Goal: Task Accomplishment & Management: Use online tool/utility

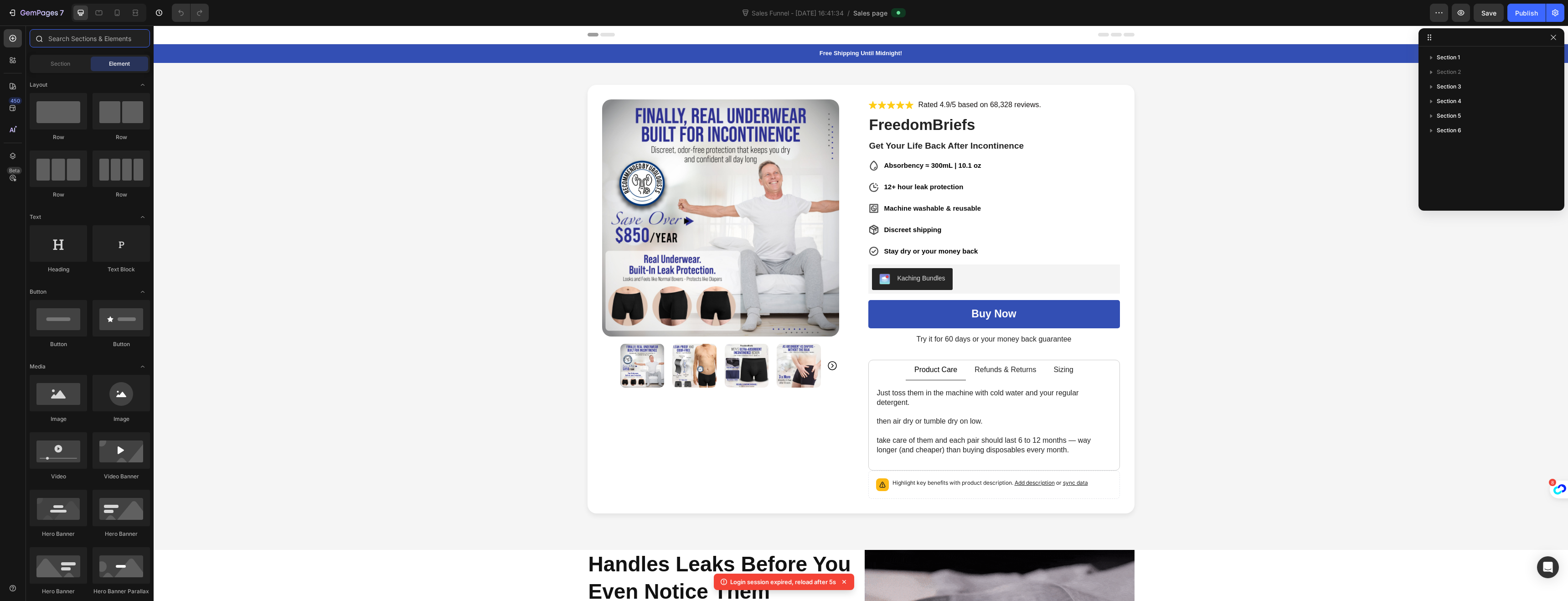
click at [67, 34] on input "text" at bounding box center [89, 38] width 120 height 19
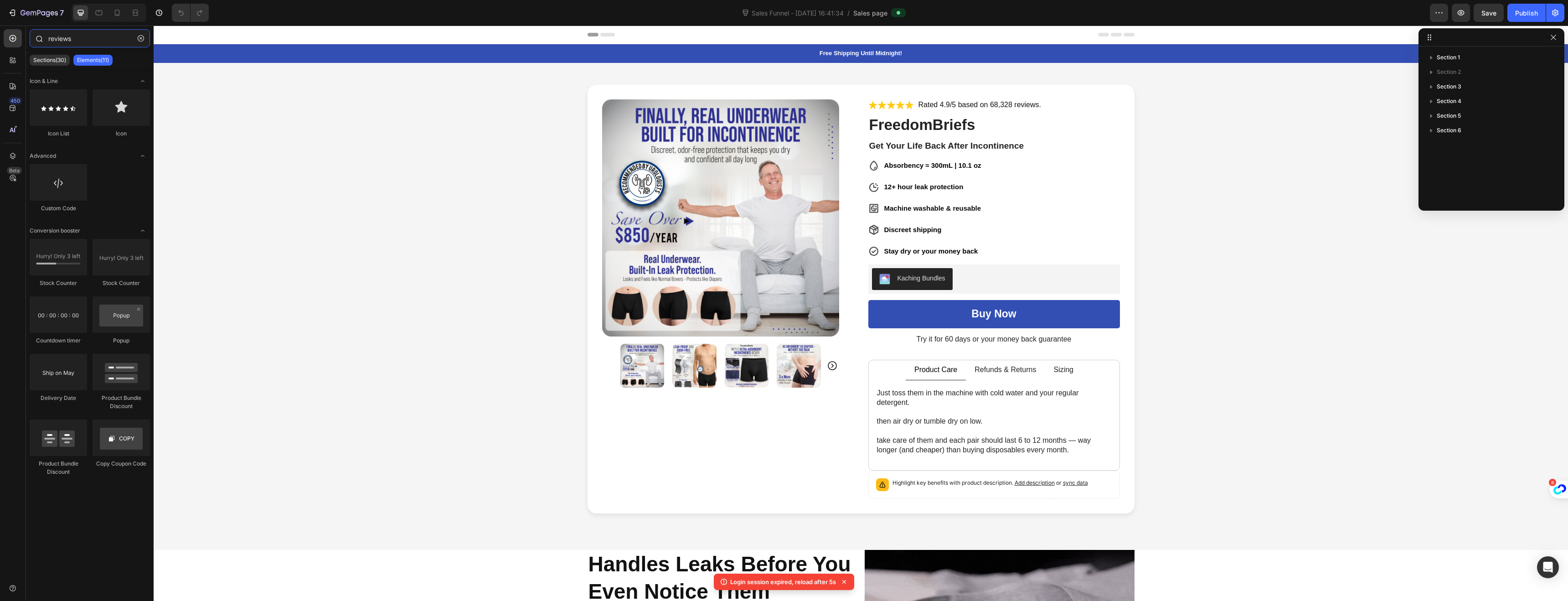
type input "reviews"
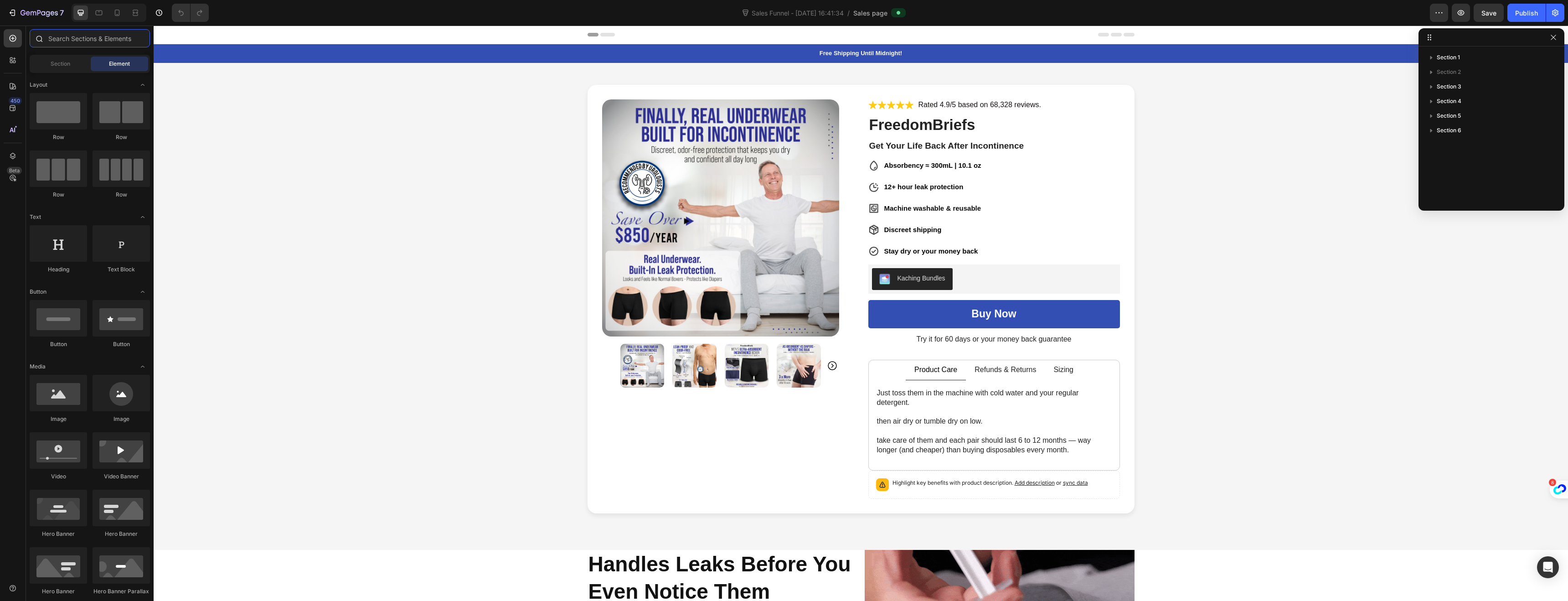
click at [82, 35] on input "text" at bounding box center [89, 38] width 120 height 19
click at [71, 66] on div "Section" at bounding box center [60, 63] width 58 height 14
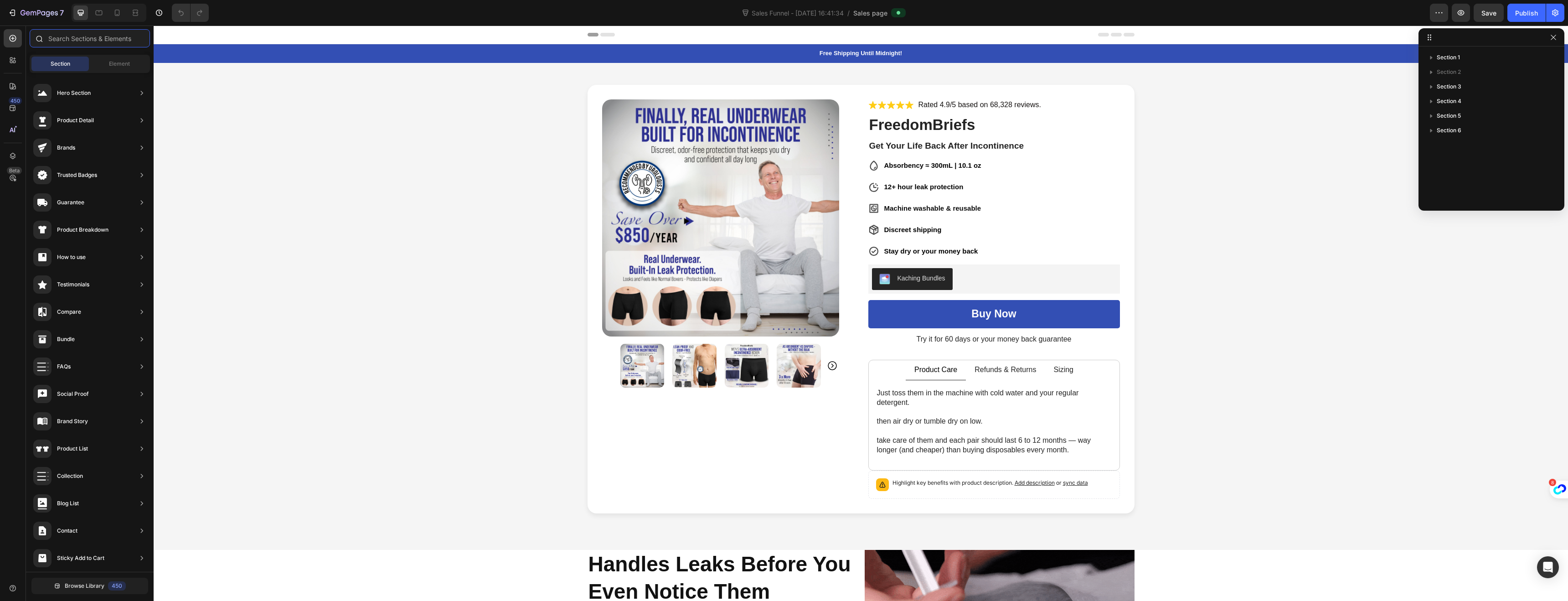
click at [71, 42] on input "text" at bounding box center [89, 38] width 120 height 19
click at [12, 67] on div at bounding box center [12, 60] width 19 height 19
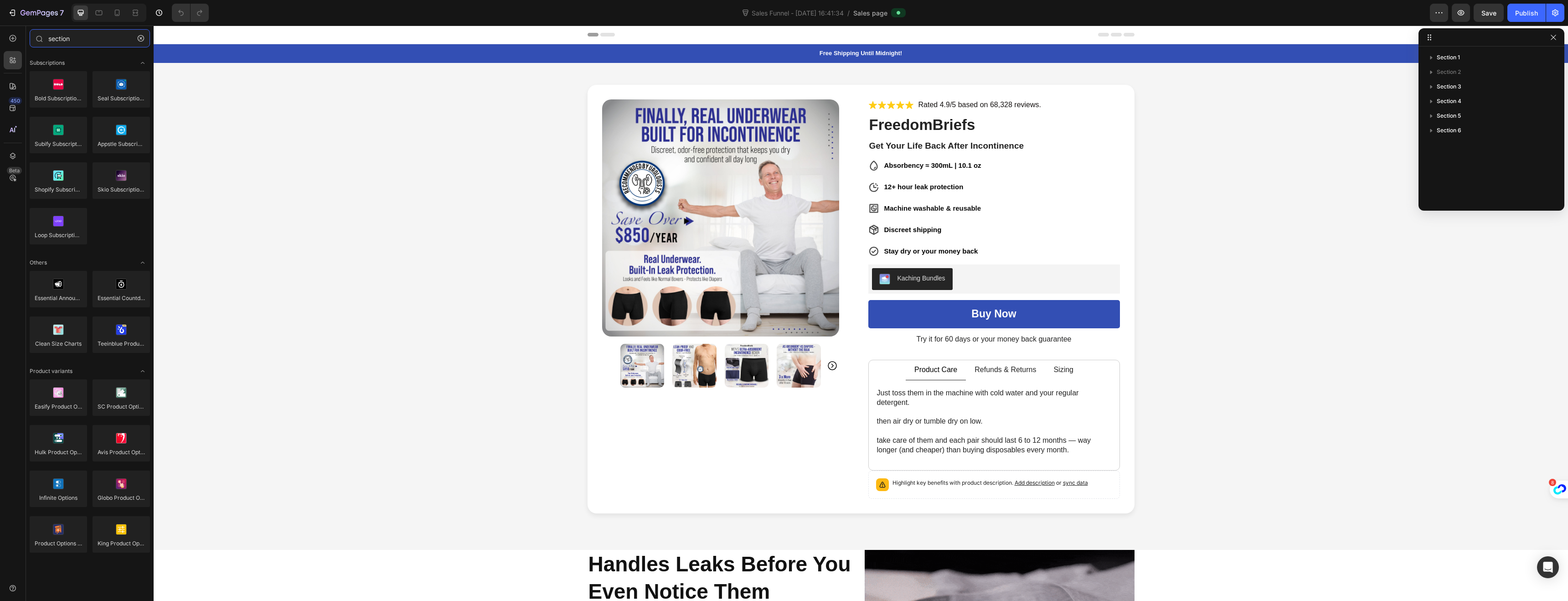
type input "section"
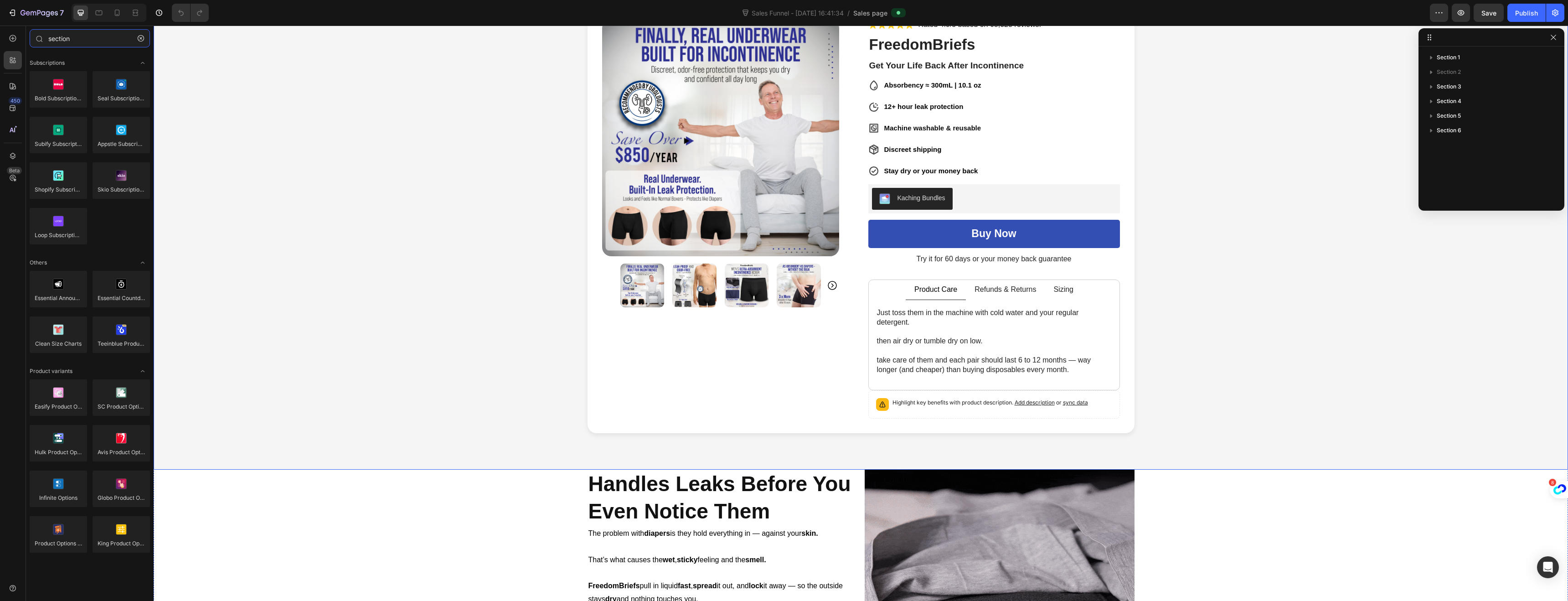
scroll to position [94, 0]
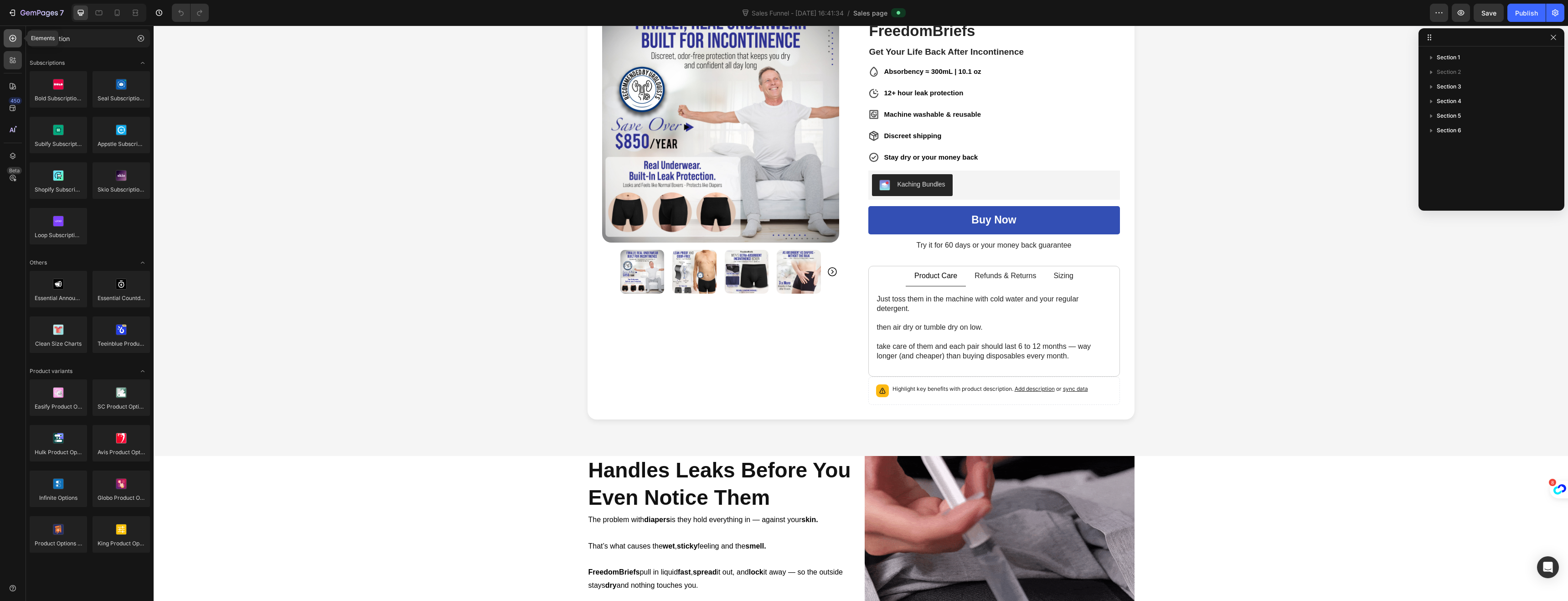
click at [15, 37] on icon at bounding box center [13, 38] width 7 height 7
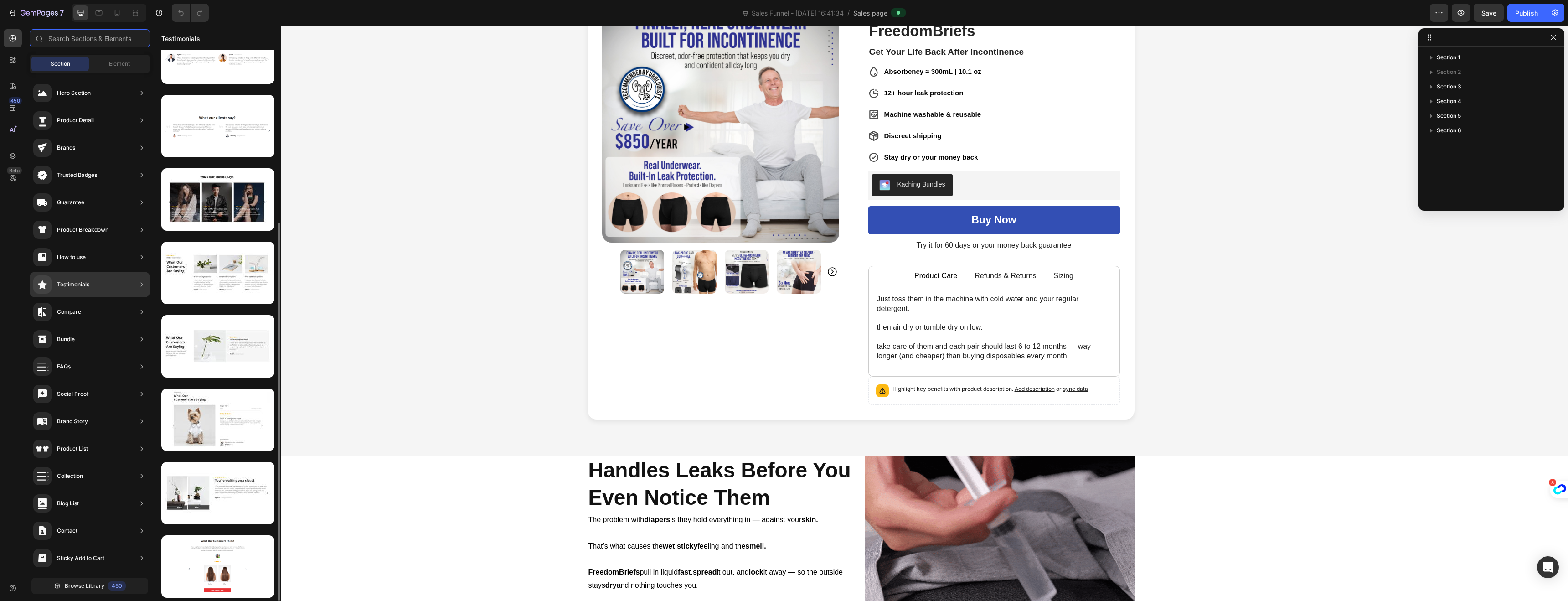
scroll to position [0, 0]
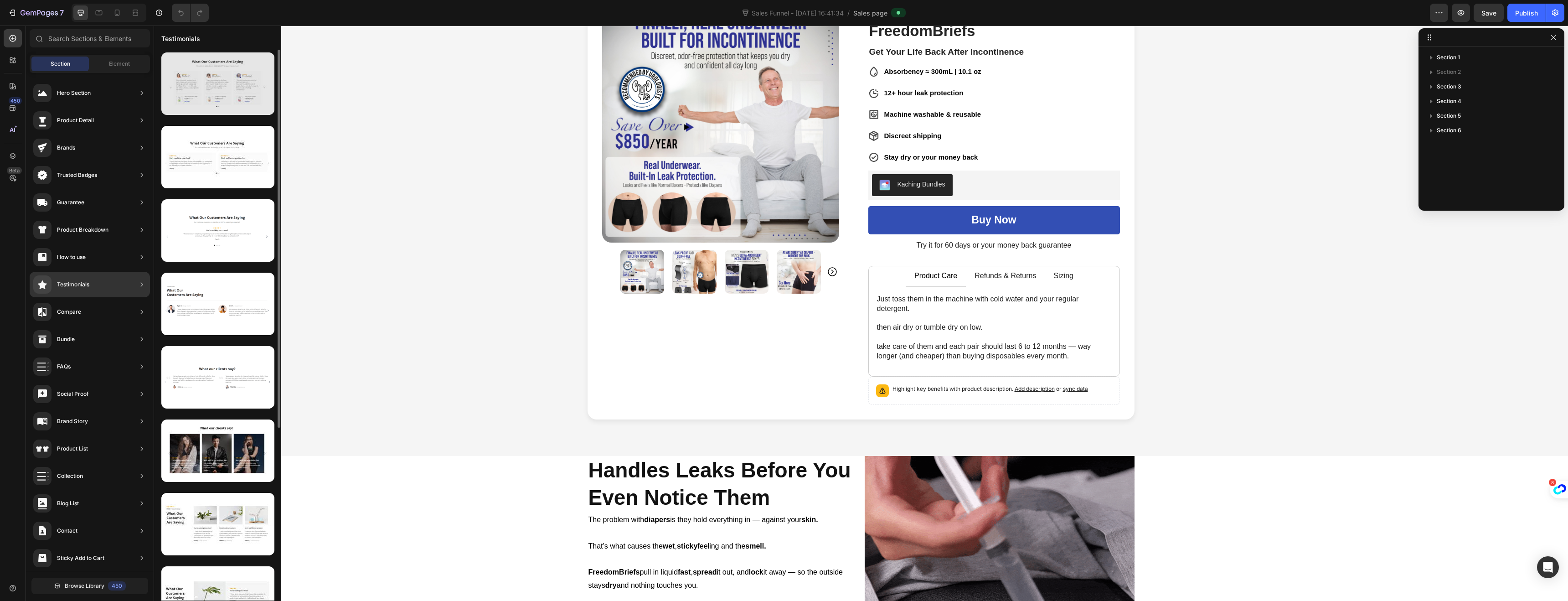
click at [203, 87] on div at bounding box center [218, 83] width 113 height 63
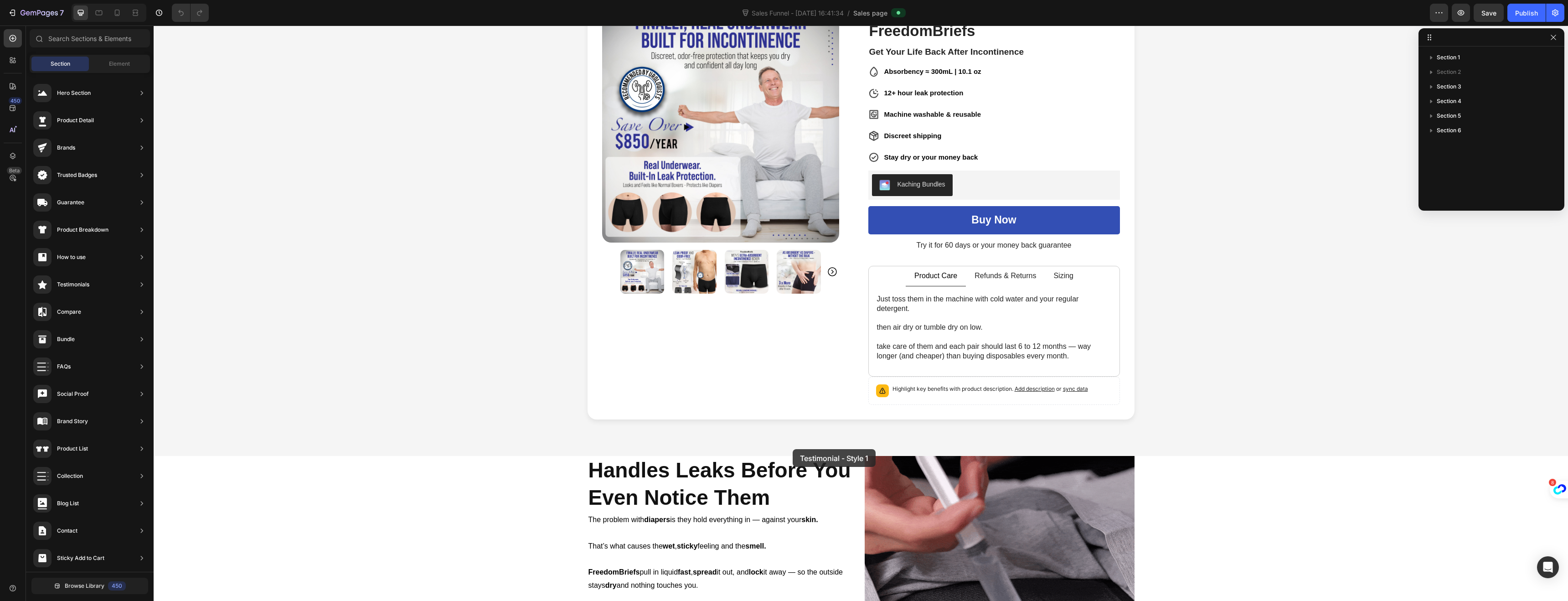
drag, startPoint x: 355, startPoint y: 119, endPoint x: 793, endPoint y: 449, distance: 548.4
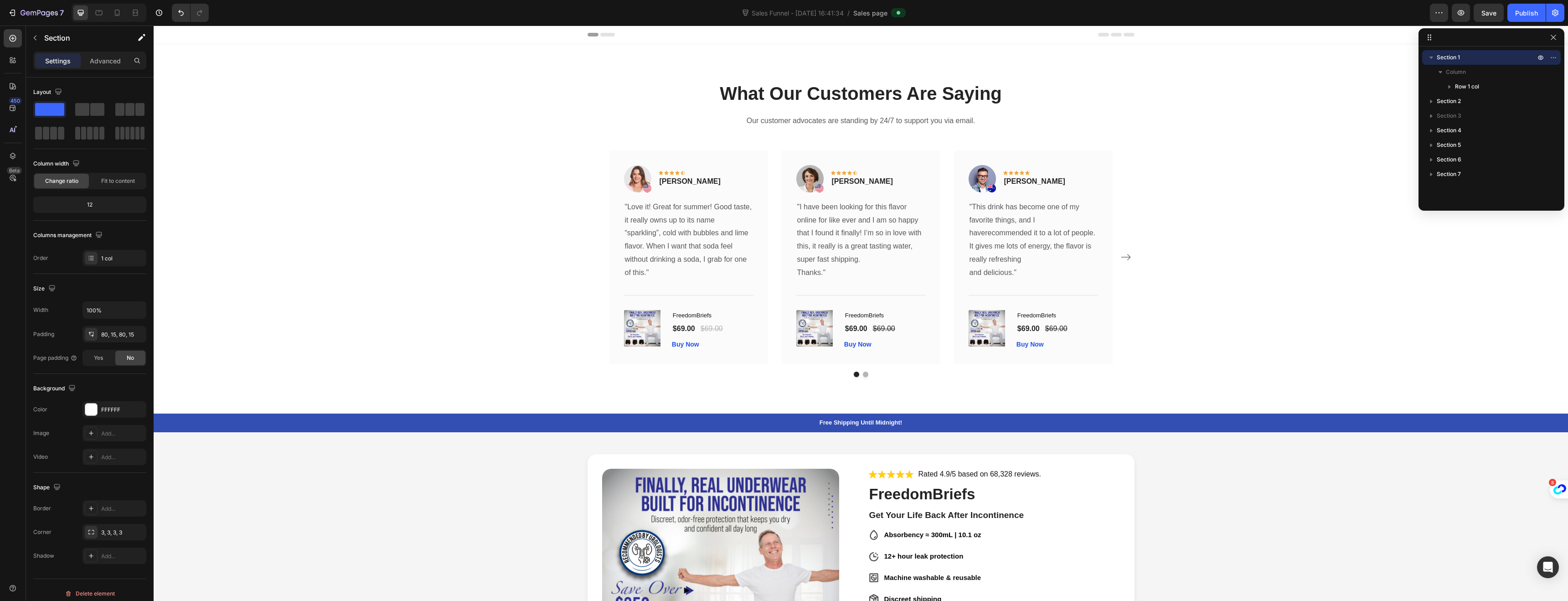
click at [303, 152] on div "What Our Customers Are Saying Heading Our customer advocates are standing by 24…" at bounding box center [861, 229] width 1400 height 297
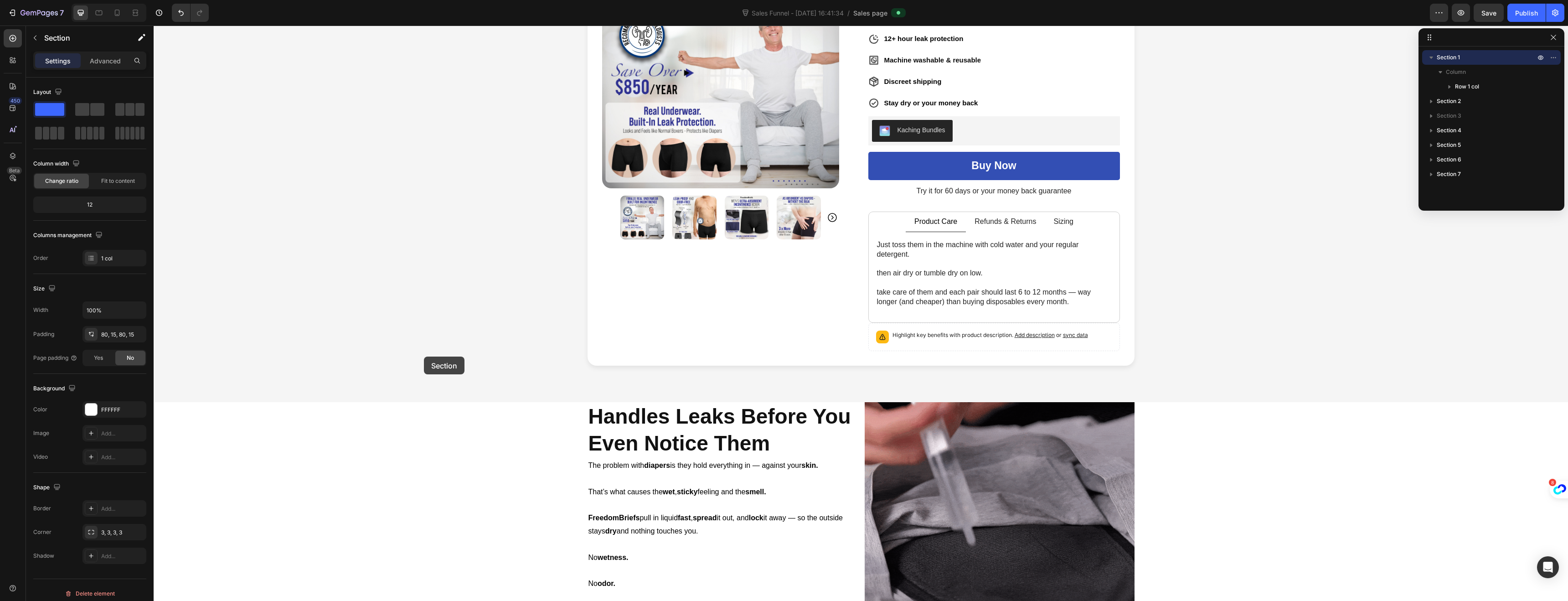
scroll to position [547, 0]
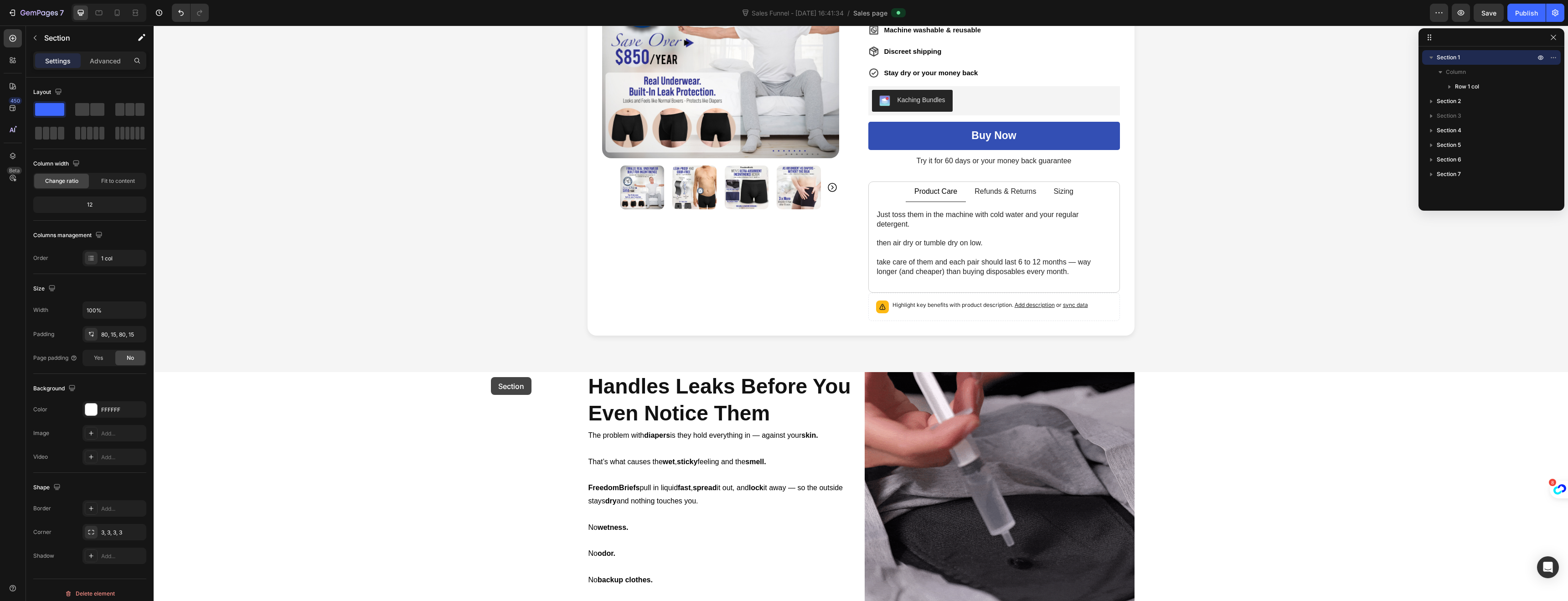
drag, startPoint x: 320, startPoint y: 137, endPoint x: 491, endPoint y: 377, distance: 294.7
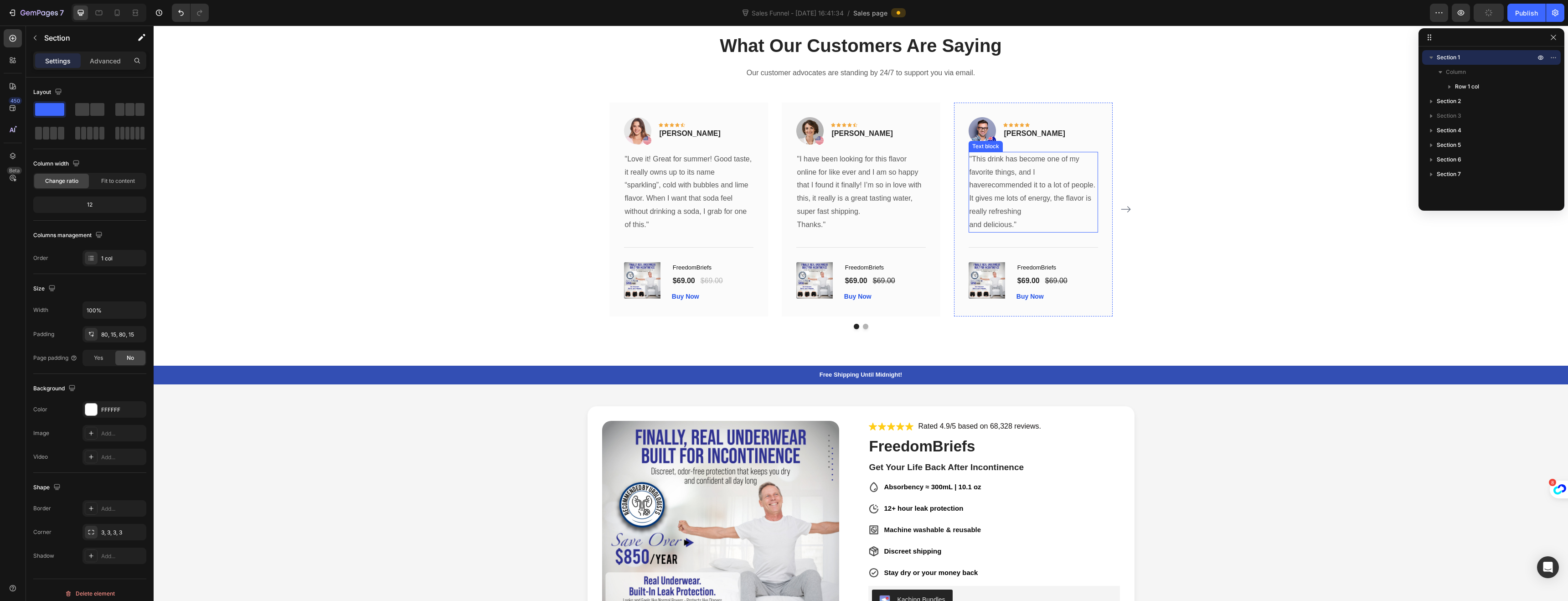
scroll to position [0, 0]
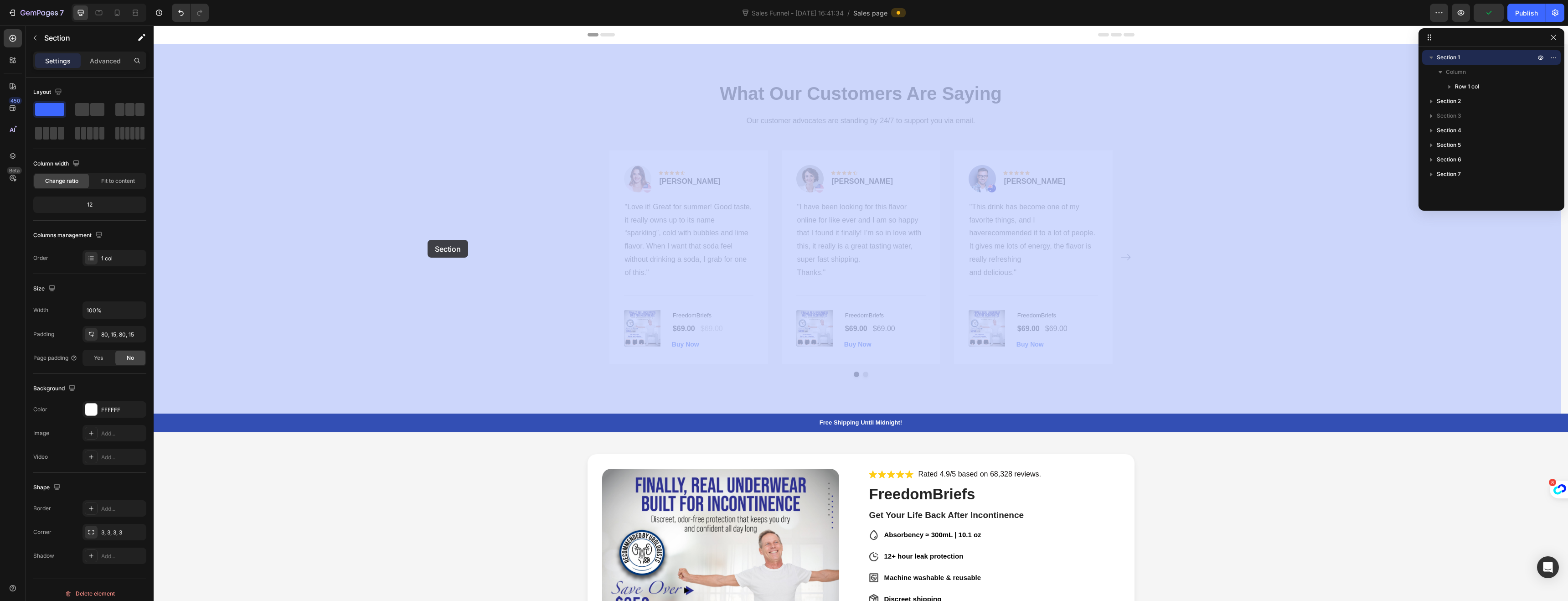
drag, startPoint x: 446, startPoint y: 165, endPoint x: 422, endPoint y: 277, distance: 114.5
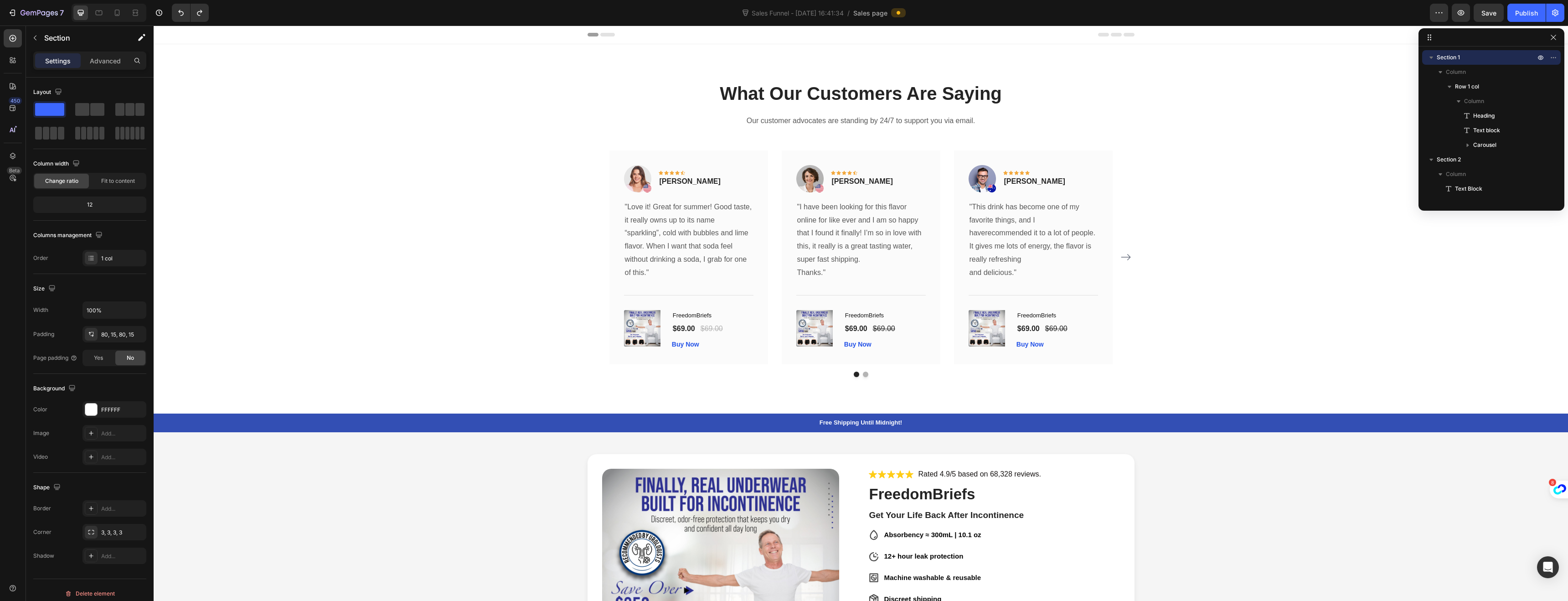
drag, startPoint x: 444, startPoint y: 170, endPoint x: 435, endPoint y: 171, distance: 9.1
click at [444, 170] on div "What Our Customers Are Saying Heading Our customer advocates are standing by 24…" at bounding box center [861, 229] width 1400 height 297
click at [424, 159] on div "What Our Customers Are Saying Heading Our customer advocates are standing by 24…" at bounding box center [861, 229] width 1400 height 297
click at [398, 163] on div "What Our Customers Are Saying Heading Our customer advocates are standing by 24…" at bounding box center [861, 229] width 1400 height 297
click at [719, 71] on div "What Our Customers Are Saying Heading Our customer advocates are standing by 24…" at bounding box center [861, 229] width 1414 height 370
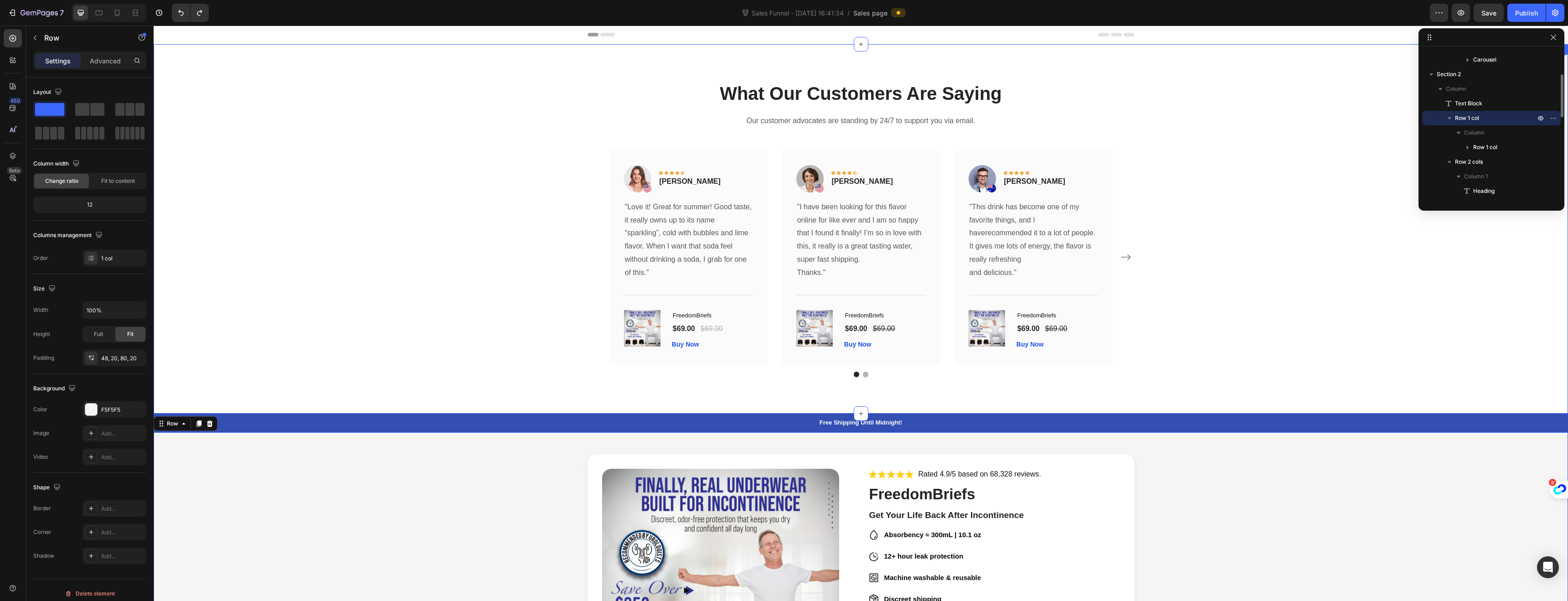
click at [514, 241] on div "What Our Customers Are Saying Heading Our customer advocates are standing by 24…" at bounding box center [861, 229] width 1400 height 297
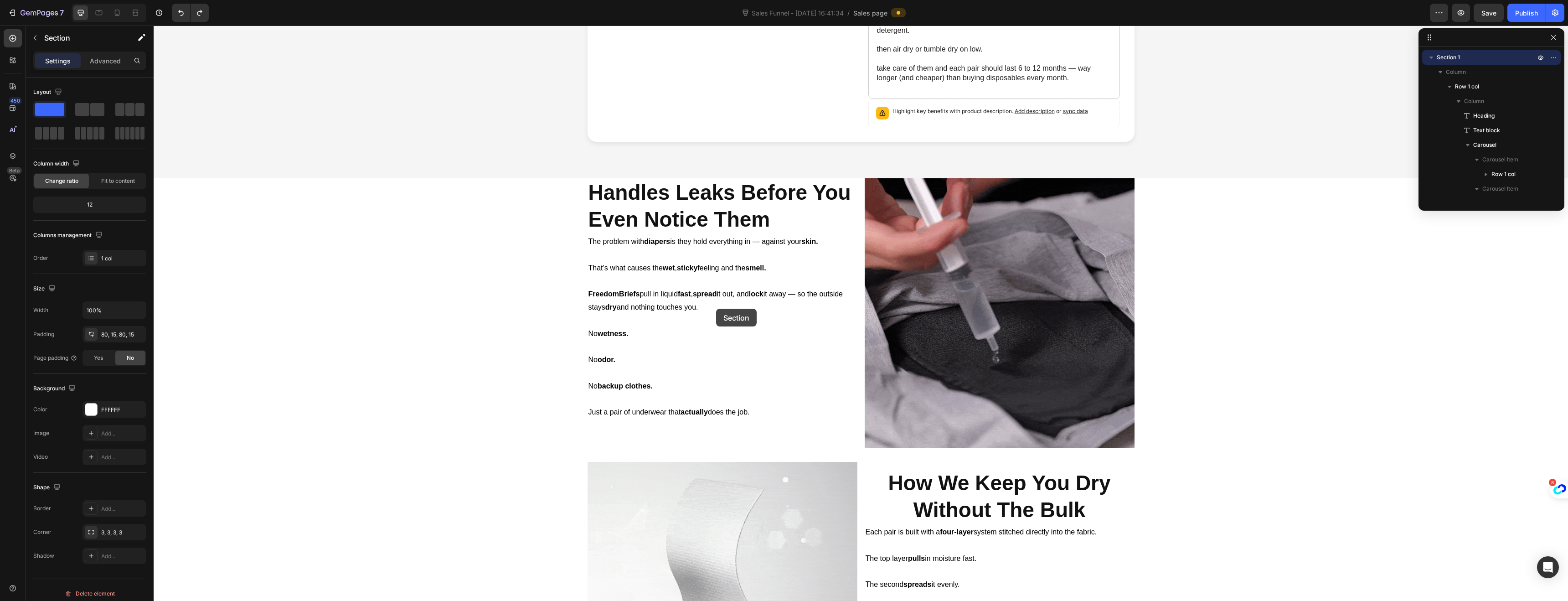
scroll to position [741, 0]
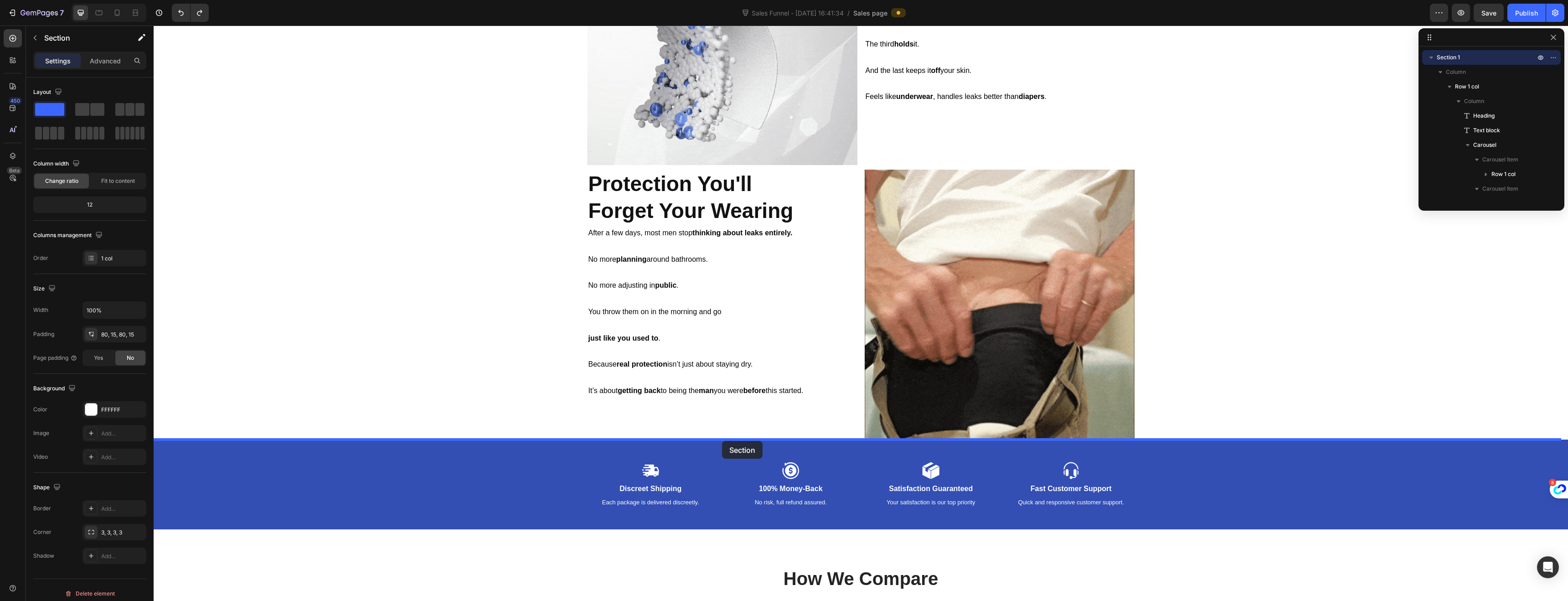
drag, startPoint x: 483, startPoint y: 228, endPoint x: 722, endPoint y: 441, distance: 320.1
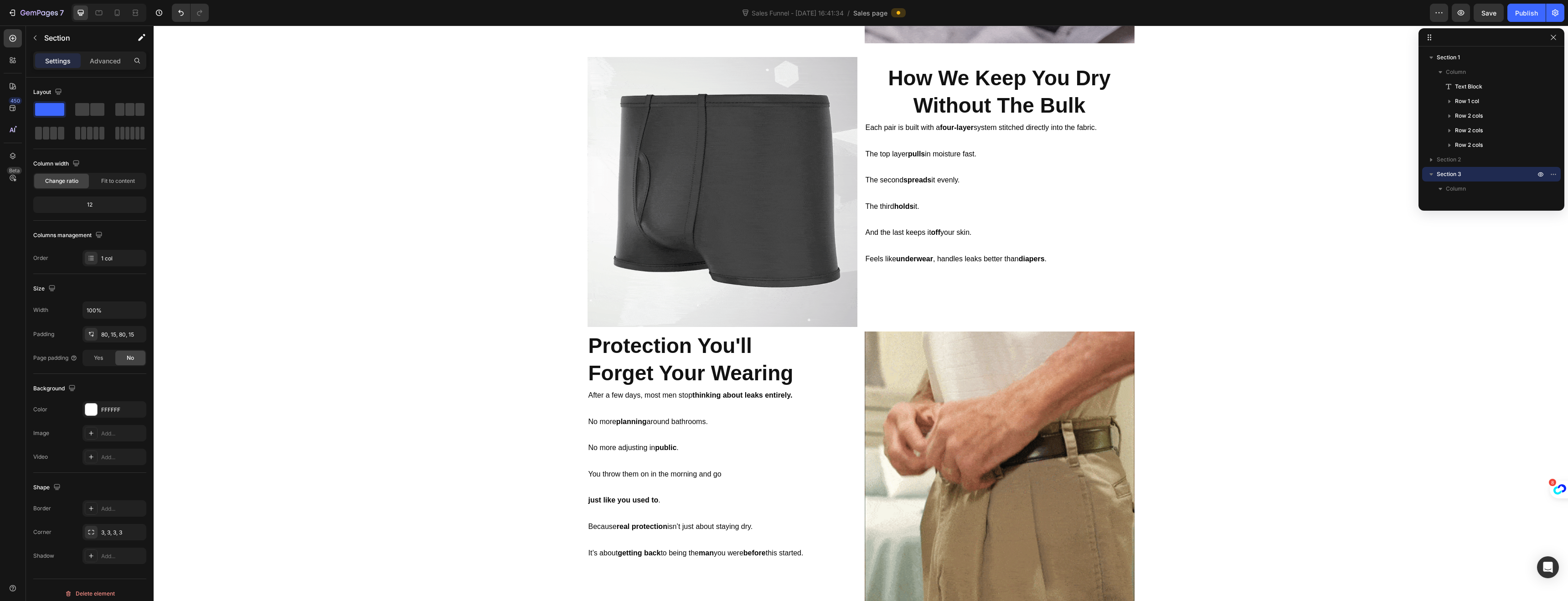
scroll to position [1076, 0]
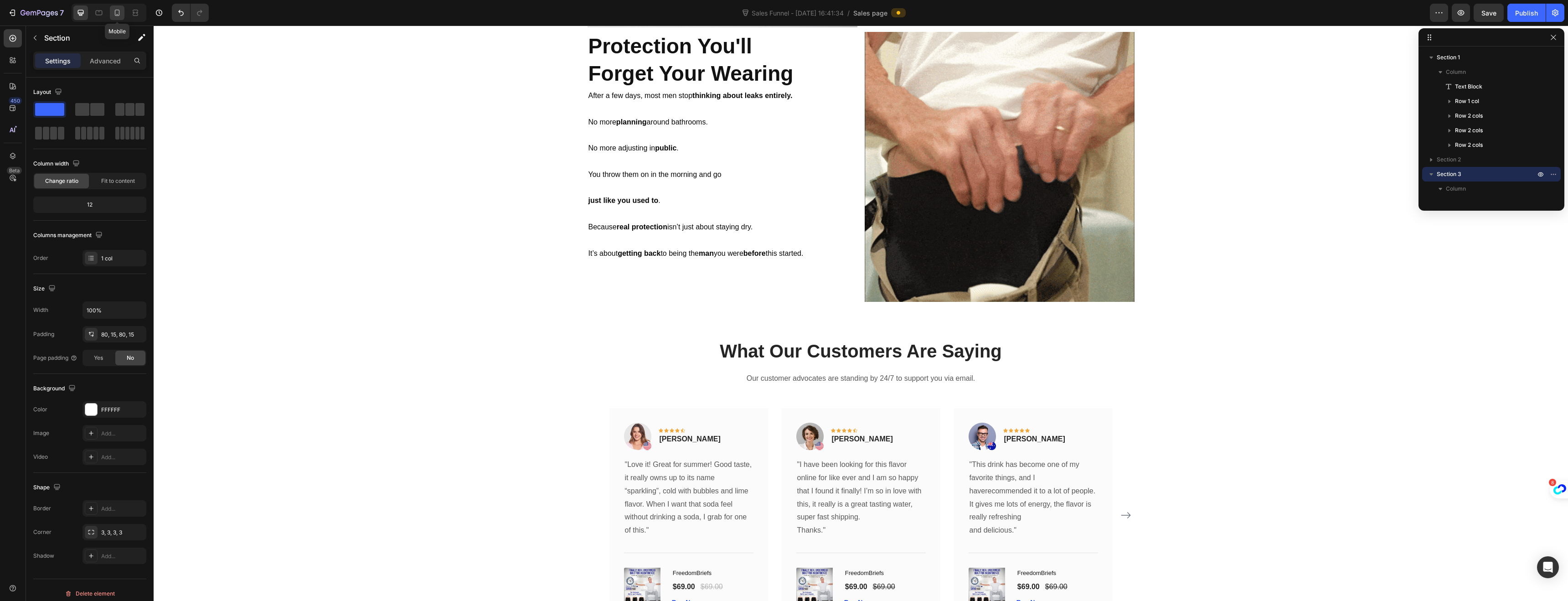
click at [115, 18] on div at bounding box center [117, 12] width 14 height 14
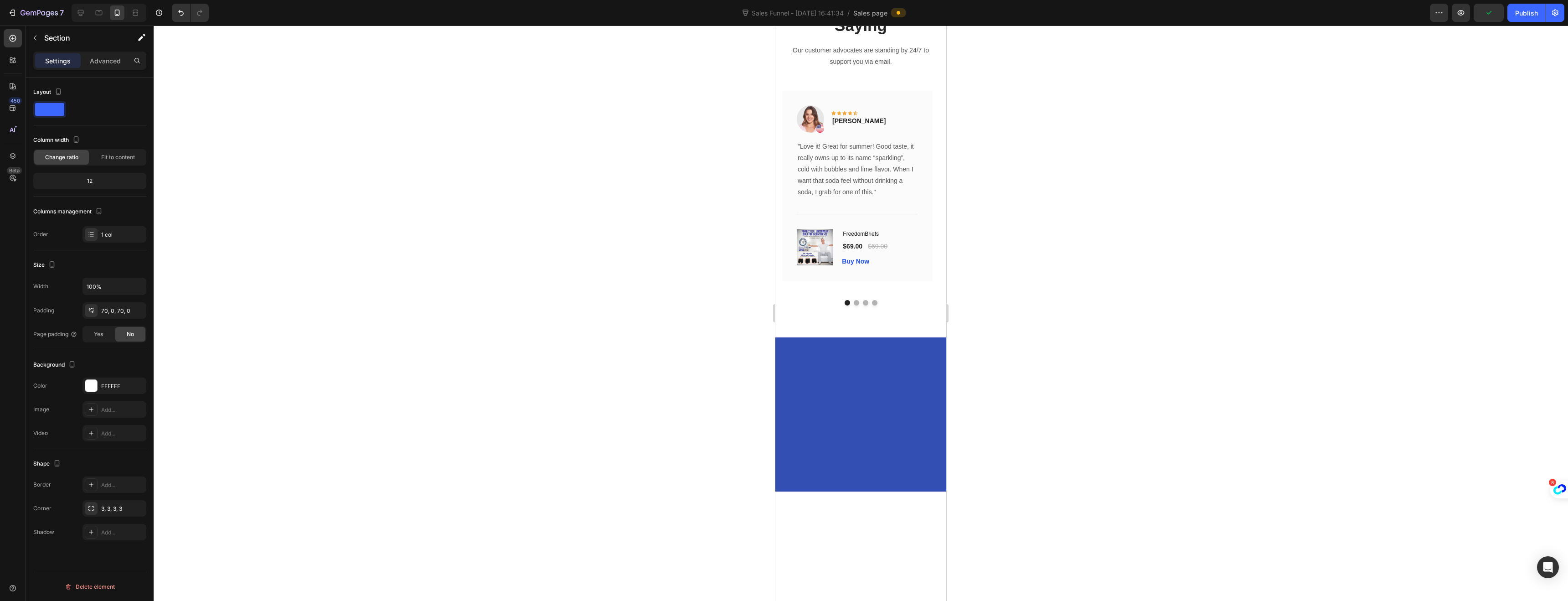
scroll to position [1607, 0]
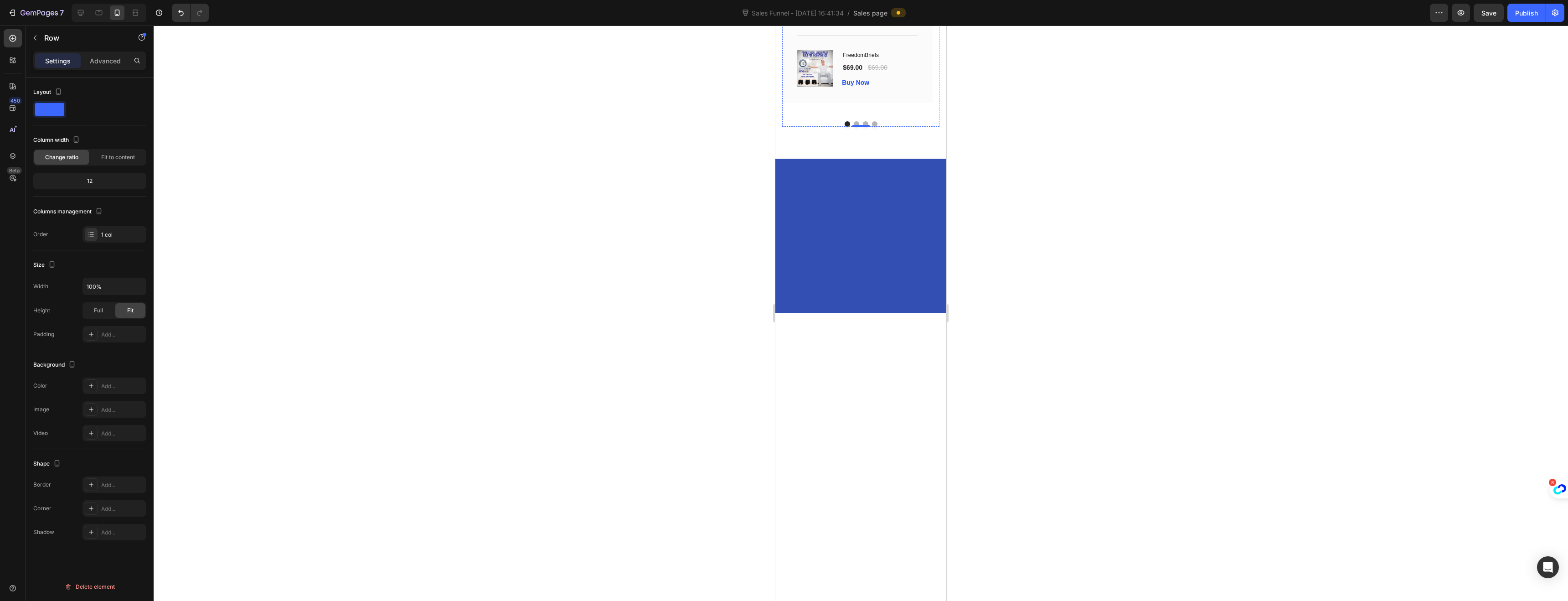
scroll to position [1558, 0]
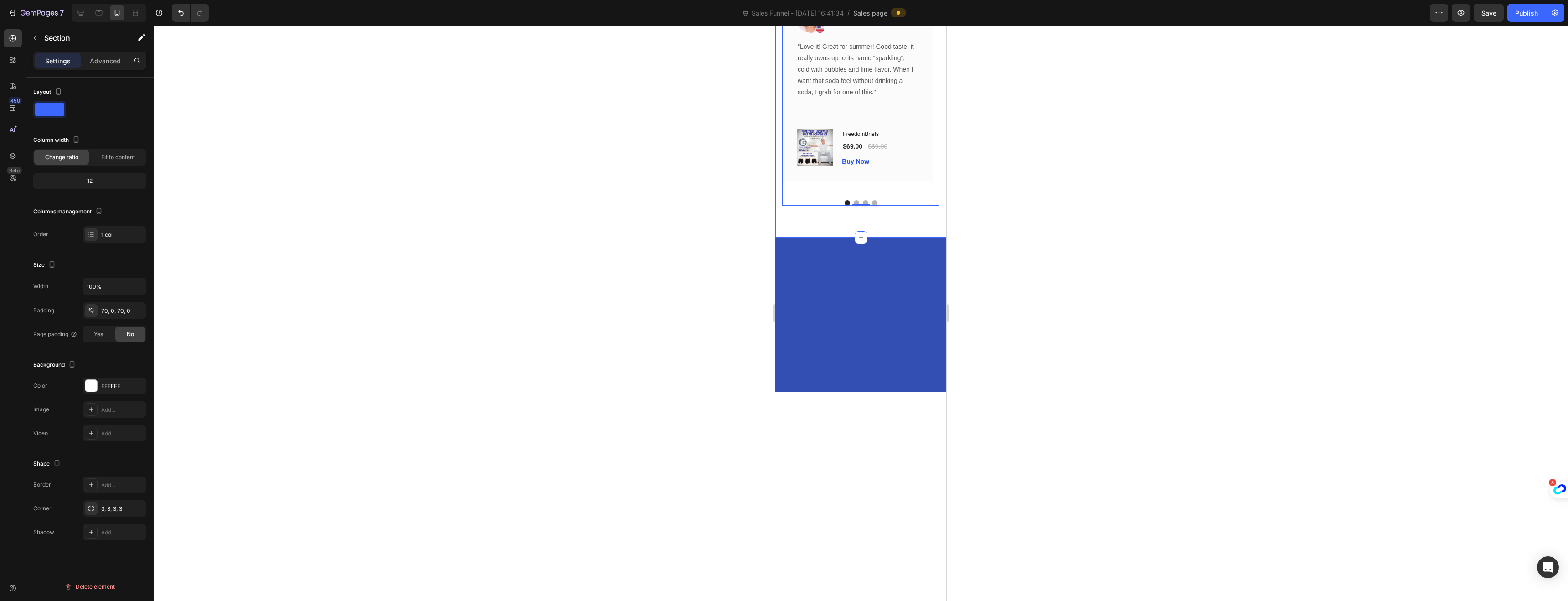
click at [778, 238] on div "What Our Customers Are Saying Heading Our customer advocates are standing by 24…" at bounding box center [860, 39] width 171 height 397
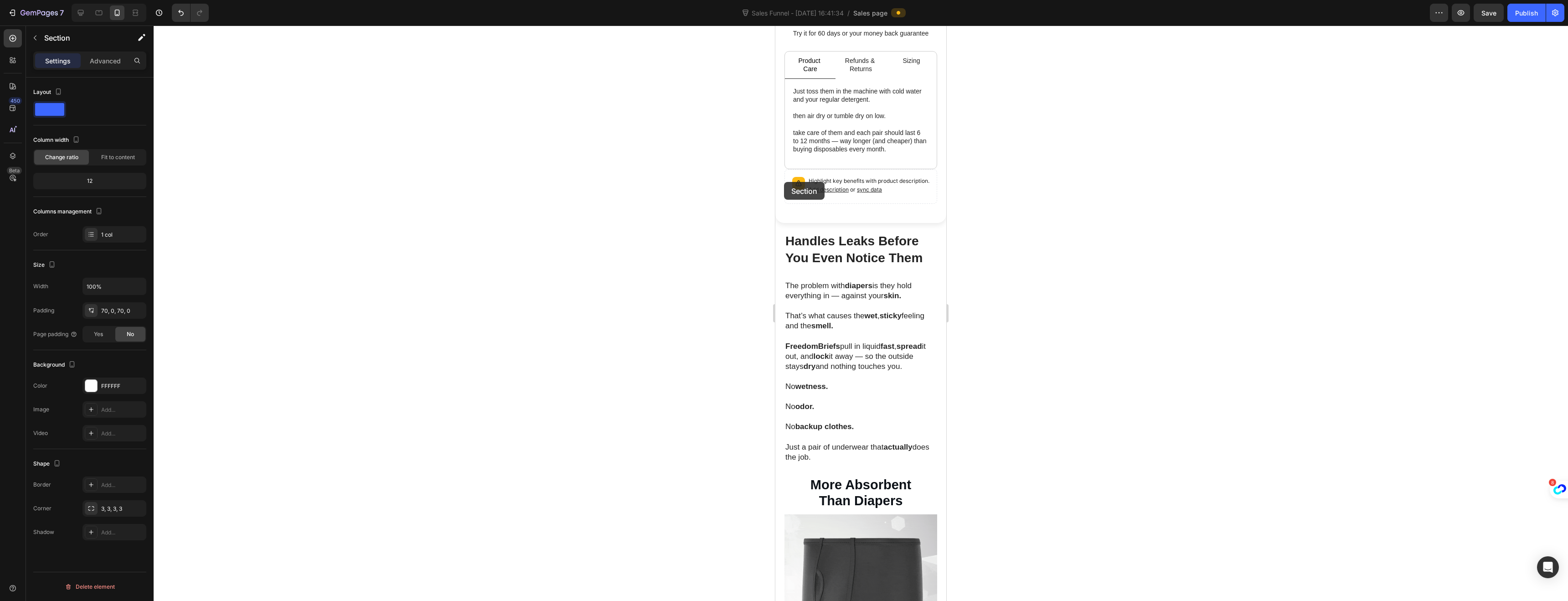
scroll to position [406, 0]
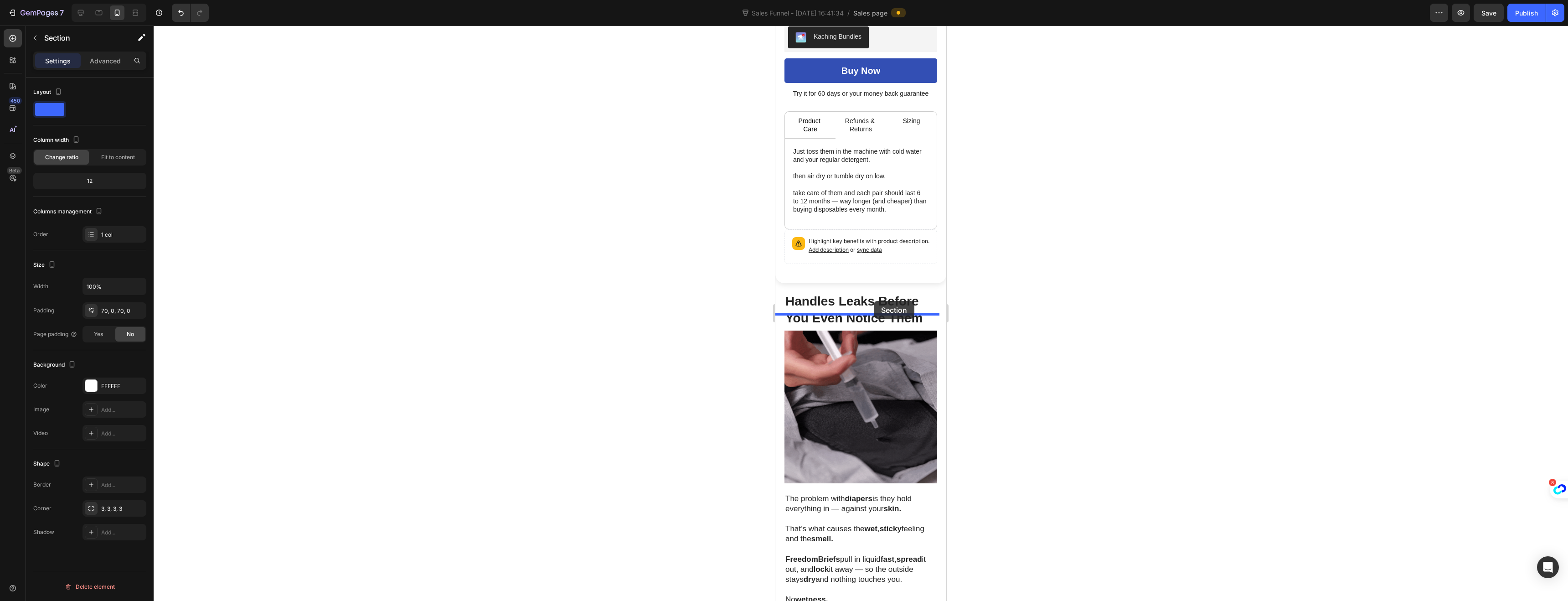
drag, startPoint x: 783, startPoint y: 296, endPoint x: 874, endPoint y: 301, distance: 91.1
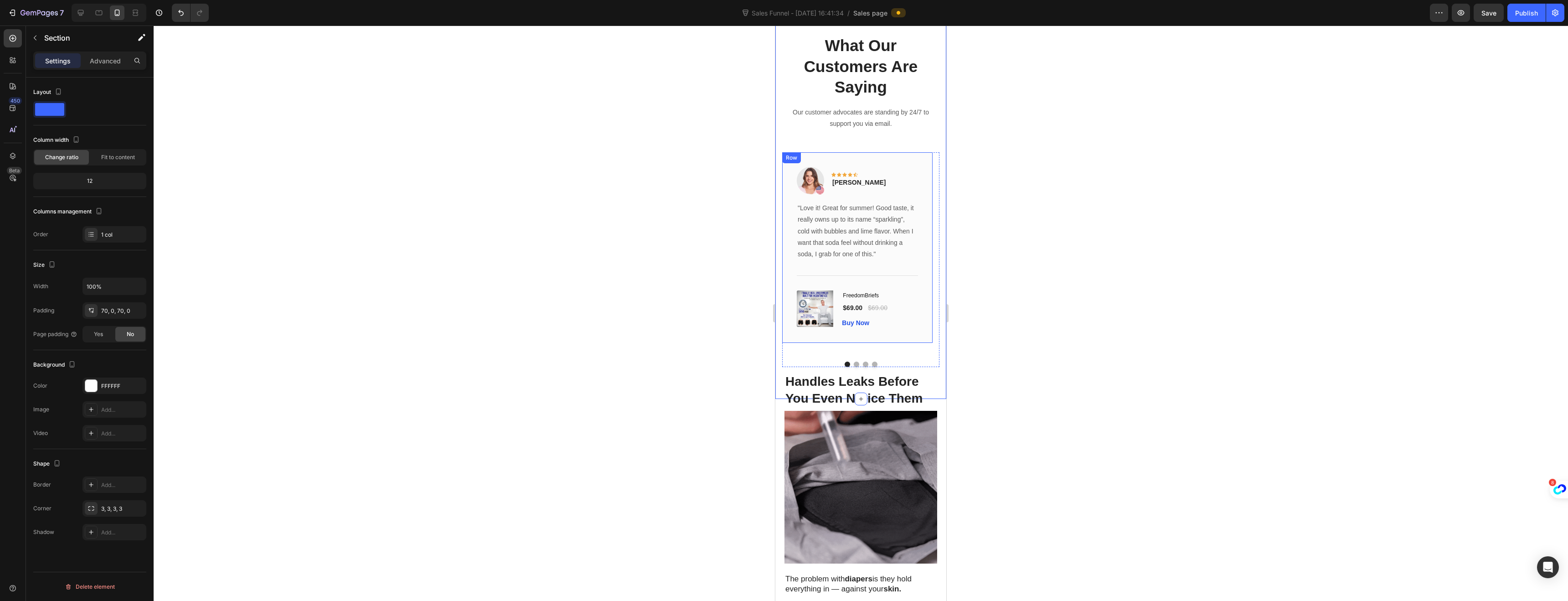
scroll to position [710, 0]
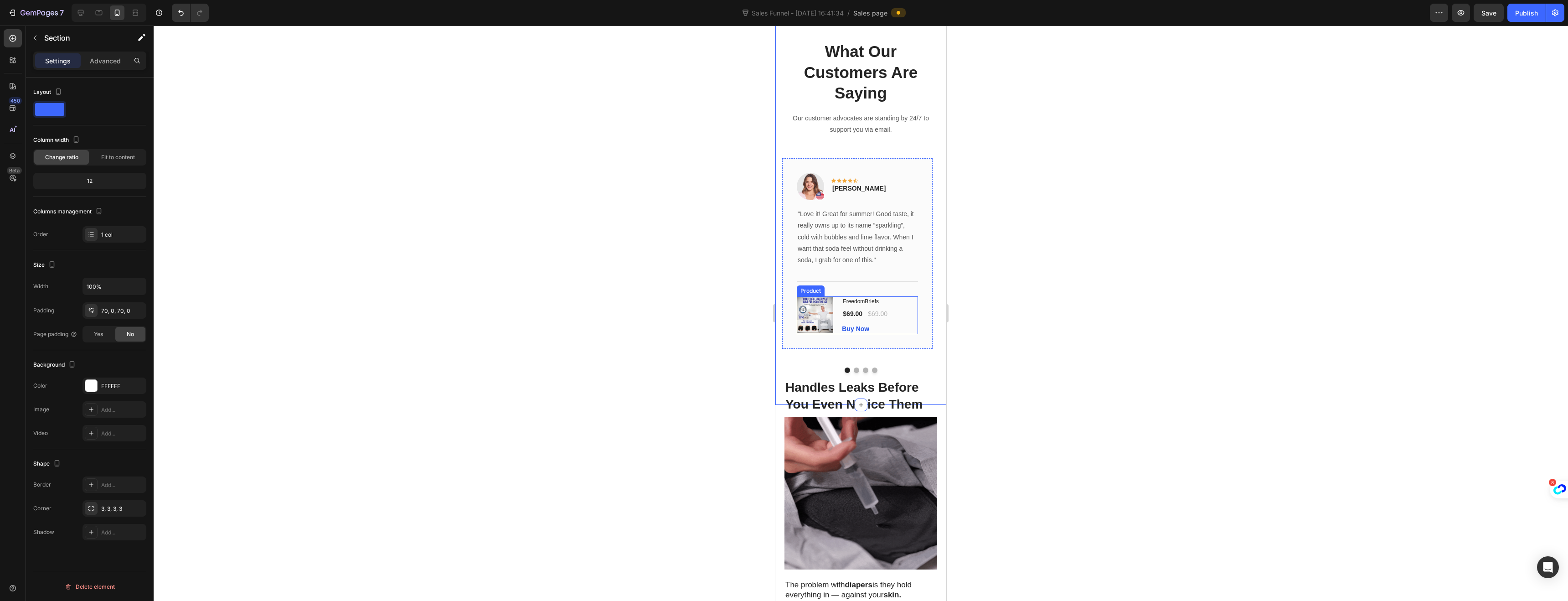
click at [914, 322] on div "FreedomBriefs (P) Title $69.00 (P) Price (P) Price $69.00 (P) Price (P) Price R…" at bounding box center [879, 315] width 76 height 38
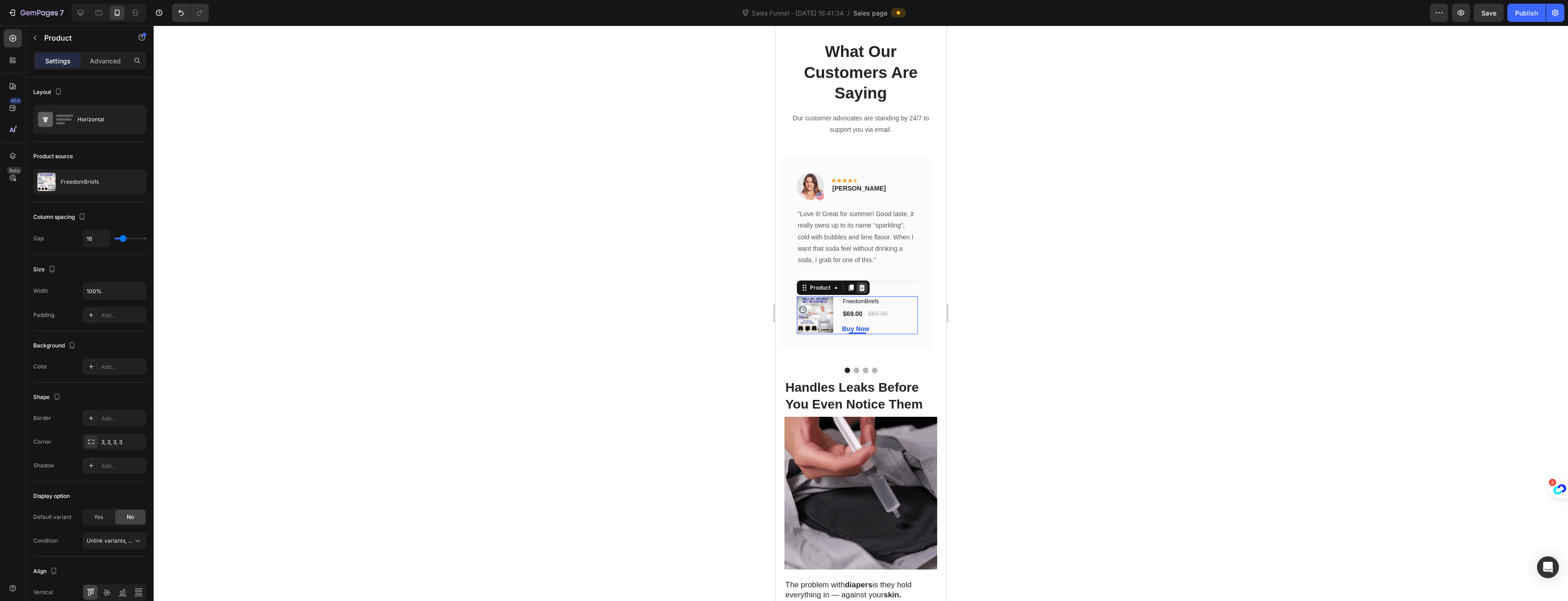
click at [862, 288] on icon at bounding box center [862, 287] width 6 height 6
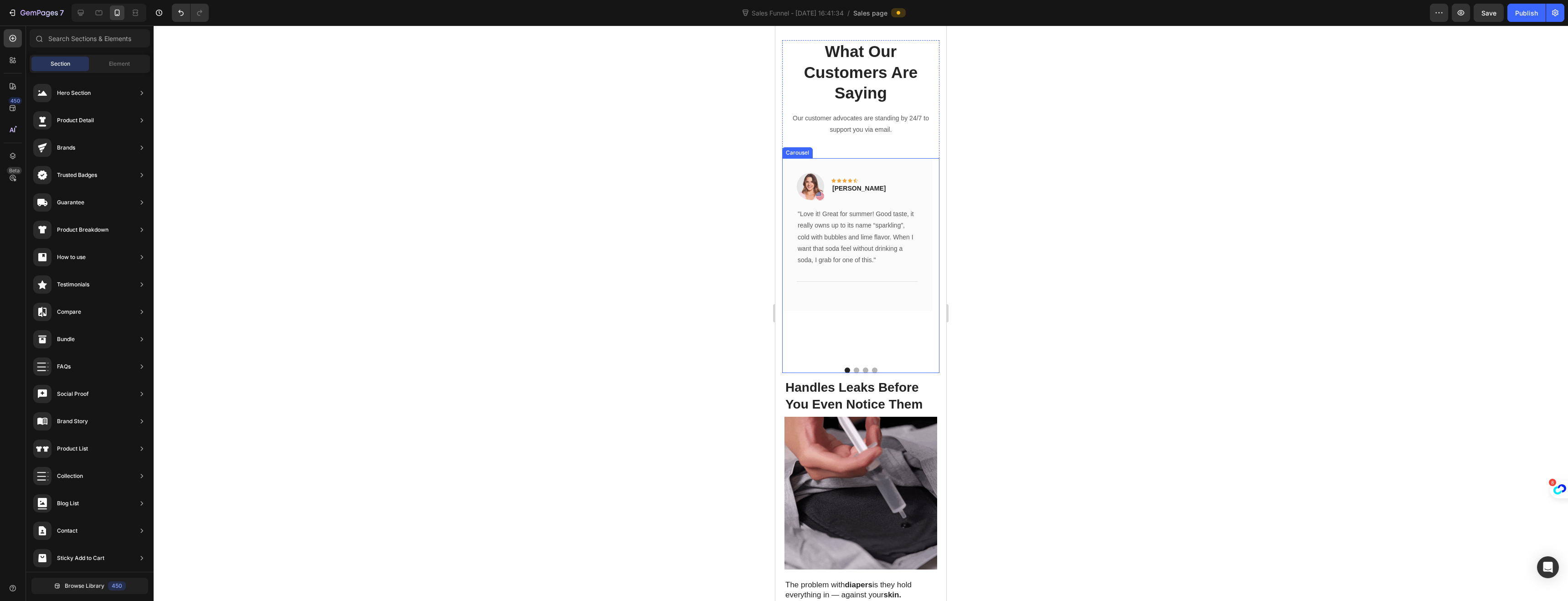
click at [817, 321] on div "Image Icon Icon Icon Icon Icon Row [PERSON_NAME] Text block Row "Love it! Great…" at bounding box center [857, 259] width 150 height 202
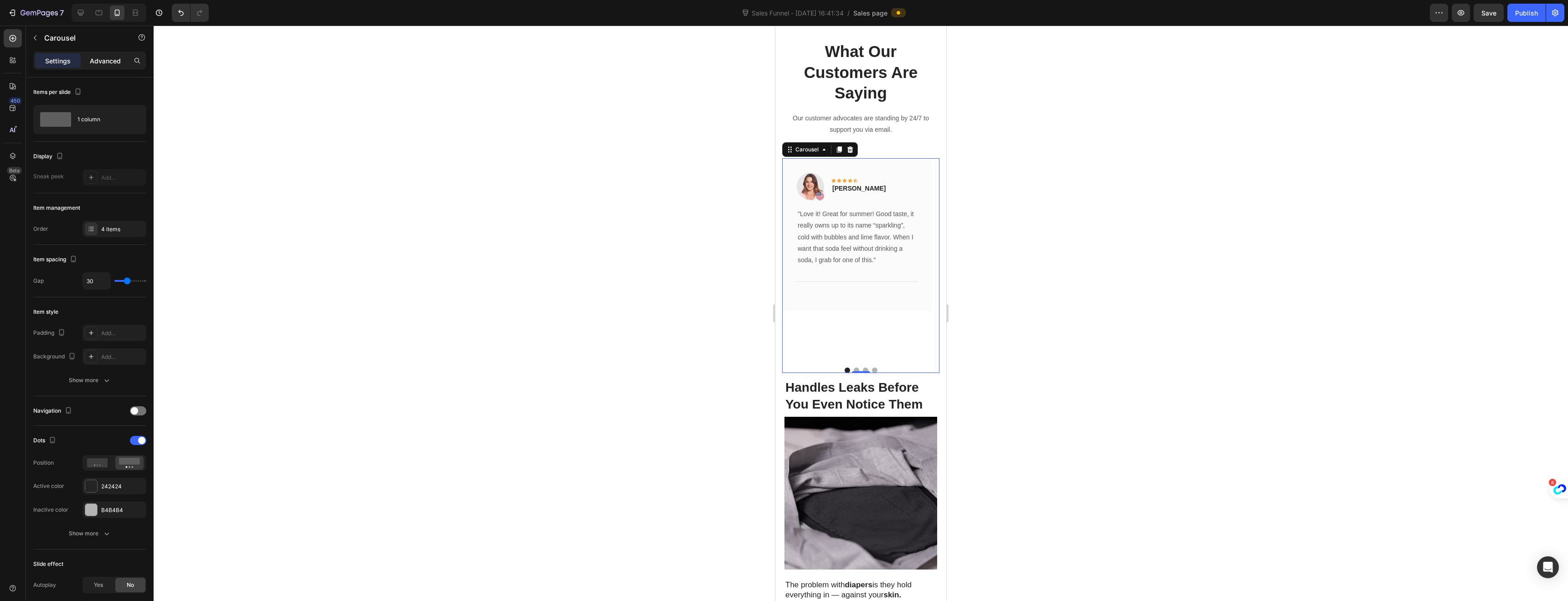
click at [97, 66] on div "Advanced" at bounding box center [105, 60] width 45 height 14
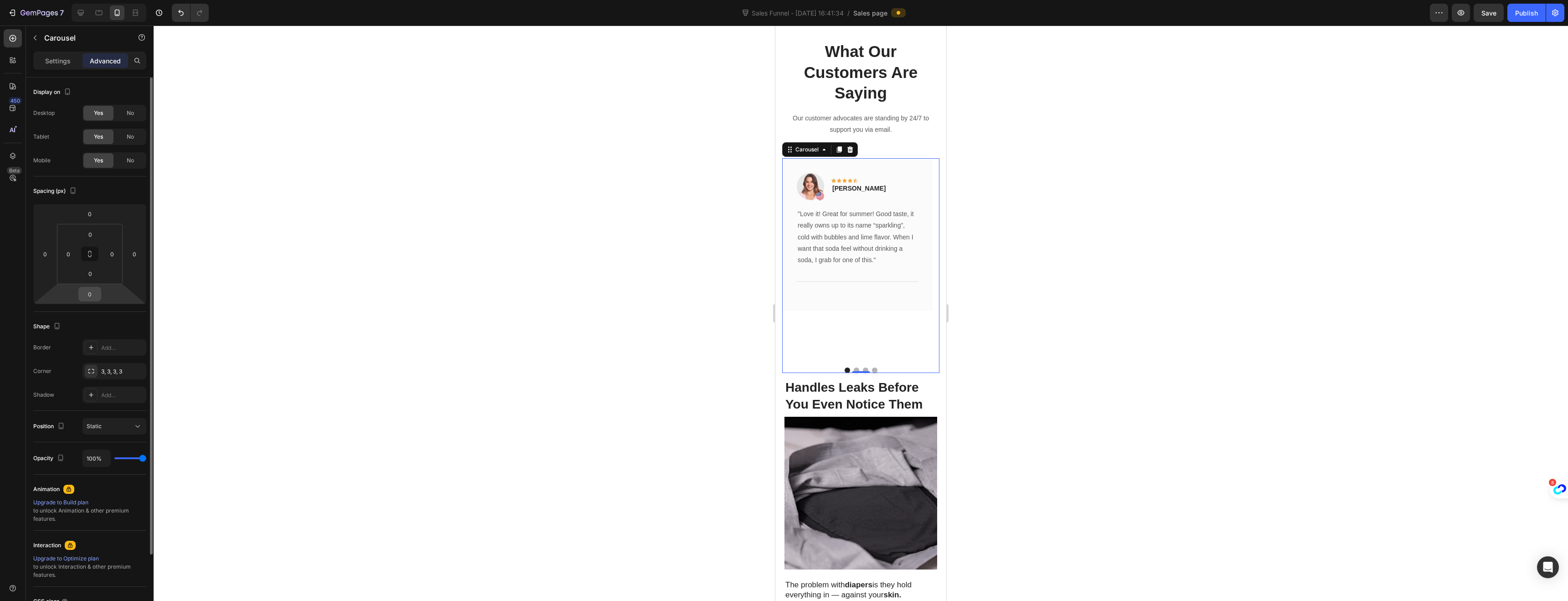
click at [89, 290] on input "0" at bounding box center [90, 294] width 19 height 14
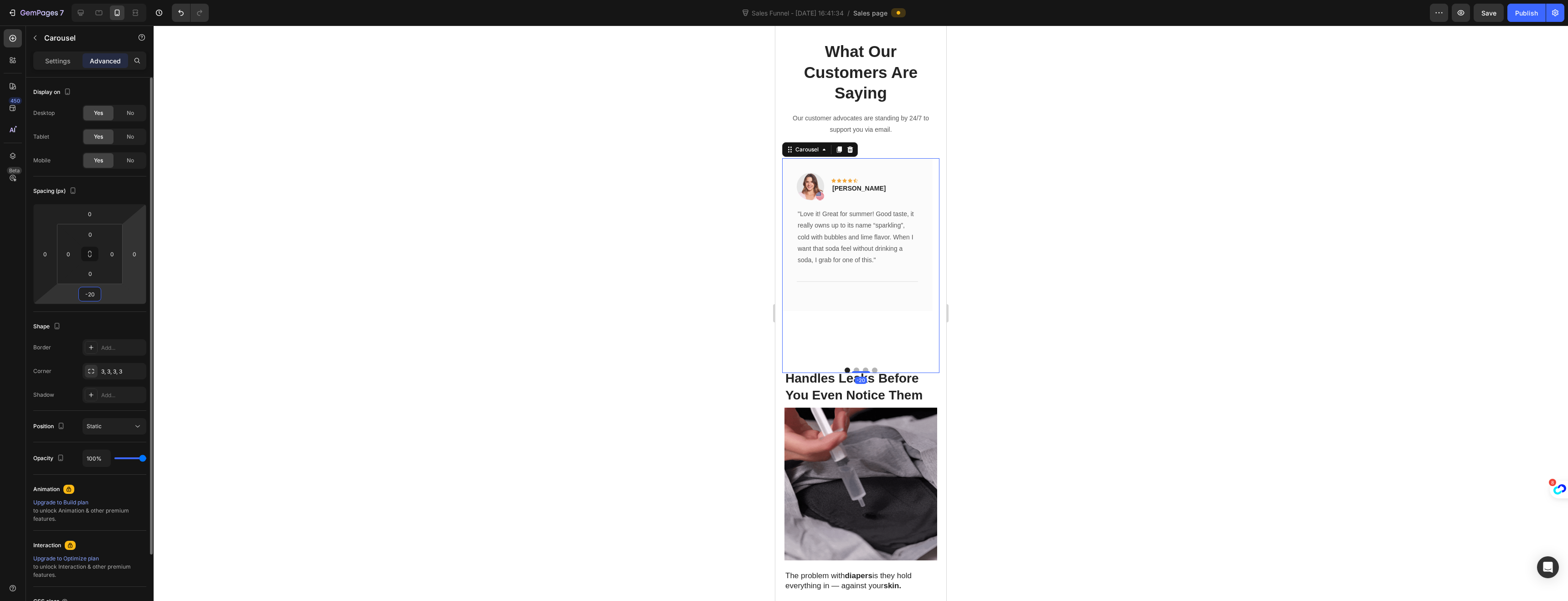
type input "-200"
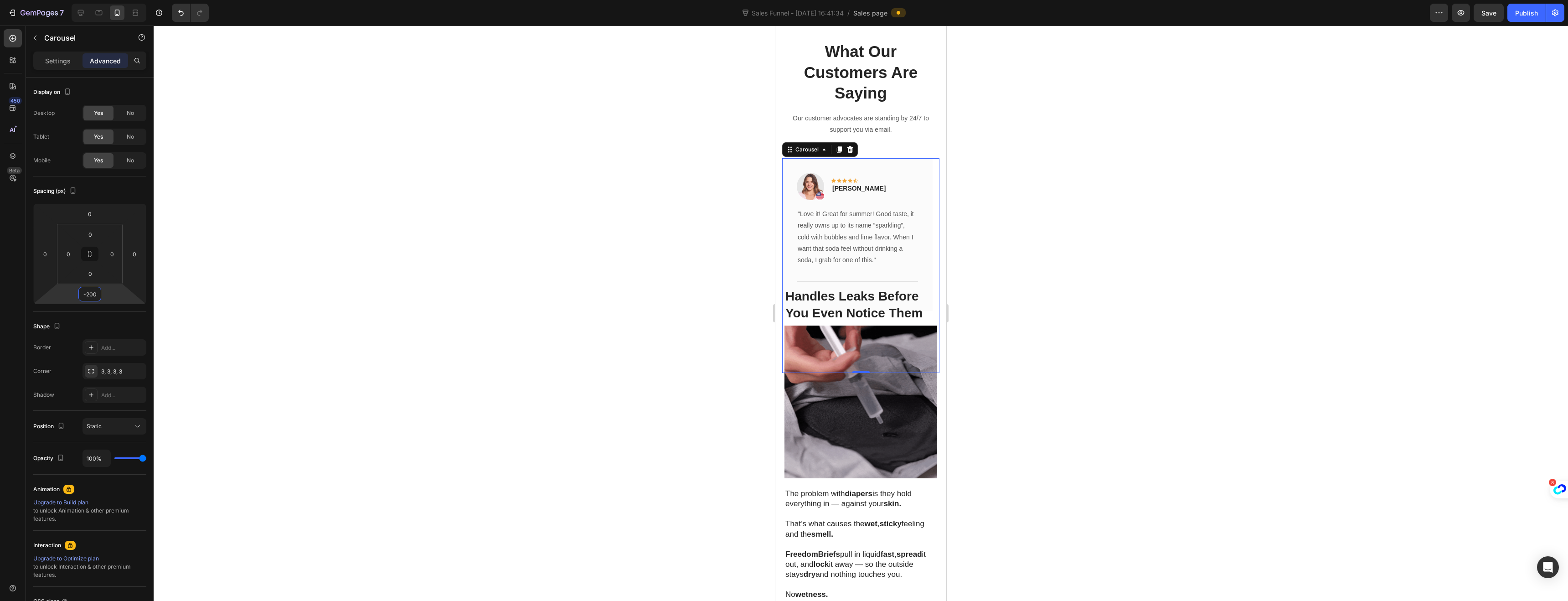
click at [647, 275] on div at bounding box center [861, 313] width 1414 height 576
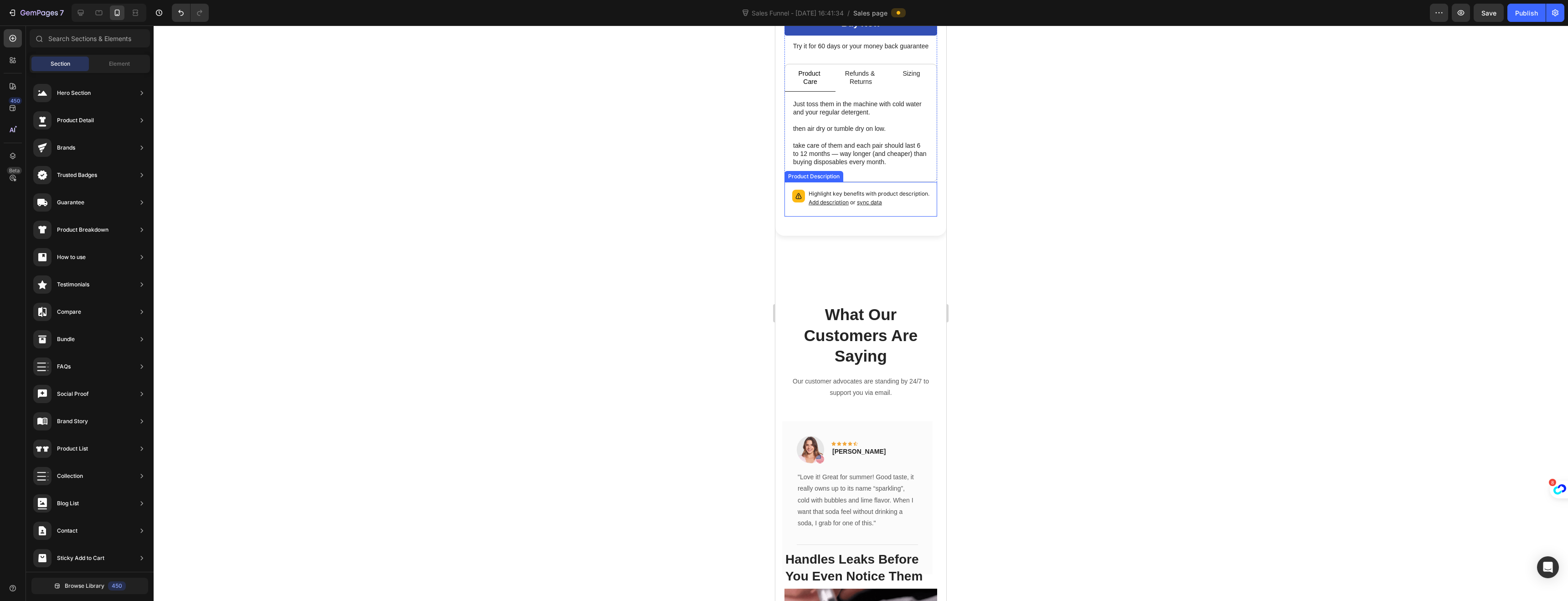
scroll to position [447, 0]
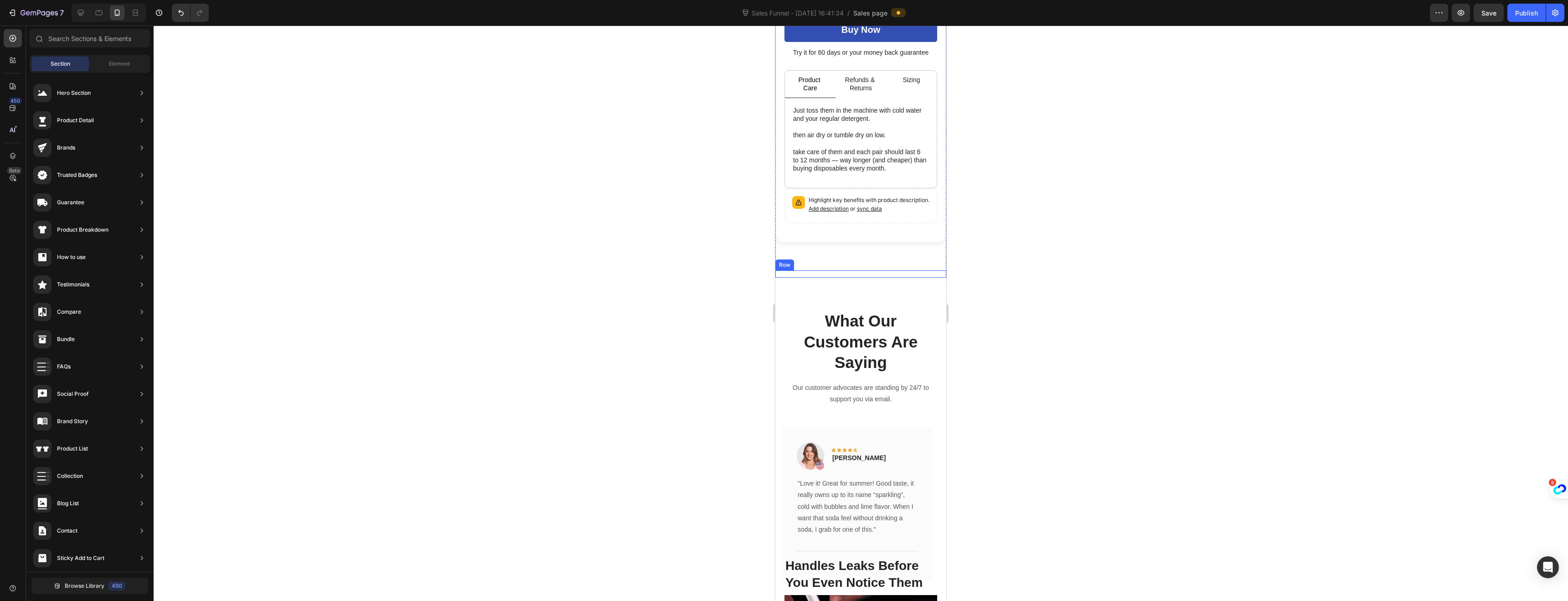
click at [801, 271] on div "Protection You'll Forget Your Wearing Heading After a few days, most men stop t…" at bounding box center [860, 274] width 171 height 8
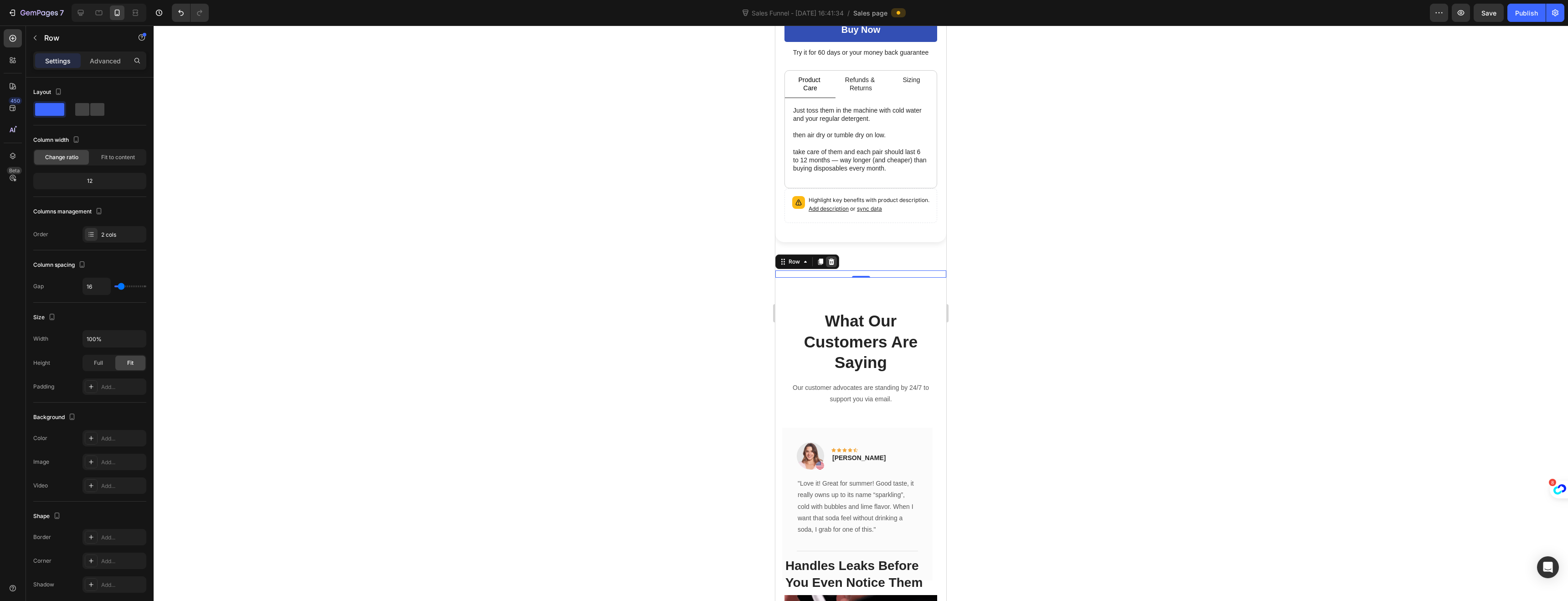
click at [832, 258] on icon at bounding box center [831, 261] width 6 height 6
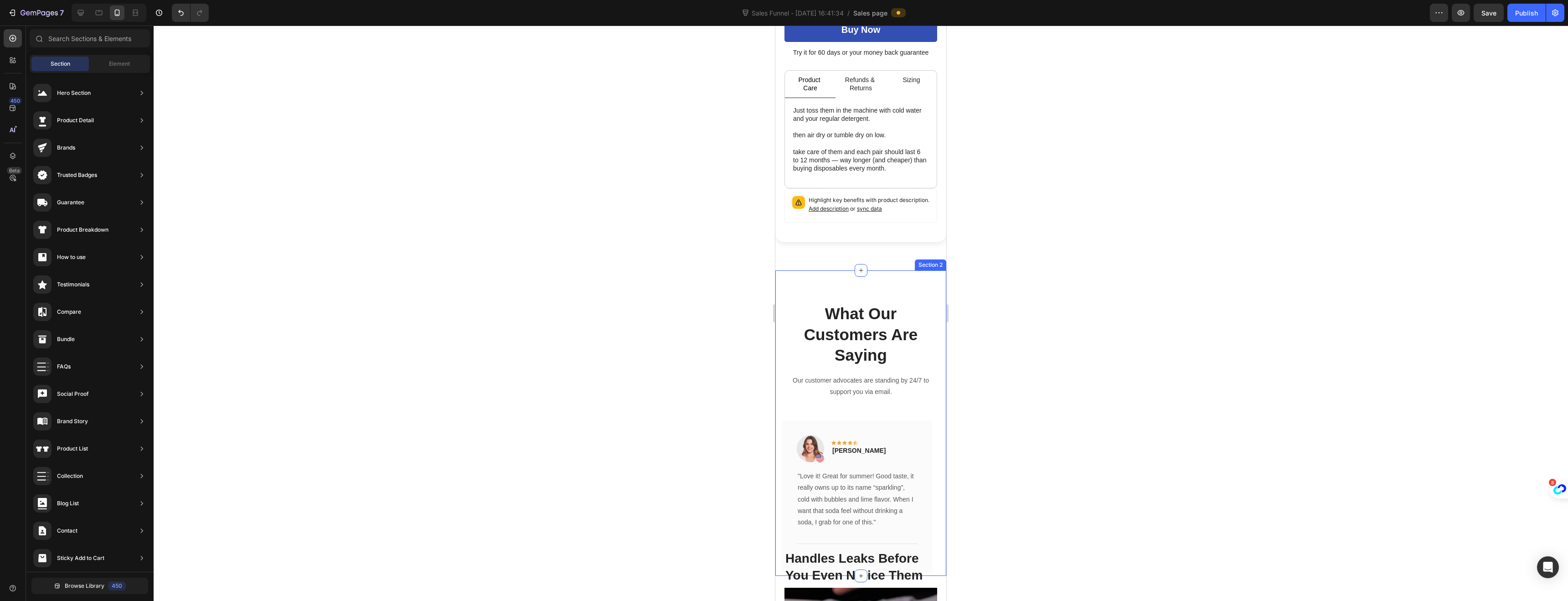
click at [800, 275] on div "What Our Customers Are Saying Heading Our customer advocates are standing by 24…" at bounding box center [860, 423] width 171 height 306
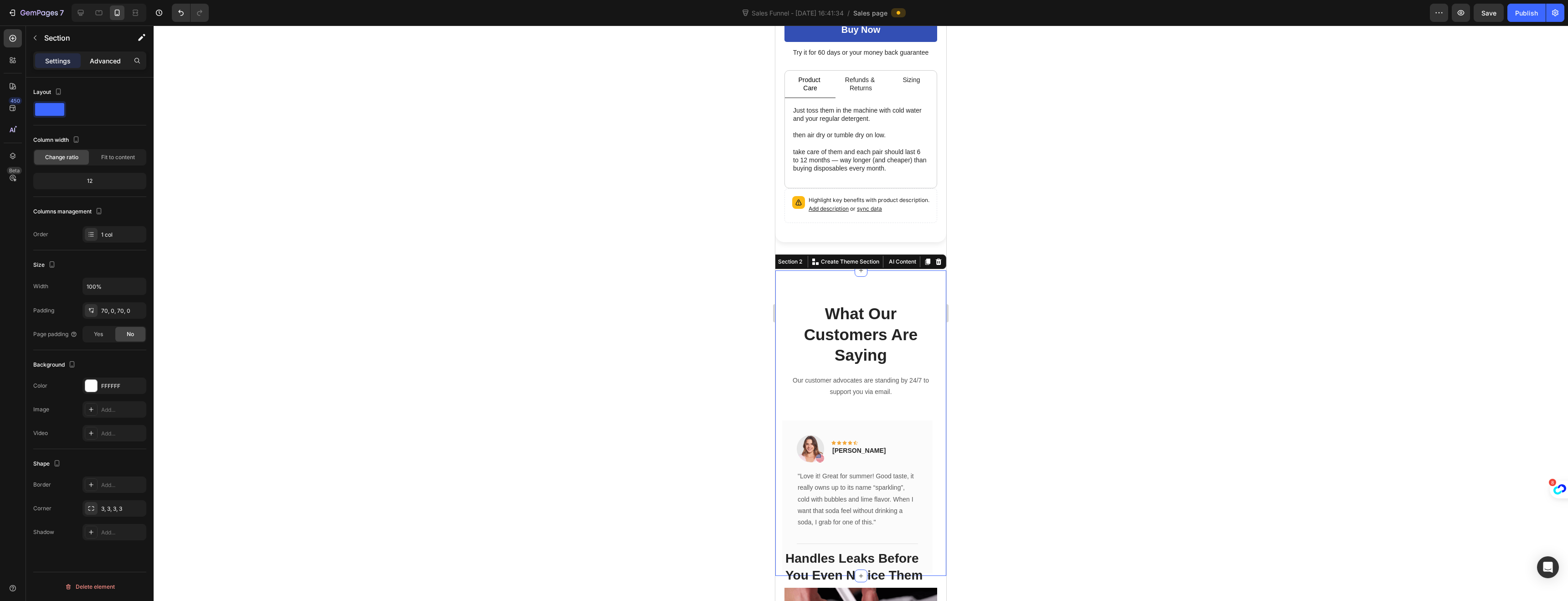
click at [104, 62] on p "Advanced" at bounding box center [105, 61] width 31 height 10
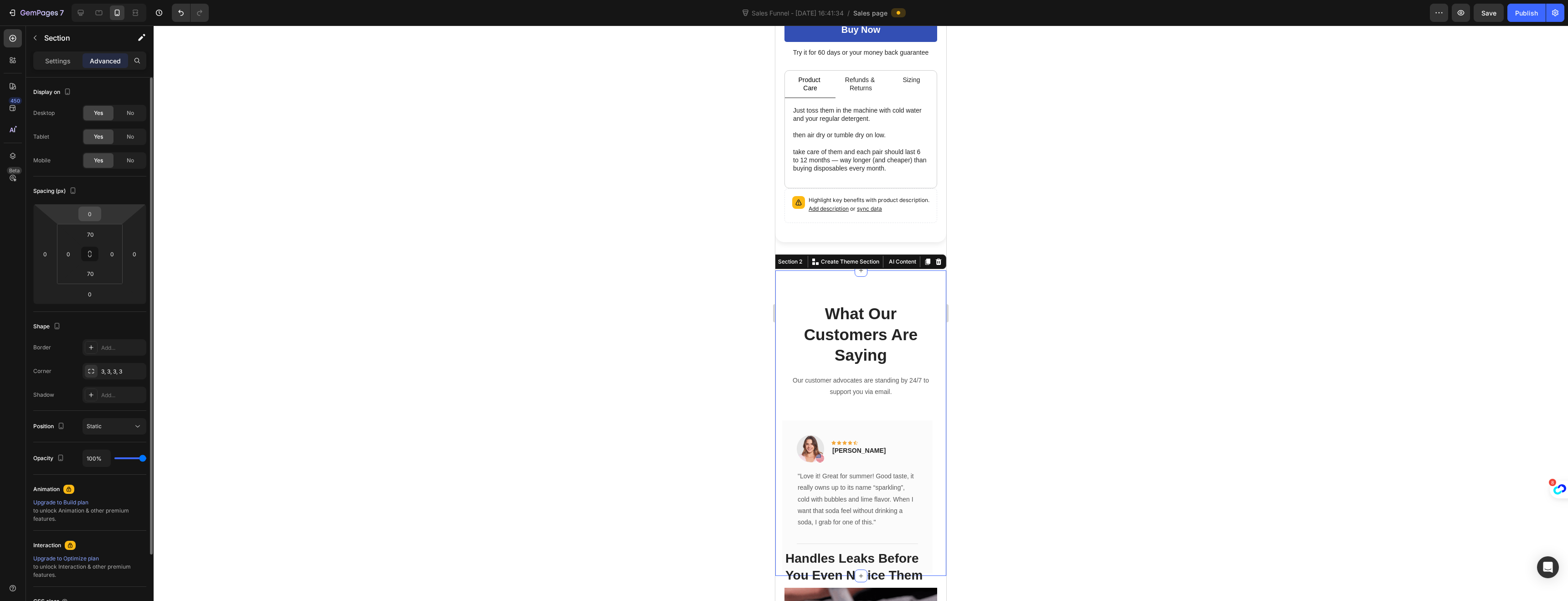
click at [89, 212] on input "0" at bounding box center [90, 214] width 19 height 14
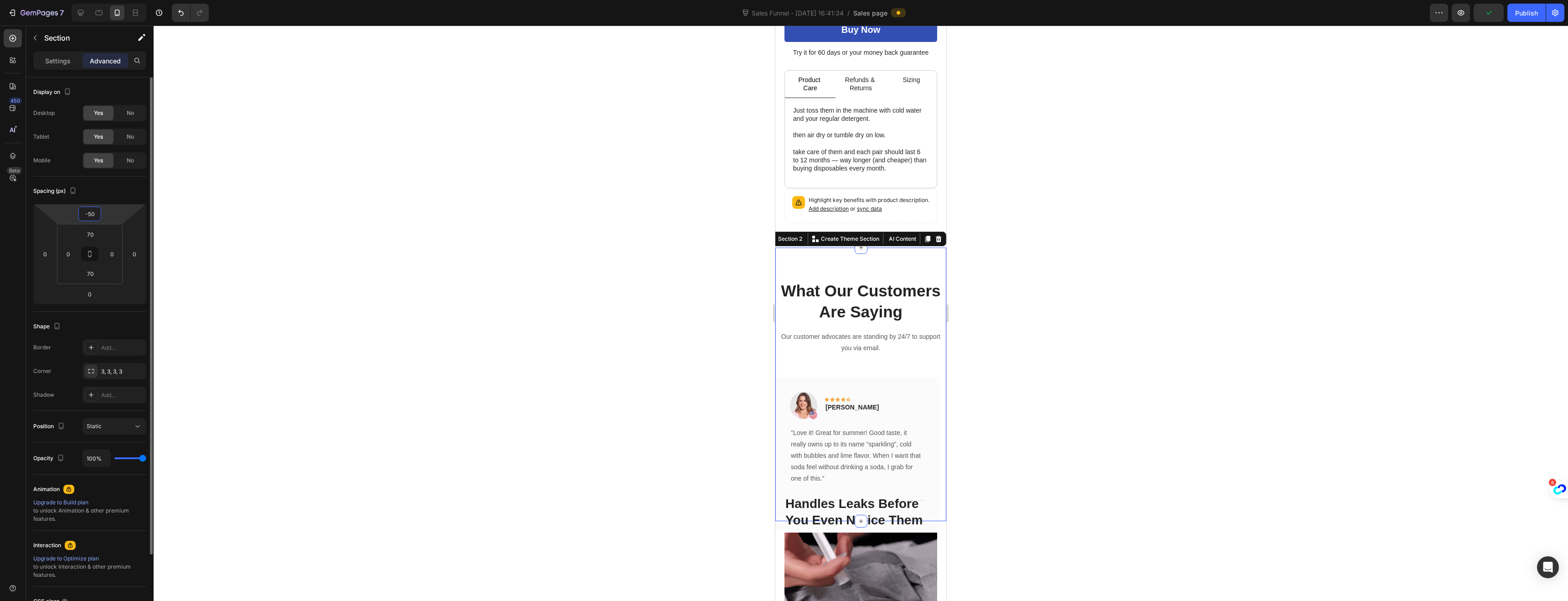
type input "-5"
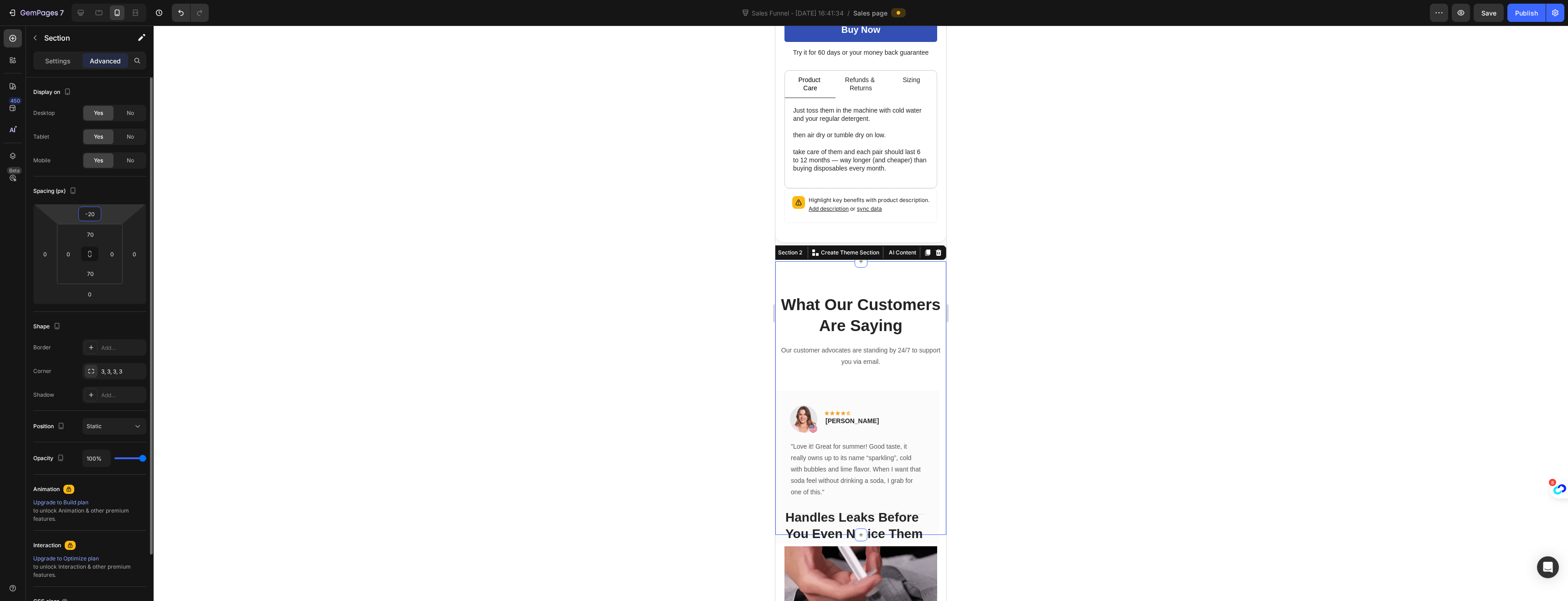
type input "-2"
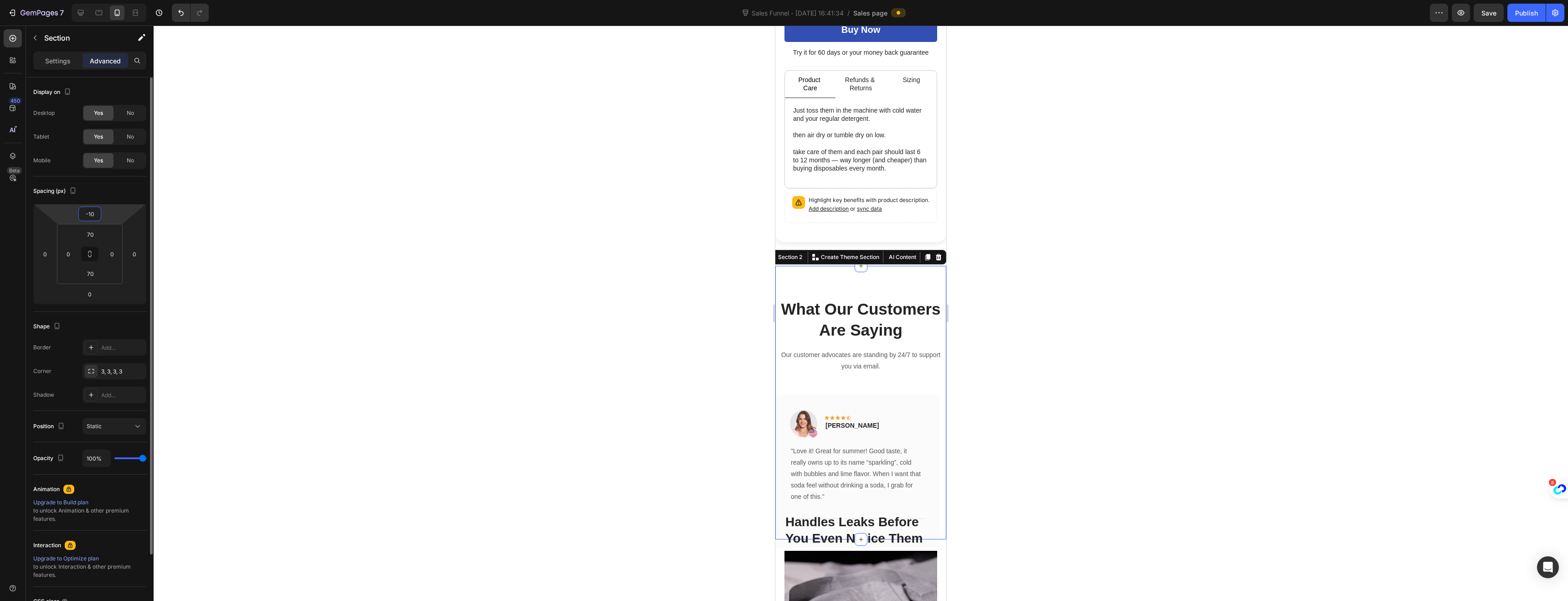
type input "-1"
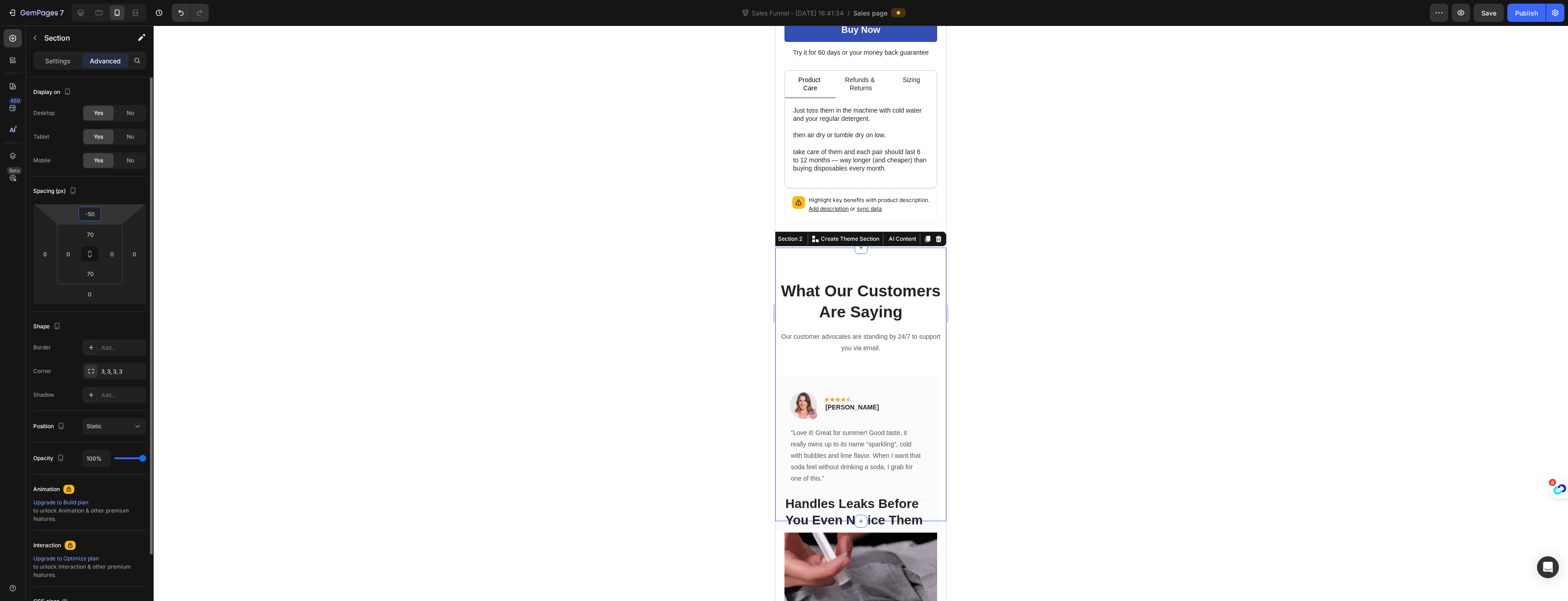
type input "-5"
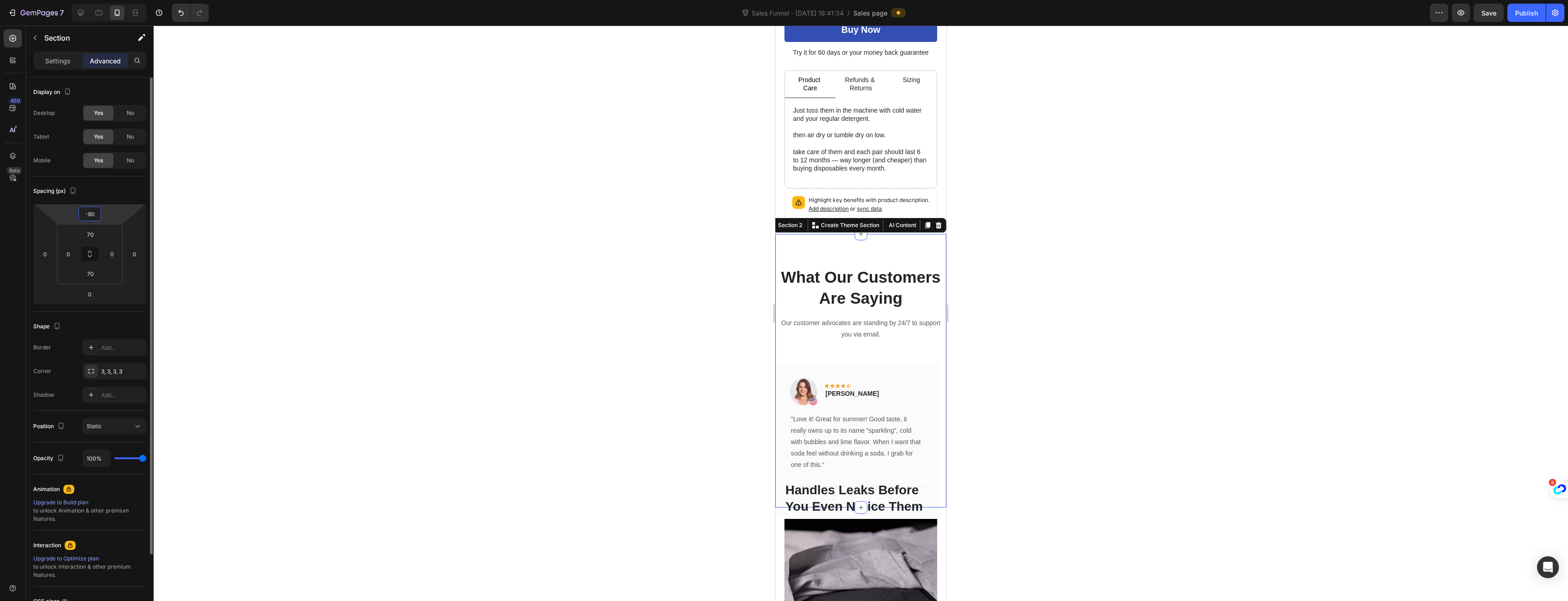
type input "-8"
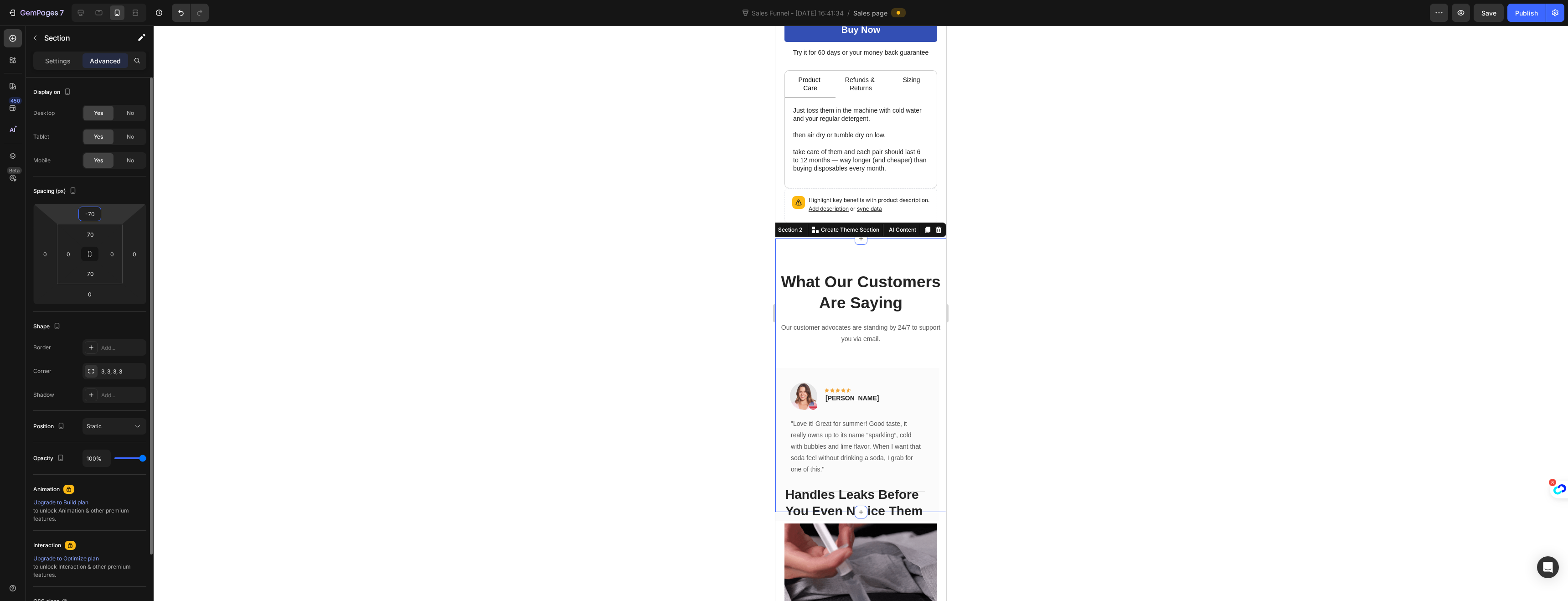
type input "-7"
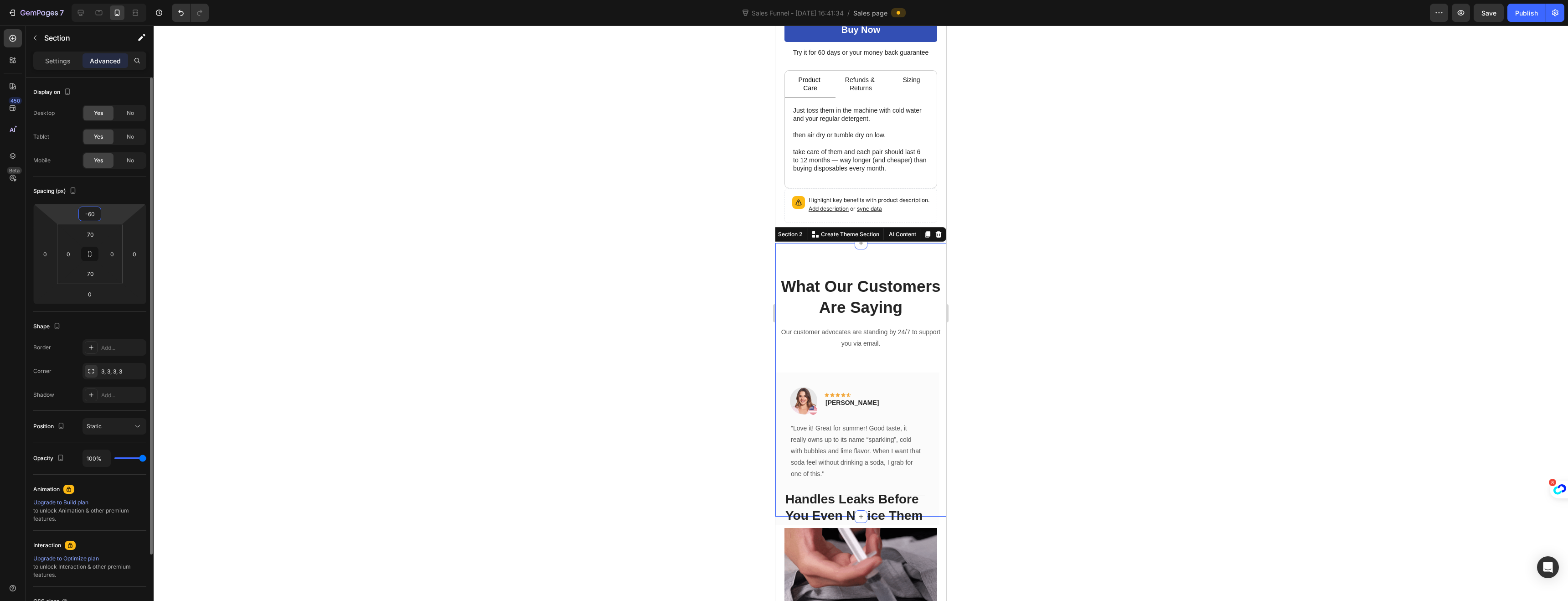
type input "-6"
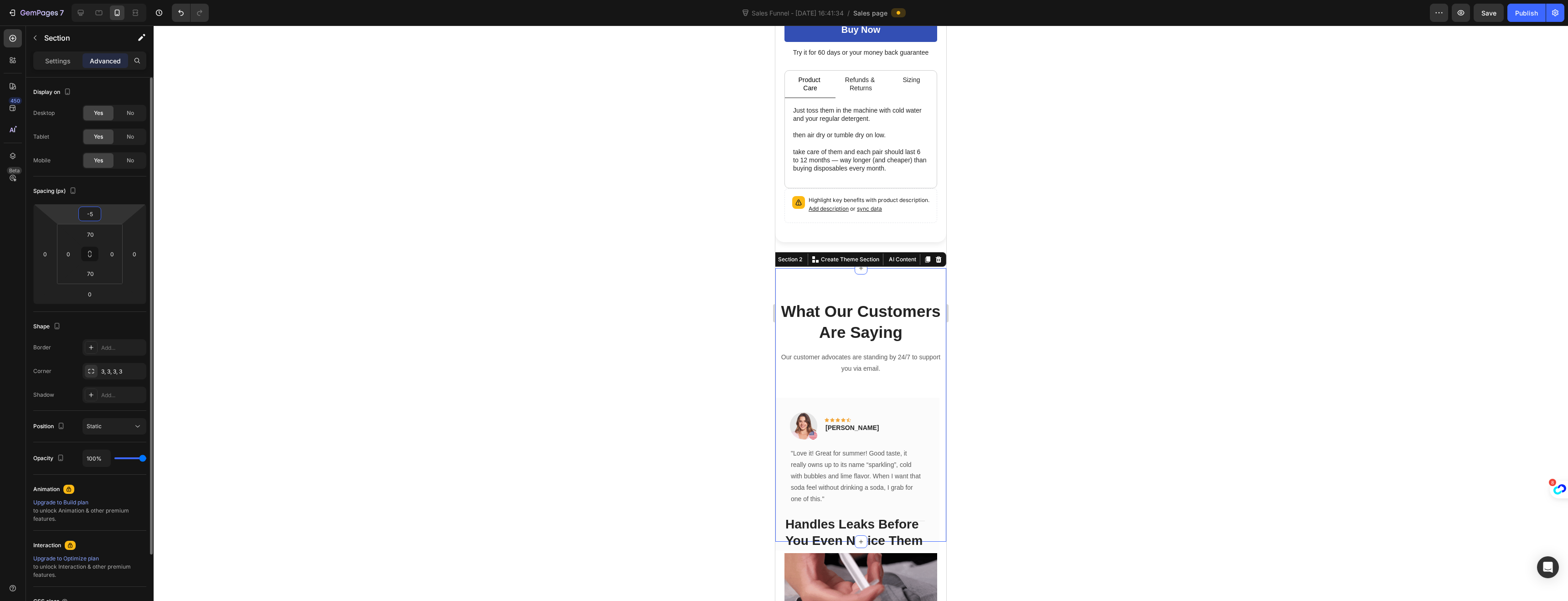
type input "-50"
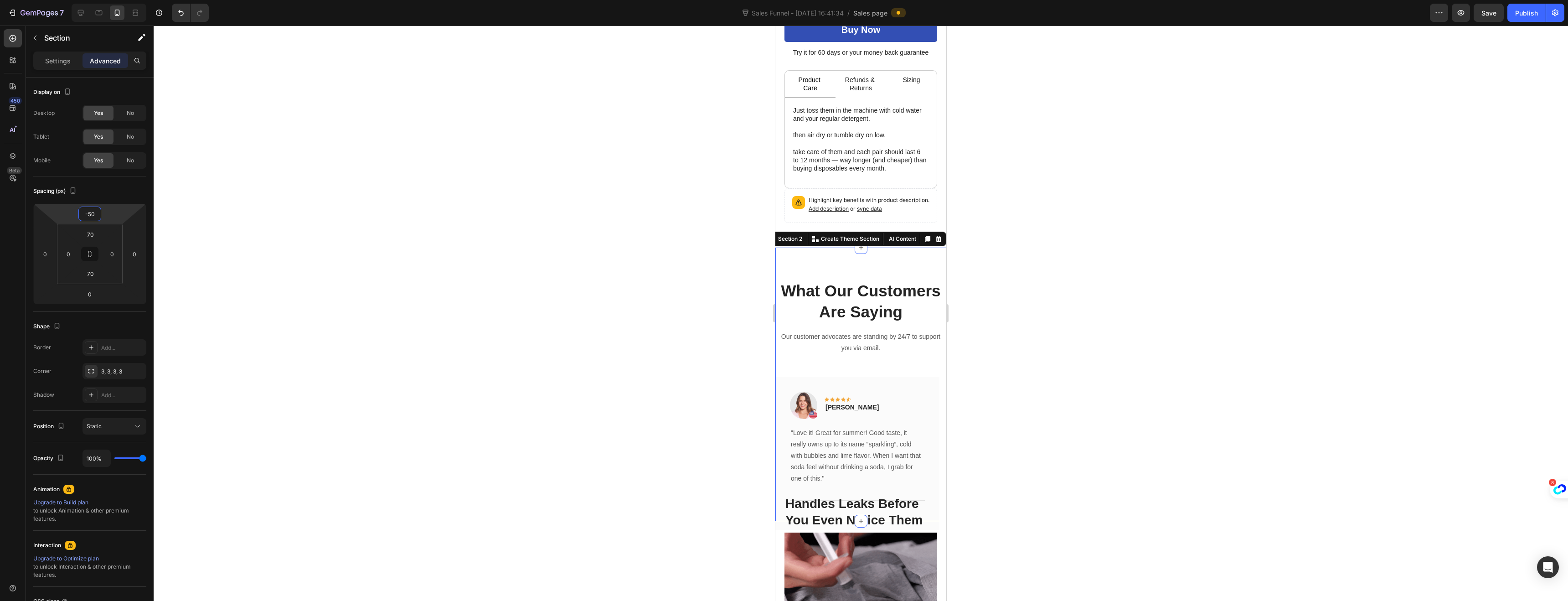
click at [606, 180] on div at bounding box center [861, 313] width 1414 height 576
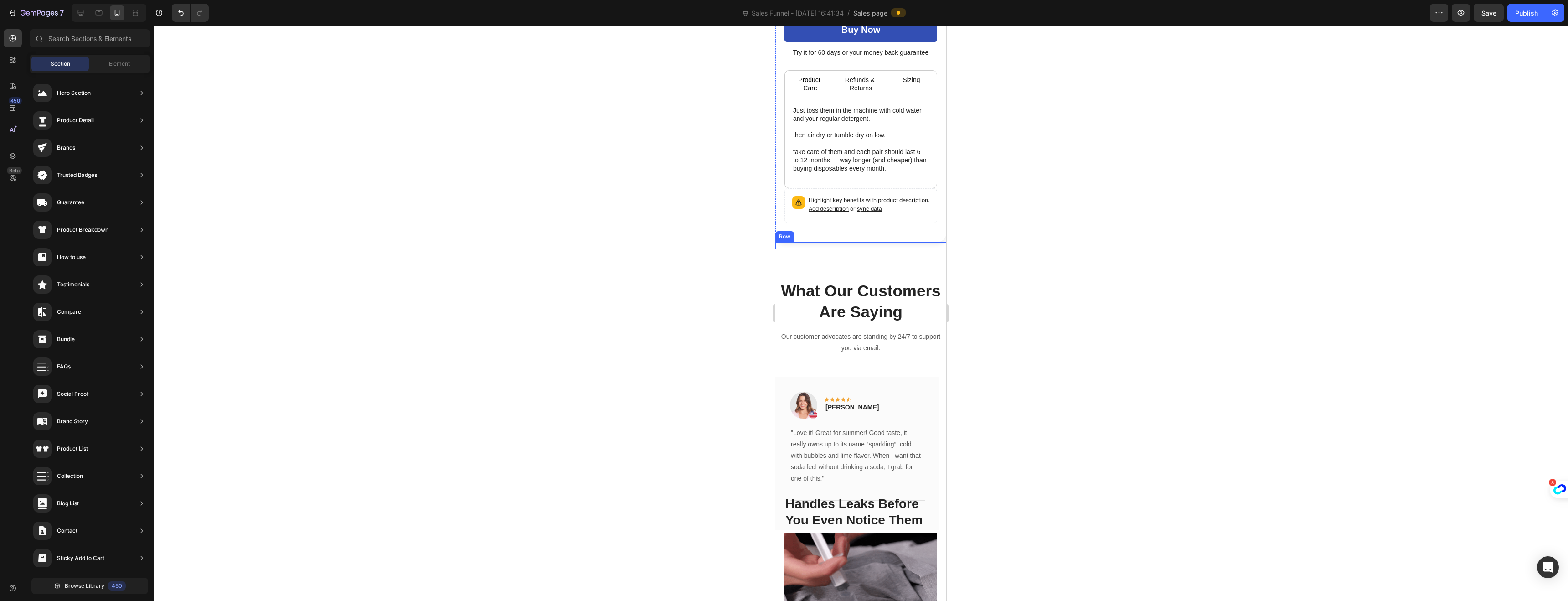
click at [787, 248] on div "What Our Customers Are Saying Heading Our customer advocates are standing by 24…" at bounding box center [860, 385] width 171 height 273
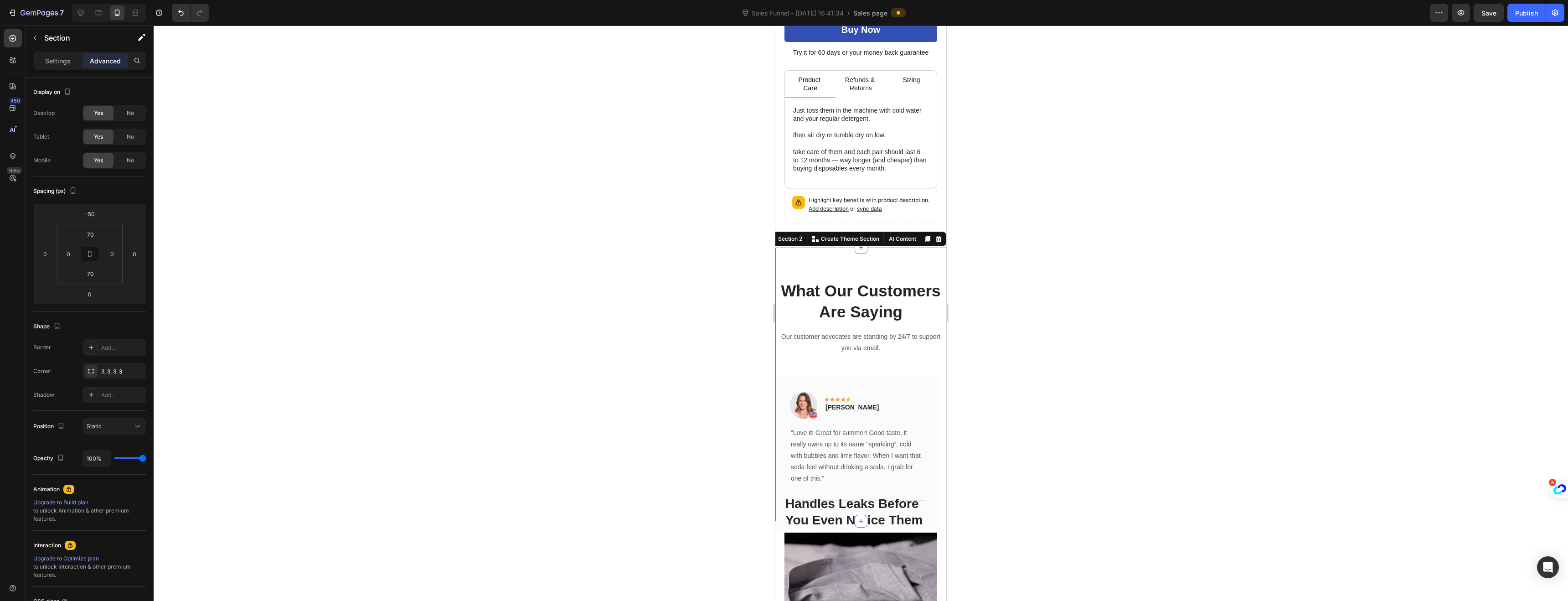
click at [778, 254] on div "What Our Customers Are Saying Heading Our customer advocates are standing by 24…" at bounding box center [860, 385] width 171 height 273
click at [787, 205] on div "Highlight key benefits with product description. Add description or sync data" at bounding box center [861, 205] width 152 height 34
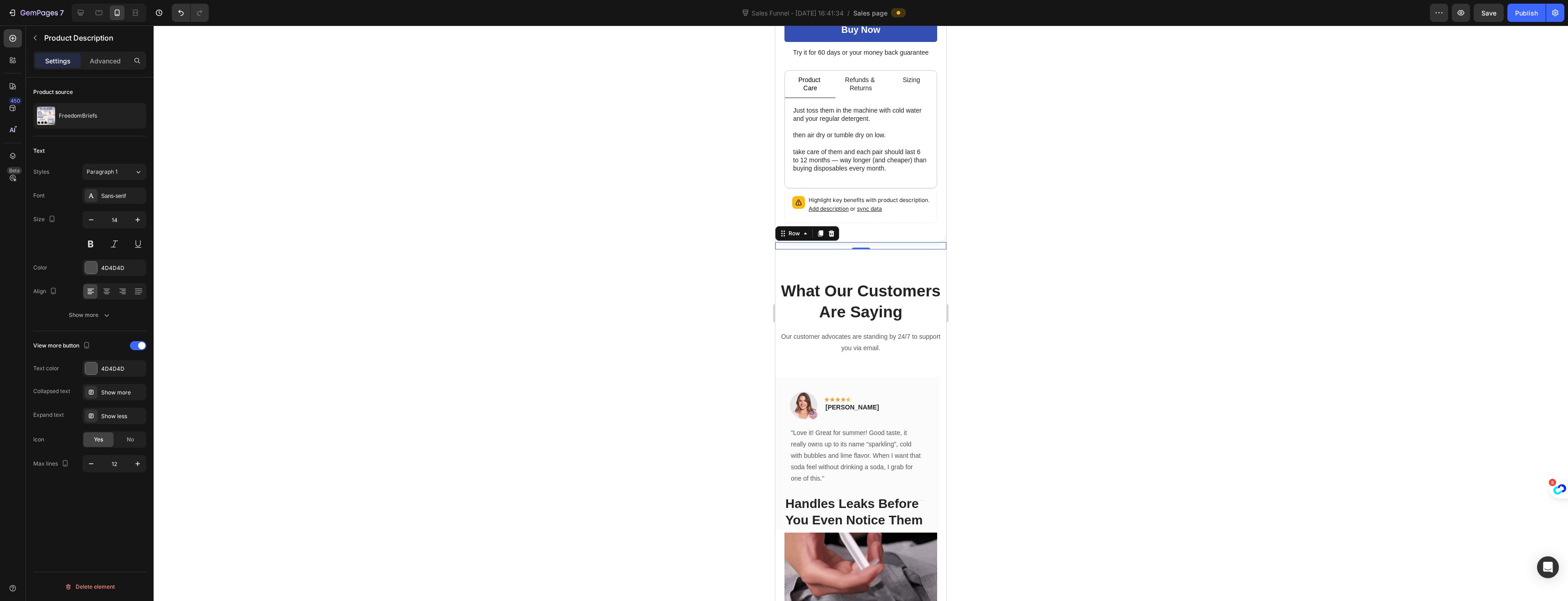
click at [787, 242] on div "Handles Leaks Before You Even Notice Them Heading The problem with diapers is t…" at bounding box center [860, 246] width 171 height 8
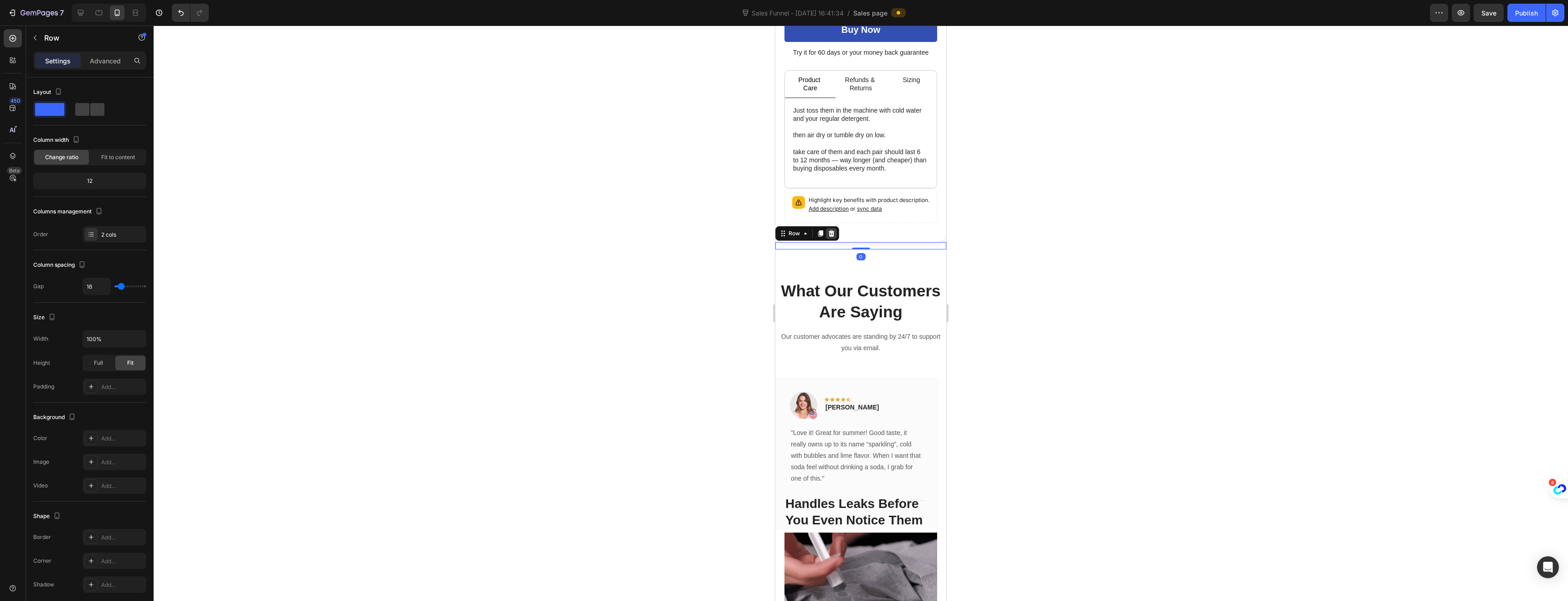
click at [833, 230] on icon at bounding box center [831, 233] width 6 height 6
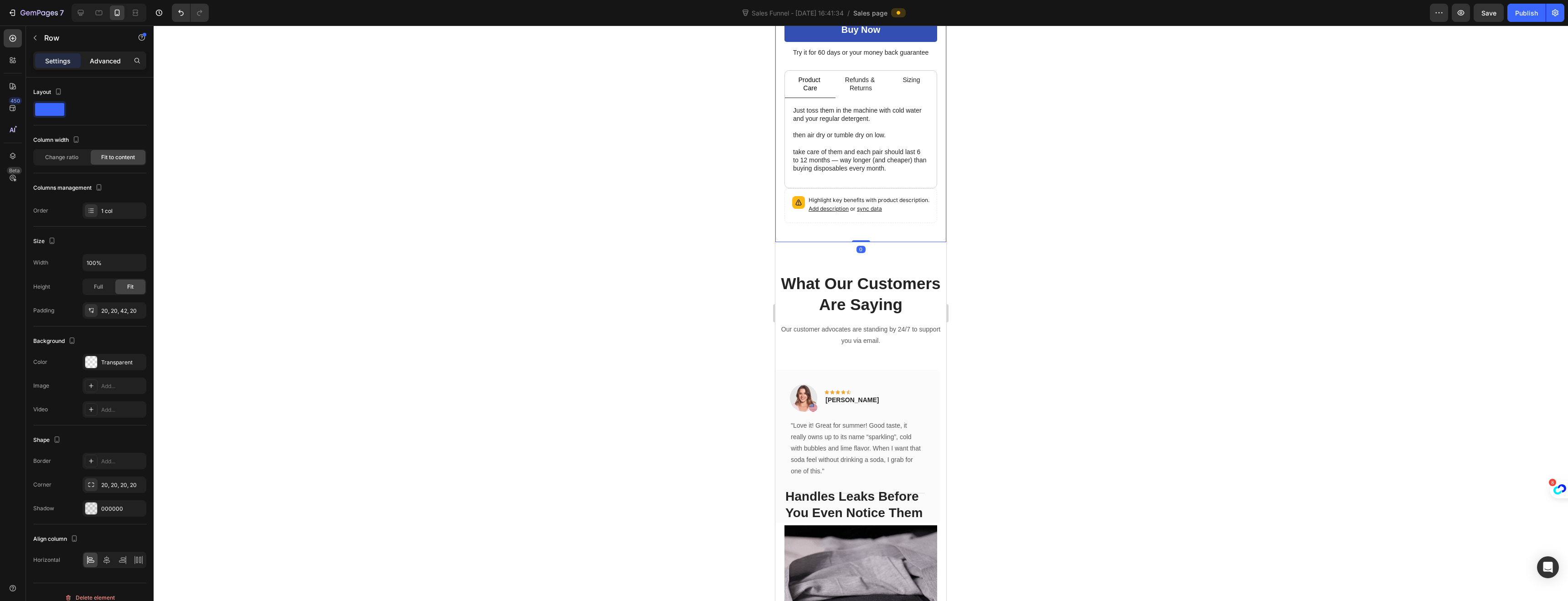
click at [105, 63] on p "Advanced" at bounding box center [105, 61] width 31 height 10
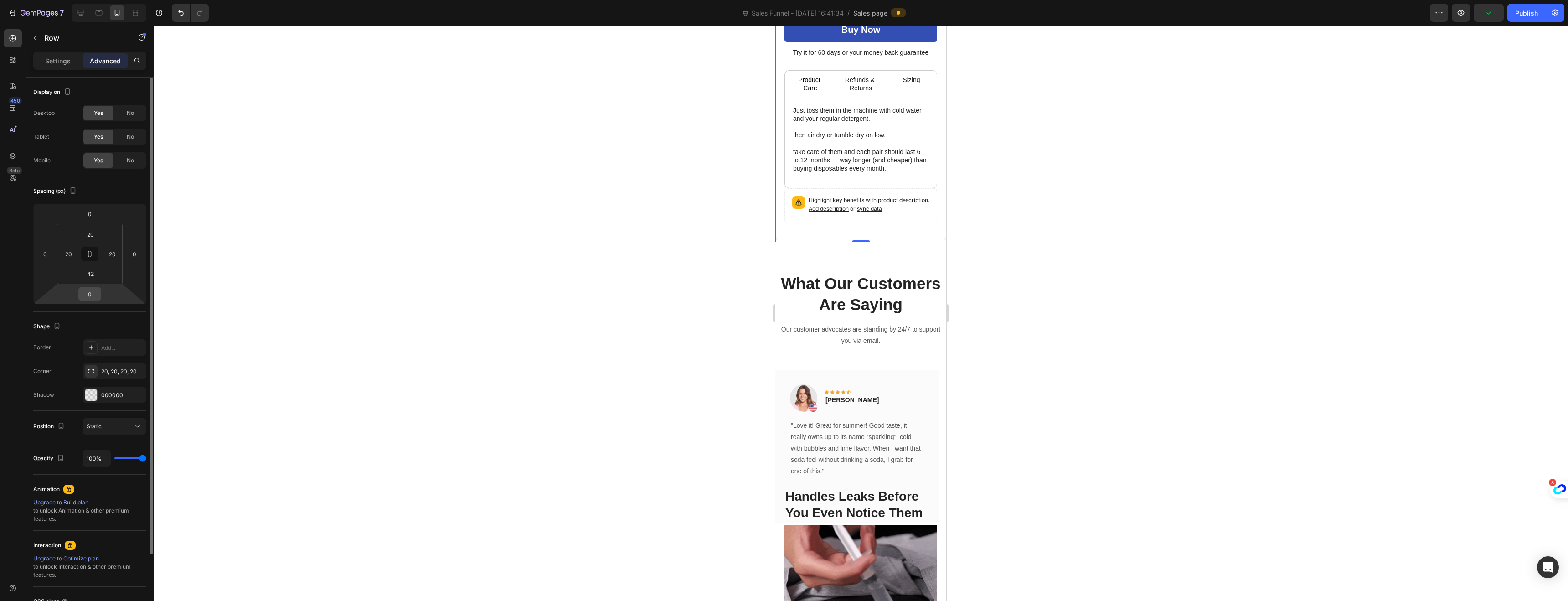
click at [87, 298] on input "0" at bounding box center [90, 294] width 19 height 14
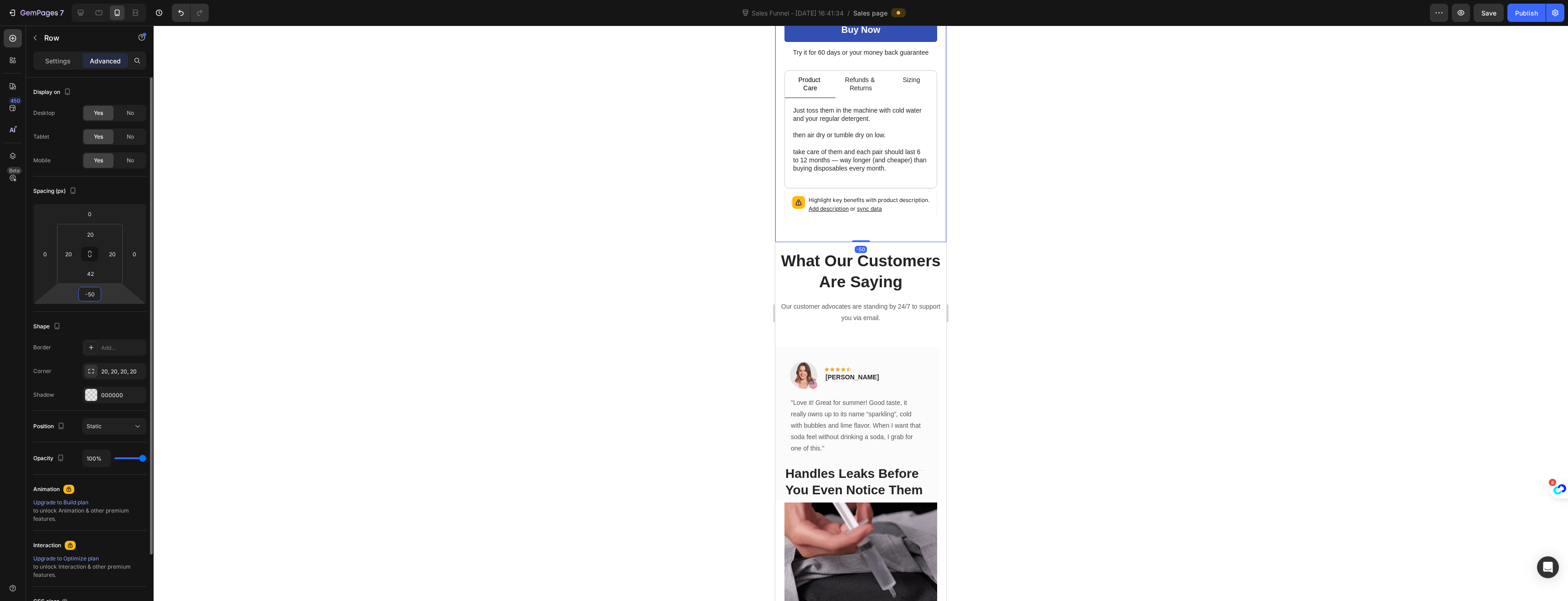
type input "-5"
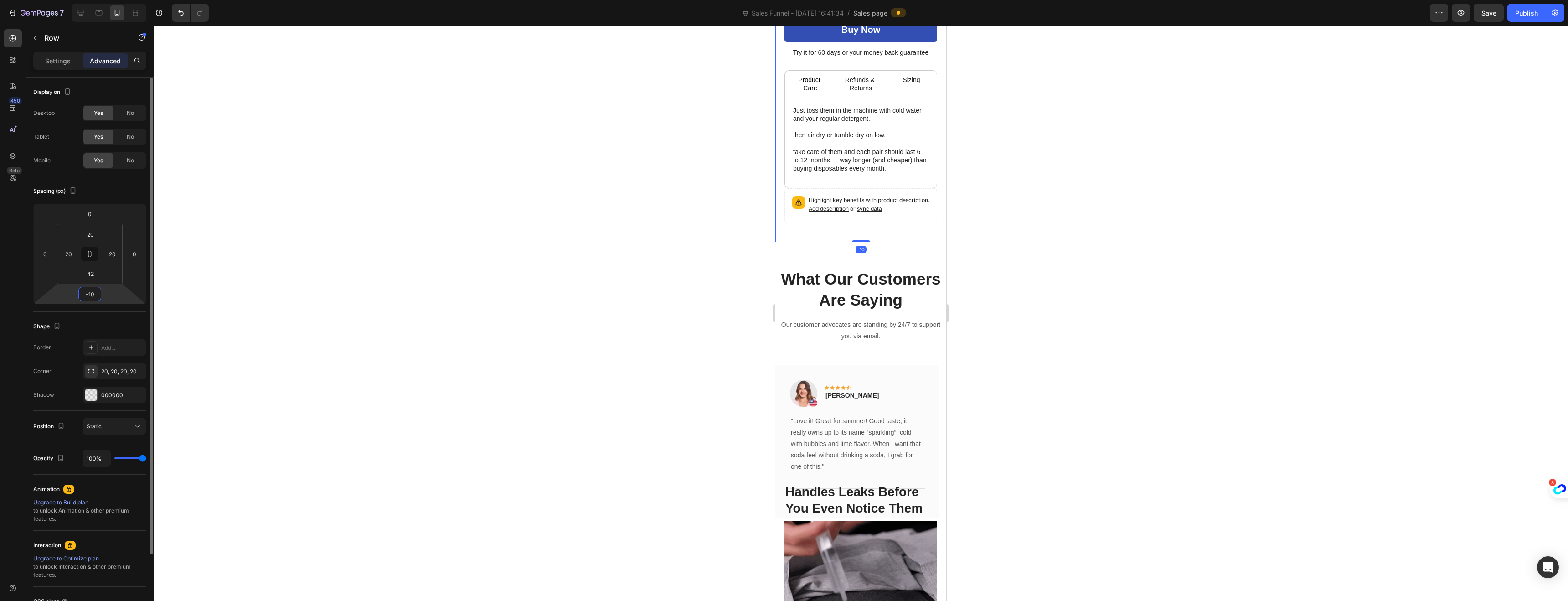
type input "-100"
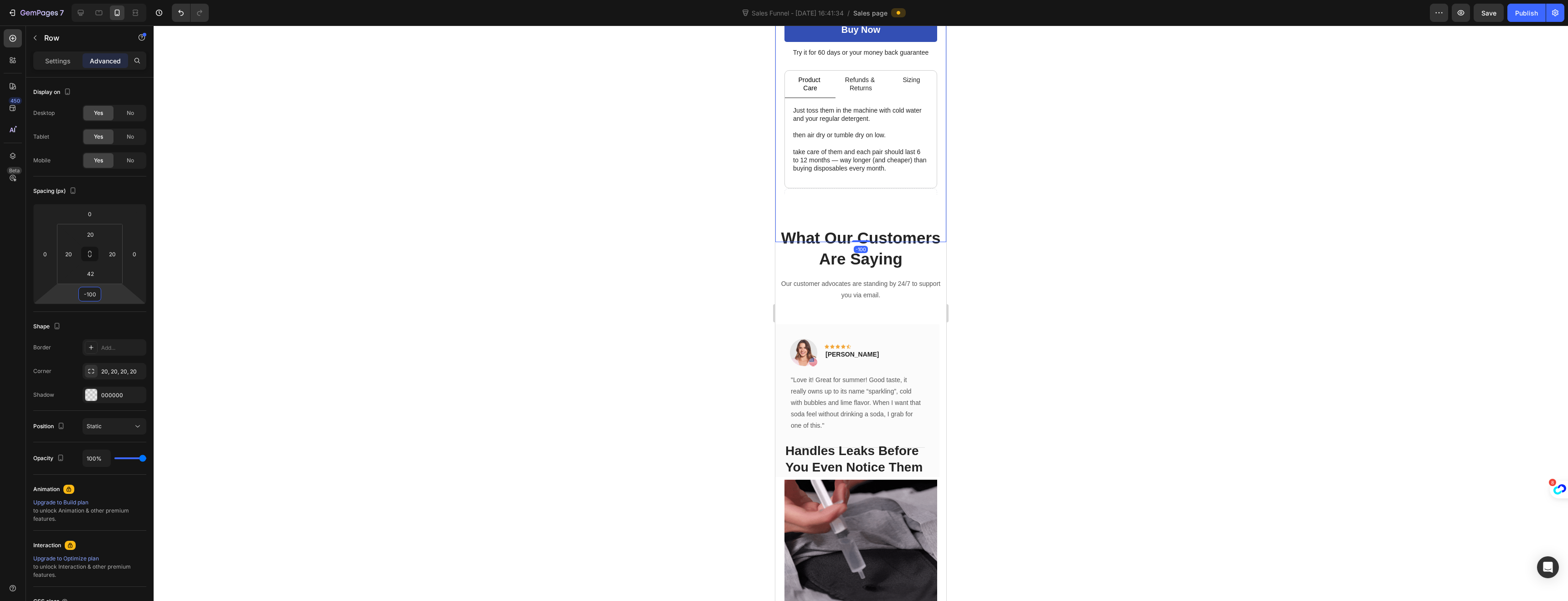
click at [696, 247] on div at bounding box center [861, 313] width 1414 height 576
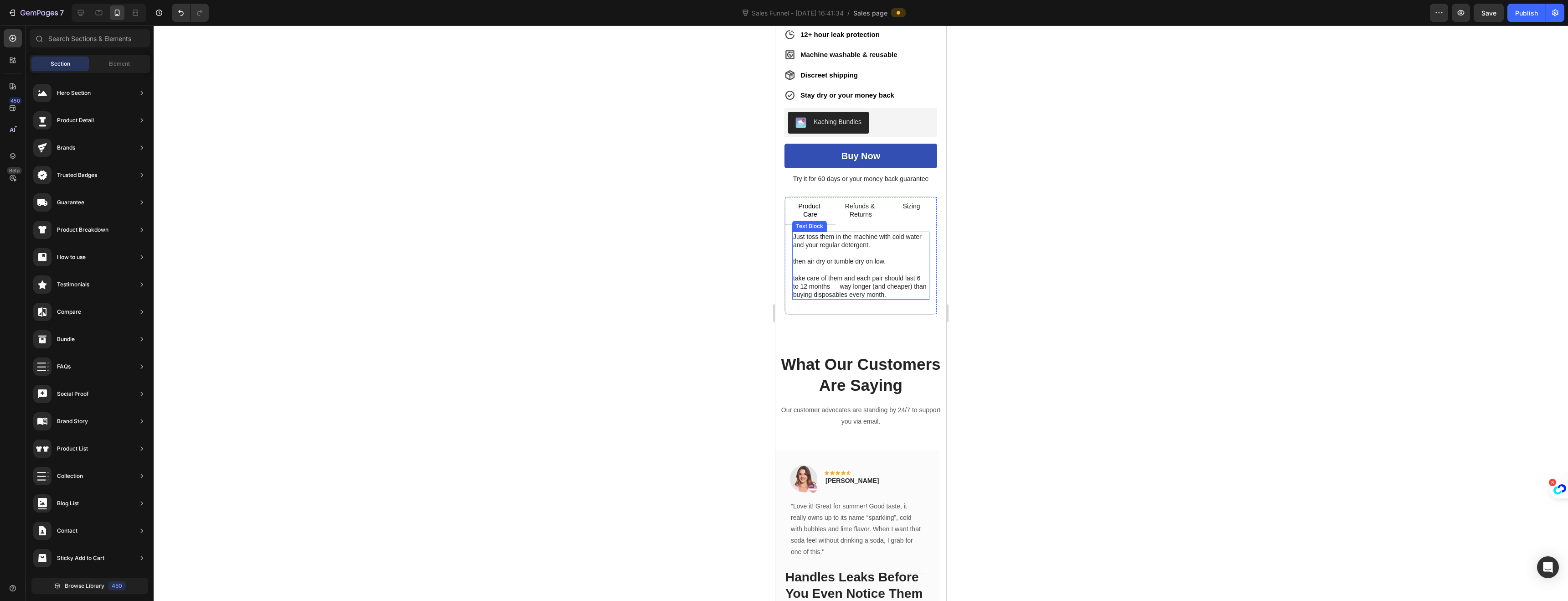
scroll to position [306, 0]
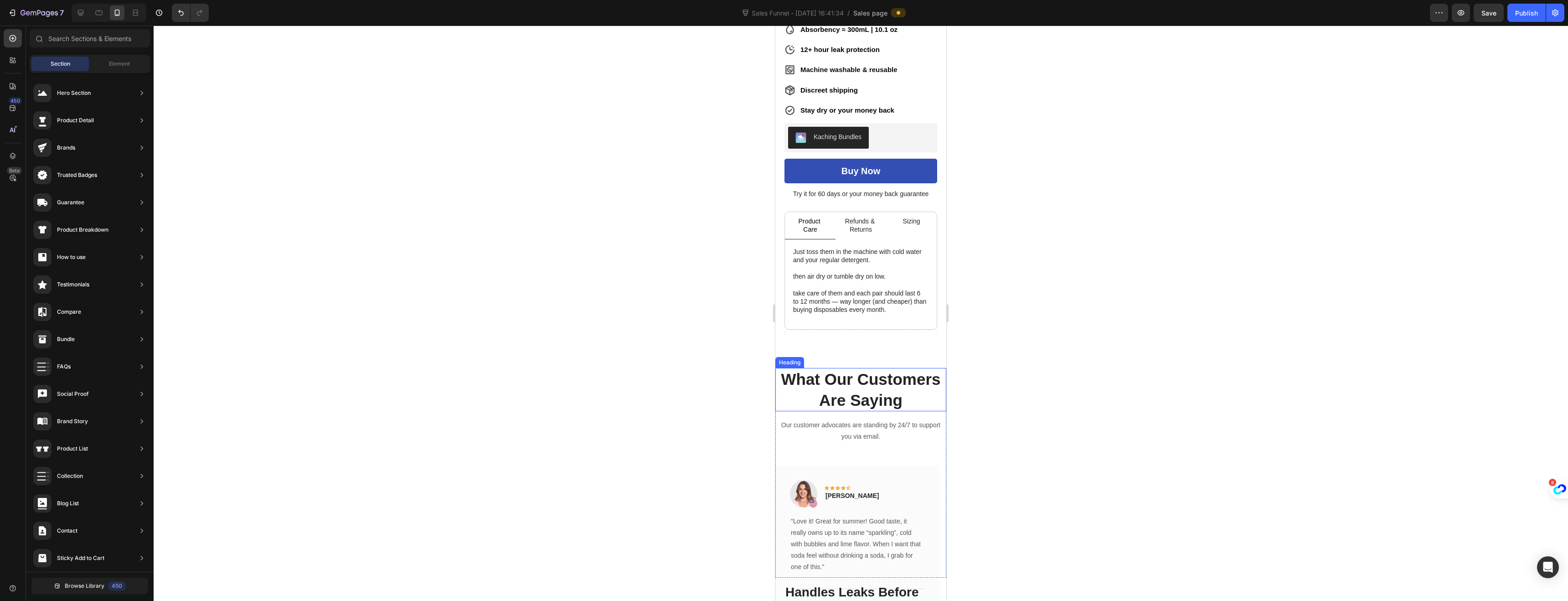
click at [867, 388] on p "What Our Customers Are Saying" at bounding box center [861, 389] width 169 height 41
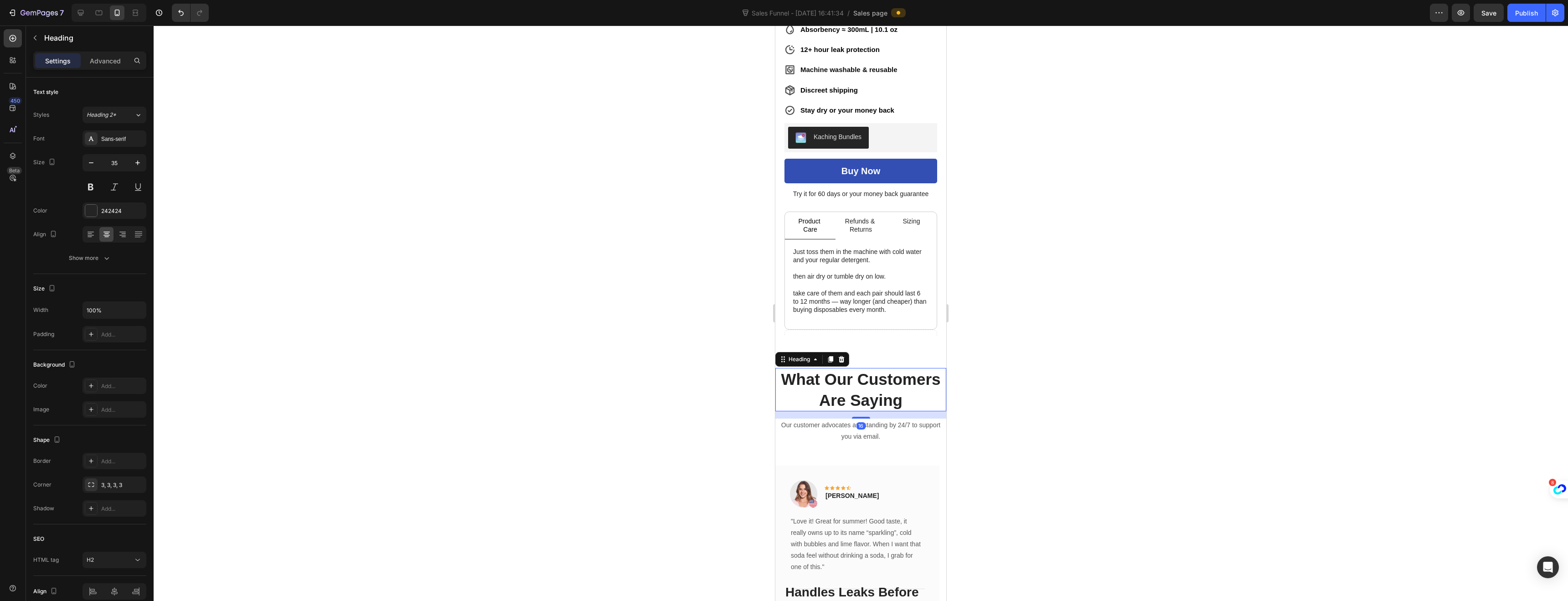
click at [867, 388] on p "What Our Customers Are Saying" at bounding box center [861, 389] width 169 height 41
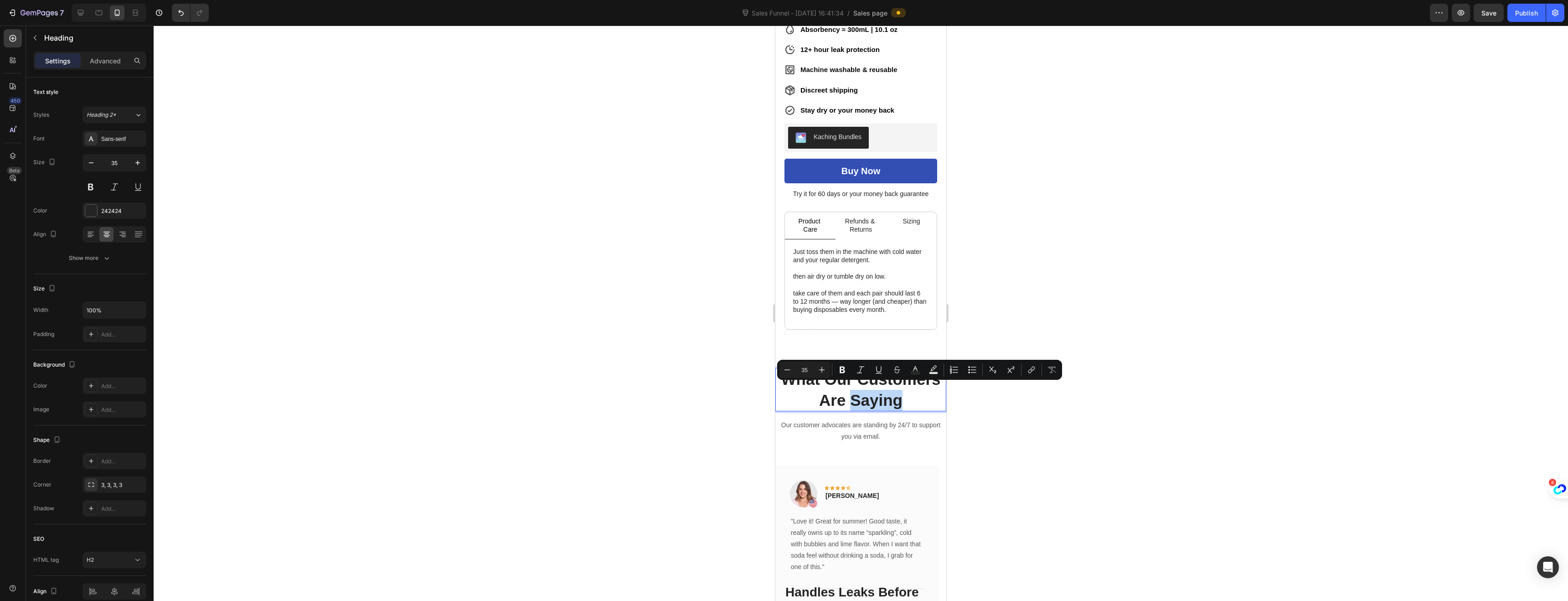
click at [905, 394] on p "What Our Customers Are Saying" at bounding box center [861, 389] width 169 height 41
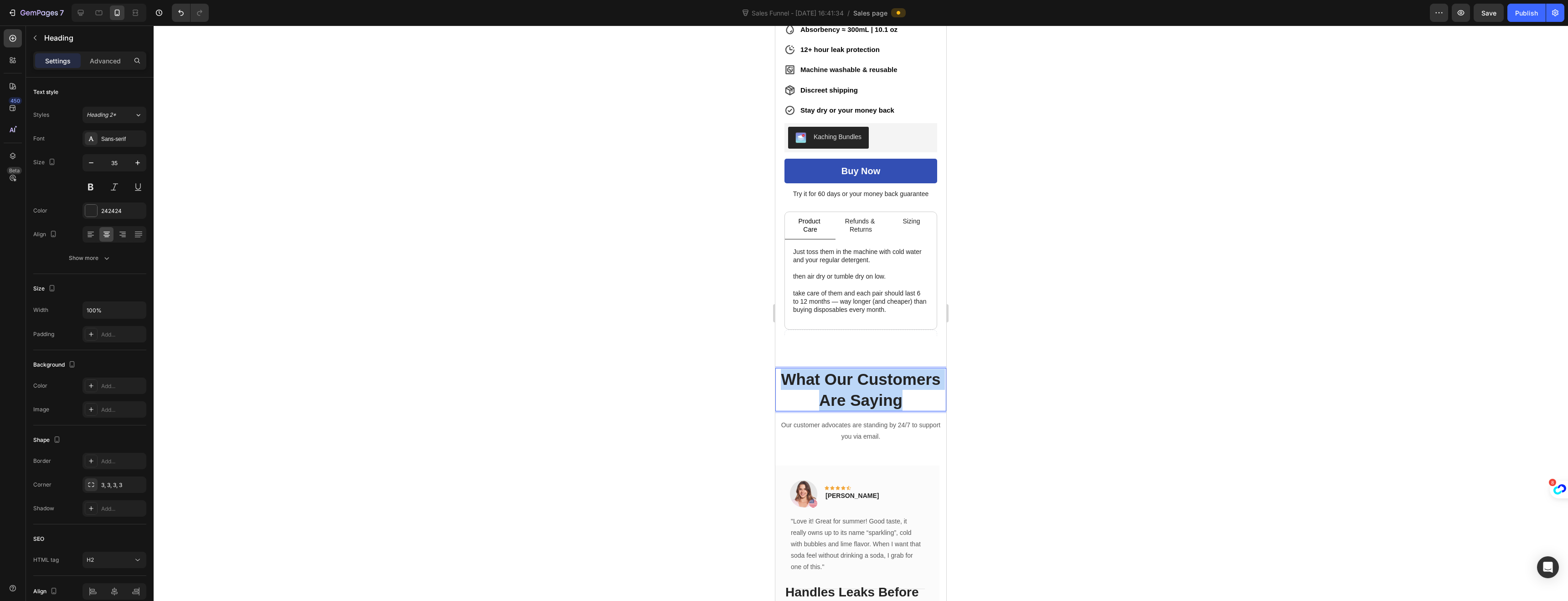
drag, startPoint x: 900, startPoint y: 394, endPoint x: 769, endPoint y: 370, distance: 133.2
click at [901, 374] on p "Hear From Men Like You" at bounding box center [861, 389] width 169 height 41
click at [838, 427] on p "Our customer advocates are standing by 24/7 to support you via email." at bounding box center [861, 431] width 169 height 23
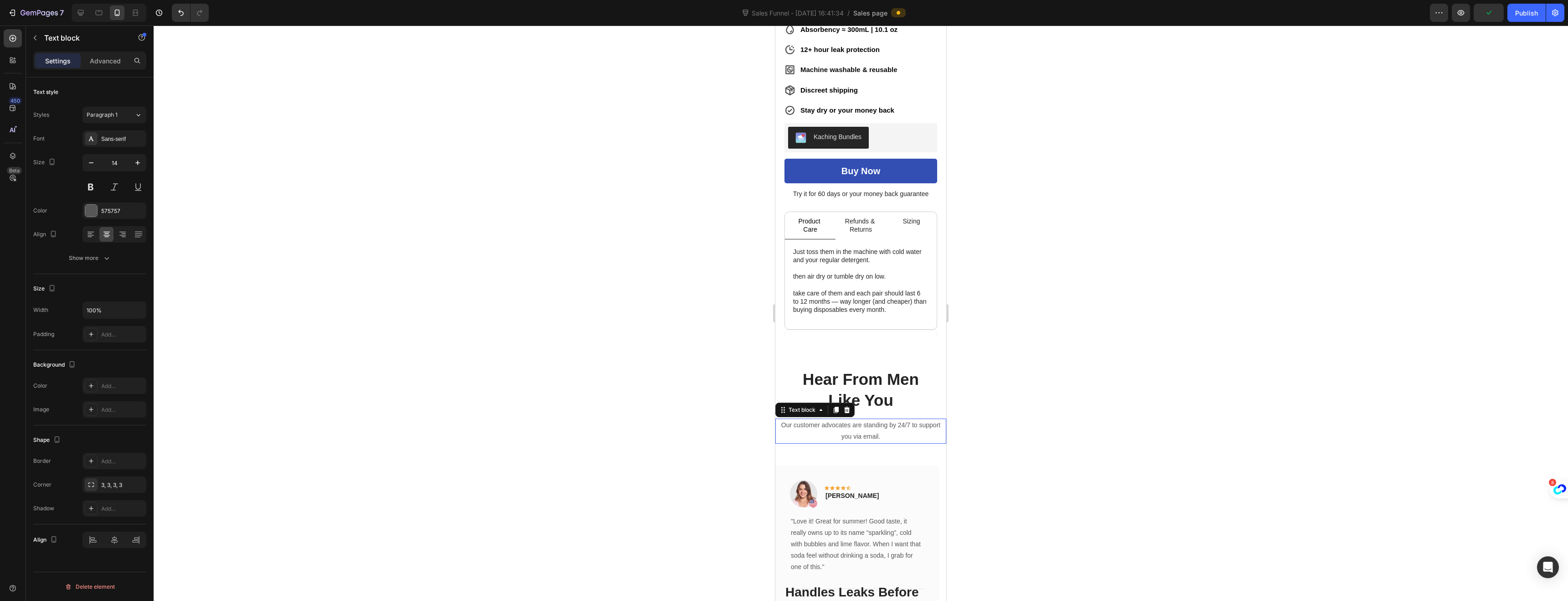
click at [838, 427] on p "Our customer advocates are standing by 24/7 to support you via email." at bounding box center [861, 431] width 169 height 23
click at [870, 432] on p "Our customer advocates are standing by 24/7 to support you via email." at bounding box center [861, 431] width 169 height 23
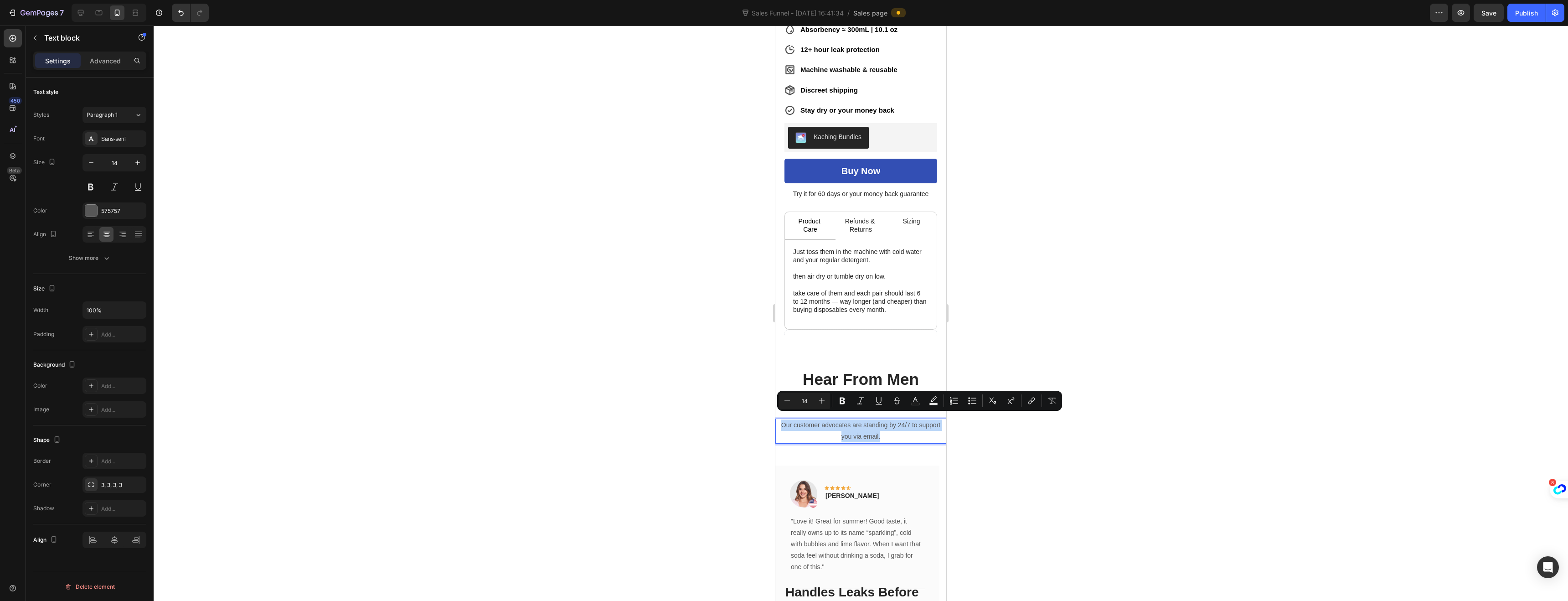
drag, startPoint x: 884, startPoint y: 433, endPoint x: 771, endPoint y: 420, distance: 113.7
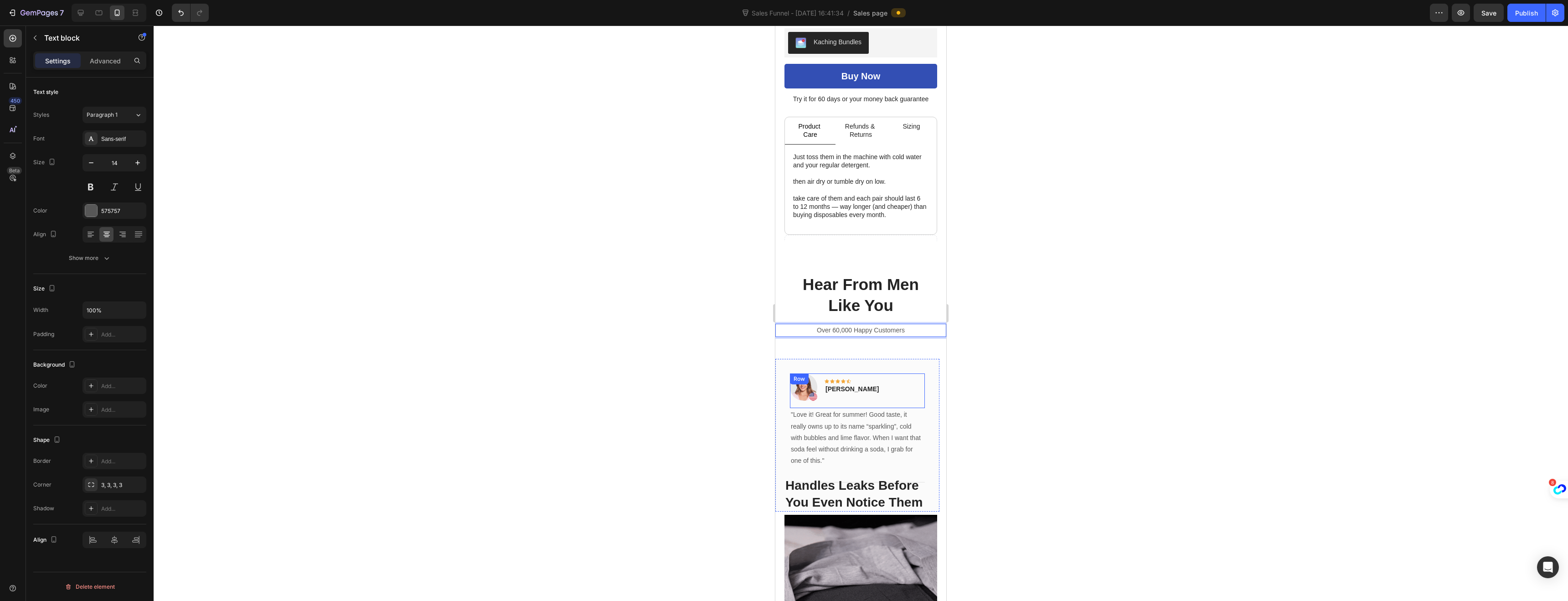
scroll to position [407, 0]
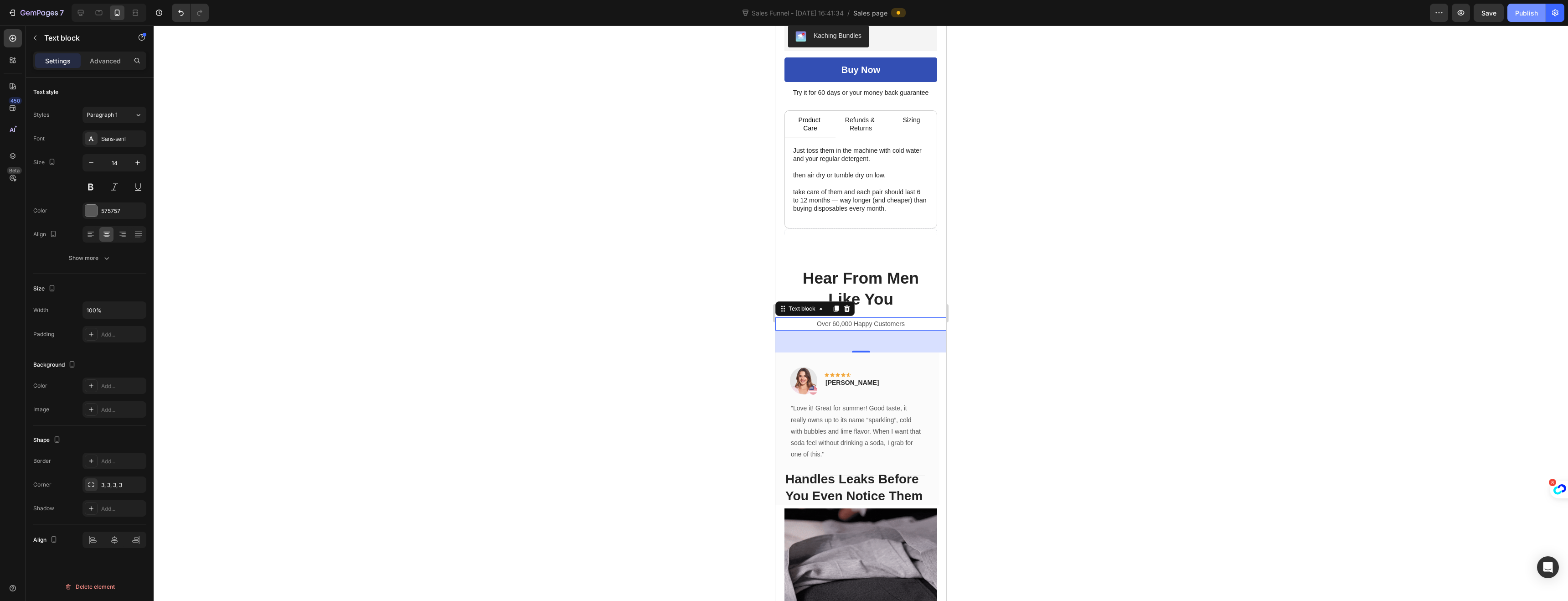
click at [1532, 13] on div "Publish" at bounding box center [1526, 13] width 23 height 10
click at [859, 120] on p "Refunds & Returns" at bounding box center [861, 124] width 33 height 16
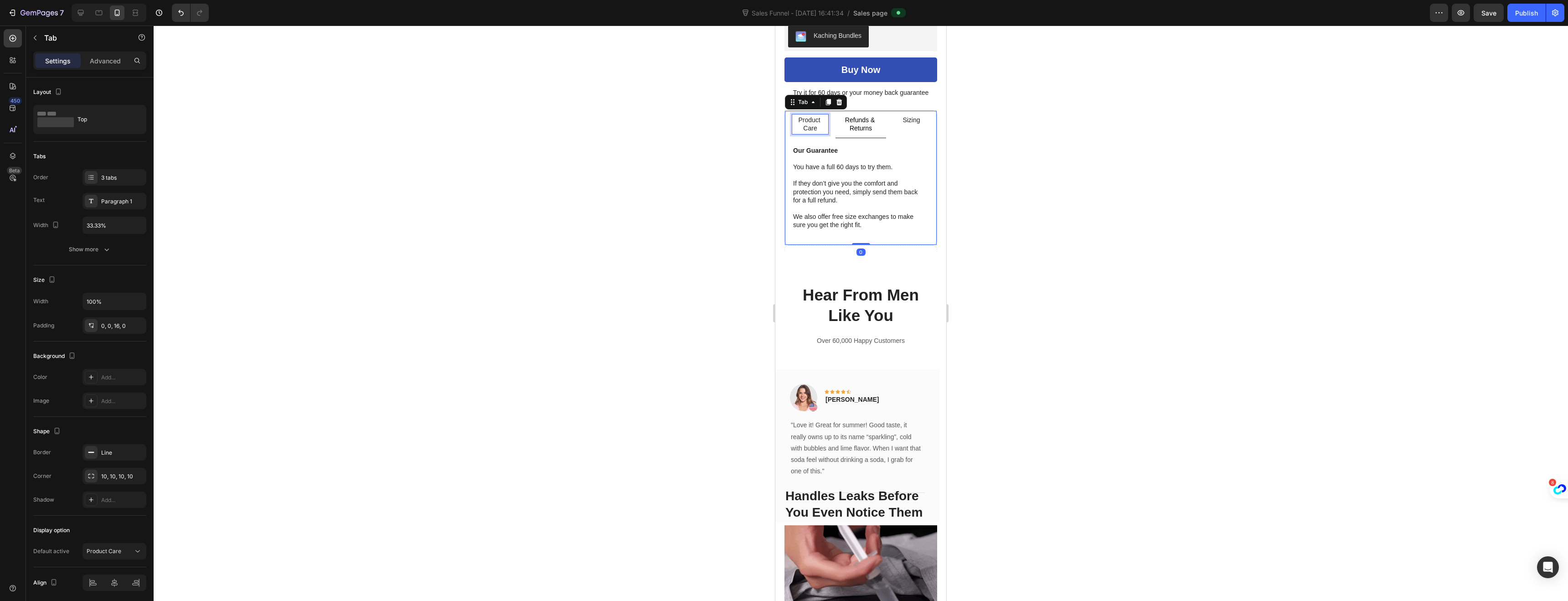
click at [810, 120] on p "Product Care" at bounding box center [810, 124] width 33 height 16
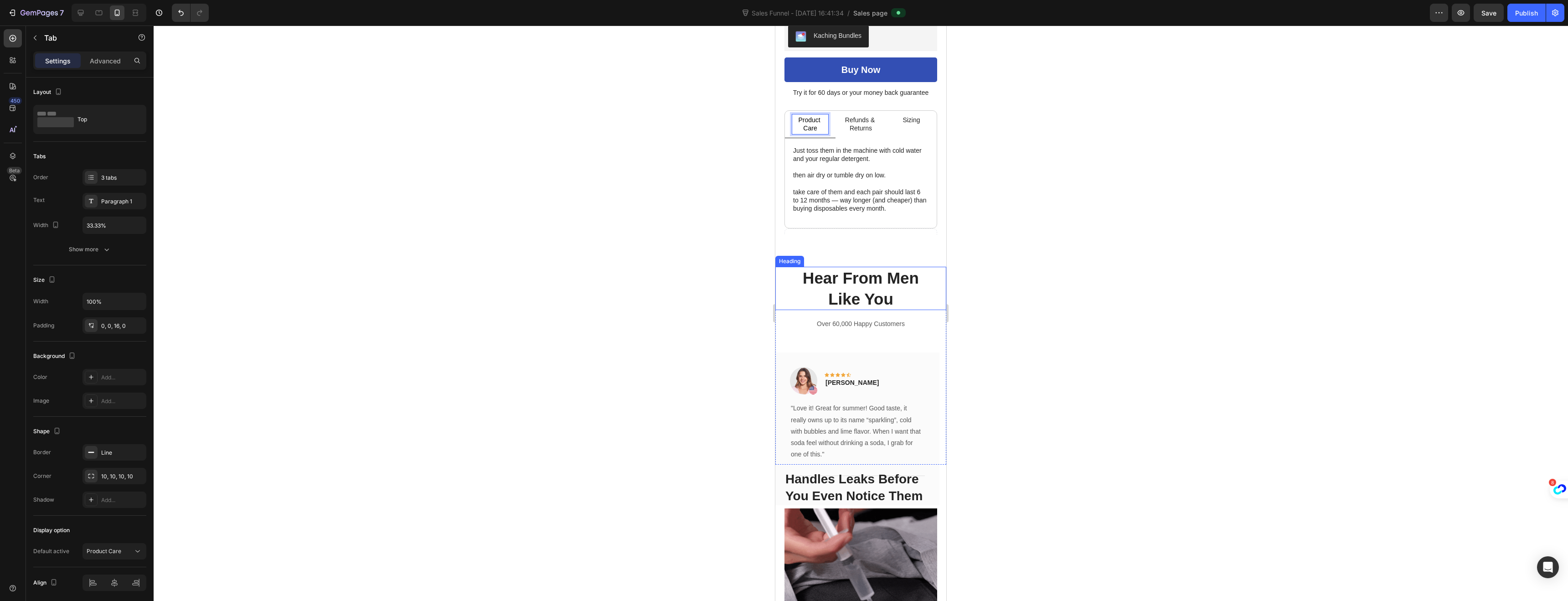
click at [781, 271] on p "Hear From Men Like You" at bounding box center [861, 288] width 169 height 41
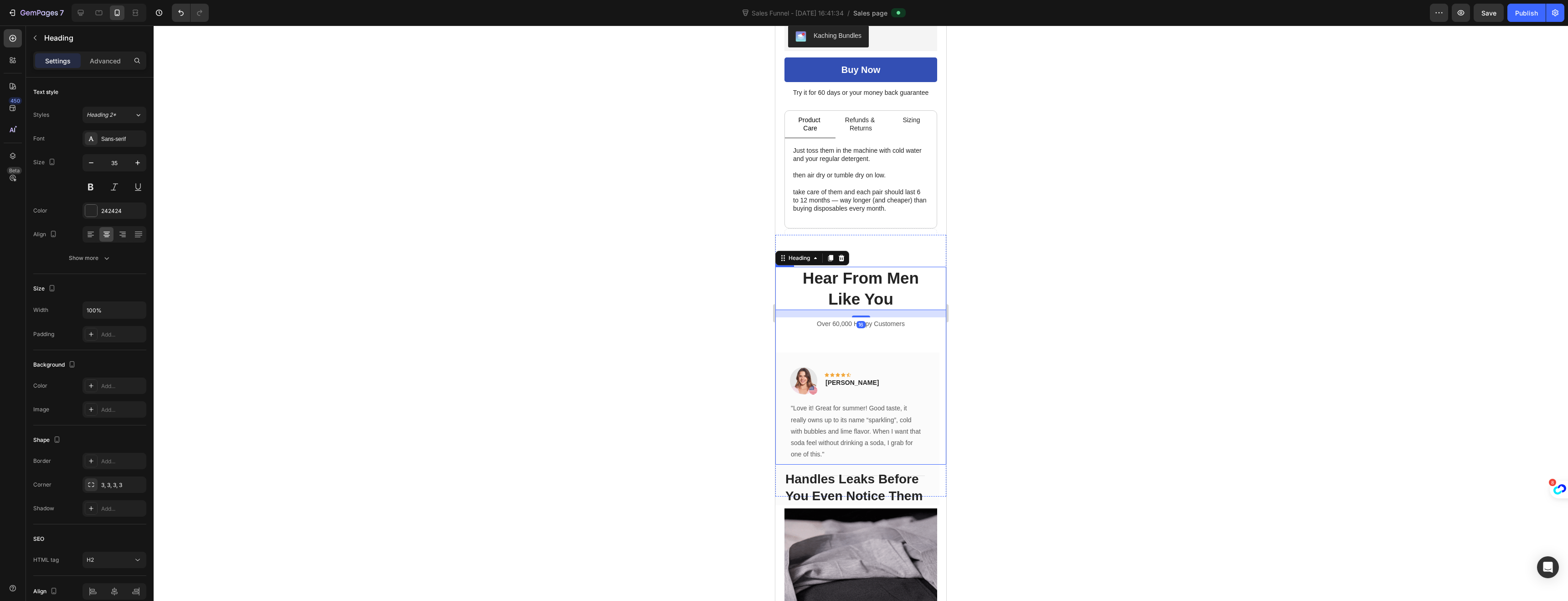
click at [783, 325] on div "Hear From Men Like You Heading 16 Over 60,000 Happy Customers Text block Image …" at bounding box center [860, 365] width 171 height 198
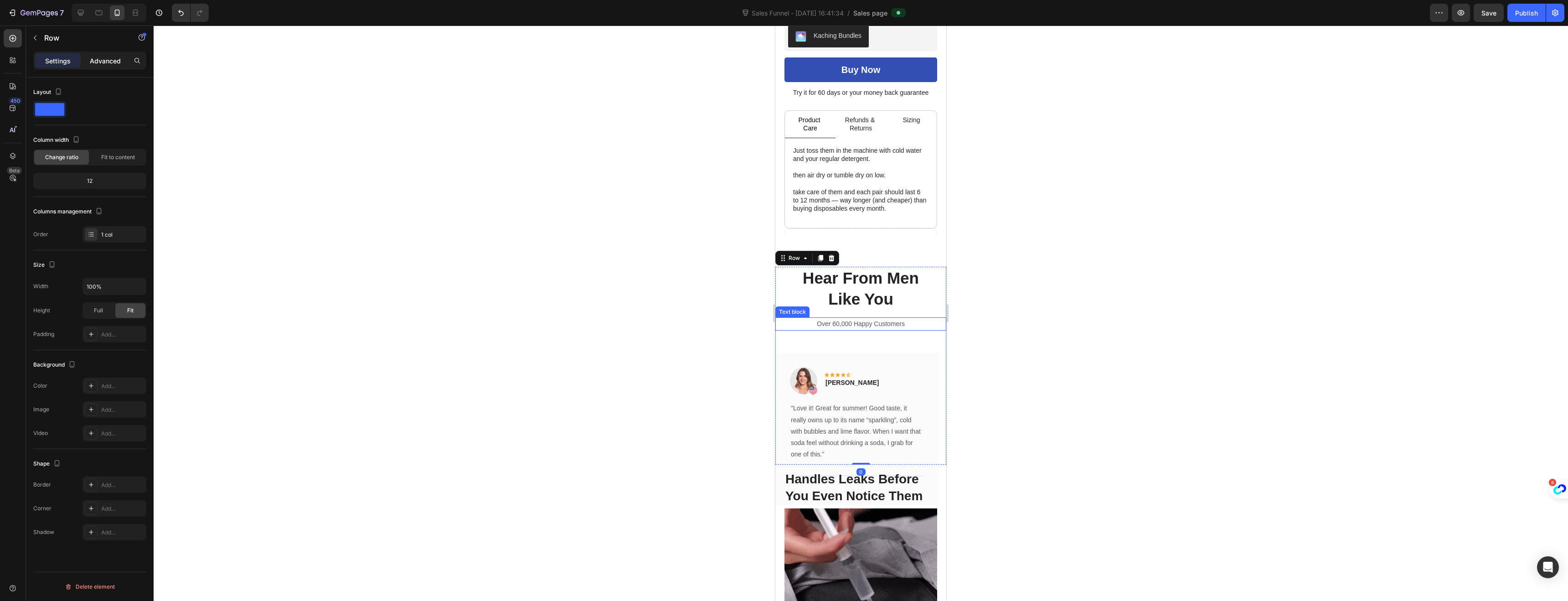
click at [98, 59] on p "Advanced" at bounding box center [105, 61] width 31 height 10
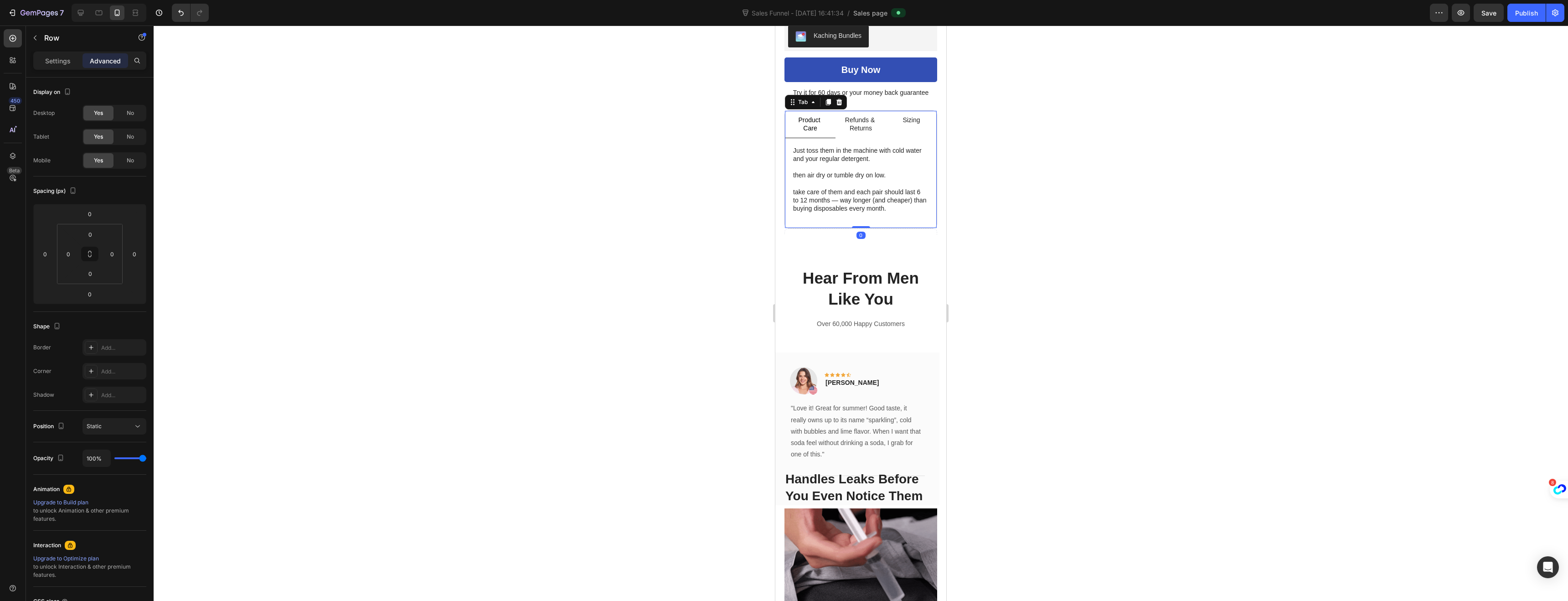
click at [873, 220] on div "Product Care Refunds & Returns Sizing Just toss them in the machine with cold w…" at bounding box center [861, 170] width 152 height 118
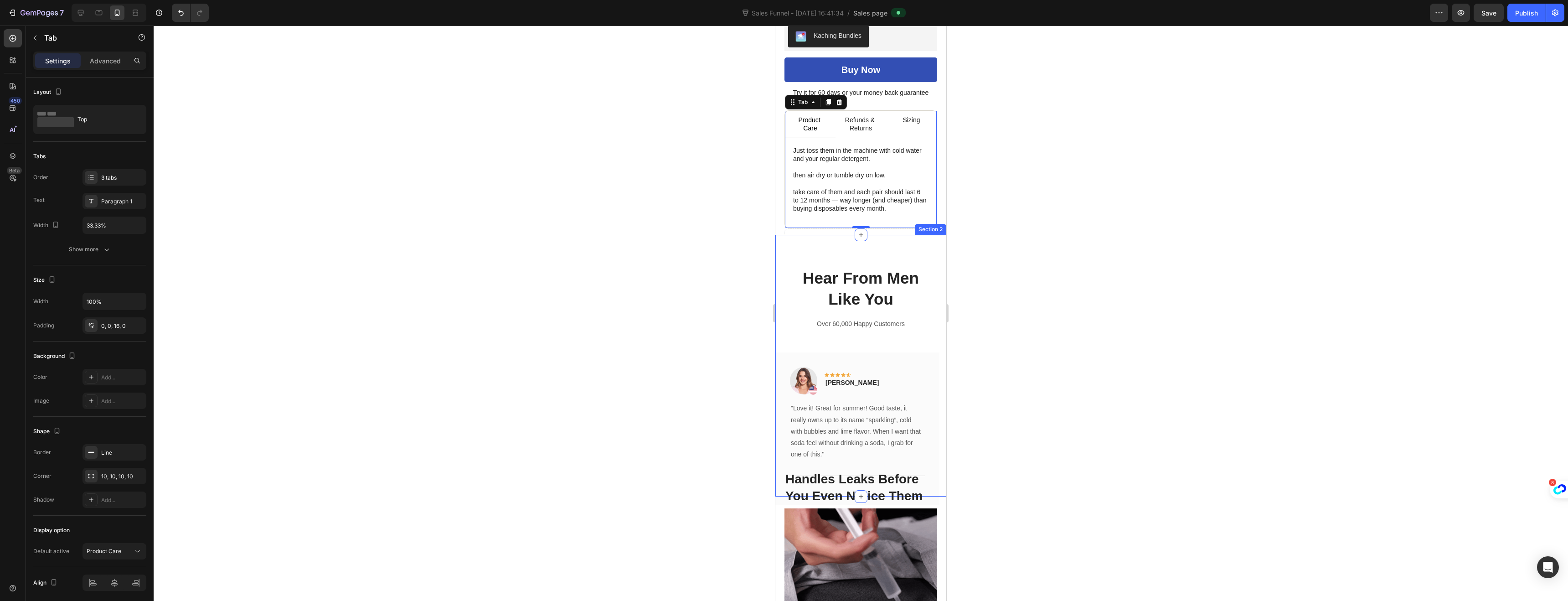
click at [921, 248] on div "Hear From Men Like You Heading Over 60,000 Happy Customers Text block Image Ico…" at bounding box center [860, 365] width 171 height 262
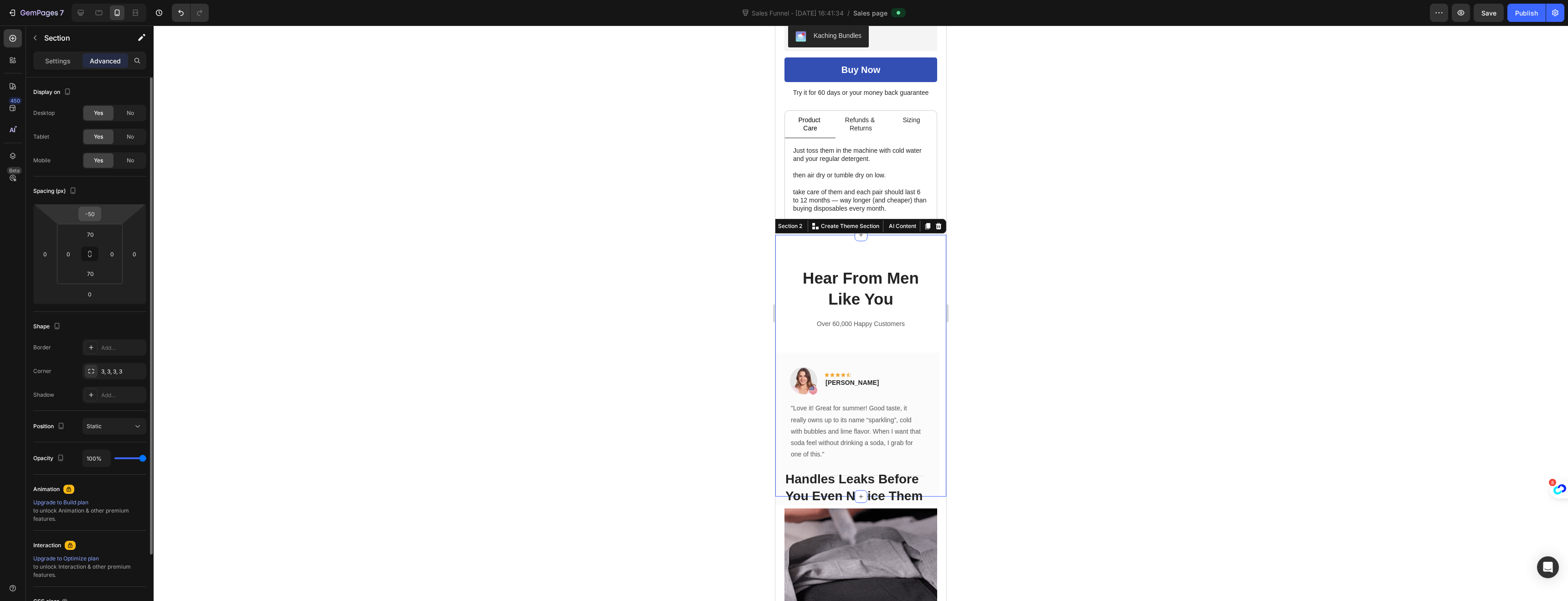
click at [92, 218] on input "-50" at bounding box center [90, 214] width 19 height 14
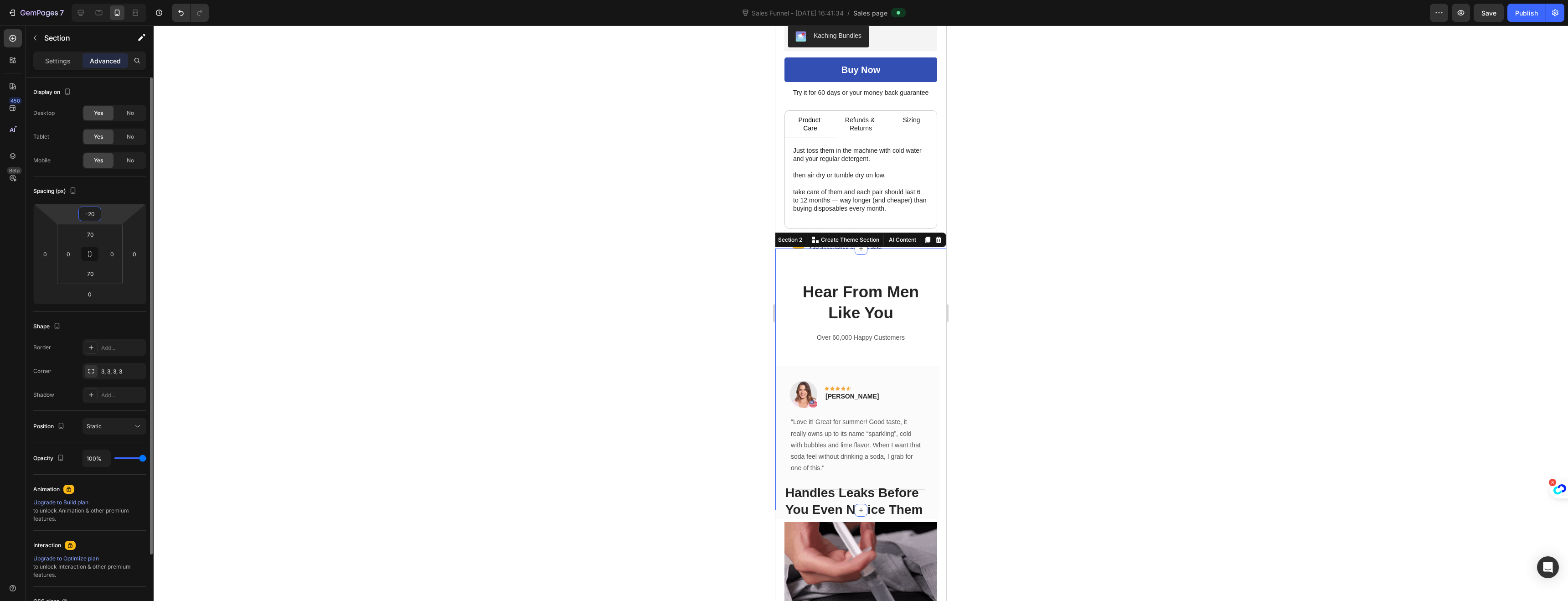
type input "-2"
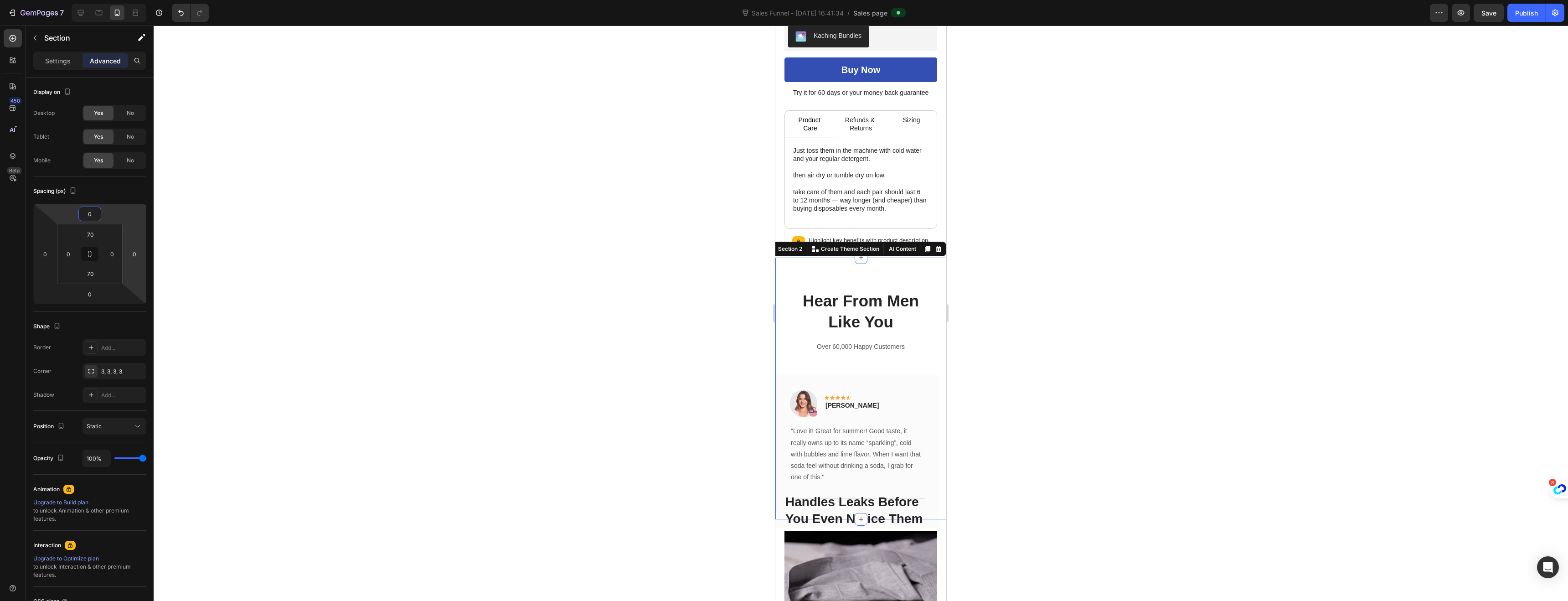
click at [695, 293] on div at bounding box center [861, 313] width 1414 height 576
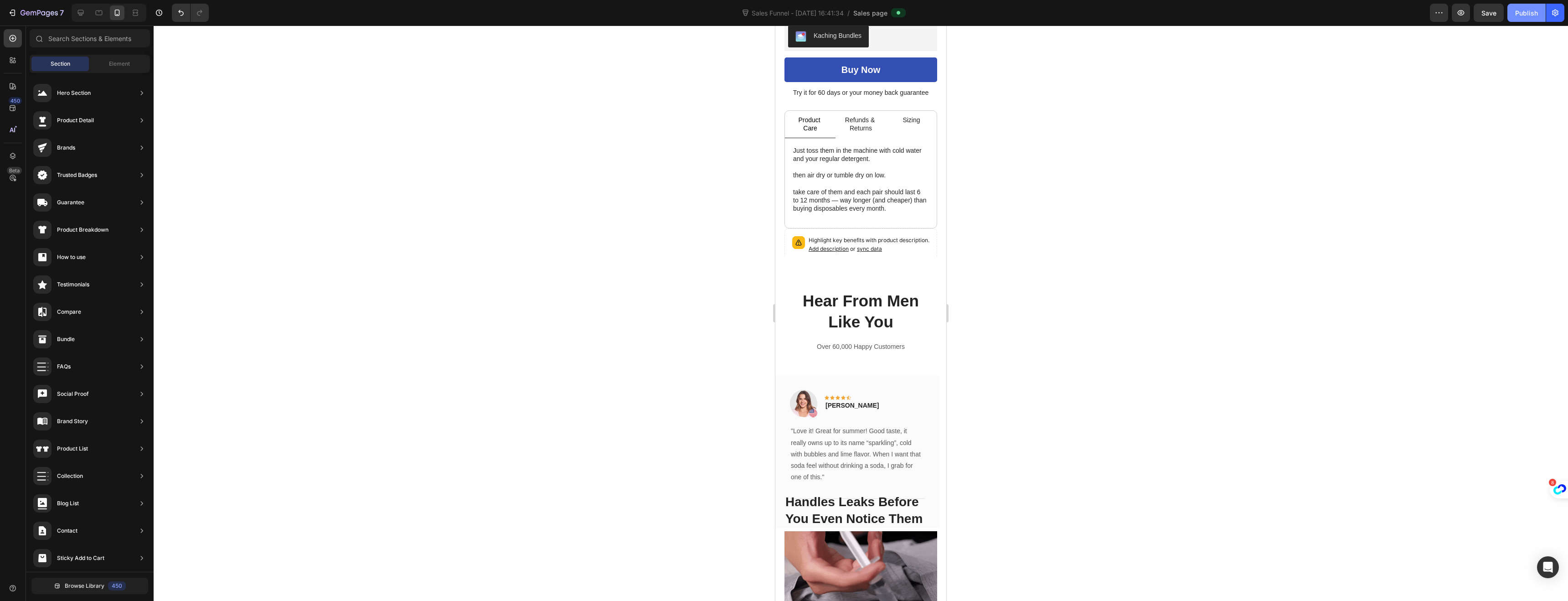
click at [1524, 12] on div "Publish" at bounding box center [1526, 13] width 23 height 10
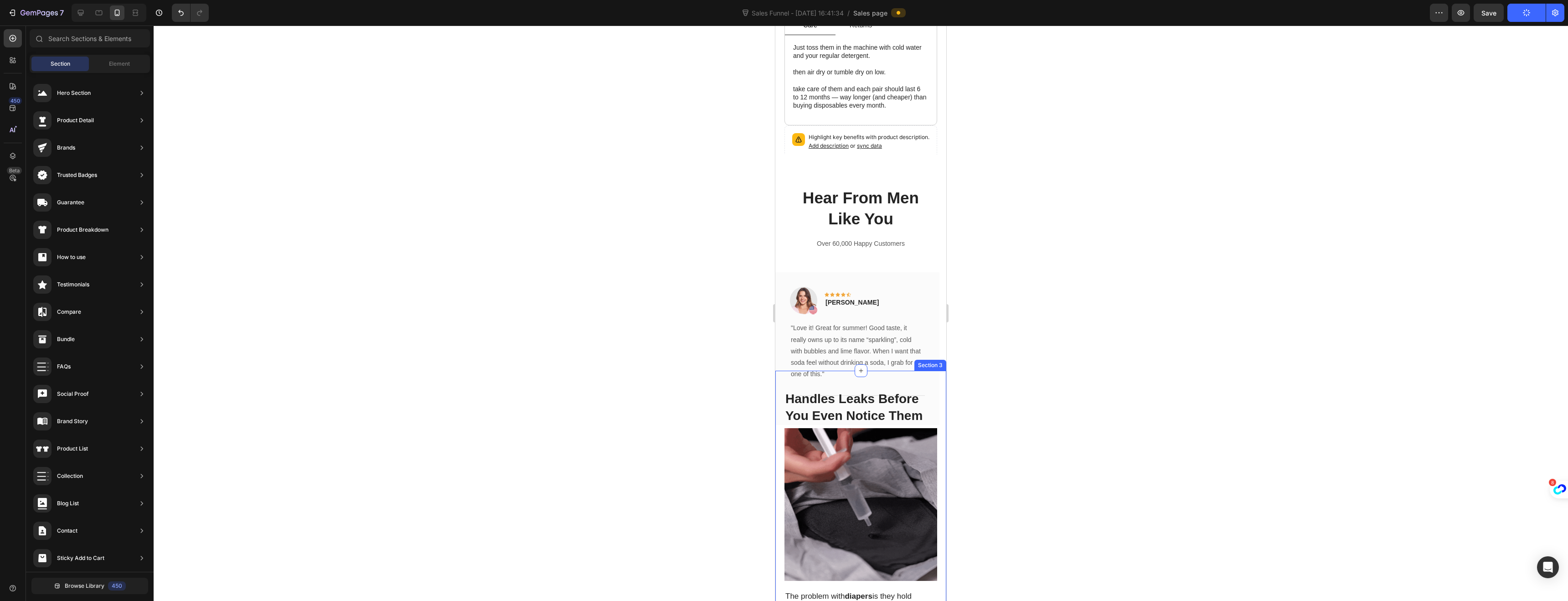
scroll to position [574, 0]
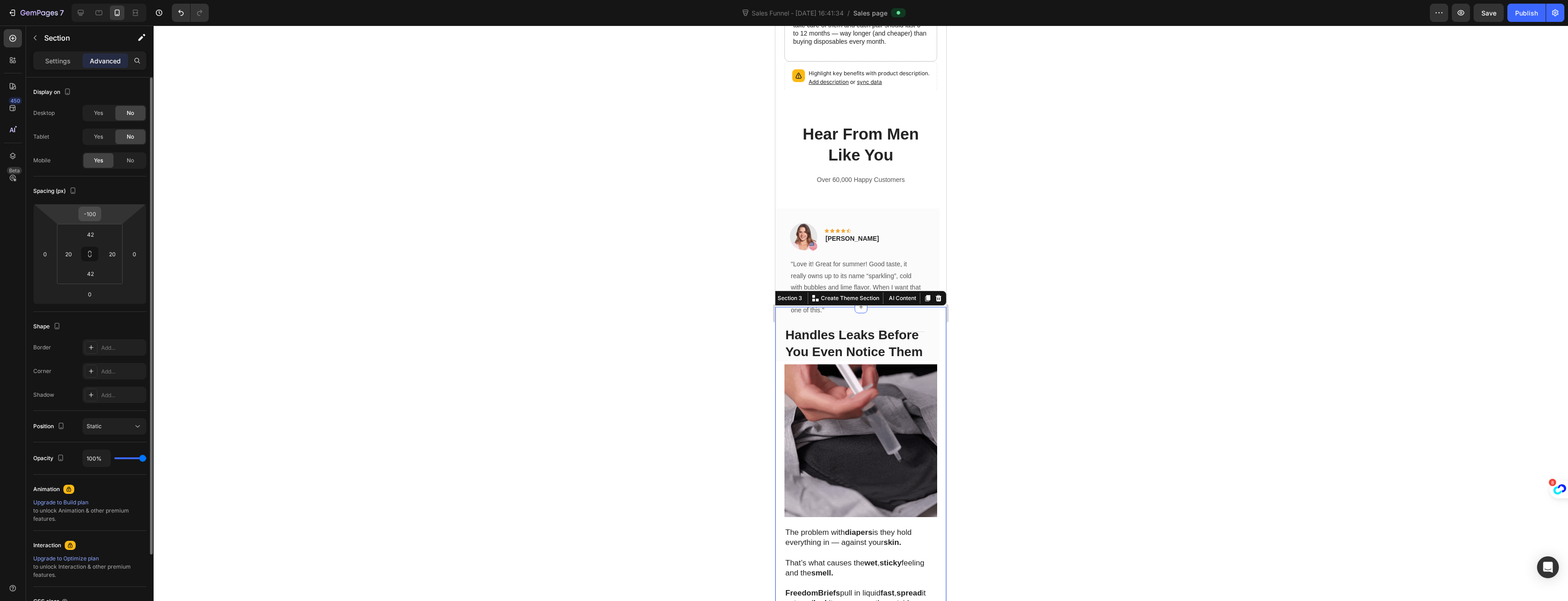
click at [94, 210] on input "-100" at bounding box center [90, 214] width 19 height 14
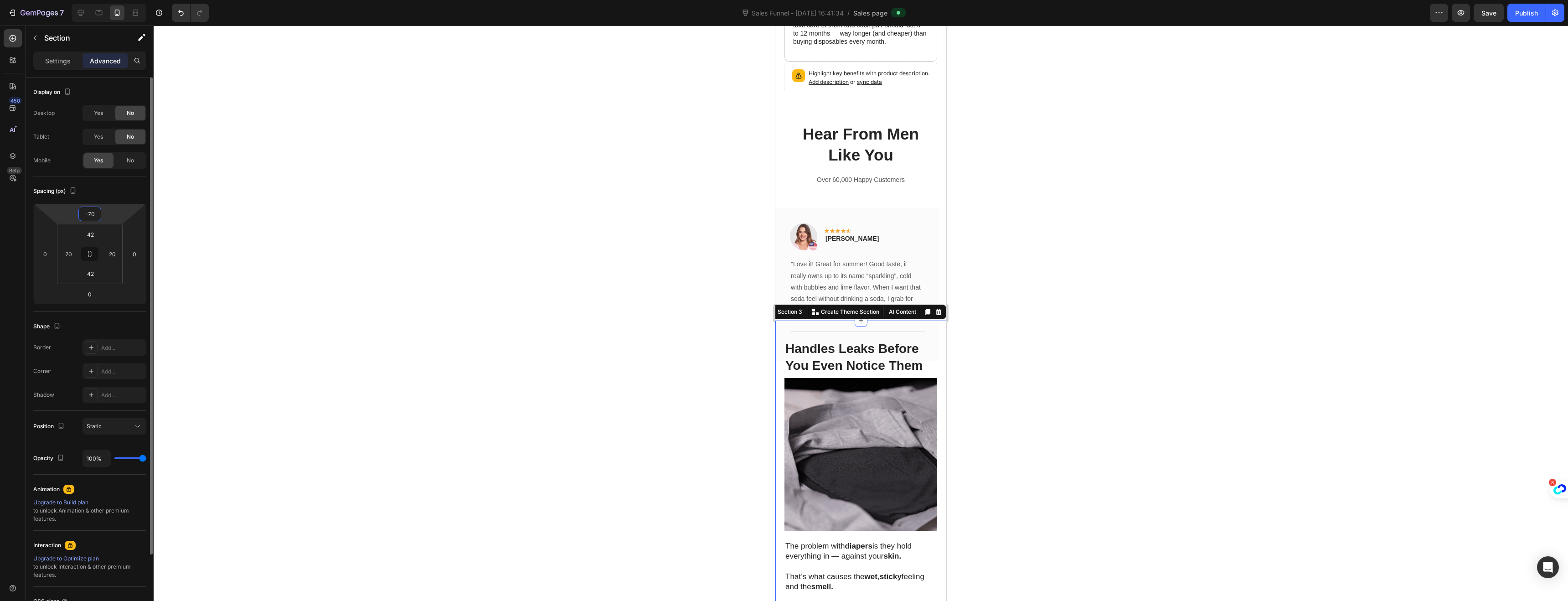
type input "-7"
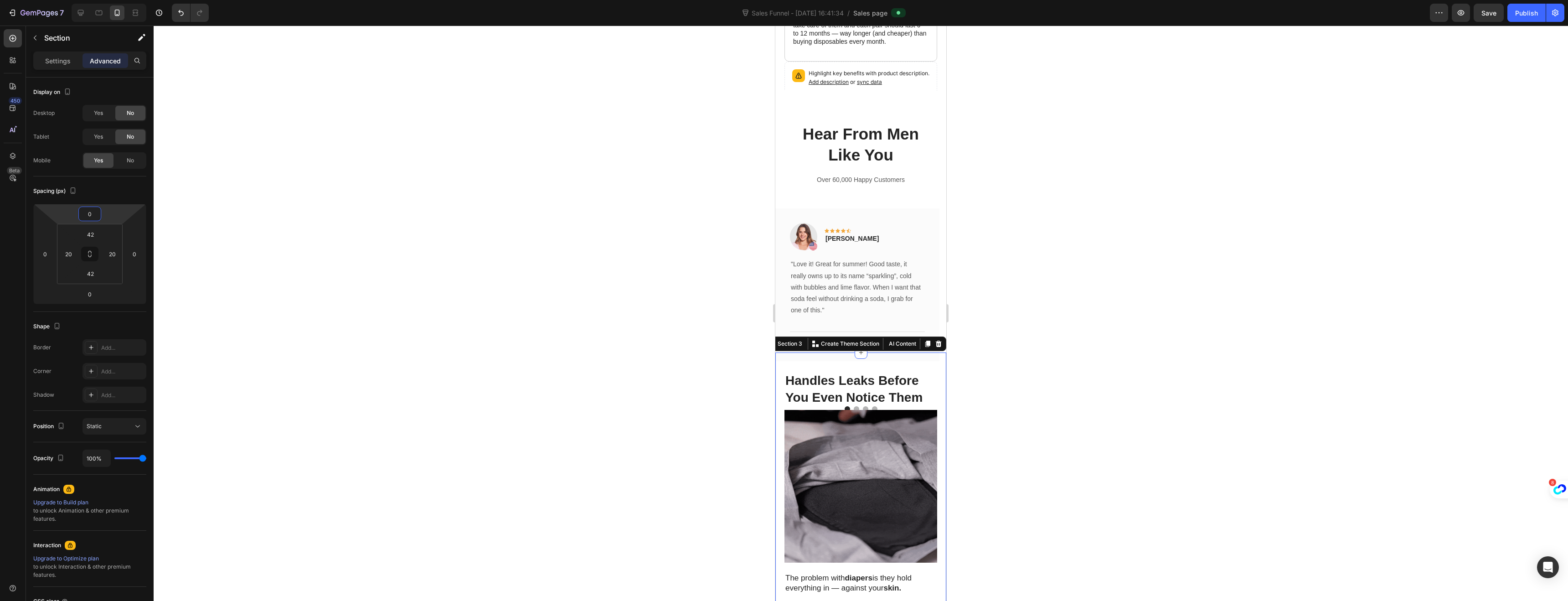
click at [660, 287] on div at bounding box center [861, 313] width 1414 height 576
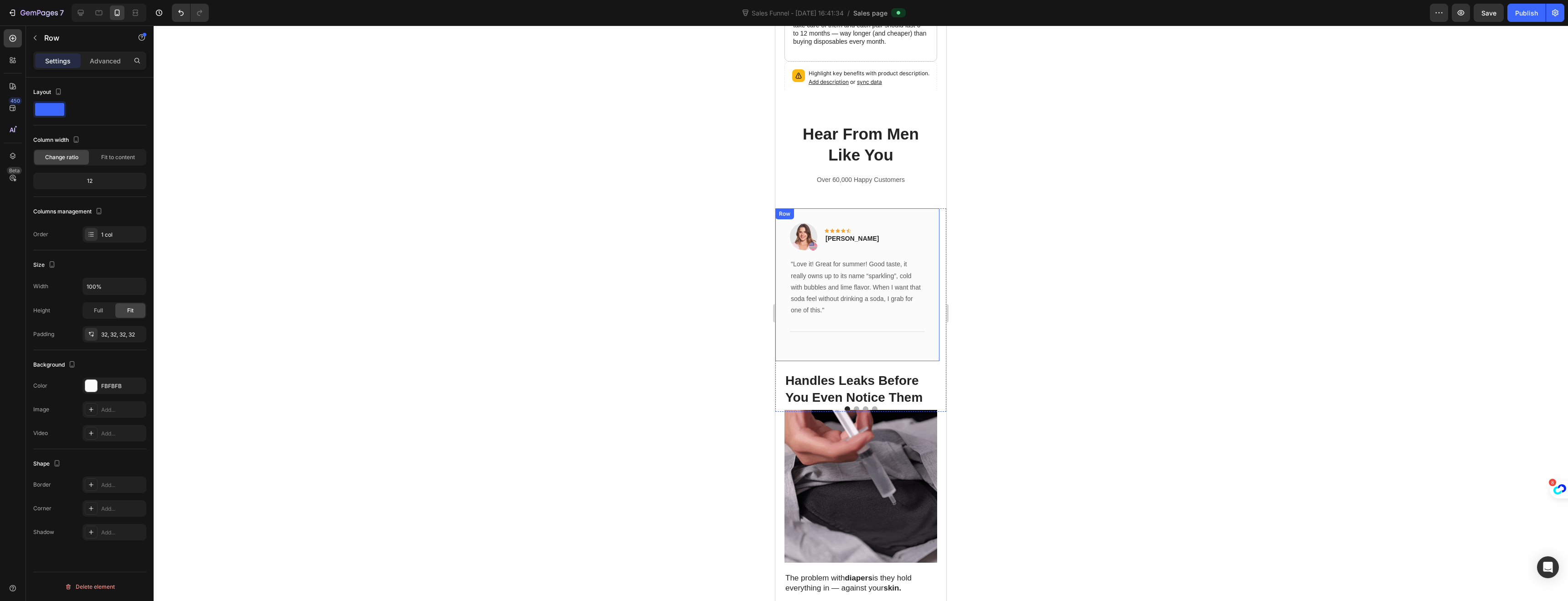
click at [782, 341] on div "Image Icon Icon Icon Icon Icon Row [PERSON_NAME] Text block Row "Love it! Great…" at bounding box center [857, 284] width 164 height 152
click at [1521, 20] on button "Publish" at bounding box center [1527, 12] width 38 height 19
click at [796, 94] on div "Hear From Men Like You Heading Over 60,000 Happy Customers Text block Image Ico…" at bounding box center [860, 221] width 171 height 262
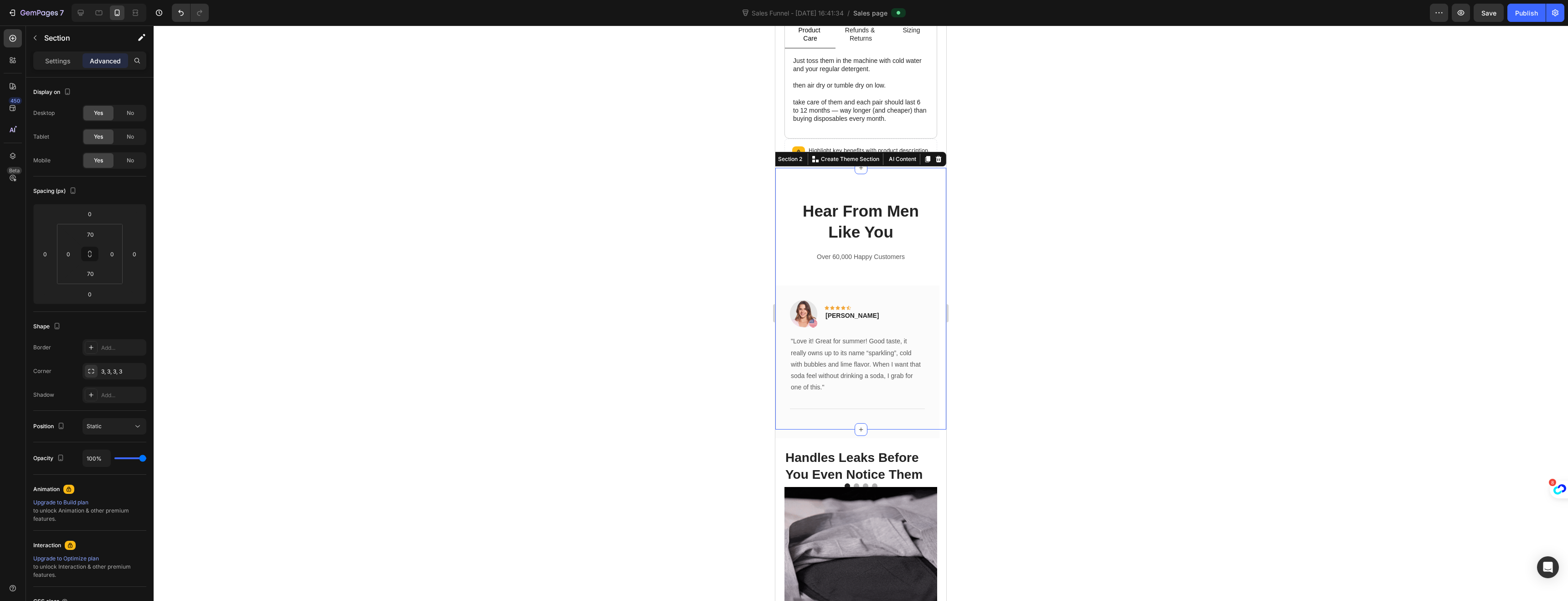
scroll to position [383, 0]
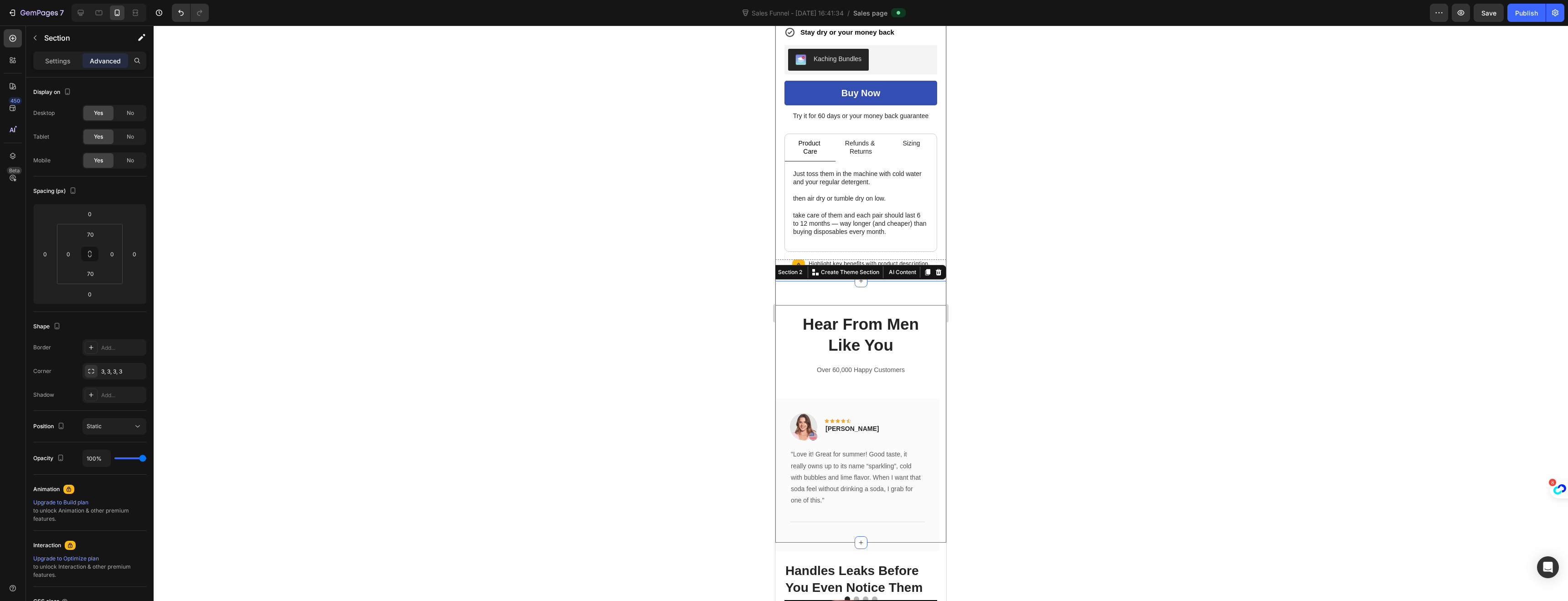
click at [1529, 17] on button "Publish" at bounding box center [1527, 12] width 38 height 19
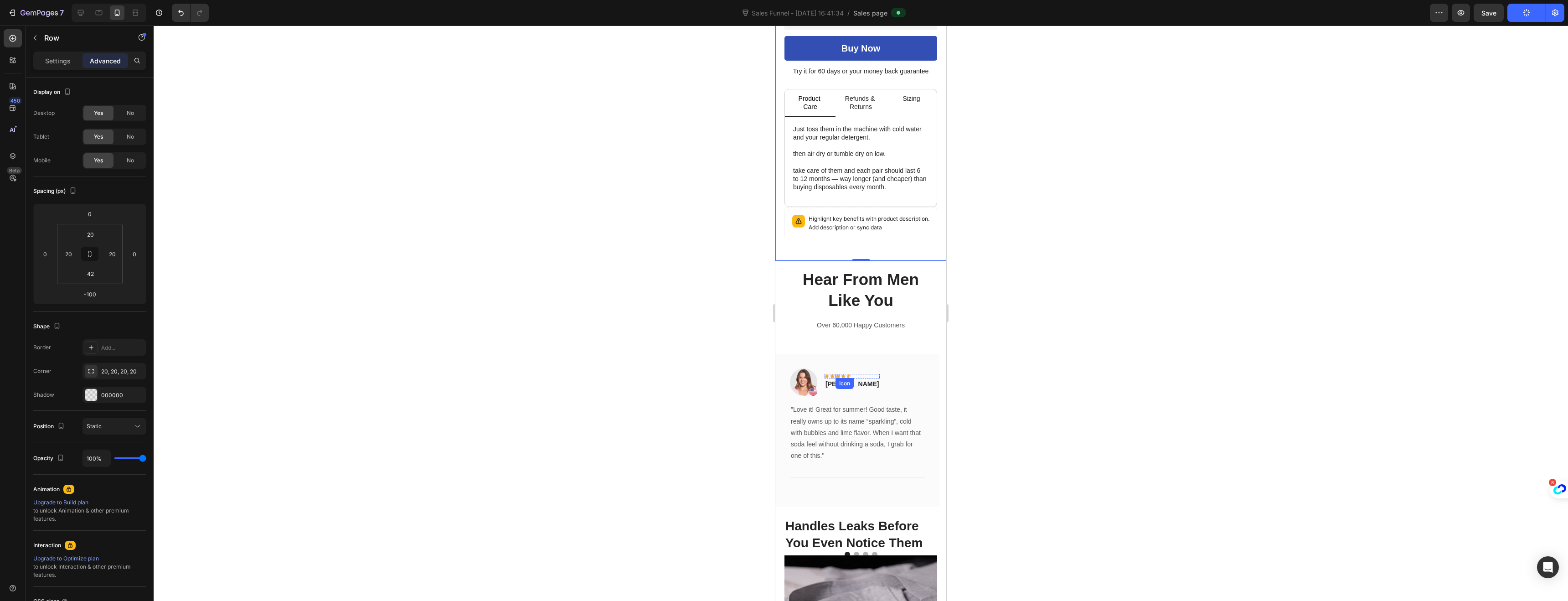
scroll to position [550, 0]
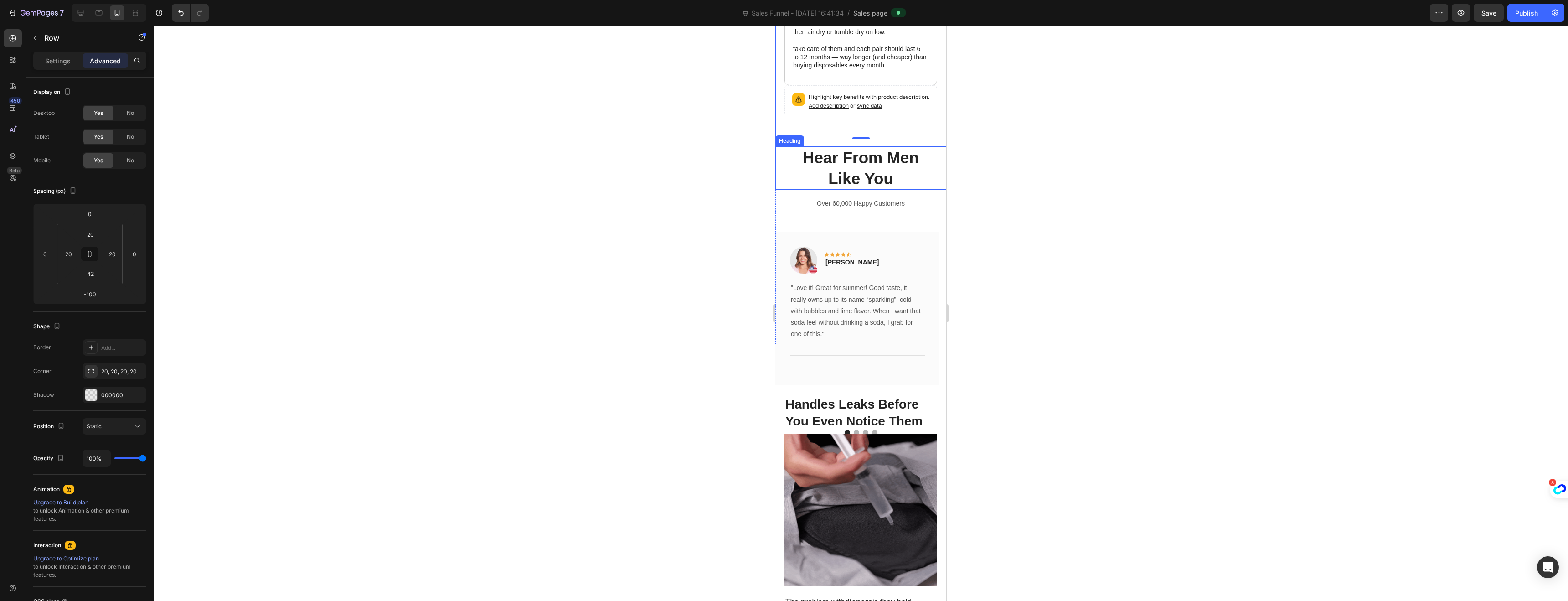
click at [751, 180] on div at bounding box center [861, 313] width 1414 height 576
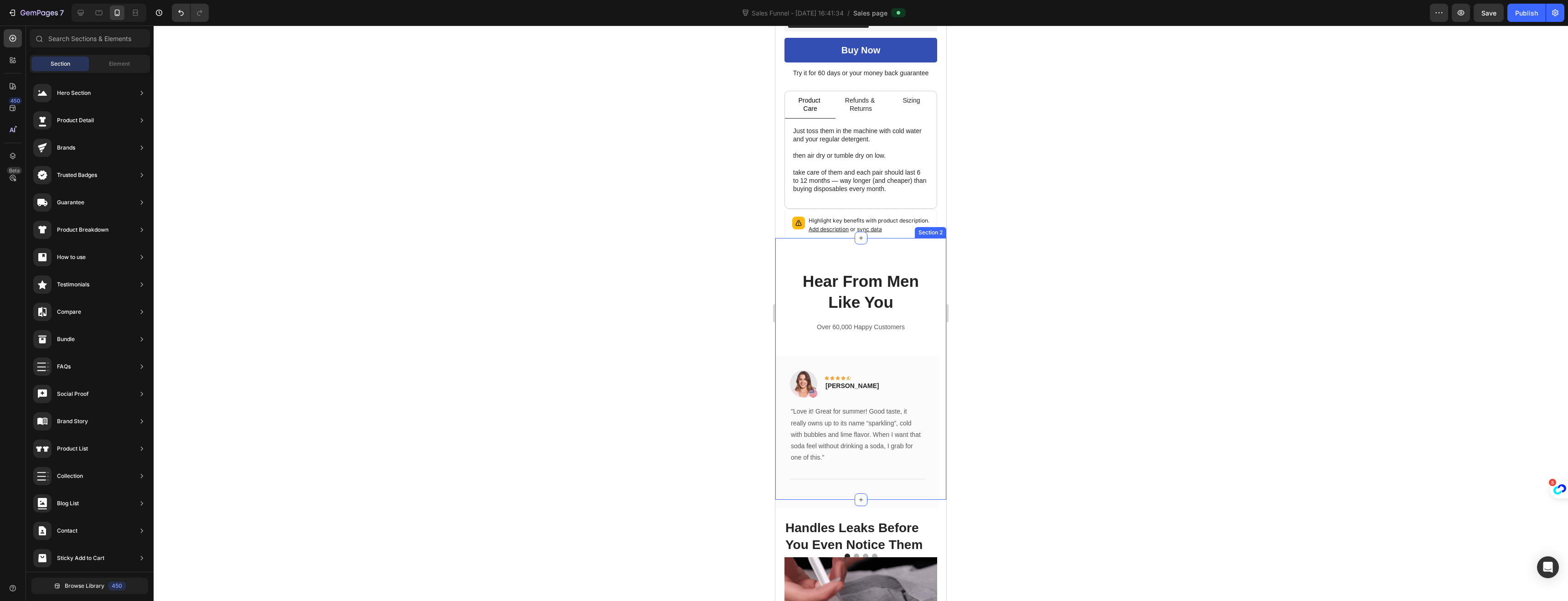
scroll to position [442, 0]
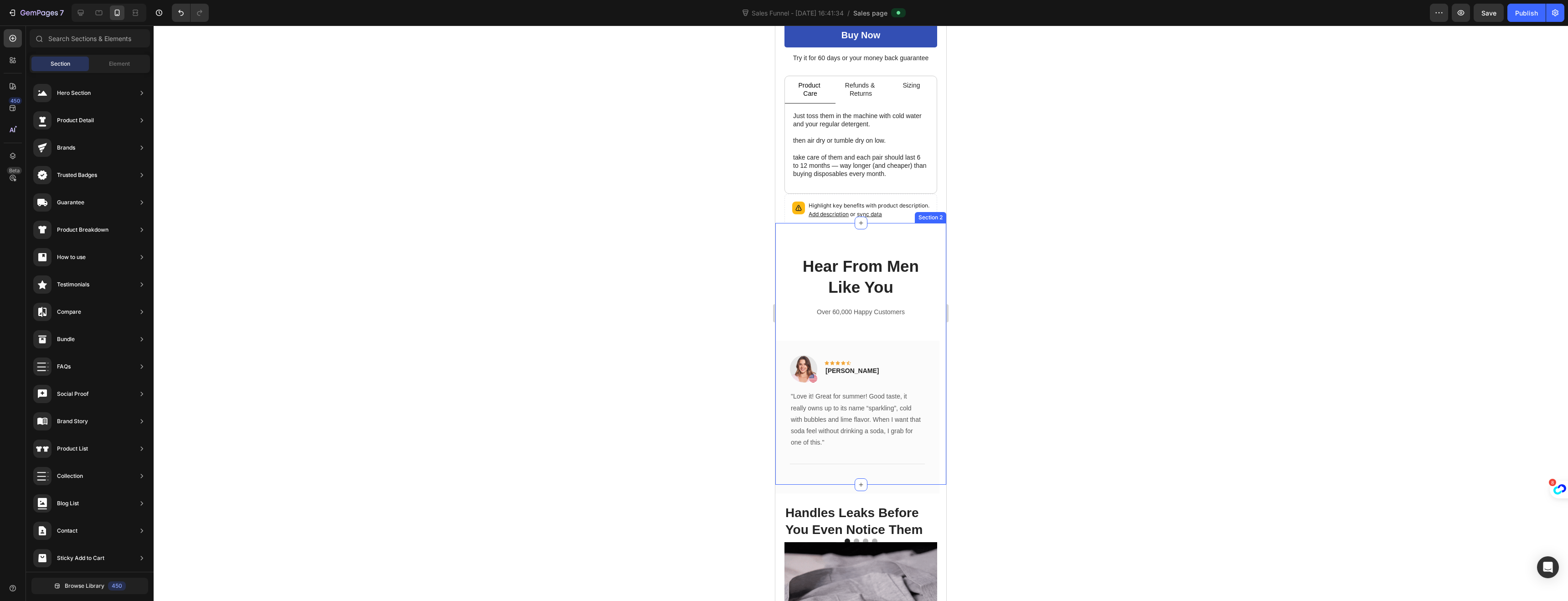
click at [781, 230] on div "Hear From Men Like You Heading Over 60,000 Happy Customers Text block Image Ico…" at bounding box center [860, 354] width 171 height 262
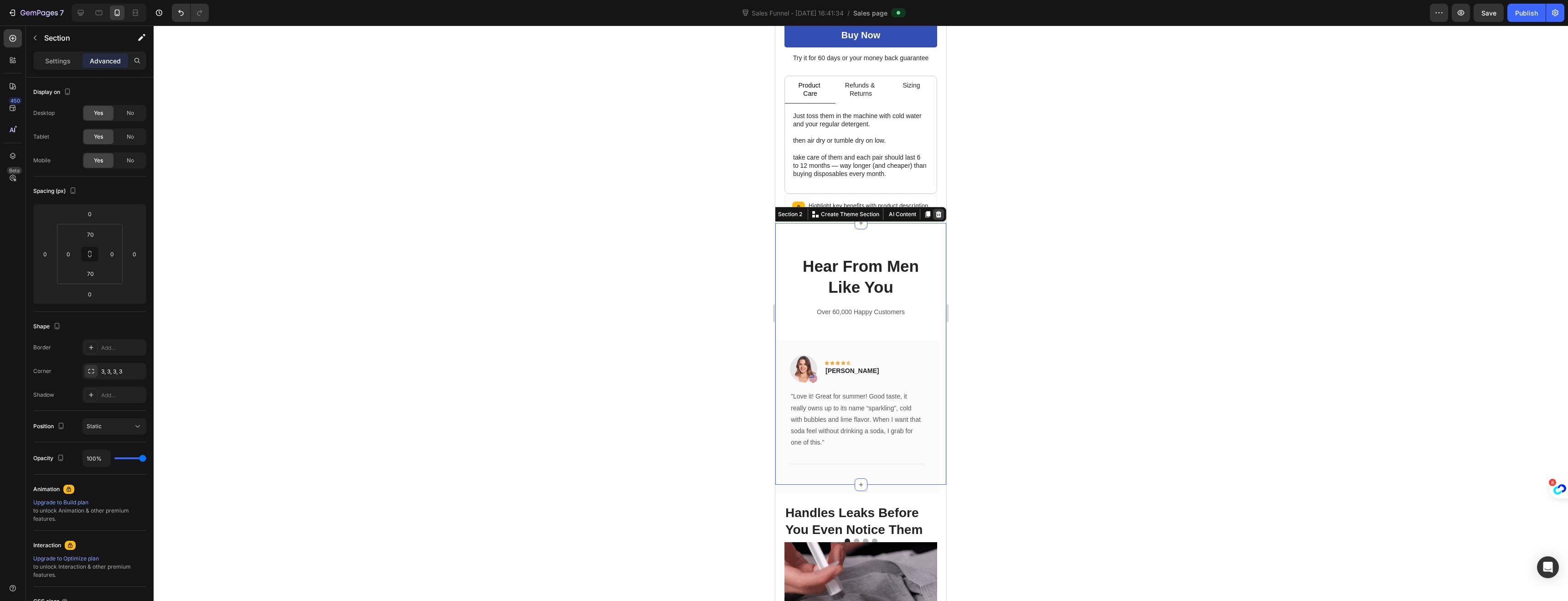
click at [935, 211] on icon at bounding box center [938, 214] width 8 height 8
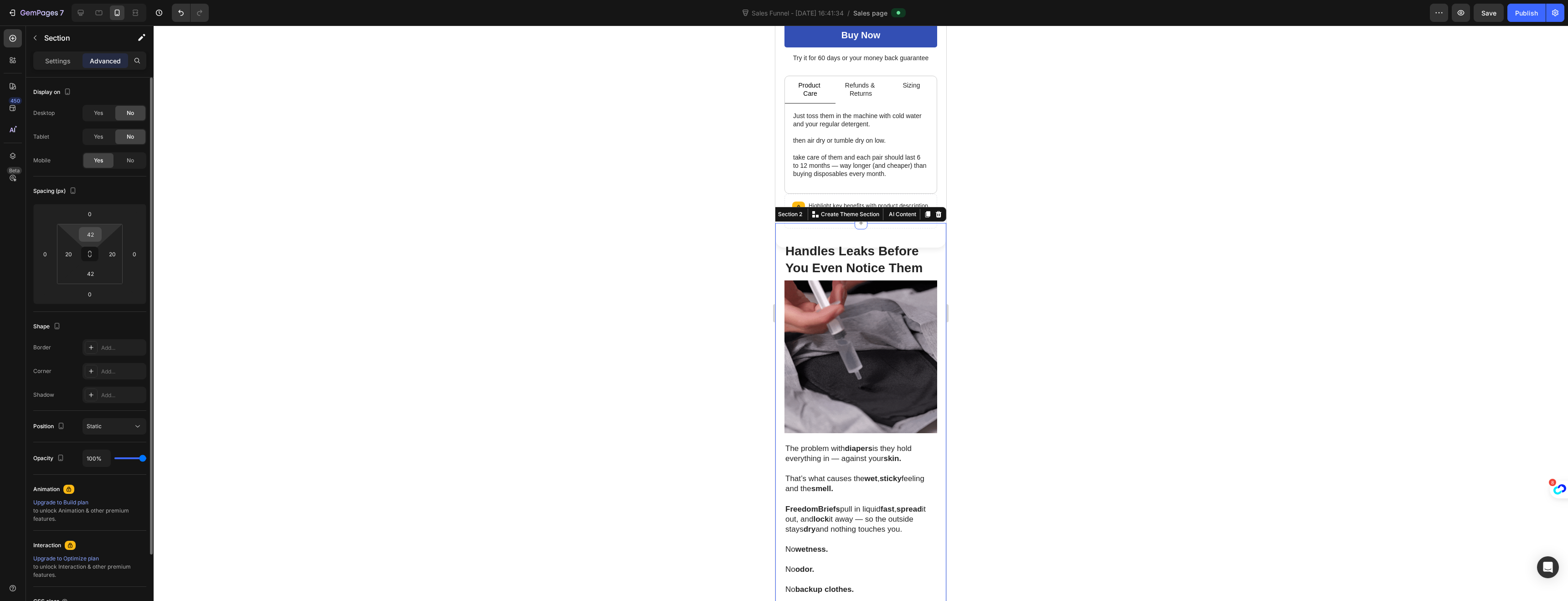
click at [91, 238] on input "42" at bounding box center [90, 234] width 19 height 14
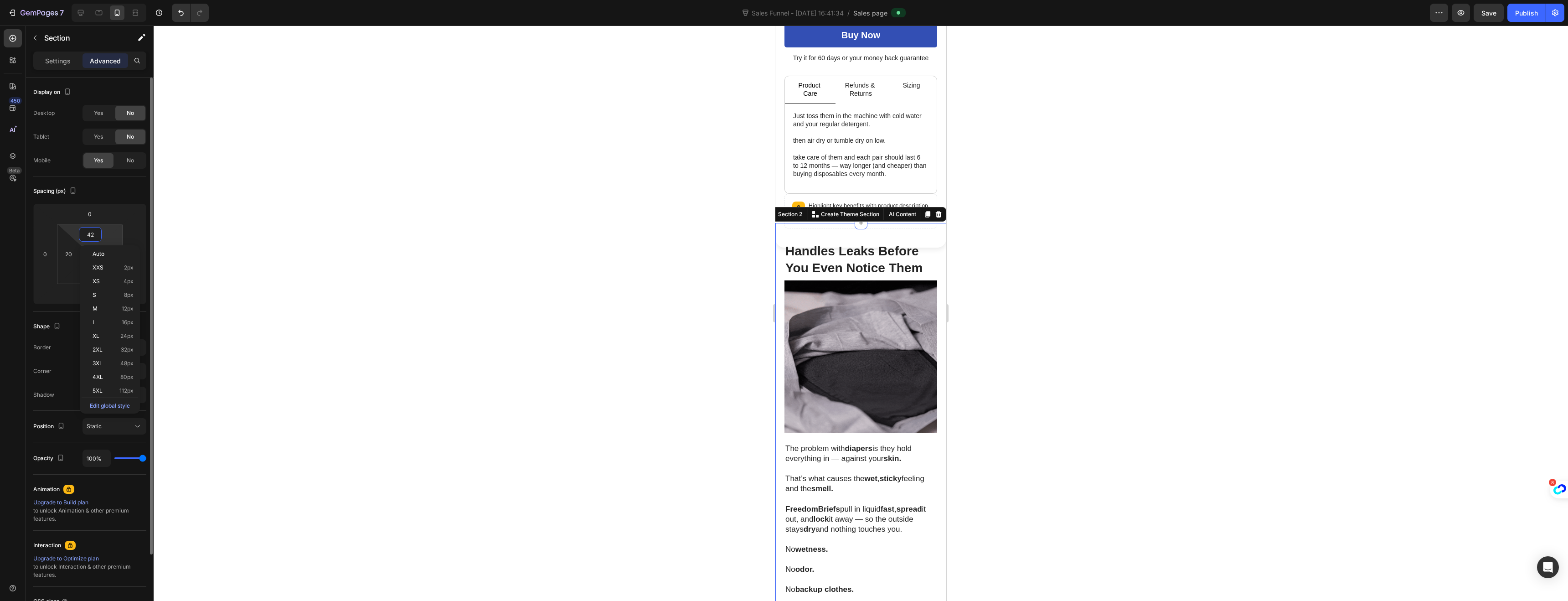
type input "5"
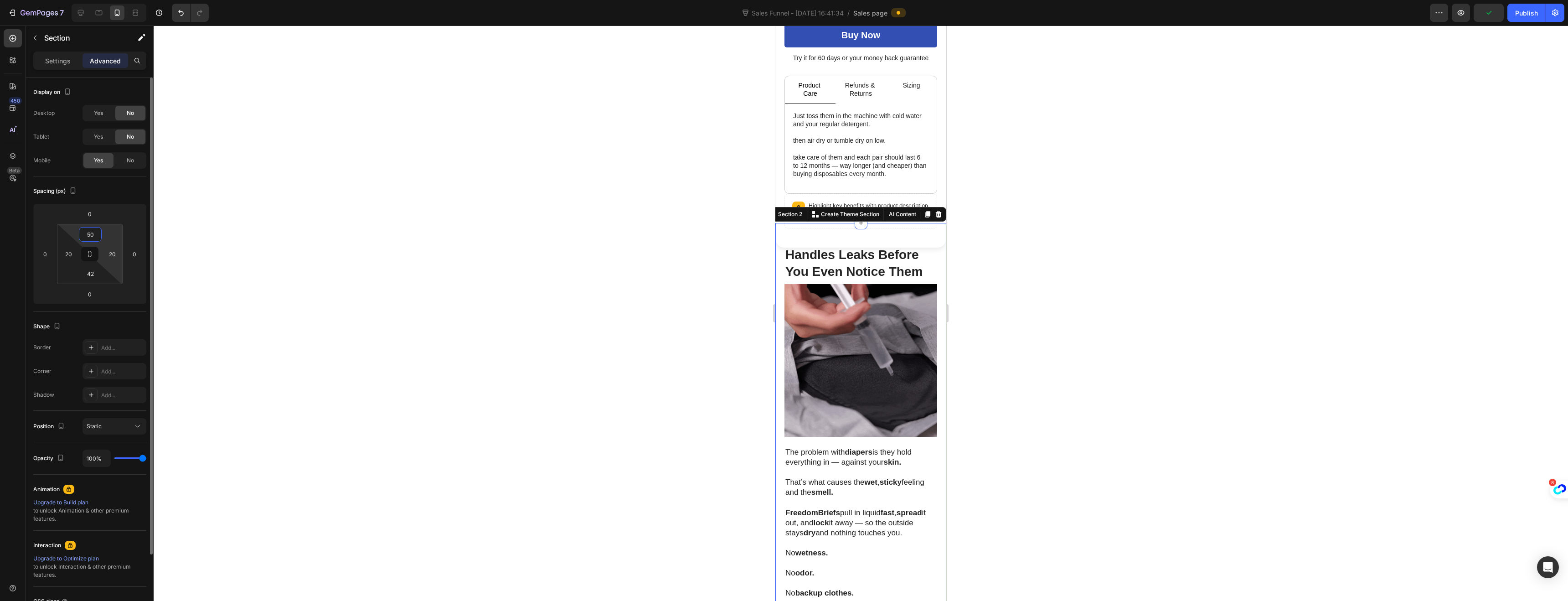
type input "5"
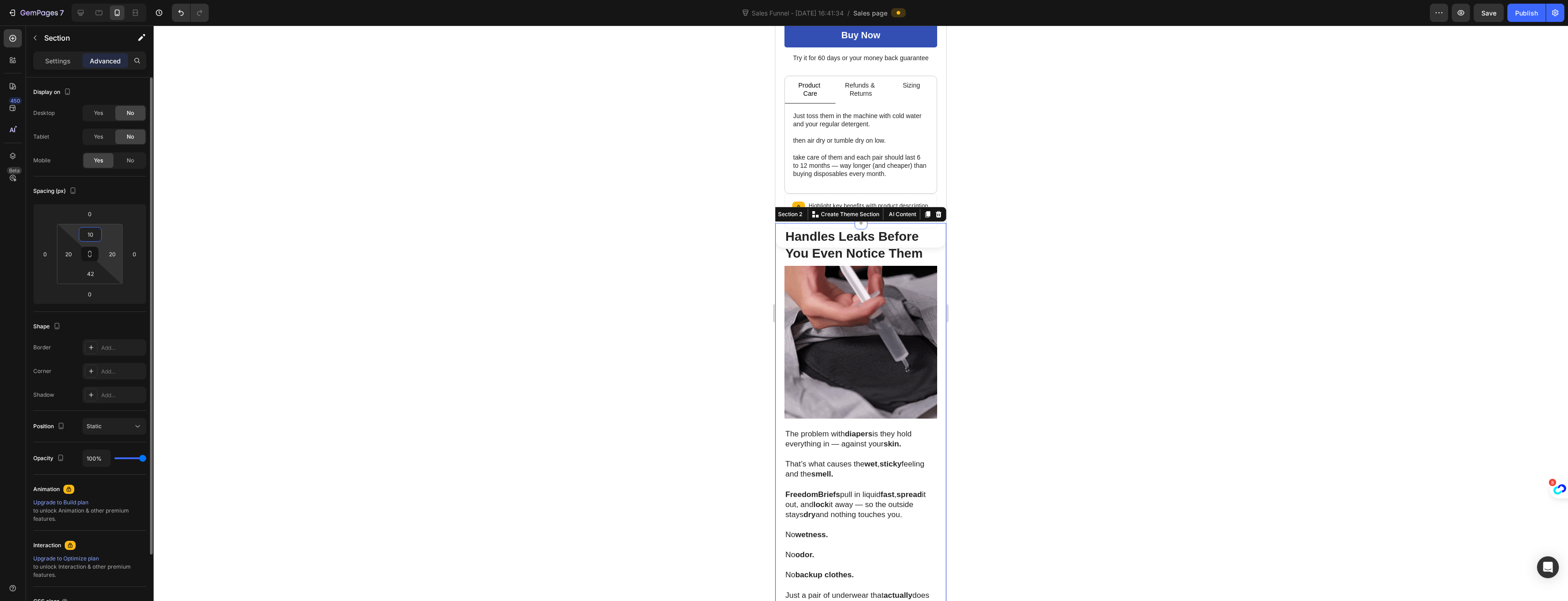
type input "100"
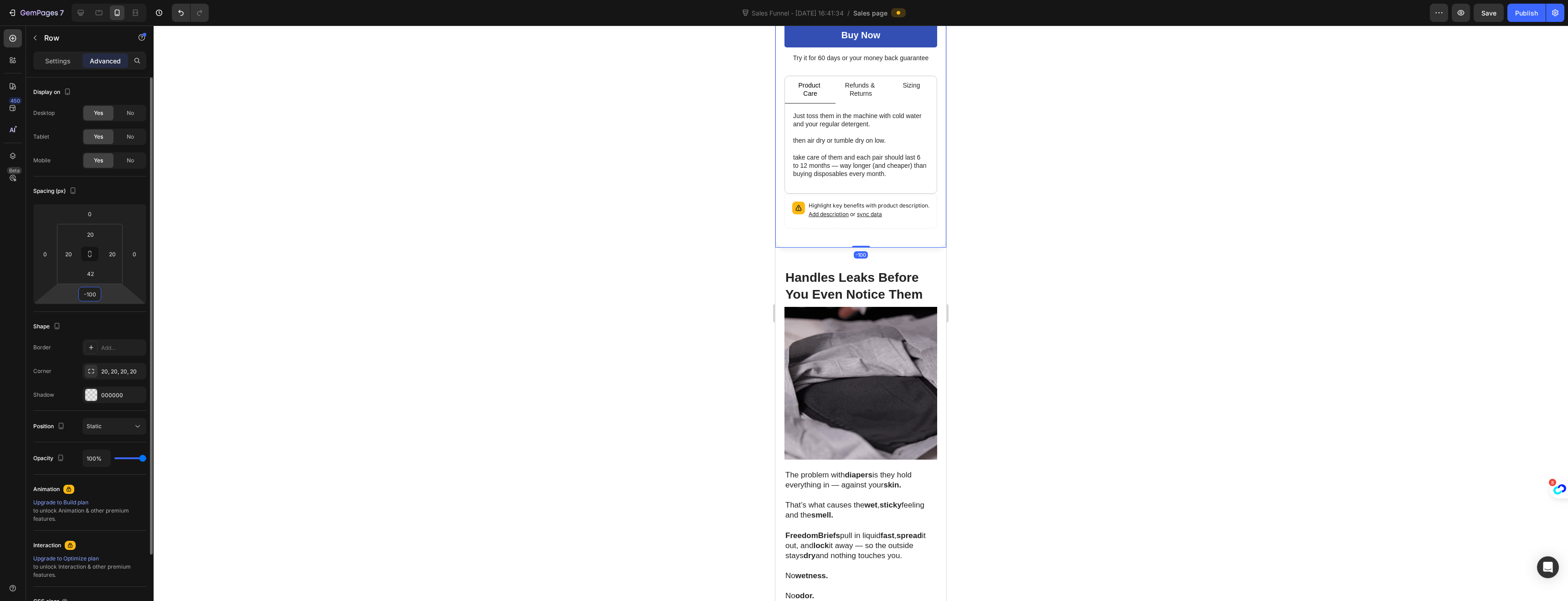
click at [93, 295] on input "-100" at bounding box center [90, 294] width 19 height 14
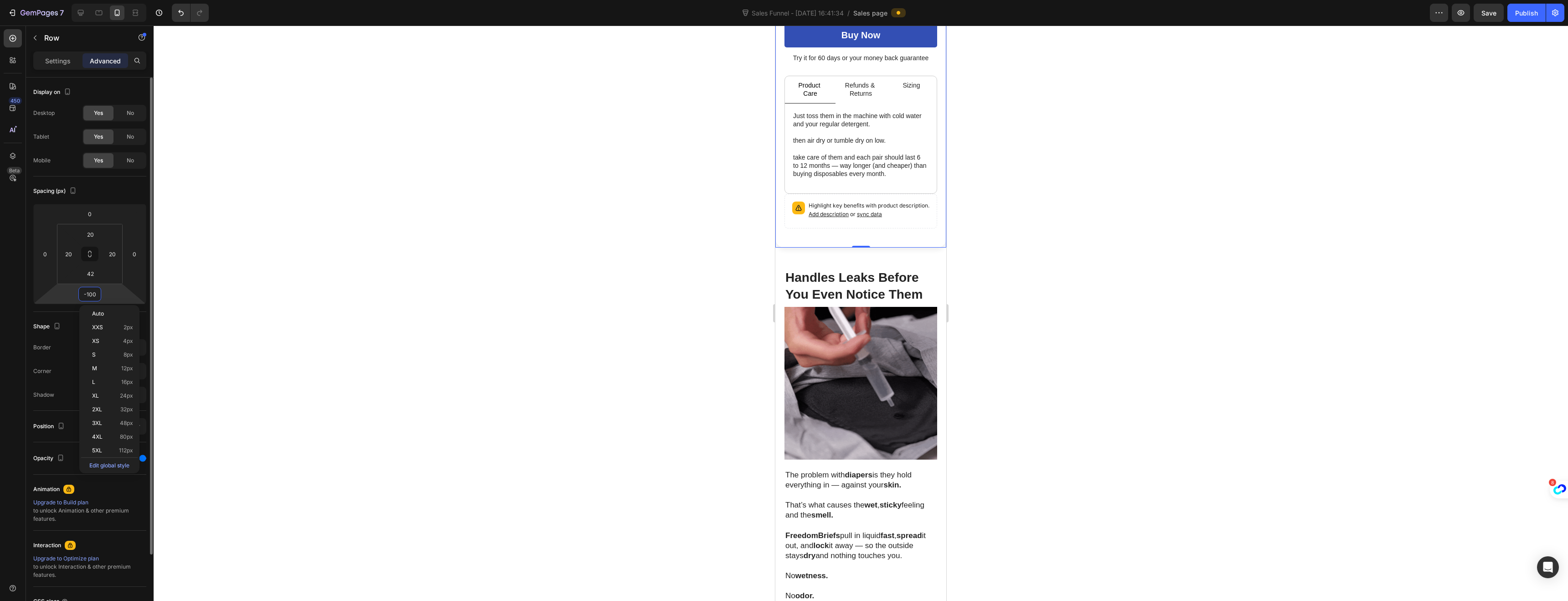
type input "0"
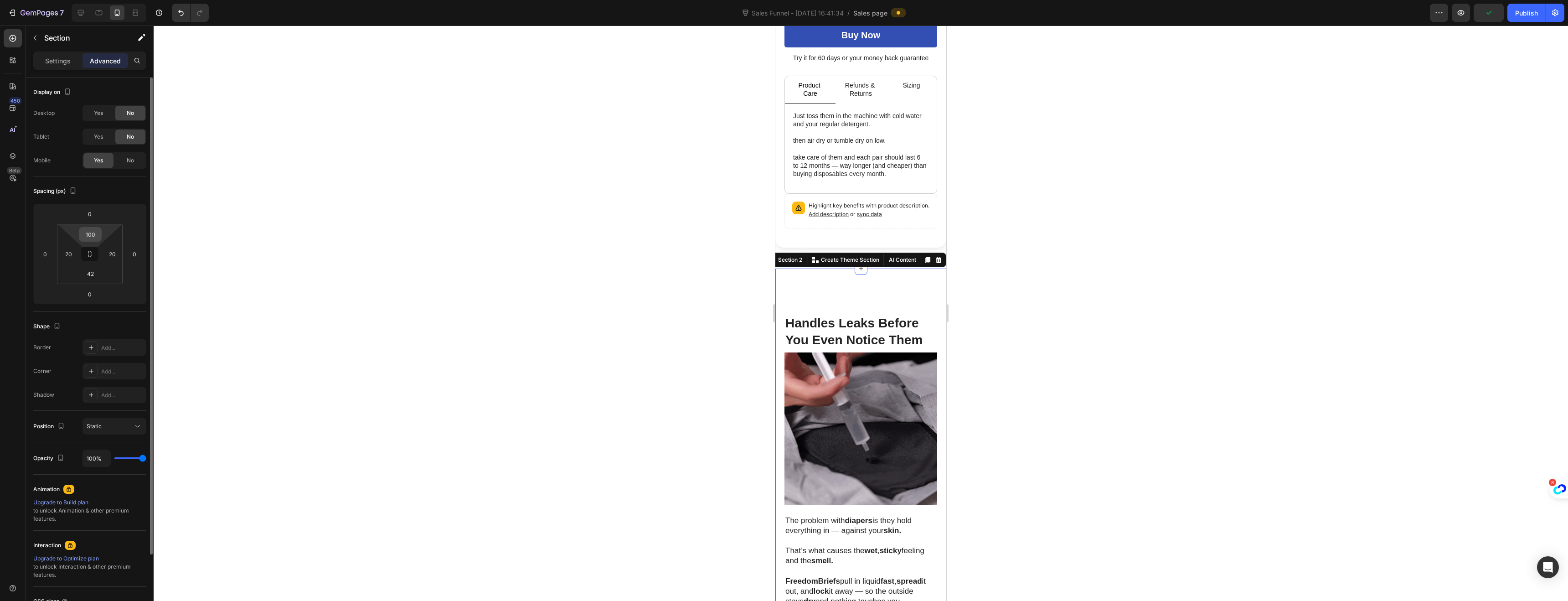
click at [93, 238] on input "100" at bounding box center [90, 234] width 19 height 14
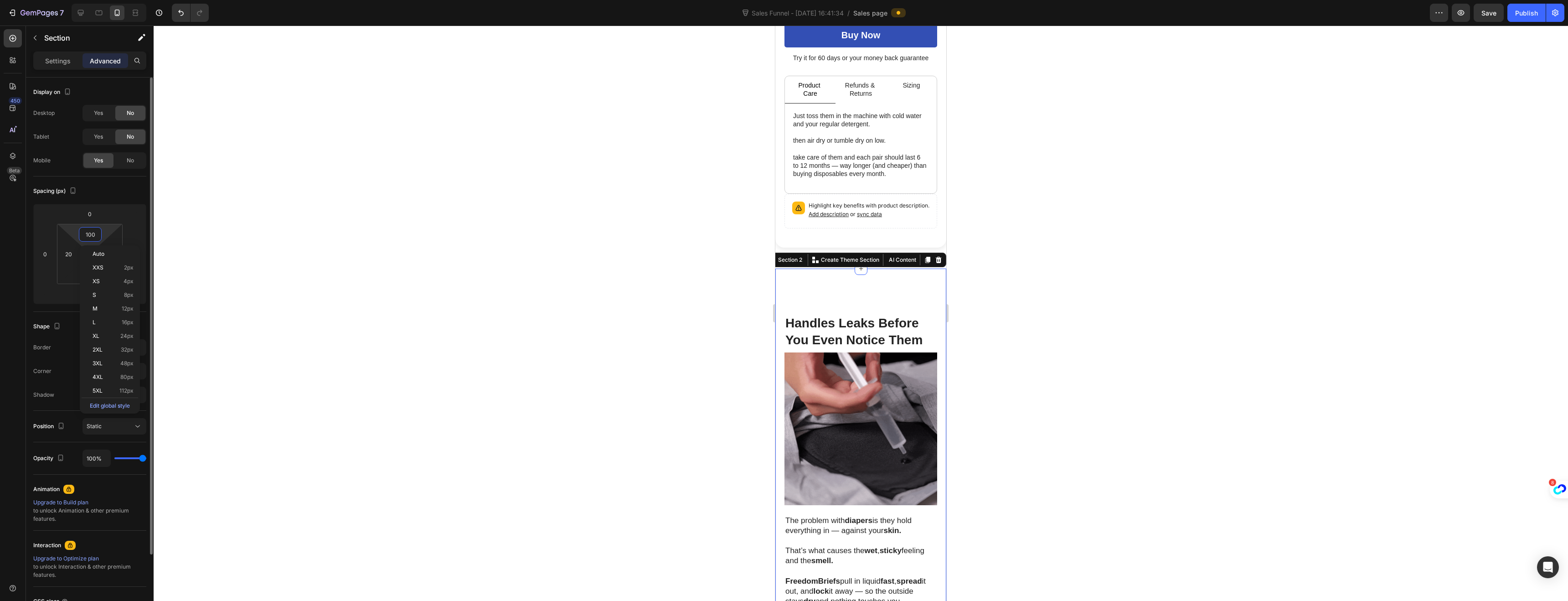
type input "0"
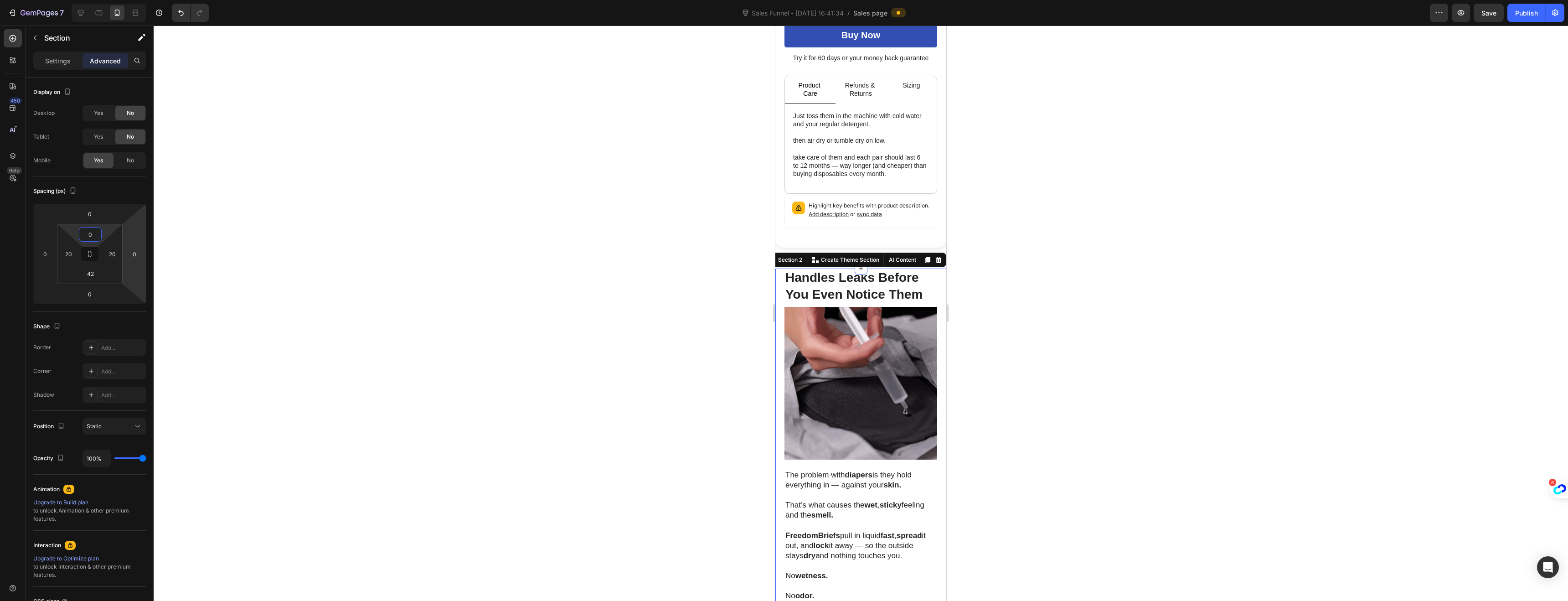
click at [627, 329] on div at bounding box center [861, 313] width 1414 height 576
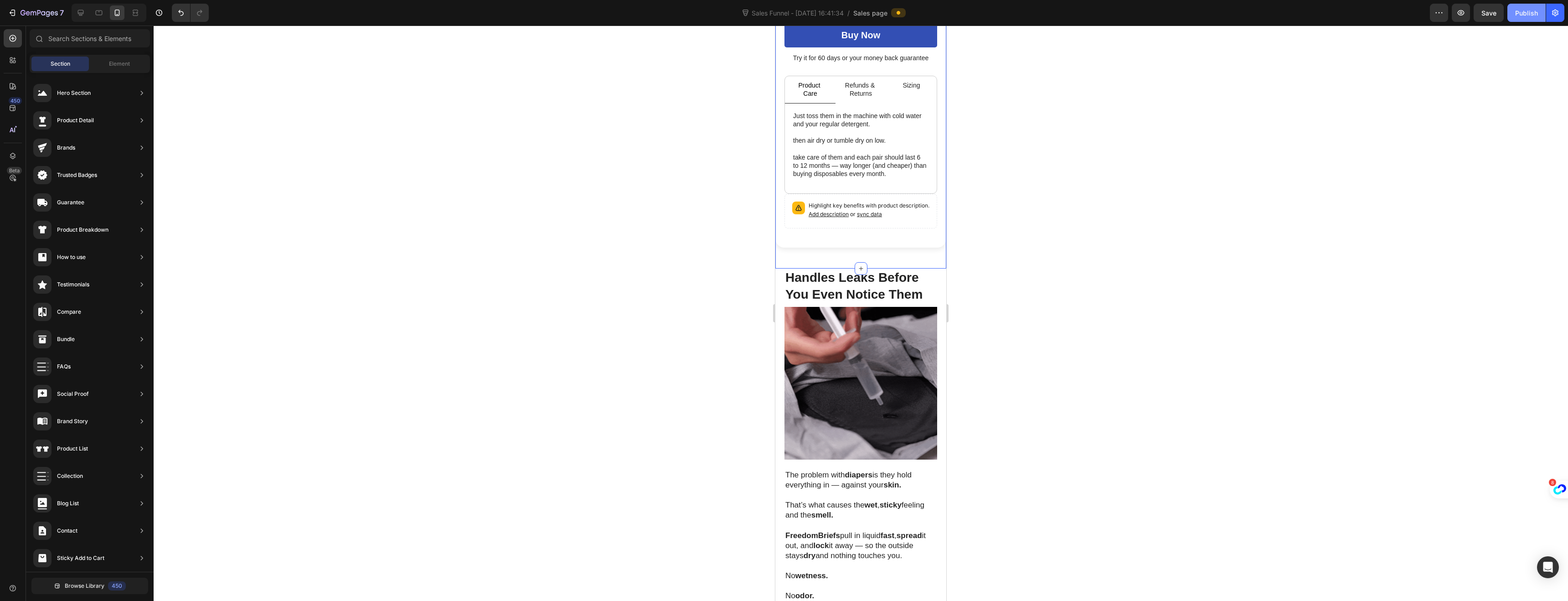
click at [1526, 12] on div "Publish" at bounding box center [1526, 13] width 23 height 10
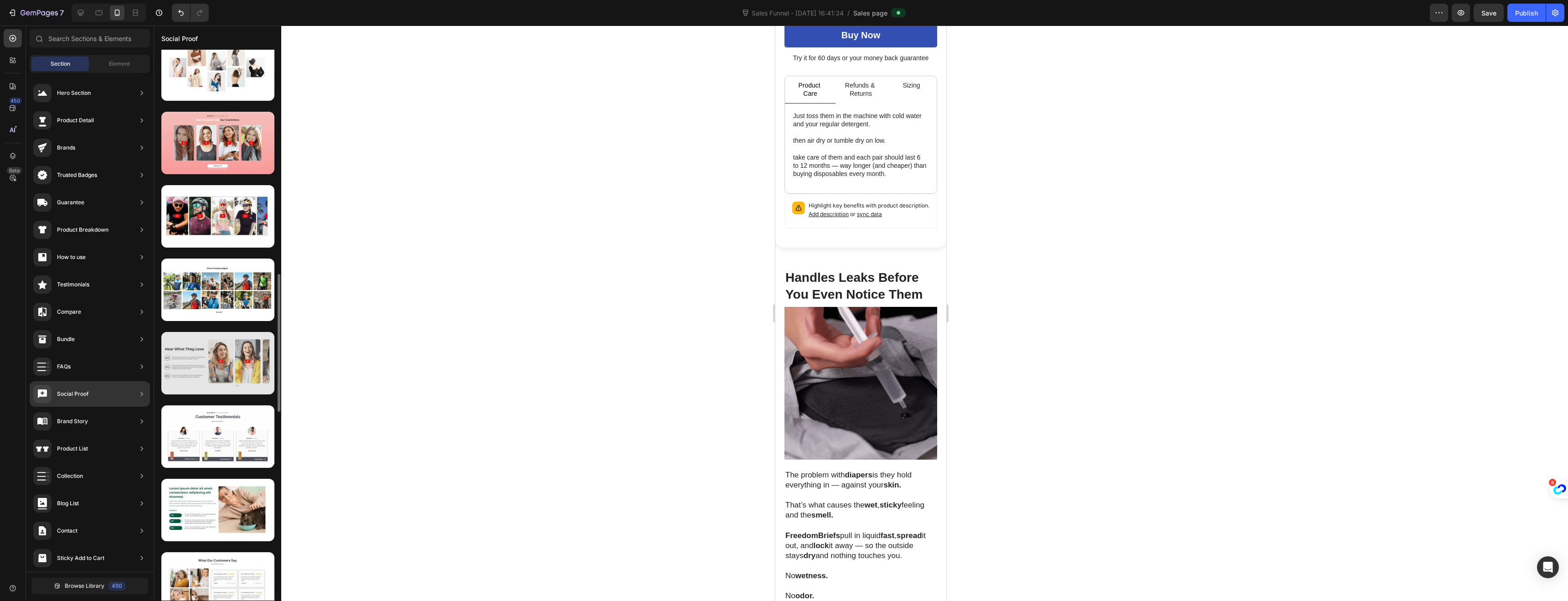
scroll to position [1066, 0]
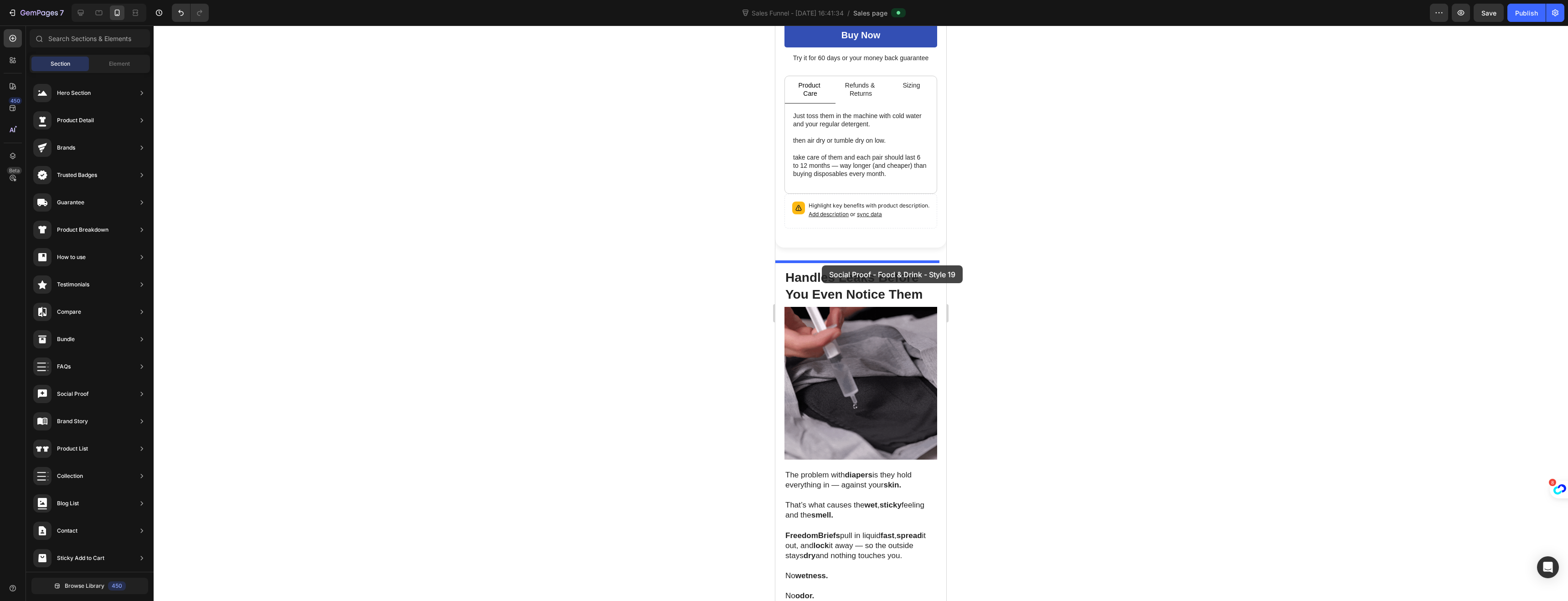
drag, startPoint x: 975, startPoint y: 297, endPoint x: 822, endPoint y: 265, distance: 156.3
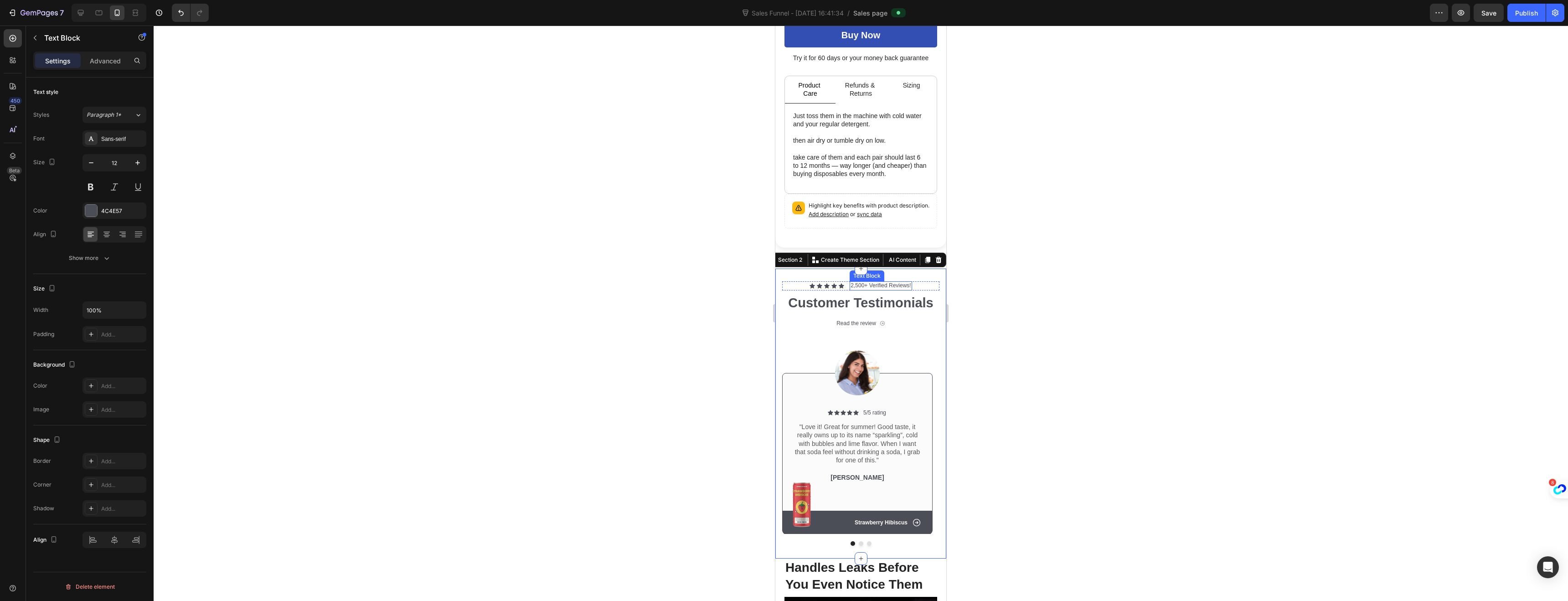
click at [851, 282] on p "2,500+ Verified Reviews!" at bounding box center [881, 286] width 60 height 8
click at [852, 282] on p "2,500+ Verified Reviews!" at bounding box center [881, 286] width 60 height 8
drag, startPoint x: 854, startPoint y: 279, endPoint x: 846, endPoint y: 280, distance: 8.1
click at [850, 282] on div "2,500+ Verified Reviews!" at bounding box center [881, 286] width 62 height 9
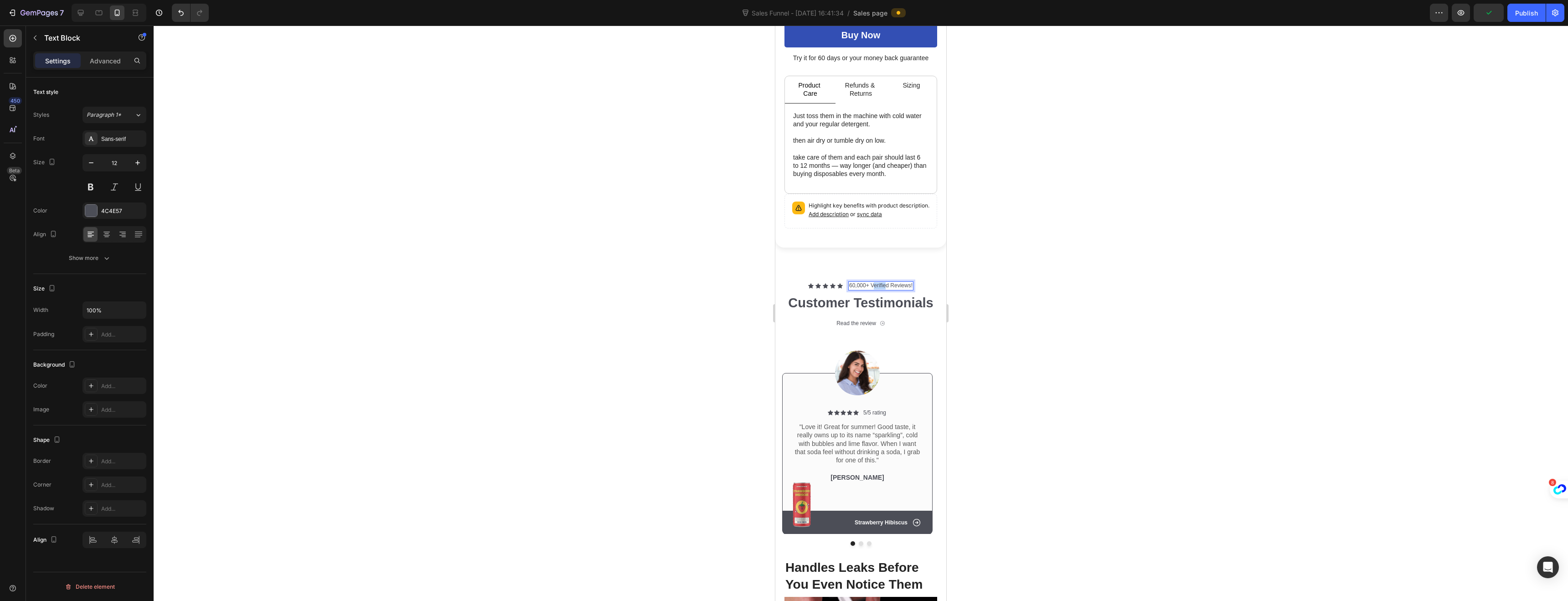
drag, startPoint x: 869, startPoint y: 279, endPoint x: 882, endPoint y: 278, distance: 13.0
click at [882, 282] on p "60,000+ Verified Reviews!" at bounding box center [881, 286] width 63 height 8
click at [867, 282] on p "60,000+ Verified Reviews!" at bounding box center [881, 286] width 63 height 8
drag, startPoint x: 867, startPoint y: 280, endPoint x: 902, endPoint y: 279, distance: 35.0
click at [902, 282] on p "60,000+ Verified Reviews!" at bounding box center [881, 286] width 63 height 8
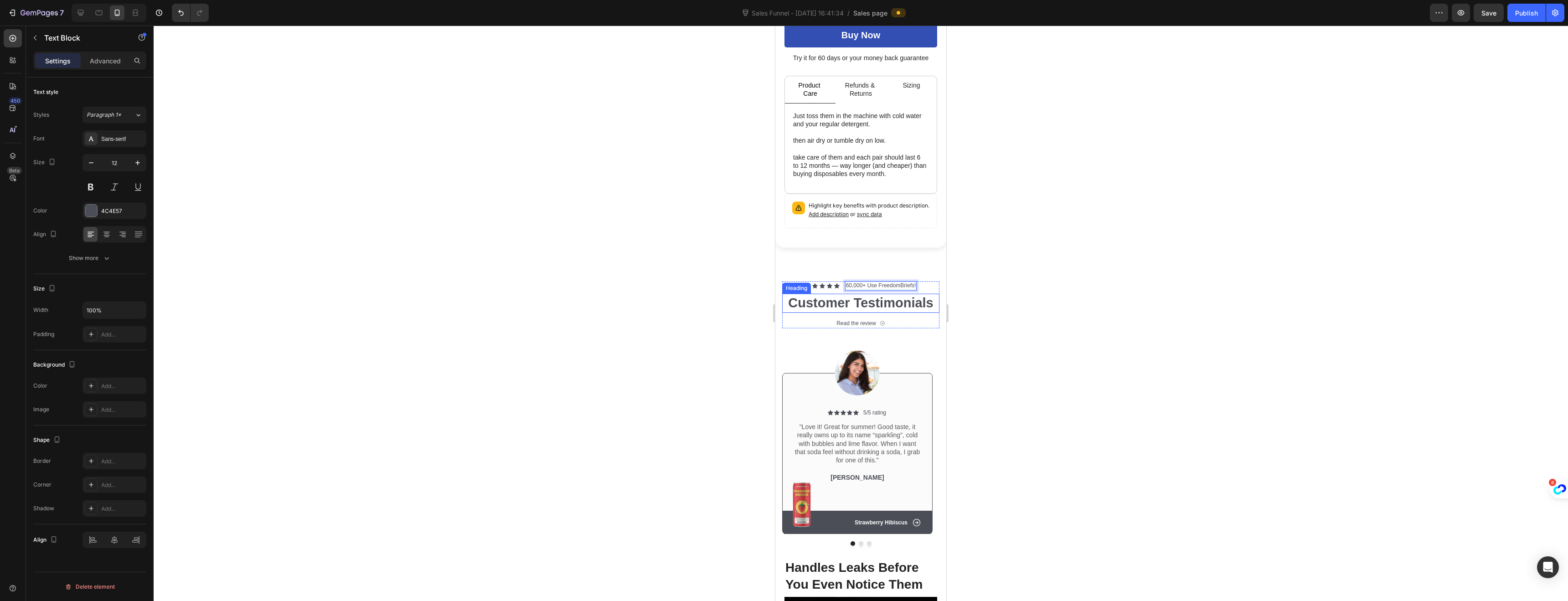
click at [866, 295] on h2 "Customer Testimonials" at bounding box center [860, 304] width 157 height 19
click at [892, 296] on p "Hear From Men Like You" at bounding box center [861, 303] width 155 height 17
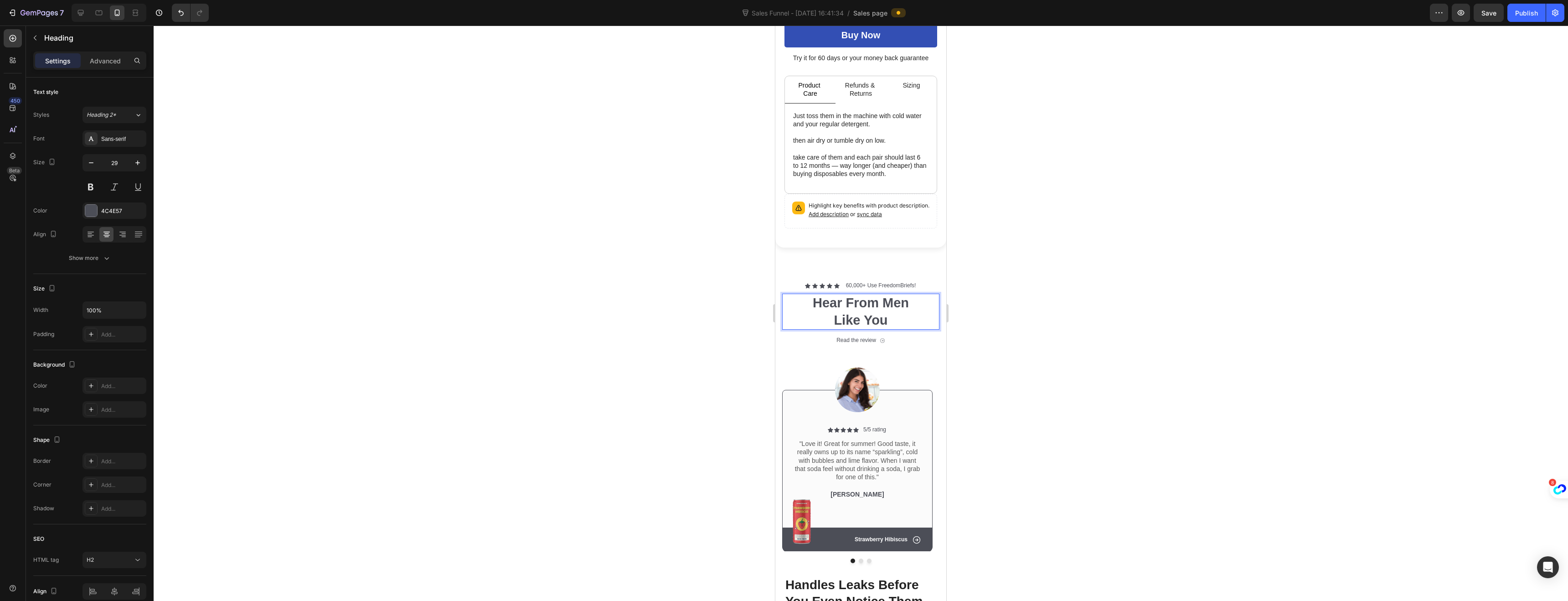
click at [1044, 304] on div at bounding box center [861, 313] width 1414 height 576
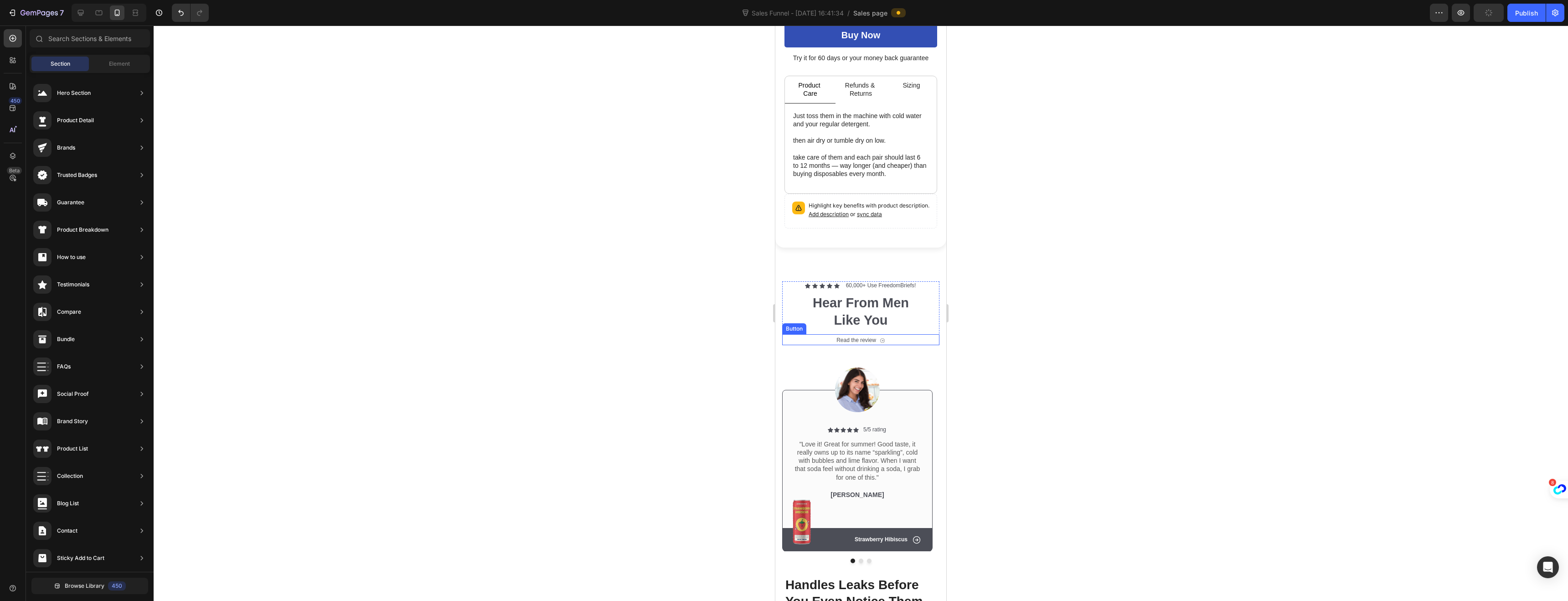
click at [813, 335] on div "Read the review Button" at bounding box center [860, 340] width 157 height 11
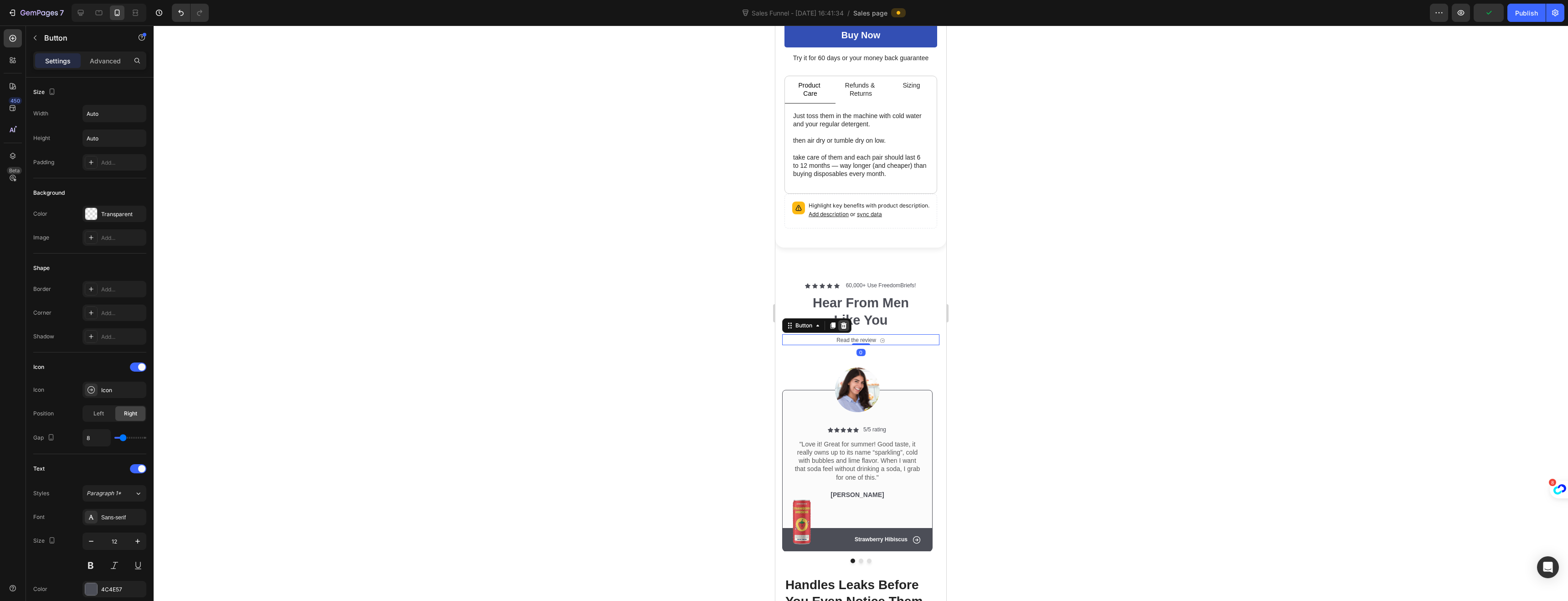
click at [842, 322] on icon at bounding box center [844, 326] width 8 height 8
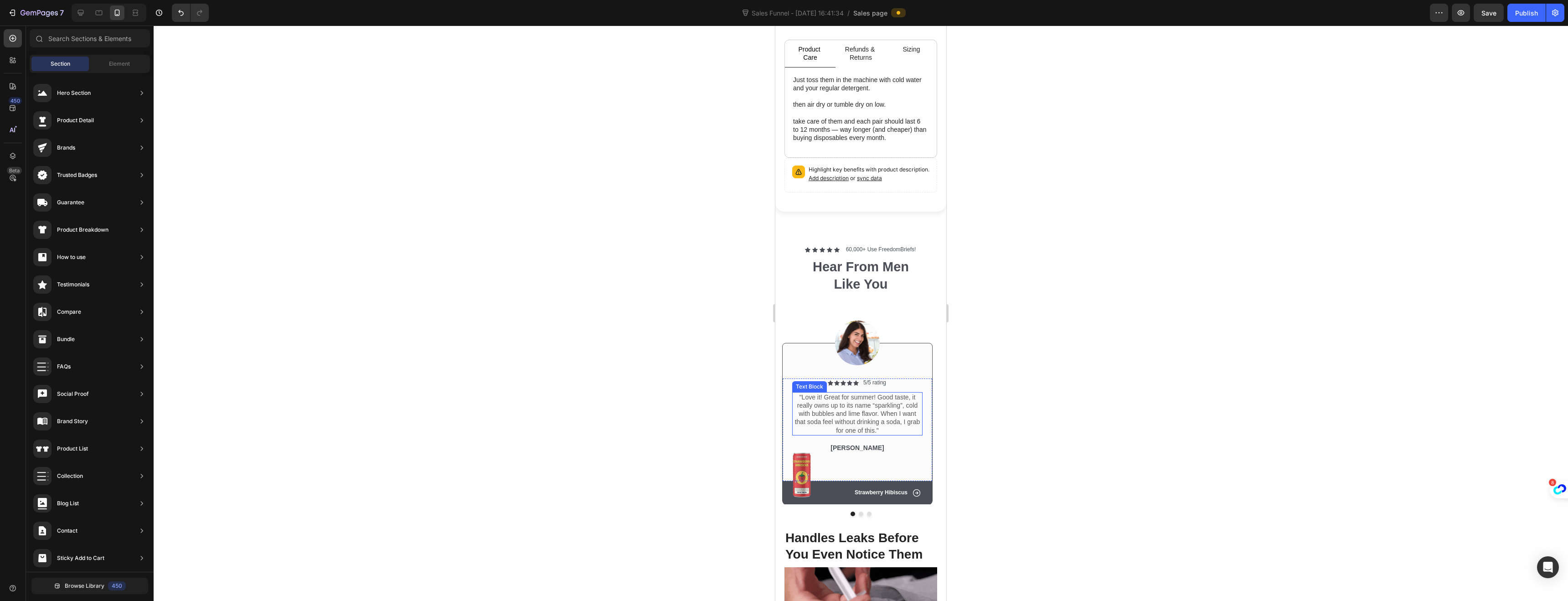
scroll to position [481, 0]
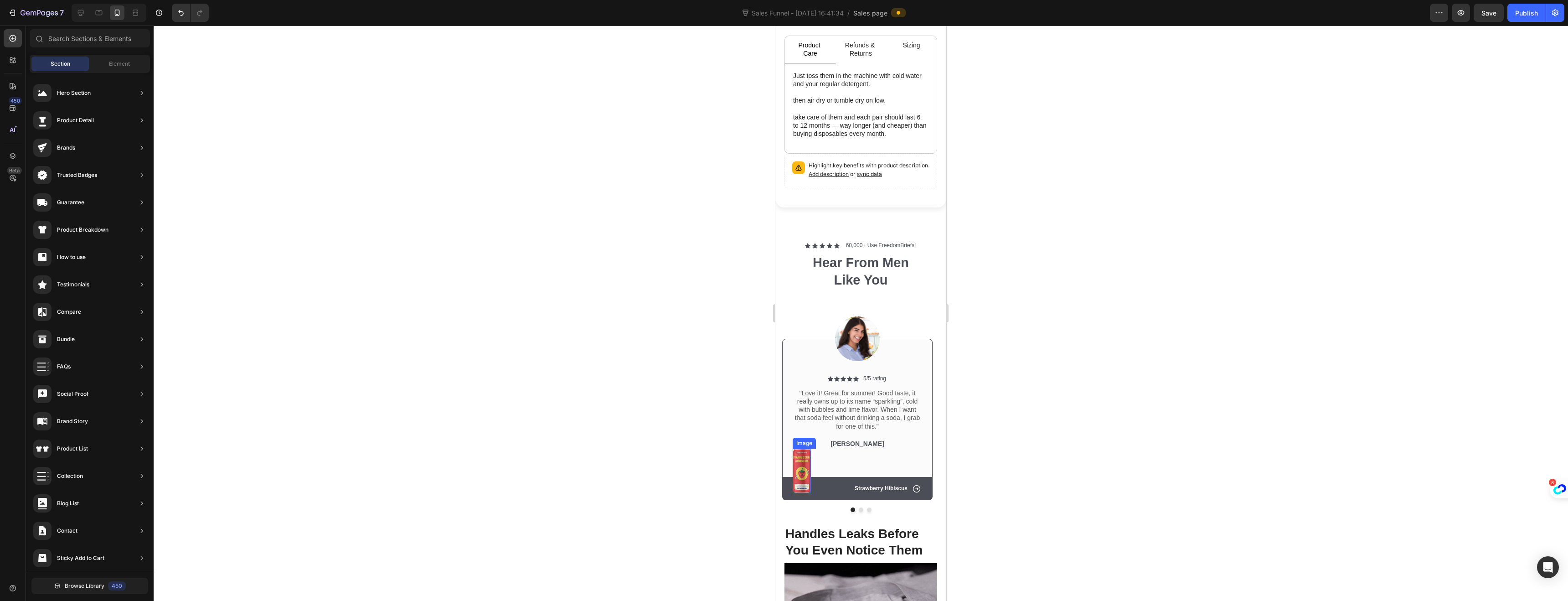
click at [800, 449] on img at bounding box center [802, 470] width 19 height 45
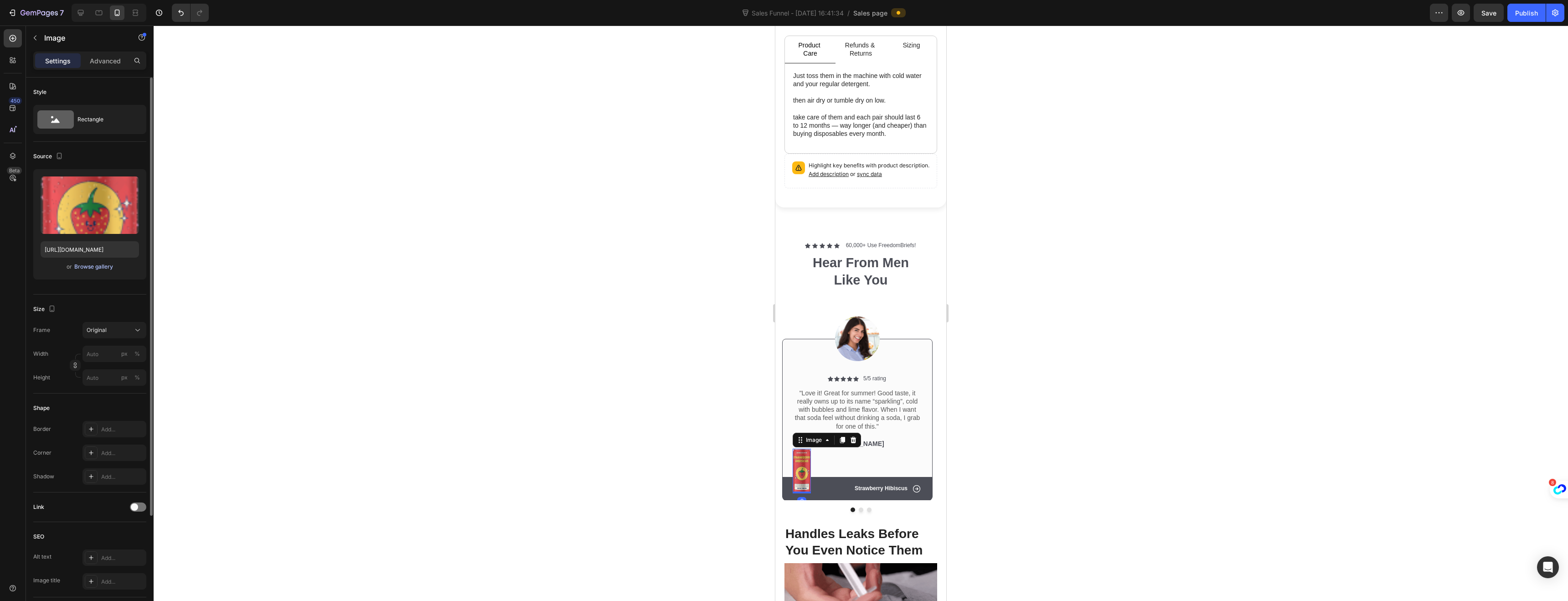
click at [102, 263] on div "Browse gallery" at bounding box center [93, 267] width 38 height 8
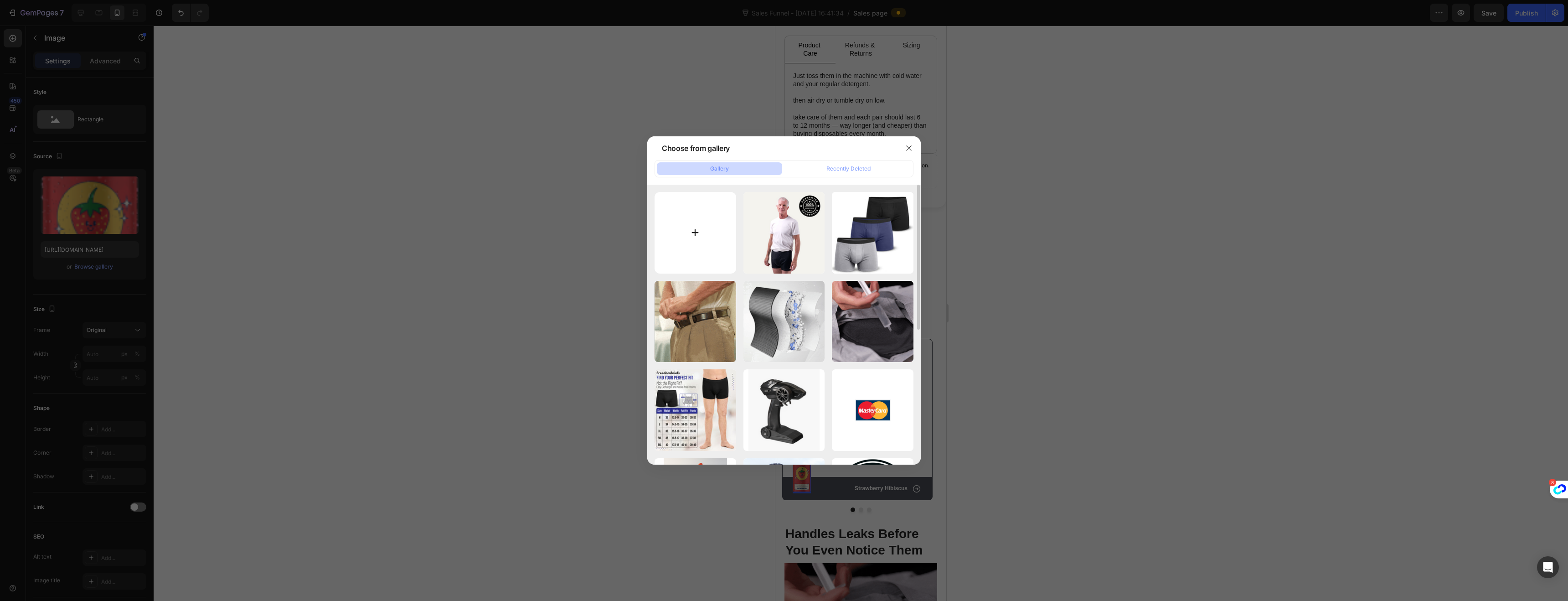
click at [715, 254] on input "file" at bounding box center [695, 233] width 82 height 82
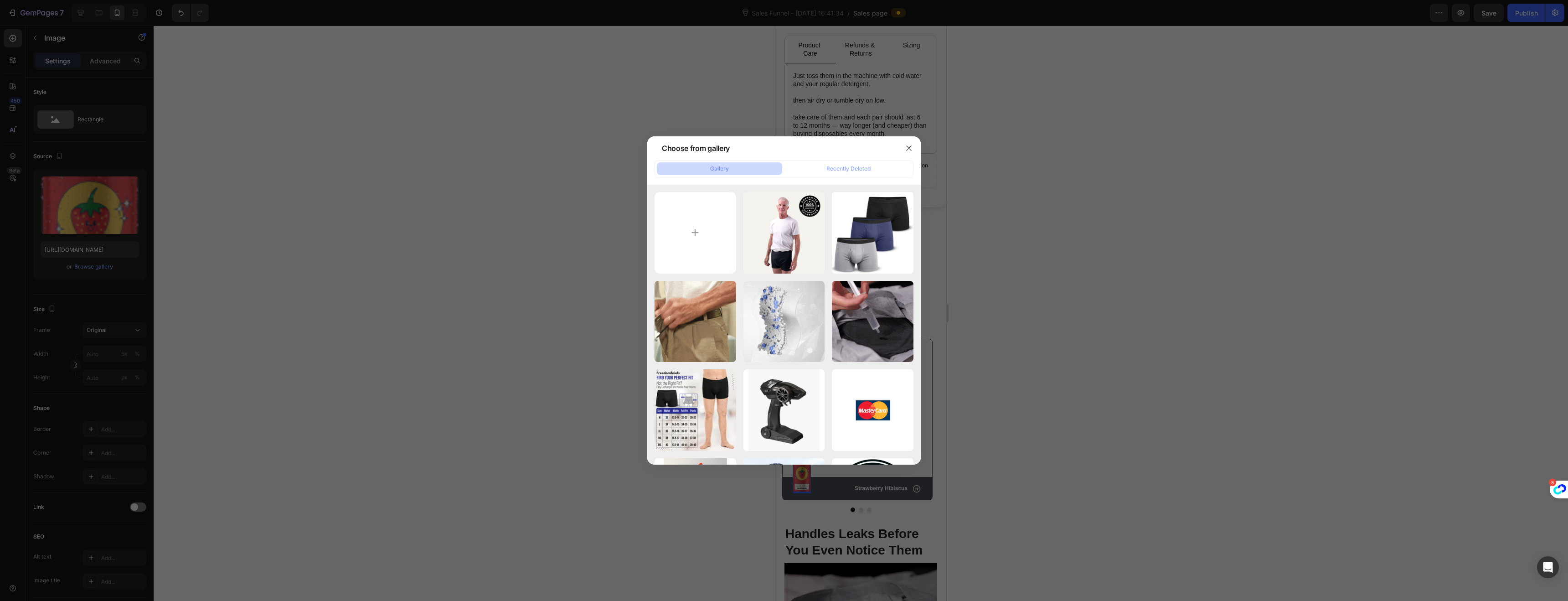
type input "C:\fakepath\61dQYrzfRUL.jpg"
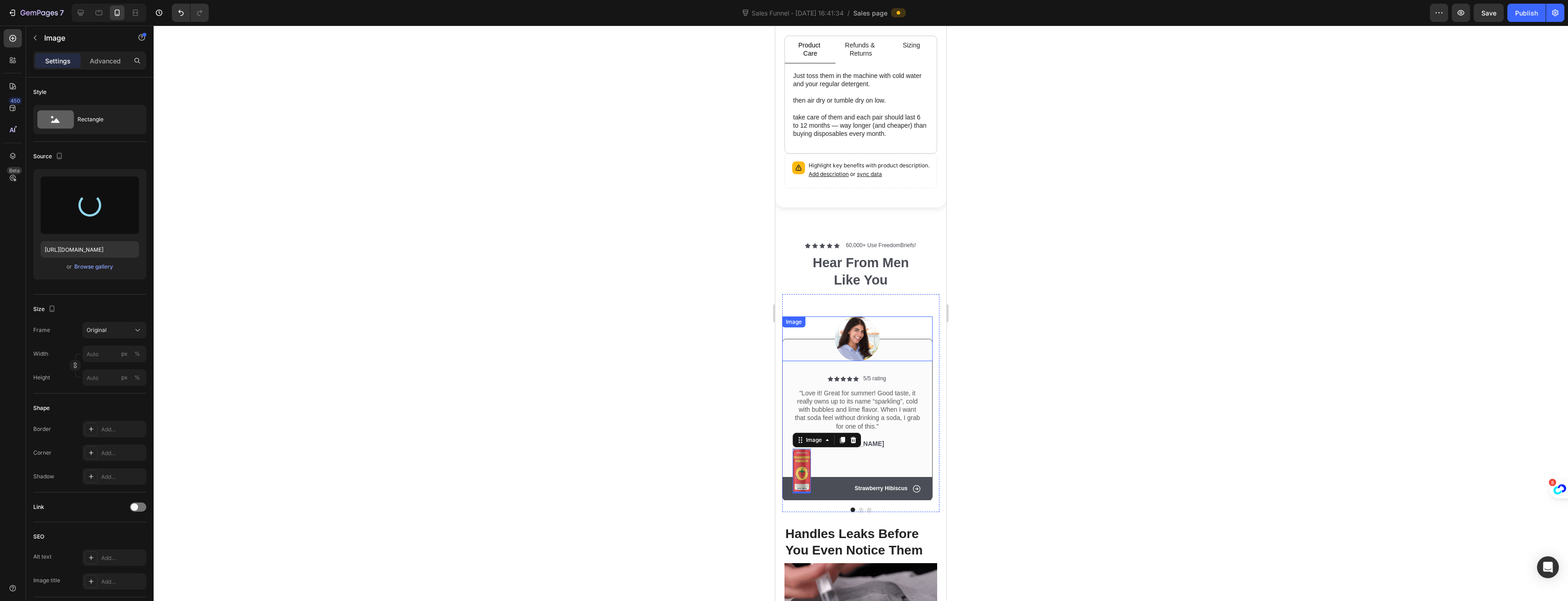
type input "[URL][DOMAIN_NAME]"
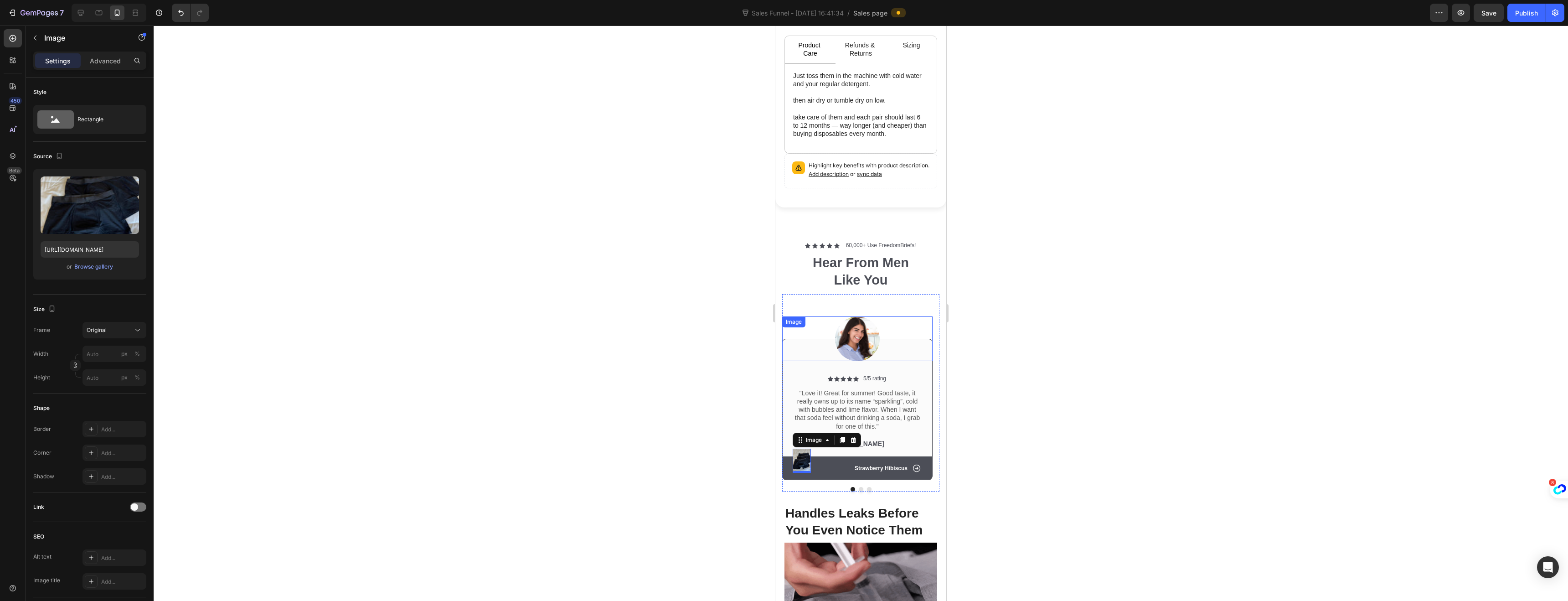
click at [859, 336] on img at bounding box center [857, 339] width 45 height 45
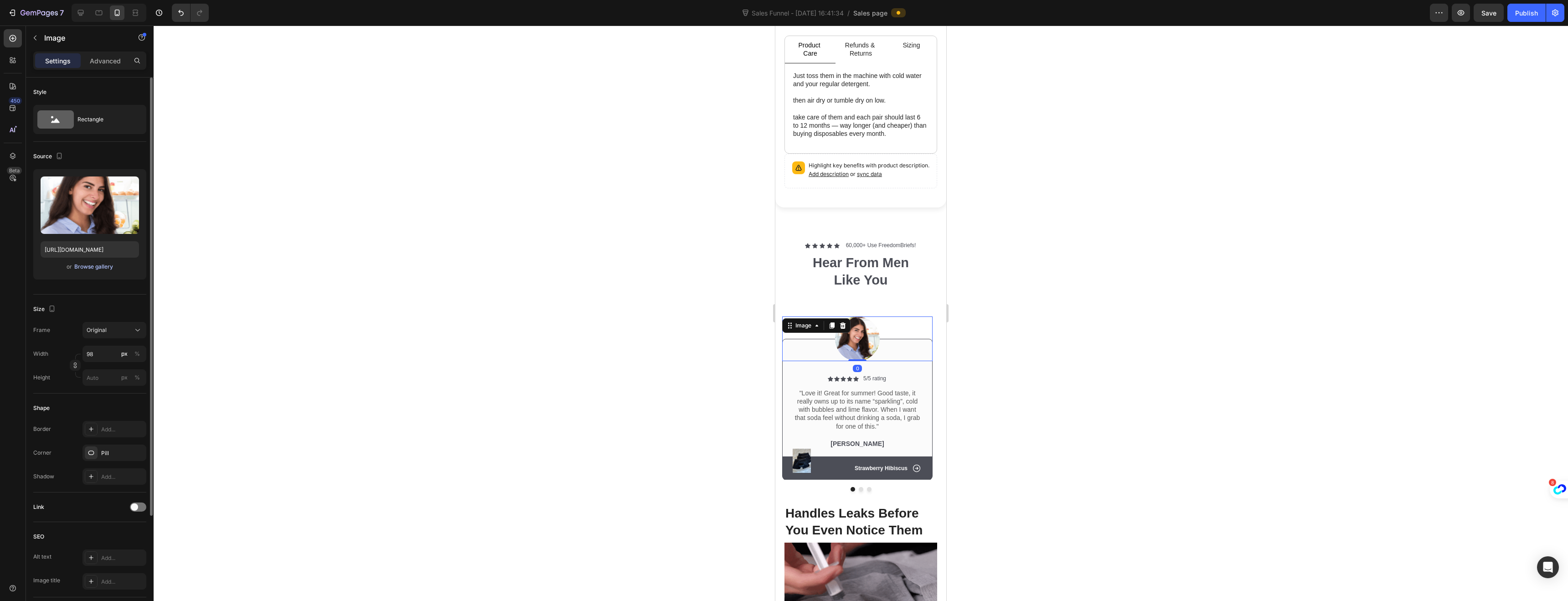
click at [90, 267] on div "Browse gallery" at bounding box center [93, 267] width 38 height 8
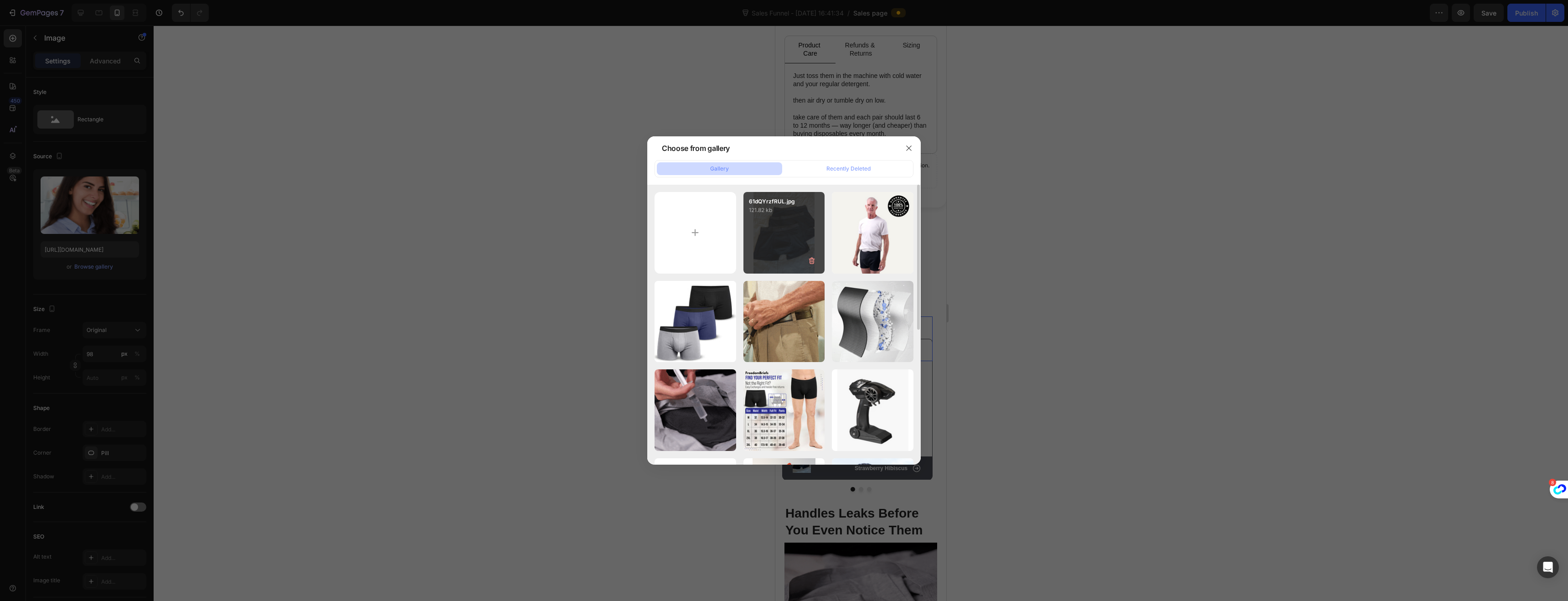
click at [764, 229] on div "61dQYrzfRUL.jpg 121.82 kb" at bounding box center [784, 233] width 82 height 82
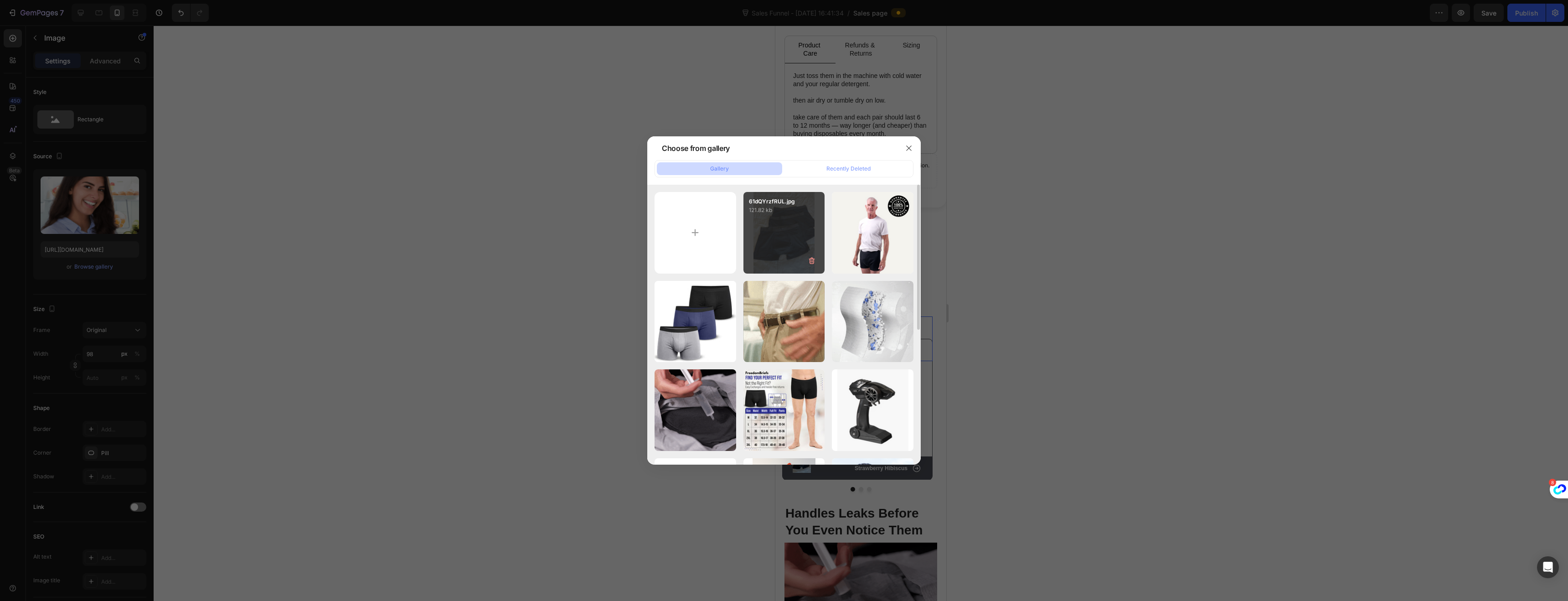
type input "[URL][DOMAIN_NAME]"
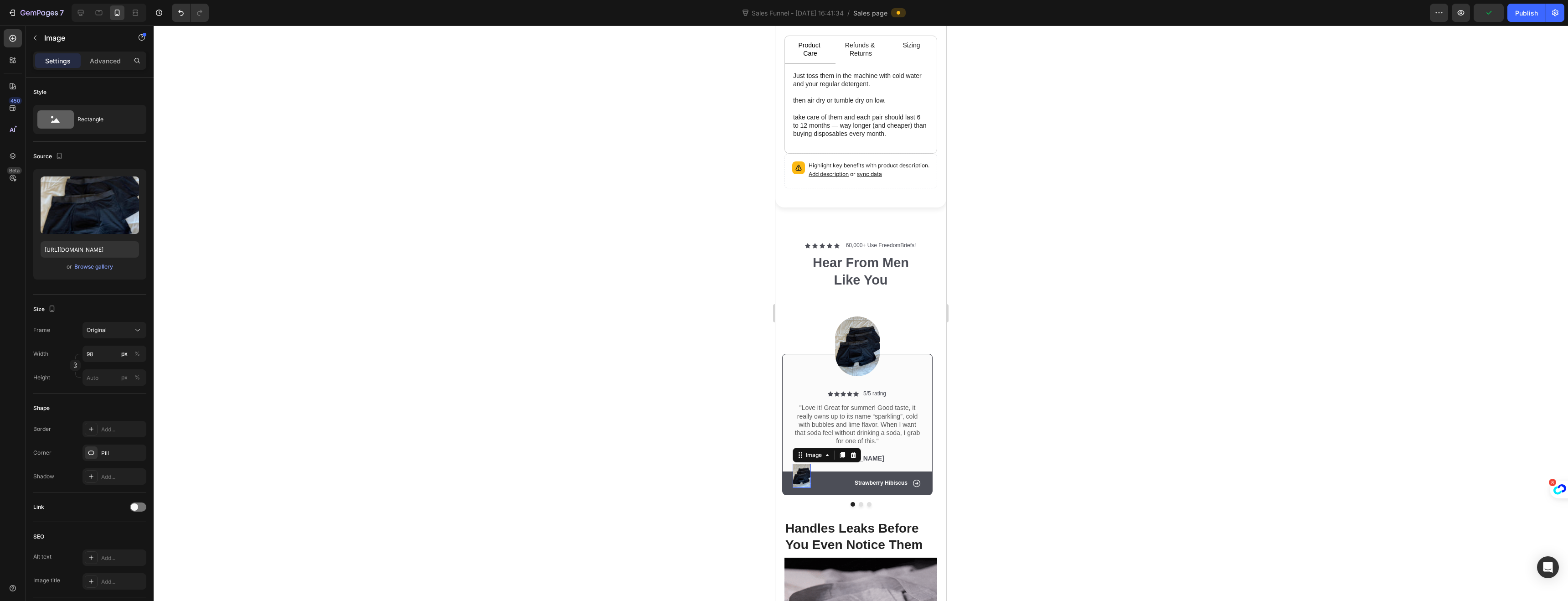
click at [798, 471] on img at bounding box center [802, 475] width 19 height 24
click at [730, 456] on div at bounding box center [861, 313] width 1414 height 576
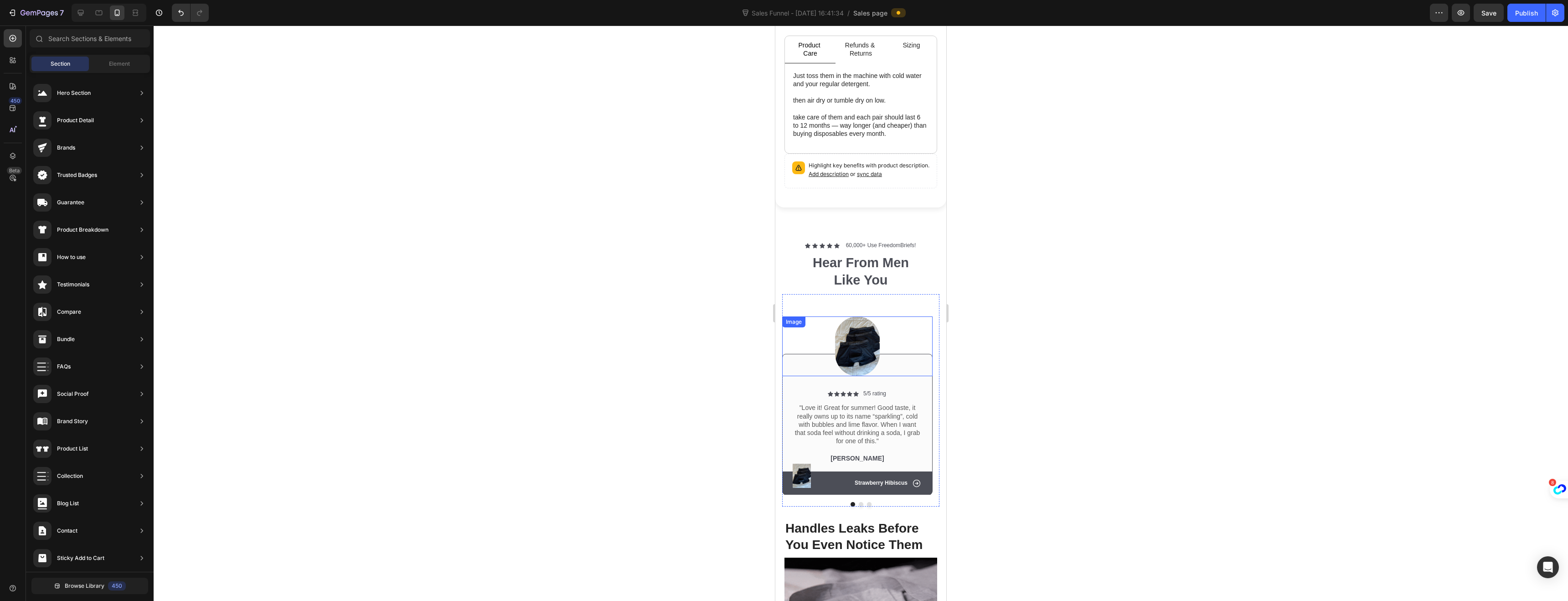
drag, startPoint x: 854, startPoint y: 340, endPoint x: 844, endPoint y: 339, distance: 10.0
click at [854, 340] on img at bounding box center [857, 346] width 45 height 60
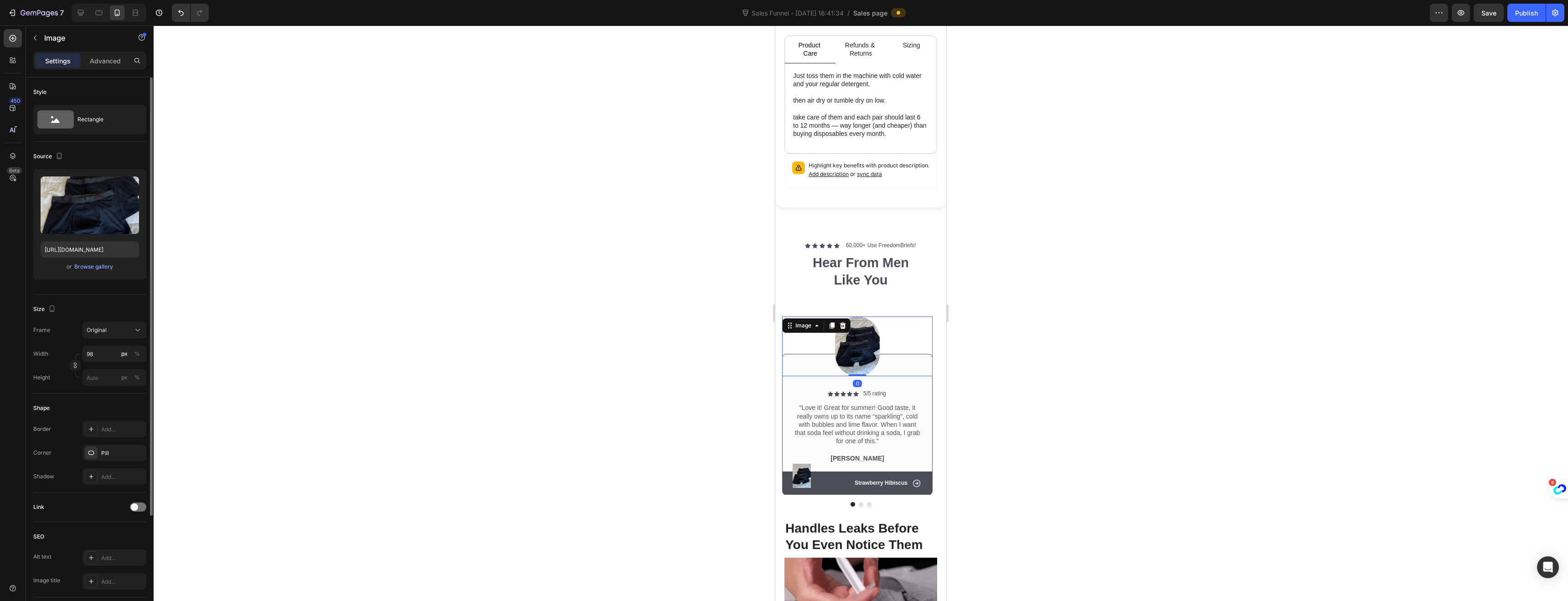
click at [84, 272] on div "or Browse gallery" at bounding box center [89, 267] width 98 height 11
click at [89, 269] on div "Browse gallery" at bounding box center [93, 267] width 38 height 8
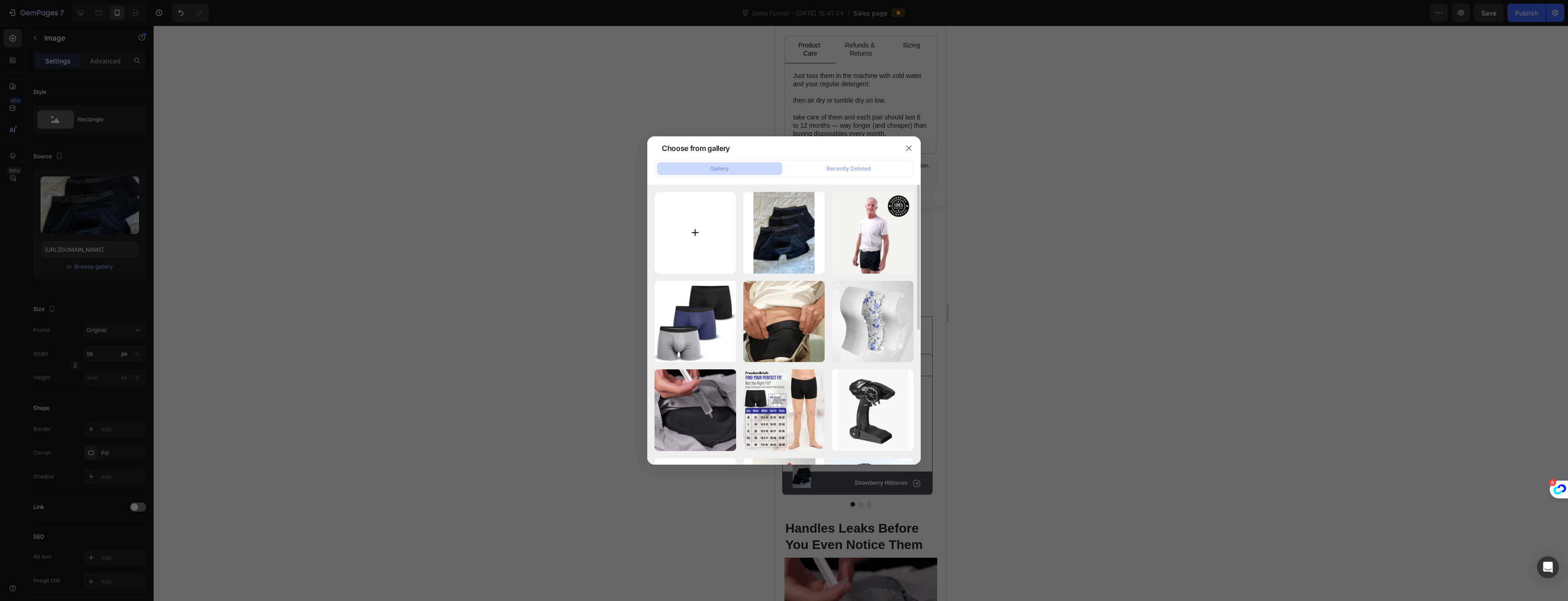
click at [722, 249] on input "file" at bounding box center [695, 233] width 82 height 82
type input "C:\fakepath\gempages_522359781898323085-130689dc-d843-4890-b03c-0a0aa449003b.png"
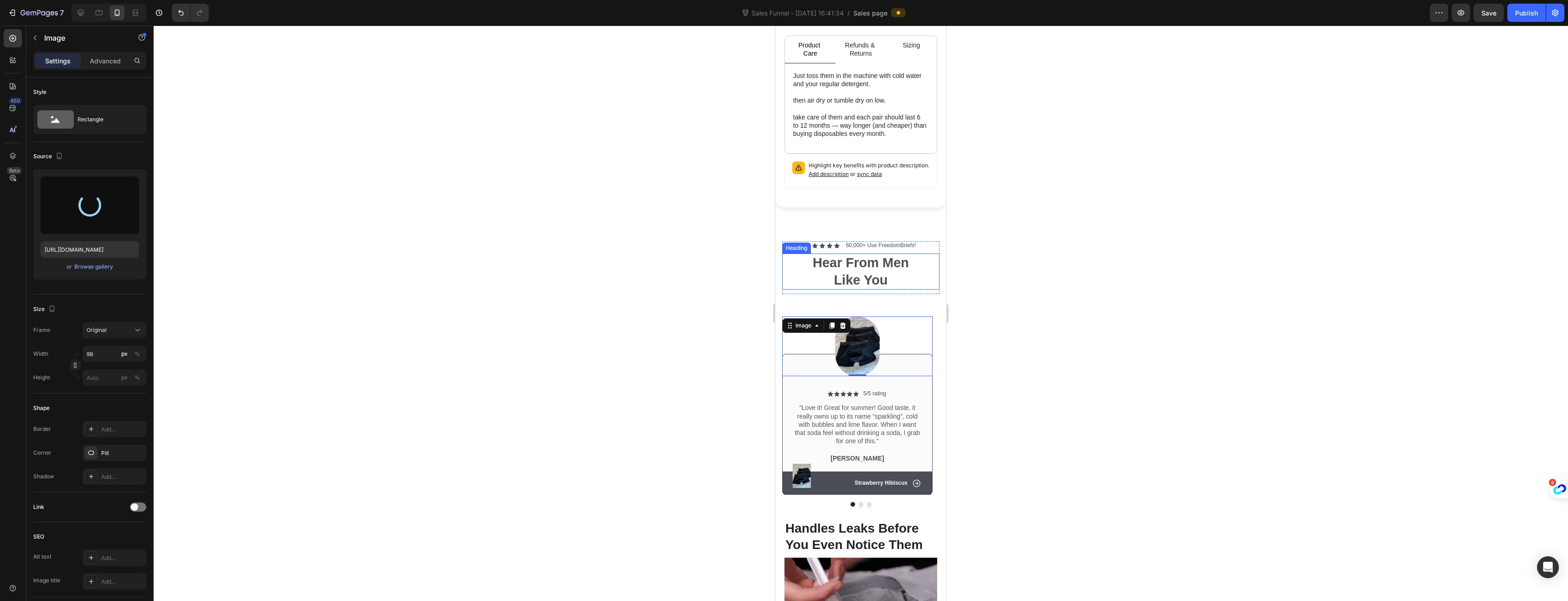
type input "[URL][DOMAIN_NAME]"
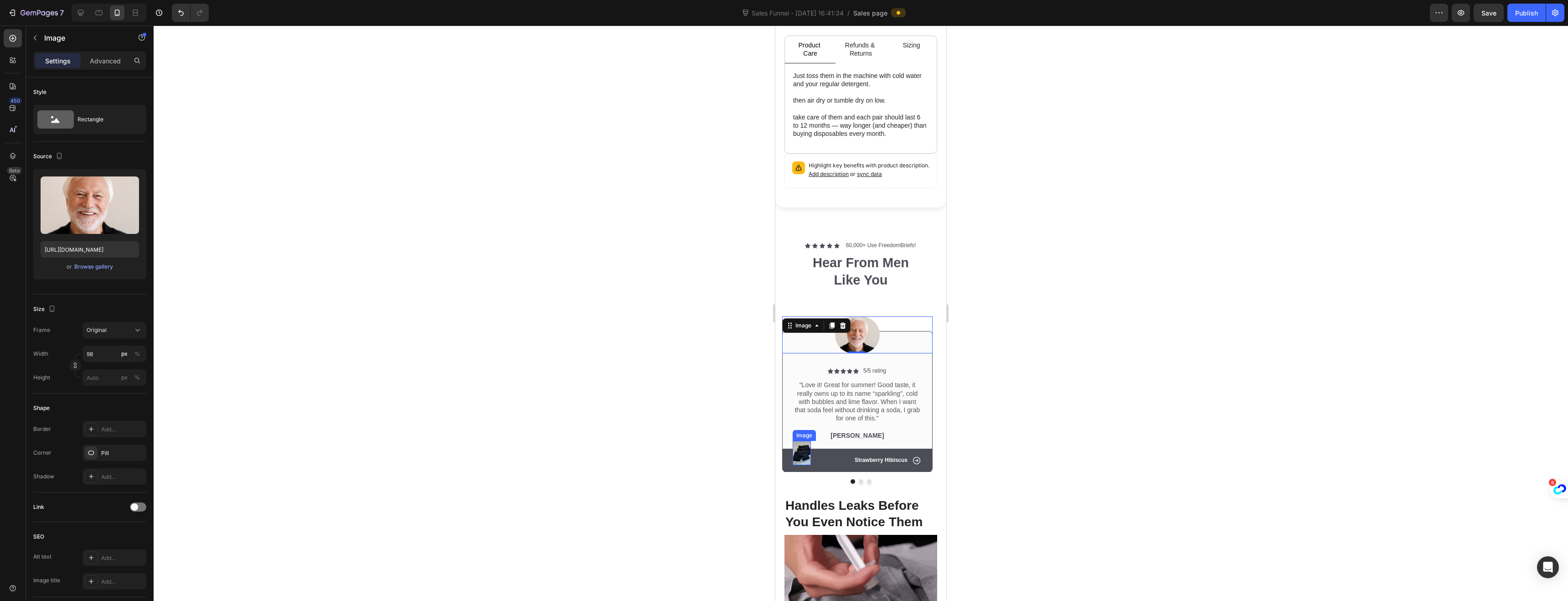
click at [800, 451] on img at bounding box center [802, 453] width 19 height 24
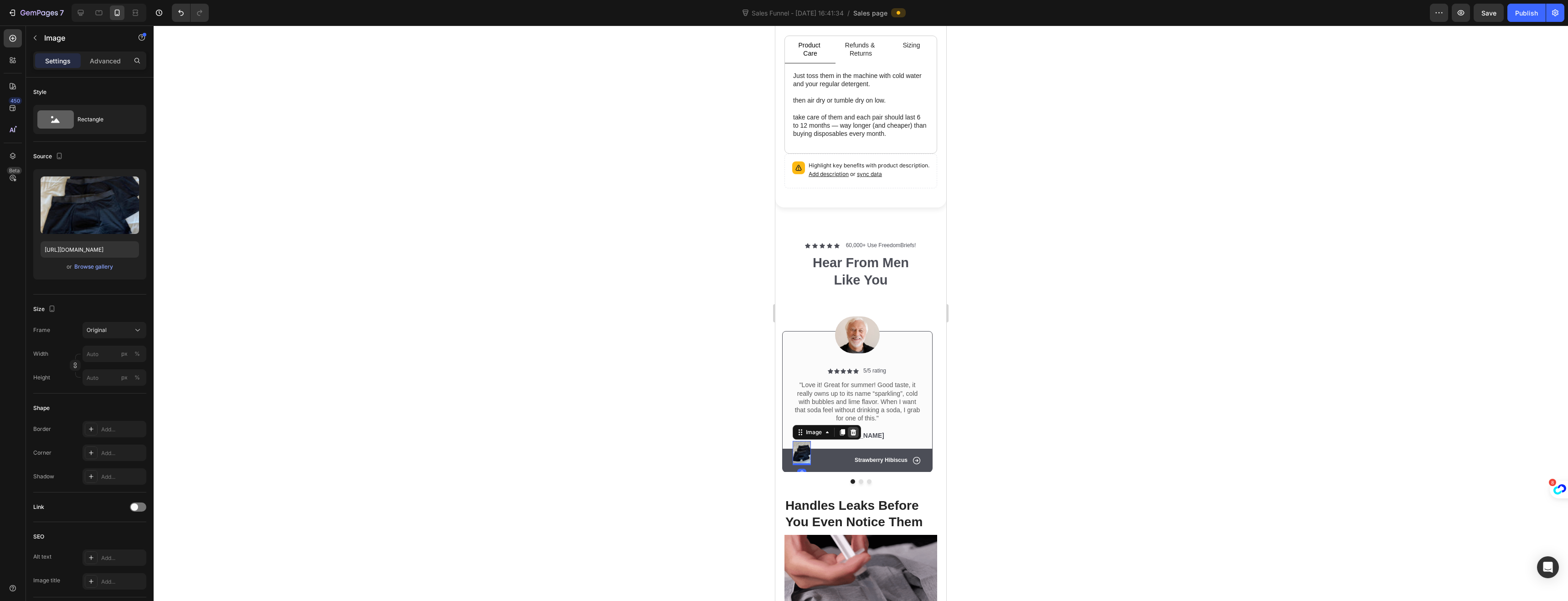
click at [852, 429] on icon at bounding box center [853, 431] width 6 height 6
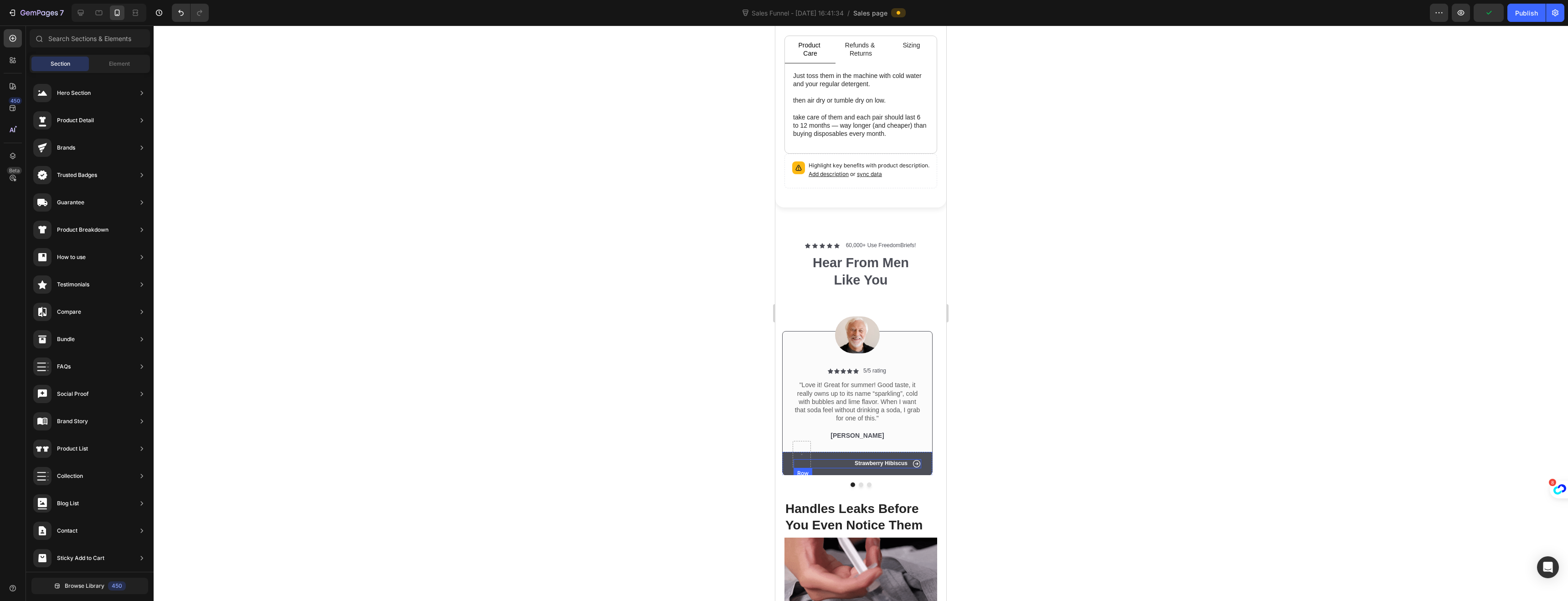
click at [843, 460] on div "Icon Strawberry Hibiscus Text Block Row" at bounding box center [857, 464] width 128 height 9
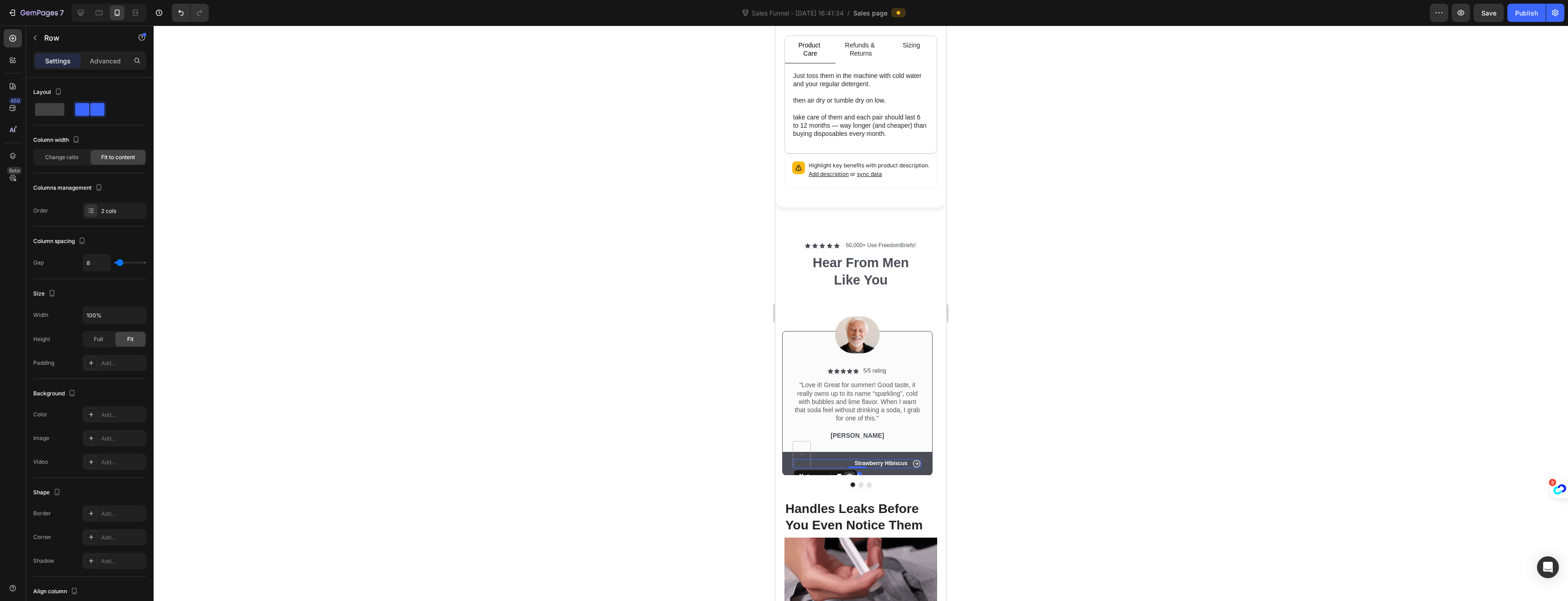
click at [849, 473] on icon at bounding box center [849, 477] width 8 height 8
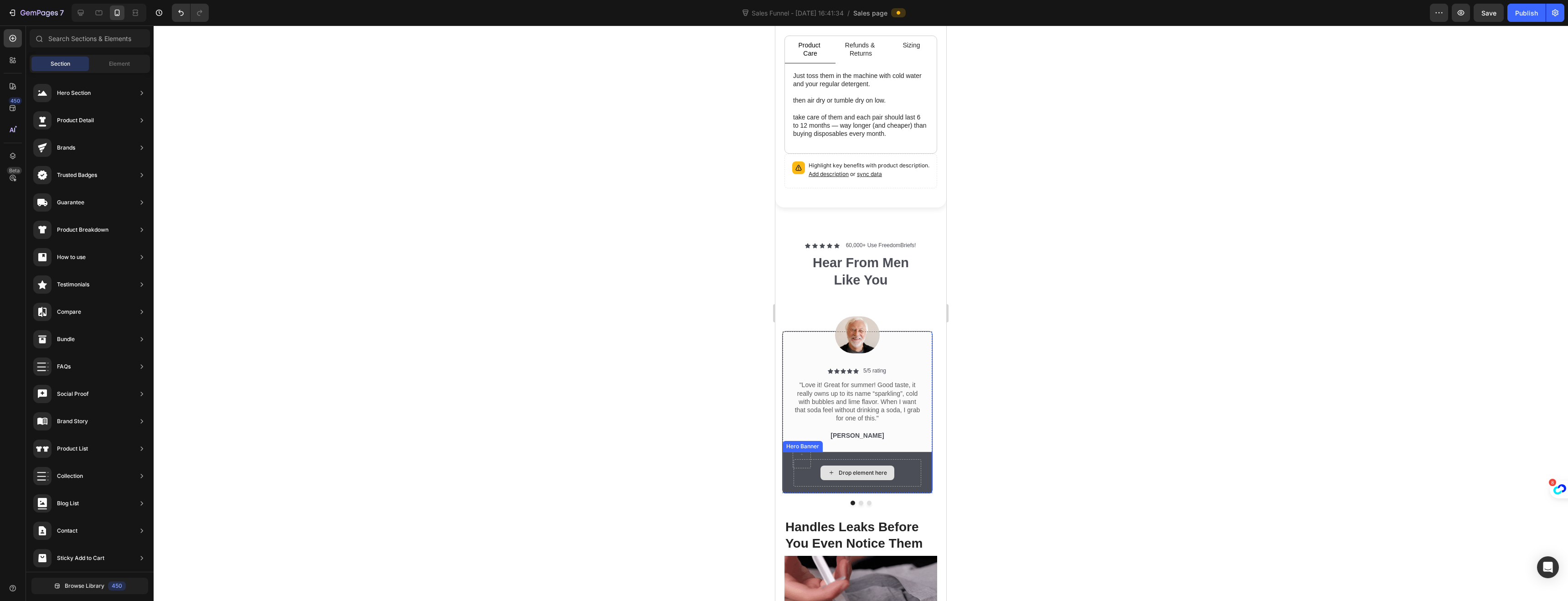
click at [813, 473] on div "Drop element here" at bounding box center [857, 473] width 128 height 27
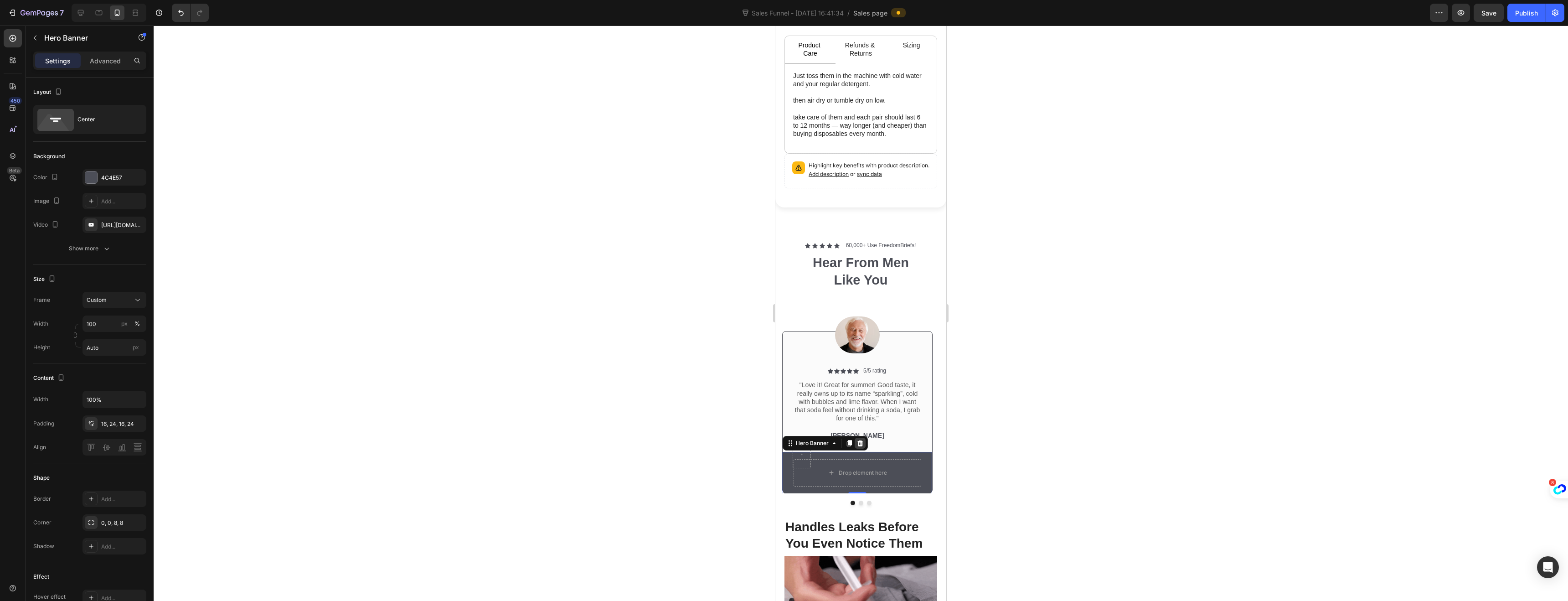
click at [864, 438] on div at bounding box center [860, 443] width 11 height 11
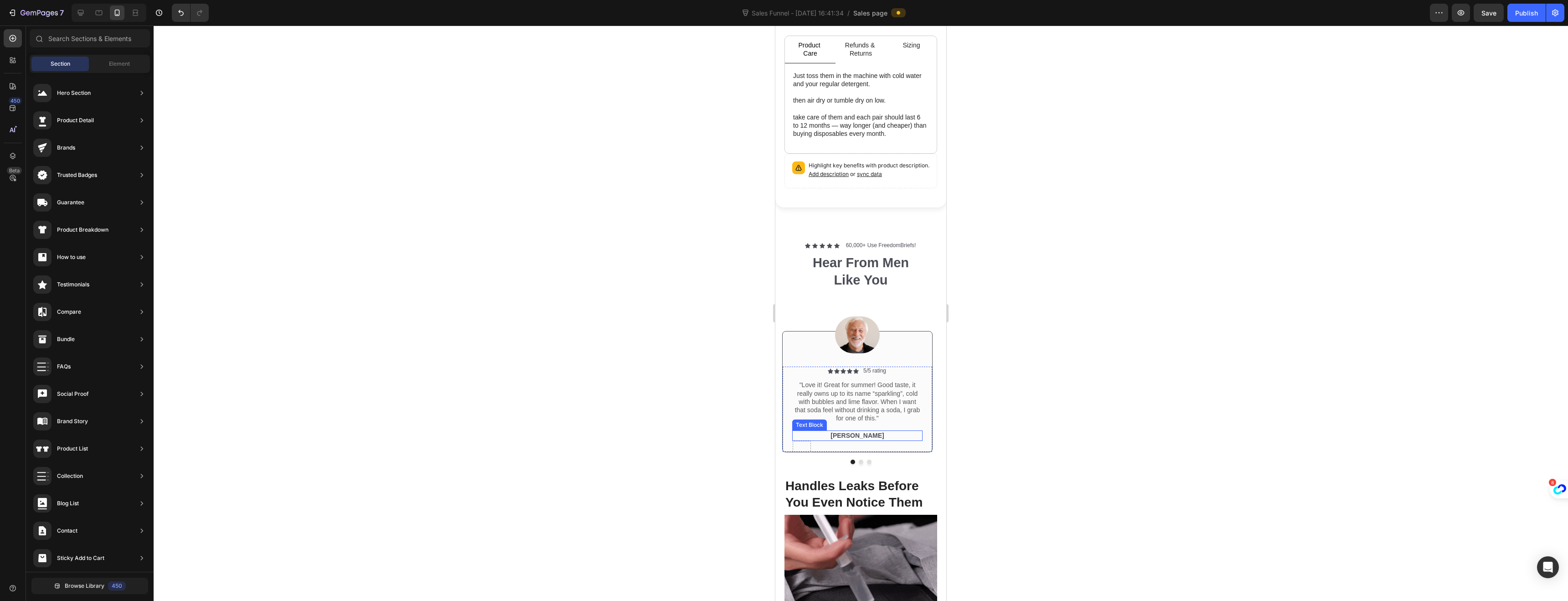
click at [862, 431] on p "[PERSON_NAME]" at bounding box center [857, 435] width 128 height 8
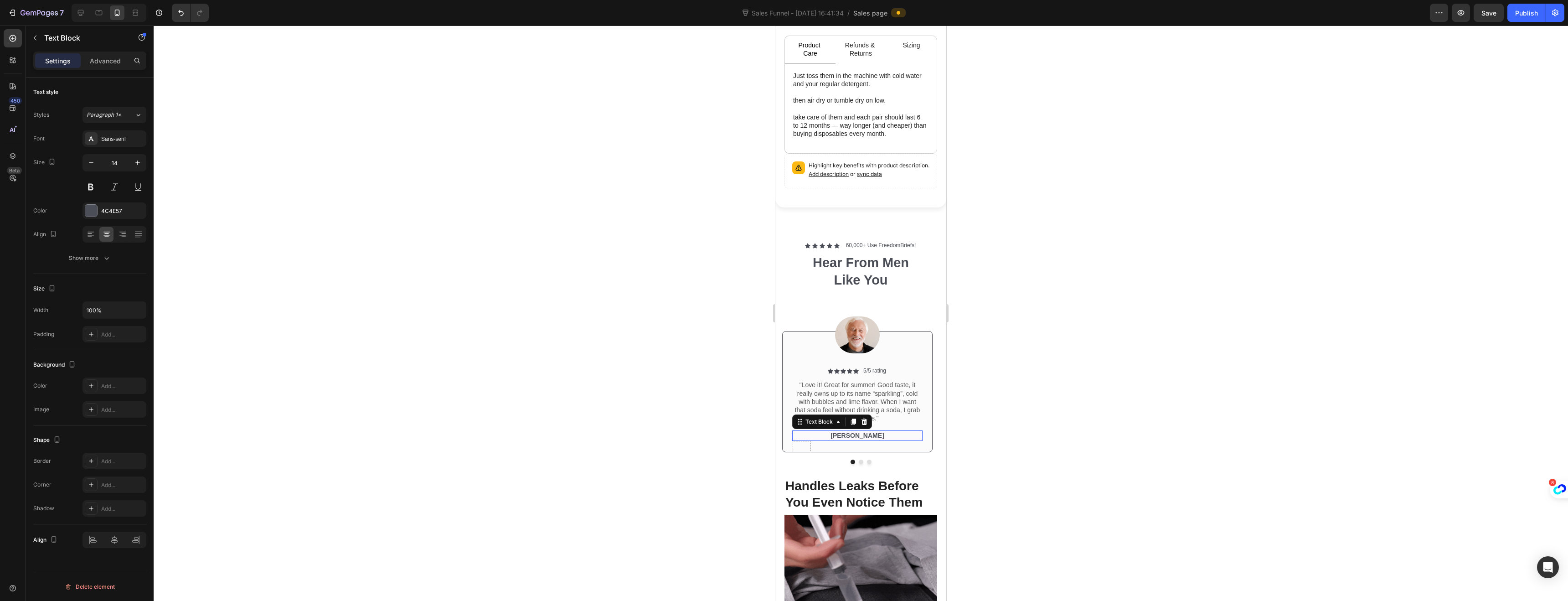
click at [862, 431] on p "[PERSON_NAME]" at bounding box center [857, 435] width 128 height 8
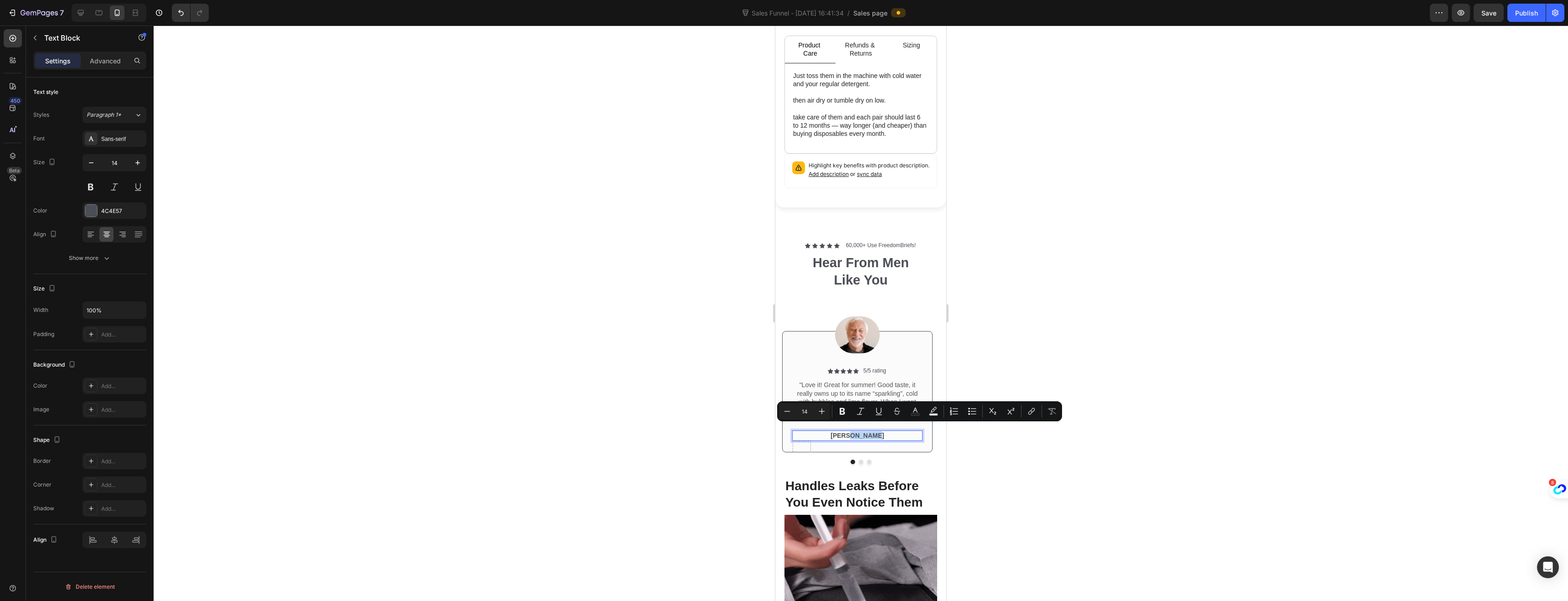
click at [879, 431] on p "[PERSON_NAME]" at bounding box center [857, 435] width 128 height 8
drag, startPoint x: 878, startPoint y: 429, endPoint x: 843, endPoint y: 429, distance: 35.0
click at [843, 431] on p "[PERSON_NAME]" at bounding box center [857, 435] width 128 height 8
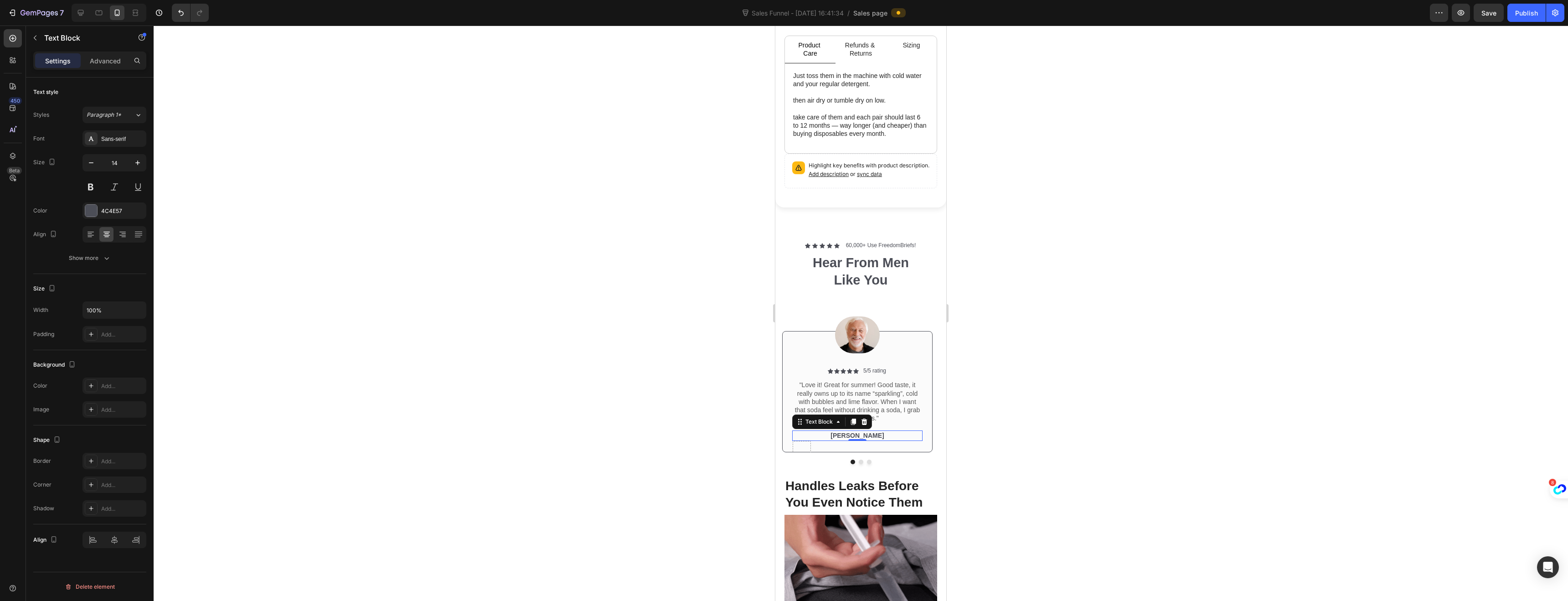
click at [746, 435] on div at bounding box center [861, 313] width 1414 height 576
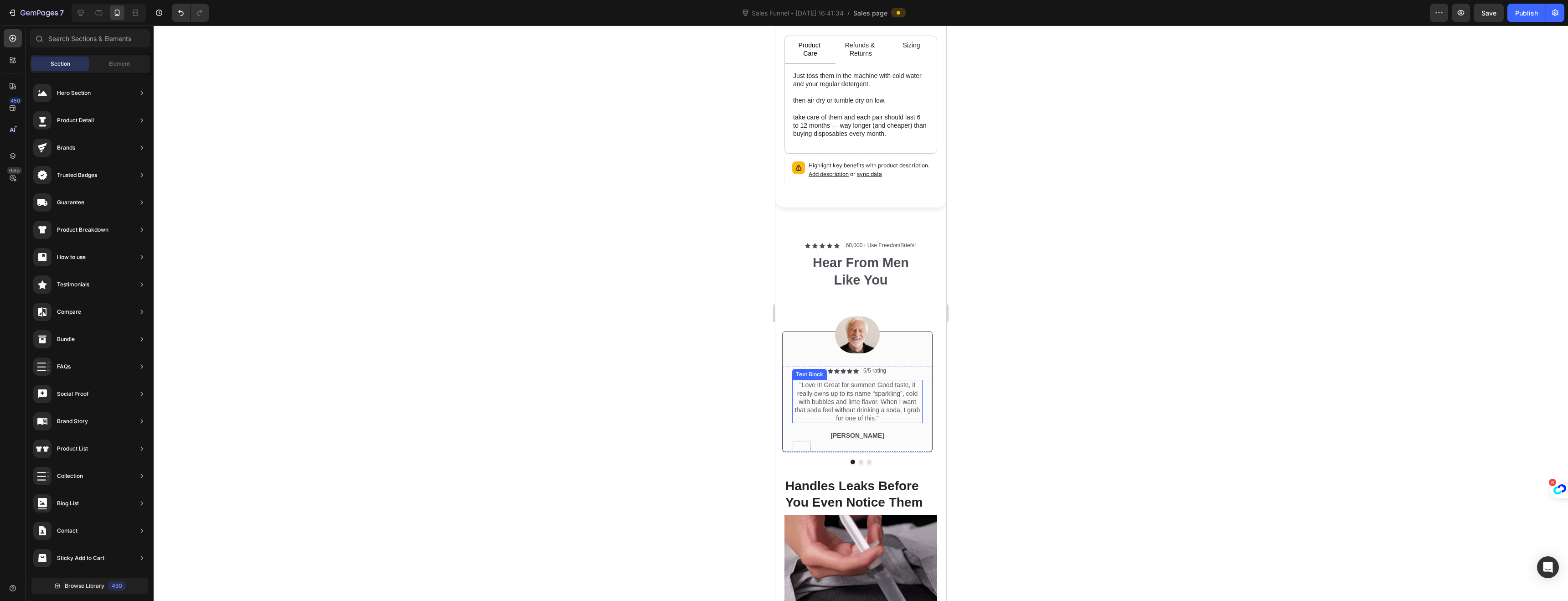
click at [874, 412] on p ""Love it! Great for summer! Good taste, it really owns up to its name “sparklin…" at bounding box center [857, 401] width 128 height 41
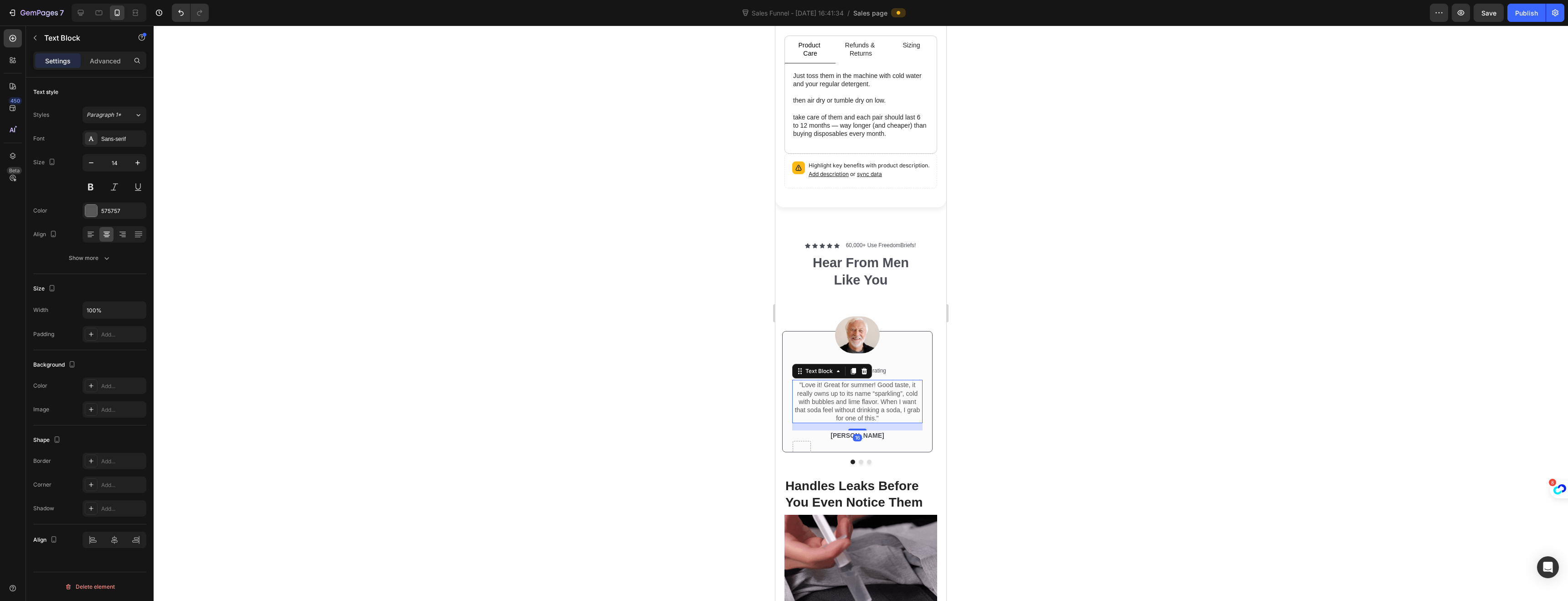
click at [879, 412] on p ""Love it! Great for summer! Good taste, it really owns up to its name “sparklin…" at bounding box center [857, 401] width 128 height 41
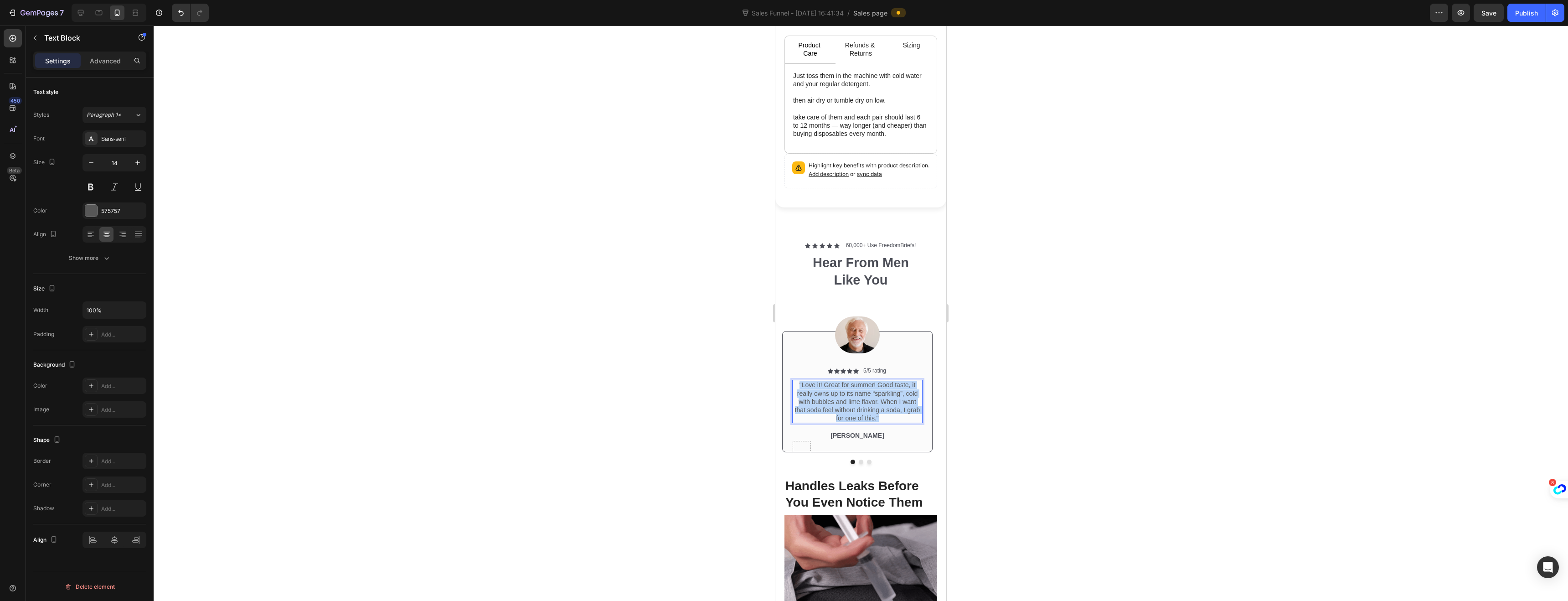
drag, startPoint x: 879, startPoint y: 412, endPoint x: 796, endPoint y: 379, distance: 89.3
click at [796, 381] on p ""Love it! Great for summer! Good taste, it really owns up to its name “sparklin…" at bounding box center [857, 401] width 128 height 41
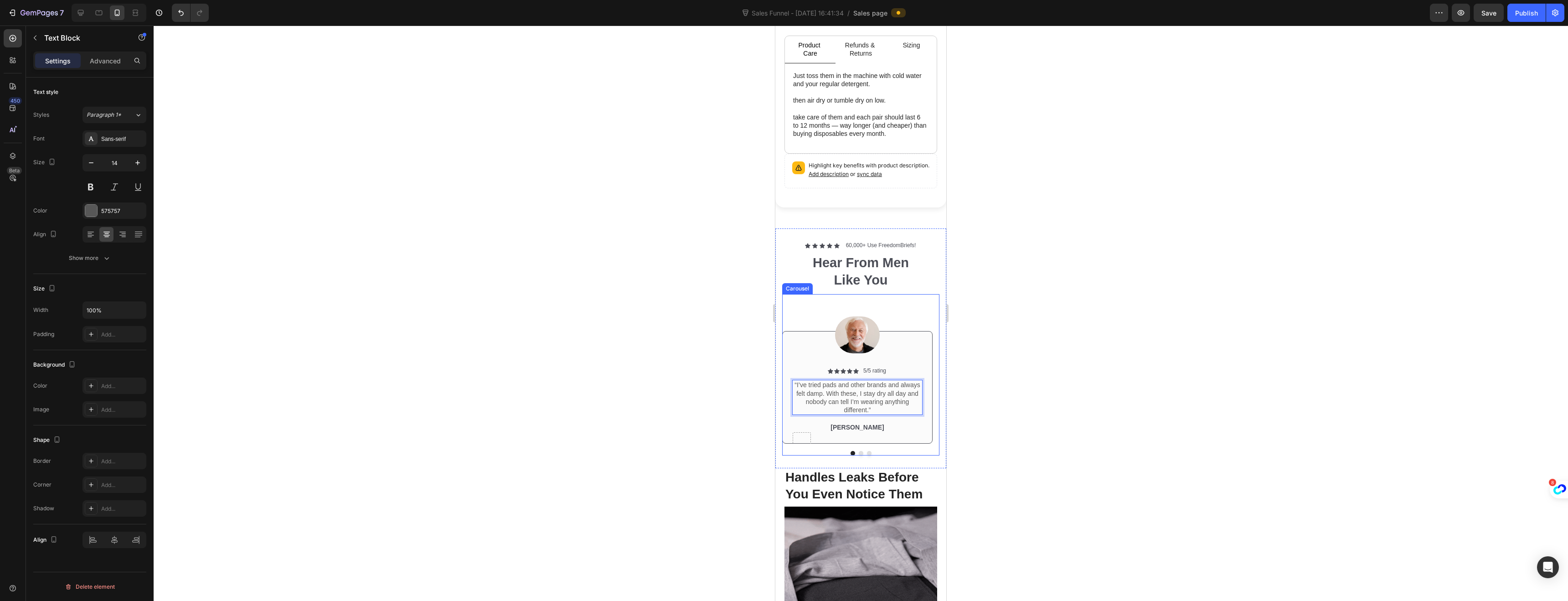
click at [859, 451] on button "Dot" at bounding box center [861, 453] width 5 height 5
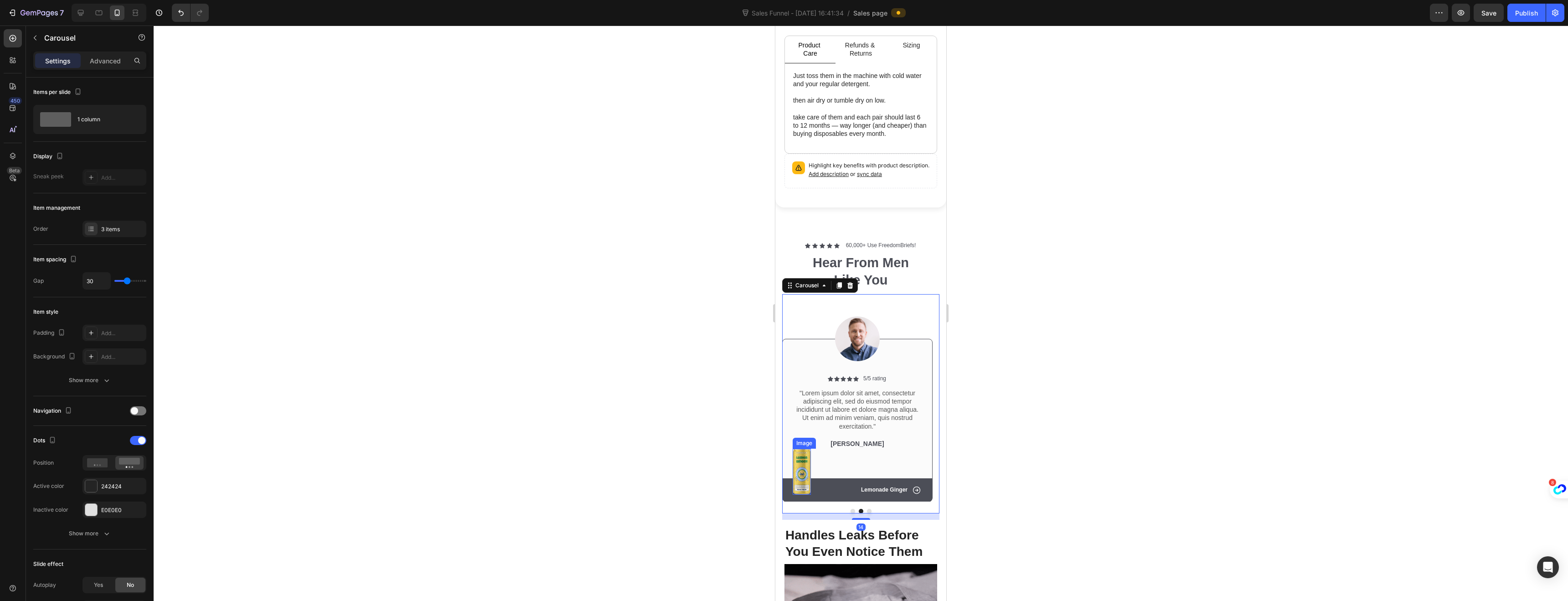
click at [798, 457] on img at bounding box center [802, 471] width 19 height 46
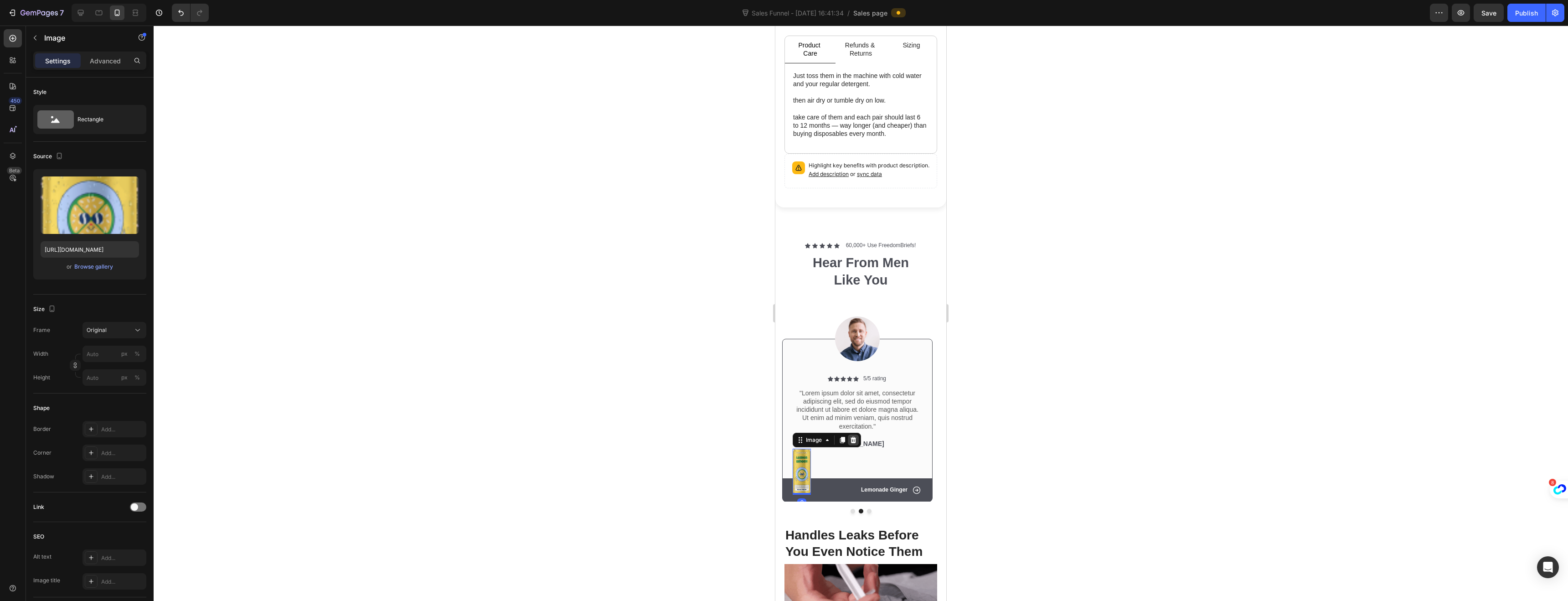
click at [854, 436] on icon at bounding box center [853, 440] width 8 height 8
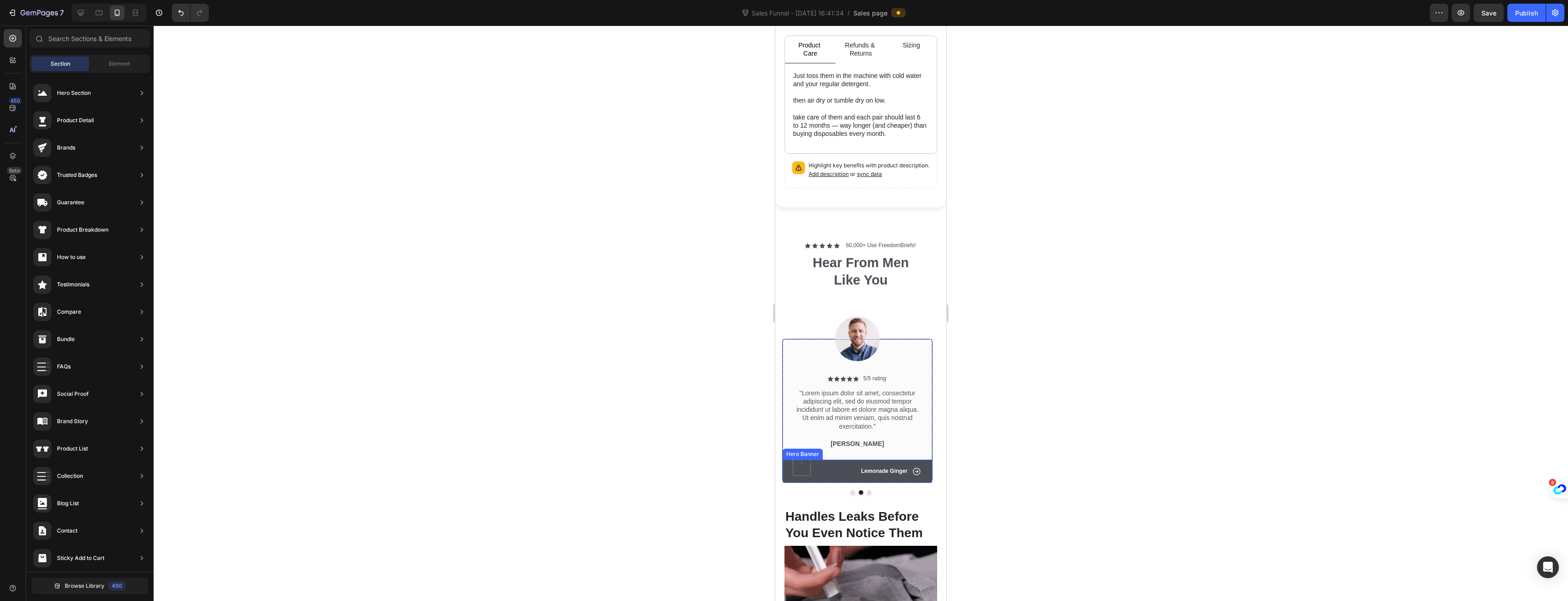
click at [824, 460] on div "Icon Lemonade Ginger Text Block Row" at bounding box center [857, 471] width 150 height 24
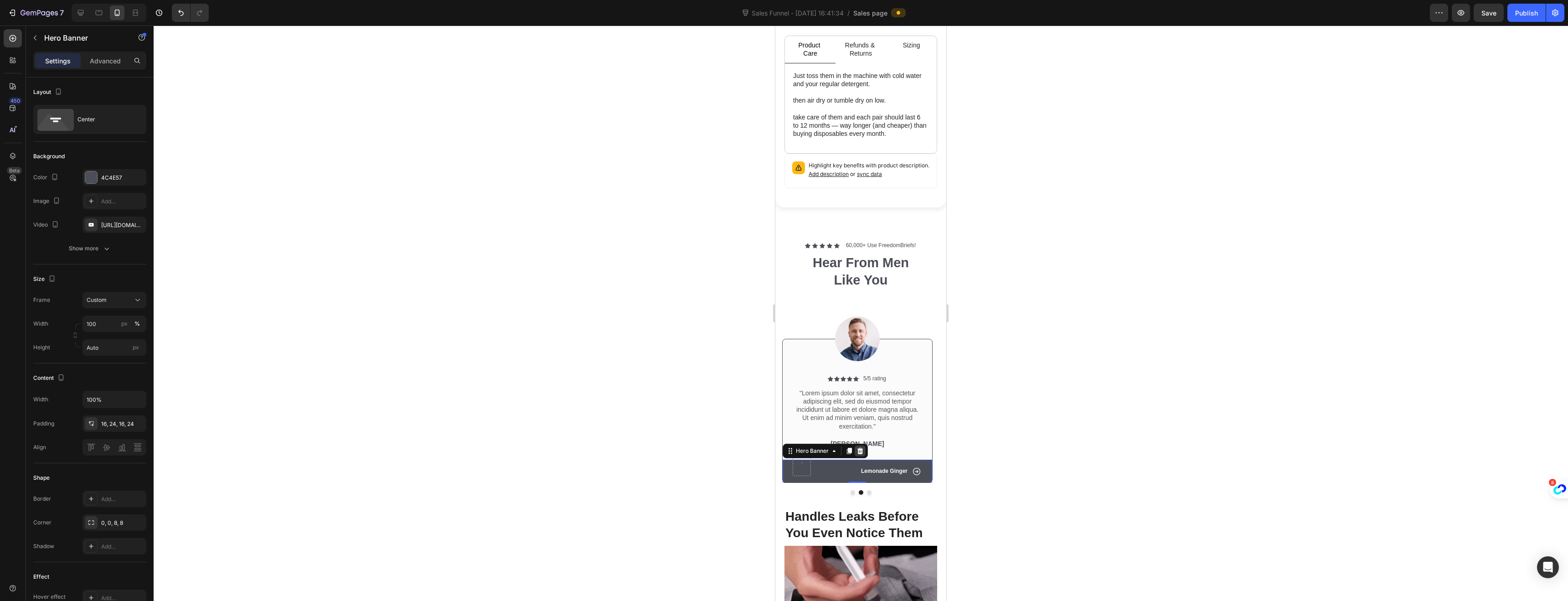
click at [860, 448] on icon at bounding box center [860, 451] width 6 height 6
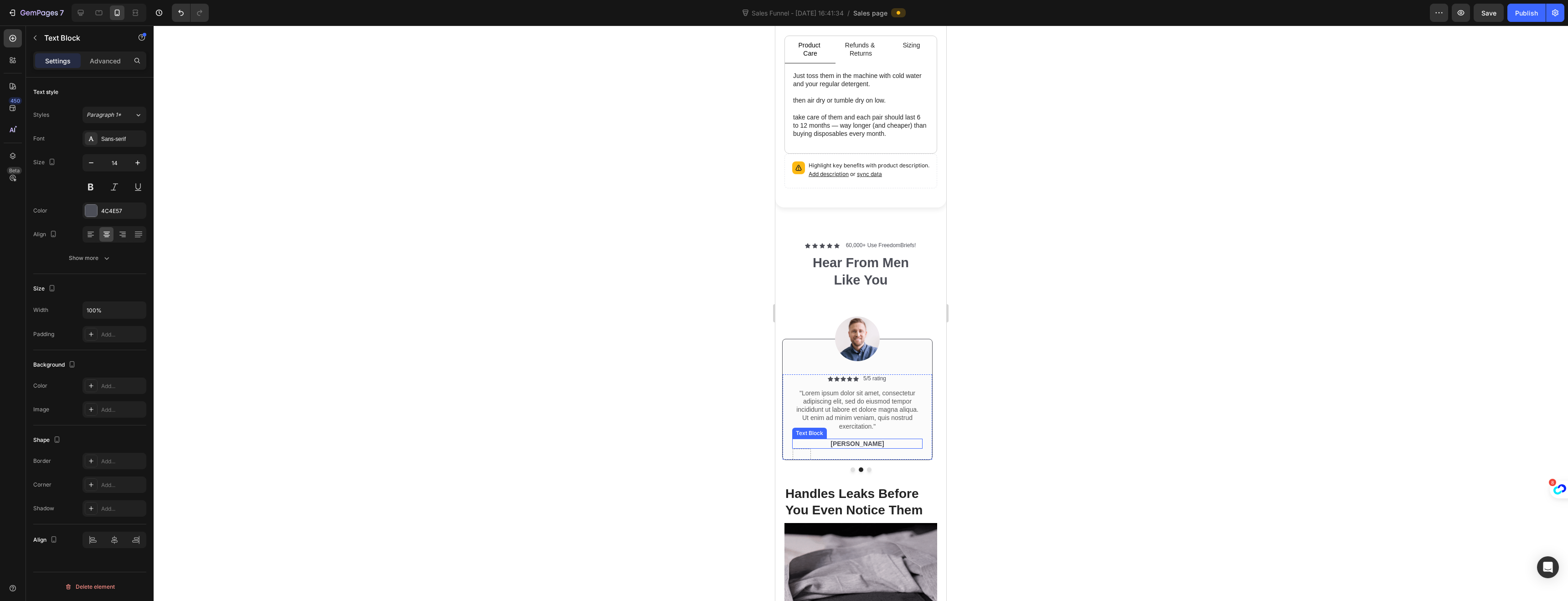
click at [867, 440] on p "[PERSON_NAME]" at bounding box center [857, 444] width 128 height 8
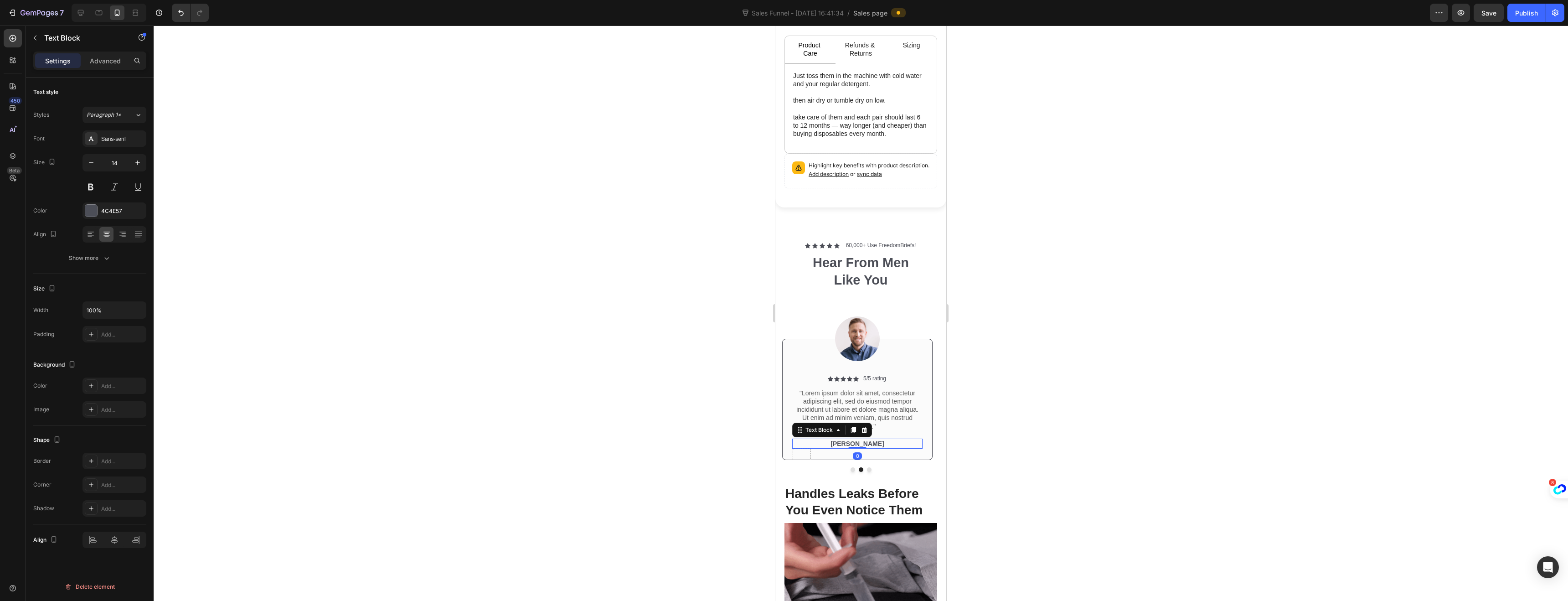
click at [867, 440] on p "[PERSON_NAME]" at bounding box center [857, 444] width 128 height 8
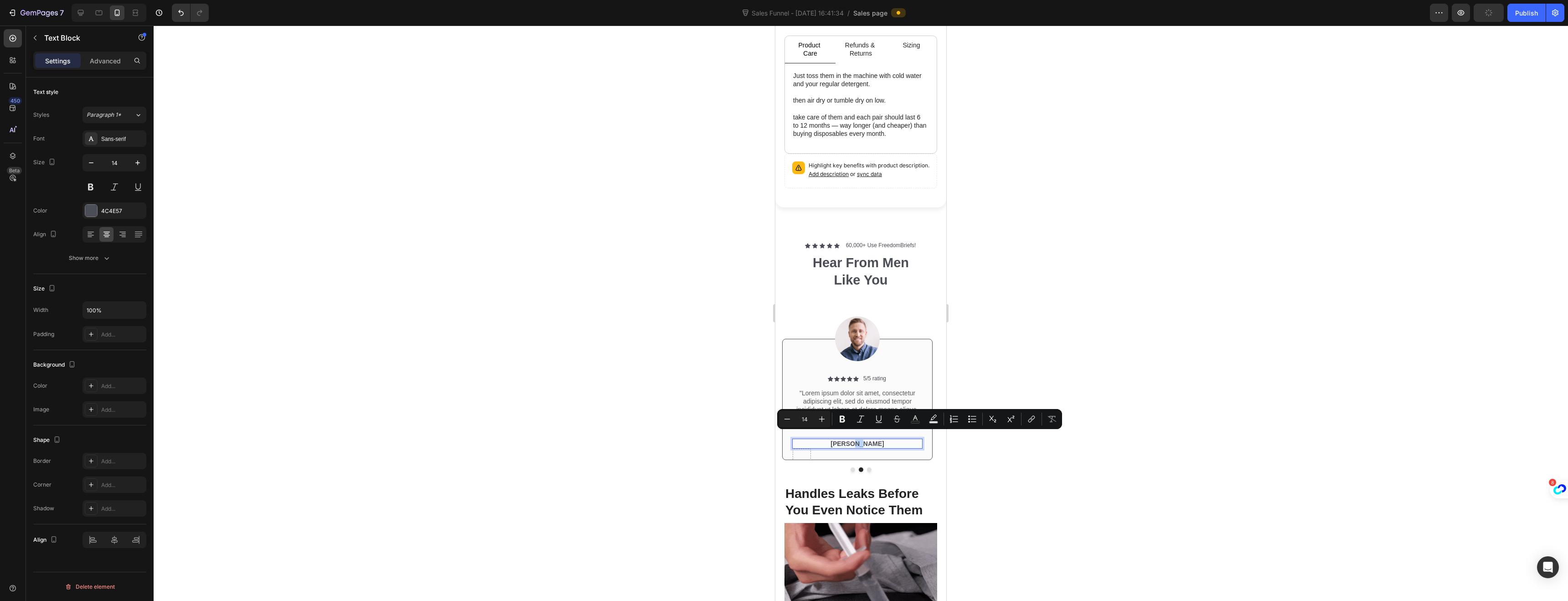
drag, startPoint x: 871, startPoint y: 438, endPoint x: 864, endPoint y: 439, distance: 7.1
click at [864, 440] on p "[PERSON_NAME]" at bounding box center [857, 444] width 128 height 8
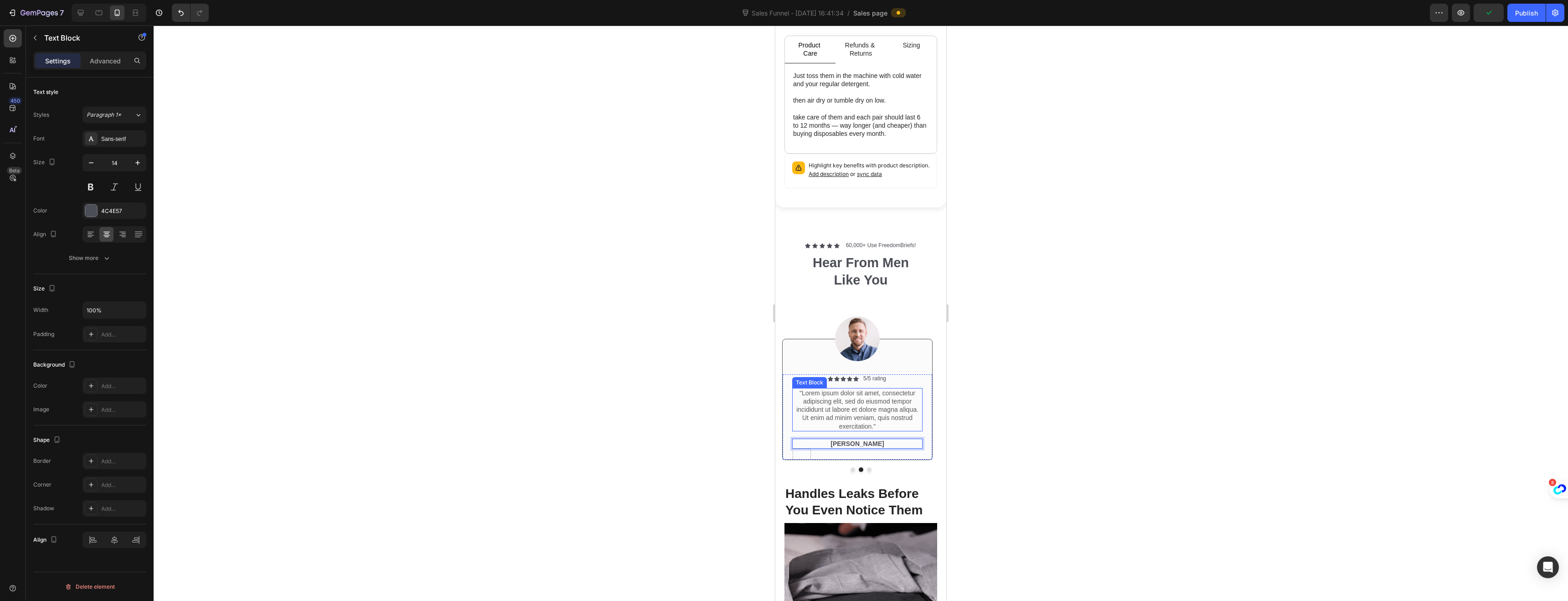
click at [877, 416] on p ""Lorem ipsum dolor sit amet, consectetur adipiscing elit, sed do eiusmod tempor…" at bounding box center [857, 409] width 128 height 41
click at [877, 418] on p ""Lorem ipsum dolor sit amet, consectetur adipiscing elit, sed do eiusmod tempor…" at bounding box center [857, 409] width 128 height 41
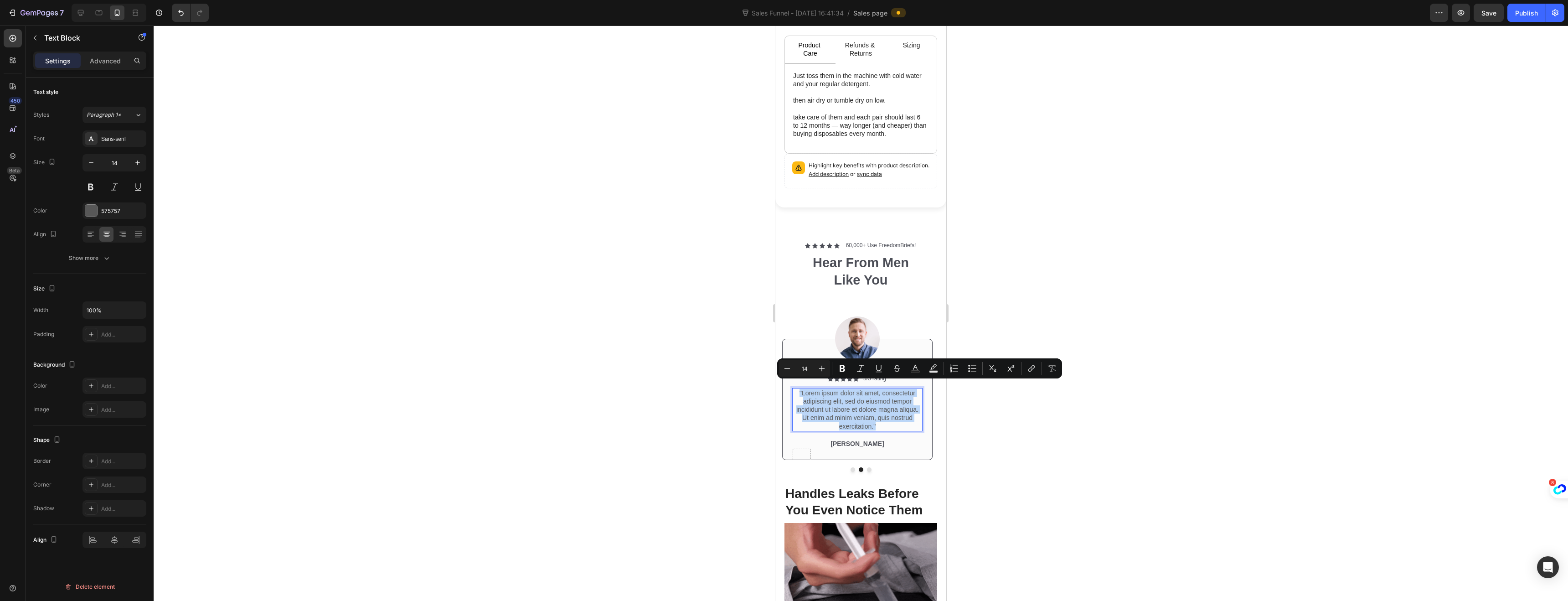
drag, startPoint x: 877, startPoint y: 418, endPoint x: 800, endPoint y: 386, distance: 83.4
click at [800, 389] on p ""Lorem ipsum dolor sit amet, consectetur adipiscing elit, sed do eiusmod tempor…" at bounding box center [857, 409] width 128 height 41
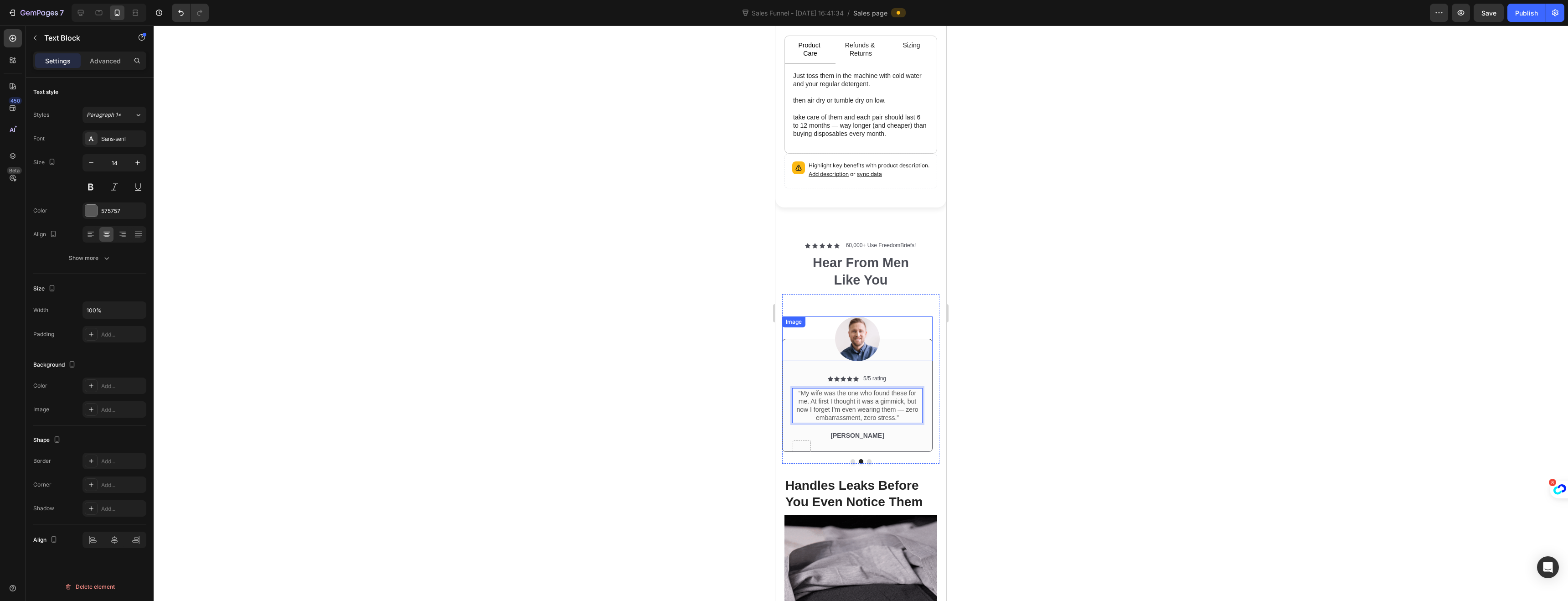
click at [859, 332] on img at bounding box center [857, 339] width 45 height 45
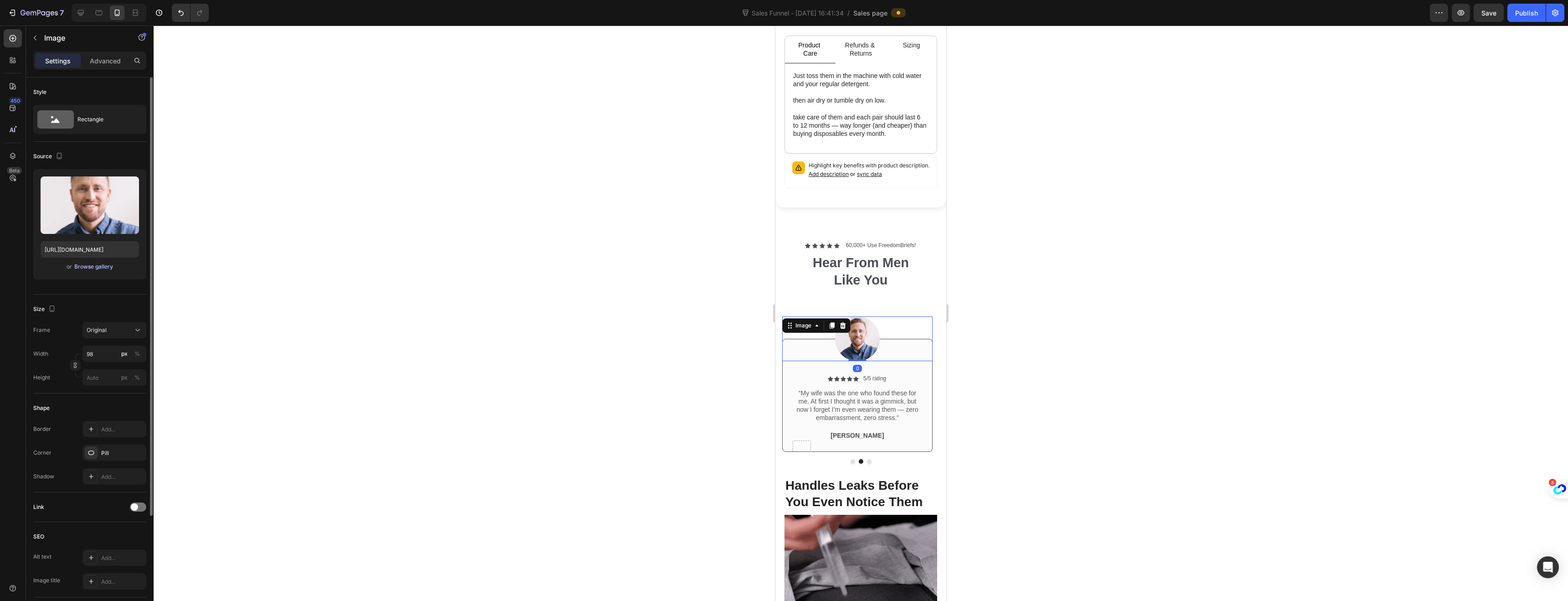
click at [99, 267] on div "Browse gallery" at bounding box center [93, 267] width 38 height 8
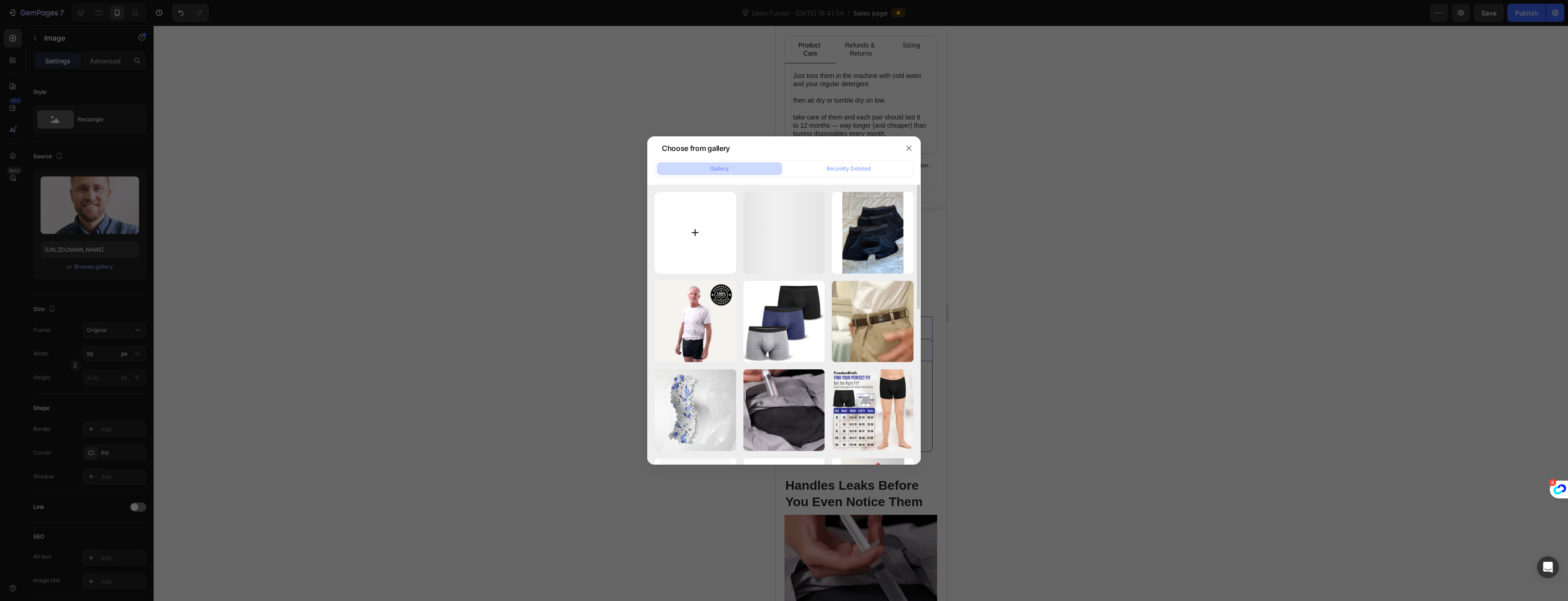
click at [697, 226] on input "file" at bounding box center [695, 233] width 82 height 82
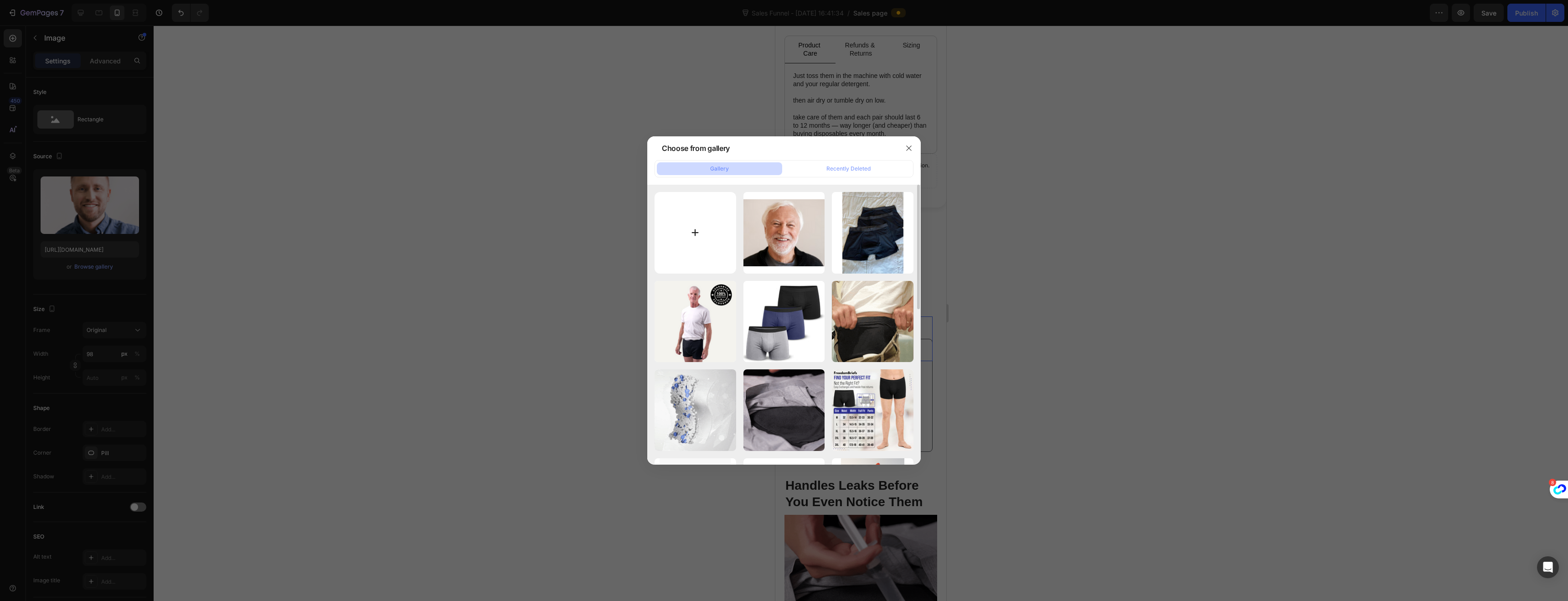
type input "C:\fakepath\gempages_522359781898323085-07923caf-1db0-43d0-aa10-59c59eef1a70.png"
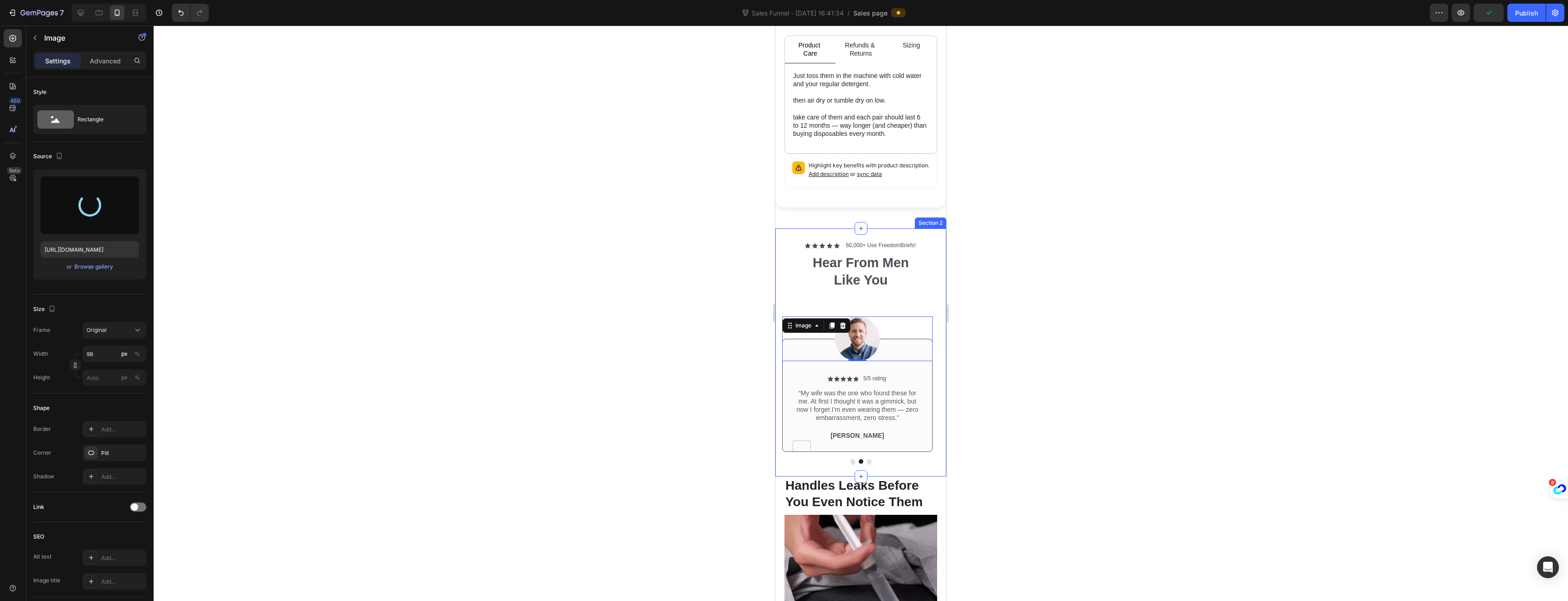
type input "[URL][DOMAIN_NAME]"
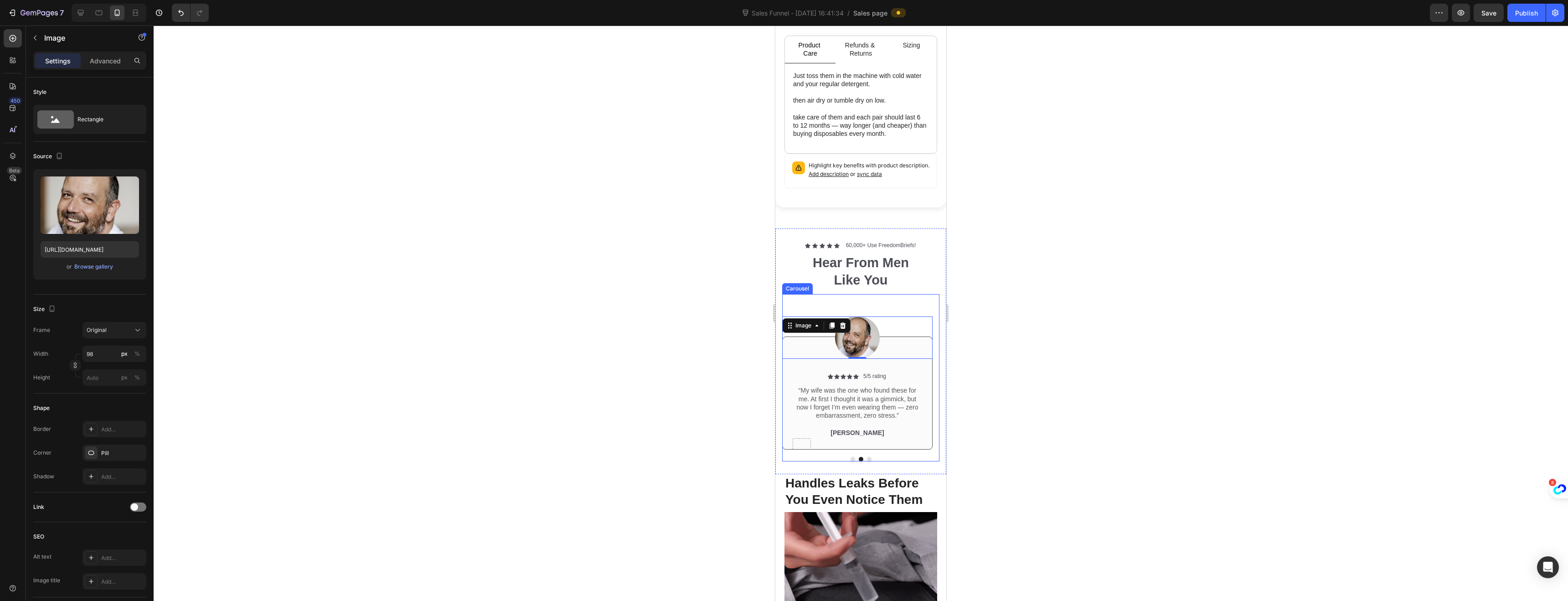
click at [867, 457] on button "Dot" at bounding box center [869, 459] width 5 height 5
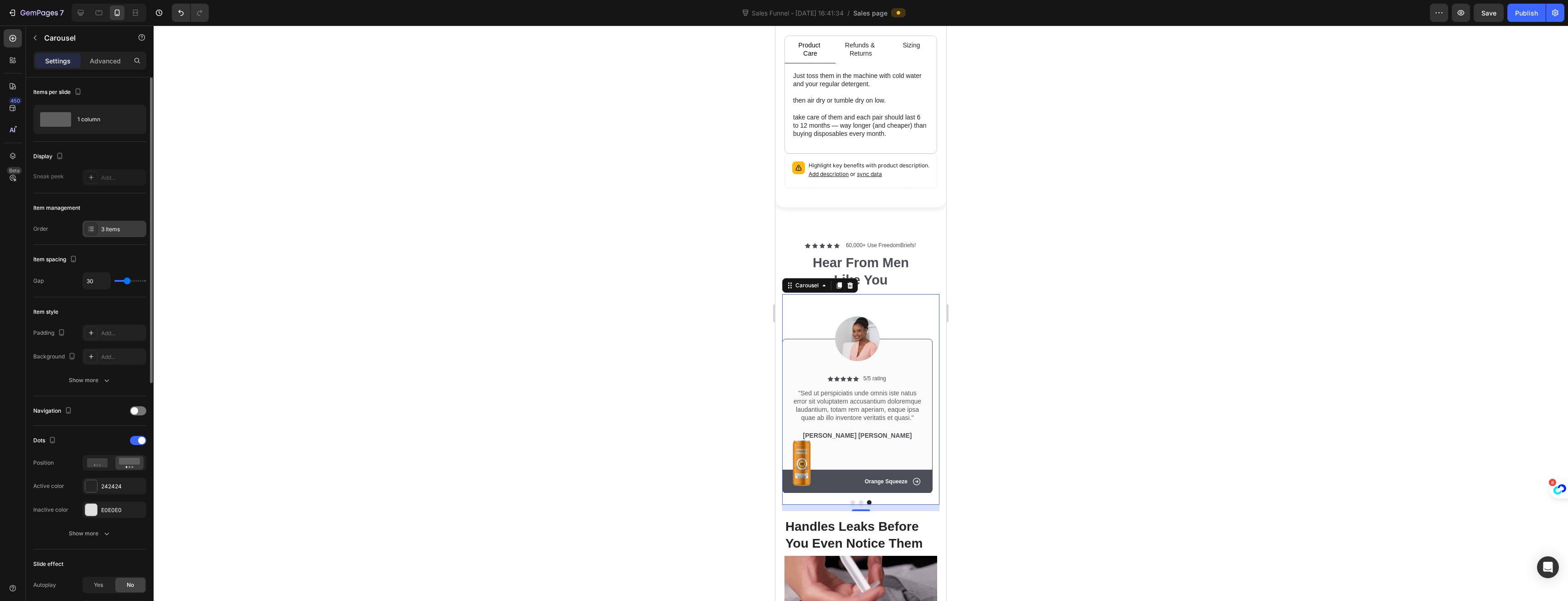
click at [115, 231] on div "3 items" at bounding box center [122, 229] width 43 height 8
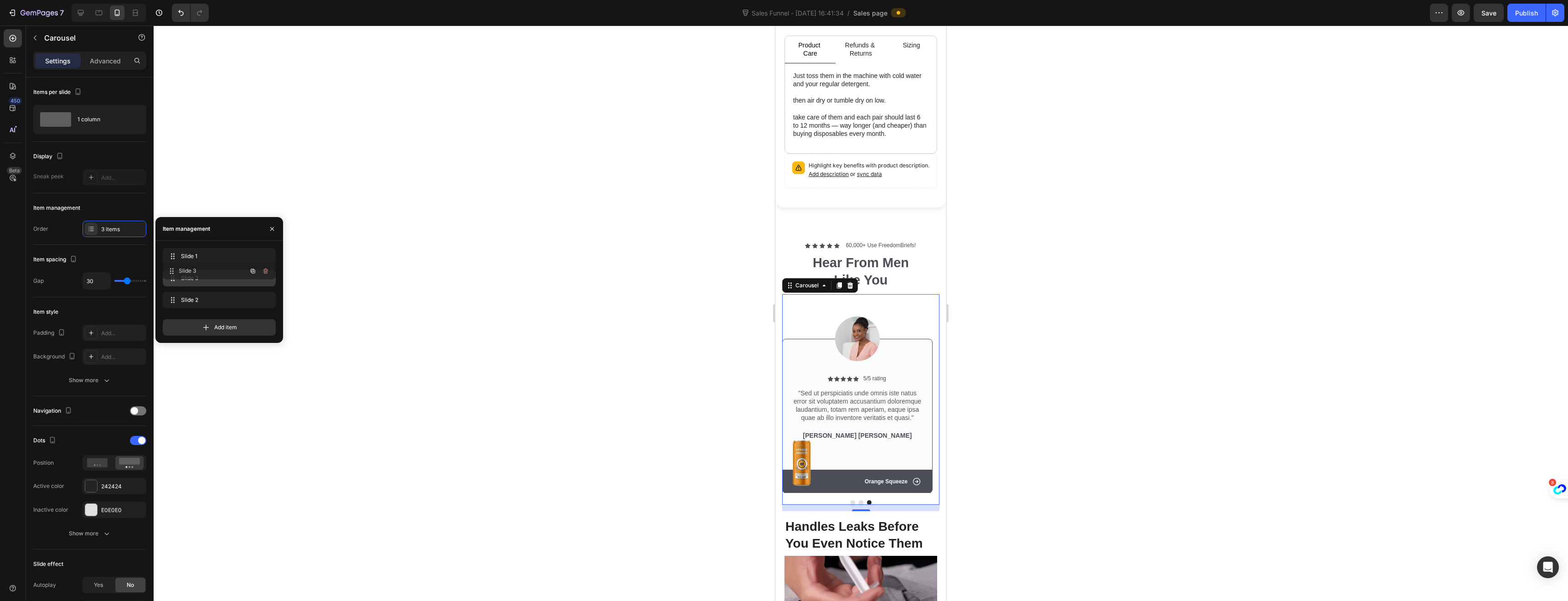
drag, startPoint x: 173, startPoint y: 298, endPoint x: 173, endPoint y: 269, distance: 29.0
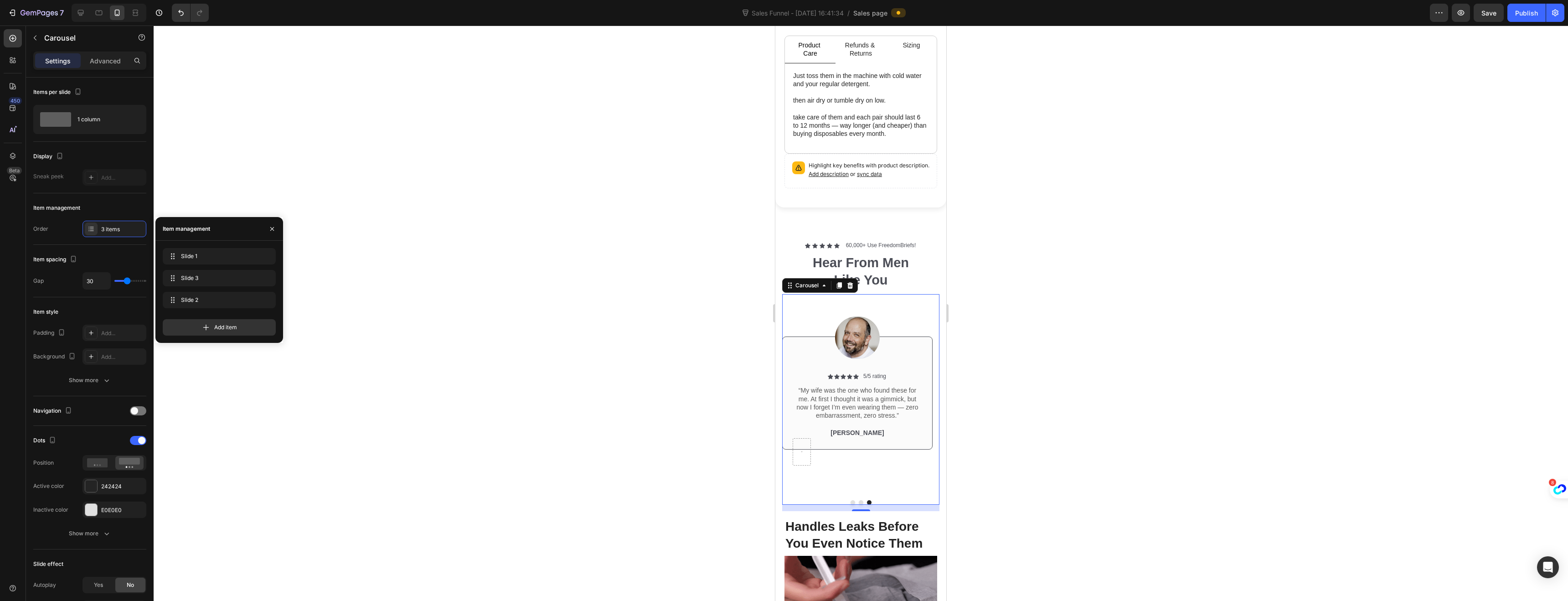
click at [859, 500] on button "Dot" at bounding box center [861, 502] width 5 height 5
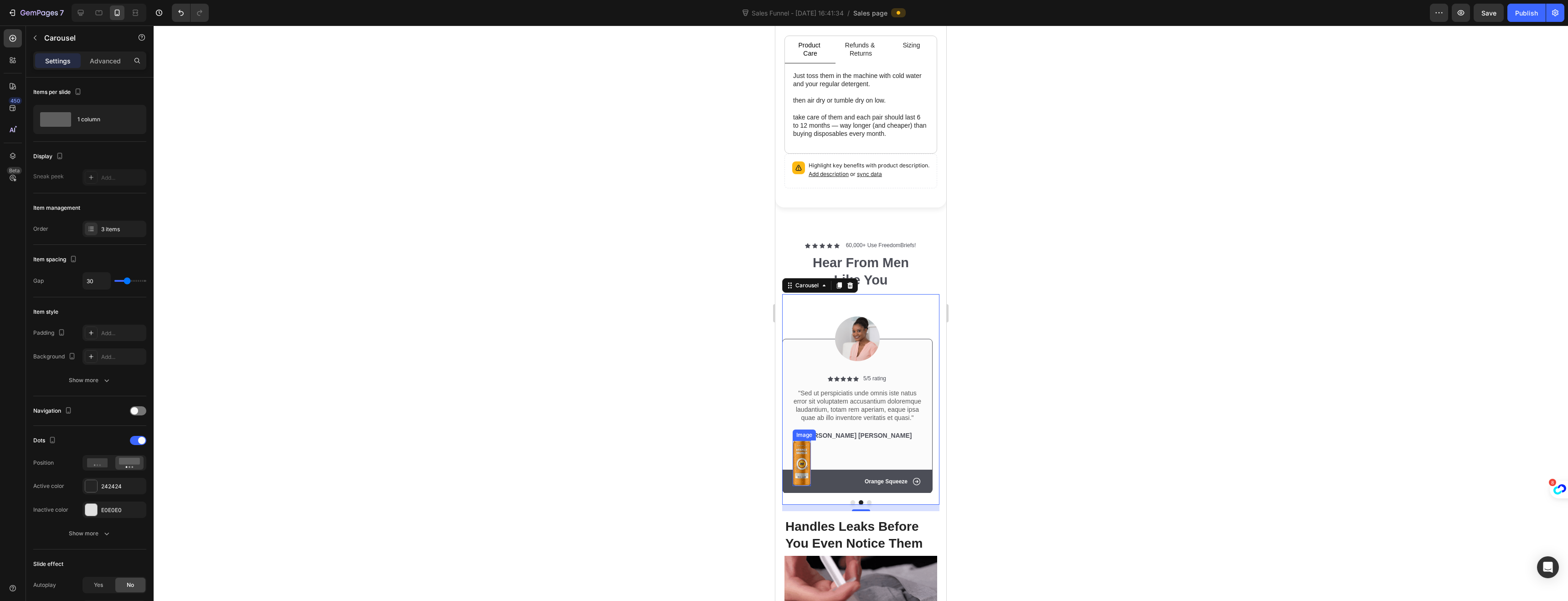
click at [803, 442] on img at bounding box center [802, 463] width 19 height 46
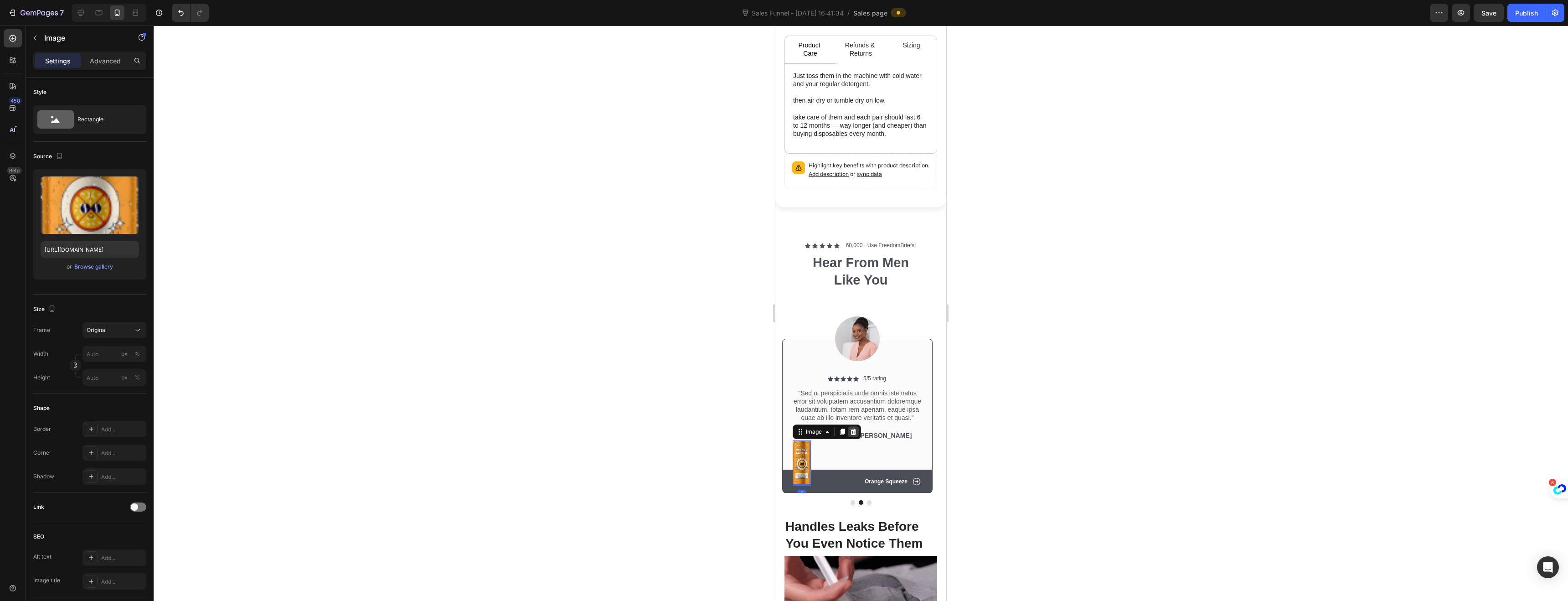
click at [851, 429] on icon at bounding box center [853, 431] width 6 height 6
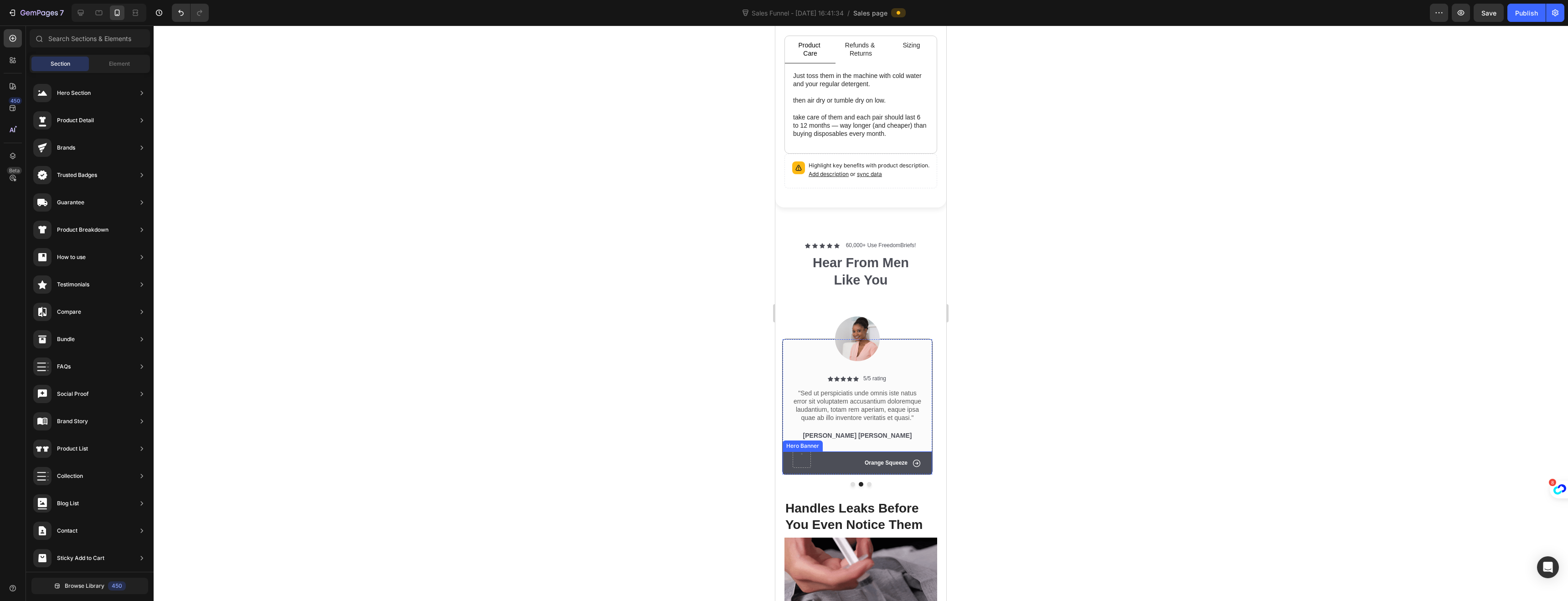
click at [833, 451] on div "Icon Orange Squeeze Text Block Row" at bounding box center [857, 463] width 150 height 24
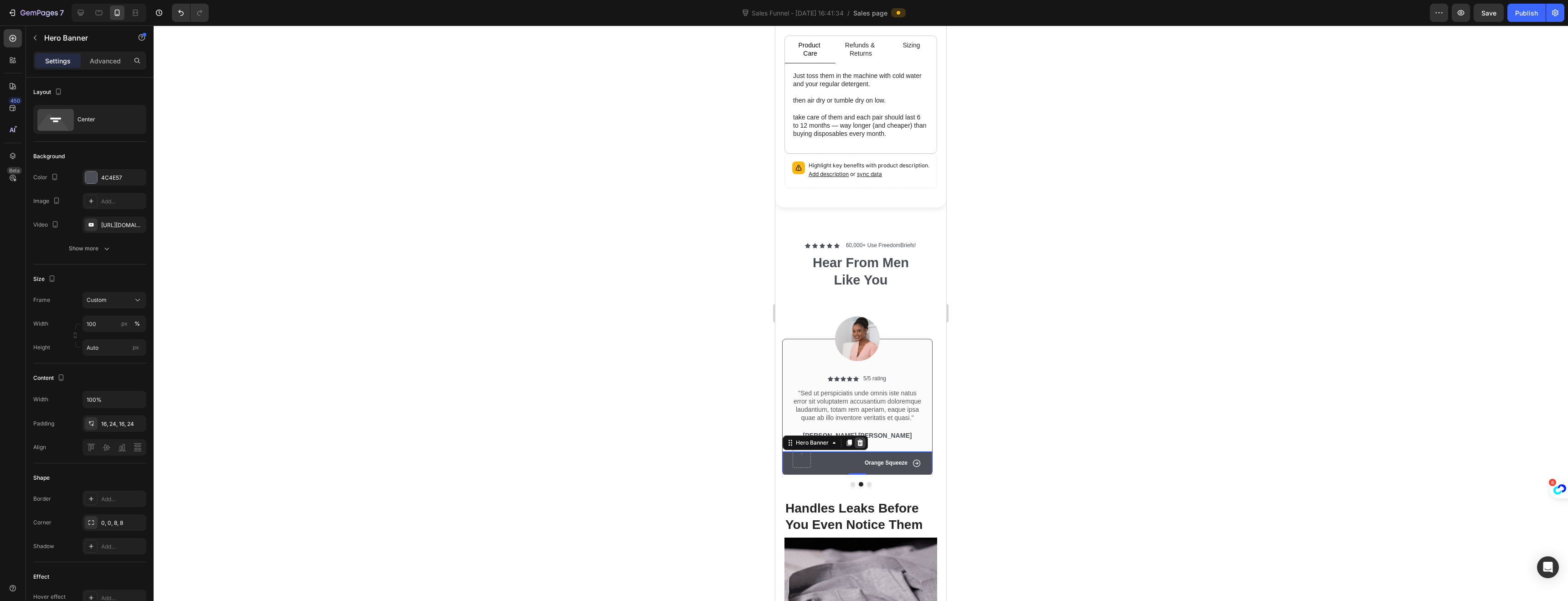
click at [861, 440] on icon at bounding box center [860, 442] width 6 height 6
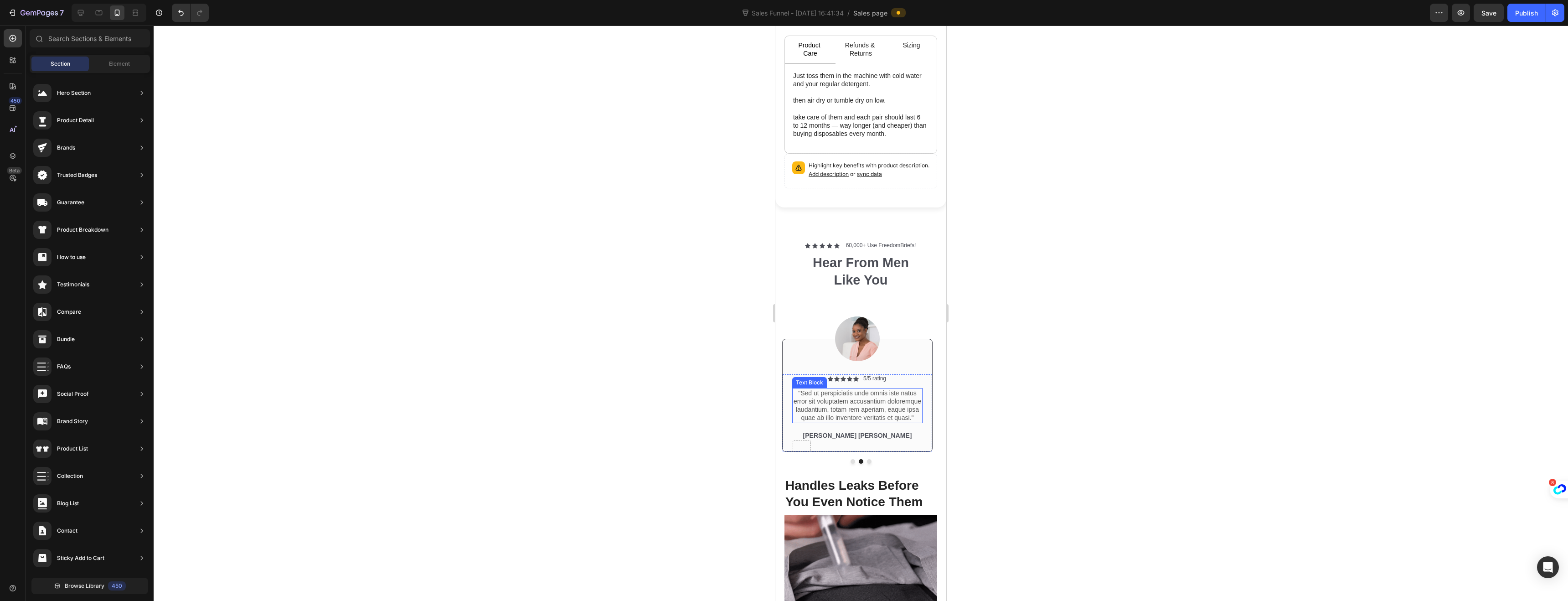
click at [903, 408] on p ""Sed ut perspiciatis unde omnis iste natus error sit voluptatem accusantium dol…" at bounding box center [857, 405] width 128 height 33
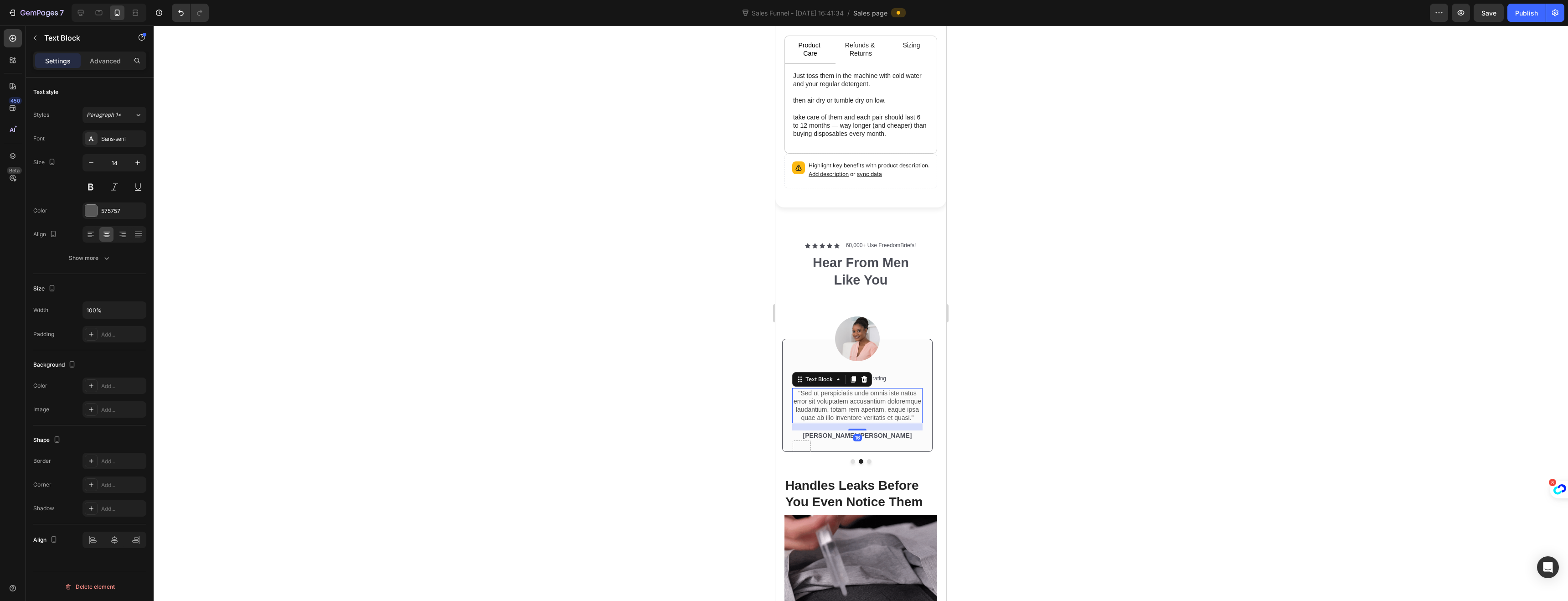
click at [914, 412] on p ""Sed ut perspiciatis unde omnis iste natus error sit voluptatem accusantium dol…" at bounding box center [857, 405] width 128 height 33
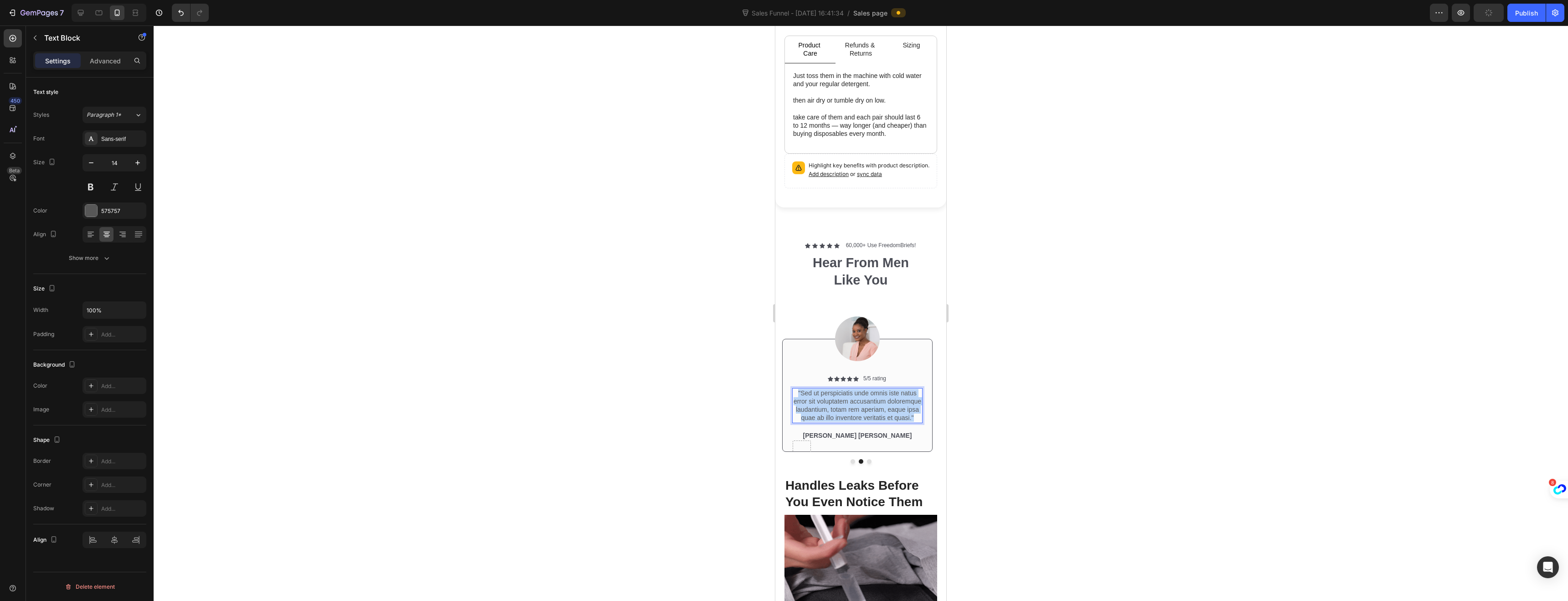
drag, startPoint x: 914, startPoint y: 412, endPoint x: 798, endPoint y: 389, distance: 118.3
click at [798, 389] on p ""Sed ut perspiciatis unde omnis iste natus error sit voluptatem accusantium dol…" at bounding box center [857, 405] width 128 height 33
click at [860, 329] on img at bounding box center [857, 339] width 45 height 45
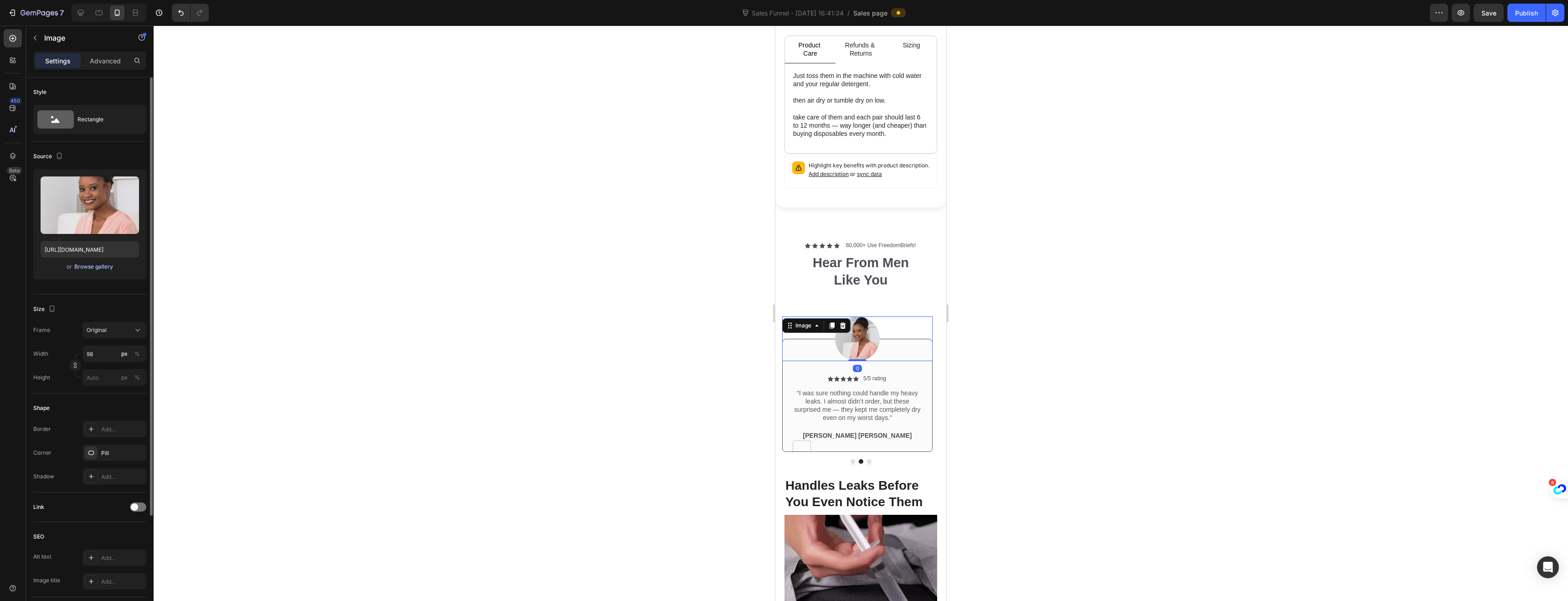
click at [93, 266] on div "Browse gallery" at bounding box center [93, 267] width 38 height 8
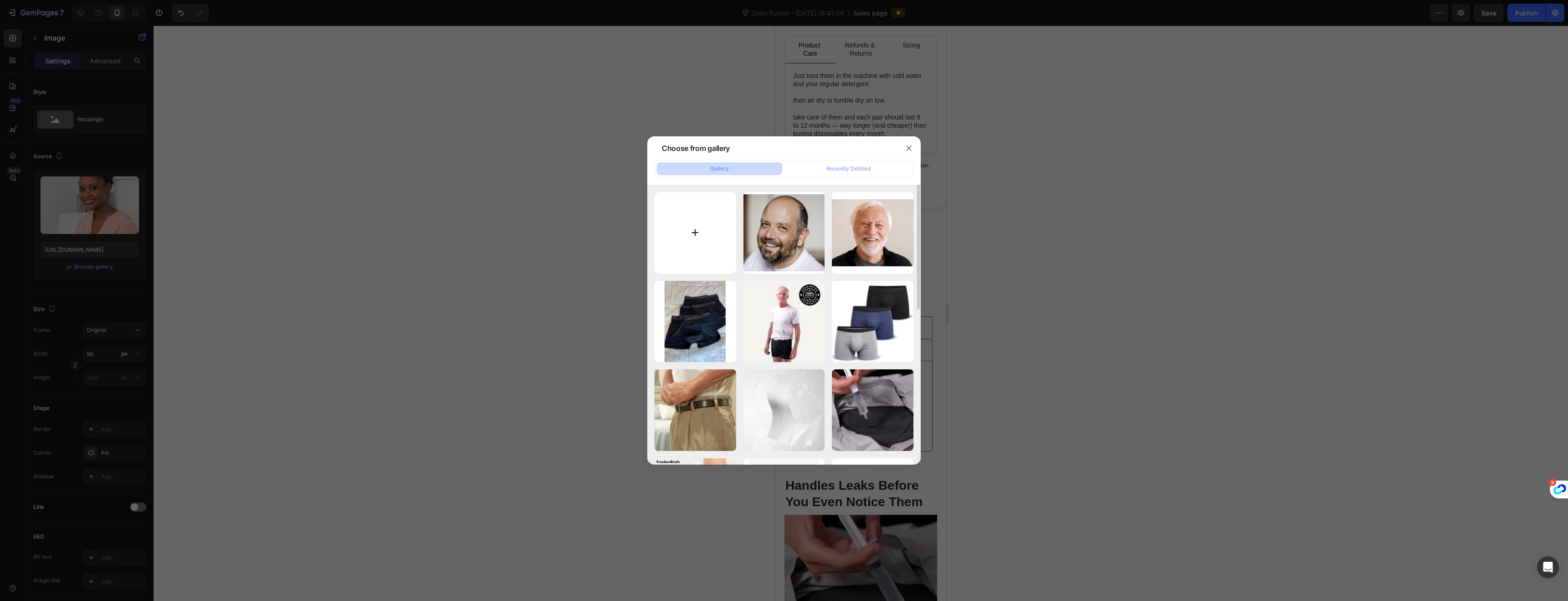
click at [695, 245] on input "file" at bounding box center [695, 233] width 82 height 82
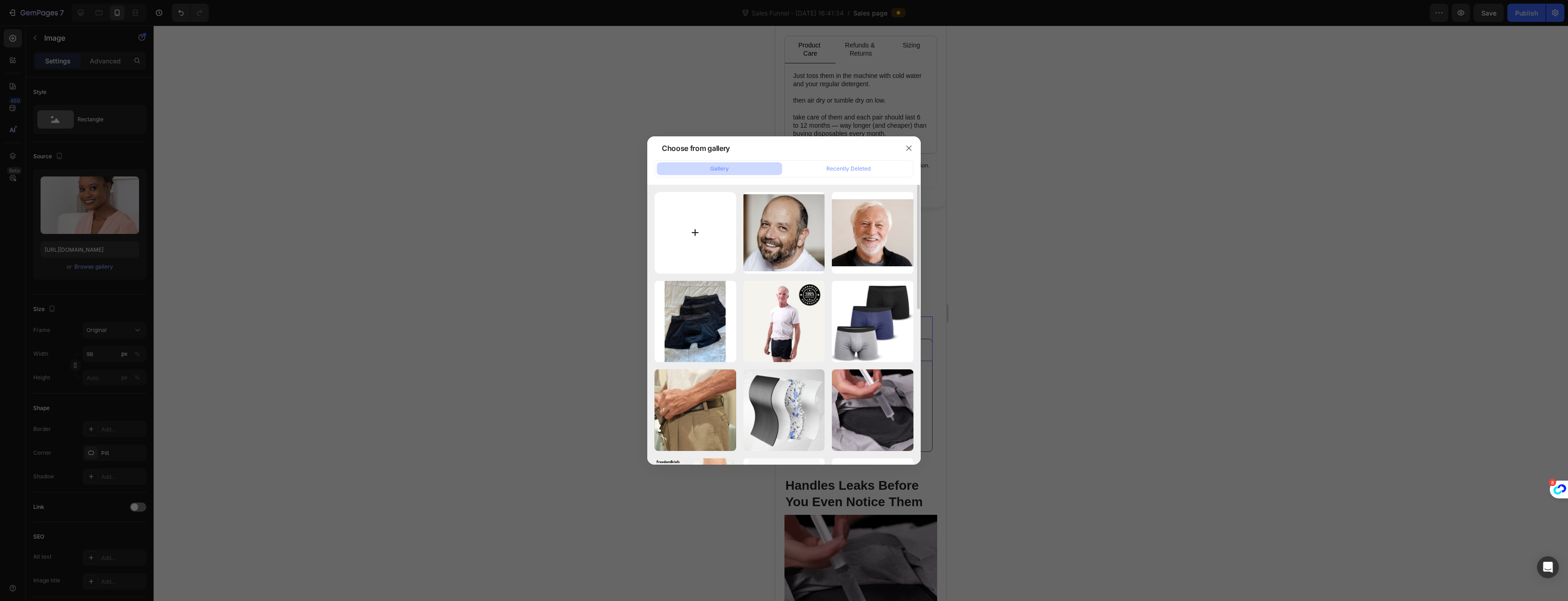
type input "C:\fakepath\gempages_522359781898323085-ed43a7fa-e37b-48a6-a8b1-c172cf4c0a3a.png"
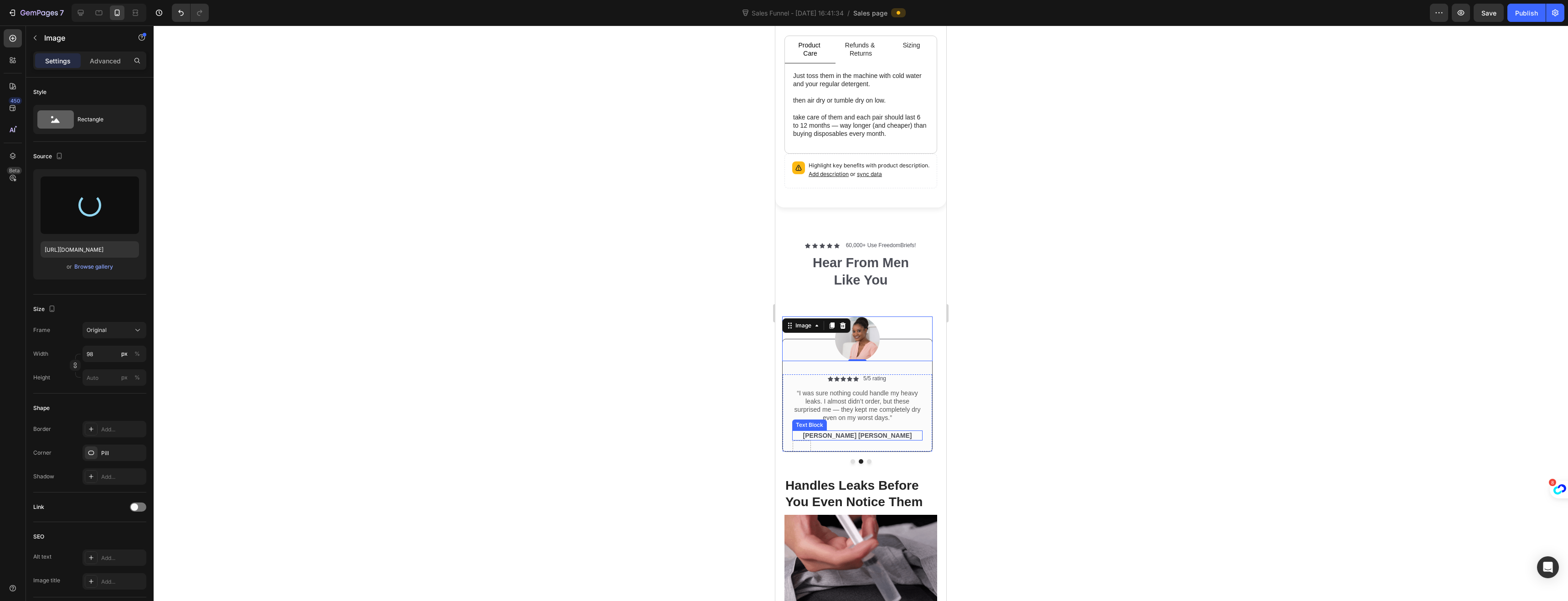
type input "[URL][DOMAIN_NAME]"
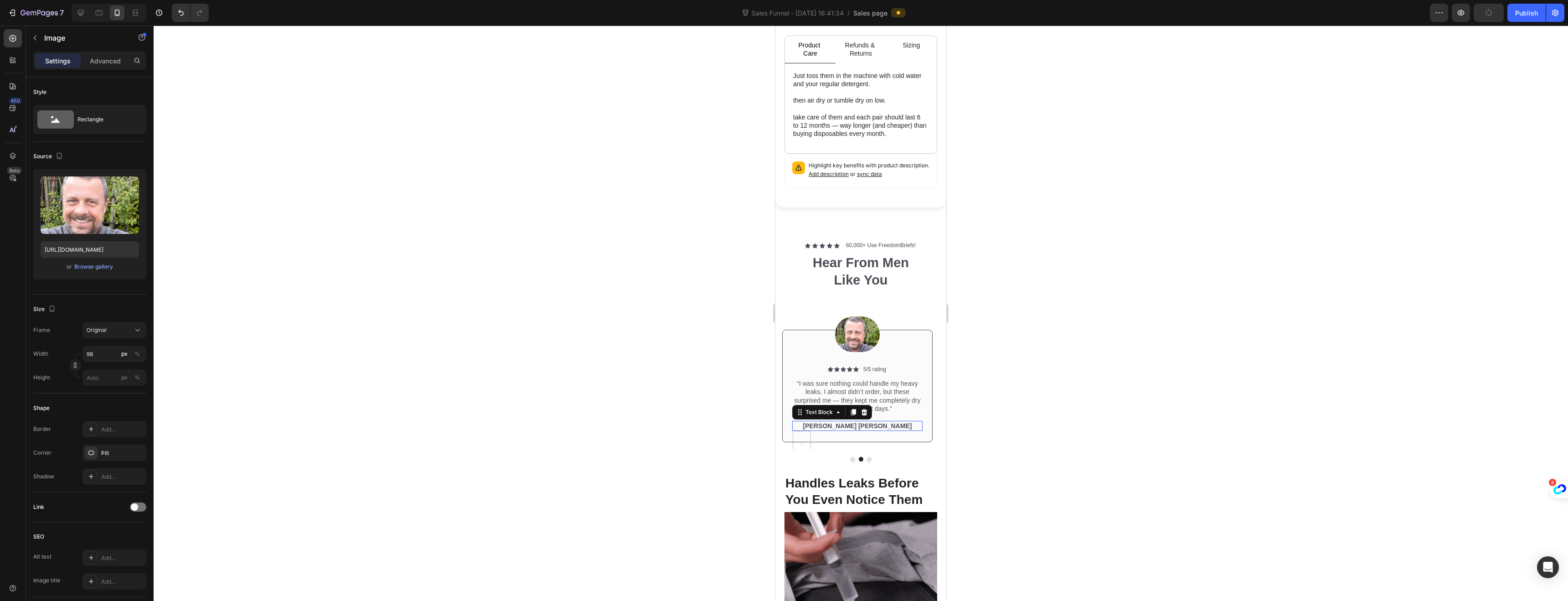
click at [873, 429] on p "[PERSON_NAME] [PERSON_NAME]" at bounding box center [857, 426] width 128 height 8
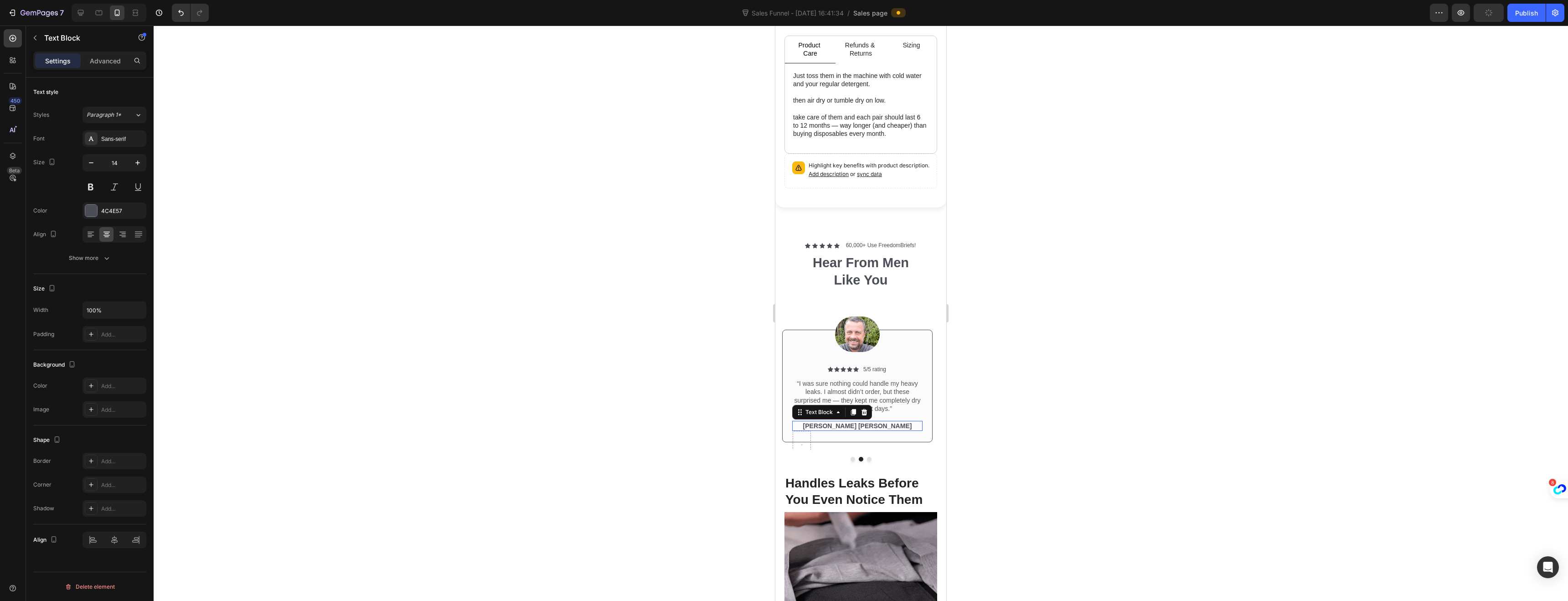
click at [873, 429] on p "[PERSON_NAME] [PERSON_NAME]" at bounding box center [857, 426] width 128 height 8
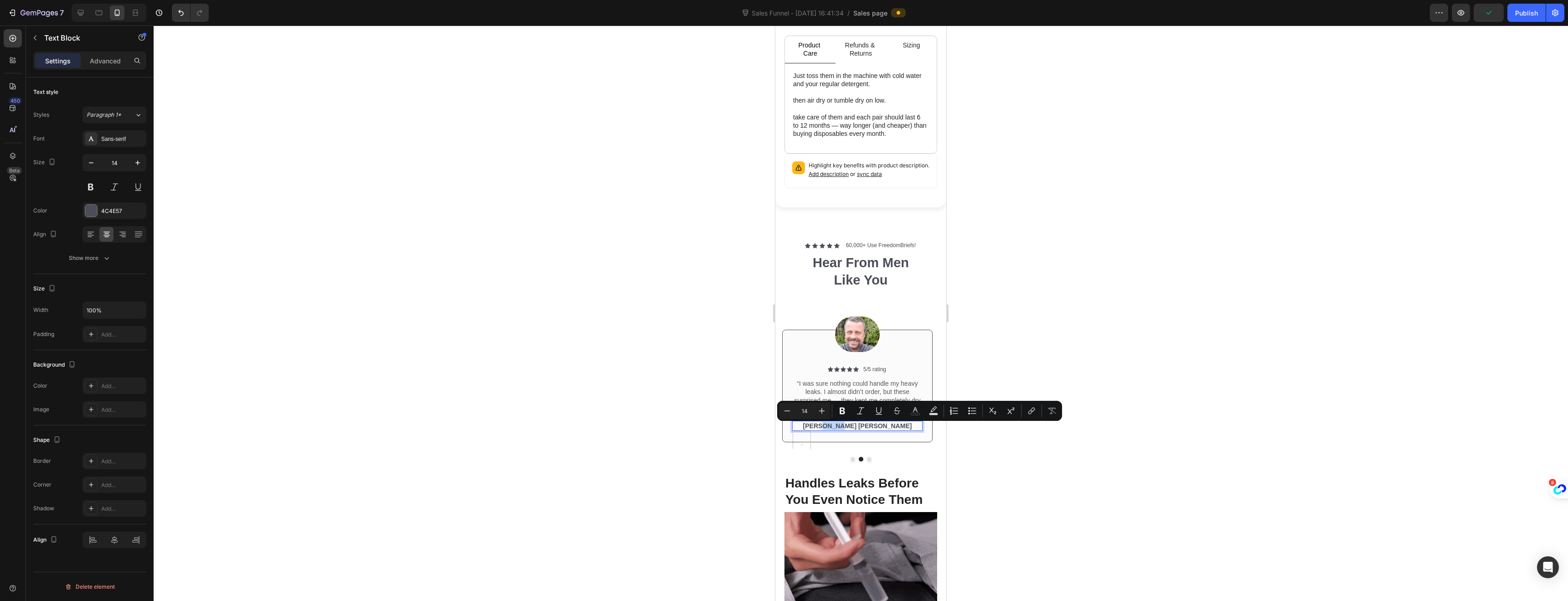
scroll to position [472, 0]
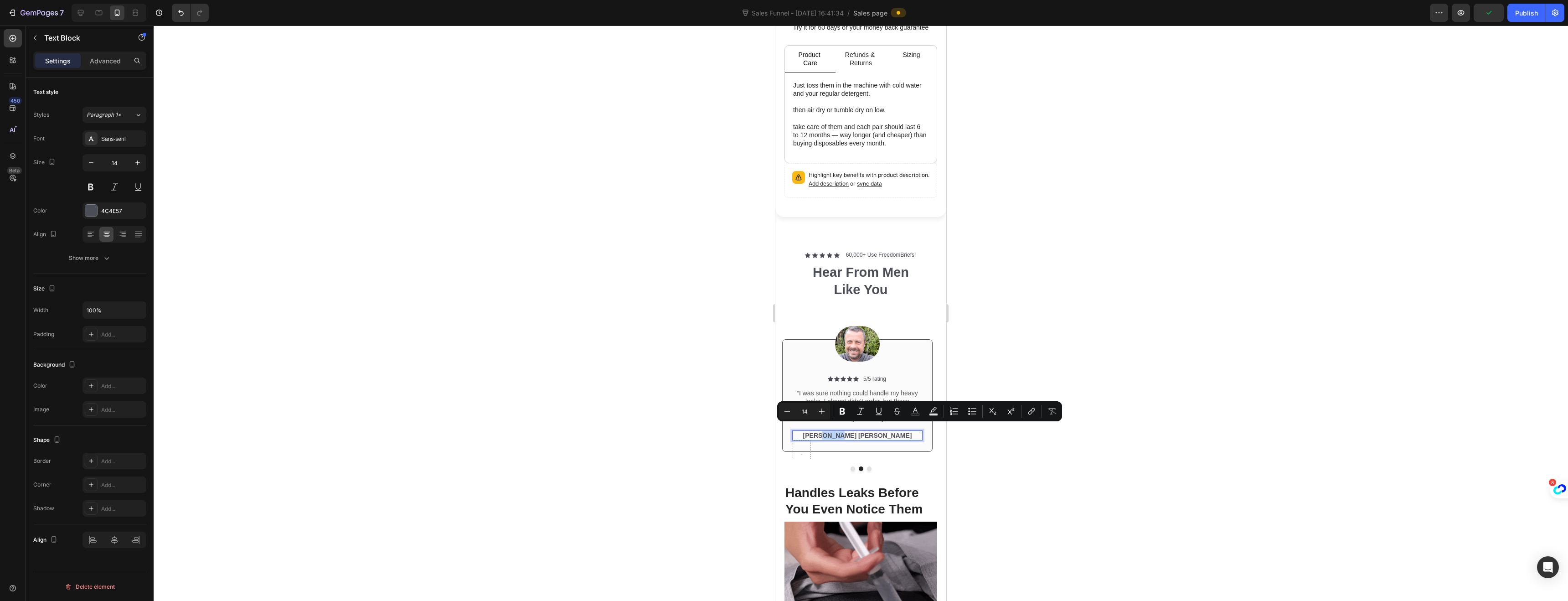
click at [875, 431] on p "[PERSON_NAME] [PERSON_NAME]" at bounding box center [857, 435] width 128 height 8
drag, startPoint x: 875, startPoint y: 429, endPoint x: 839, endPoint y: 431, distance: 36.1
click at [839, 431] on p "[PERSON_NAME] [PERSON_NAME]" at bounding box center [857, 435] width 128 height 8
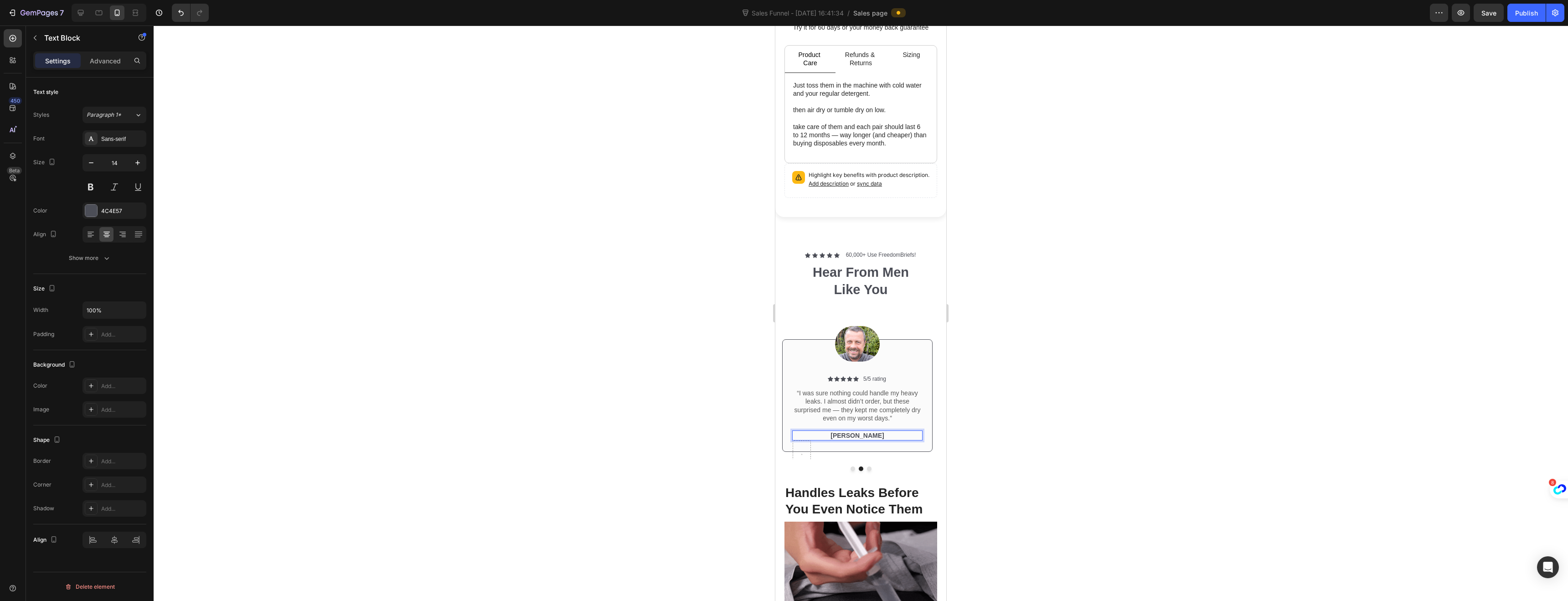
click at [751, 428] on div at bounding box center [861, 313] width 1414 height 576
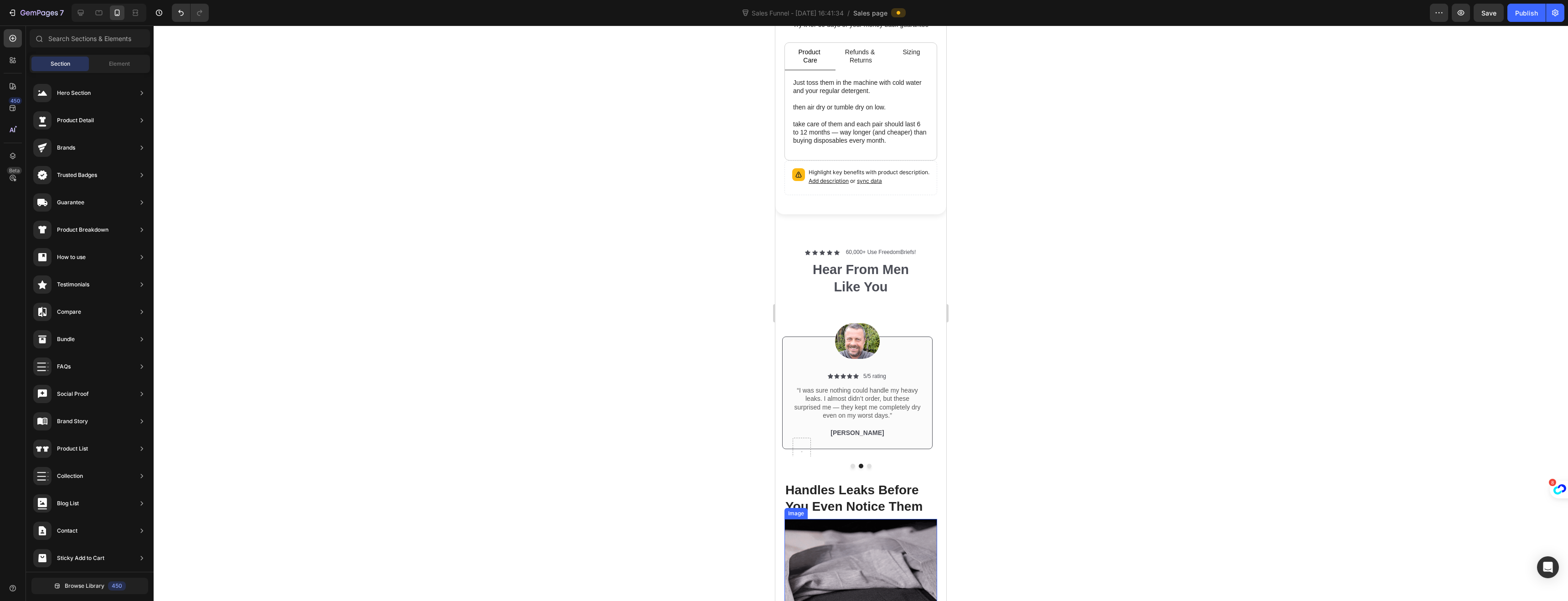
scroll to position [468, 0]
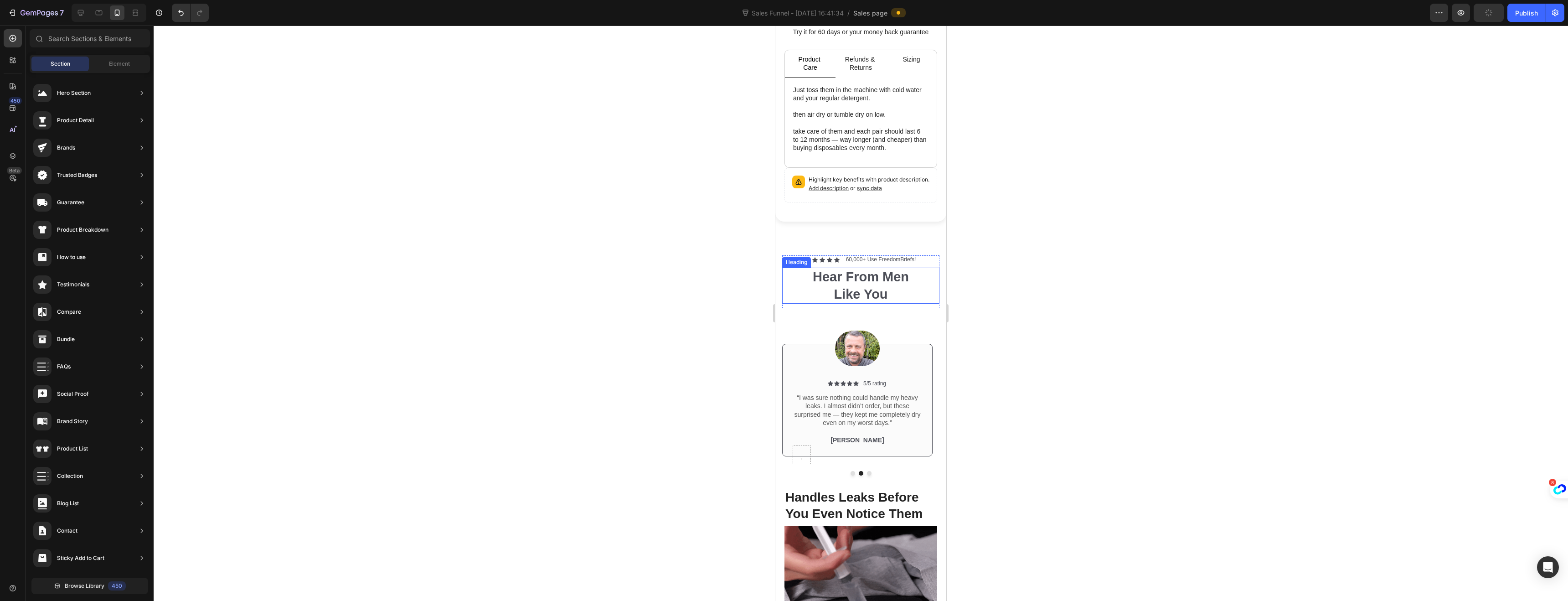
click at [844, 272] on p "Hear From Men Like You" at bounding box center [861, 286] width 155 height 34
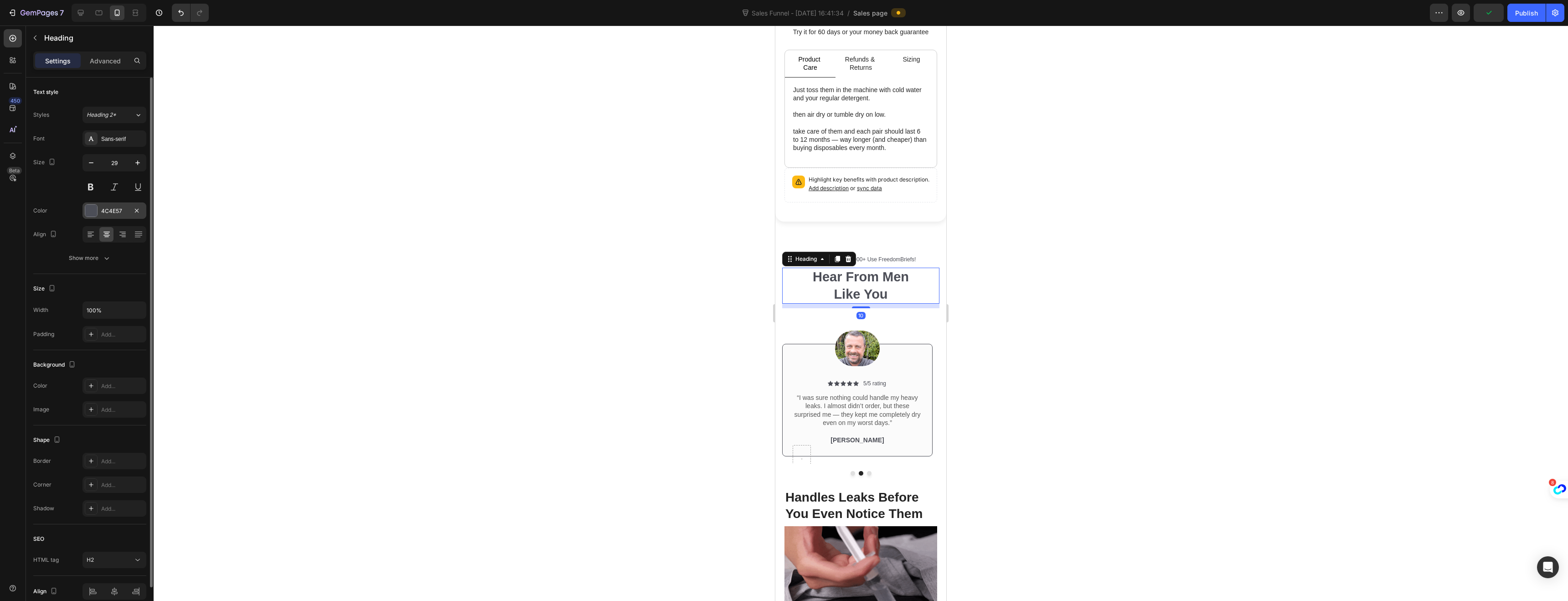
click at [91, 207] on div at bounding box center [91, 210] width 12 height 12
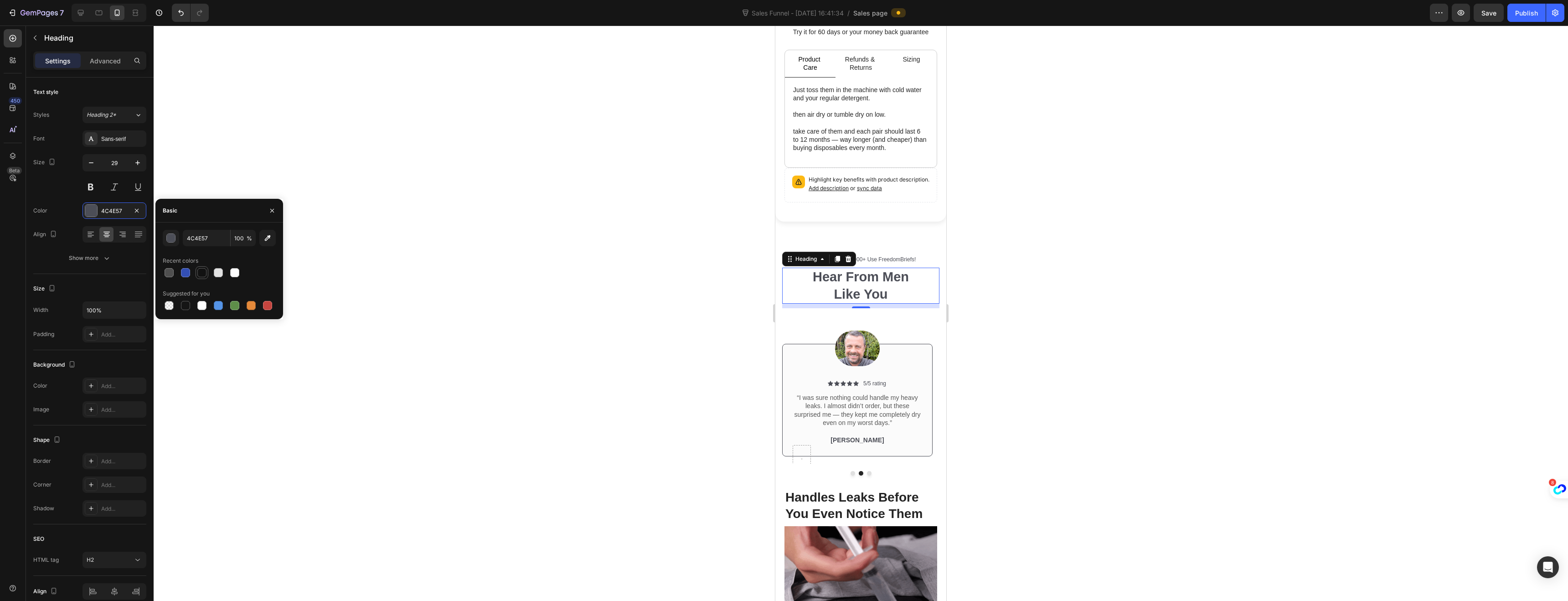
click at [202, 273] on div at bounding box center [201, 272] width 9 height 9
type input "121212"
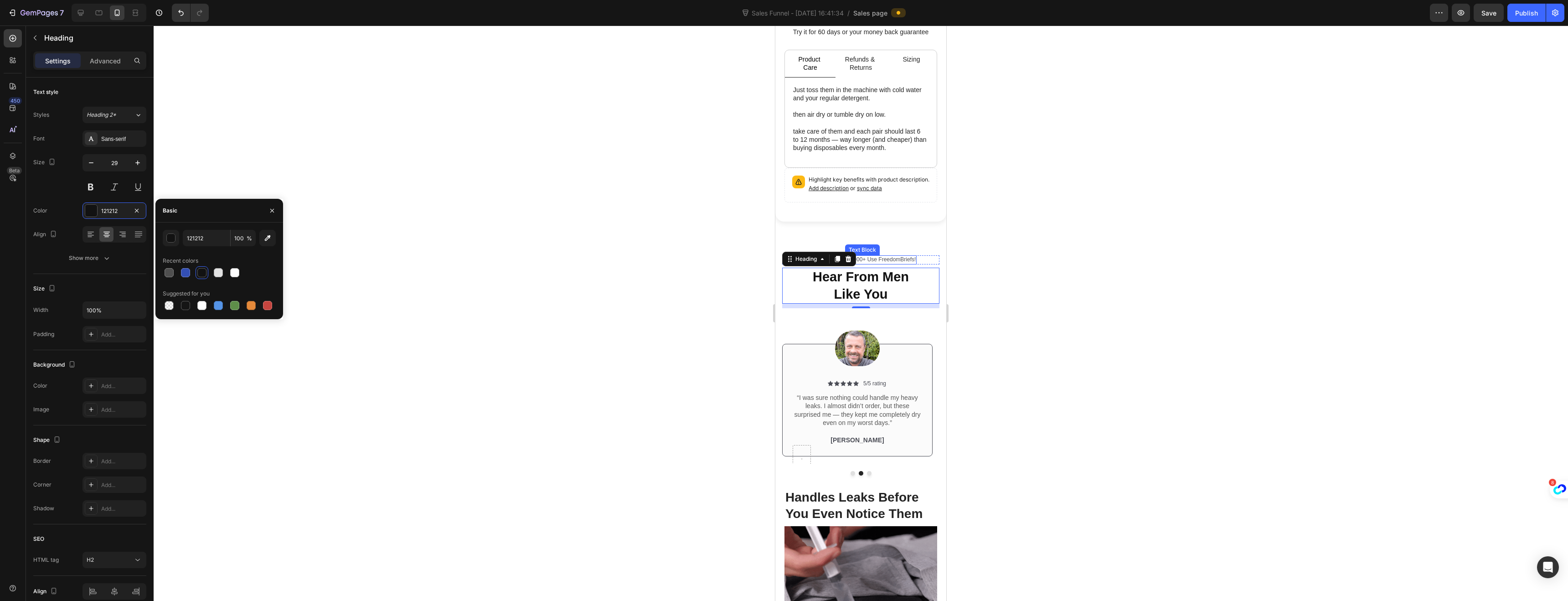
click at [892, 256] on p "60,000+ Use FreedomBriefs!" at bounding box center [881, 260] width 70 height 8
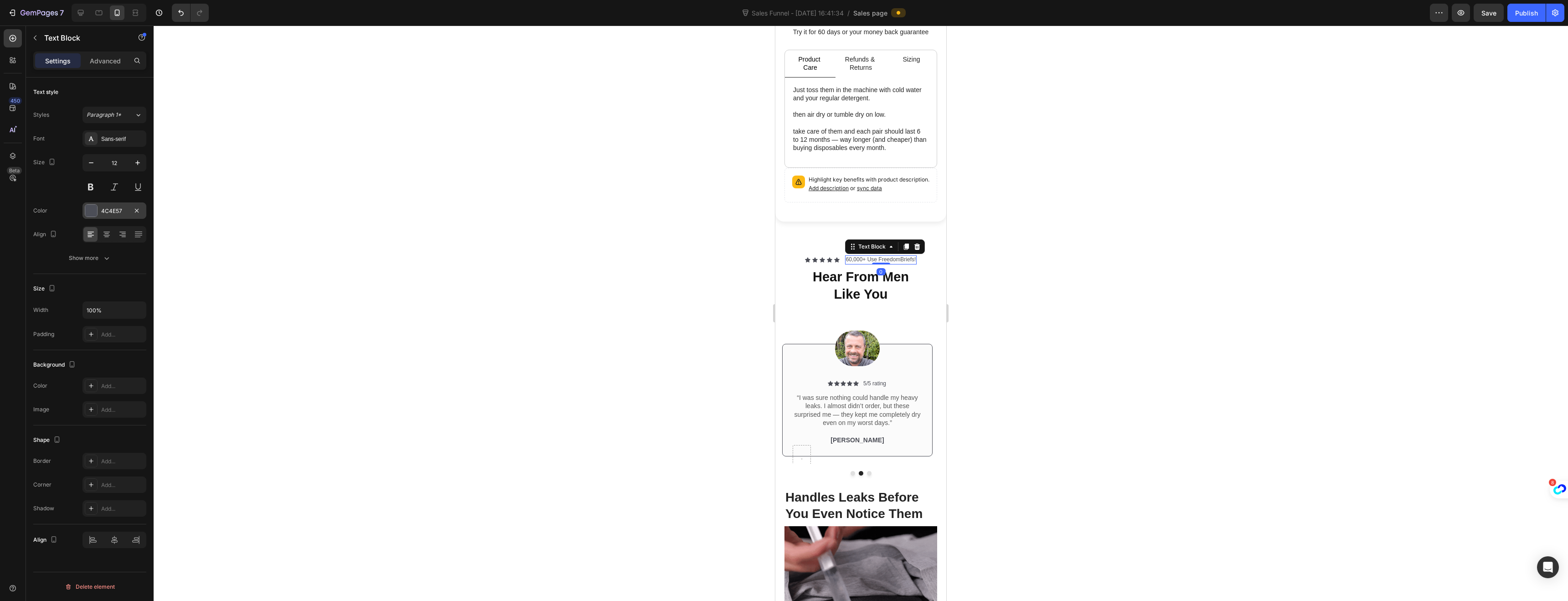
click at [88, 207] on div at bounding box center [91, 210] width 12 height 12
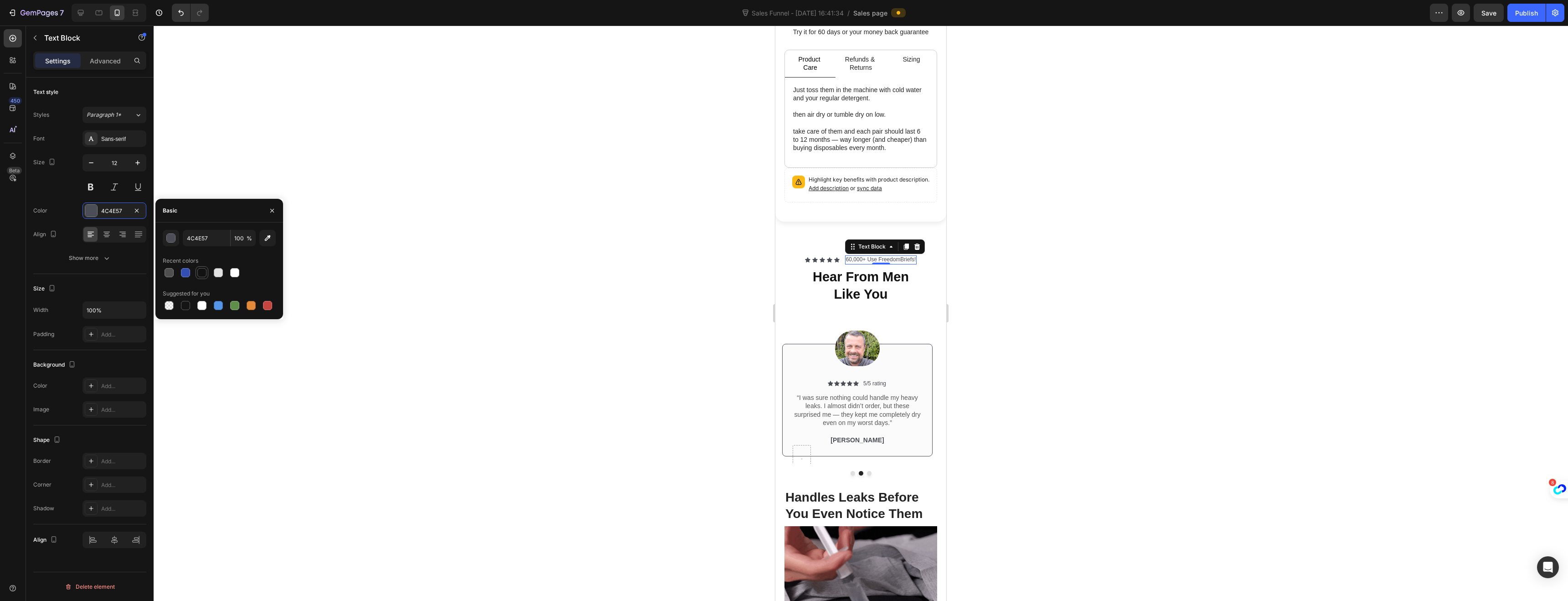
click at [200, 273] on div at bounding box center [201, 272] width 9 height 9
type input "121212"
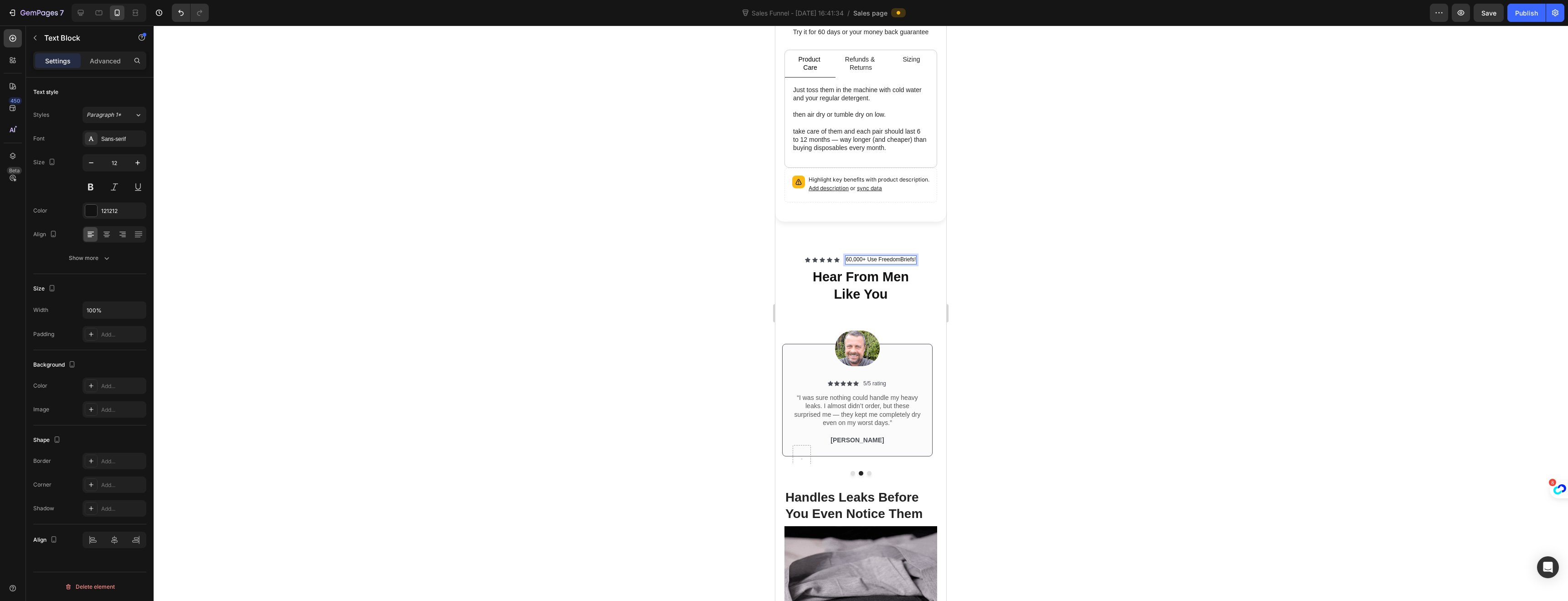
click at [862, 256] on p "60,000+ Use FreedomBriefs!" at bounding box center [881, 260] width 70 height 8
click at [744, 277] on div at bounding box center [861, 313] width 1414 height 576
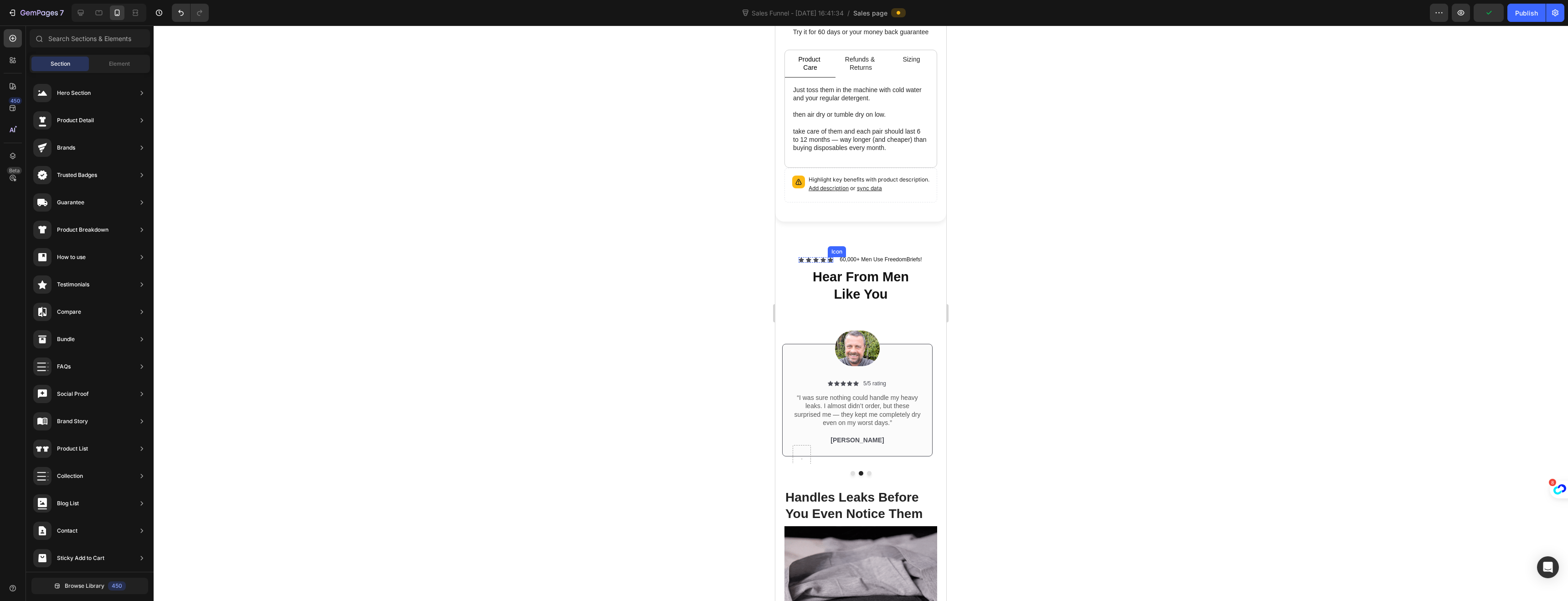
click at [828, 257] on div "Icon" at bounding box center [831, 260] width 5 height 5
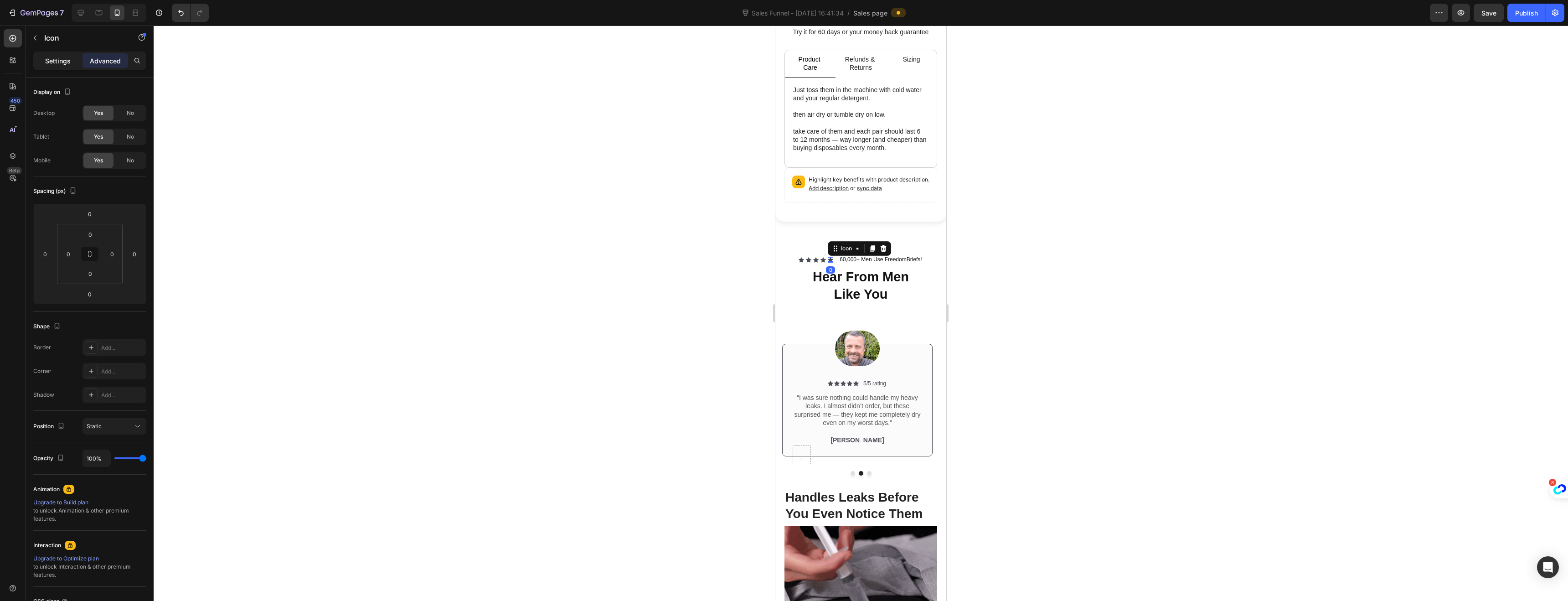
click at [58, 57] on p "Settings" at bounding box center [58, 61] width 25 height 10
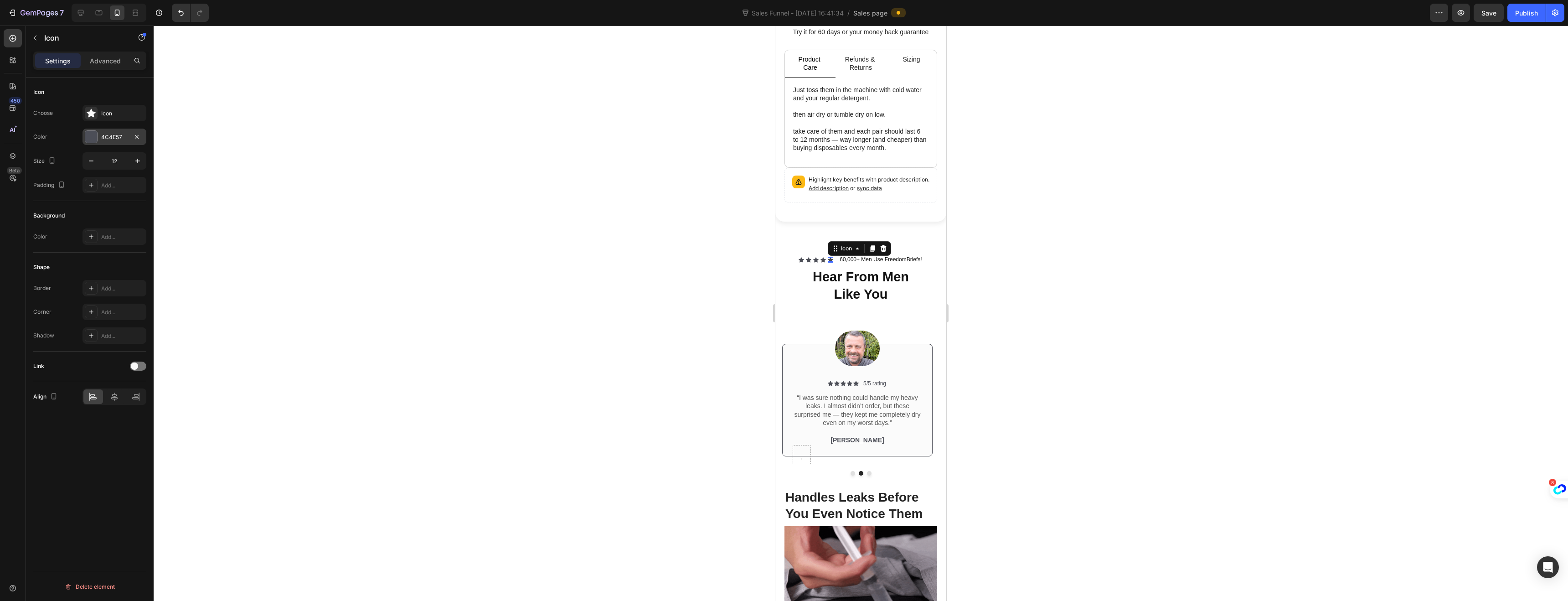
click at [93, 140] on div at bounding box center [91, 137] width 12 height 12
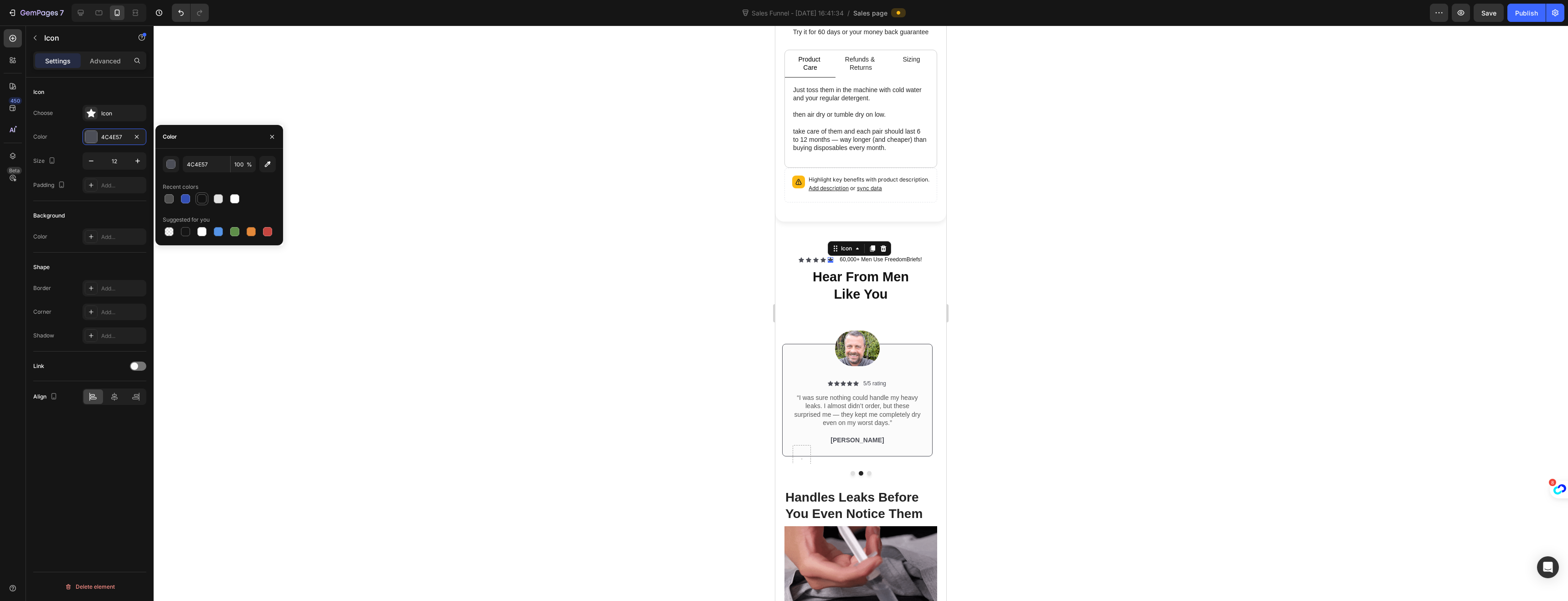
click at [203, 204] on div at bounding box center [202, 199] width 13 height 13
type input "121212"
click at [821, 257] on div "Icon" at bounding box center [823, 260] width 5 height 5
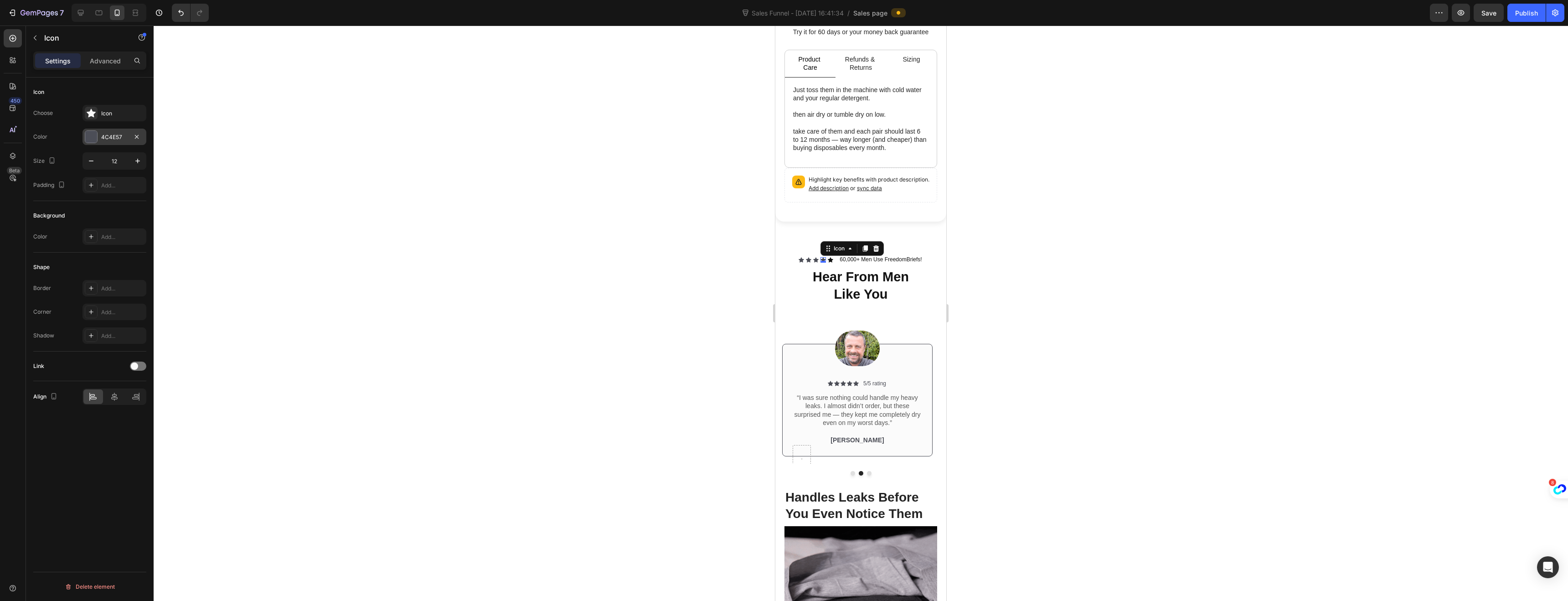
click at [100, 133] on div "4C4E57" at bounding box center [114, 137] width 64 height 16
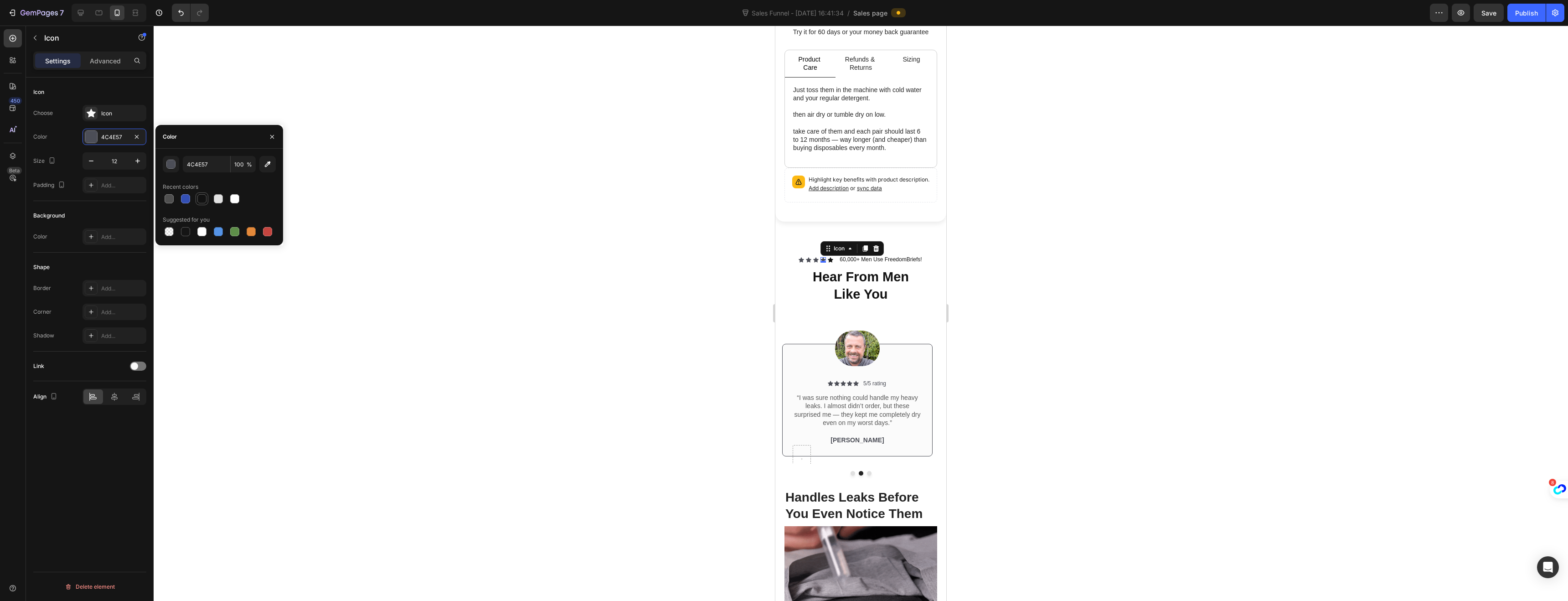
click at [200, 199] on div at bounding box center [201, 199] width 9 height 9
type input "121212"
click at [813, 257] on div "Icon" at bounding box center [816, 260] width 5 height 5
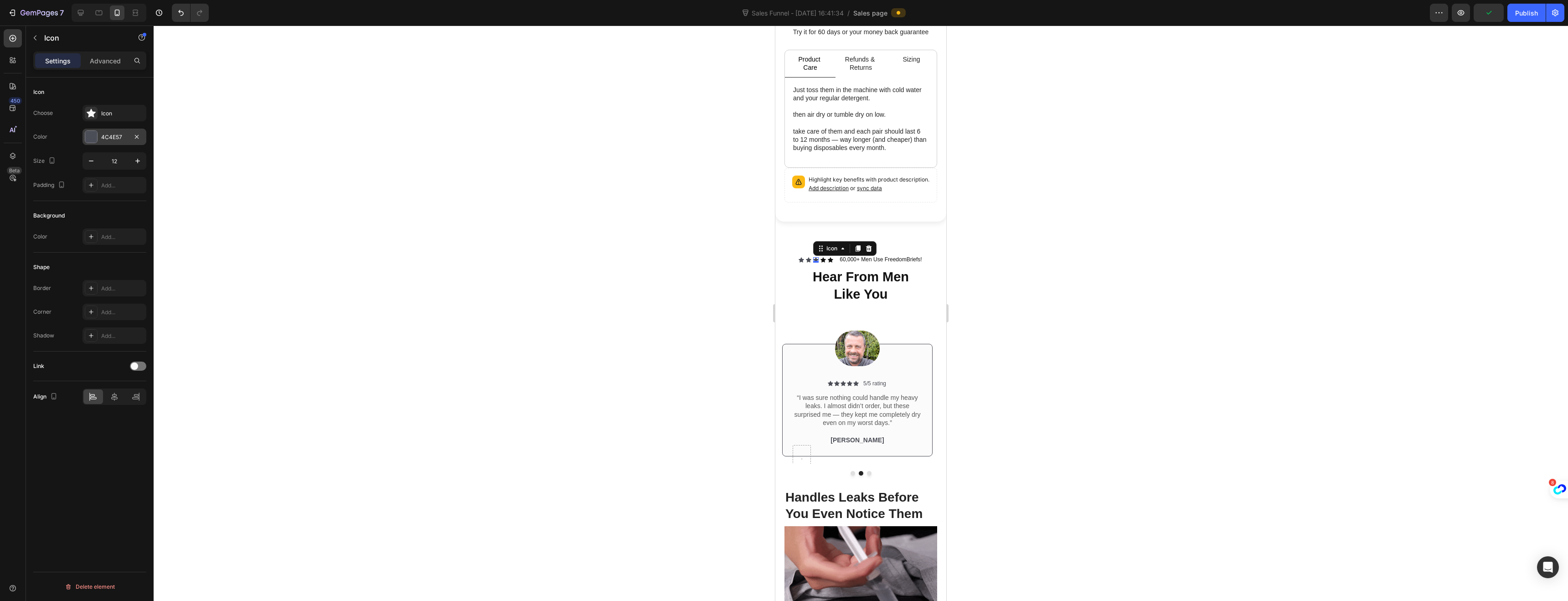
click at [90, 137] on div at bounding box center [91, 137] width 12 height 12
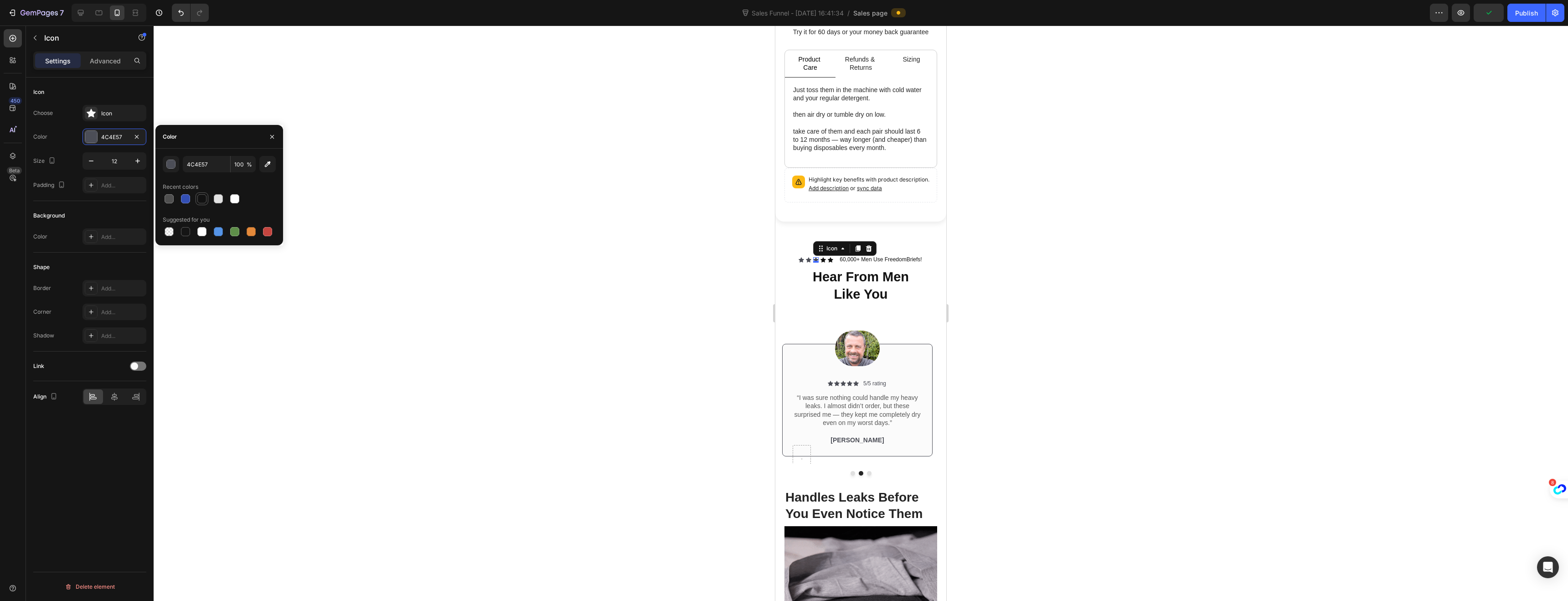
click at [203, 198] on div at bounding box center [201, 199] width 9 height 9
type input "121212"
click at [806, 257] on div "Icon 0" at bounding box center [809, 260] width 5 height 5
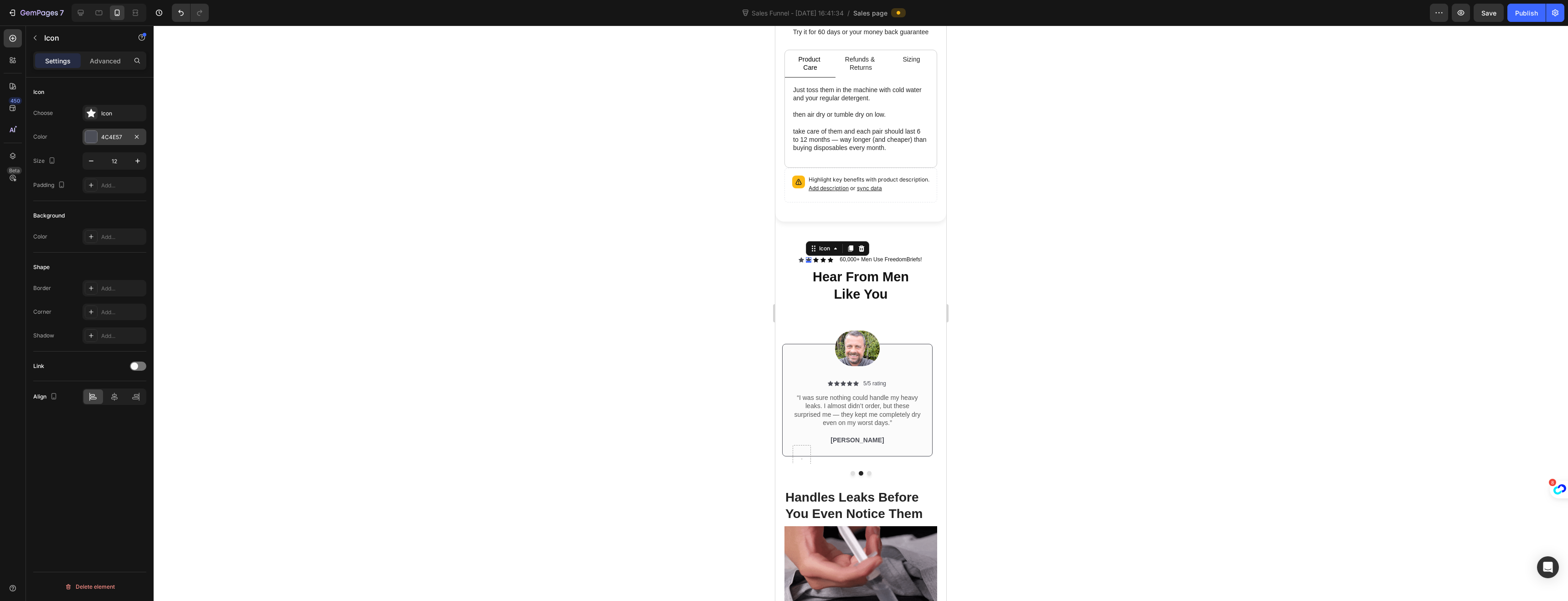
click at [100, 139] on div "4C4E57" at bounding box center [114, 137] width 64 height 16
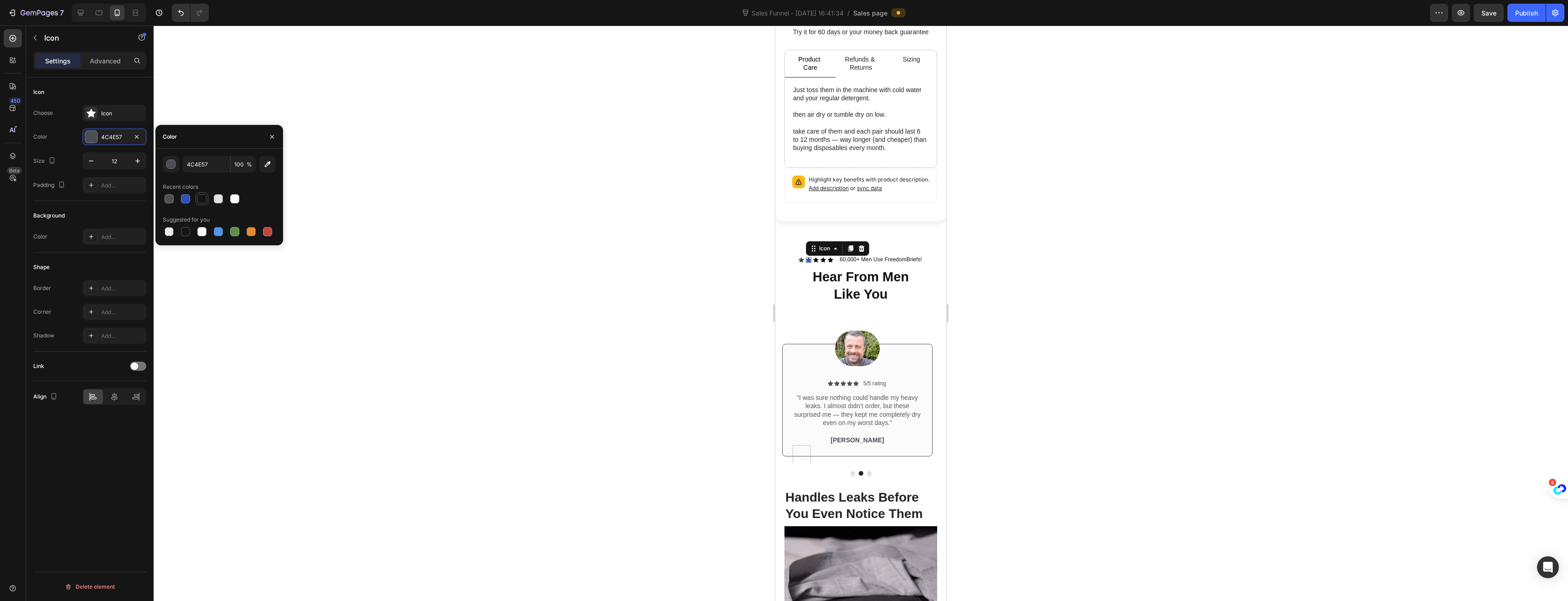
drag, startPoint x: 200, startPoint y: 199, endPoint x: 304, endPoint y: 204, distance: 104.1
click at [200, 199] on div at bounding box center [201, 199] width 9 height 9
type input "121212"
click at [798, 257] on div "Icon" at bounding box center [801, 260] width 5 height 5
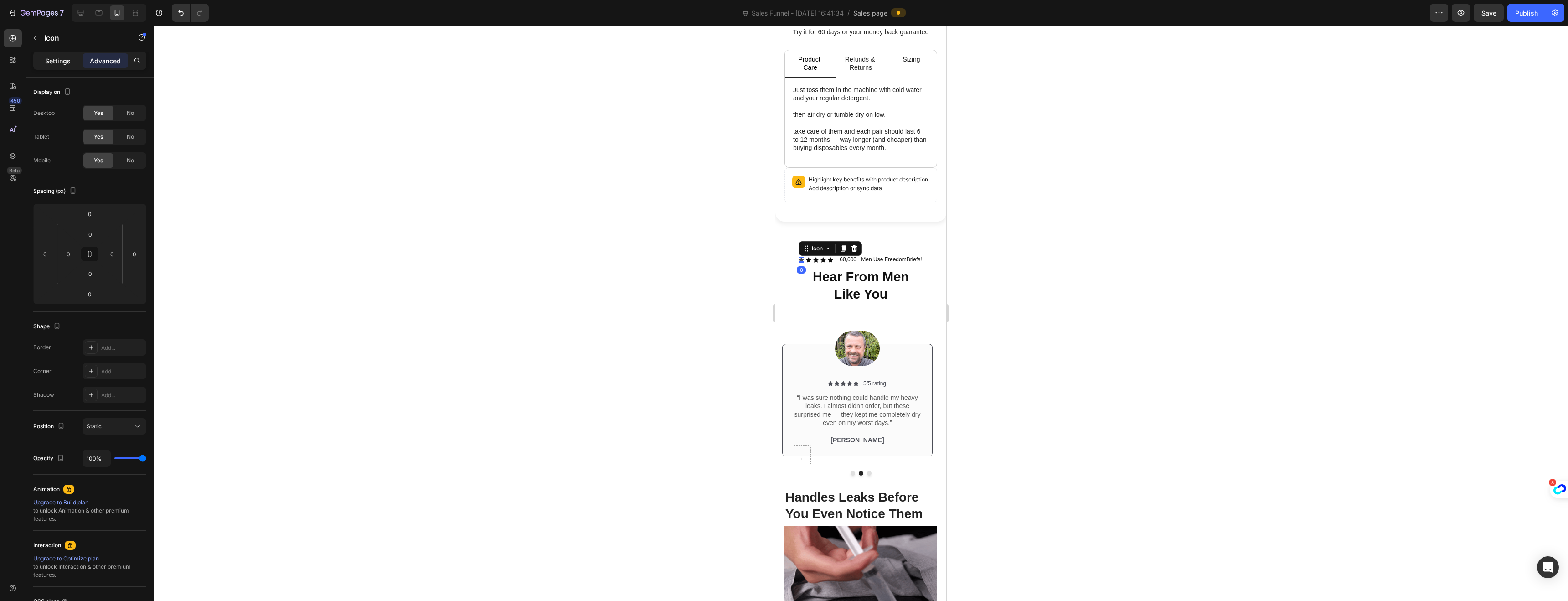
click at [56, 56] on p "Settings" at bounding box center [58, 61] width 25 height 10
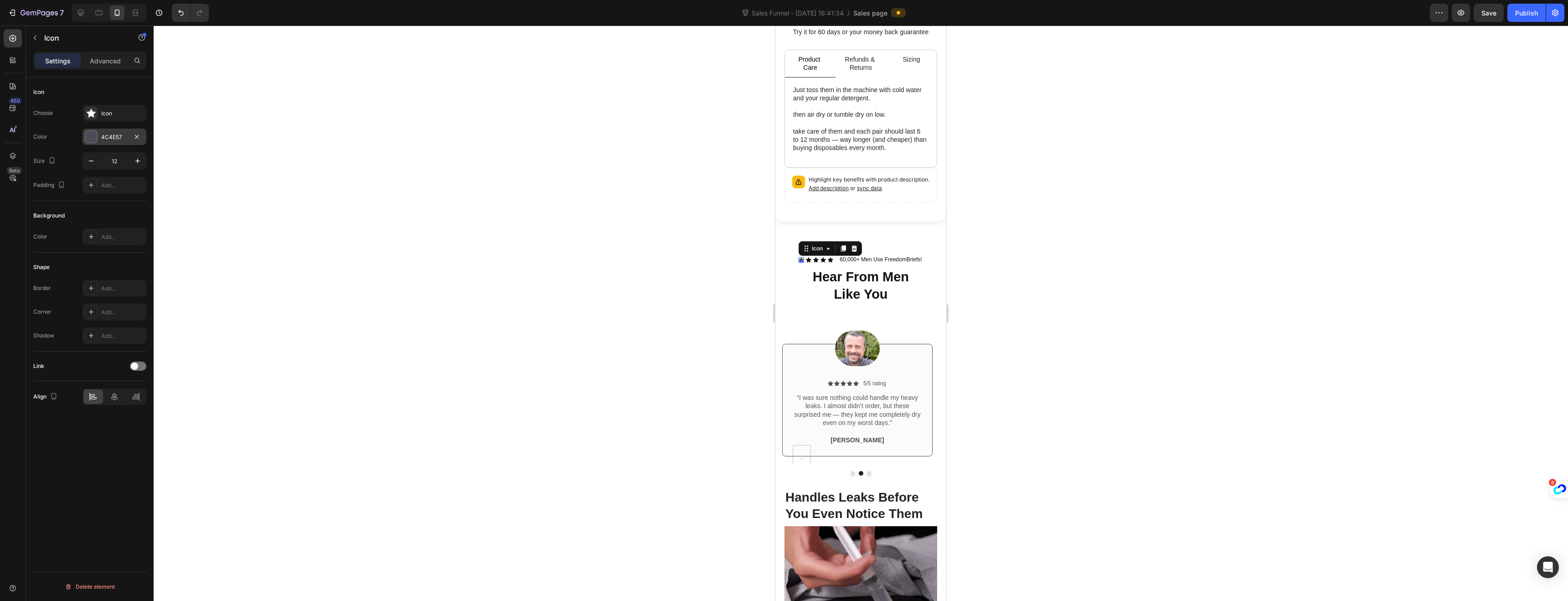
click at [89, 139] on div at bounding box center [91, 137] width 12 height 12
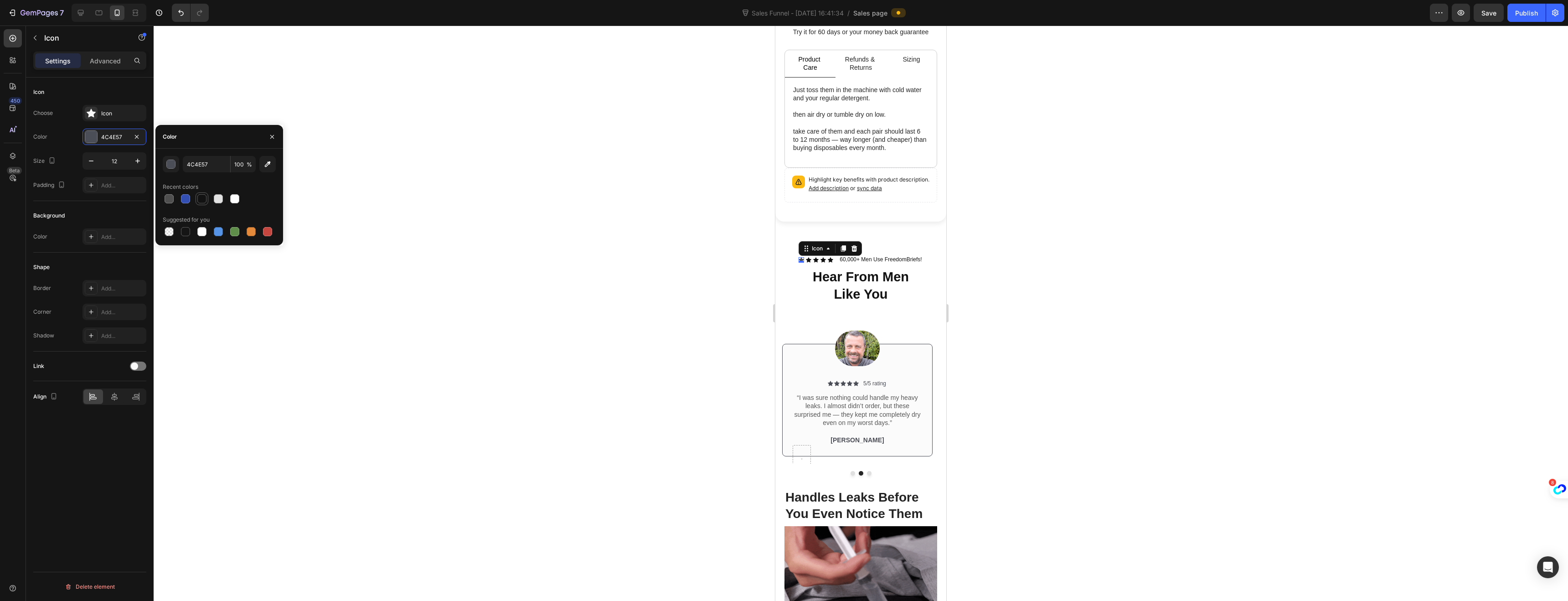
click at [198, 201] on div at bounding box center [201, 199] width 9 height 9
type input "121212"
click at [708, 312] on div at bounding box center [861, 313] width 1414 height 576
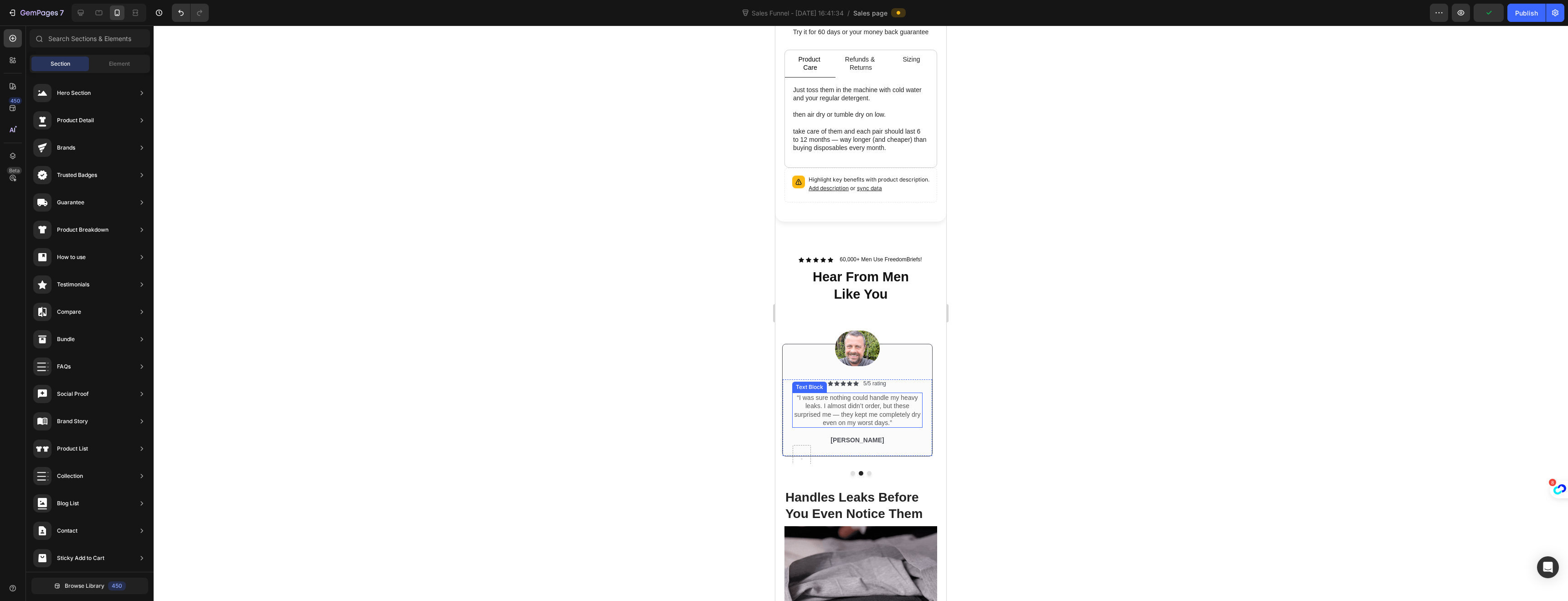
click at [844, 395] on p "“I was sure nothing could handle my heavy leaks. I almost didn’t order, but the…" at bounding box center [857, 410] width 128 height 33
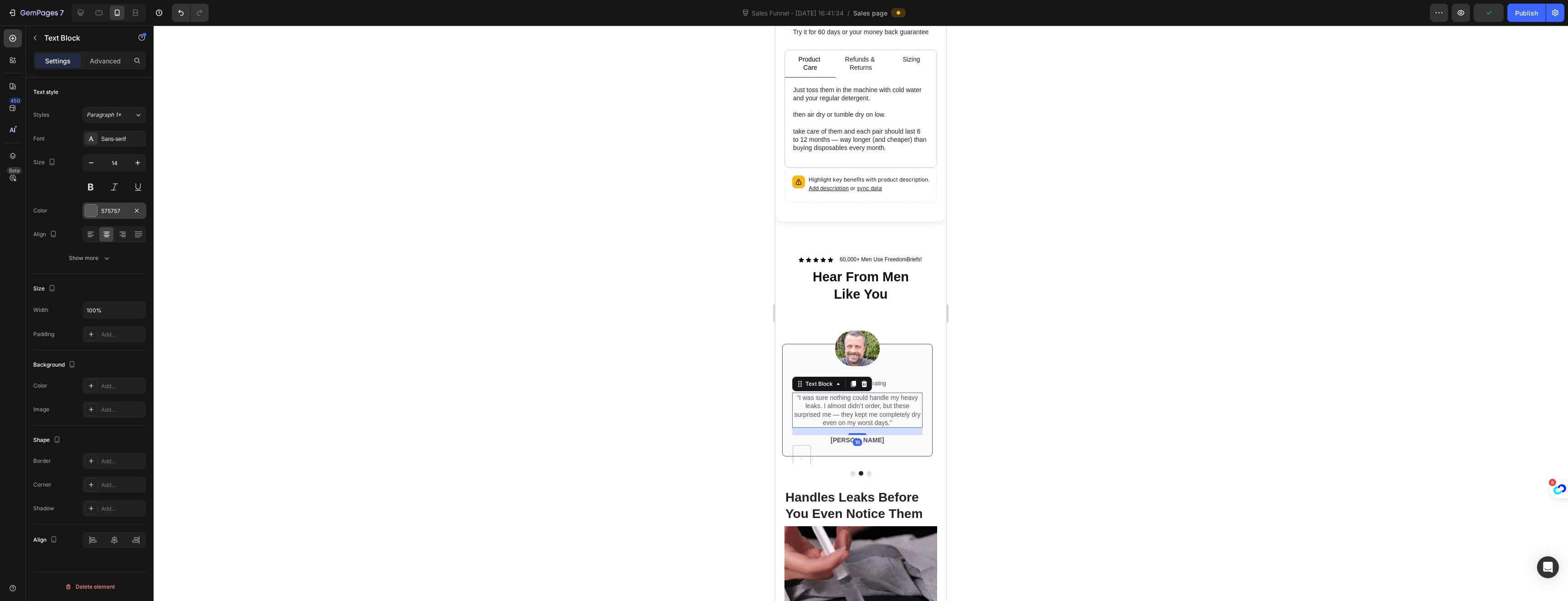
click at [94, 214] on div at bounding box center [91, 210] width 12 height 12
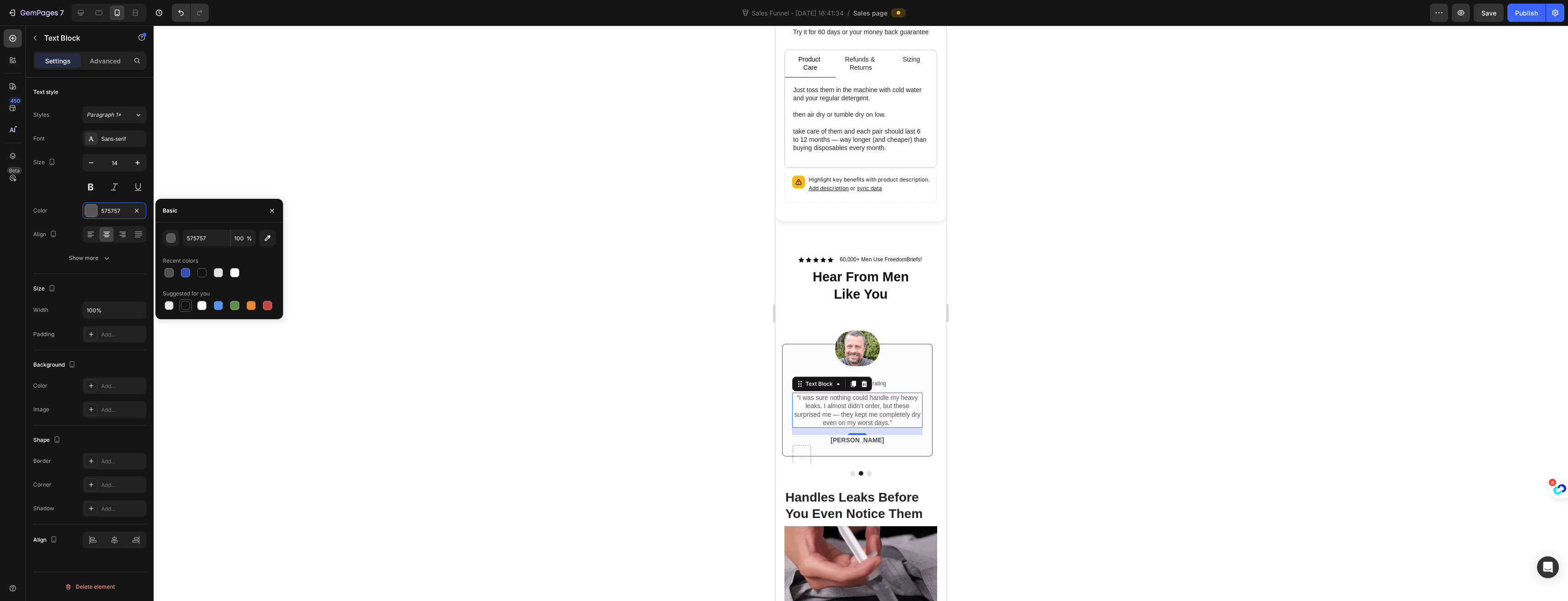
click at [187, 307] on div at bounding box center [185, 305] width 9 height 9
type input "151515"
click at [742, 397] on div at bounding box center [861, 313] width 1414 height 576
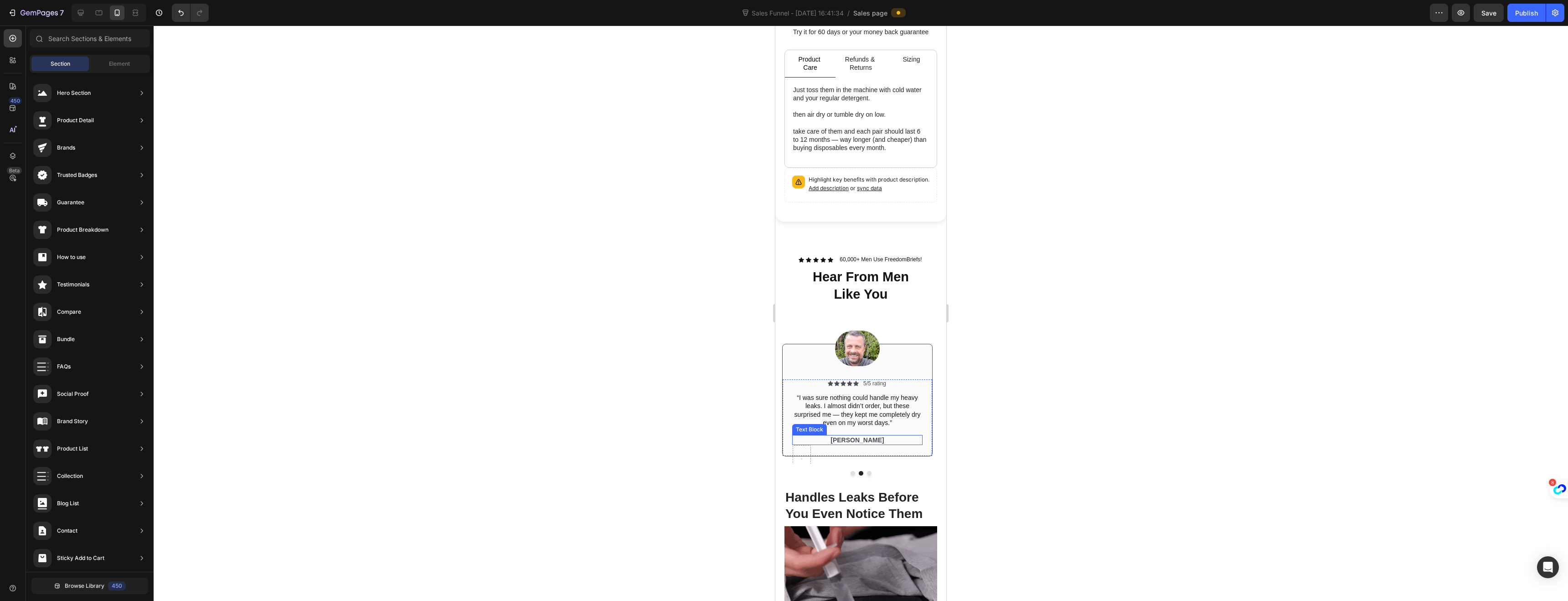
click at [854, 436] on p "[PERSON_NAME]" at bounding box center [857, 440] width 128 height 8
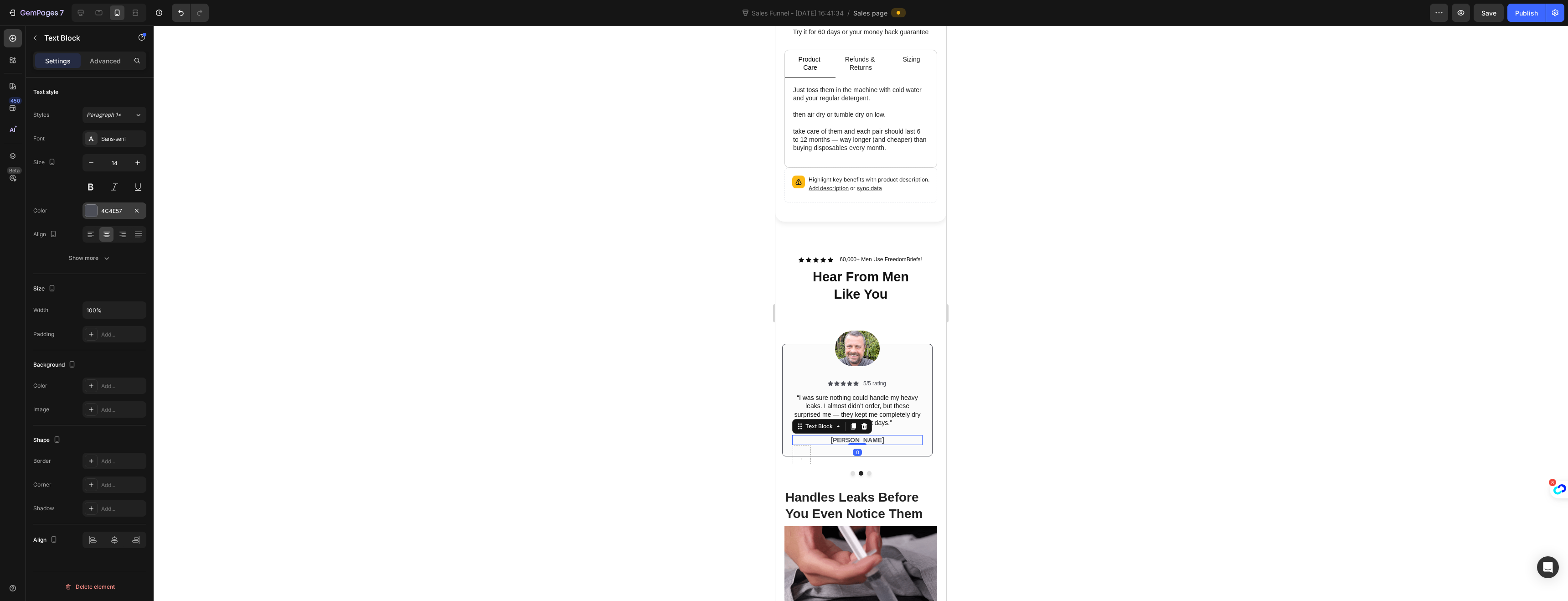
click at [91, 214] on div at bounding box center [91, 210] width 12 height 12
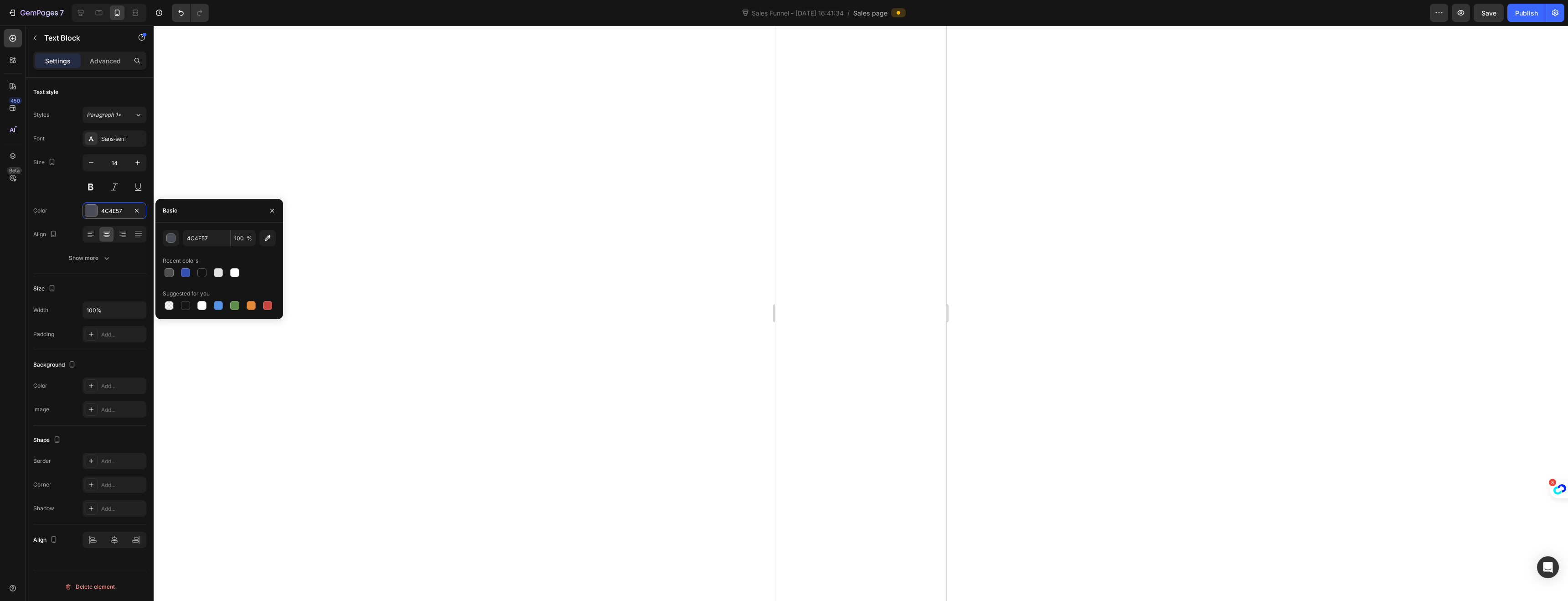
click at [185, 303] on div at bounding box center [185, 305] width 9 height 9
type input "151515"
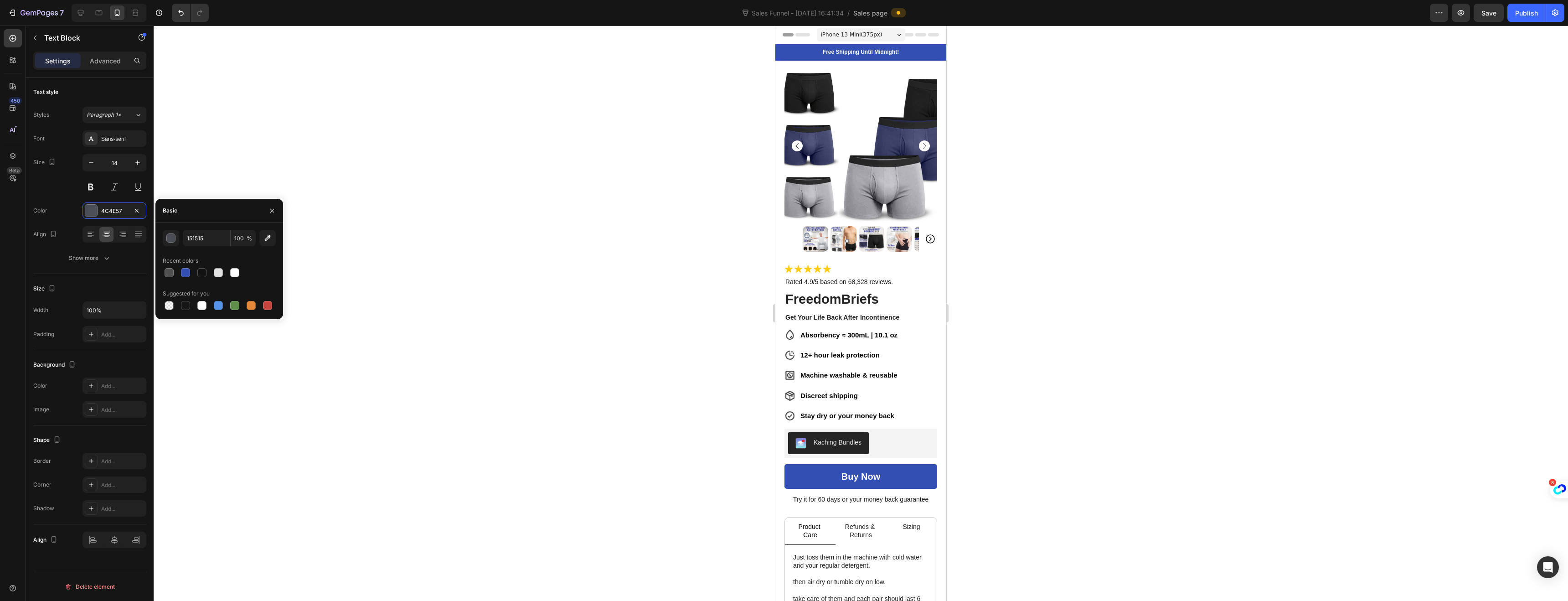
scroll to position [468, 0]
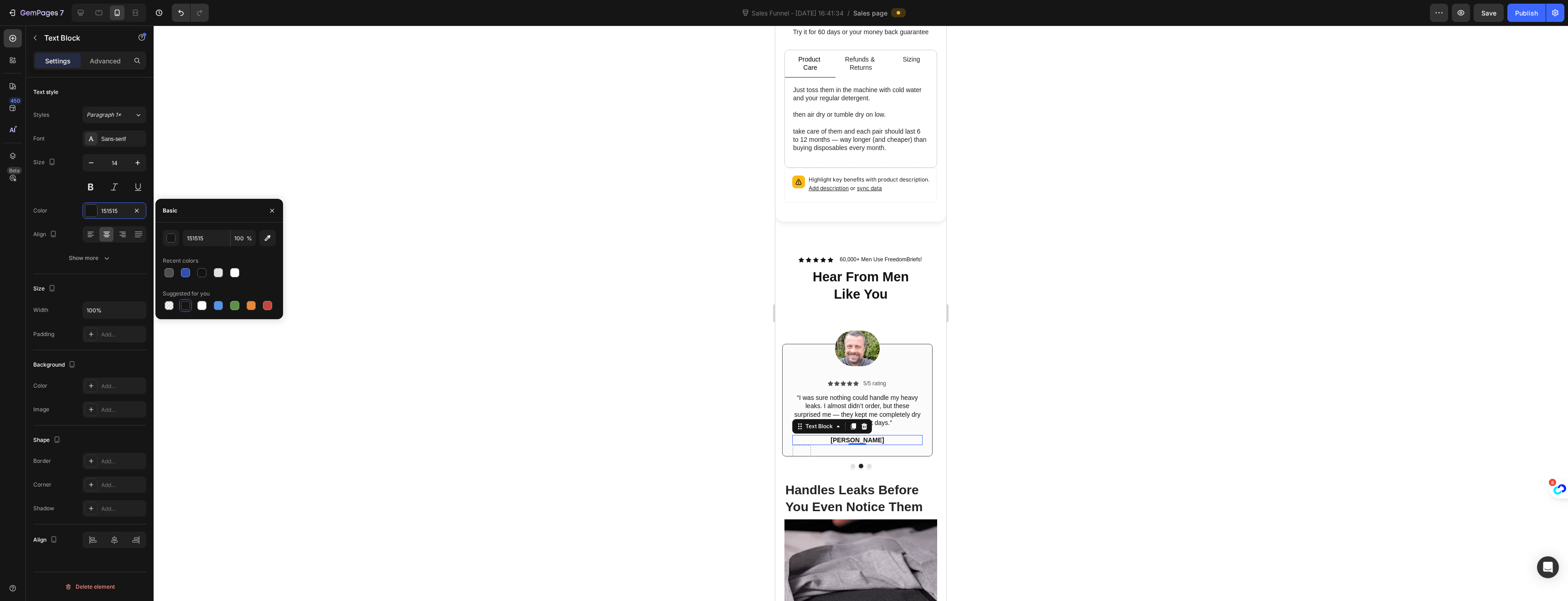
click at [623, 354] on div at bounding box center [861, 313] width 1414 height 576
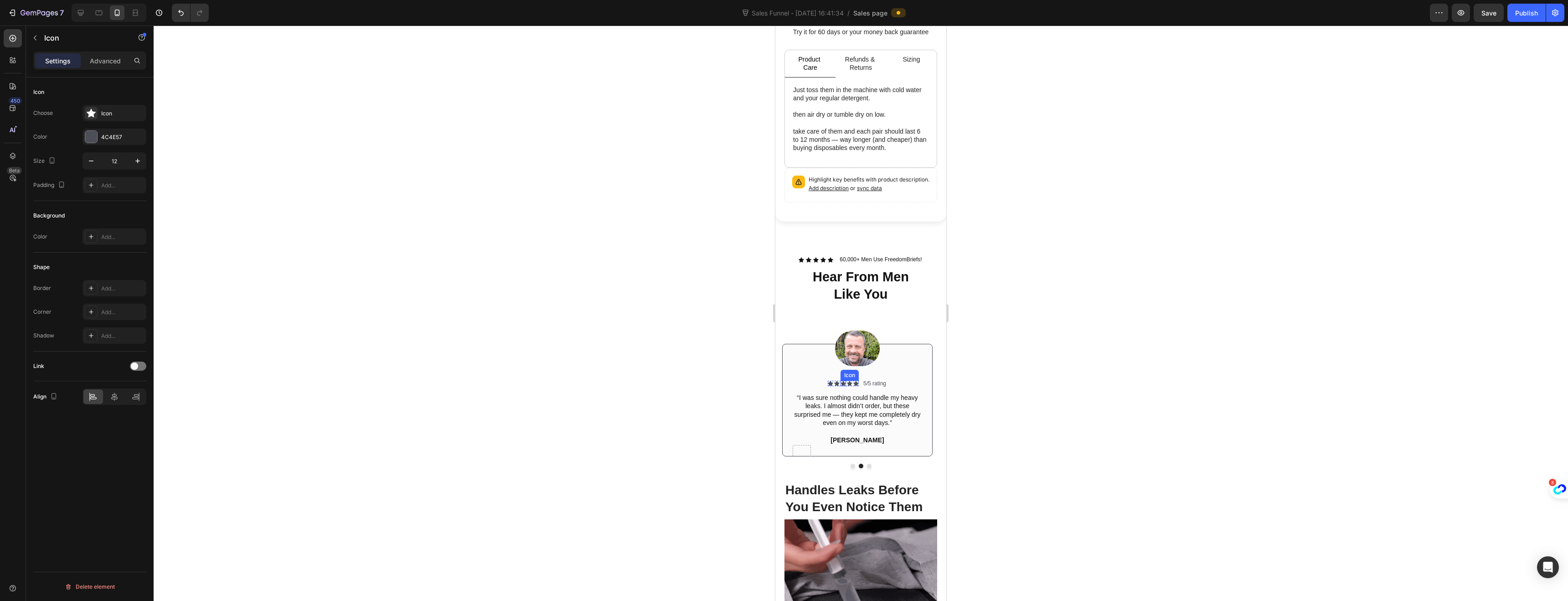
click at [846, 381] on div "Icon" at bounding box center [843, 383] width 5 height 5
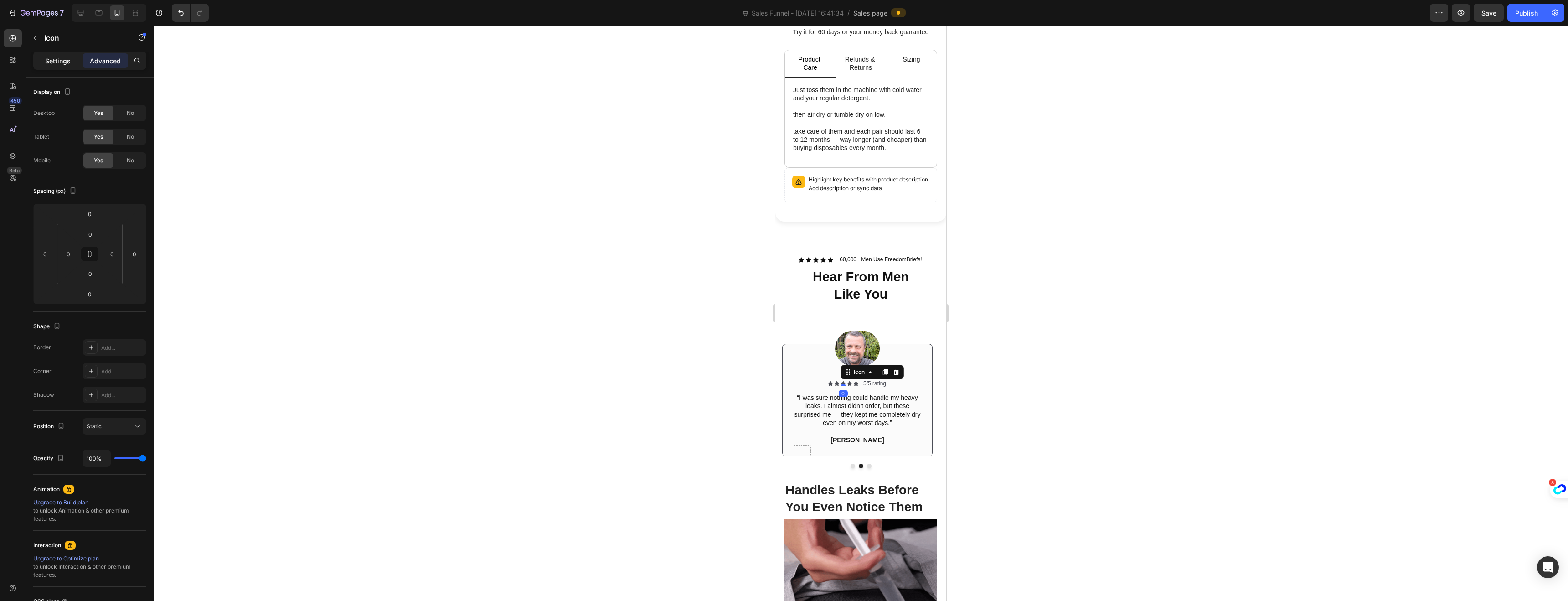
click at [59, 62] on p "Settings" at bounding box center [58, 61] width 25 height 10
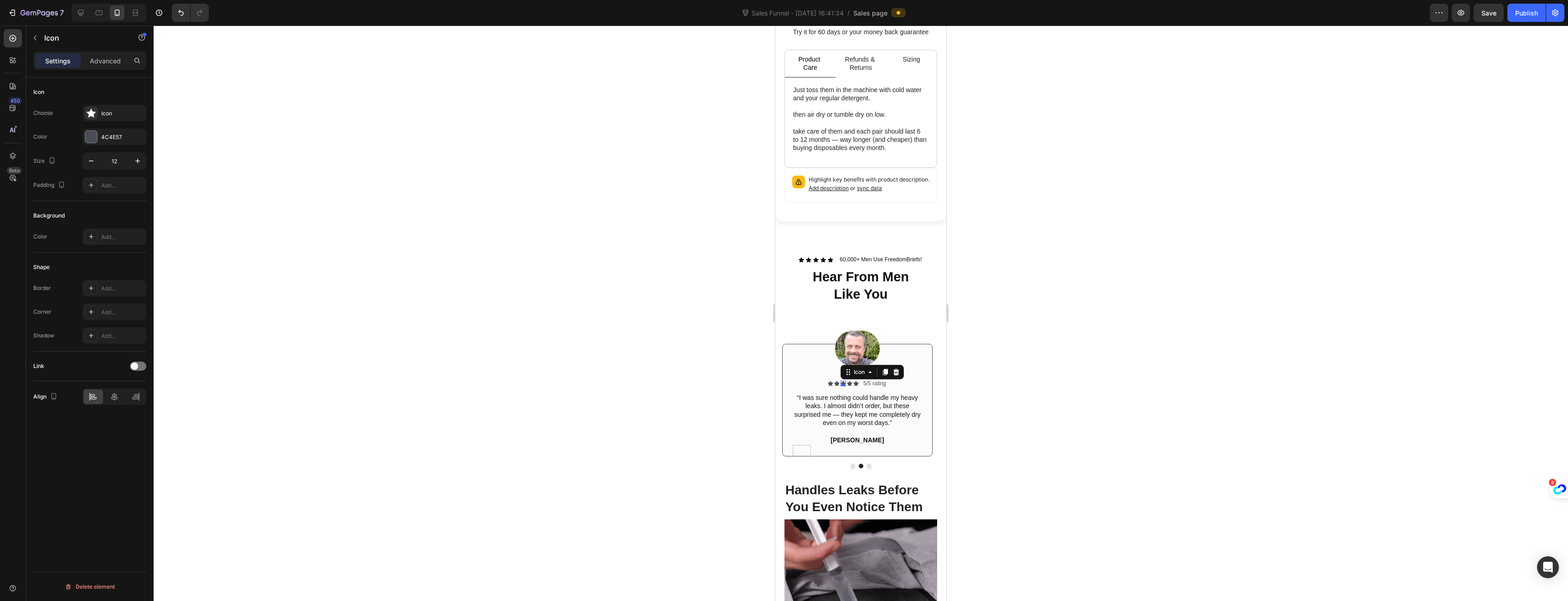
drag, startPoint x: 90, startPoint y: 138, endPoint x: 102, endPoint y: 148, distance: 15.6
click at [90, 138] on div at bounding box center [91, 137] width 12 height 12
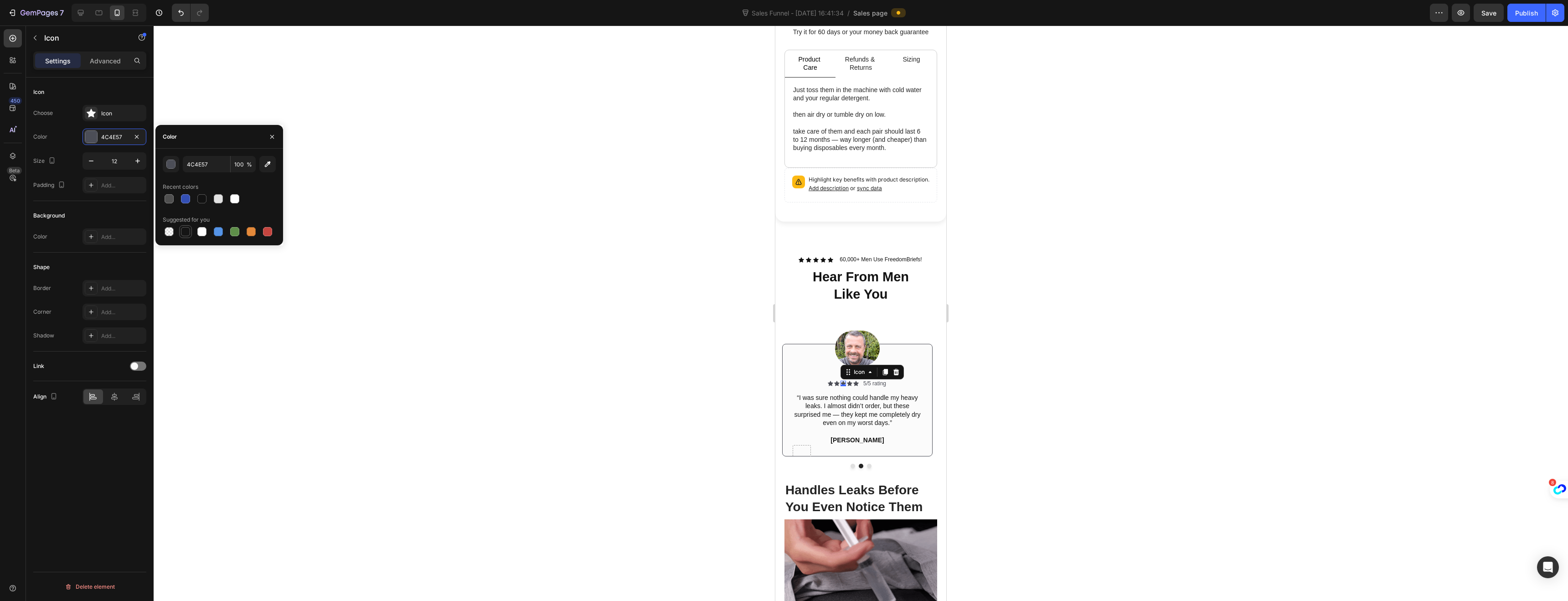
click at [185, 226] on div at bounding box center [185, 231] width 11 height 11
type input "151515"
click at [838, 381] on div "Icon 0" at bounding box center [837, 383] width 5 height 5
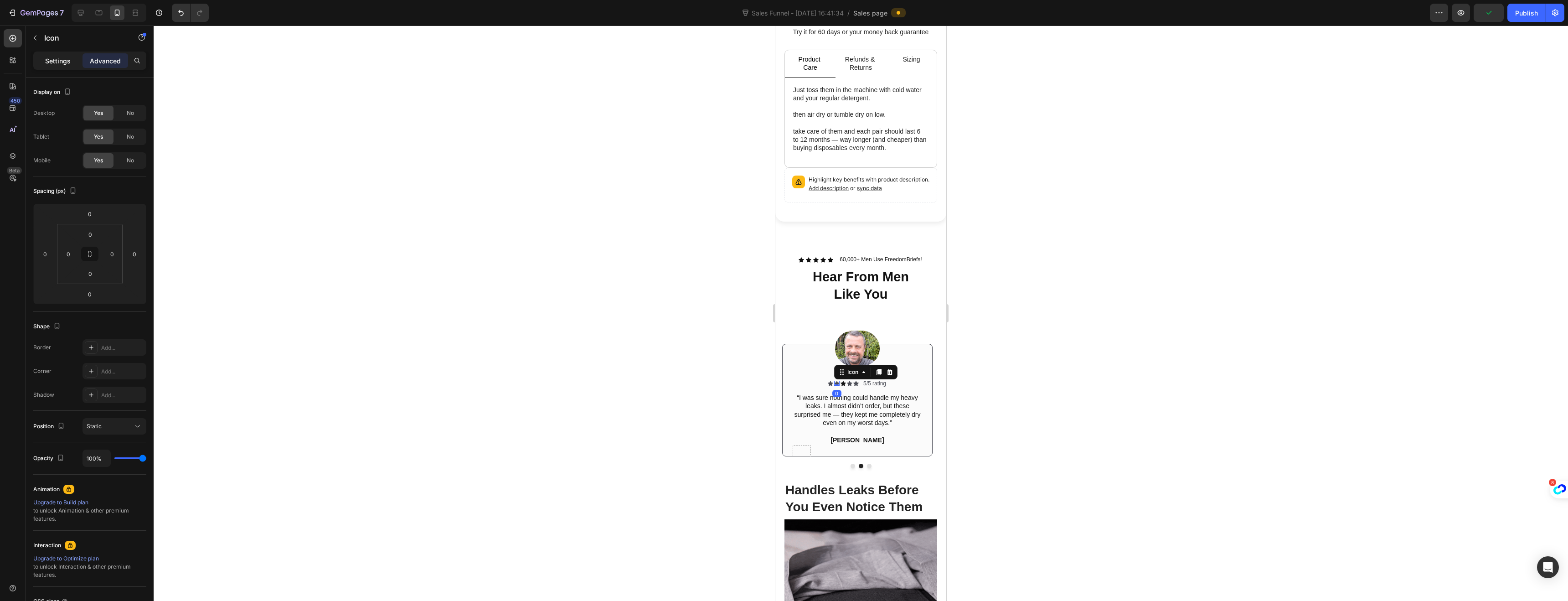
click at [69, 59] on p "Settings" at bounding box center [58, 61] width 25 height 10
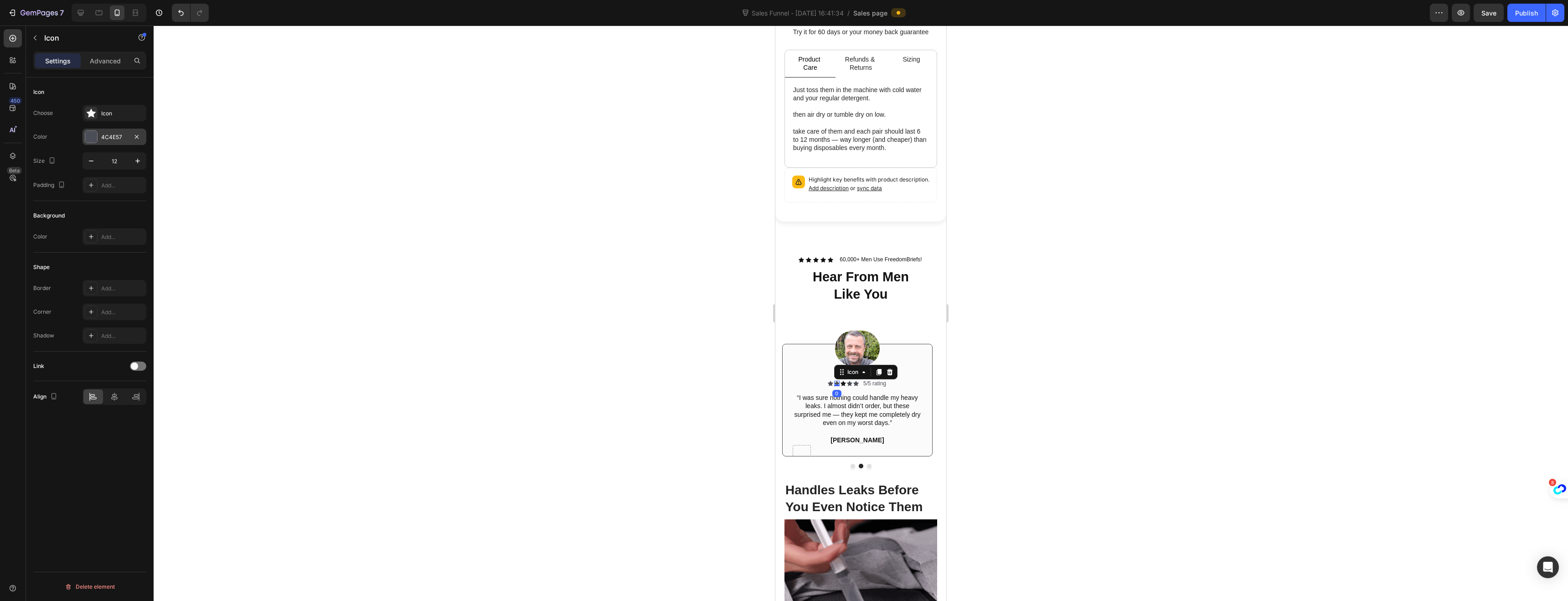
click at [94, 139] on div at bounding box center [91, 137] width 12 height 12
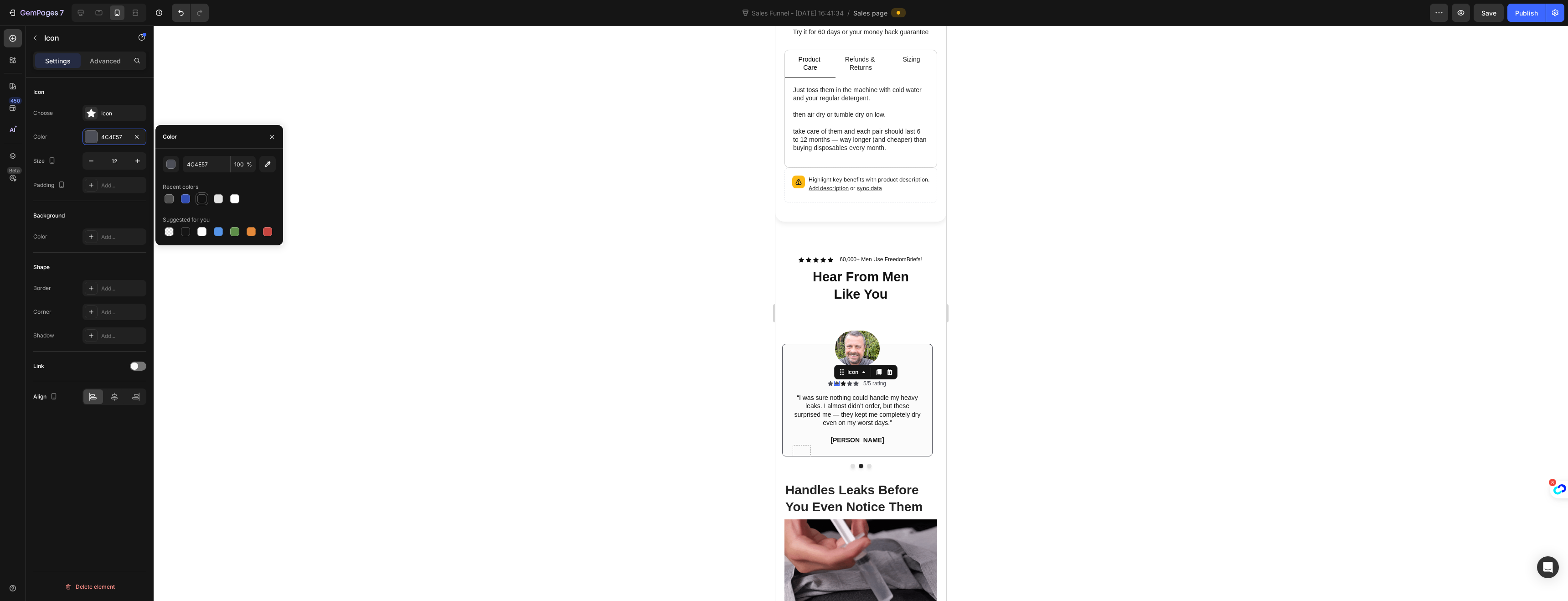
click at [196, 194] on div at bounding box center [202, 199] width 11 height 11
type input "121212"
click at [829, 381] on icon at bounding box center [831, 383] width 5 height 5
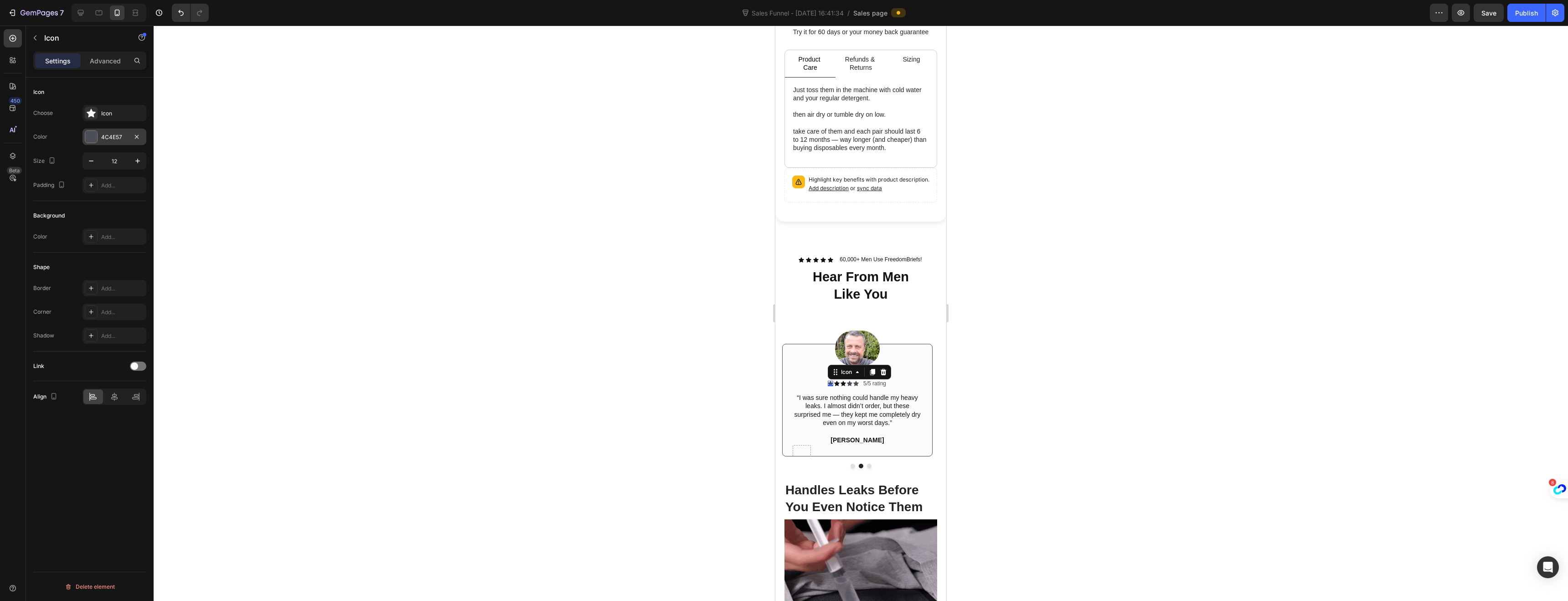
click at [101, 137] on div "4C4E57" at bounding box center [114, 137] width 27 height 8
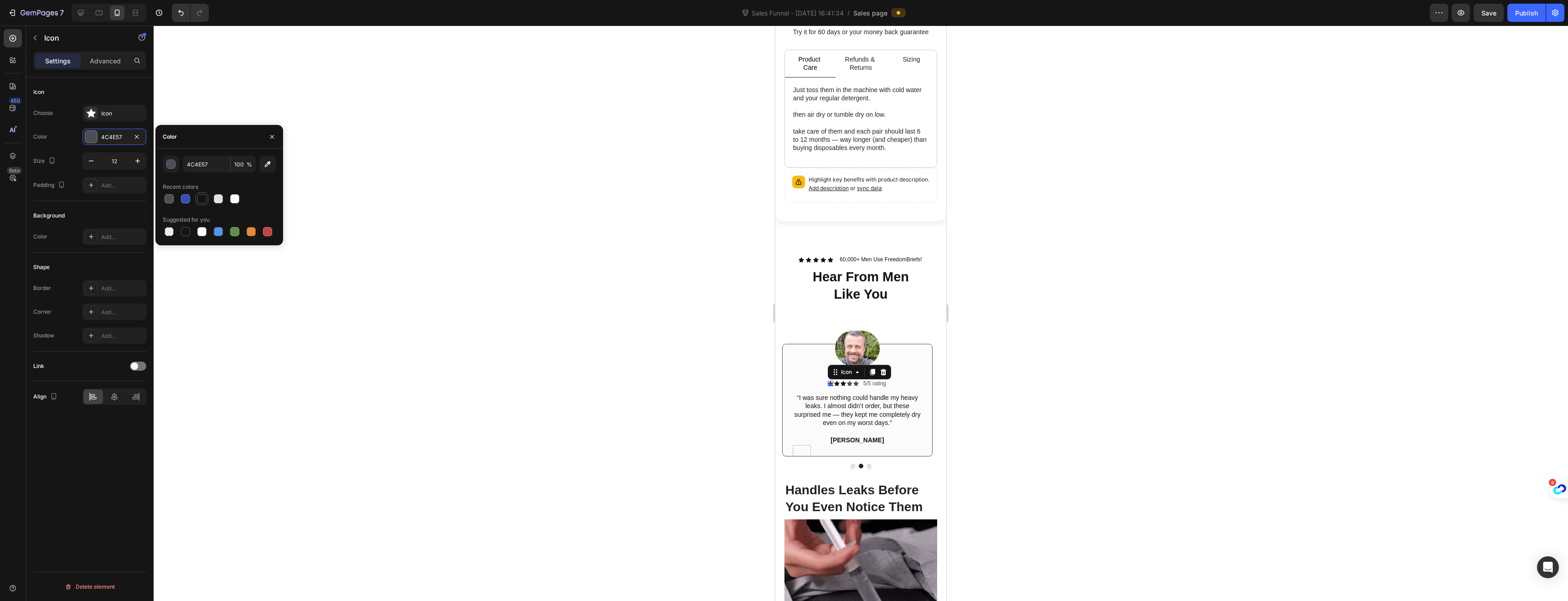
click at [198, 199] on div at bounding box center [201, 199] width 9 height 9
type input "121212"
click at [852, 381] on div "Icon" at bounding box center [850, 383] width 5 height 5
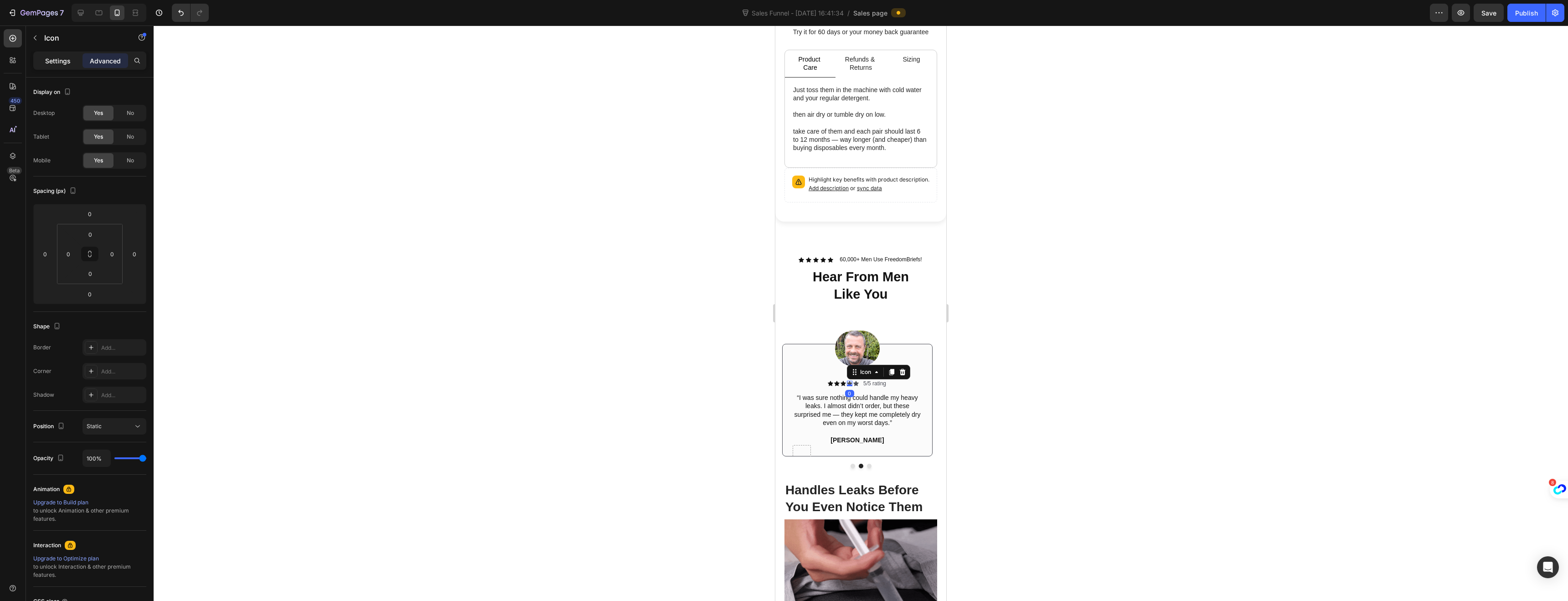
click at [56, 59] on p "Settings" at bounding box center [58, 61] width 25 height 10
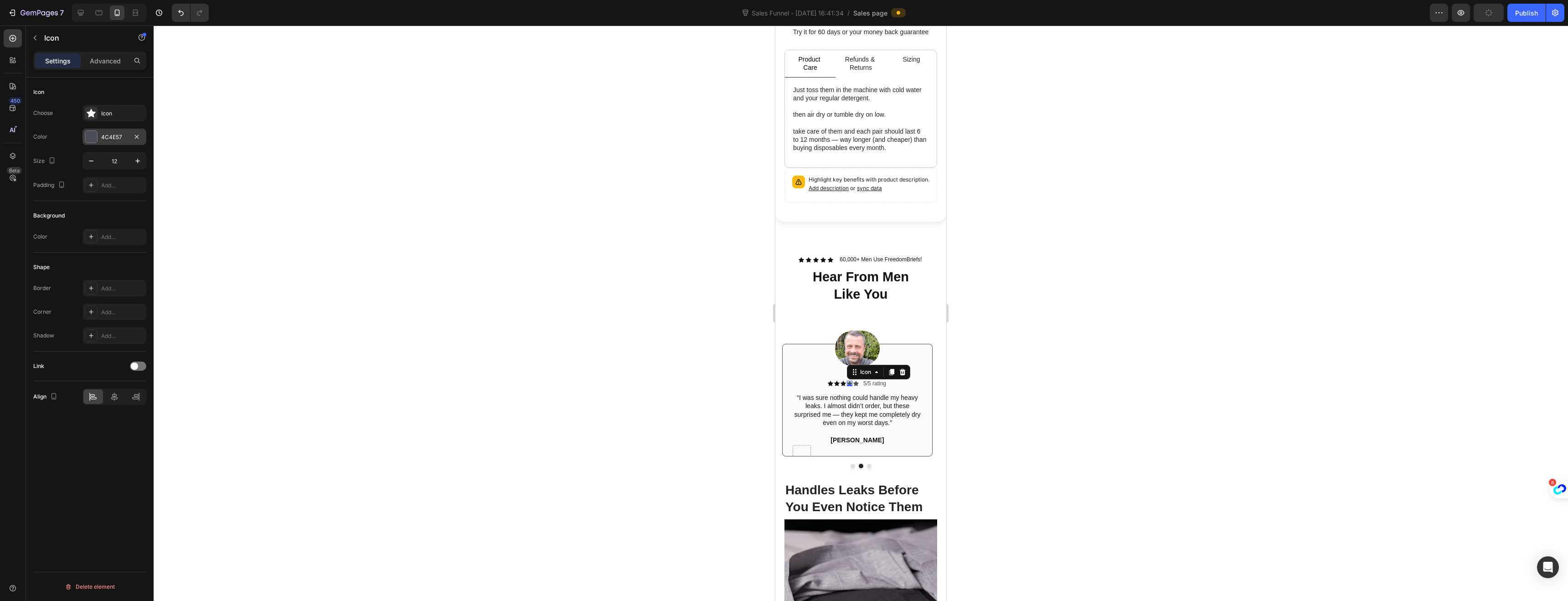
click at [95, 135] on div at bounding box center [91, 137] width 12 height 12
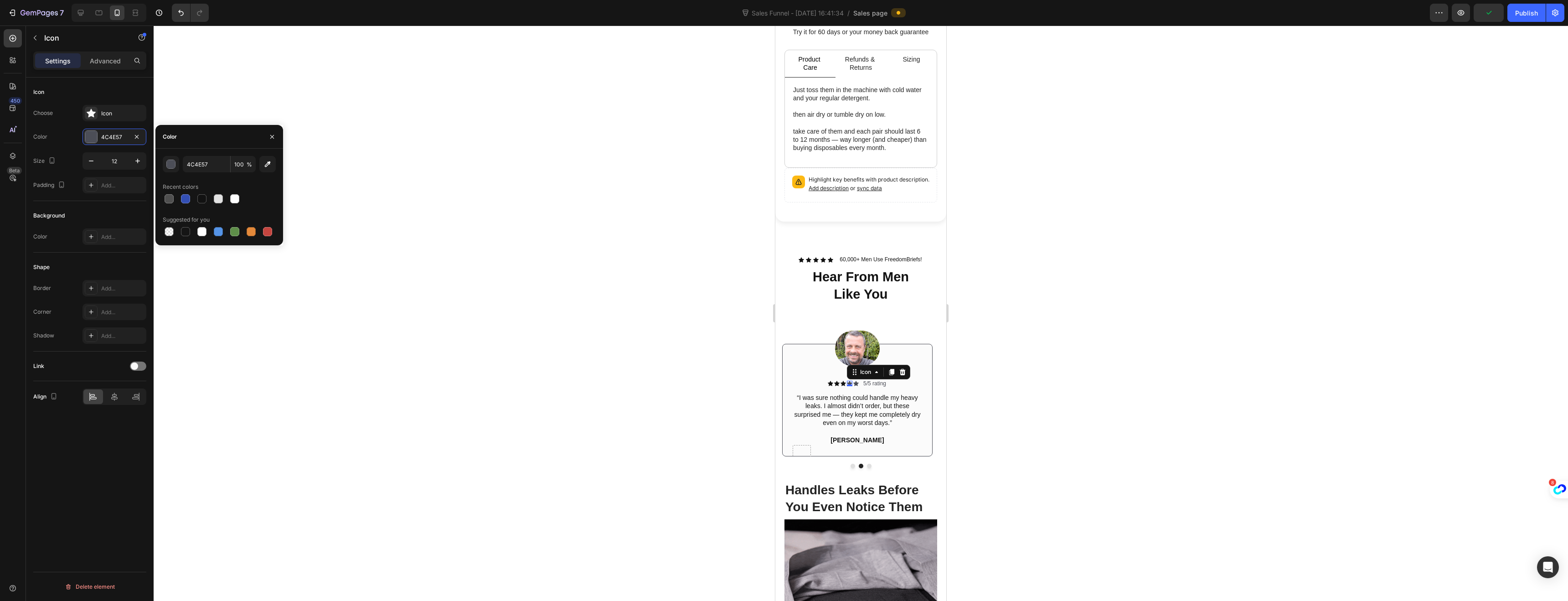
click at [191, 229] on div at bounding box center [185, 231] width 11 height 11
type input "151515"
click at [855, 381] on div "Icon" at bounding box center [856, 383] width 5 height 5
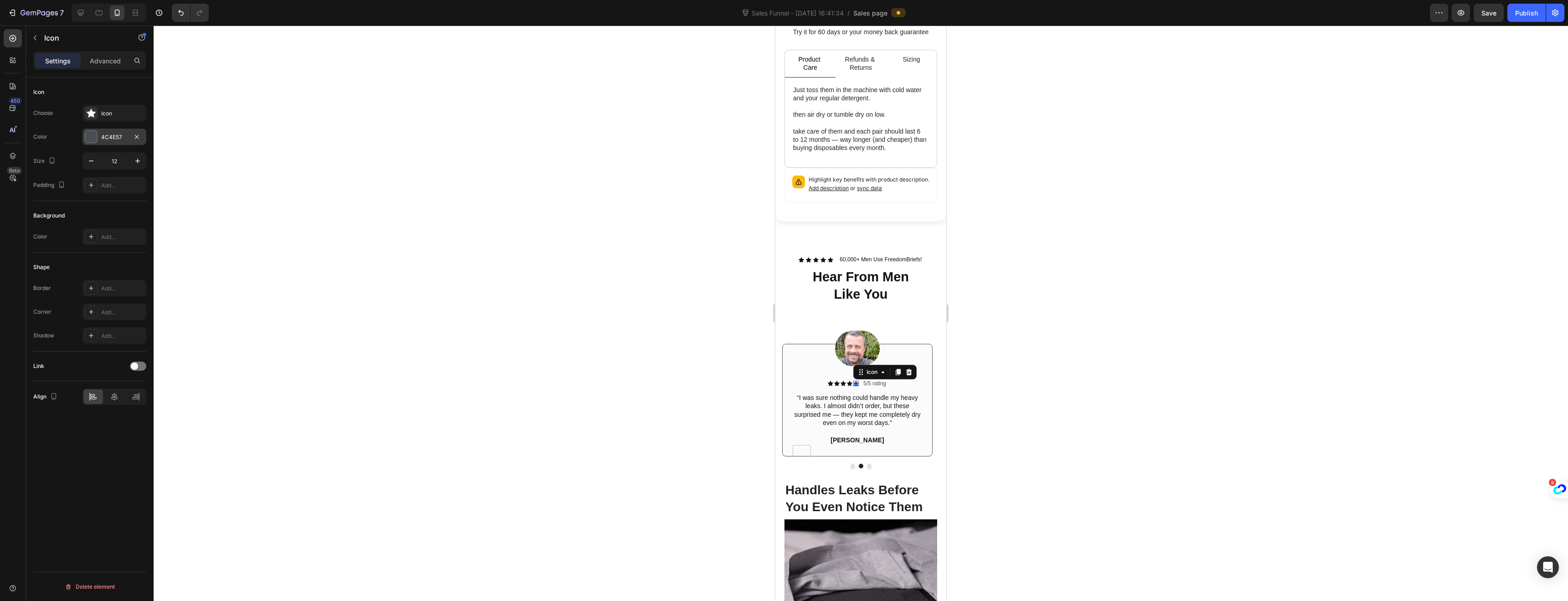
click at [100, 131] on div "4C4E57" at bounding box center [114, 137] width 64 height 16
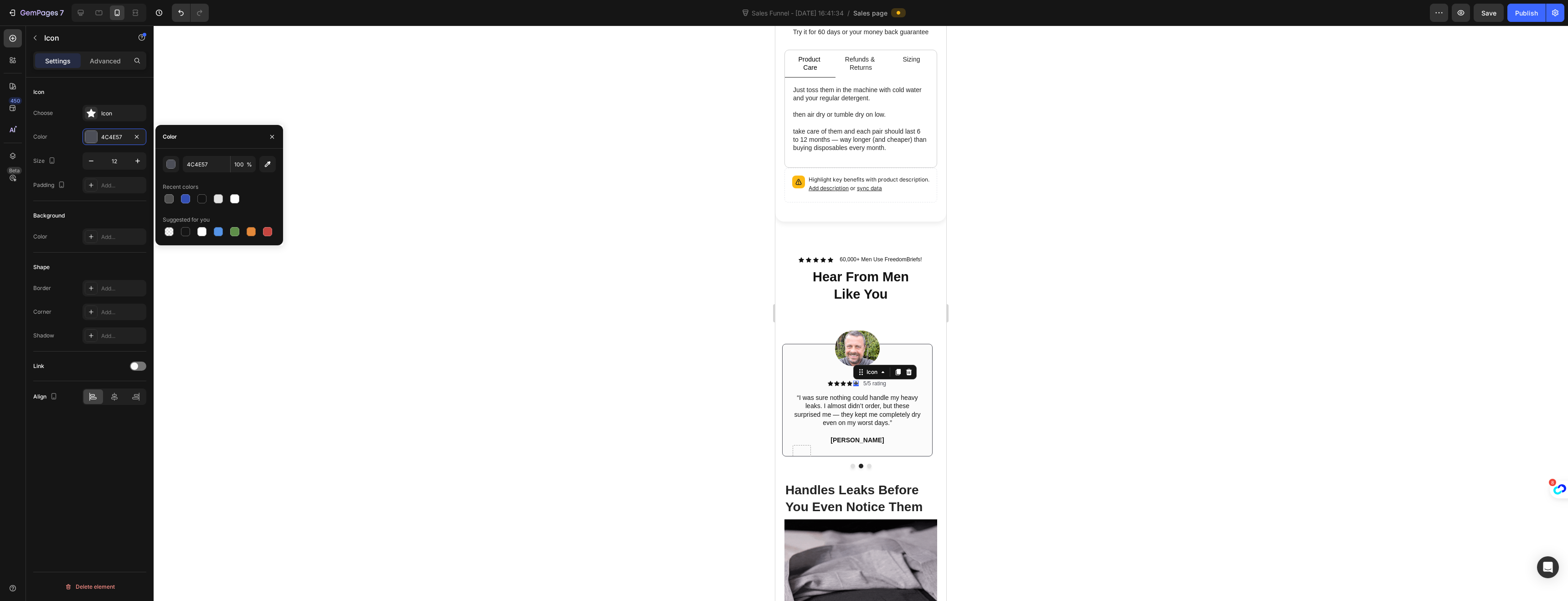
click at [210, 198] on div at bounding box center [219, 199] width 113 height 13
click at [201, 199] on div at bounding box center [201, 199] width 9 height 9
type input "121212"
click at [868, 381] on p "5/5 rating" at bounding box center [874, 384] width 23 height 8
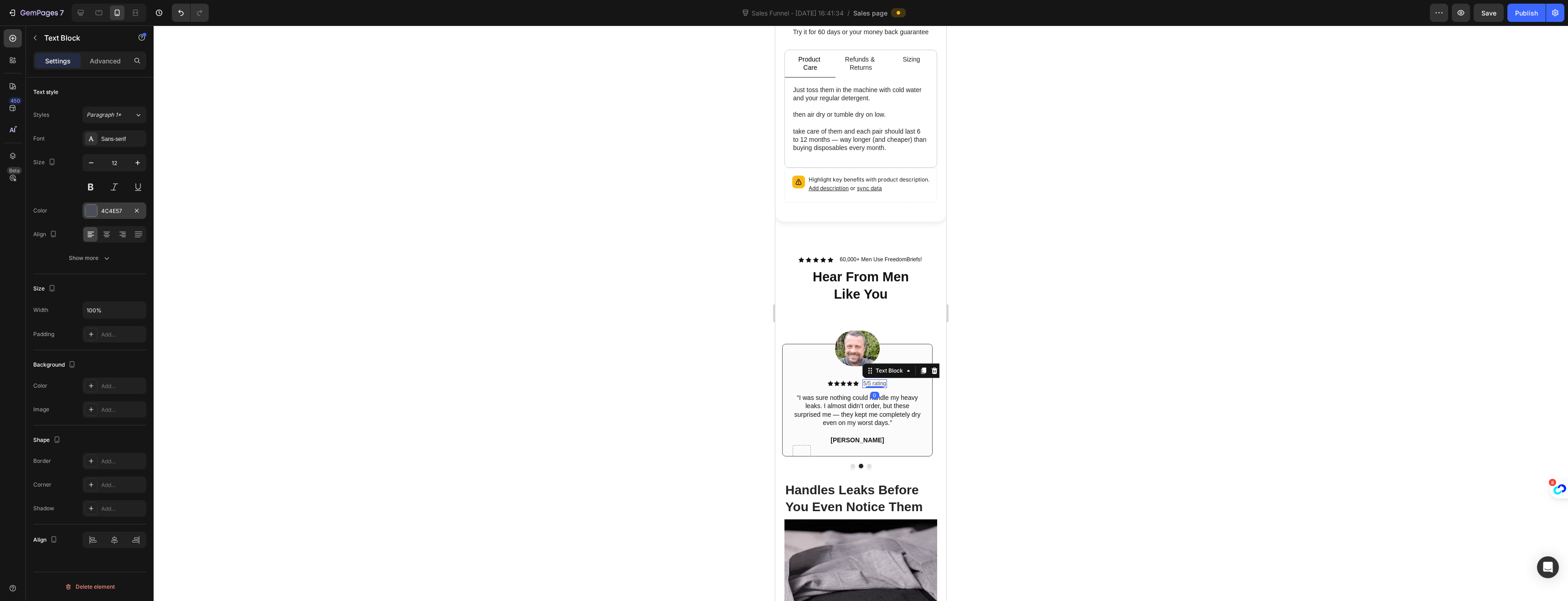
drag, startPoint x: 93, startPoint y: 211, endPoint x: 102, endPoint y: 216, distance: 10.3
click at [93, 211] on div at bounding box center [91, 210] width 12 height 12
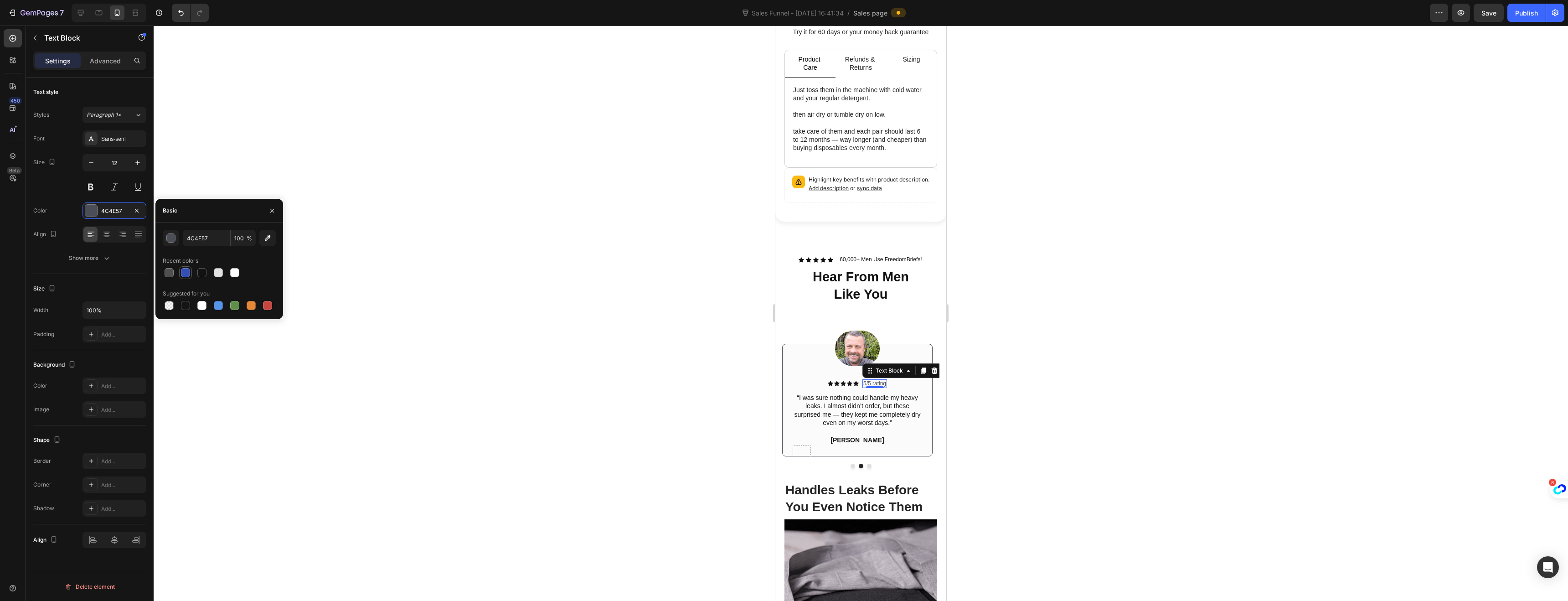
click at [187, 269] on div at bounding box center [185, 272] width 9 height 9
click at [200, 274] on div at bounding box center [201, 272] width 9 height 9
type input "121212"
click at [607, 334] on div at bounding box center [861, 313] width 1414 height 576
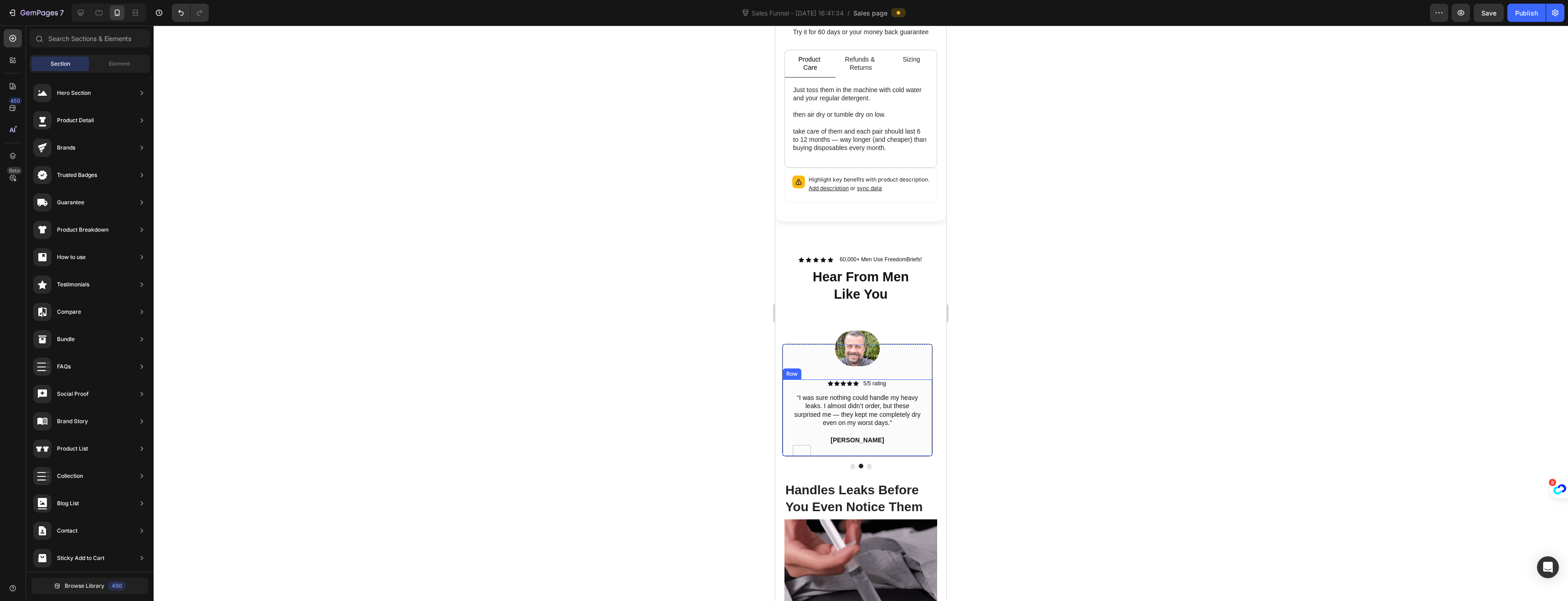
click at [783, 442] on div "Icon Icon Icon Icon Icon Icon List 5/5 rating Text Block Row “I was sure nothin…" at bounding box center [857, 418] width 150 height 77
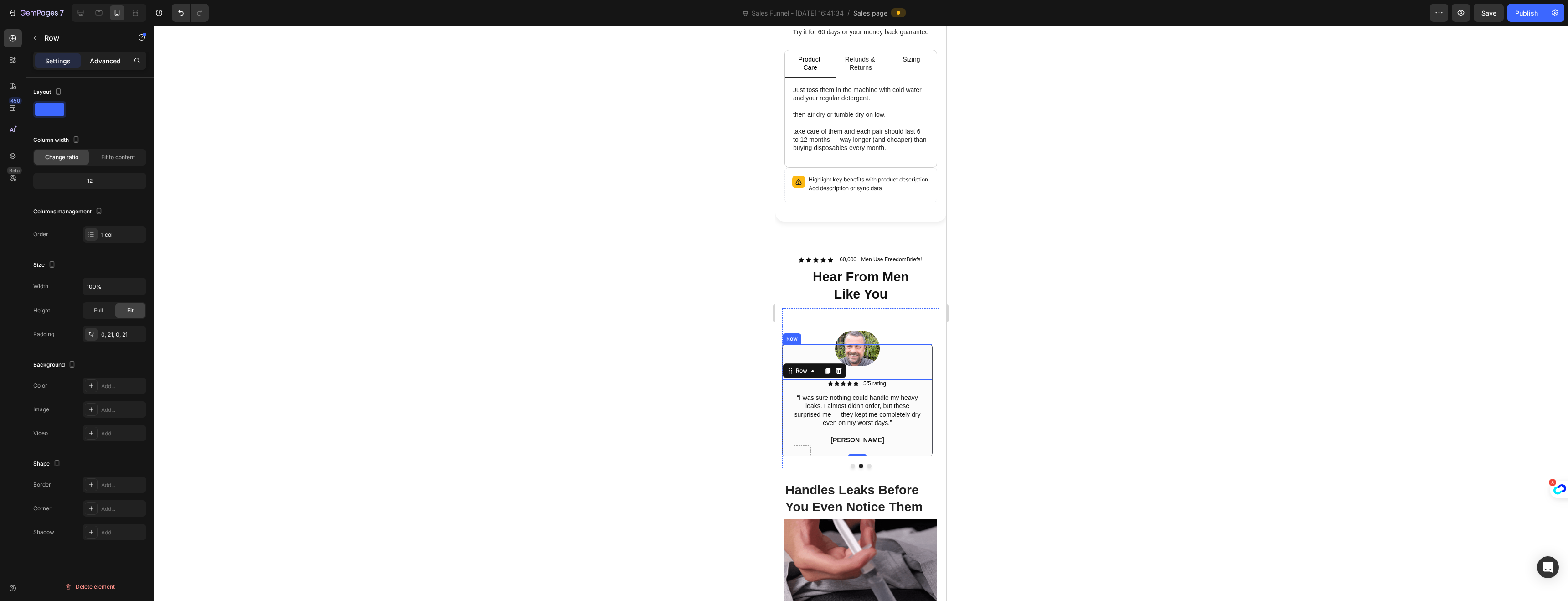
click at [100, 62] on p "Advanced" at bounding box center [105, 61] width 31 height 10
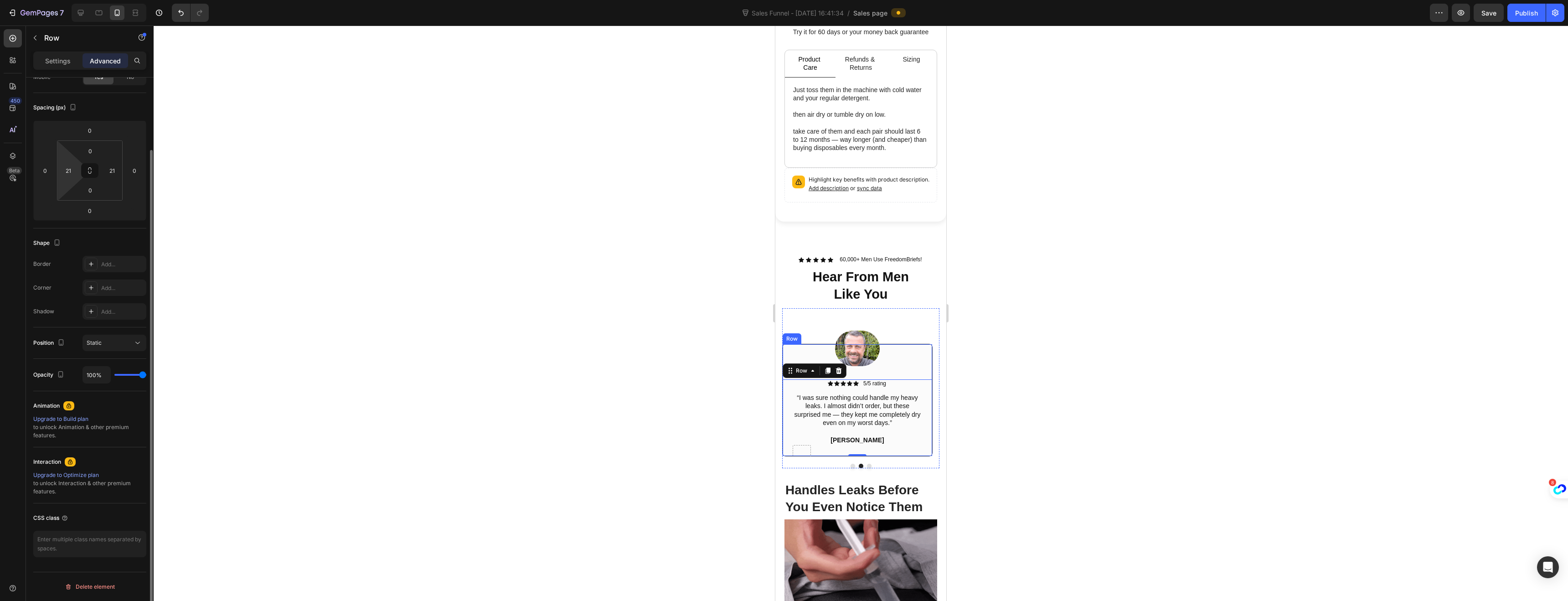
scroll to position [0, 0]
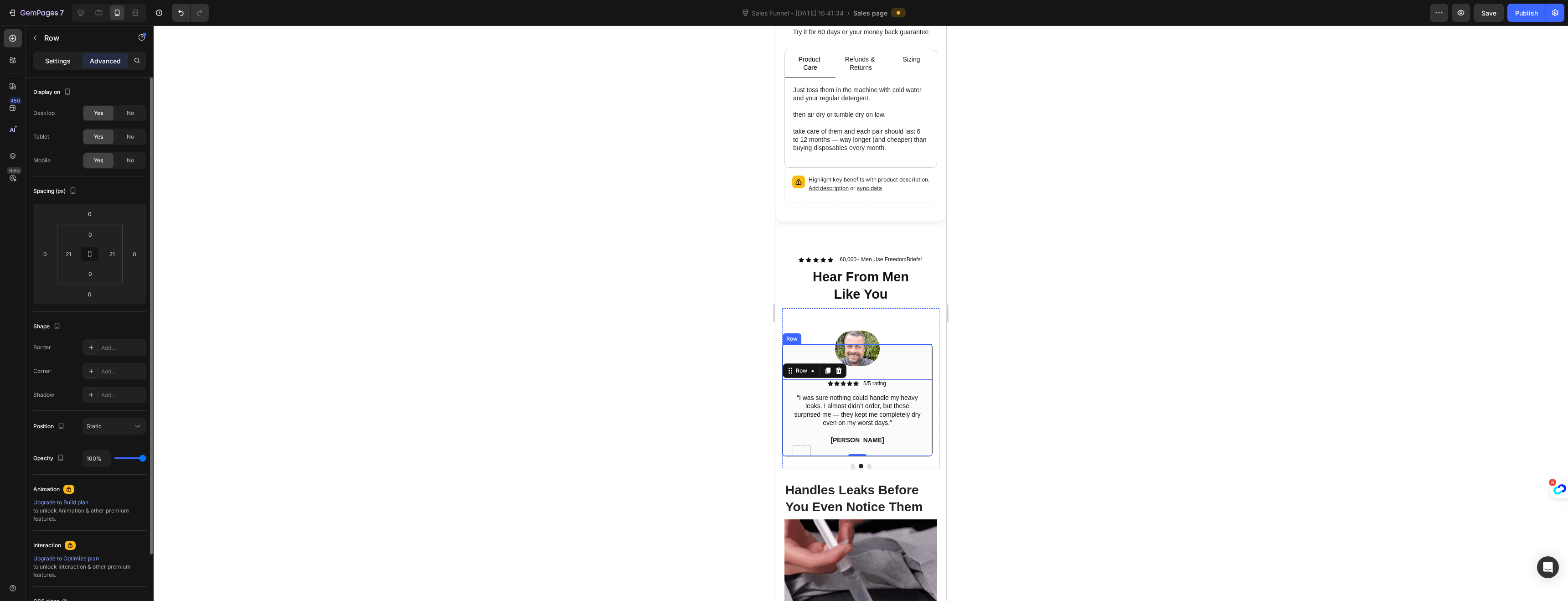
click at [57, 67] on div "Settings" at bounding box center [58, 60] width 45 height 14
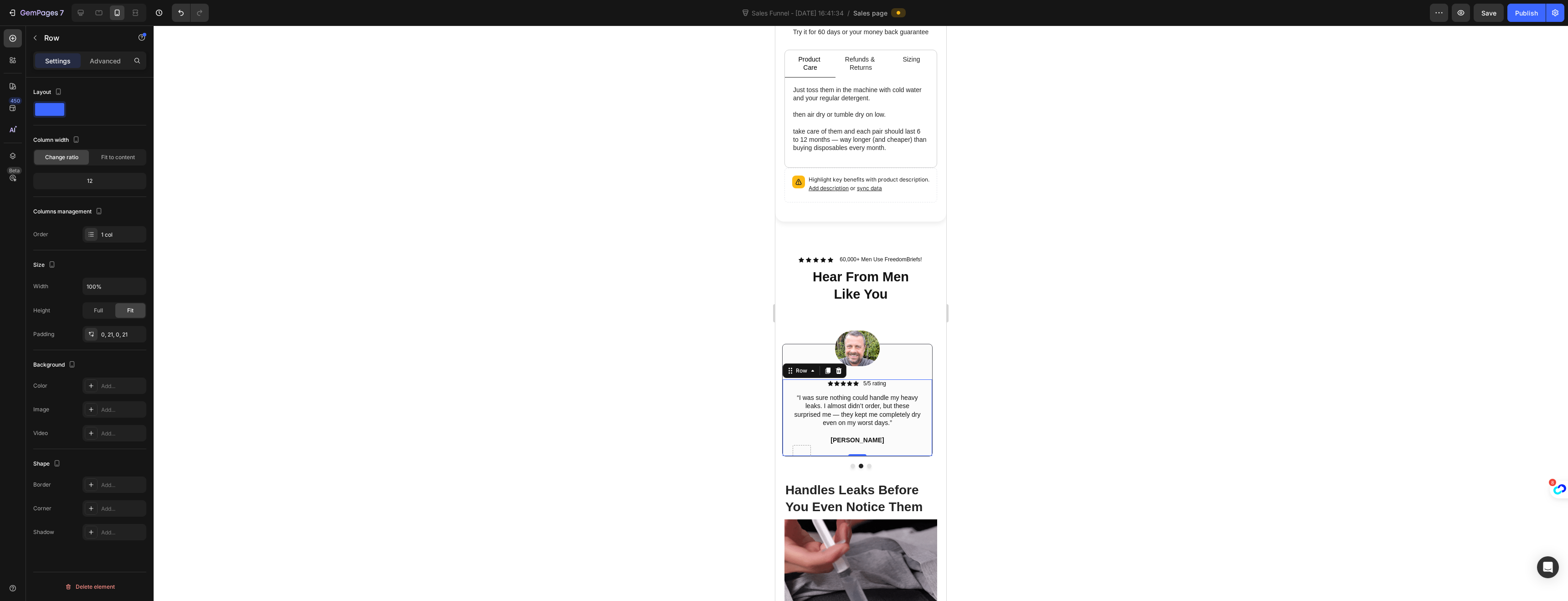
click at [783, 447] on div "Icon Icon Icon Icon Icon Icon List 5/5 rating Text Block Row “I was sure nothin…" at bounding box center [857, 418] width 150 height 77
click at [718, 412] on div at bounding box center [861, 313] width 1414 height 576
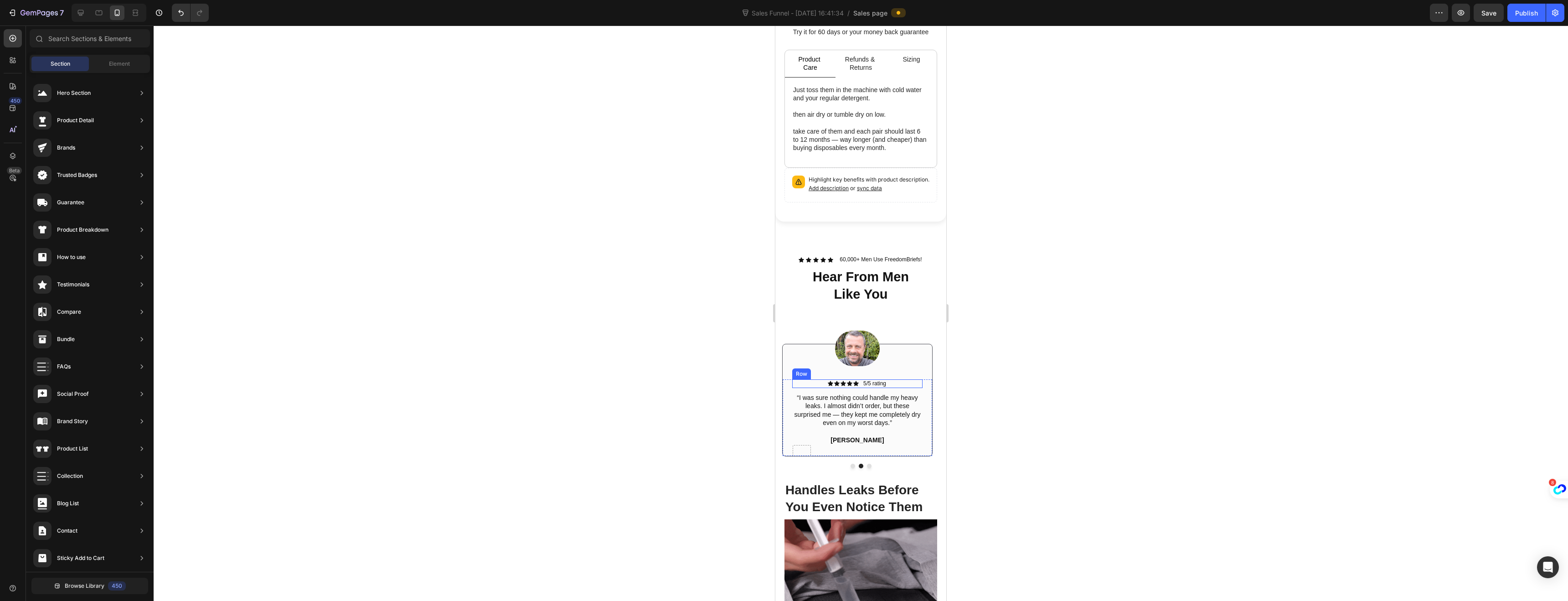
scroll to position [469, 0]
click at [805, 443] on div at bounding box center [802, 457] width 19 height 27
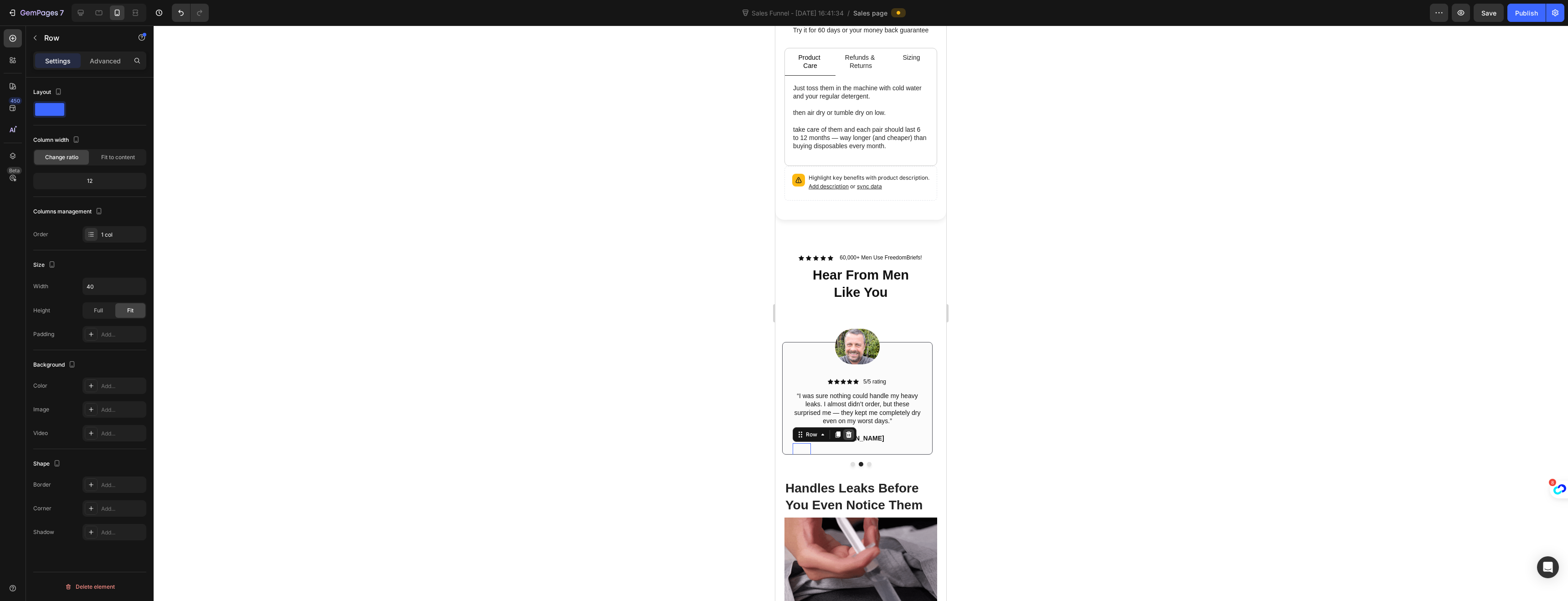
click at [847, 431] on icon at bounding box center [849, 434] width 6 height 6
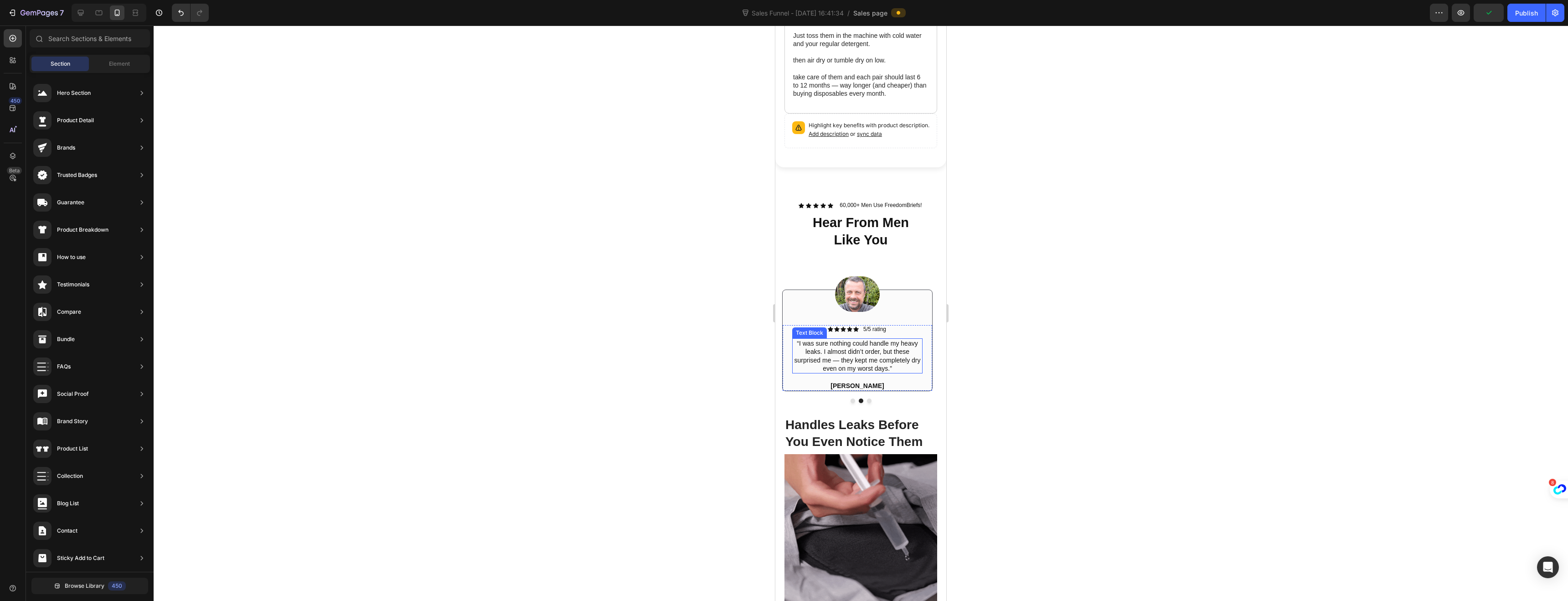
scroll to position [530, 0]
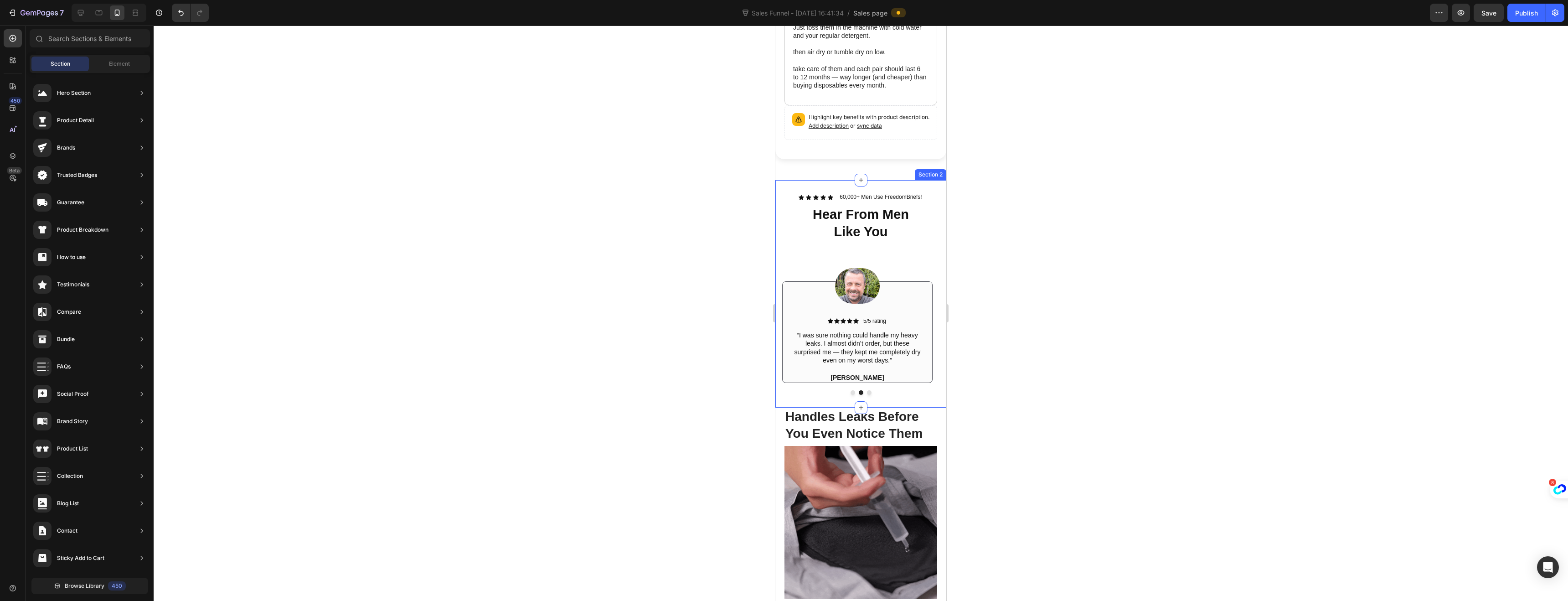
click at [783, 401] on div "Image Icon Icon Icon Icon Icon Icon List 5/5 rating Text Block Row “I’ve tried …" at bounding box center [860, 324] width 157 height 155
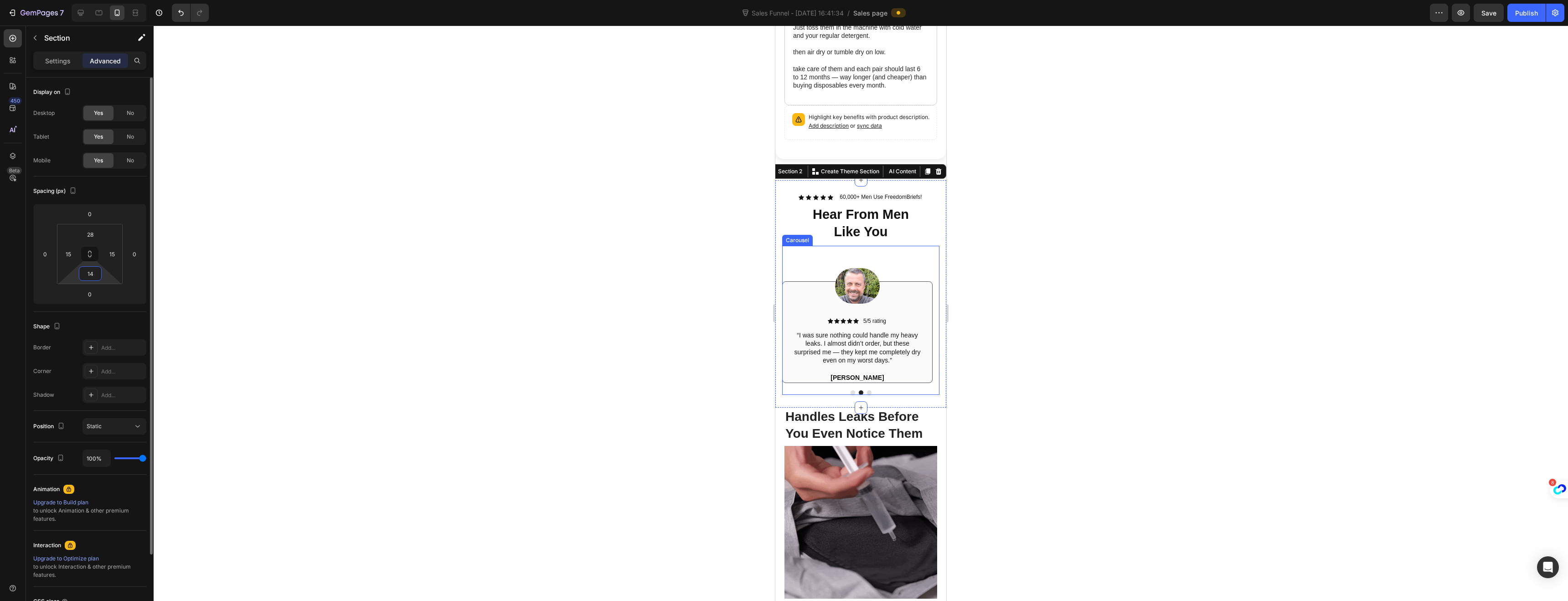
click at [89, 276] on input "14" at bounding box center [90, 273] width 19 height 14
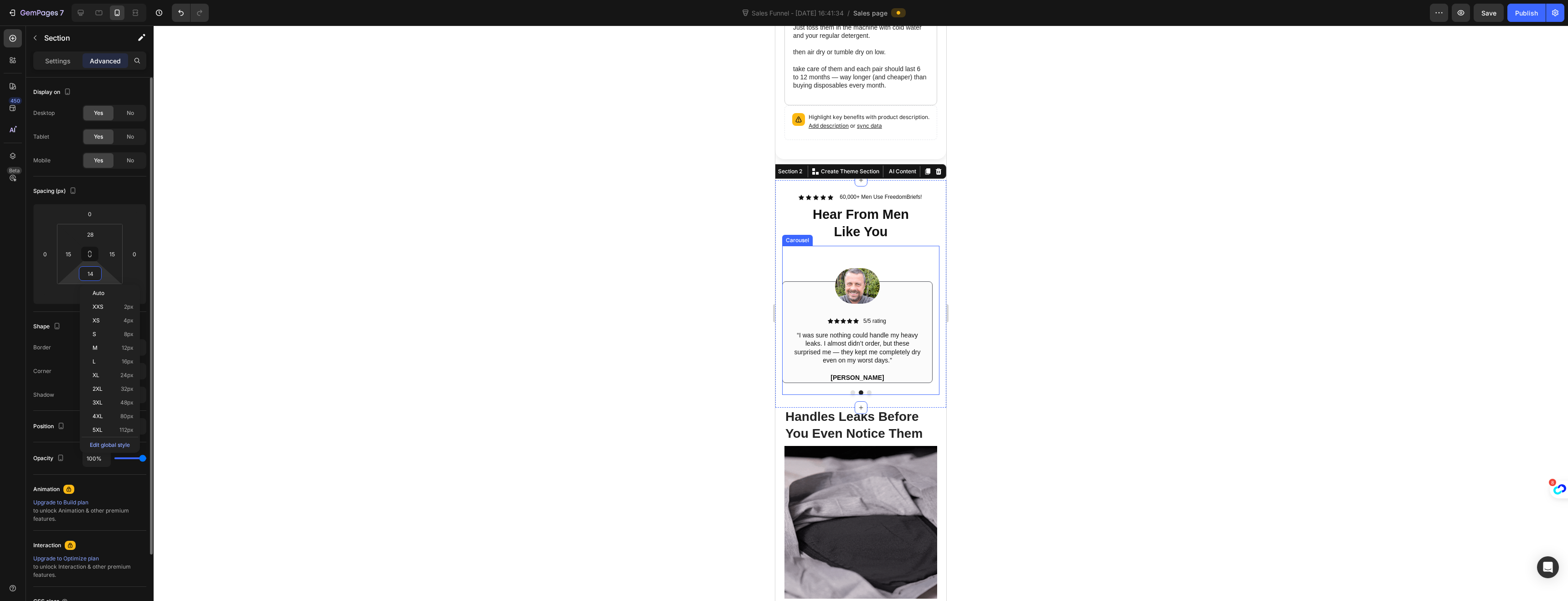
type input "0"
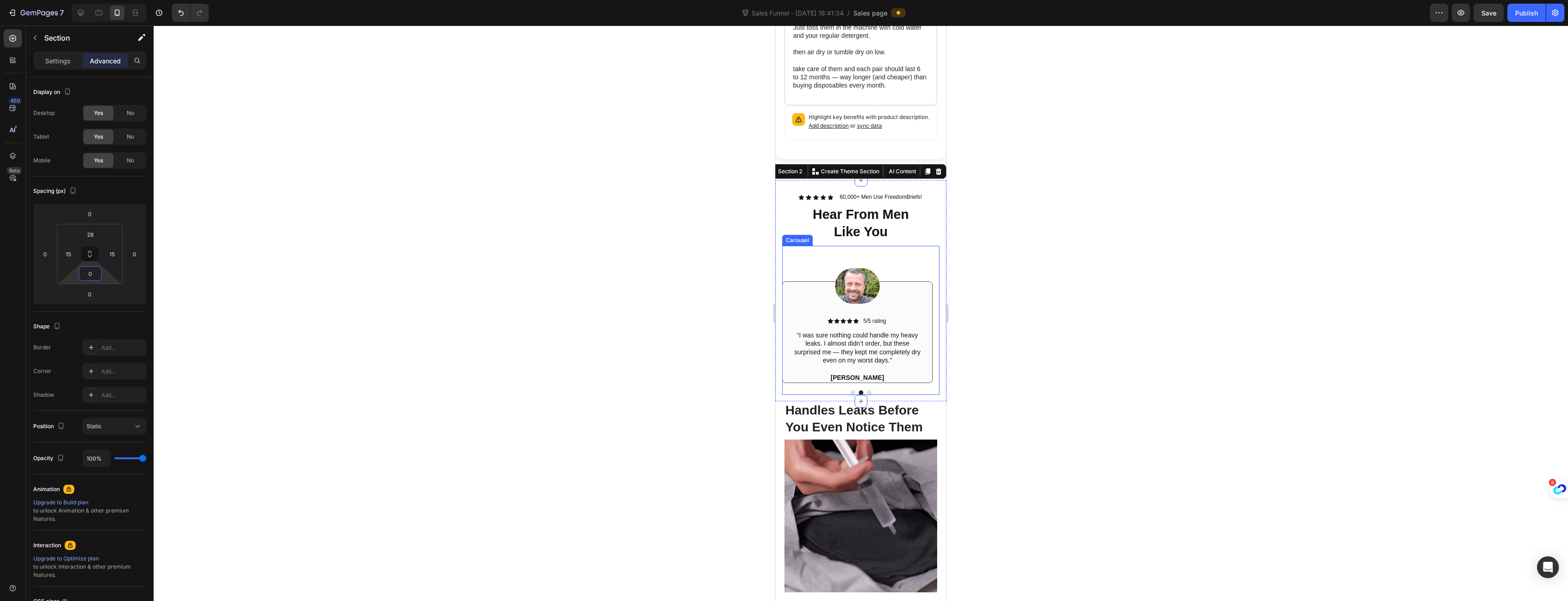
click at [487, 317] on div at bounding box center [861, 313] width 1414 height 576
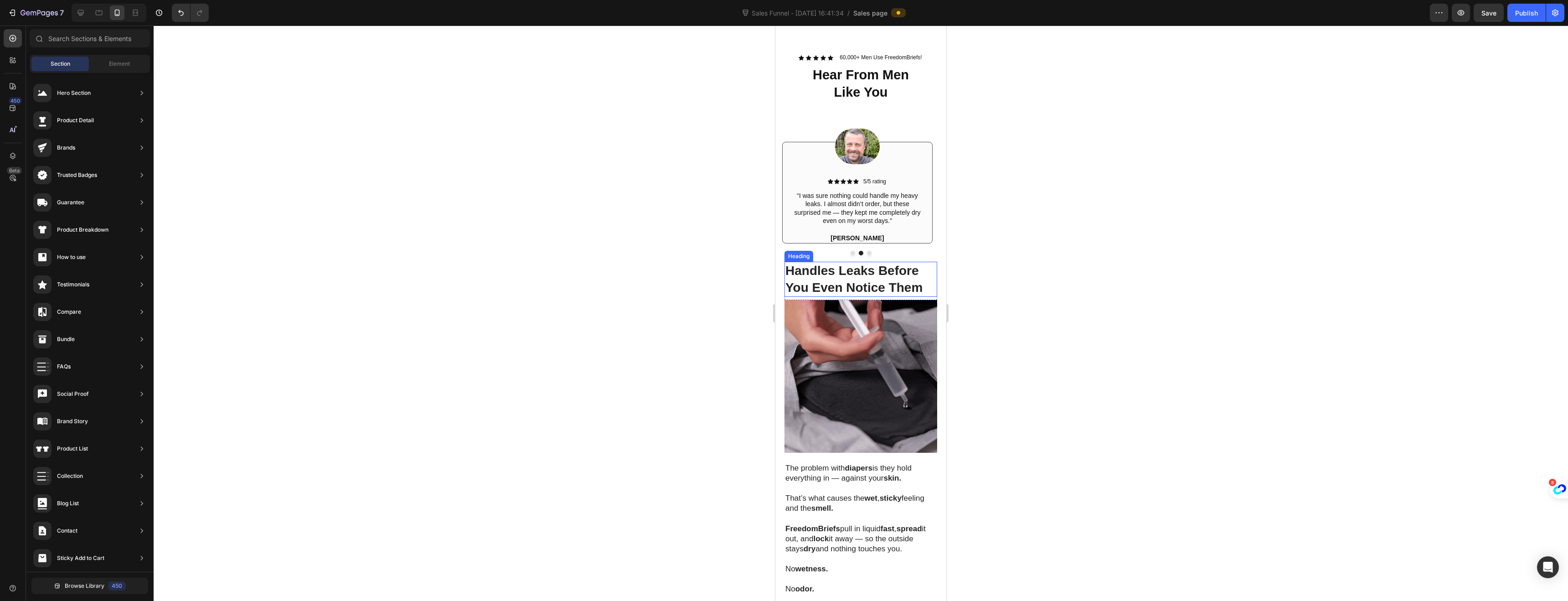
scroll to position [677, 0]
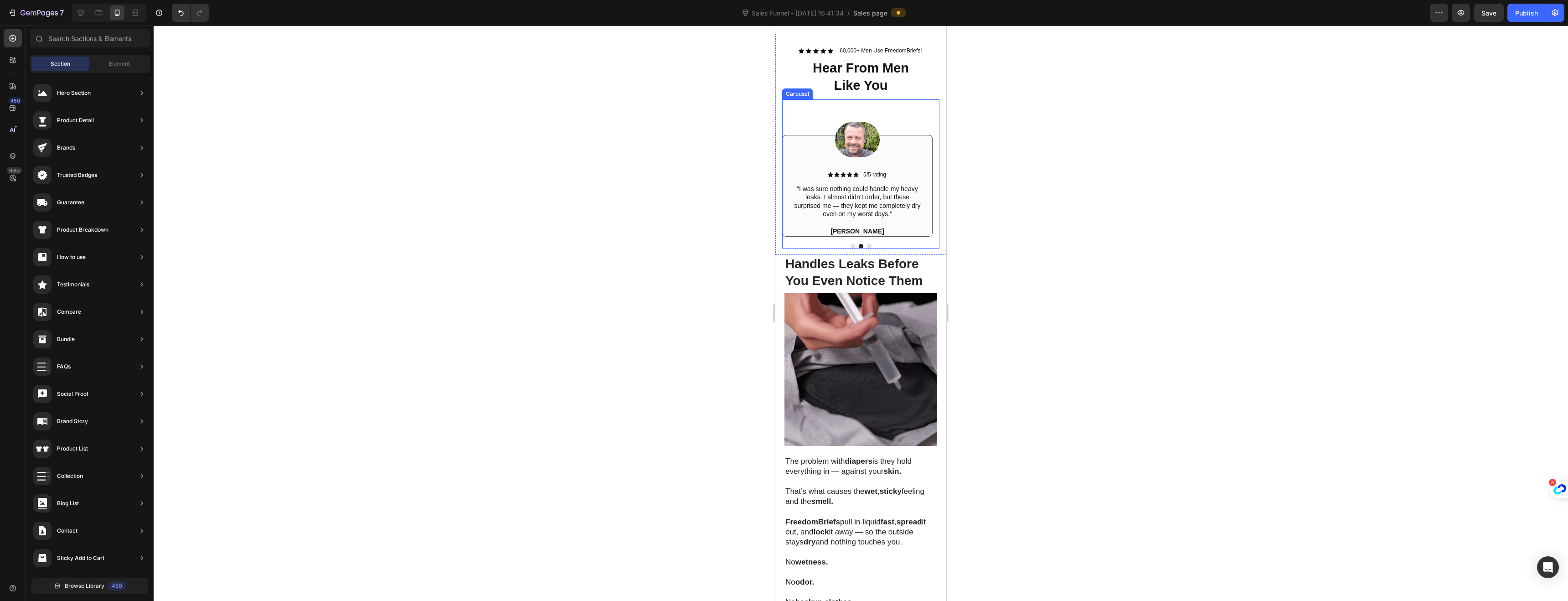
click at [827, 237] on div "Image Icon Icon Icon Icon Icon Icon List 5/5 rating Text Block Row “I was sure …" at bounding box center [857, 168] width 150 height 137
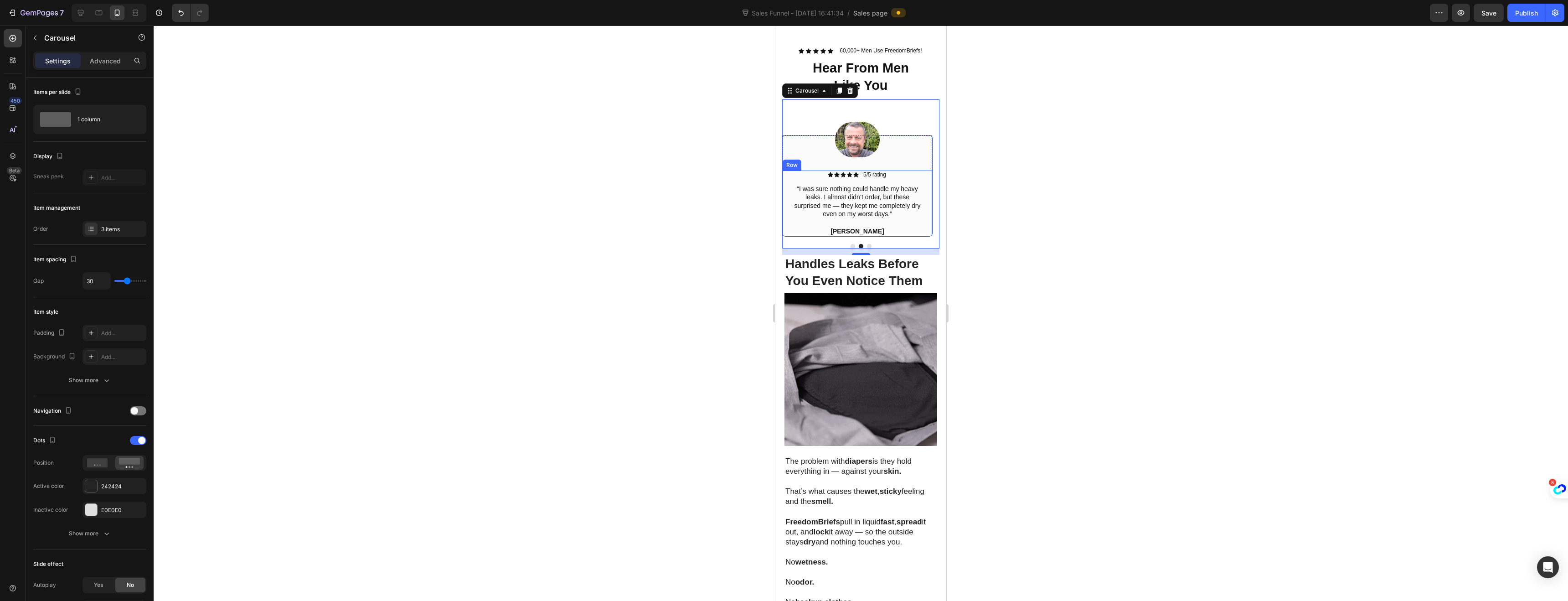
click at [786, 227] on div "Icon Icon Icon Icon Icon Icon List 5/5 rating Text Block Row “I was sure nothin…" at bounding box center [857, 203] width 150 height 66
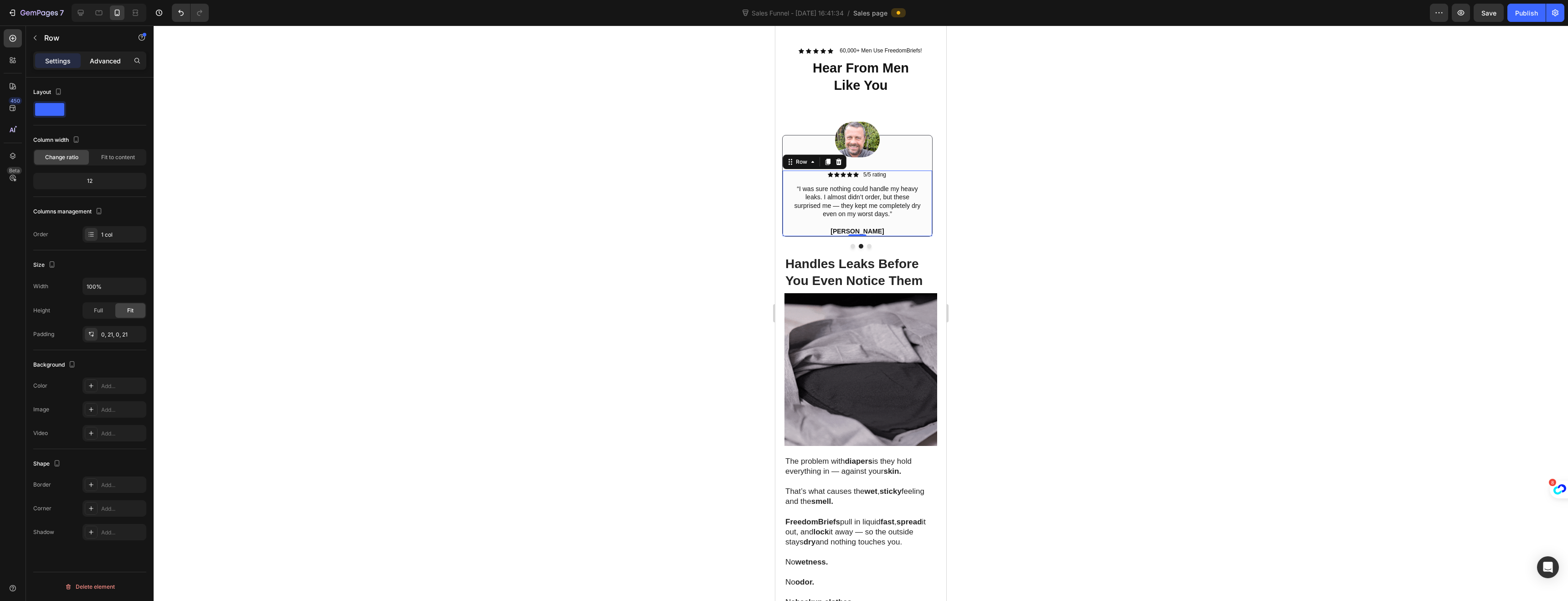
click at [95, 66] on div "Advanced" at bounding box center [105, 60] width 45 height 14
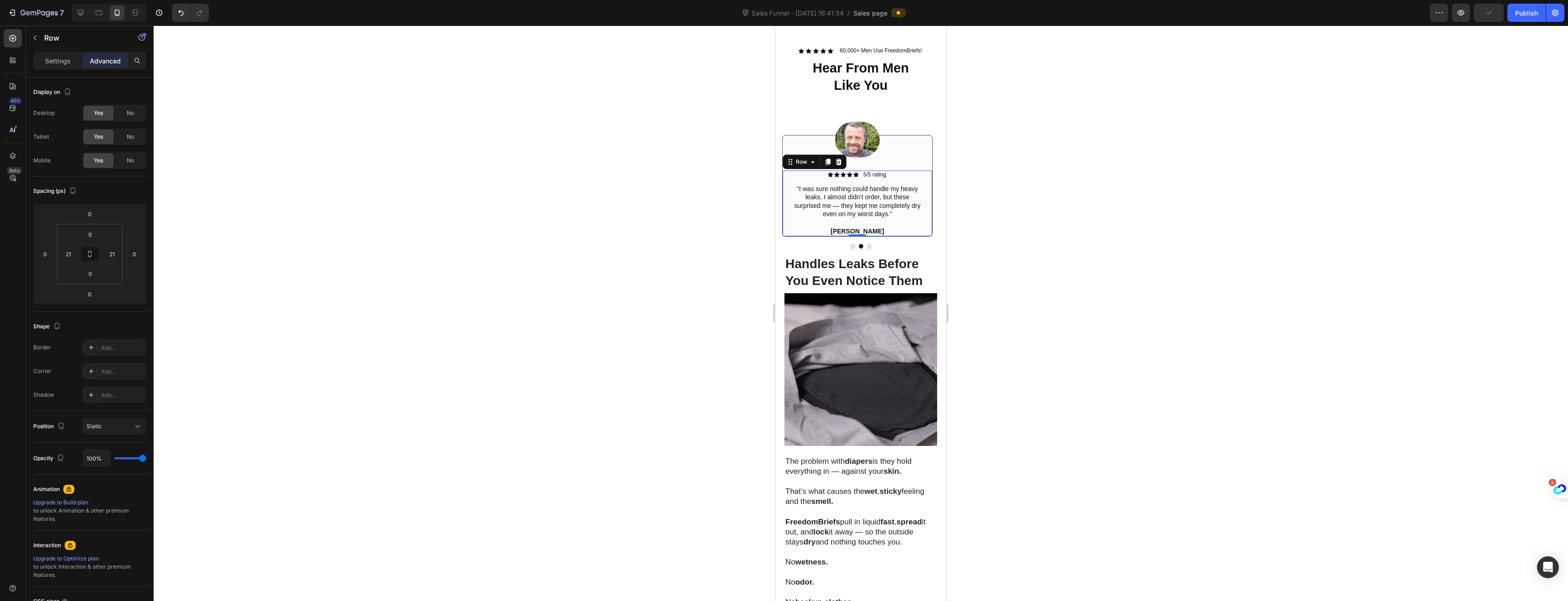
drag, startPoint x: 1072, startPoint y: 239, endPoint x: 954, endPoint y: 282, distance: 125.6
click at [1071, 239] on div at bounding box center [861, 313] width 1414 height 576
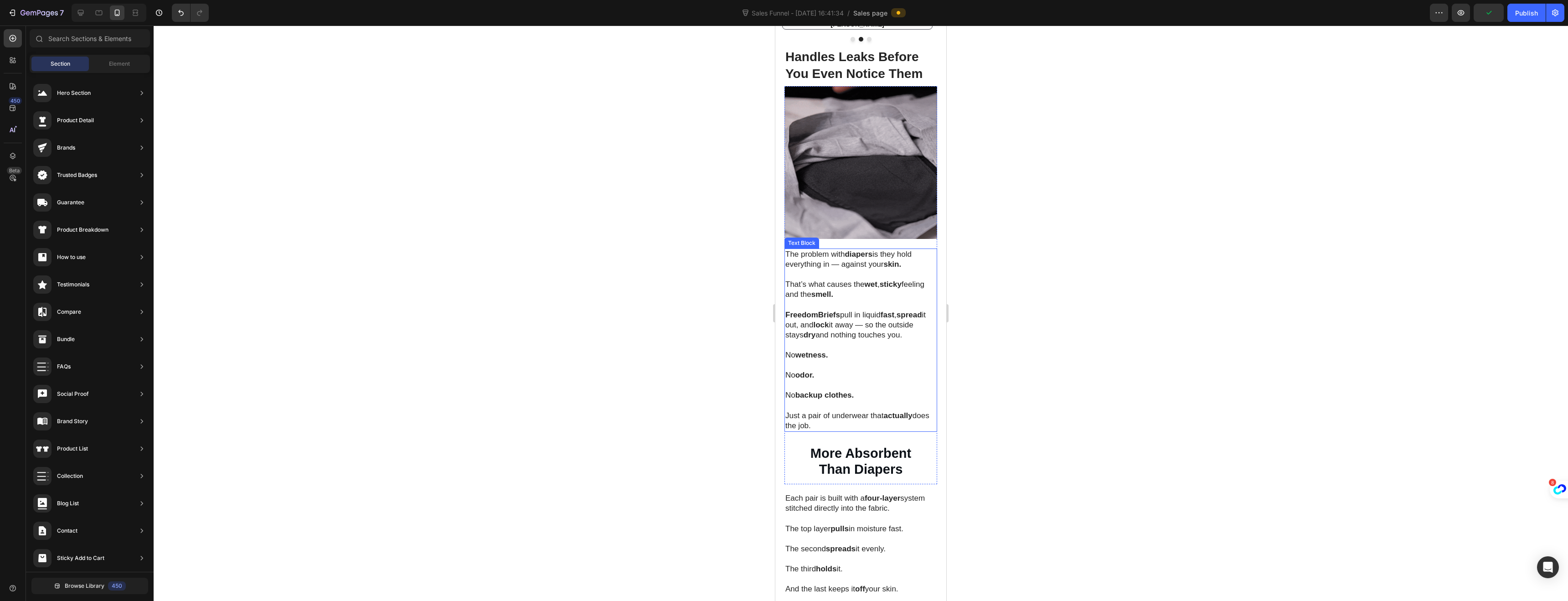
scroll to position [919, 0]
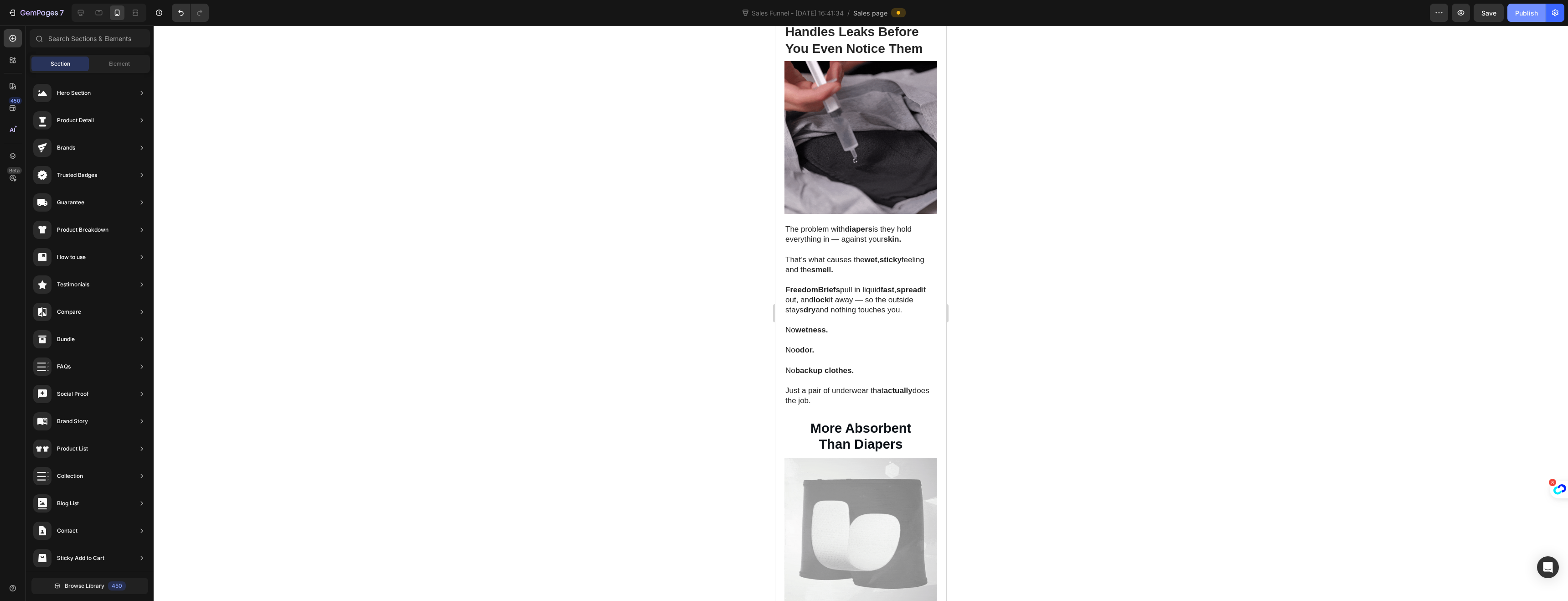
click at [1519, 16] on div "Publish" at bounding box center [1526, 13] width 23 height 10
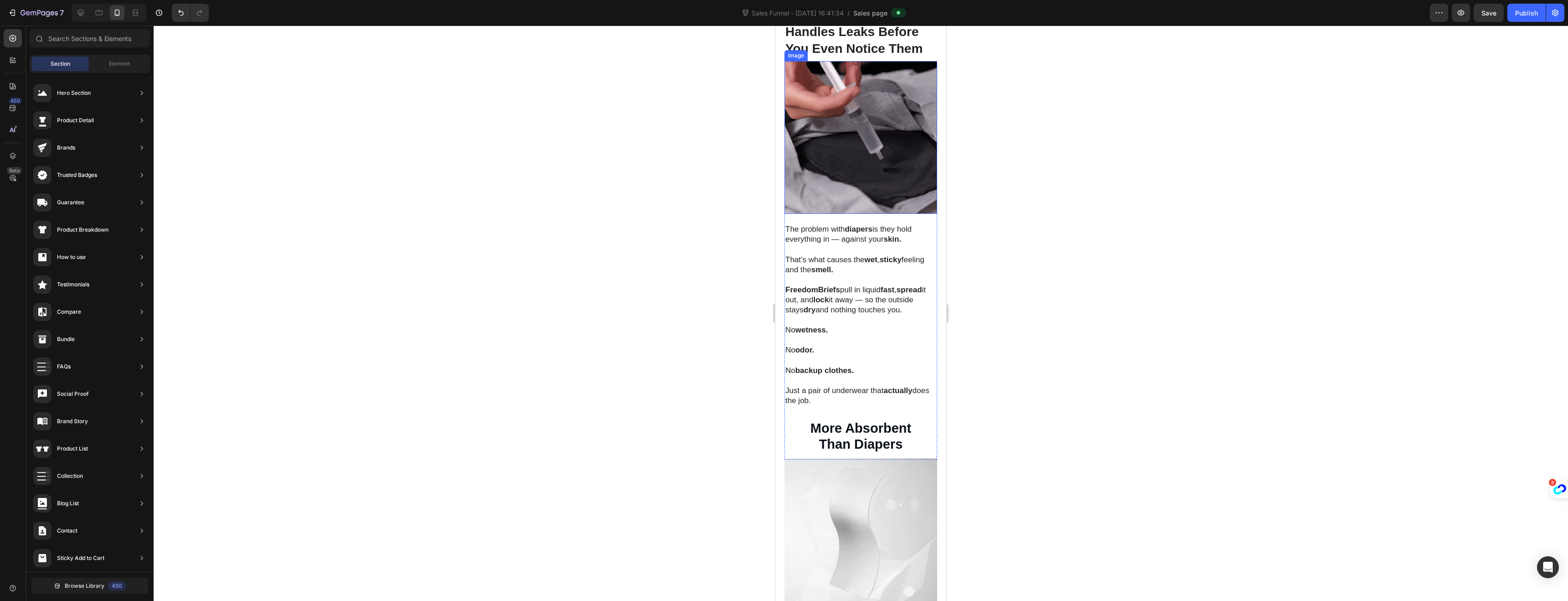
scroll to position [598, 0]
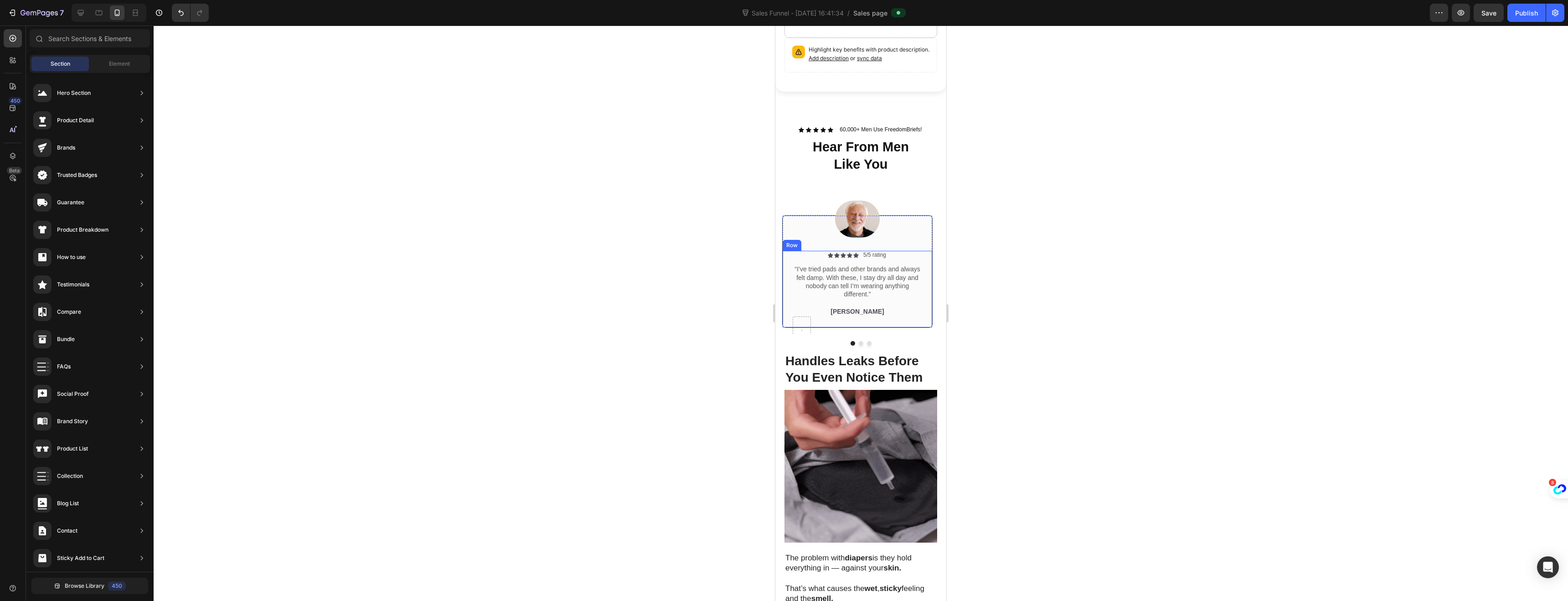
click at [796, 298] on div "Icon Icon Icon Icon Icon Icon List 5/5 rating Text Block Row “I’ve tried pads a…" at bounding box center [857, 289] width 130 height 77
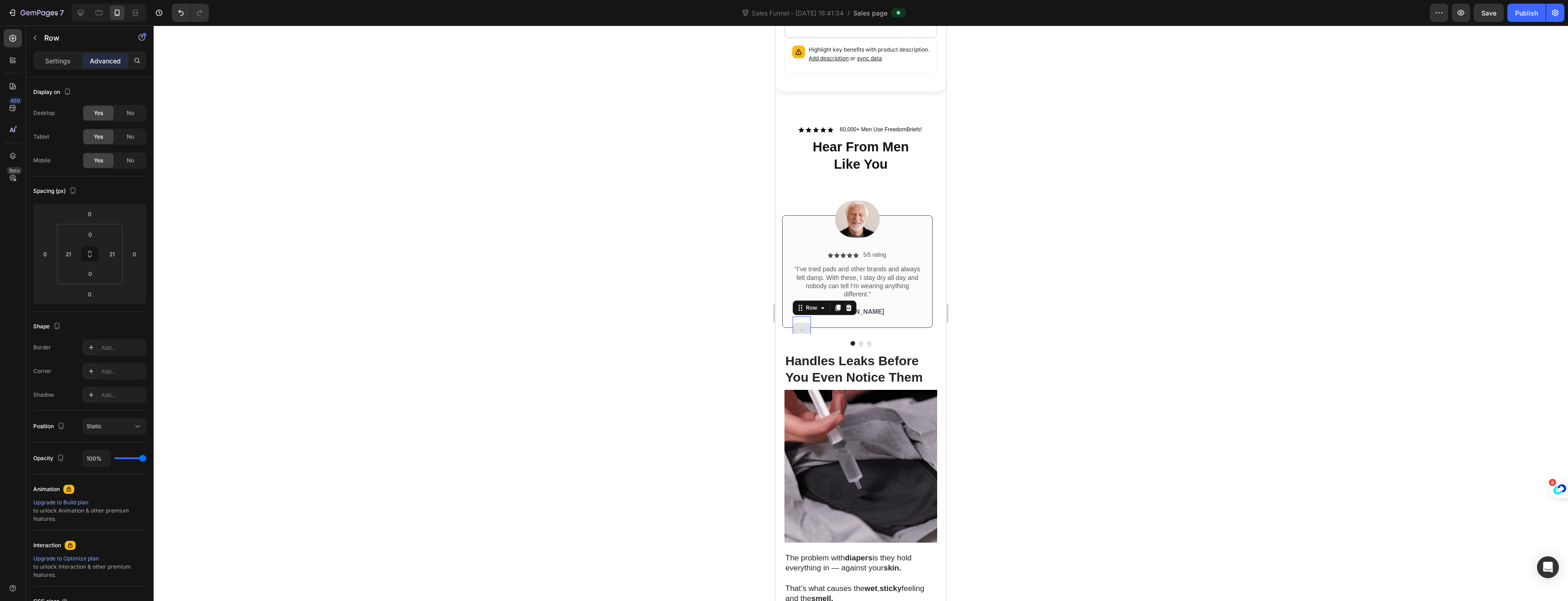
click at [805, 317] on div at bounding box center [802, 330] width 19 height 27
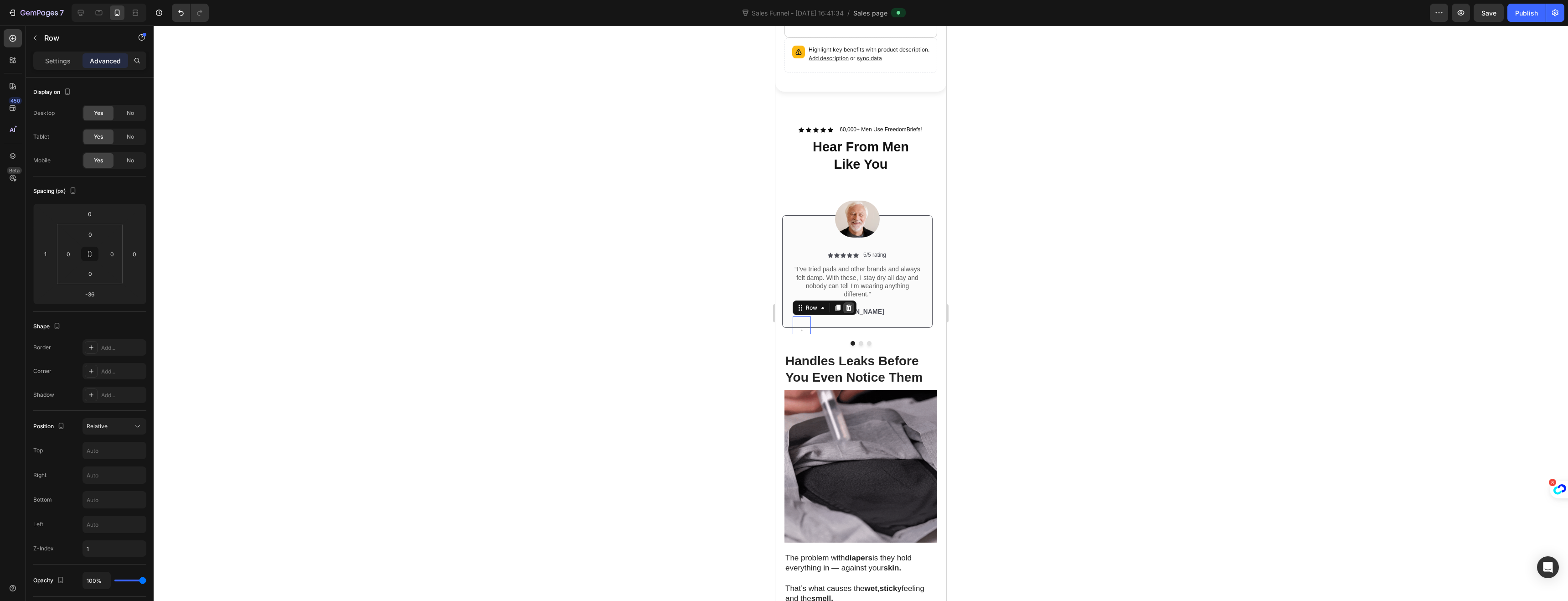
click at [851, 304] on icon at bounding box center [849, 308] width 8 height 8
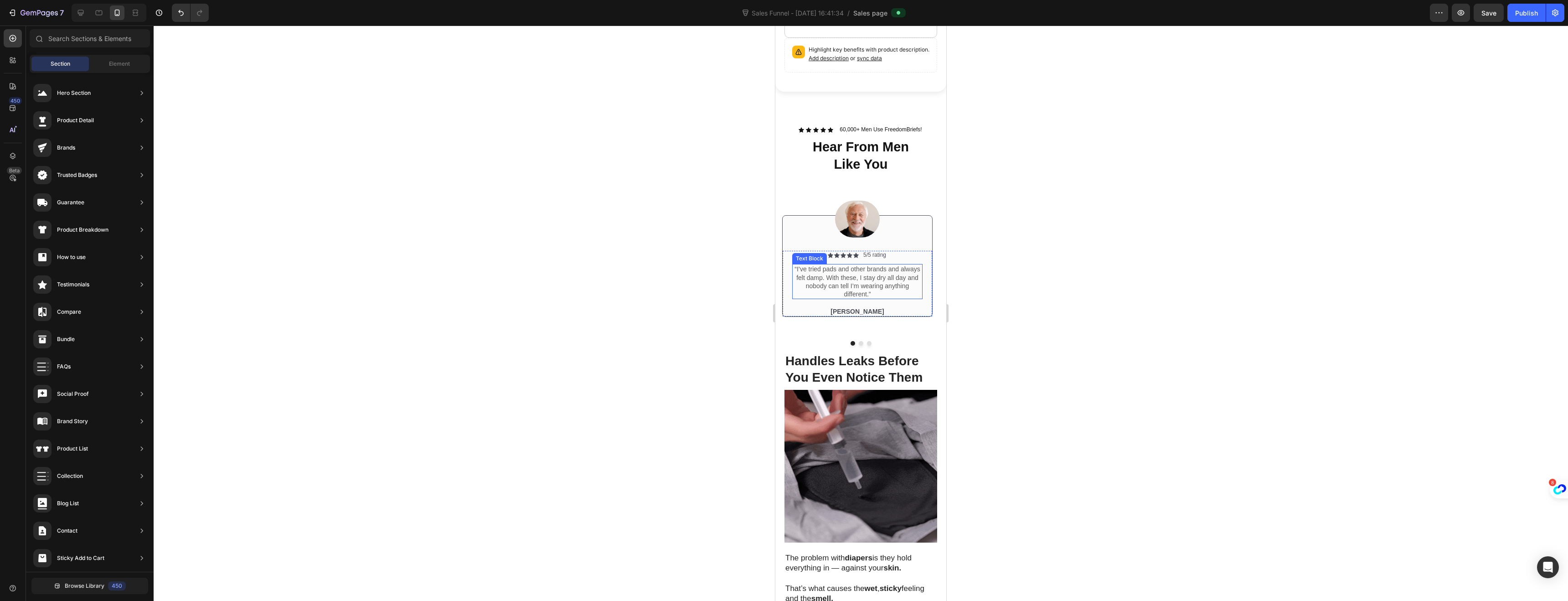
click at [824, 277] on p "“I’ve tried pads and other brands and always felt damp. With these, I stay dry …" at bounding box center [857, 282] width 128 height 33
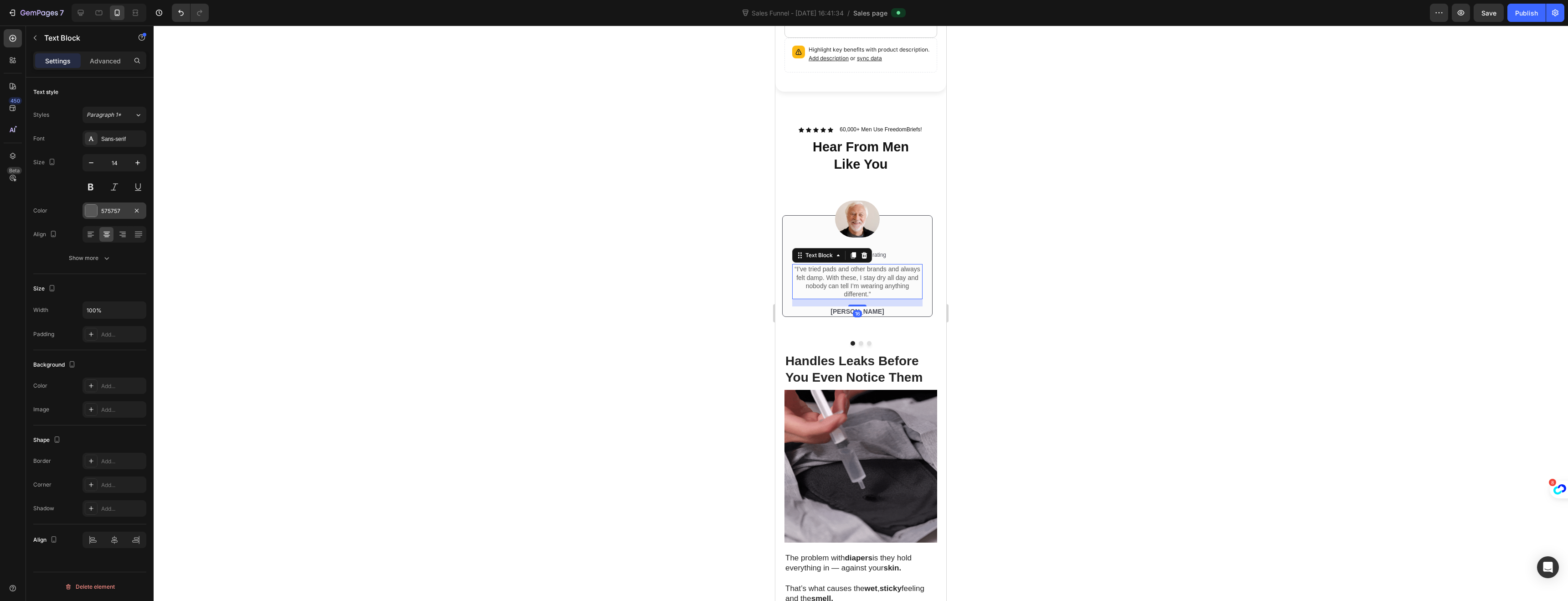
click at [89, 209] on div at bounding box center [91, 210] width 12 height 12
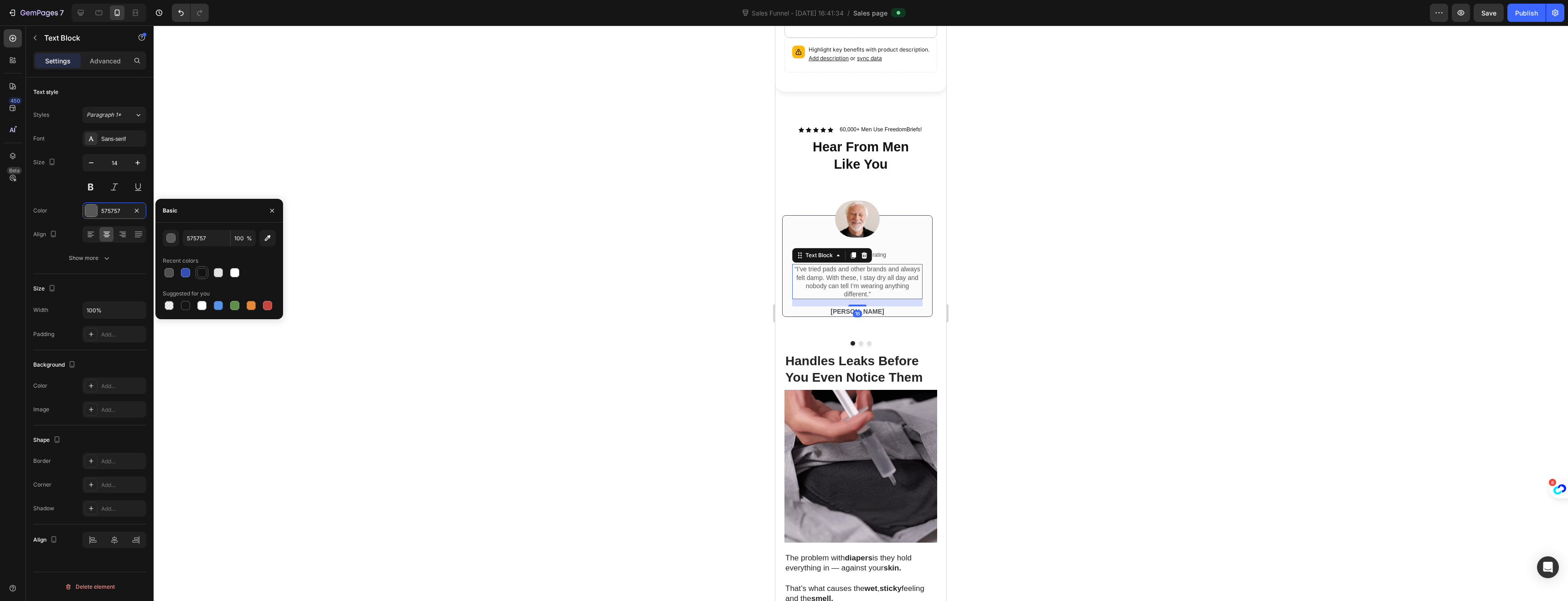
click at [200, 273] on div at bounding box center [201, 272] width 9 height 9
type input "121212"
click at [749, 283] on div at bounding box center [861, 313] width 1414 height 576
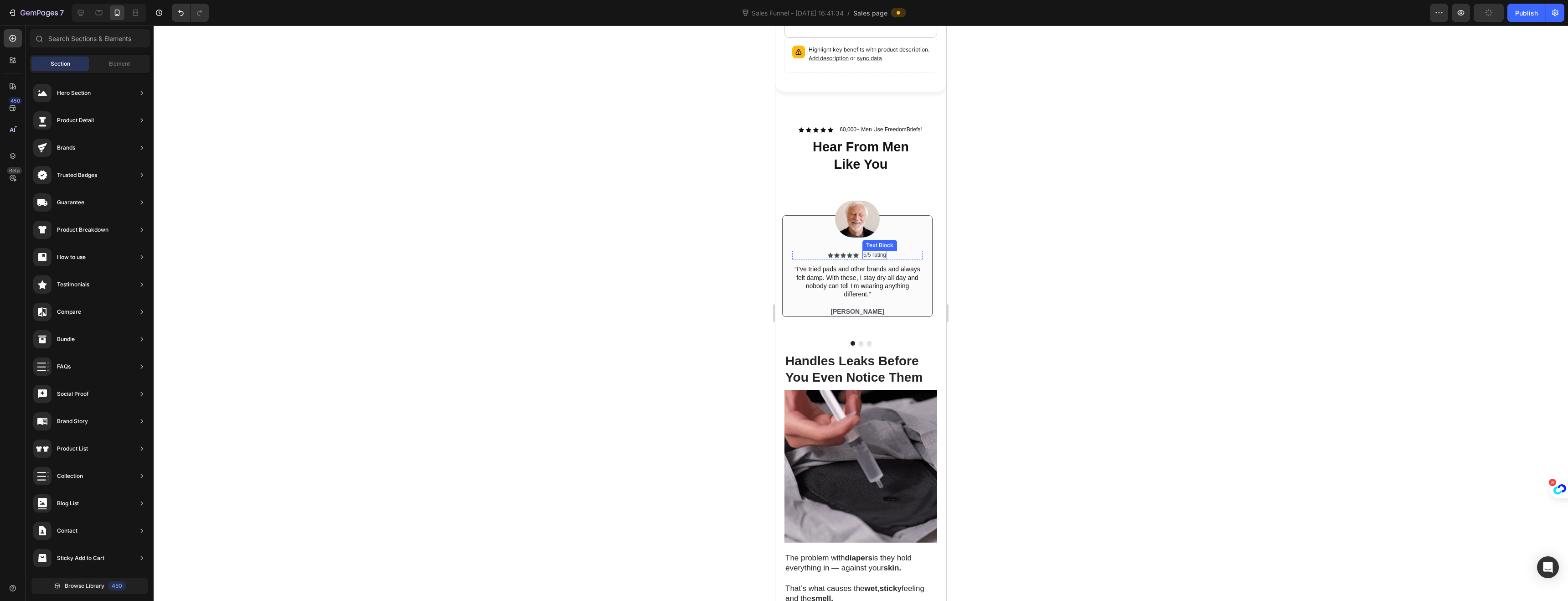
click at [873, 251] on p "5/5 rating" at bounding box center [874, 255] width 23 height 8
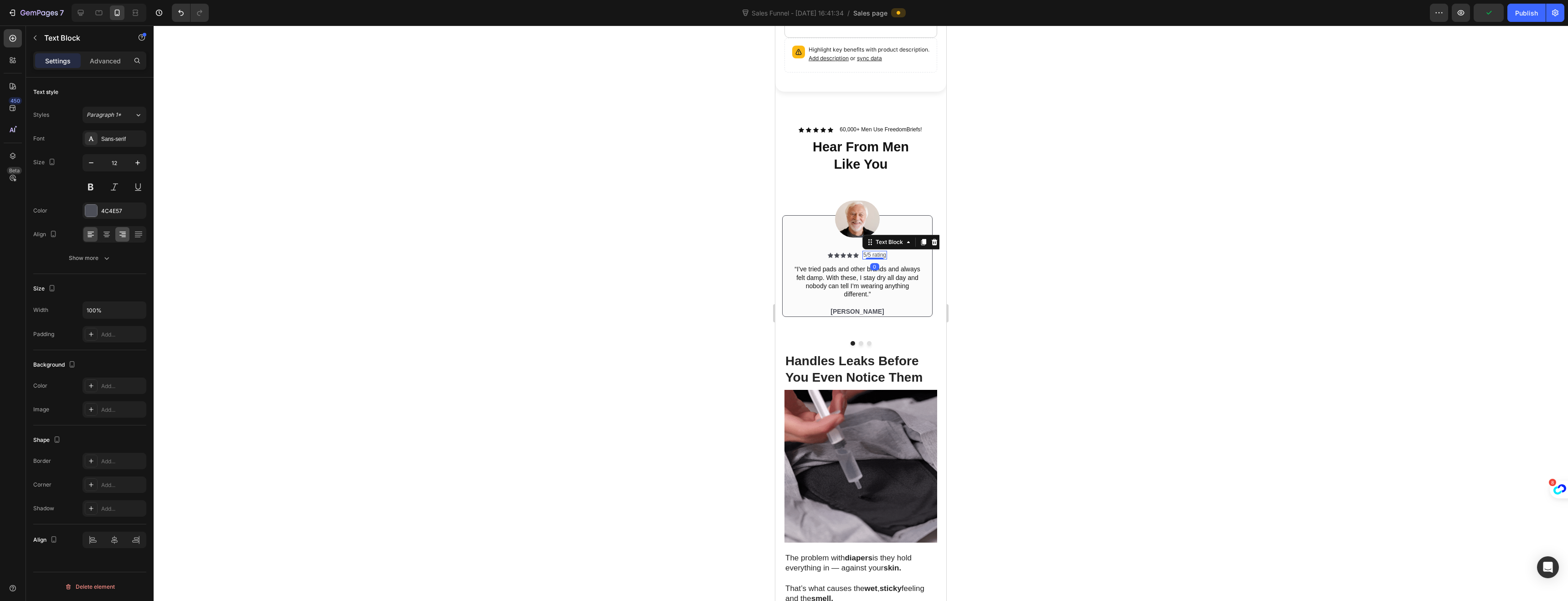
drag, startPoint x: 91, startPoint y: 213, endPoint x: 129, endPoint y: 227, distance: 40.5
click at [91, 213] on div at bounding box center [91, 210] width 12 height 12
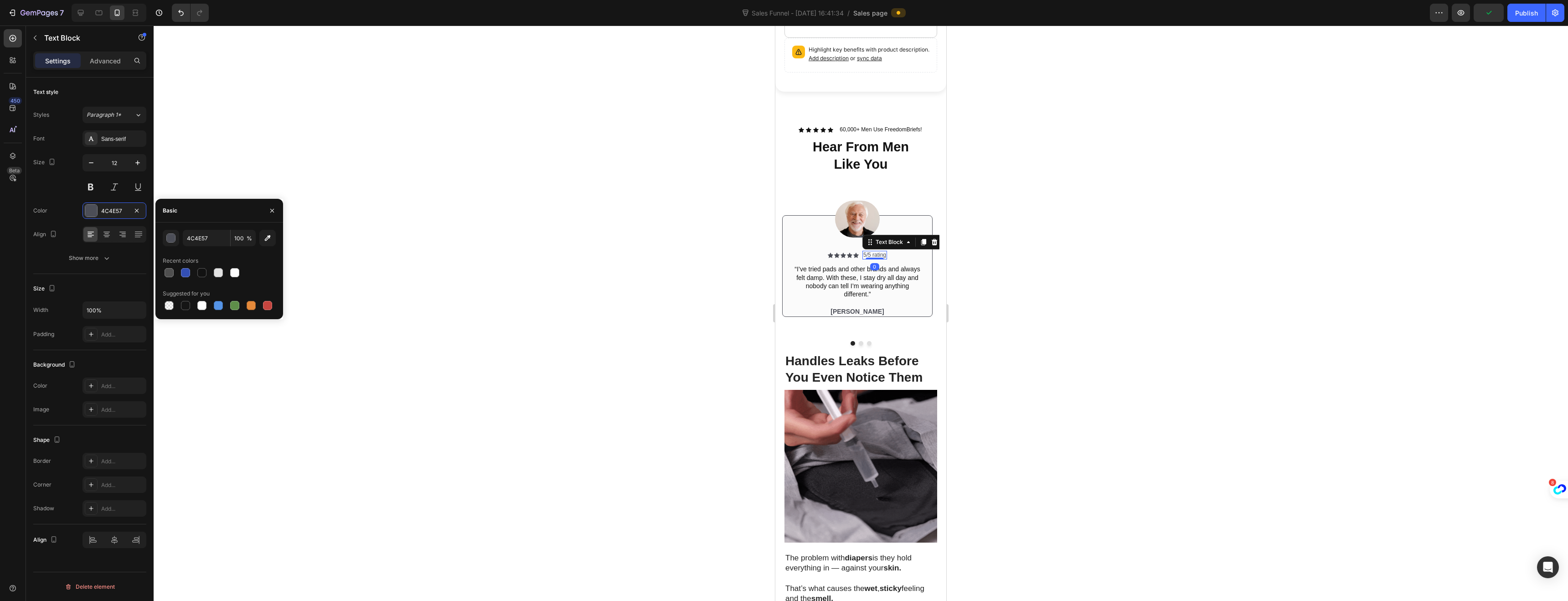
drag, startPoint x: 200, startPoint y: 273, endPoint x: 290, endPoint y: 267, distance: 90.2
click at [200, 273] on div at bounding box center [201, 272] width 9 height 9
type input "121212"
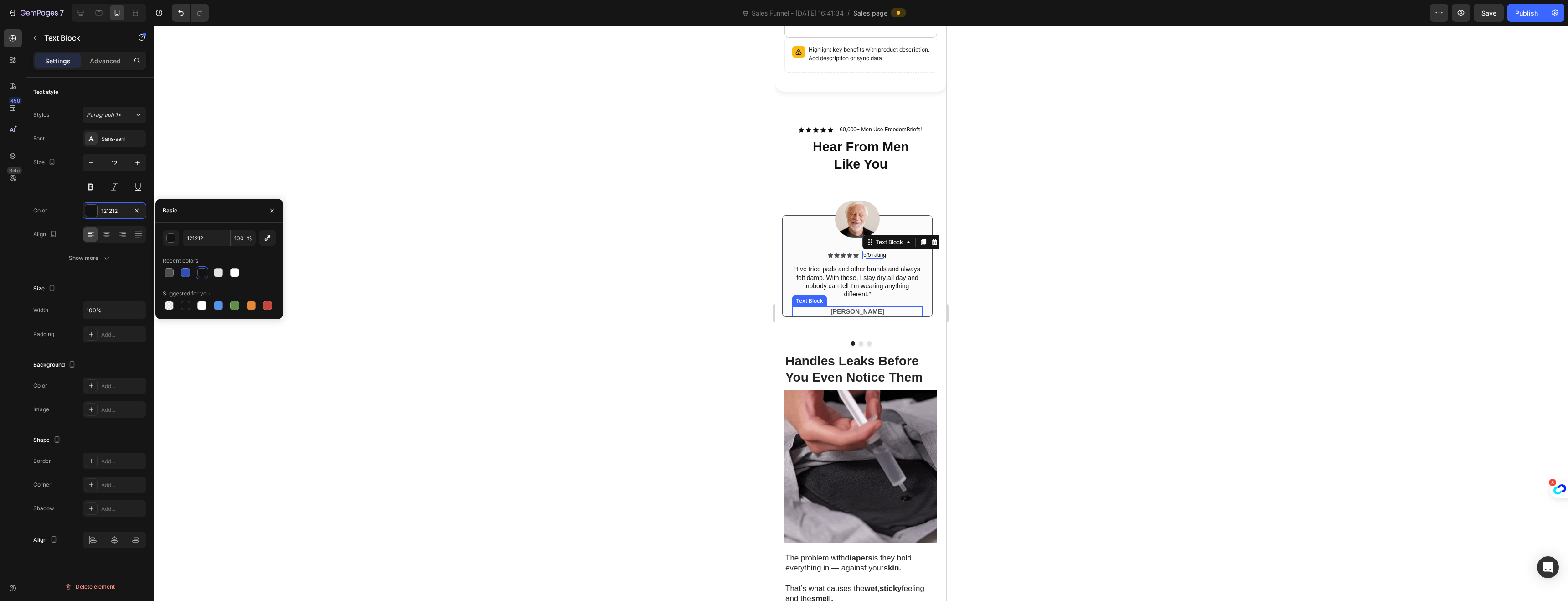
click at [848, 307] on p "[PERSON_NAME]" at bounding box center [857, 311] width 128 height 8
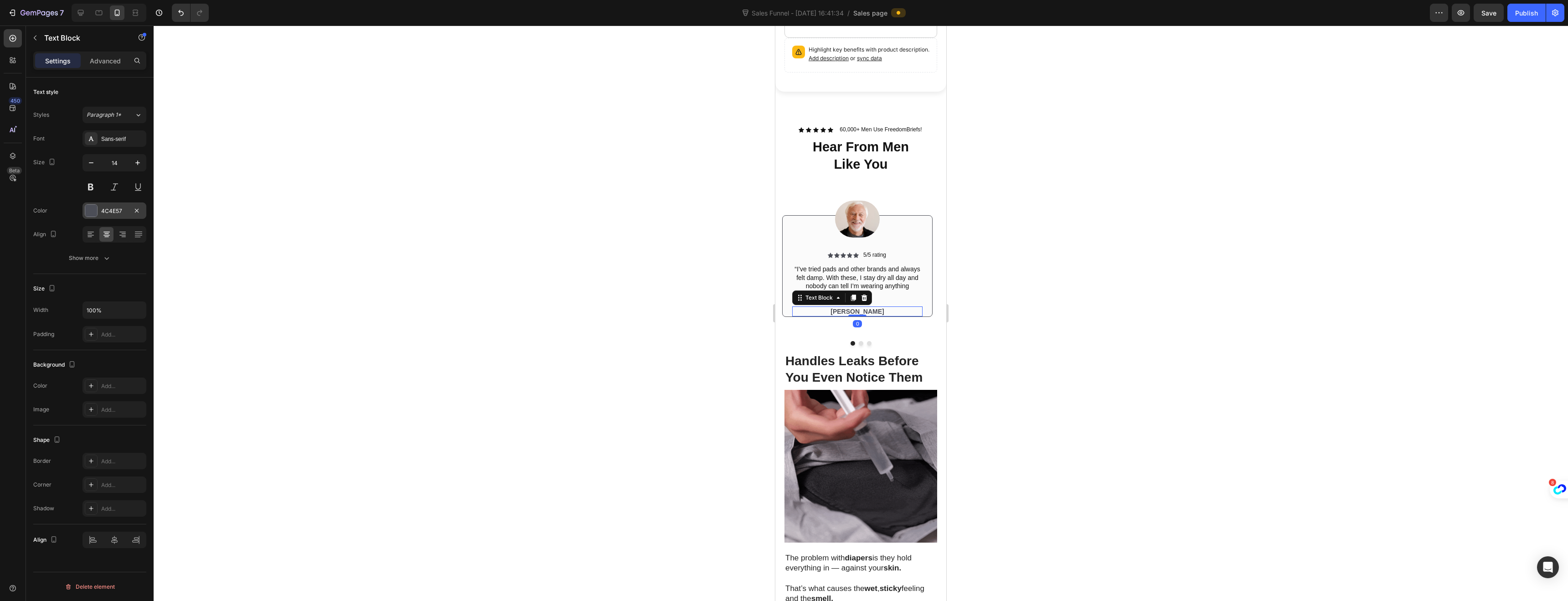
click at [87, 209] on div at bounding box center [91, 210] width 12 height 12
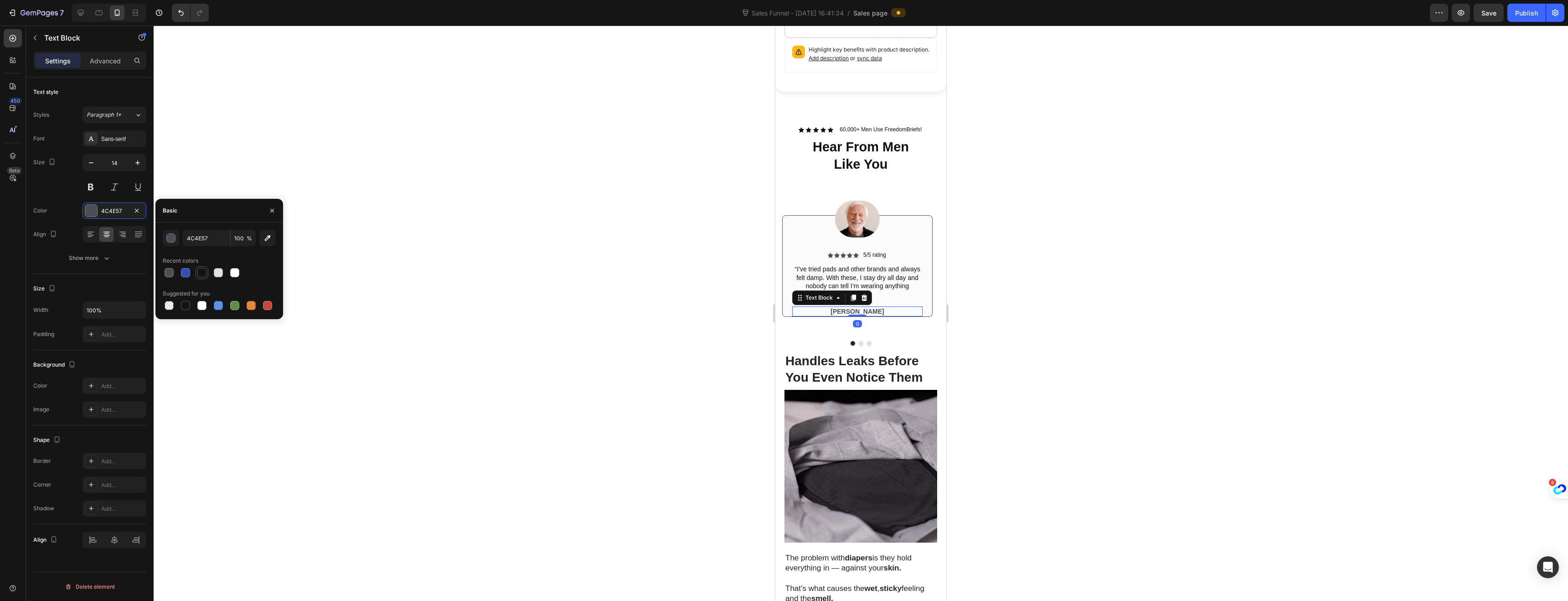
click at [201, 273] on div at bounding box center [201, 272] width 9 height 9
type input "121212"
click at [642, 267] on div at bounding box center [861, 313] width 1414 height 576
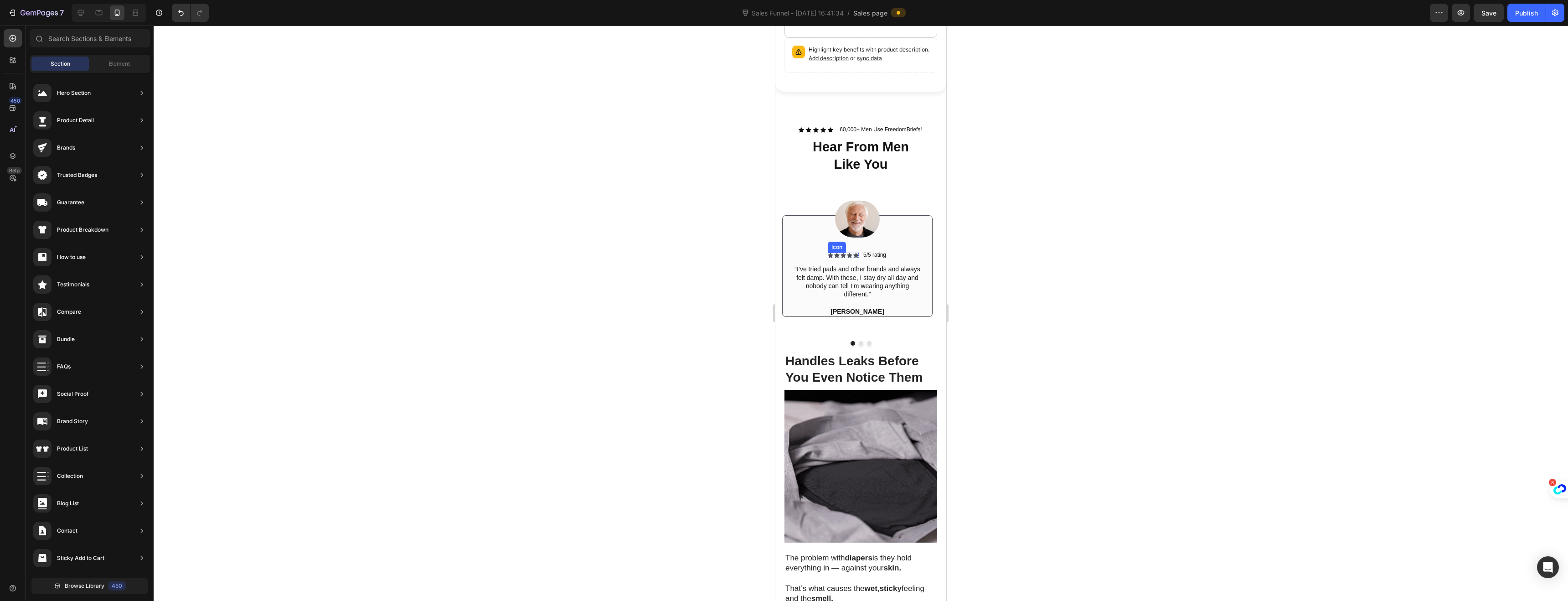
click at [831, 253] on icon at bounding box center [831, 255] width 5 height 5
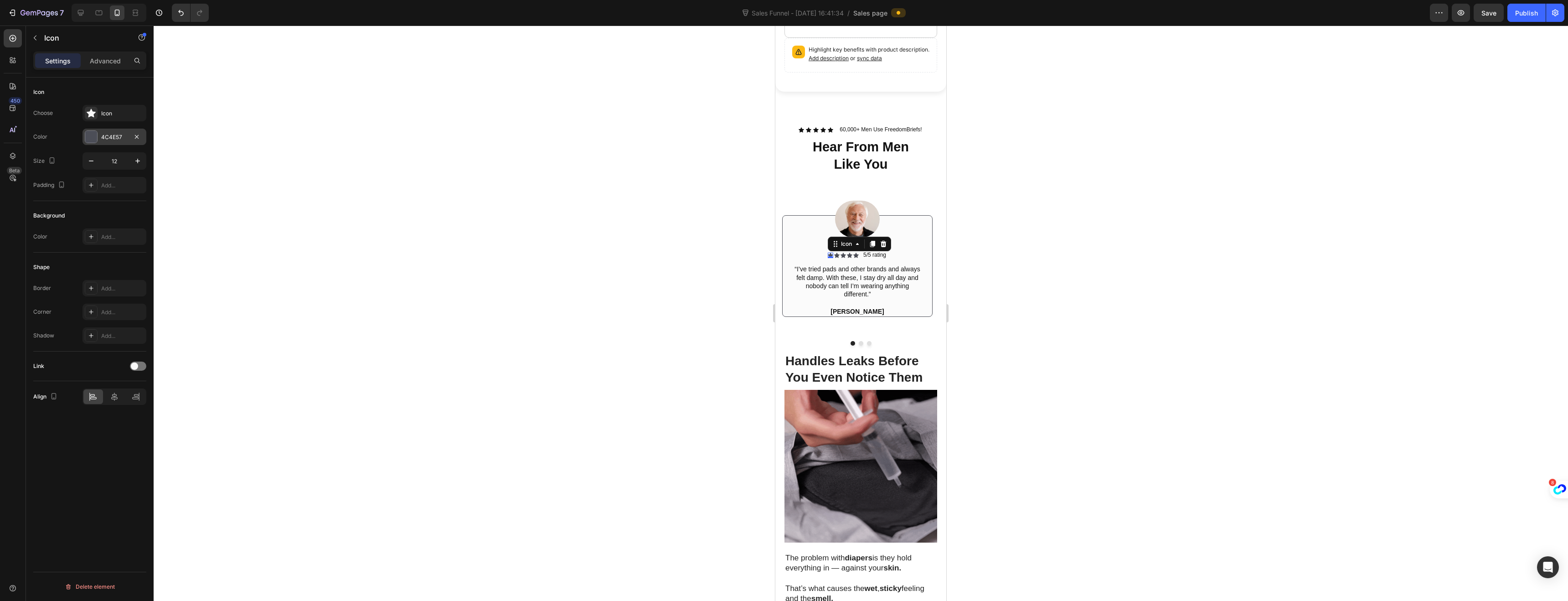
click at [92, 136] on div at bounding box center [91, 137] width 12 height 12
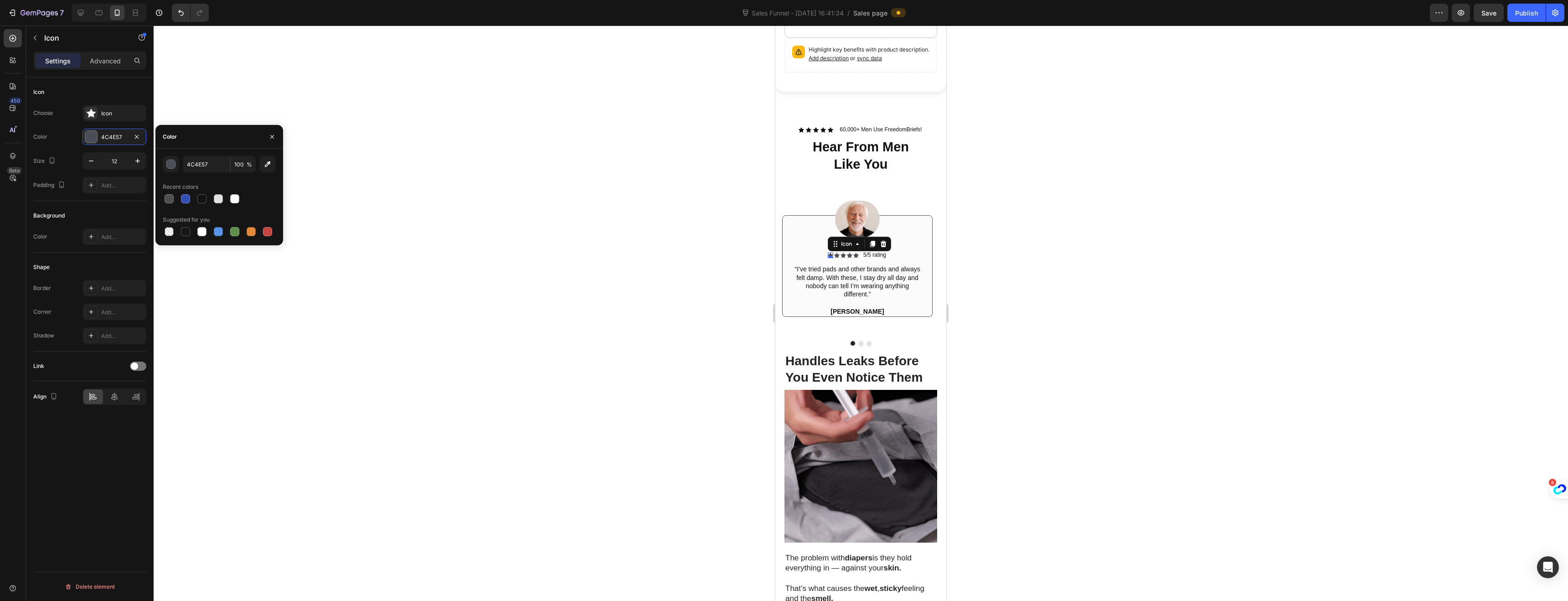
drag, startPoint x: 203, startPoint y: 205, endPoint x: 233, endPoint y: 207, distance: 30.1
click at [203, 205] on div "4C4E57 100 % Recent colors Suggested for you" at bounding box center [219, 197] width 113 height 82
click at [207, 196] on div at bounding box center [202, 199] width 11 height 11
type input "121212"
click at [839, 253] on icon at bounding box center [837, 256] width 5 height 5
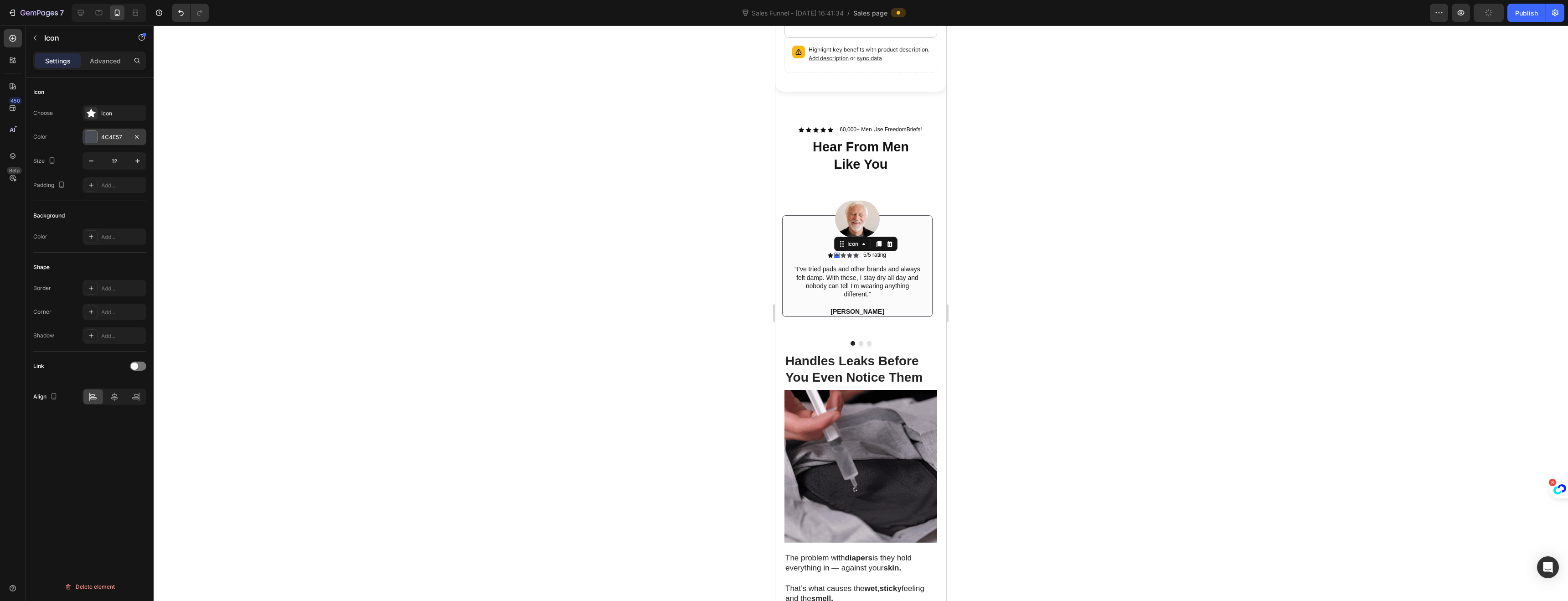
click at [93, 134] on div at bounding box center [91, 137] width 12 height 12
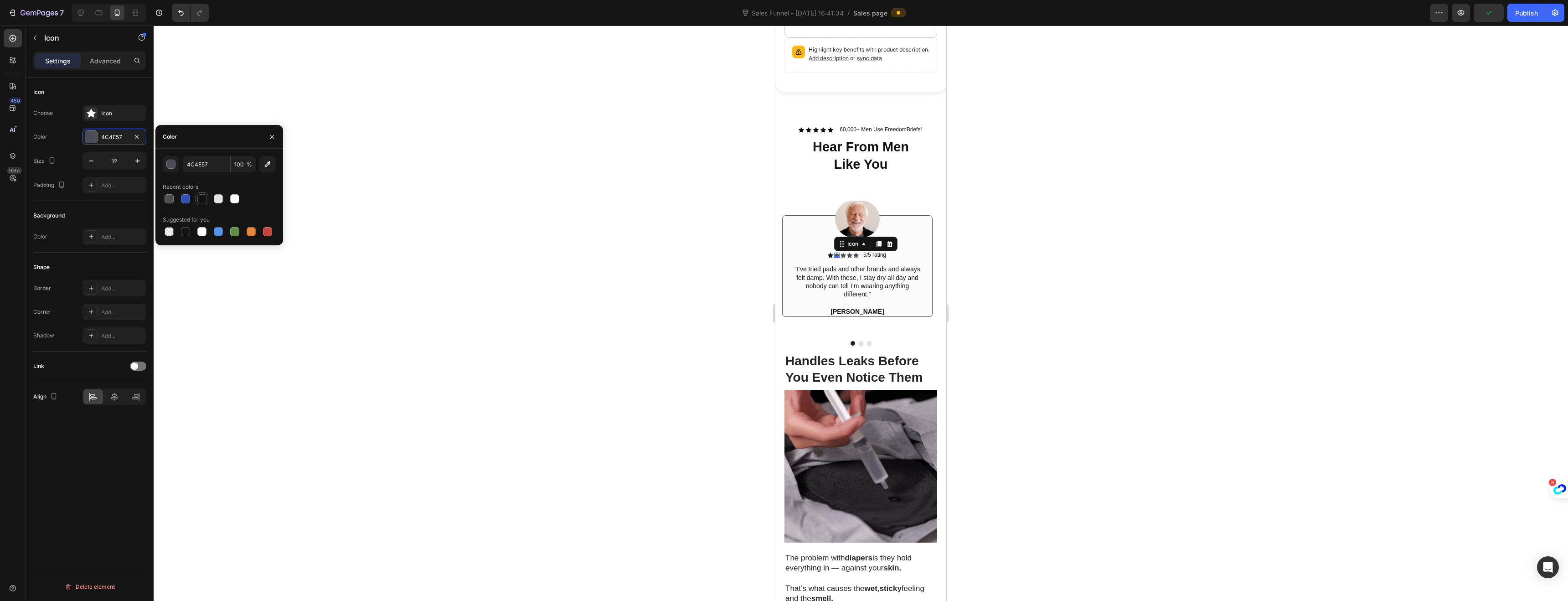
click at [205, 201] on div at bounding box center [201, 199] width 9 height 9
type input "121212"
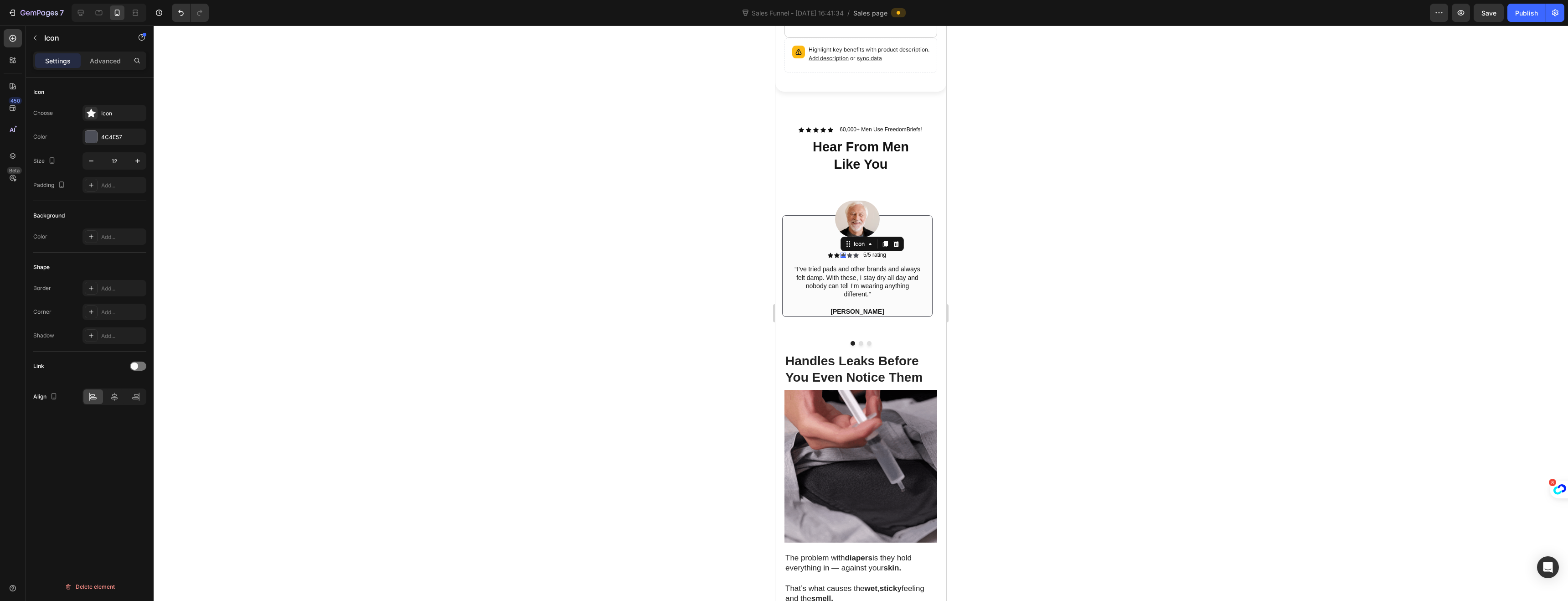
drag, startPoint x: 844, startPoint y: 249, endPoint x: 1501, endPoint y: 260, distance: 657.1
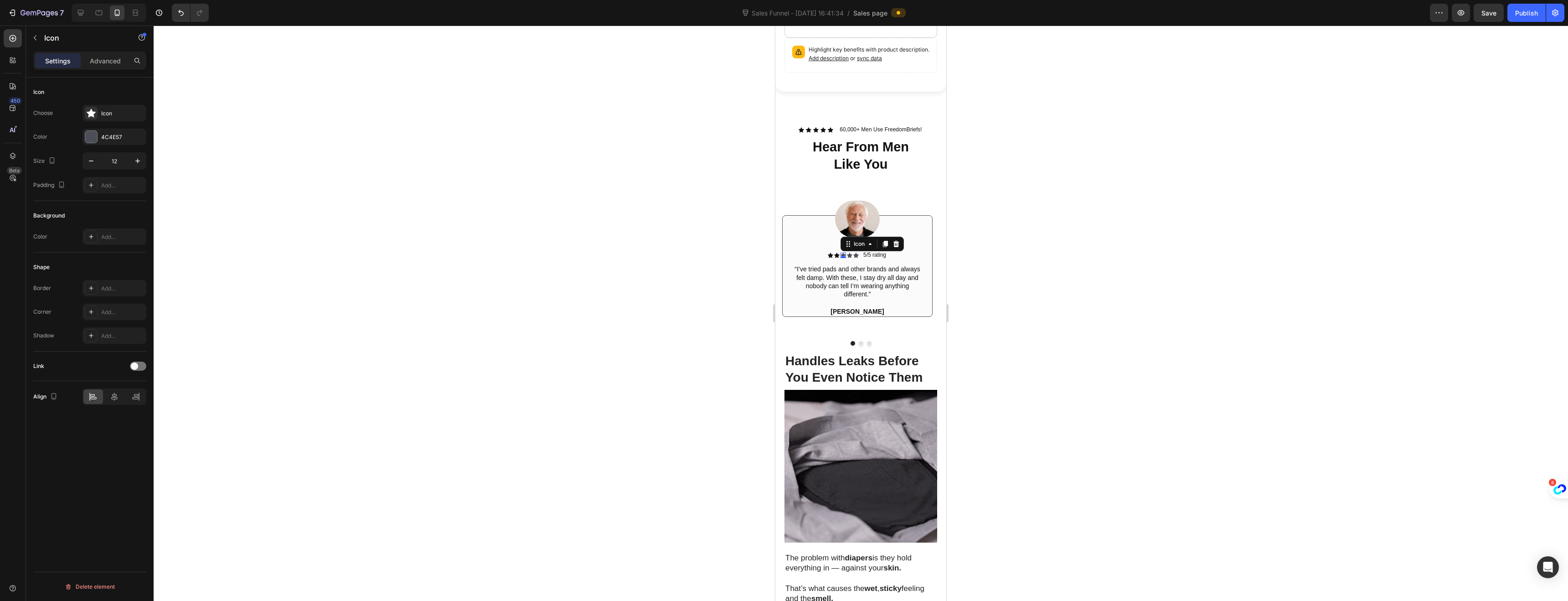
click at [844, 253] on div "Icon 0" at bounding box center [843, 256] width 5 height 5
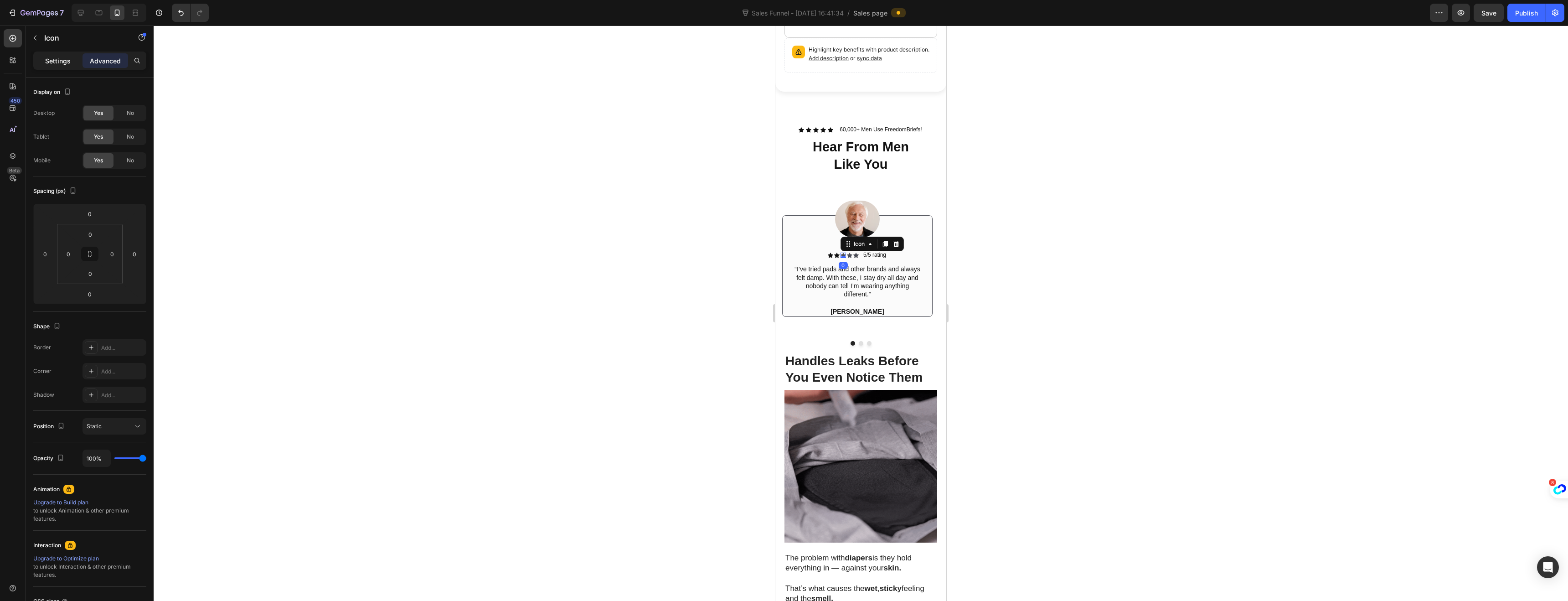
click at [54, 56] on p "Settings" at bounding box center [58, 61] width 25 height 10
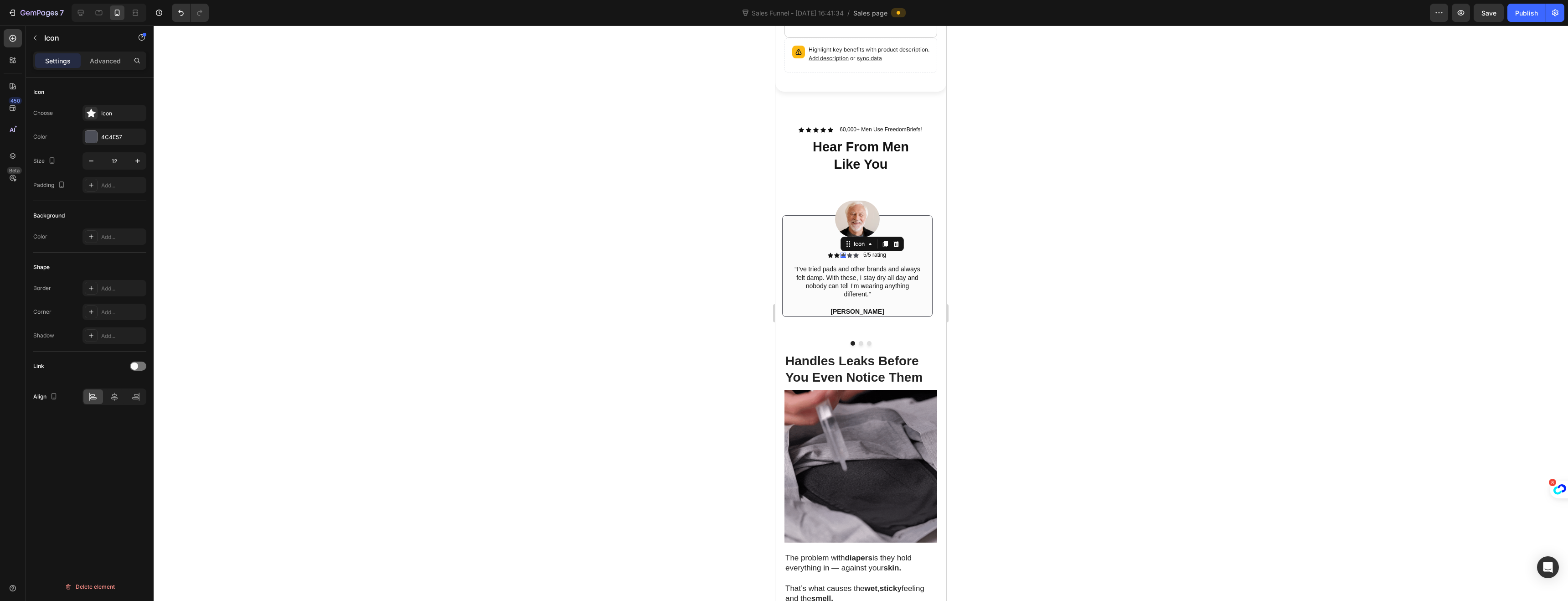
click at [89, 124] on div "Choose Icon Color 4C4E57 Size 12 Padding Add..." at bounding box center [89, 149] width 113 height 89
click at [94, 139] on div at bounding box center [91, 137] width 12 height 12
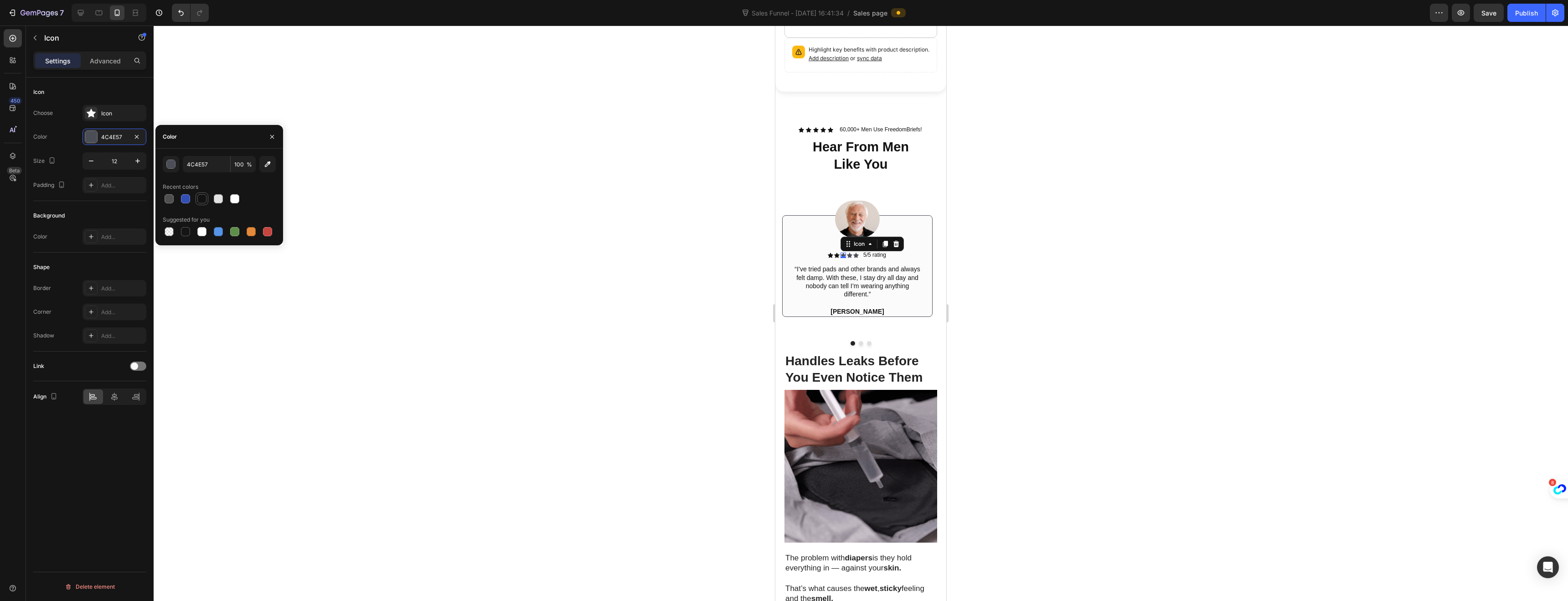
click at [201, 194] on div at bounding box center [201, 199] width 9 height 9
type input "121212"
click at [850, 253] on icon at bounding box center [850, 255] width 5 height 5
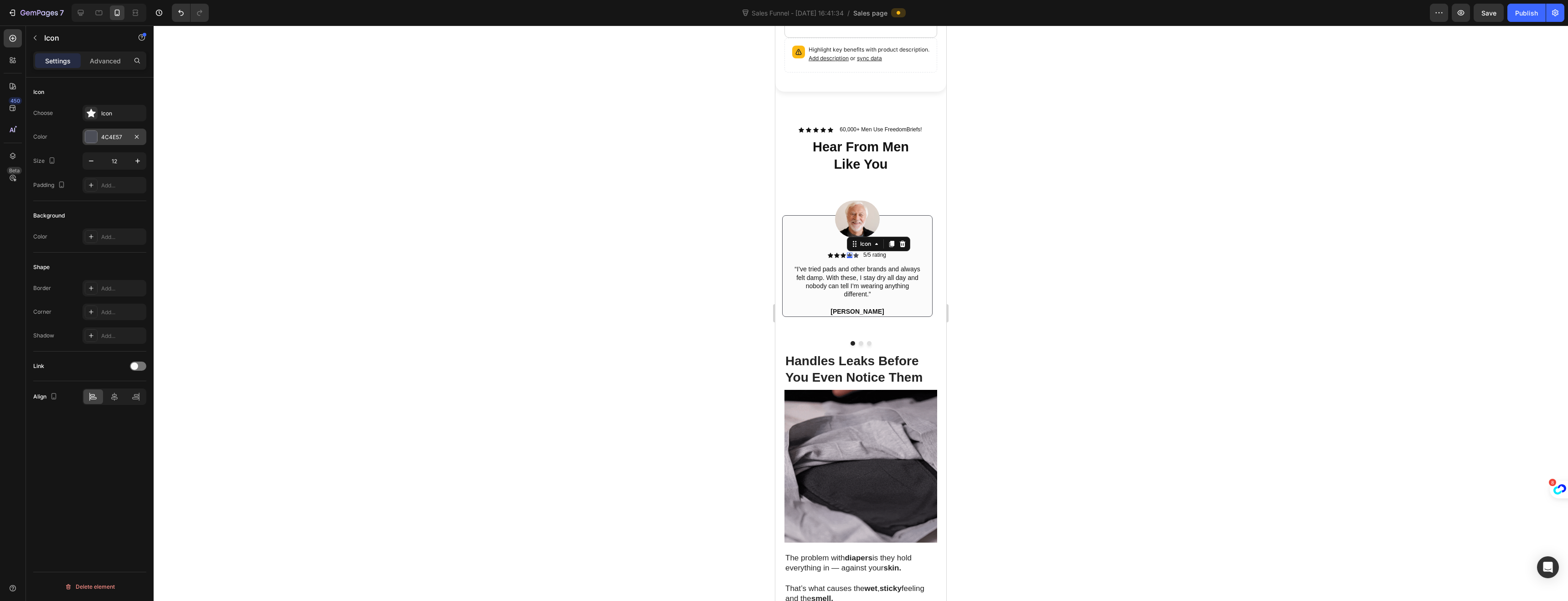
click at [95, 139] on div at bounding box center [91, 137] width 12 height 12
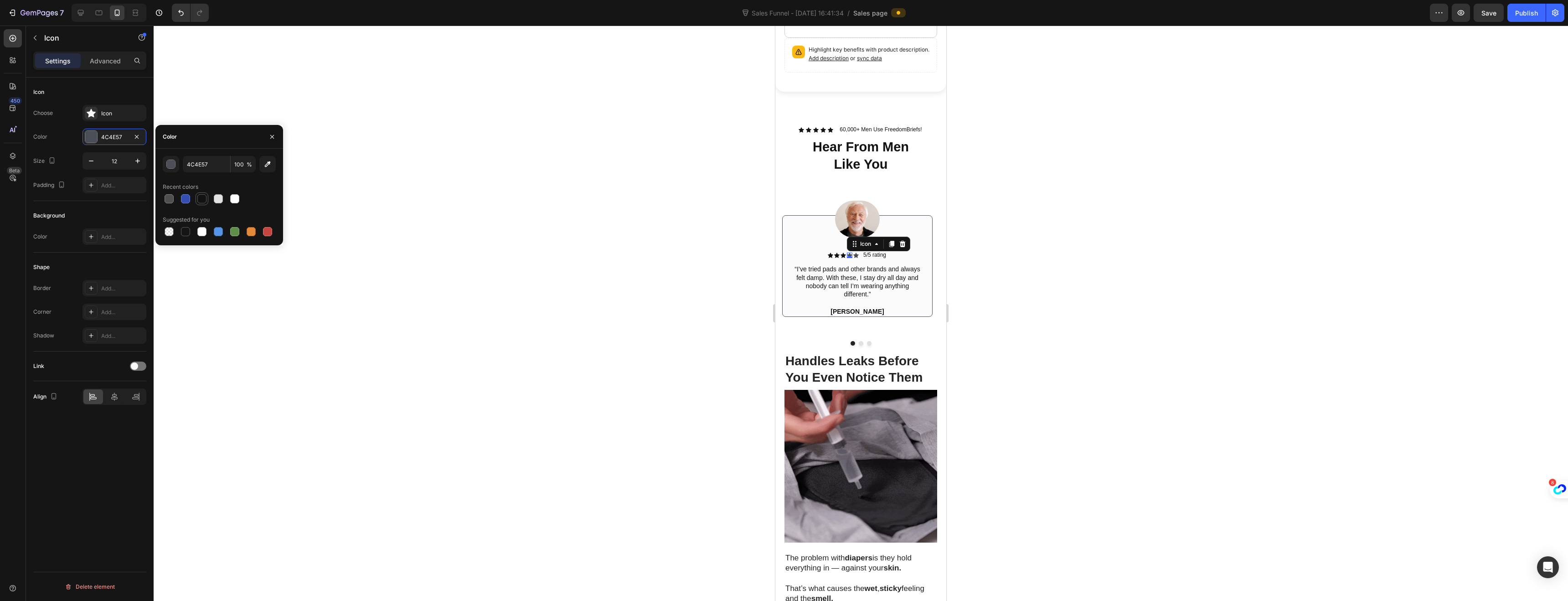
click at [203, 201] on div at bounding box center [201, 199] width 9 height 9
type input "121212"
click at [855, 253] on div "Icon" at bounding box center [856, 256] width 5 height 5
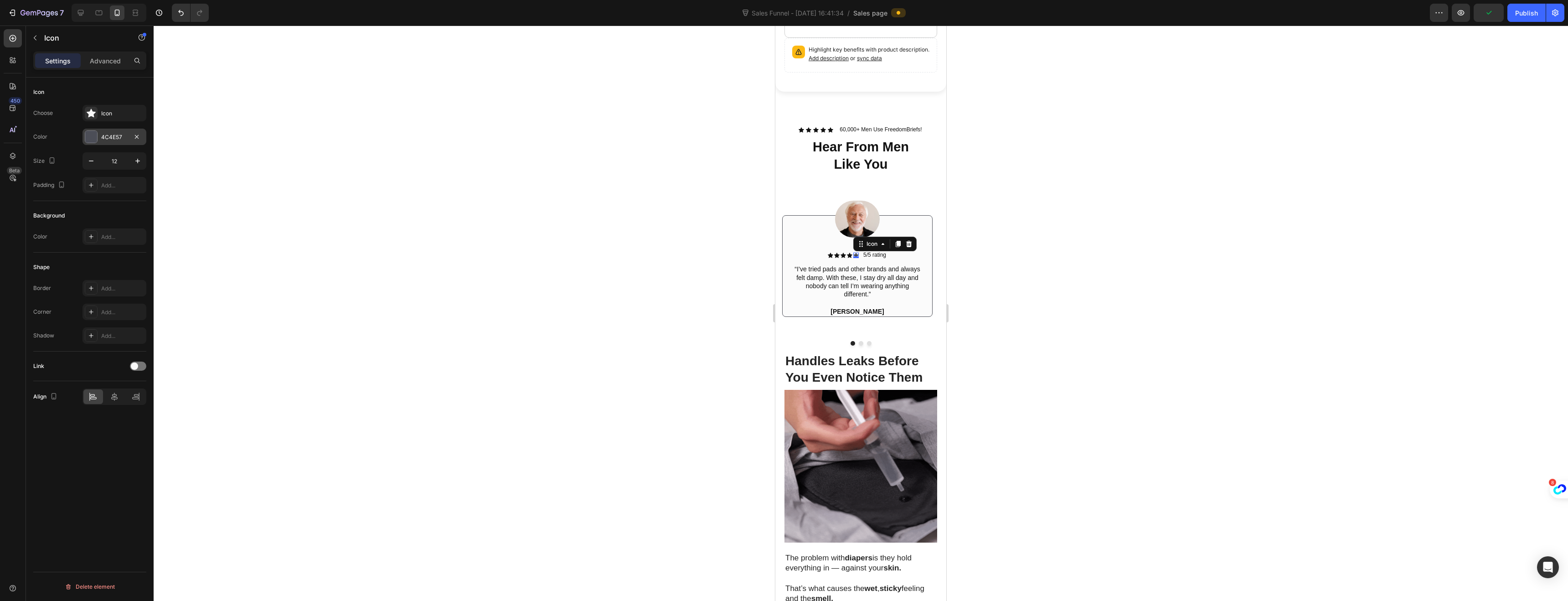
click at [100, 134] on div "4C4E57" at bounding box center [114, 137] width 64 height 16
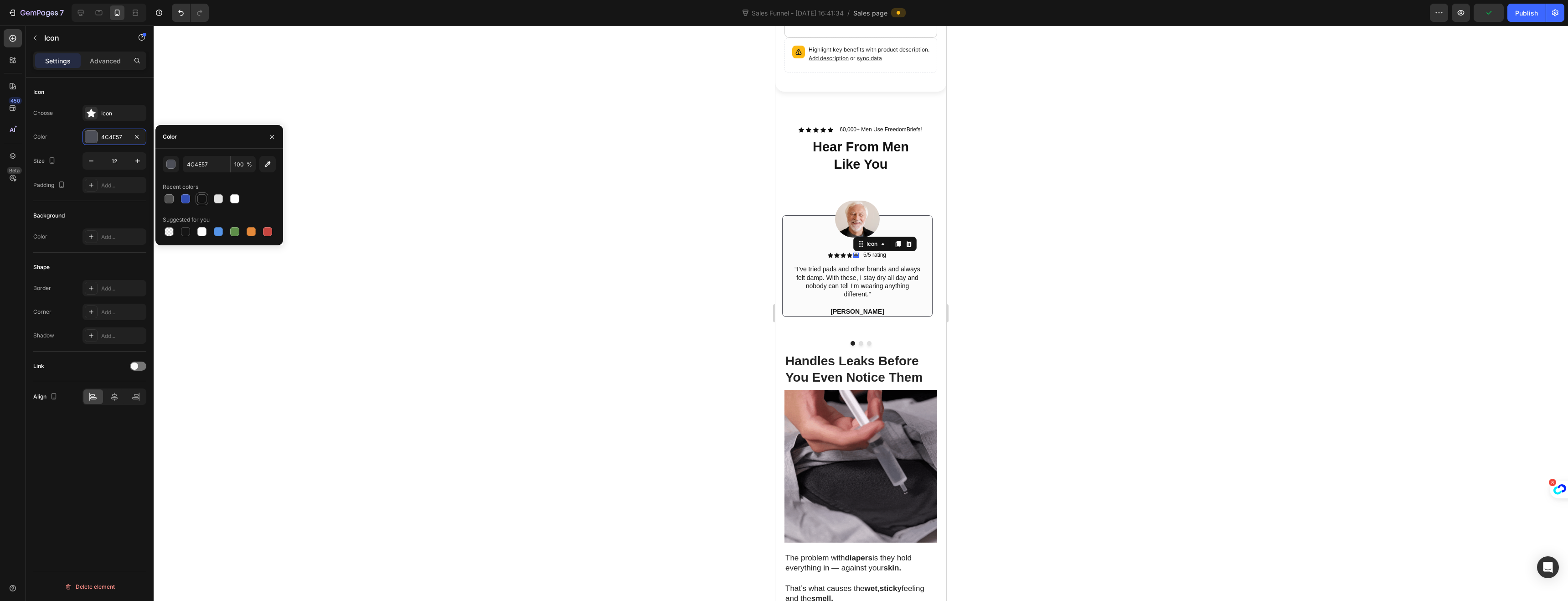
click at [203, 199] on div at bounding box center [201, 199] width 9 height 9
type input "121212"
click at [710, 256] on div at bounding box center [861, 313] width 1414 height 576
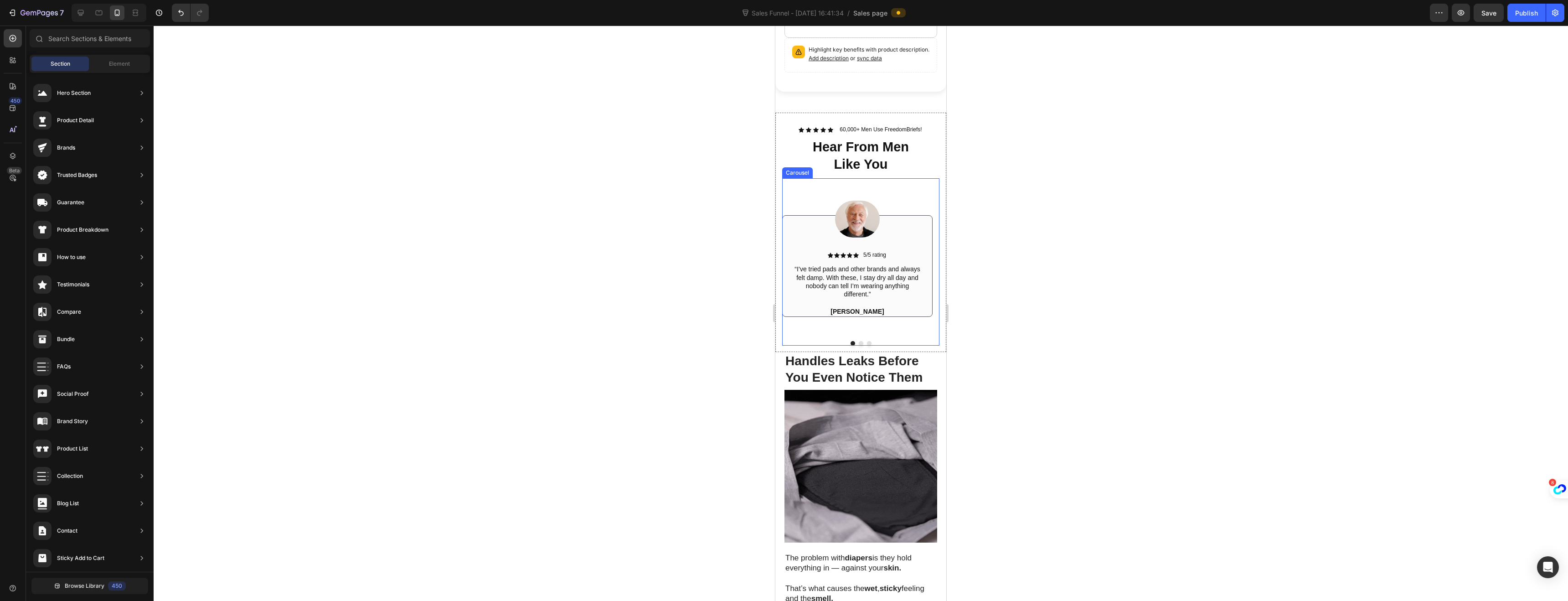
click at [867, 341] on button "Dot" at bounding box center [869, 343] width 5 height 5
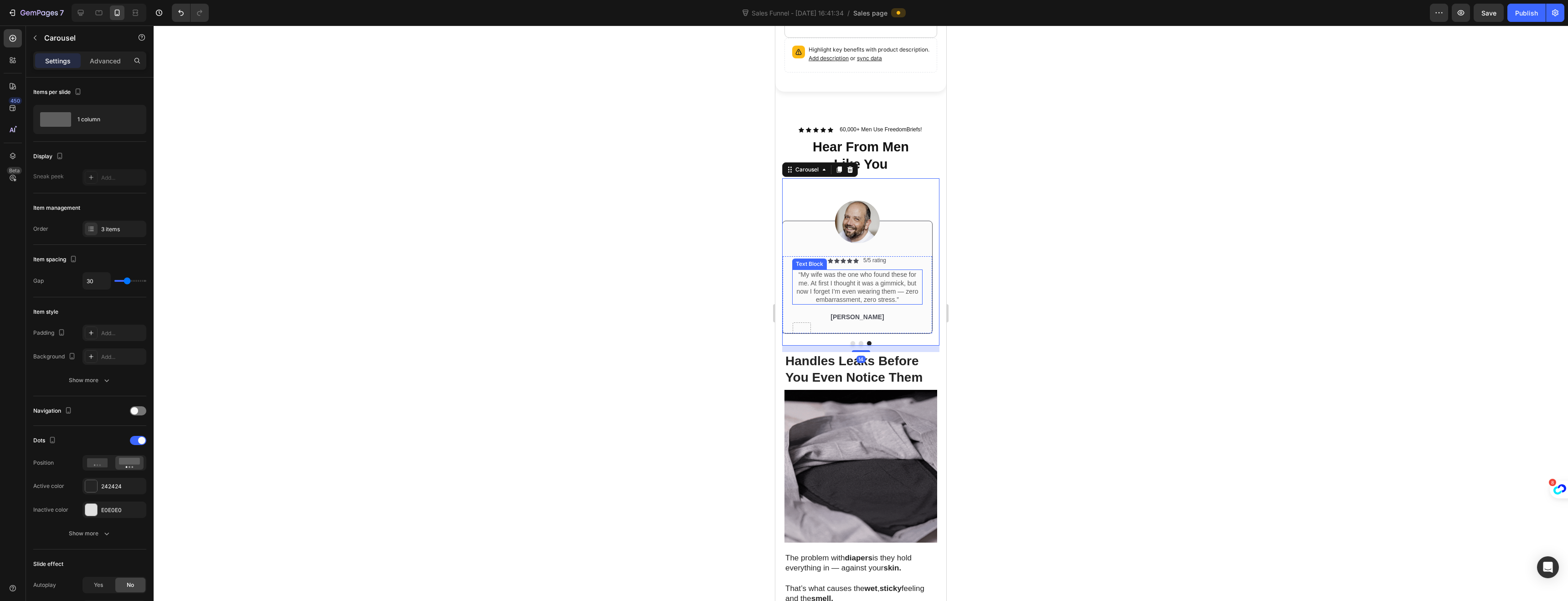
click at [818, 275] on p "“My wife was the one who found these for me. At first I thought it was a gimmic…" at bounding box center [857, 287] width 128 height 33
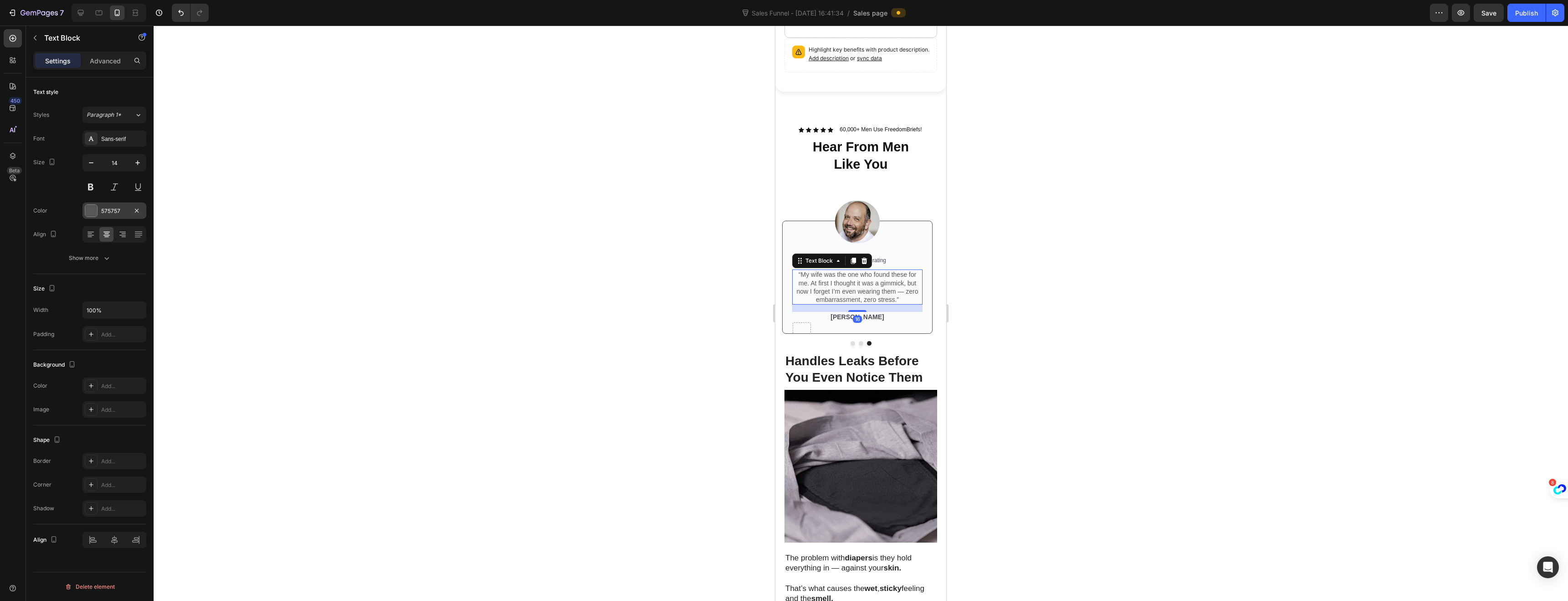
click at [102, 209] on div "575757" at bounding box center [114, 211] width 27 height 8
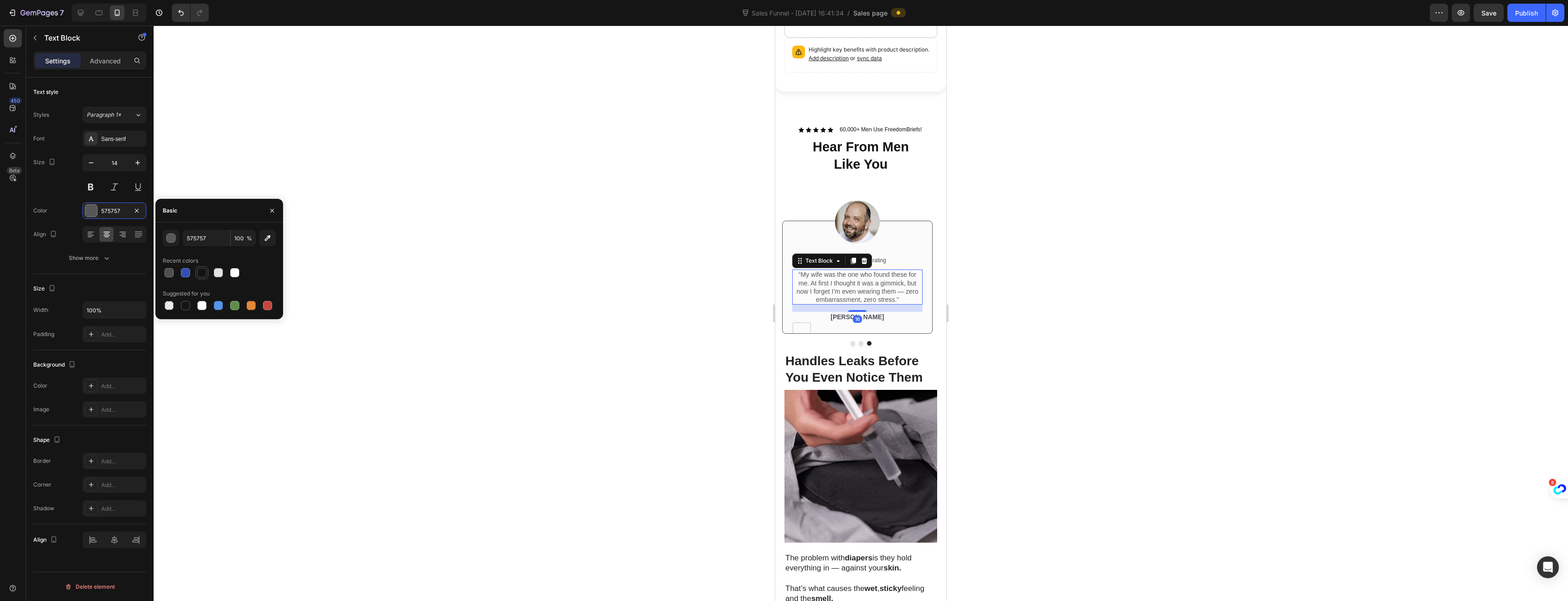
click at [198, 267] on div at bounding box center [202, 273] width 11 height 11
type input "121212"
click at [879, 257] on p "5/5 rating" at bounding box center [874, 260] width 23 height 8
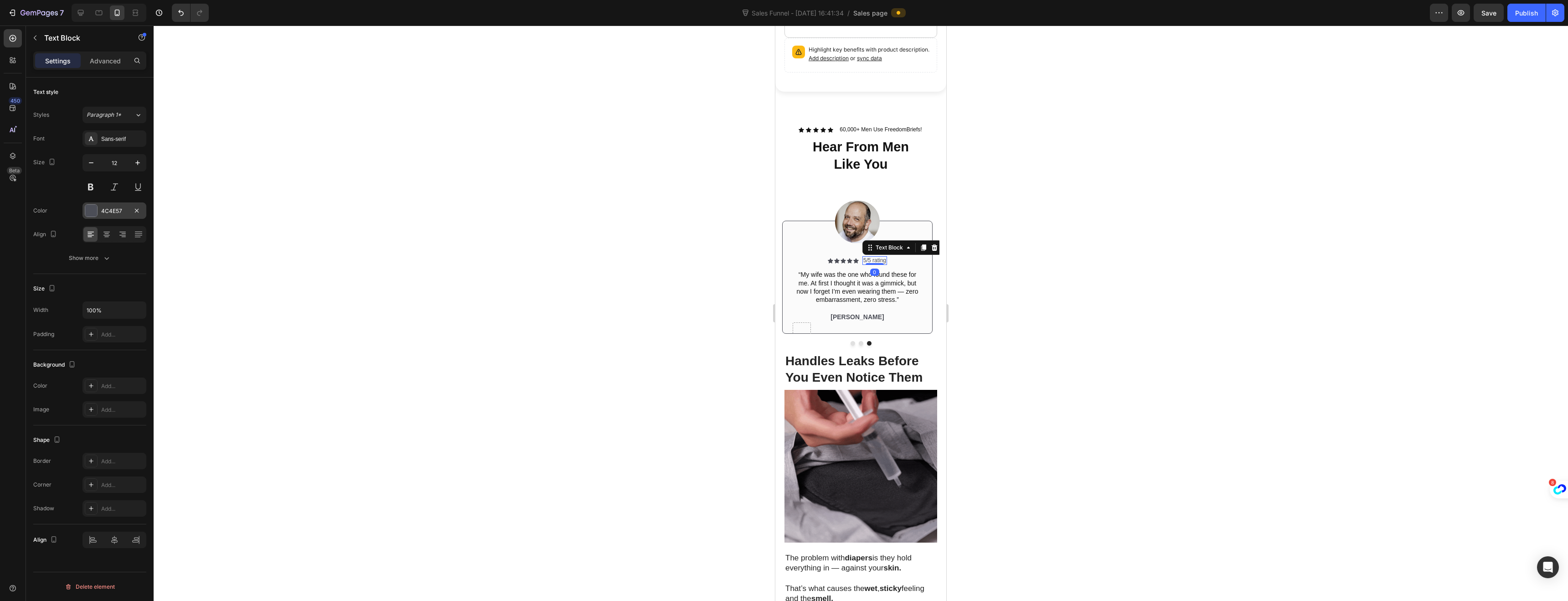
click at [90, 212] on div at bounding box center [91, 210] width 12 height 12
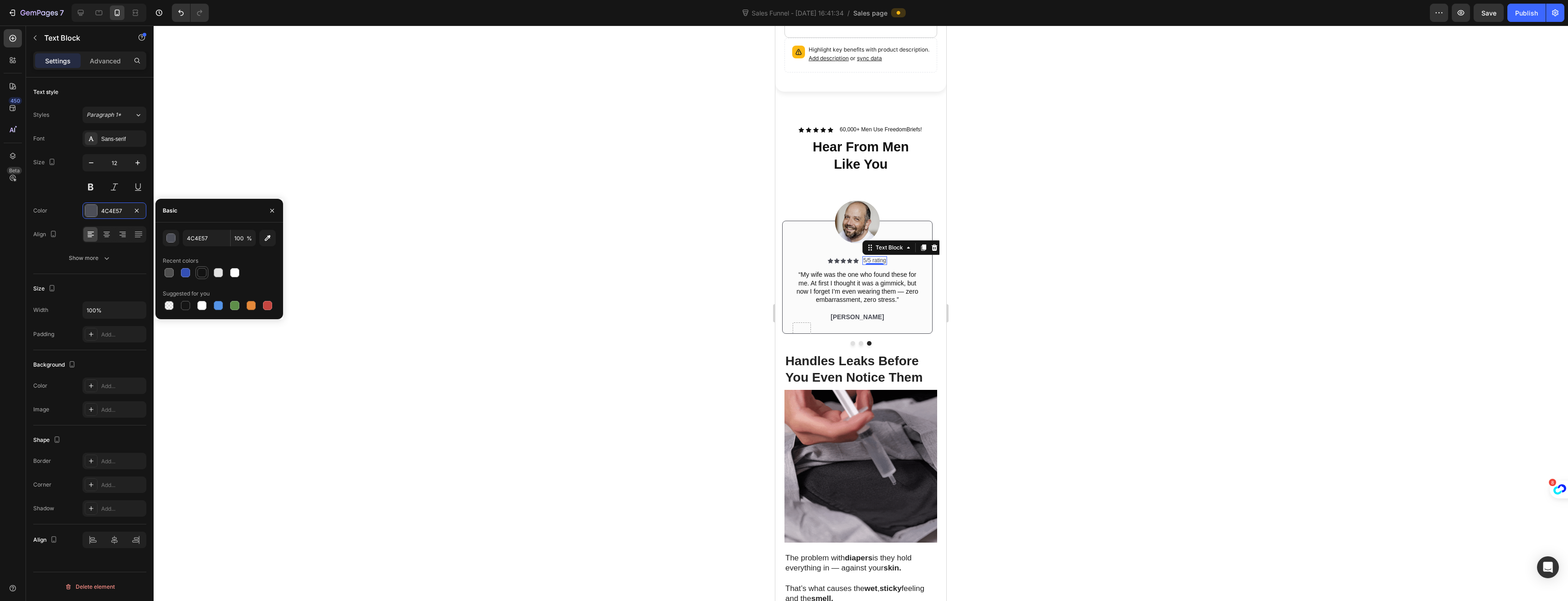
click at [204, 275] on div at bounding box center [201, 272] width 9 height 9
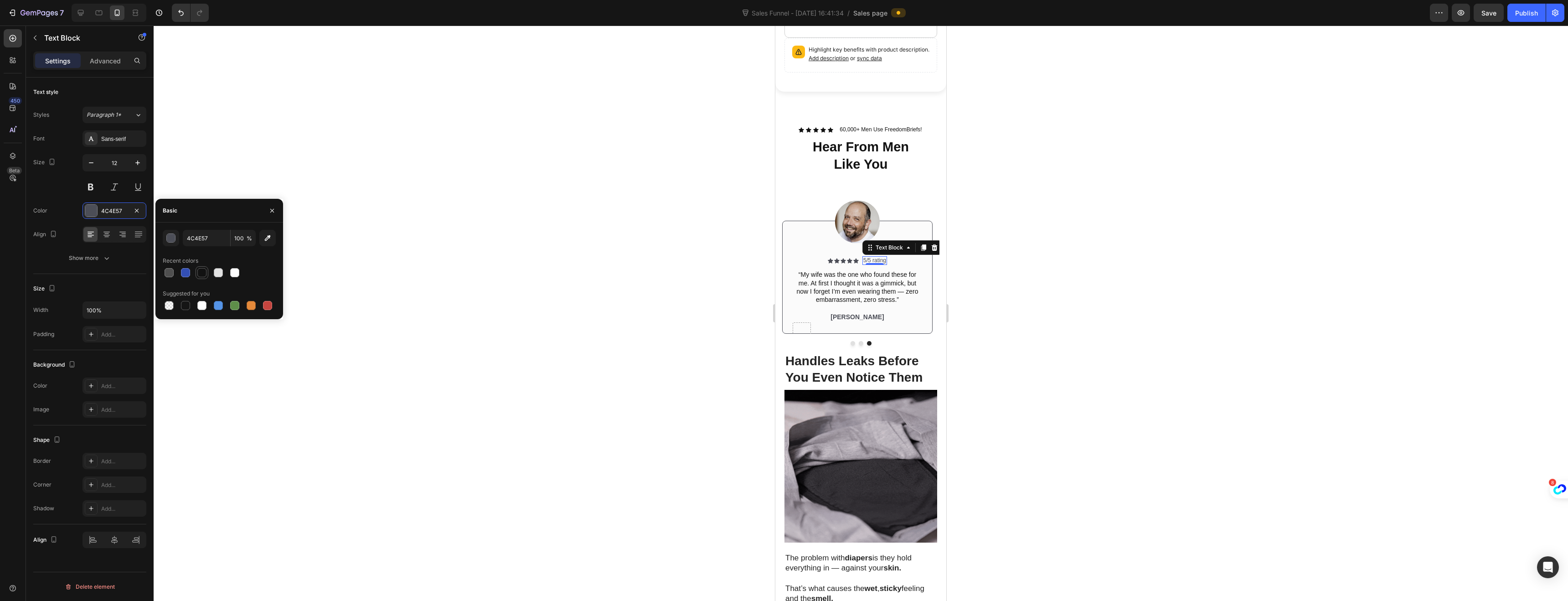
type input "121212"
click at [846, 313] on p "[PERSON_NAME]" at bounding box center [857, 317] width 128 height 8
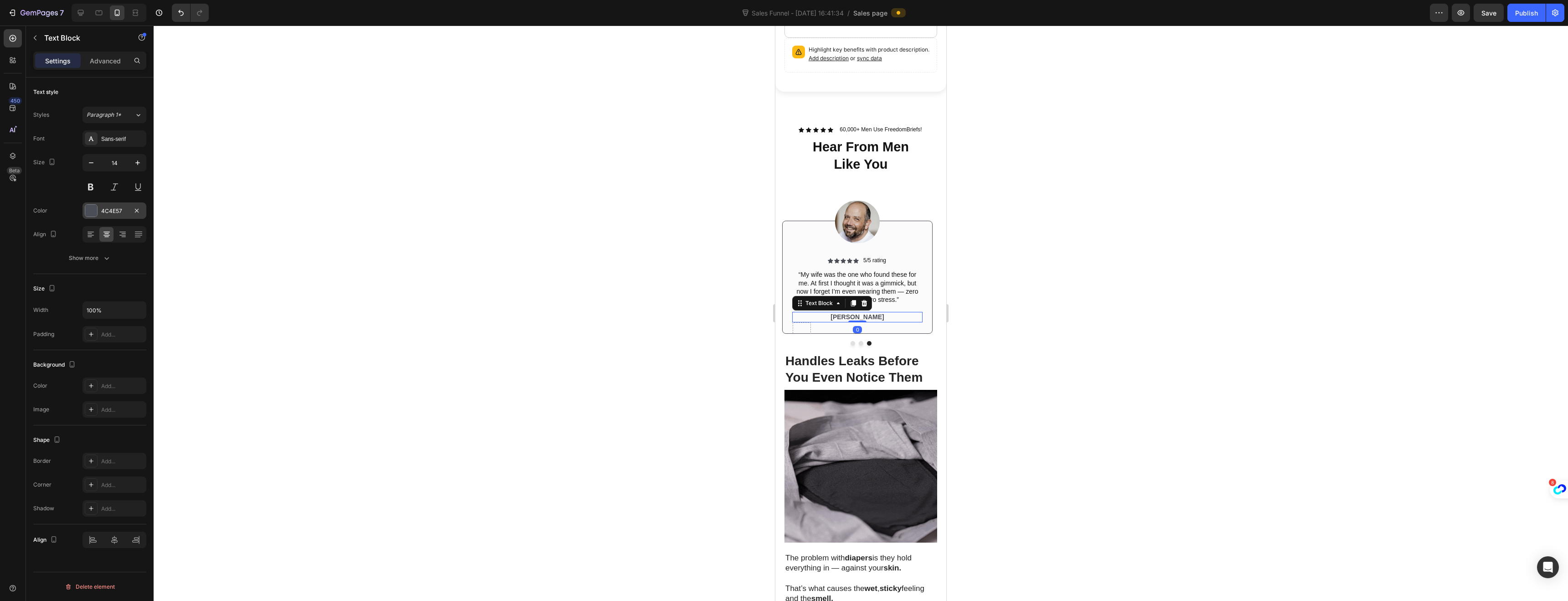
click at [102, 211] on div "4C4E57" at bounding box center [114, 211] width 27 height 8
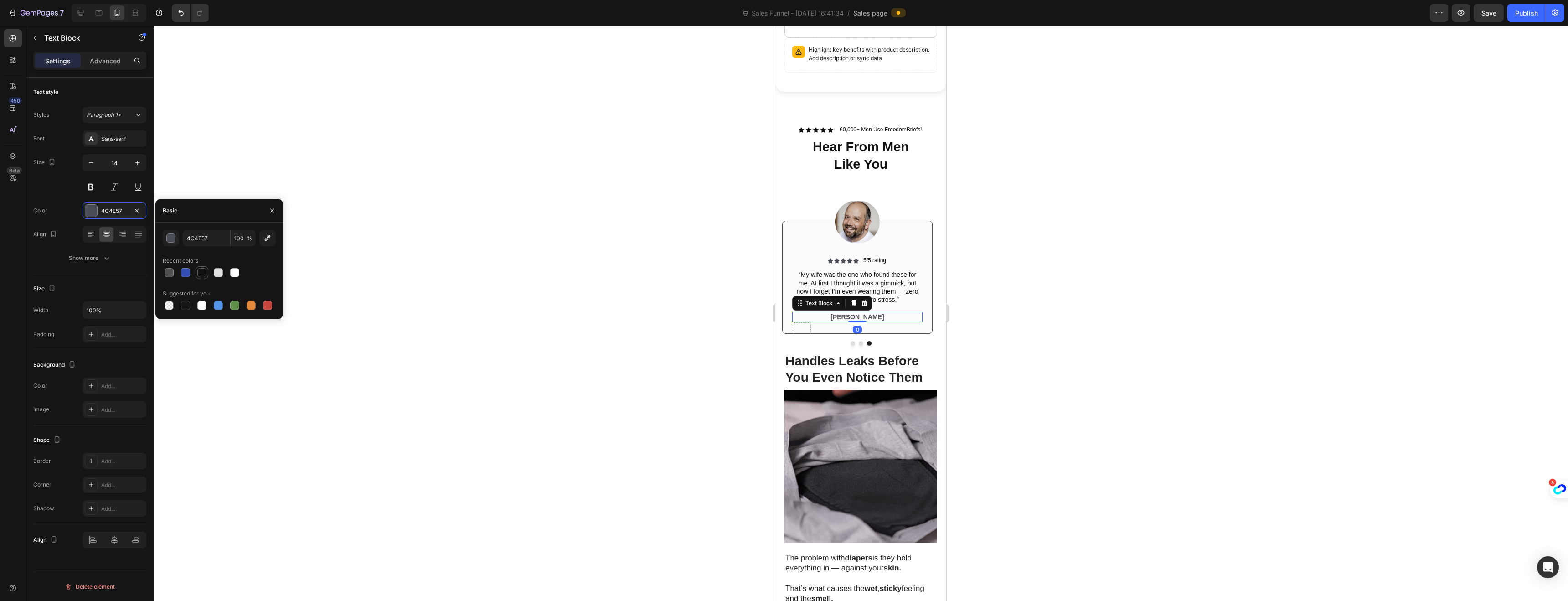
click at [196, 271] on div at bounding box center [202, 273] width 13 height 13
type input "121212"
click at [831, 258] on div "Icon" at bounding box center [831, 261] width 5 height 5
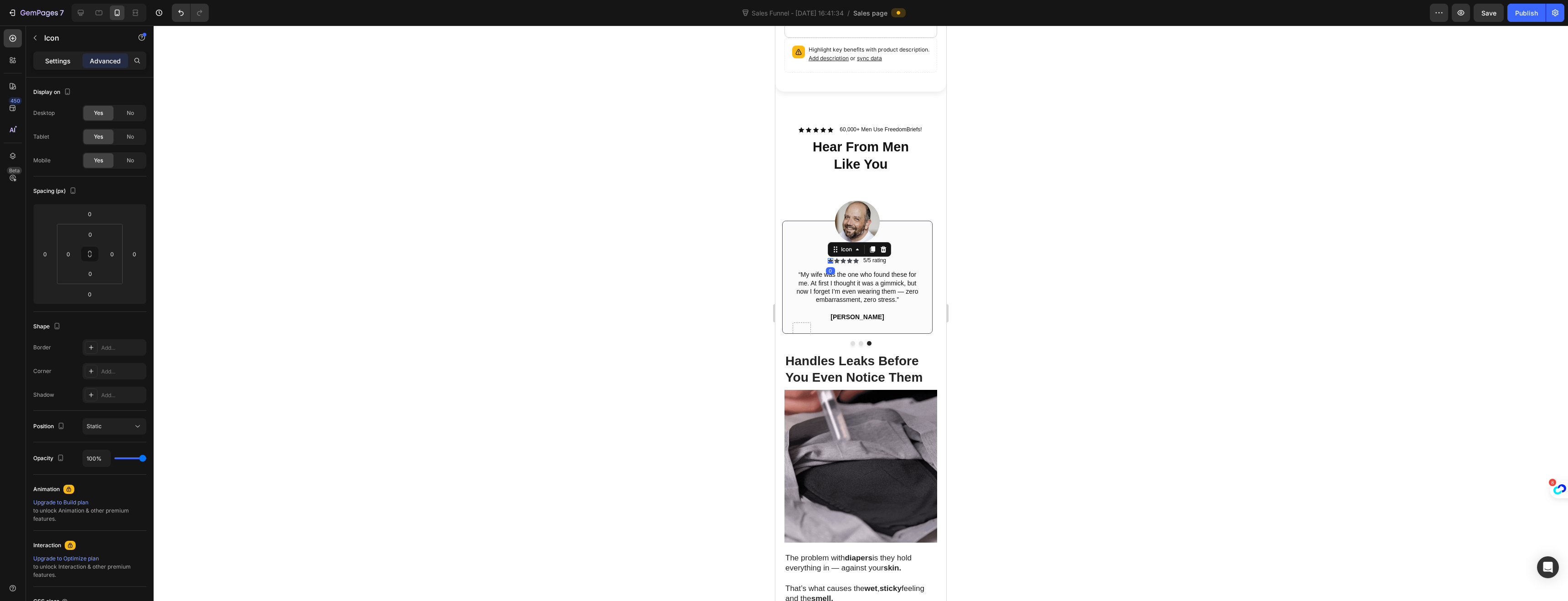
click at [63, 61] on p "Settings" at bounding box center [58, 61] width 25 height 10
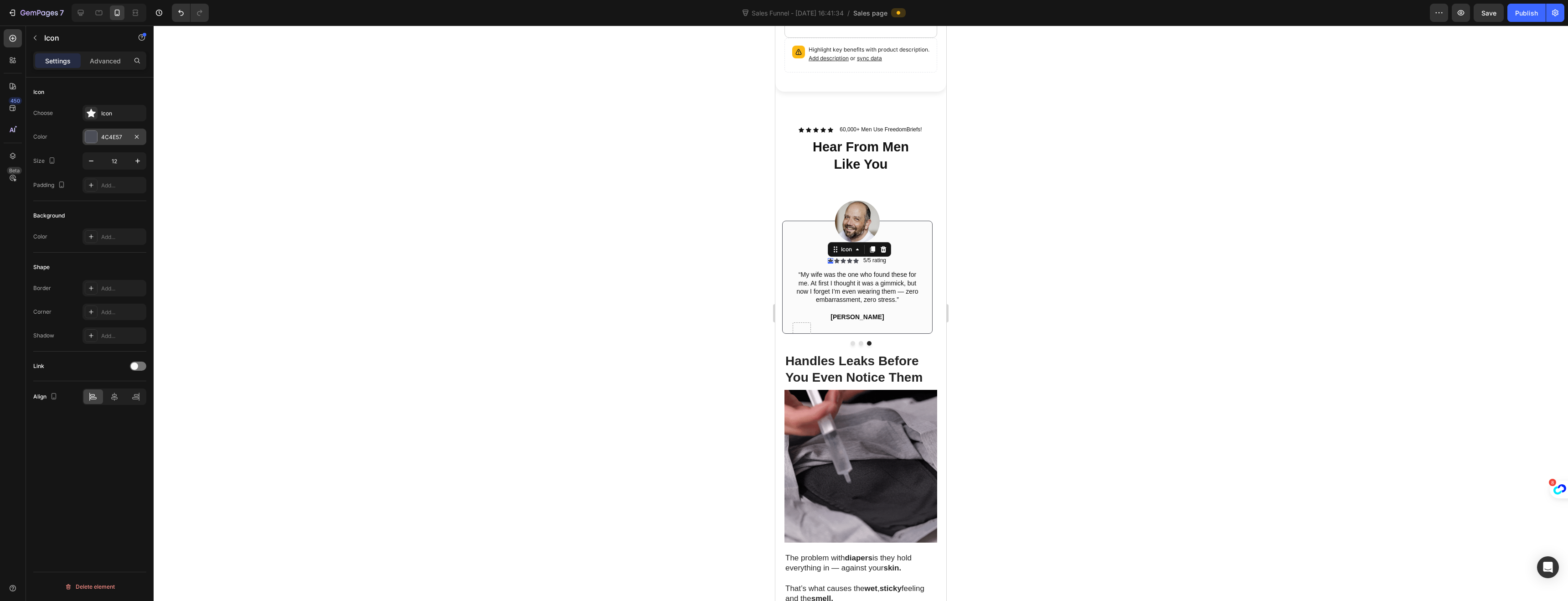
click at [91, 133] on div at bounding box center [91, 137] width 12 height 12
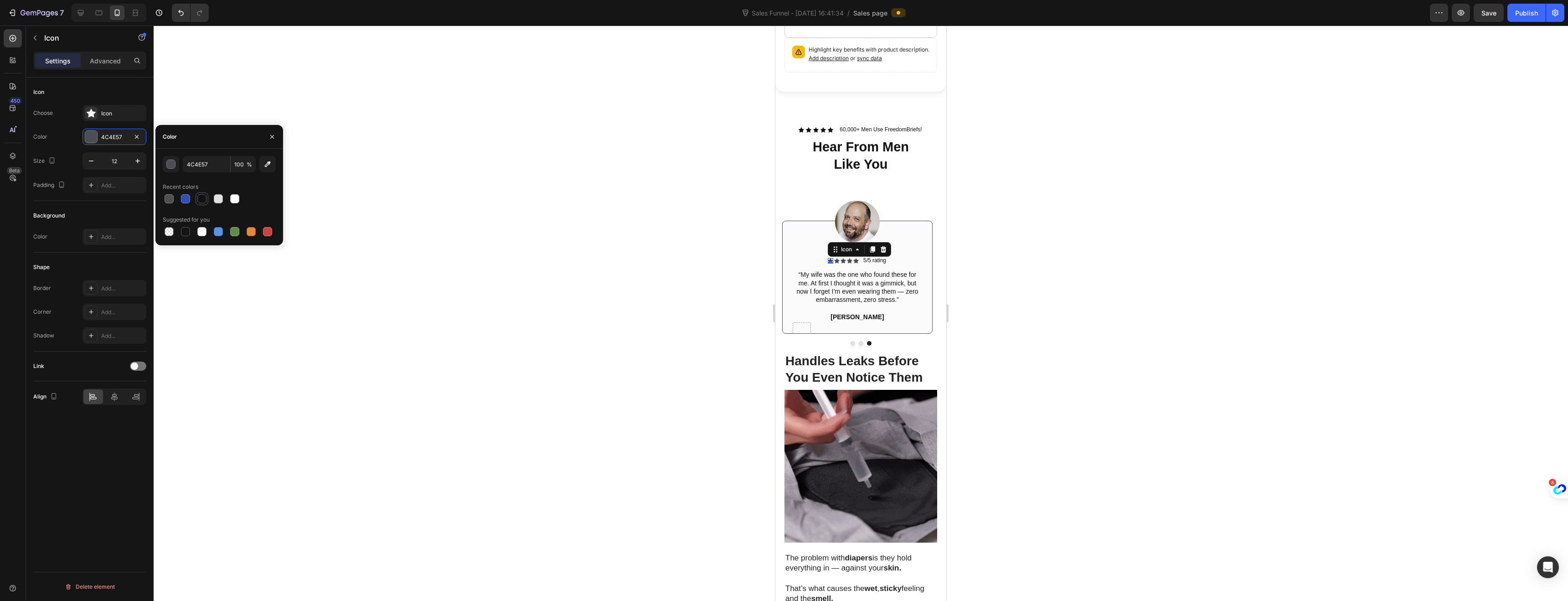
click at [202, 194] on div at bounding box center [202, 199] width 11 height 11
type input "121212"
click at [836, 258] on div "Icon" at bounding box center [837, 261] width 5 height 5
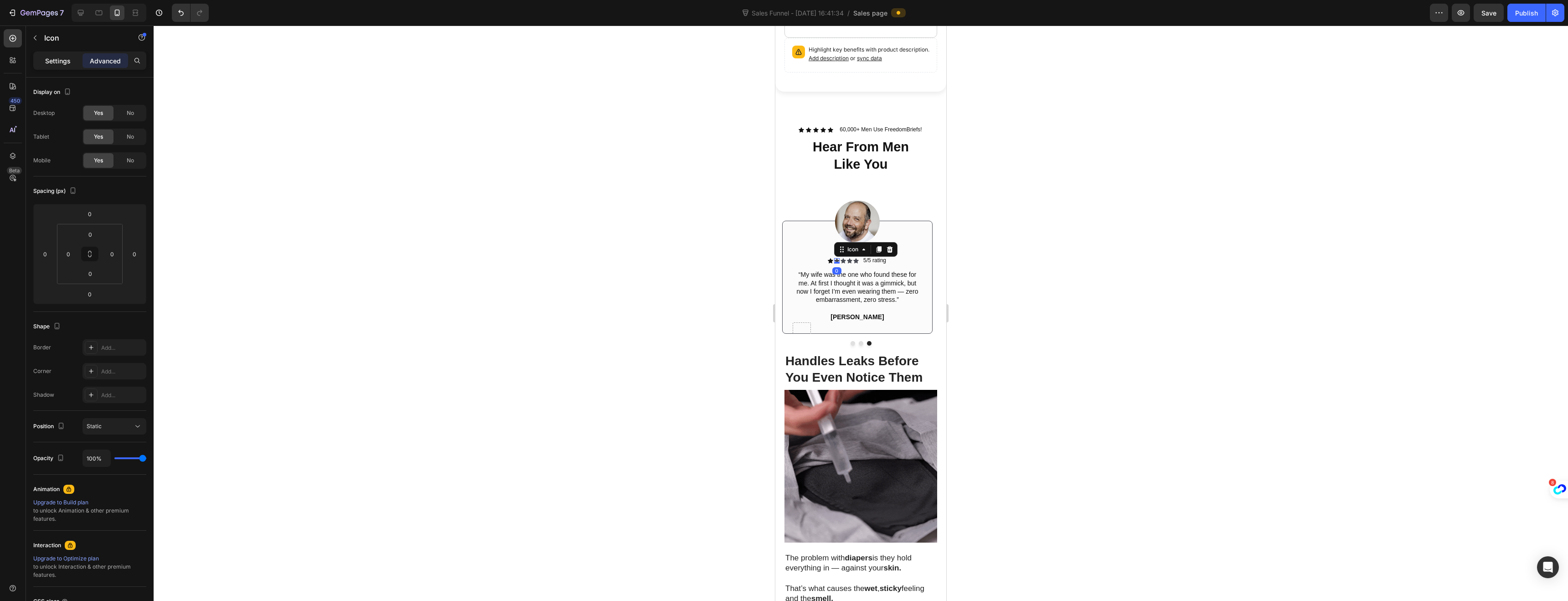
click at [60, 60] on p "Settings" at bounding box center [58, 61] width 25 height 10
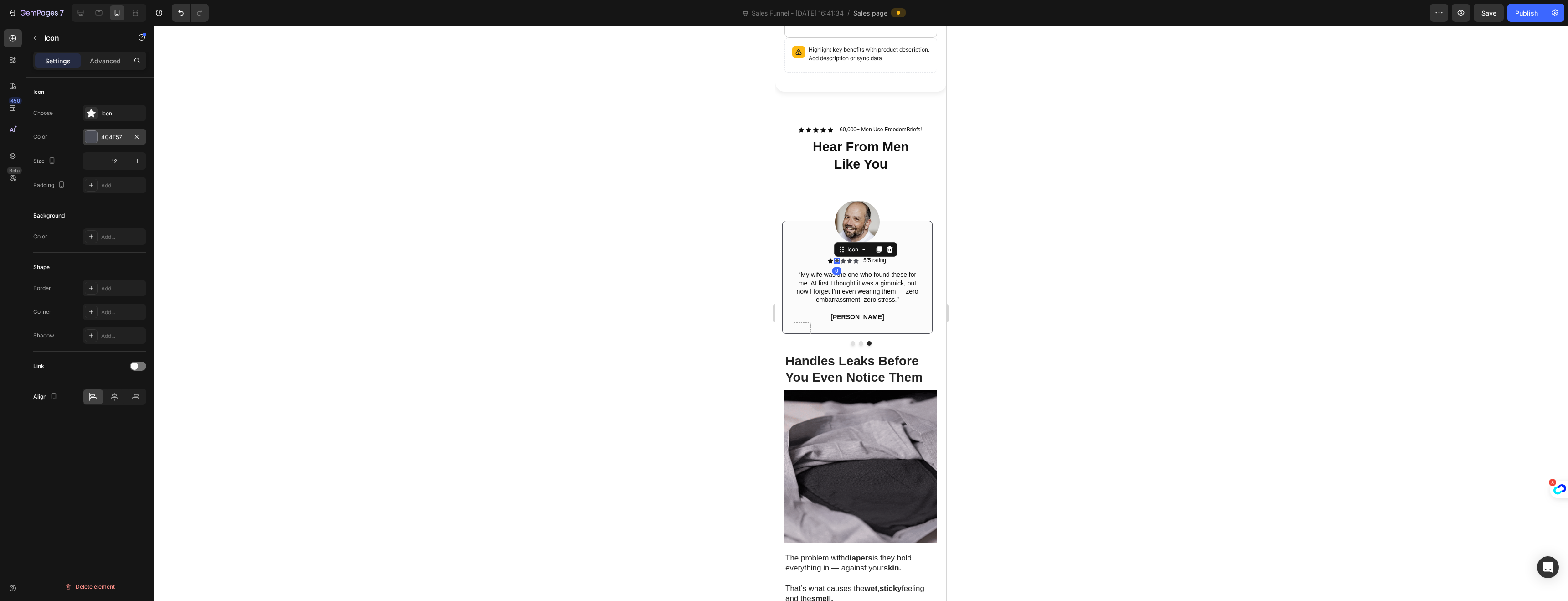
click at [97, 135] on div "4C4E57" at bounding box center [114, 137] width 64 height 16
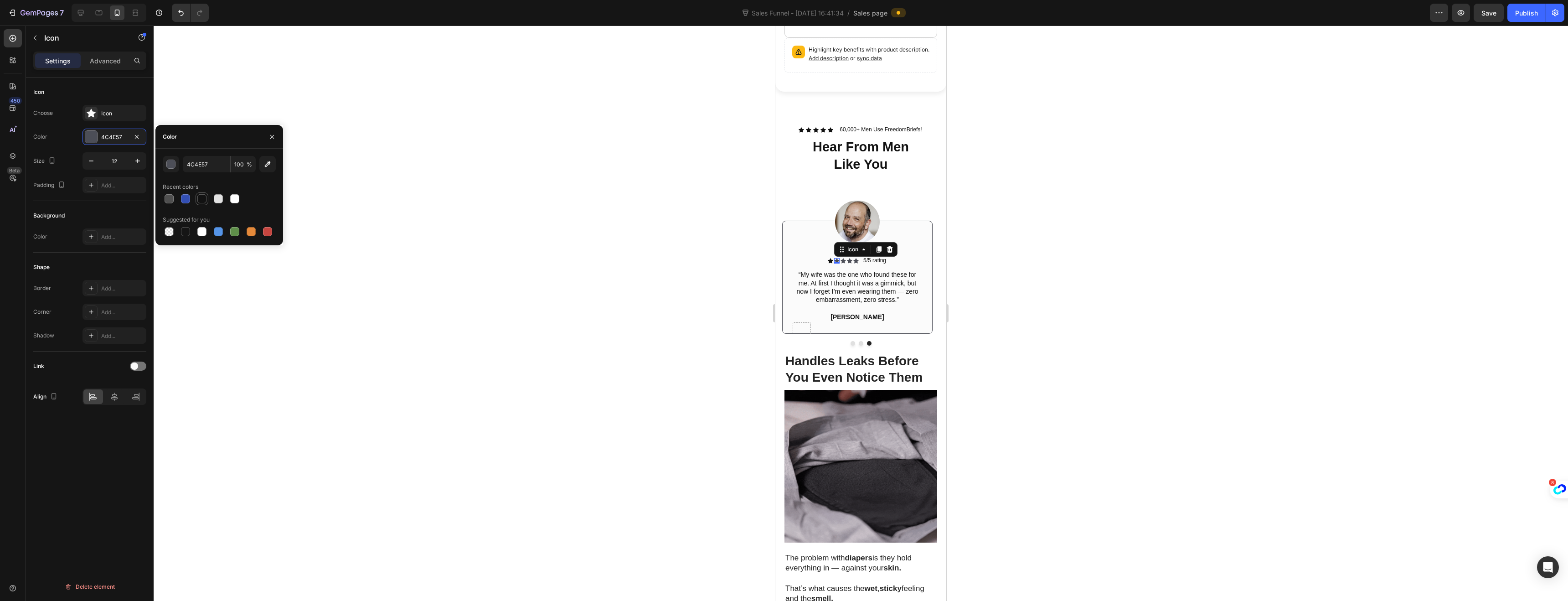
click at [203, 201] on div at bounding box center [201, 199] width 9 height 9
type input "121212"
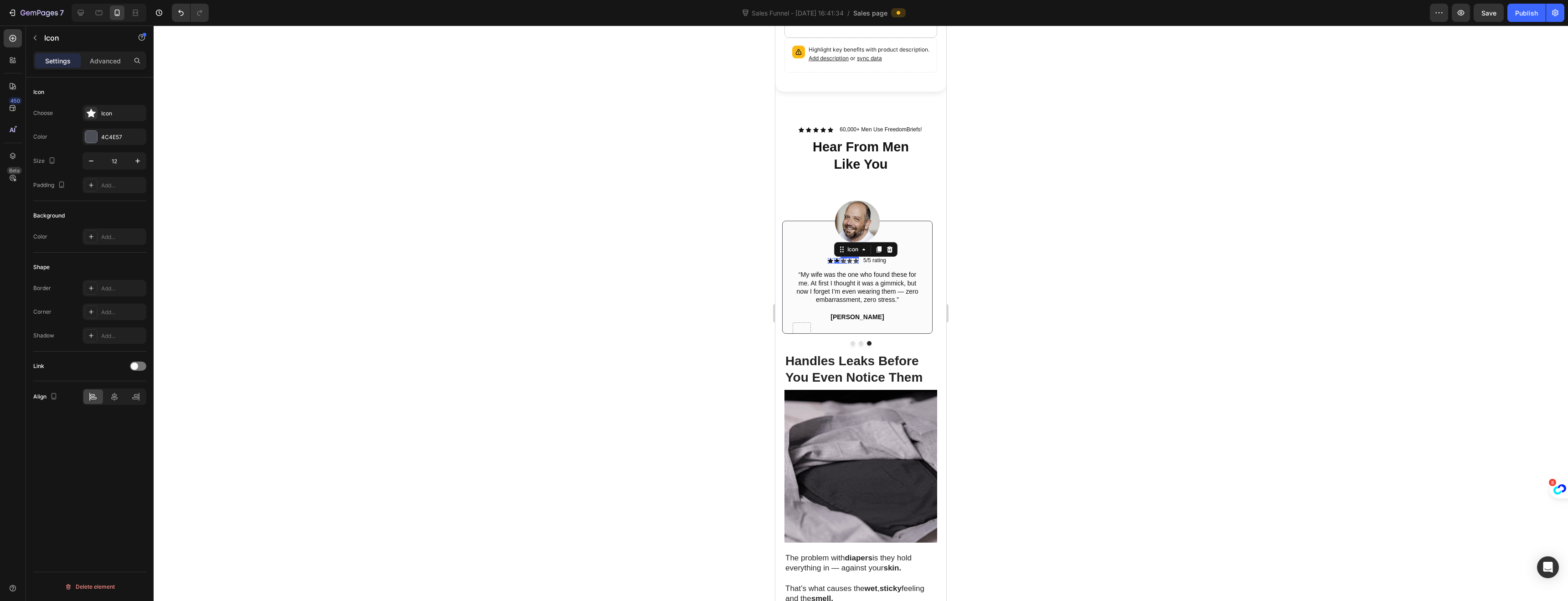
click at [843, 258] on div "Icon" at bounding box center [843, 261] width 5 height 5
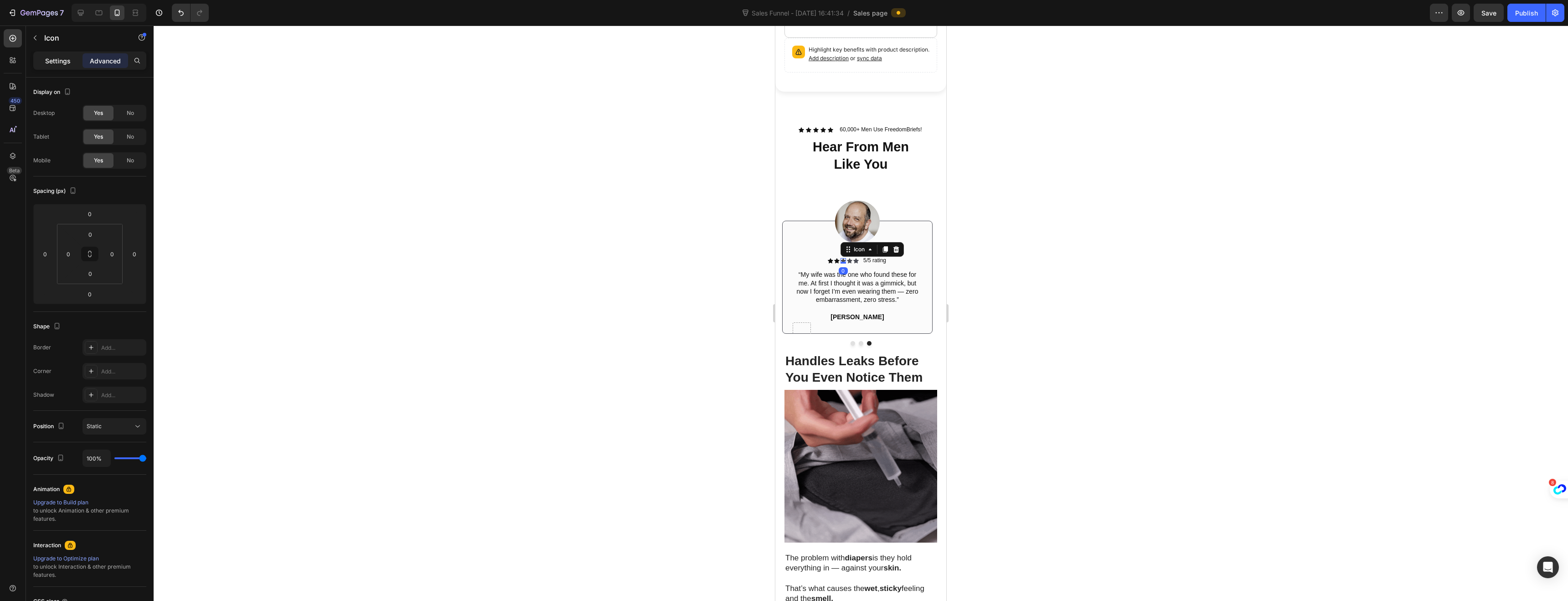
click at [57, 63] on p "Settings" at bounding box center [58, 61] width 25 height 10
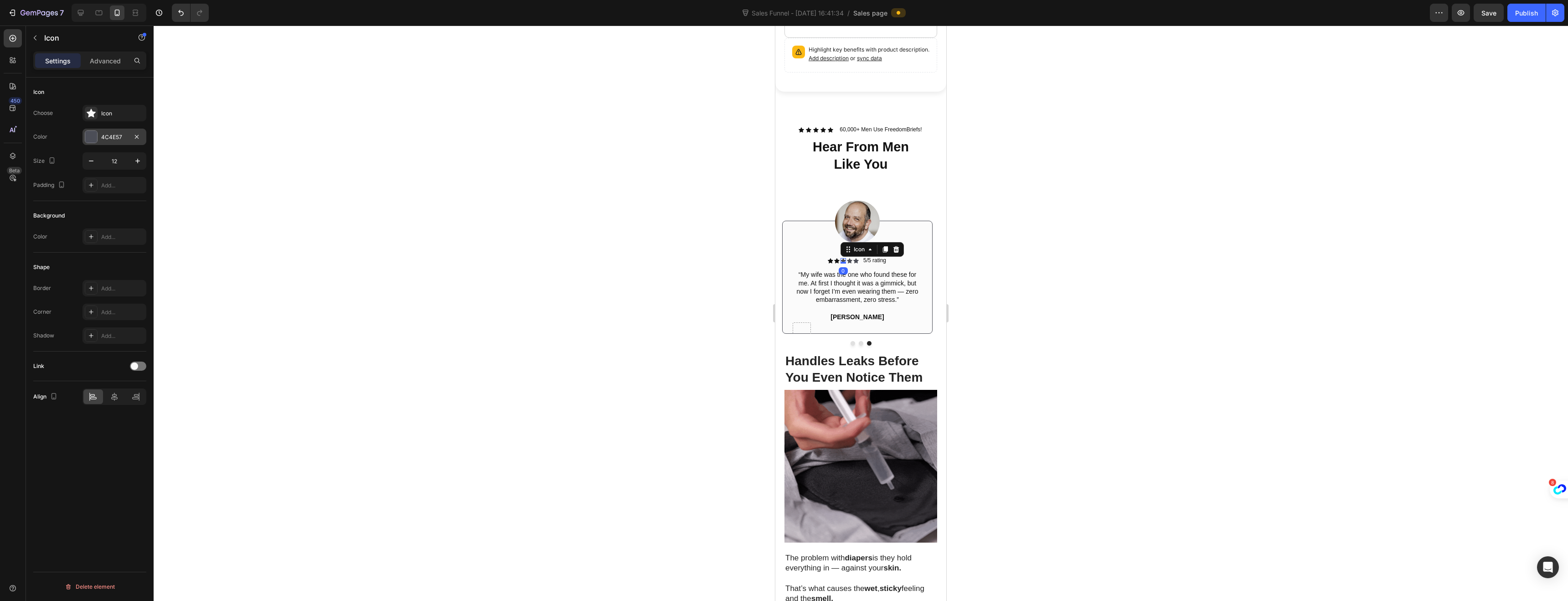
click at [104, 133] on div "4C4E57" at bounding box center [114, 137] width 27 height 8
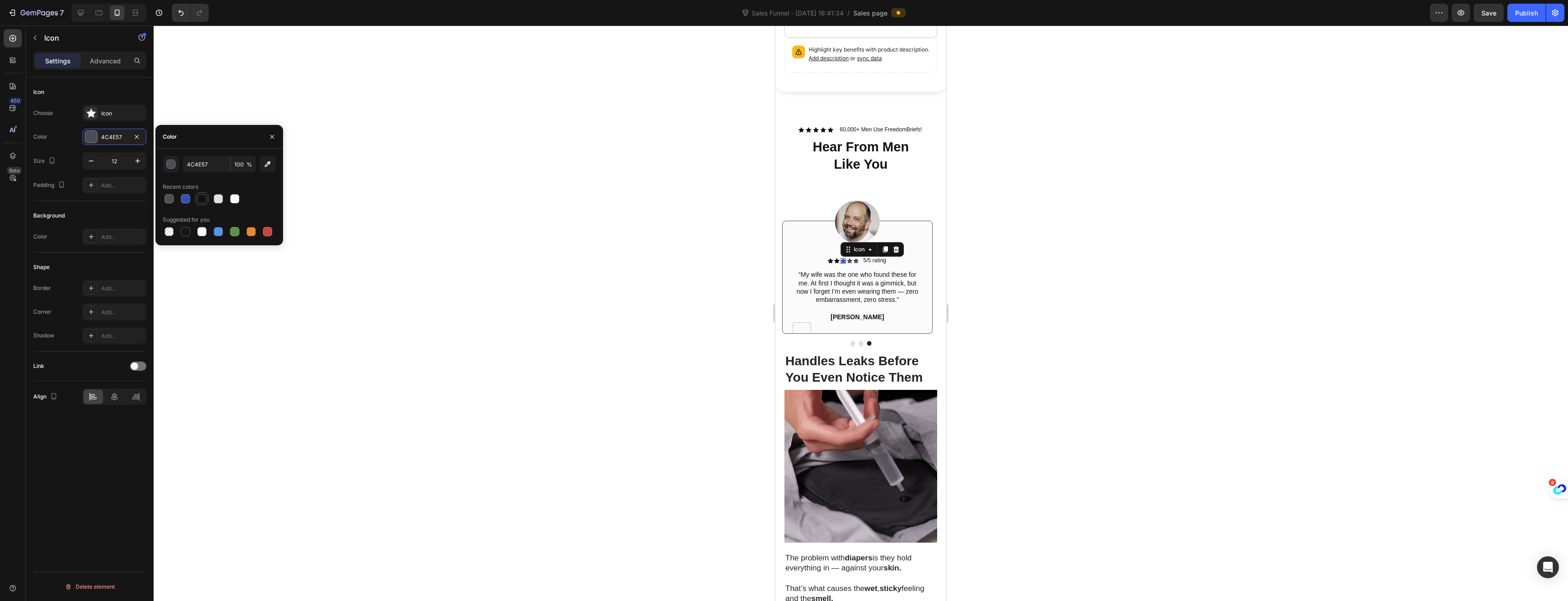
click at [207, 196] on div at bounding box center [202, 199] width 13 height 13
type input "121212"
click at [851, 258] on icon at bounding box center [850, 260] width 5 height 5
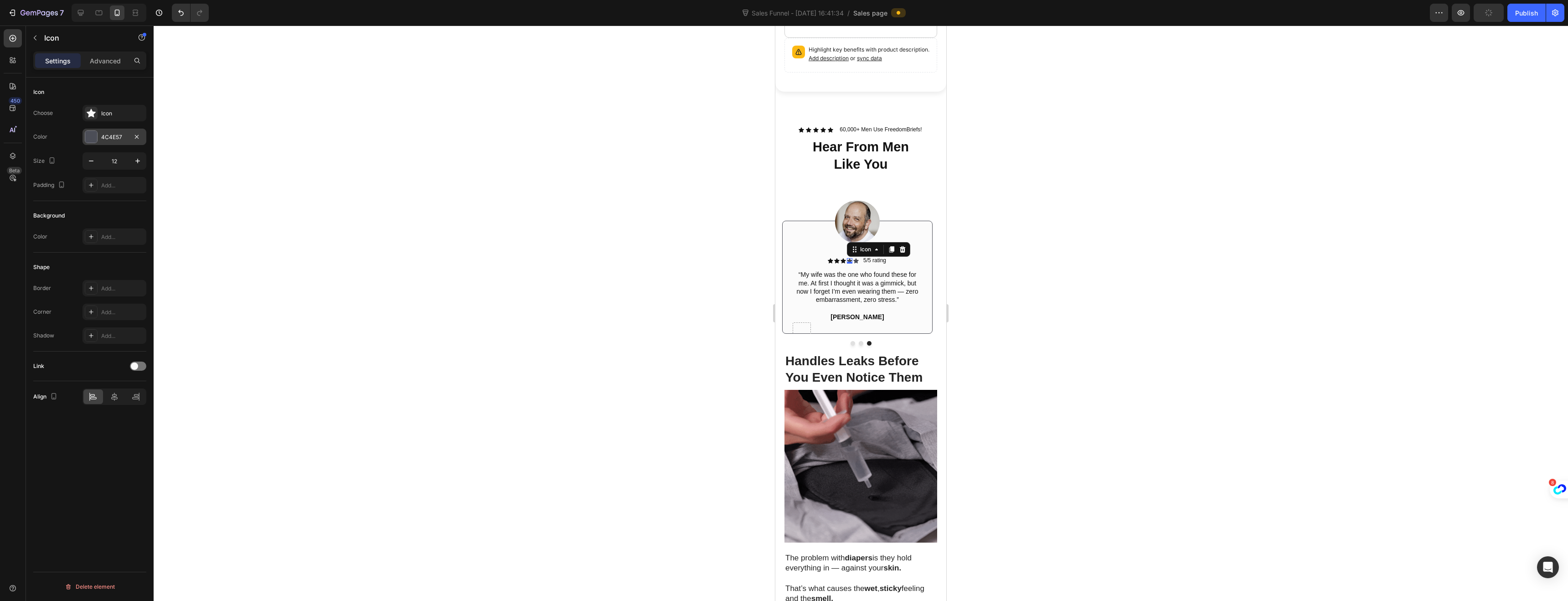
drag, startPoint x: 93, startPoint y: 131, endPoint x: 100, endPoint y: 136, distance: 8.6
click at [93, 131] on div at bounding box center [91, 137] width 12 height 12
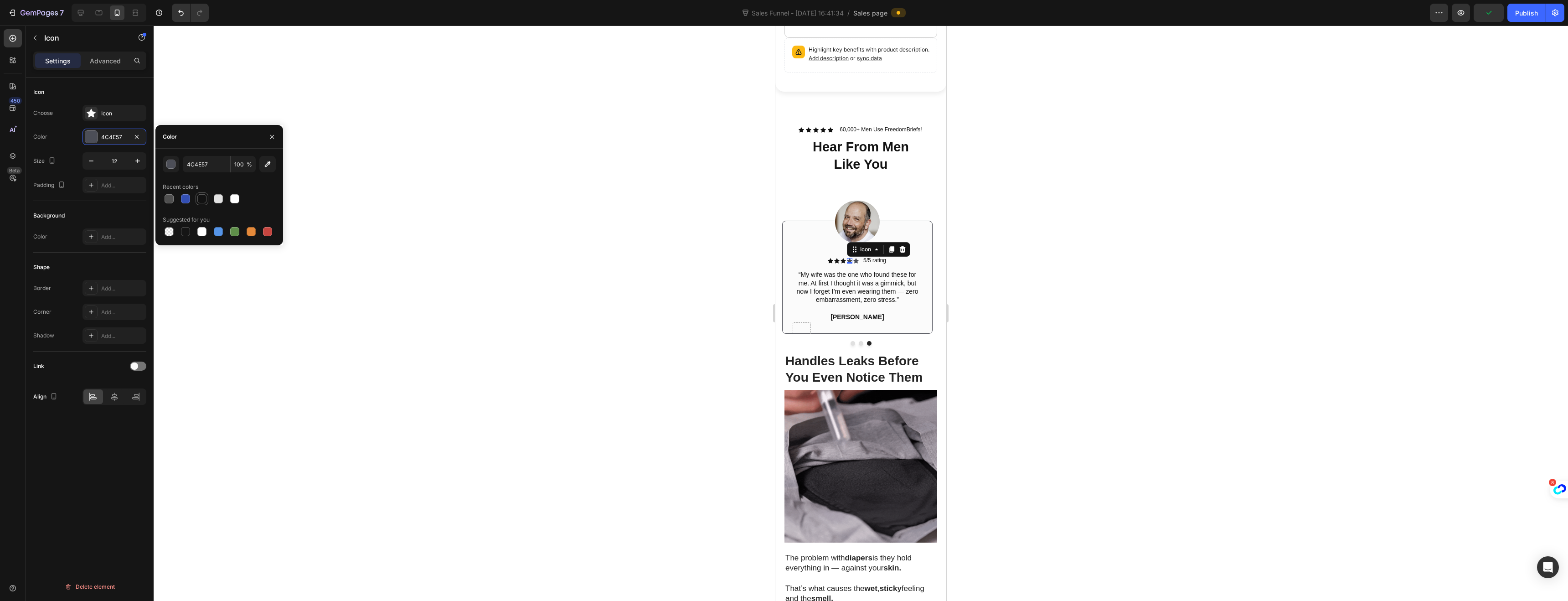
click at [198, 194] on div at bounding box center [201, 199] width 9 height 9
type input "121212"
click at [855, 258] on div "Icon" at bounding box center [856, 261] width 5 height 5
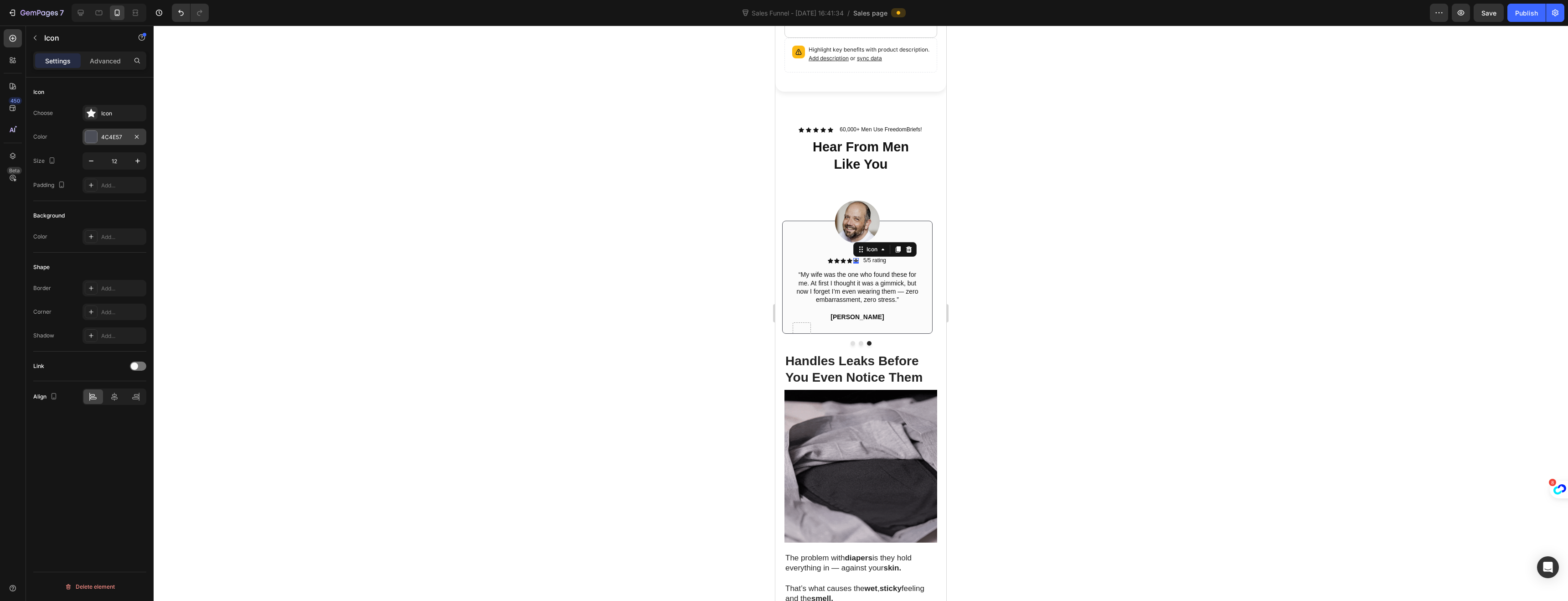
click at [89, 141] on div at bounding box center [91, 137] width 12 height 12
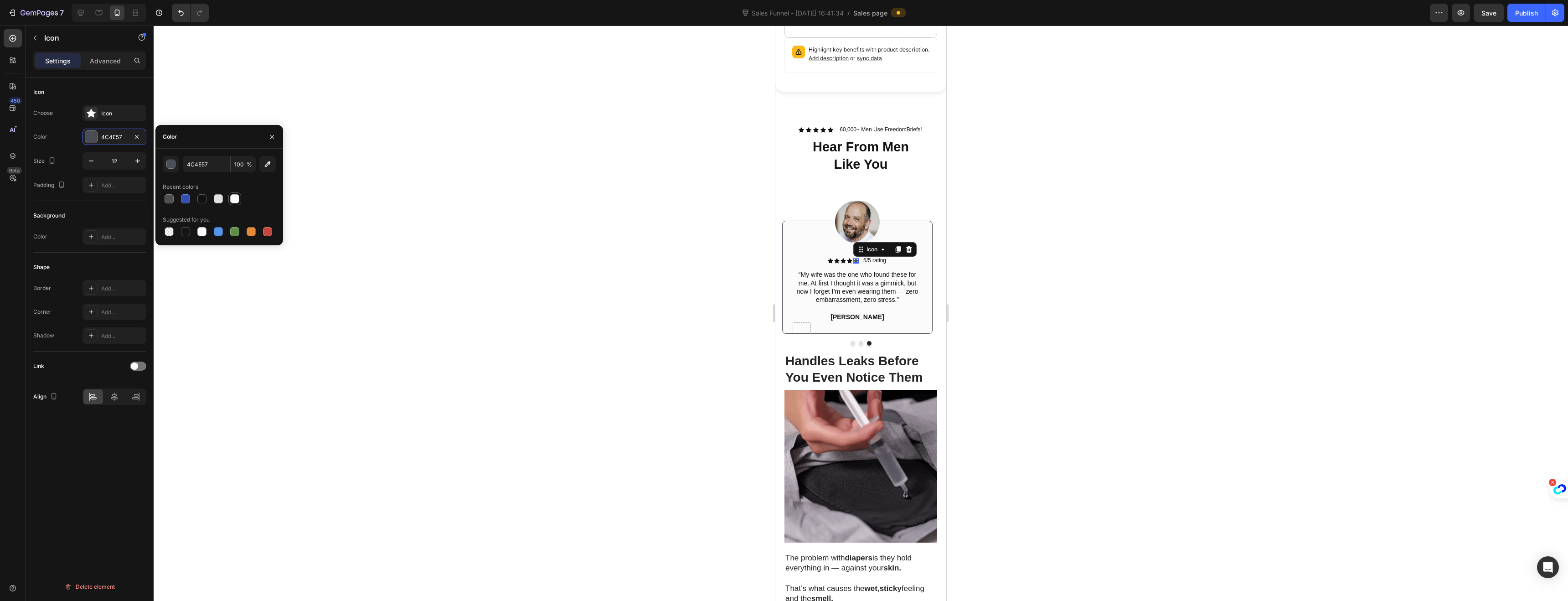
drag, startPoint x: 199, startPoint y: 199, endPoint x: 238, endPoint y: 204, distance: 39.3
click at [199, 199] on div at bounding box center [201, 199] width 9 height 9
type input "121212"
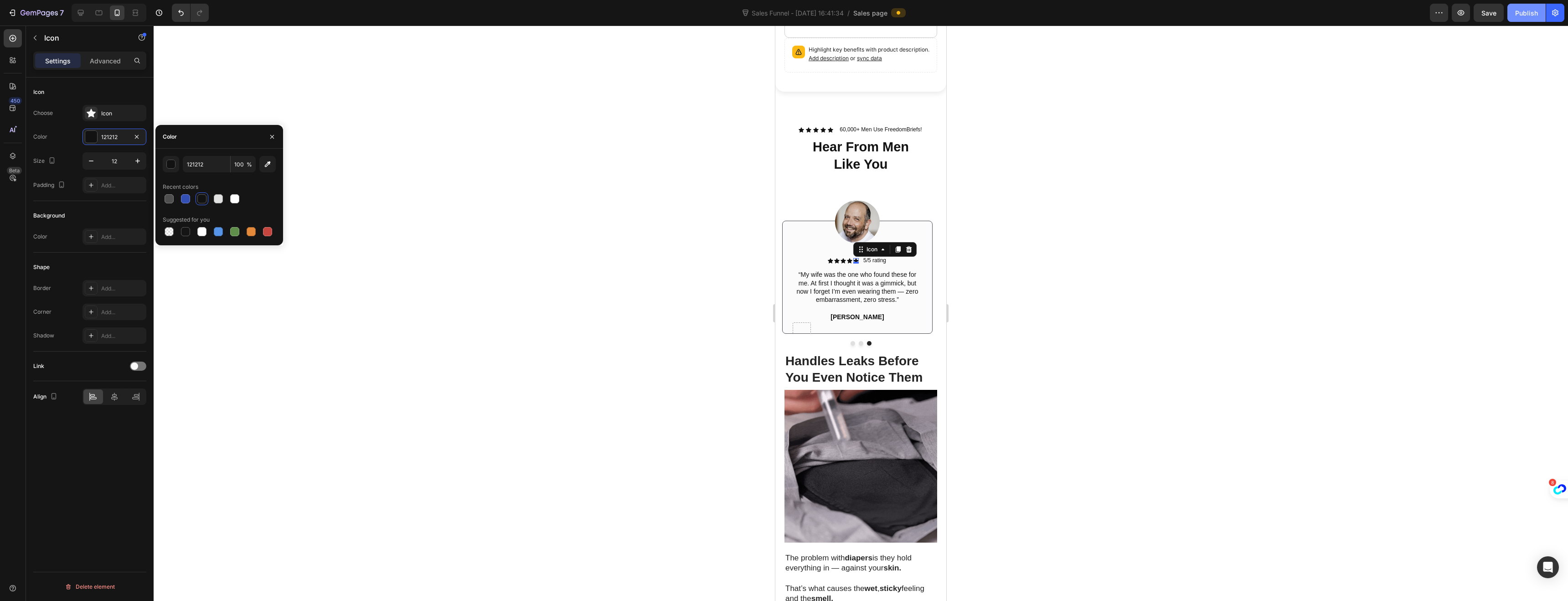
click at [1528, 14] on div "Publish" at bounding box center [1526, 13] width 23 height 10
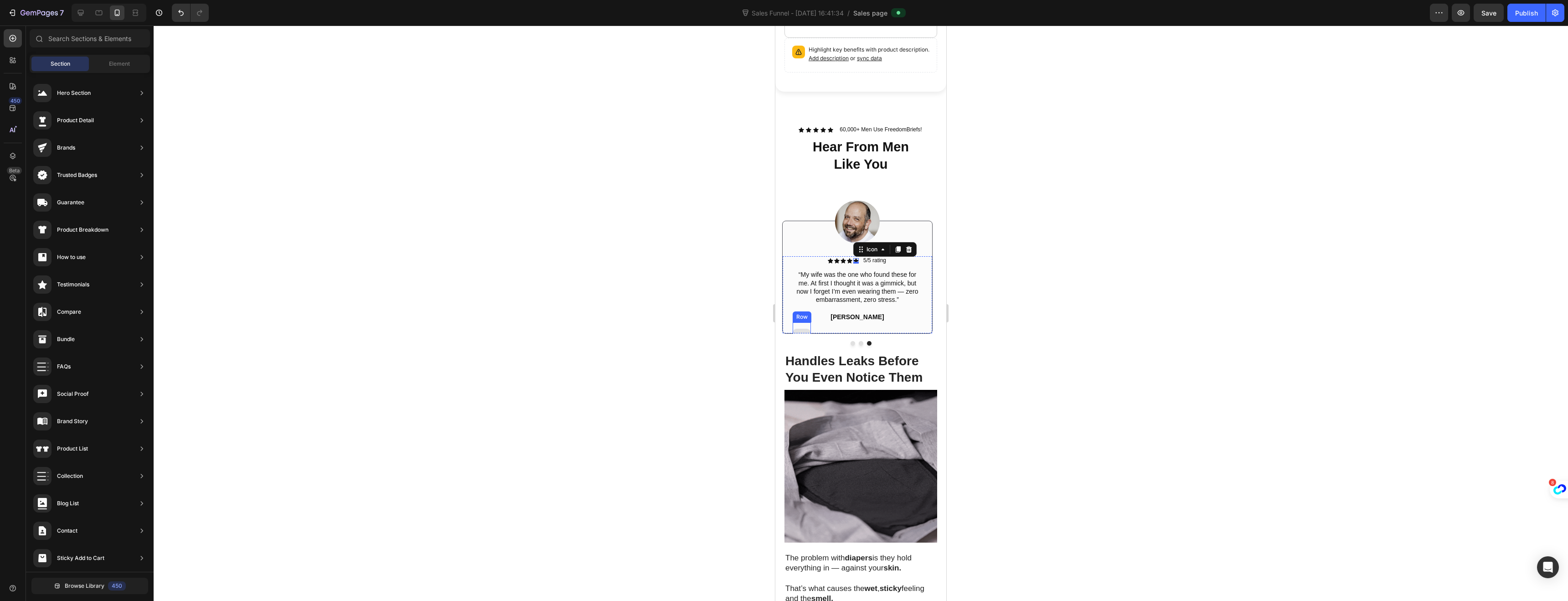
click at [800, 329] on div at bounding box center [801, 336] width 17 height 14
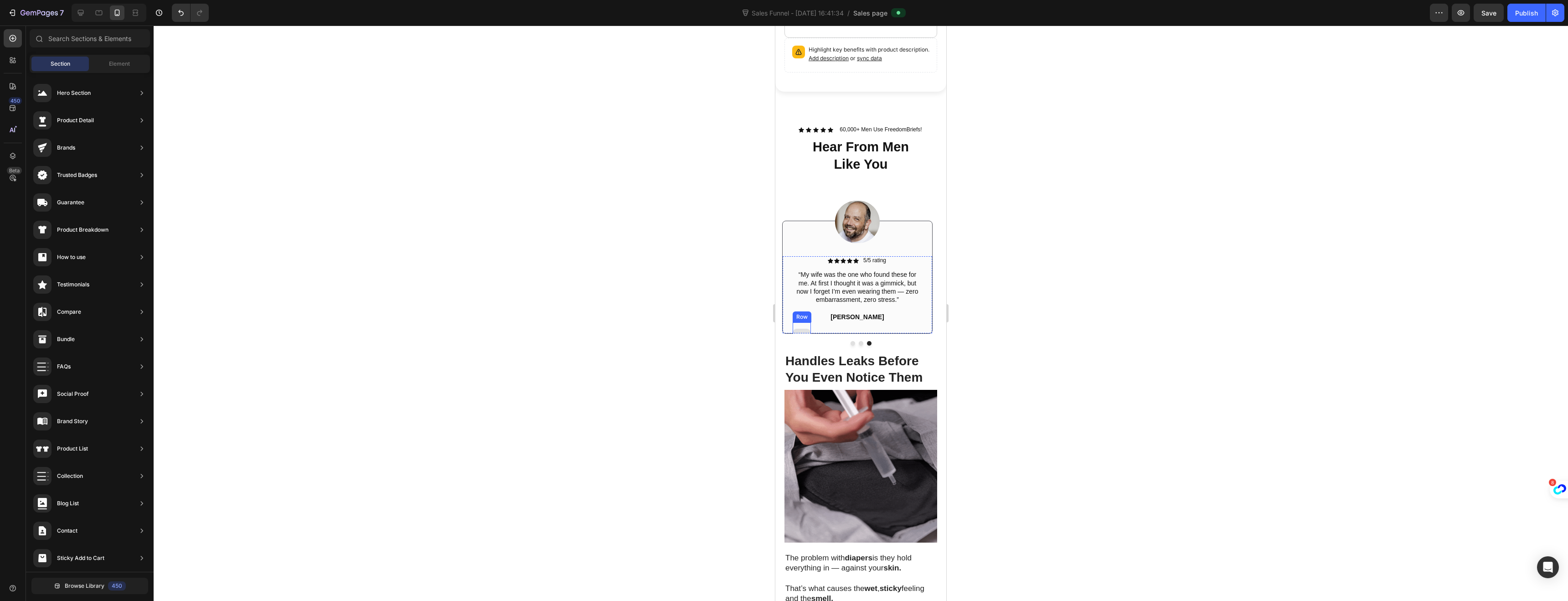
click at [805, 322] on div at bounding box center [802, 336] width 19 height 27
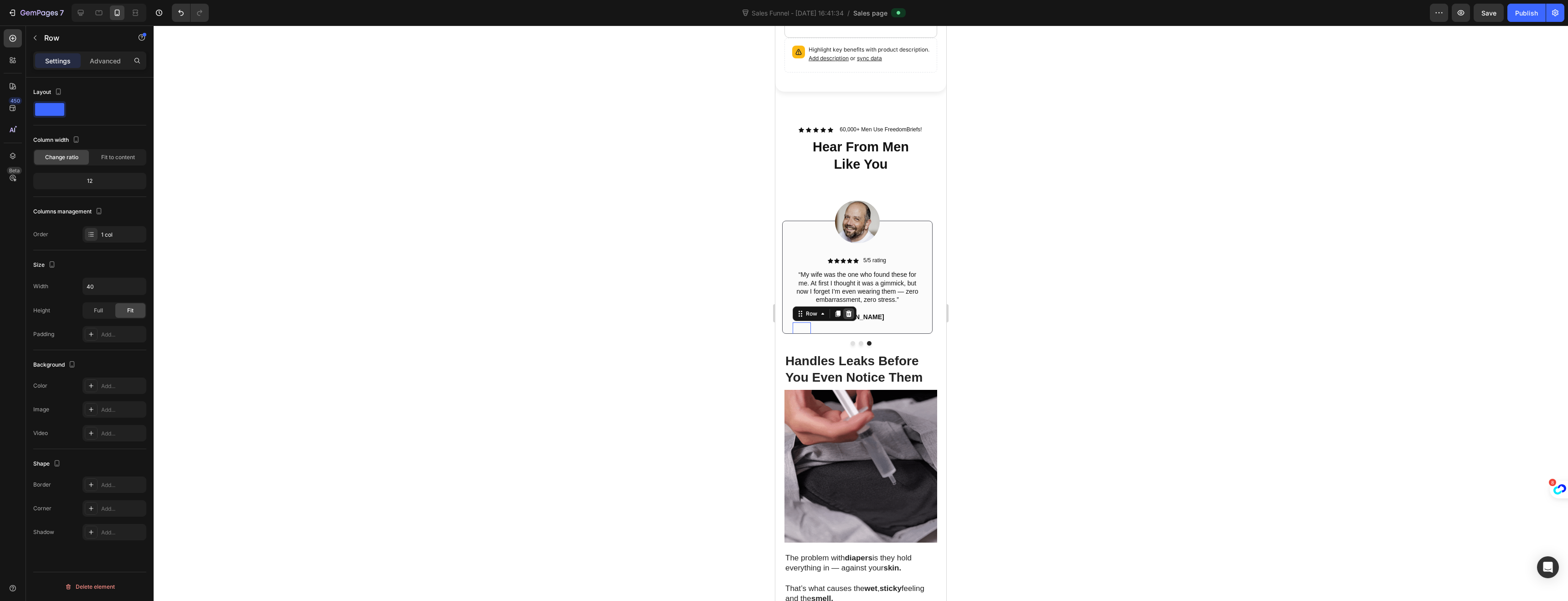
click at [846, 310] on icon at bounding box center [849, 313] width 6 height 6
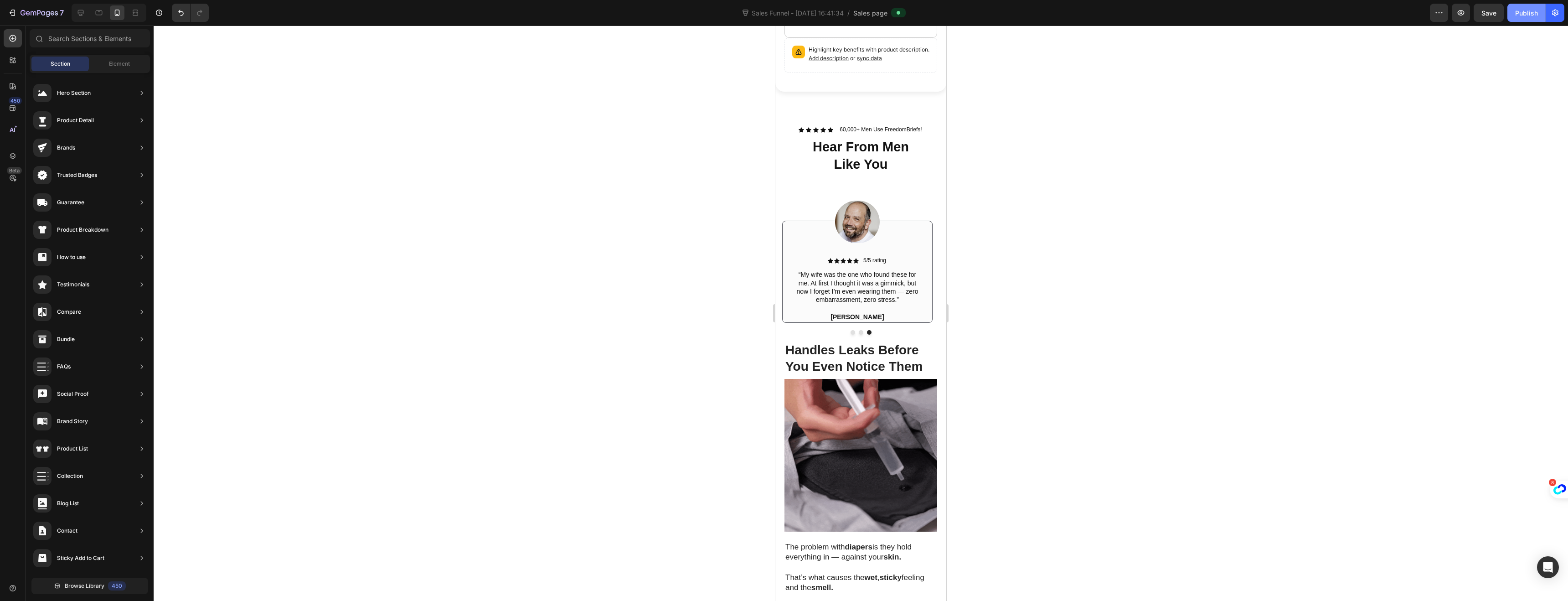
click at [1525, 21] on button "Publish" at bounding box center [1527, 12] width 38 height 19
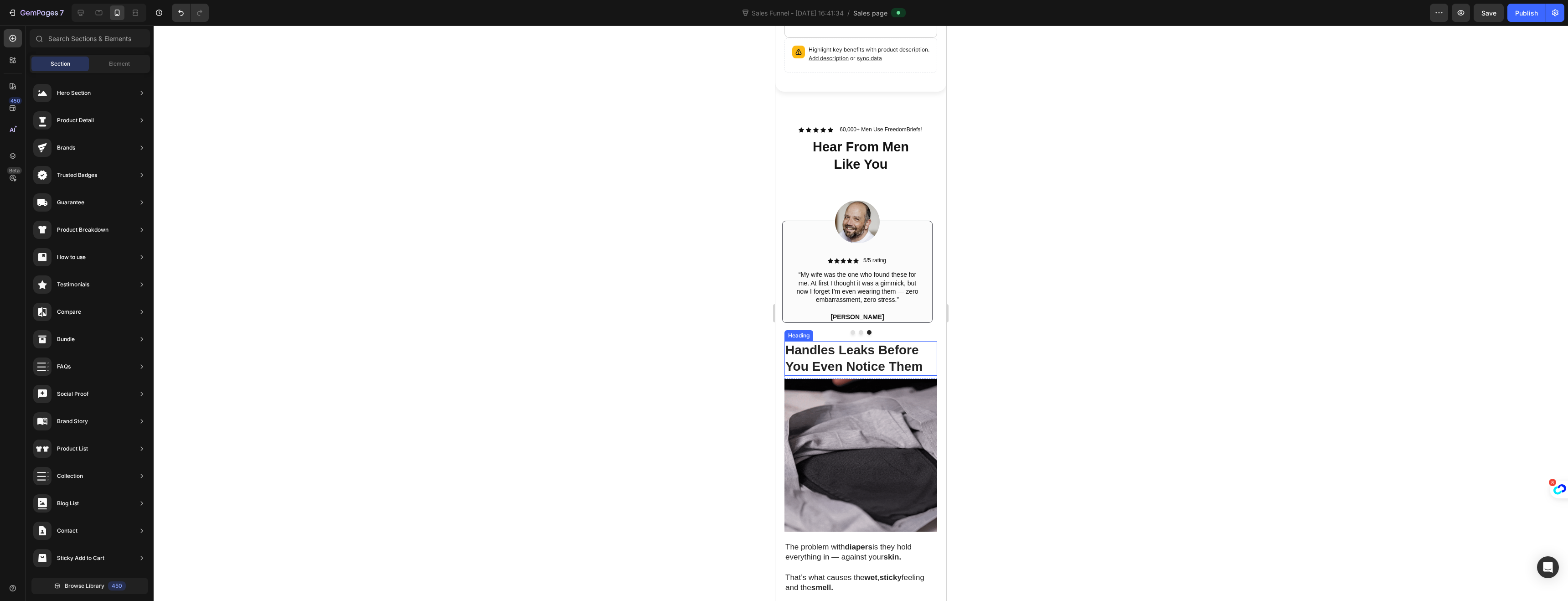
click at [832, 344] on strong "Handles Leaks Before You Even Notice Them" at bounding box center [854, 358] width 137 height 30
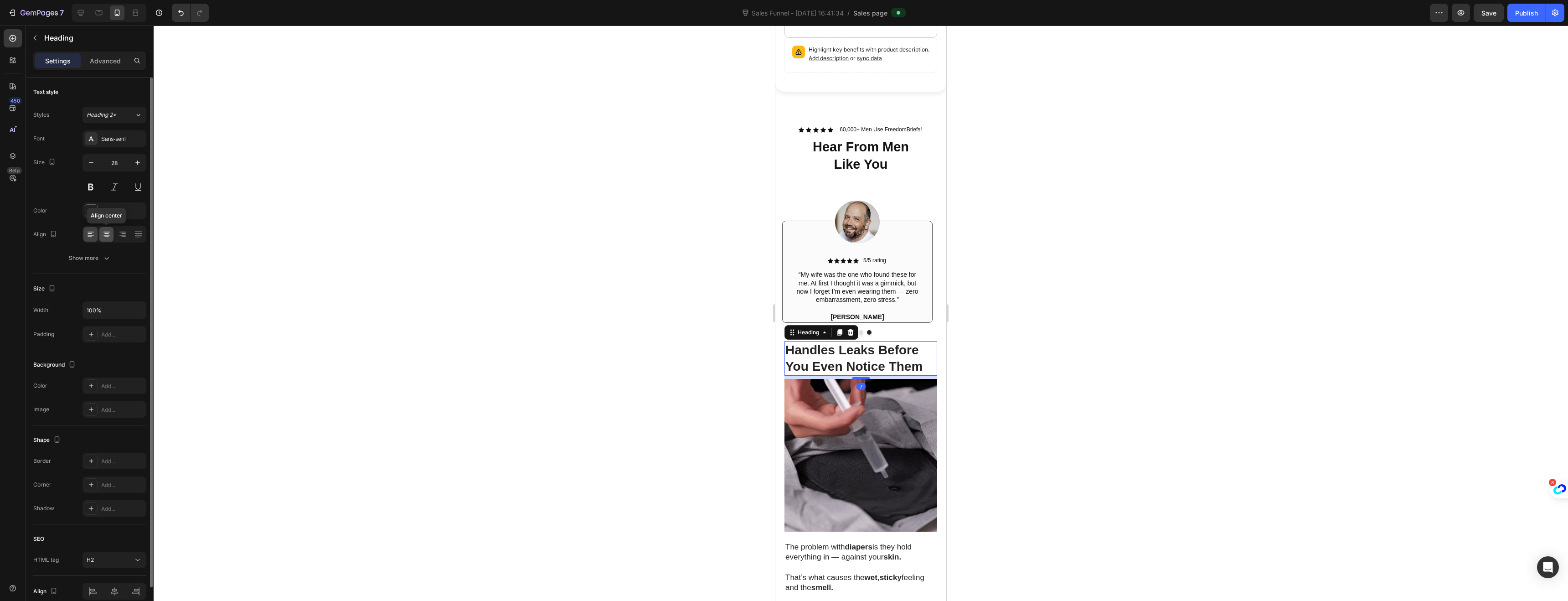
click at [106, 233] on icon at bounding box center [106, 234] width 9 height 9
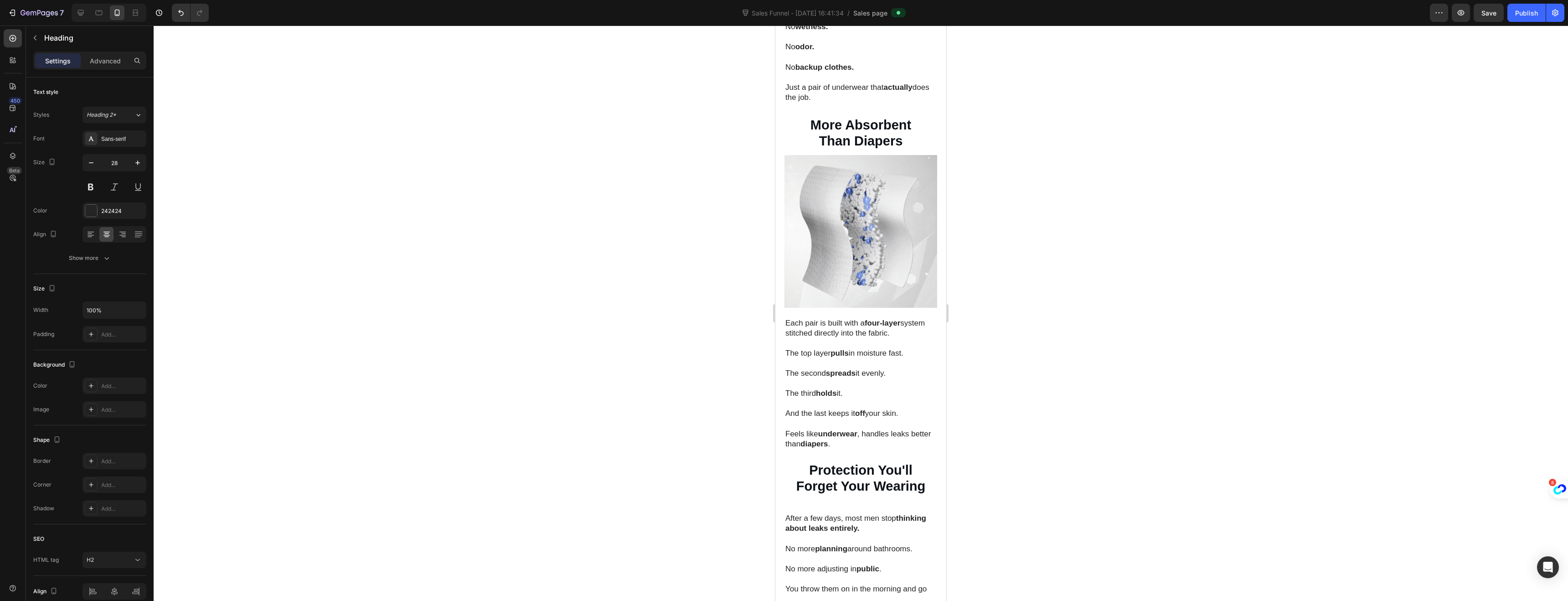
scroll to position [1212, 0]
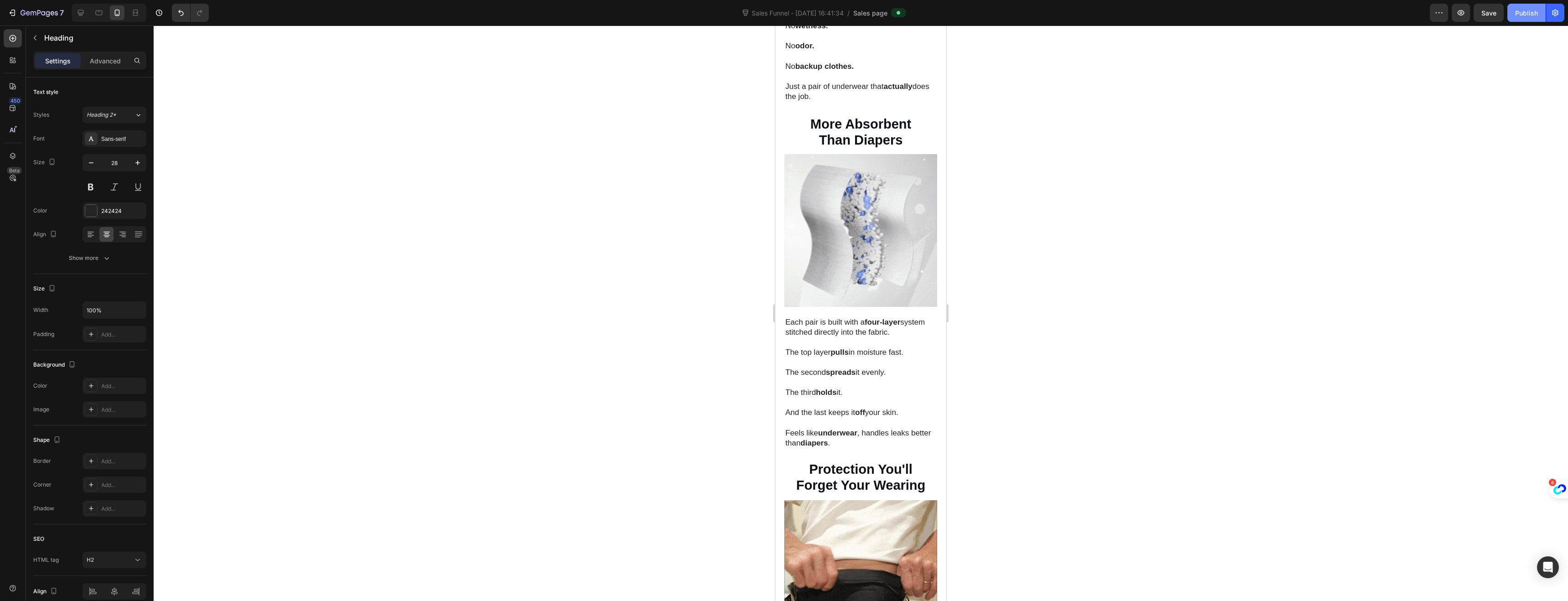
click at [1520, 14] on div "Publish" at bounding box center [1526, 13] width 23 height 10
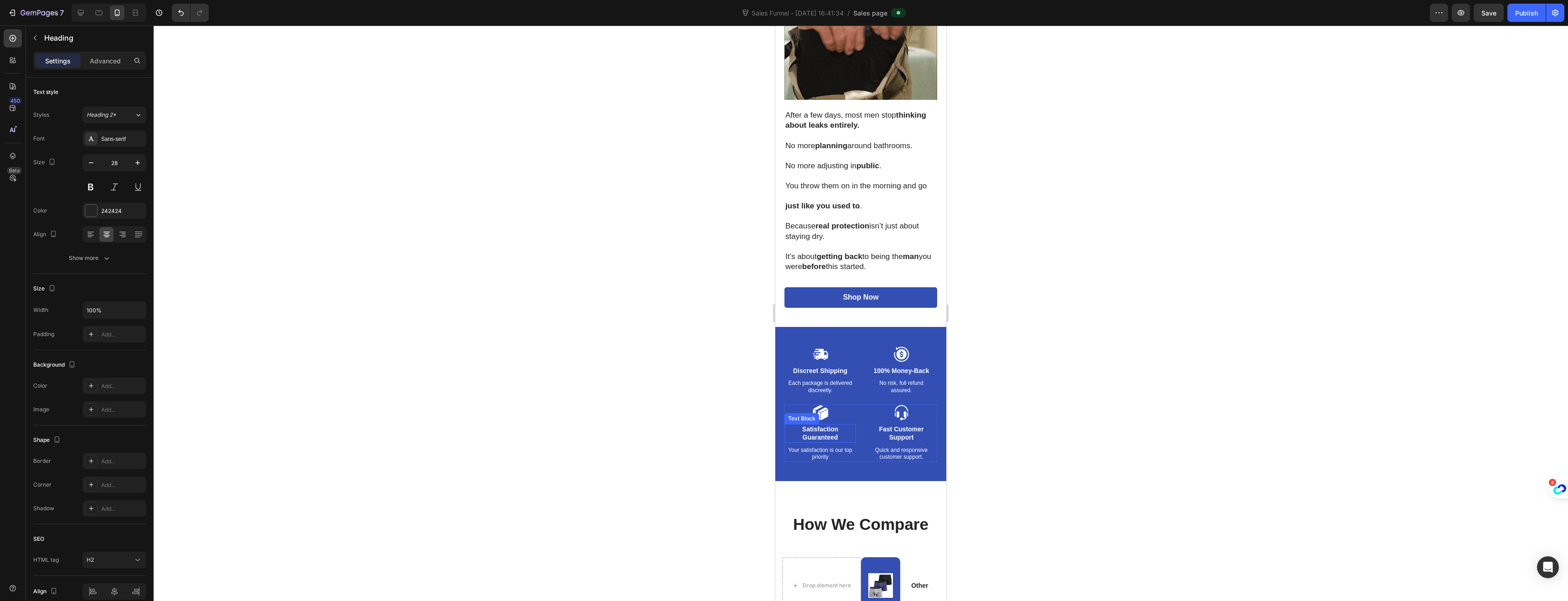
scroll to position [1830, 0]
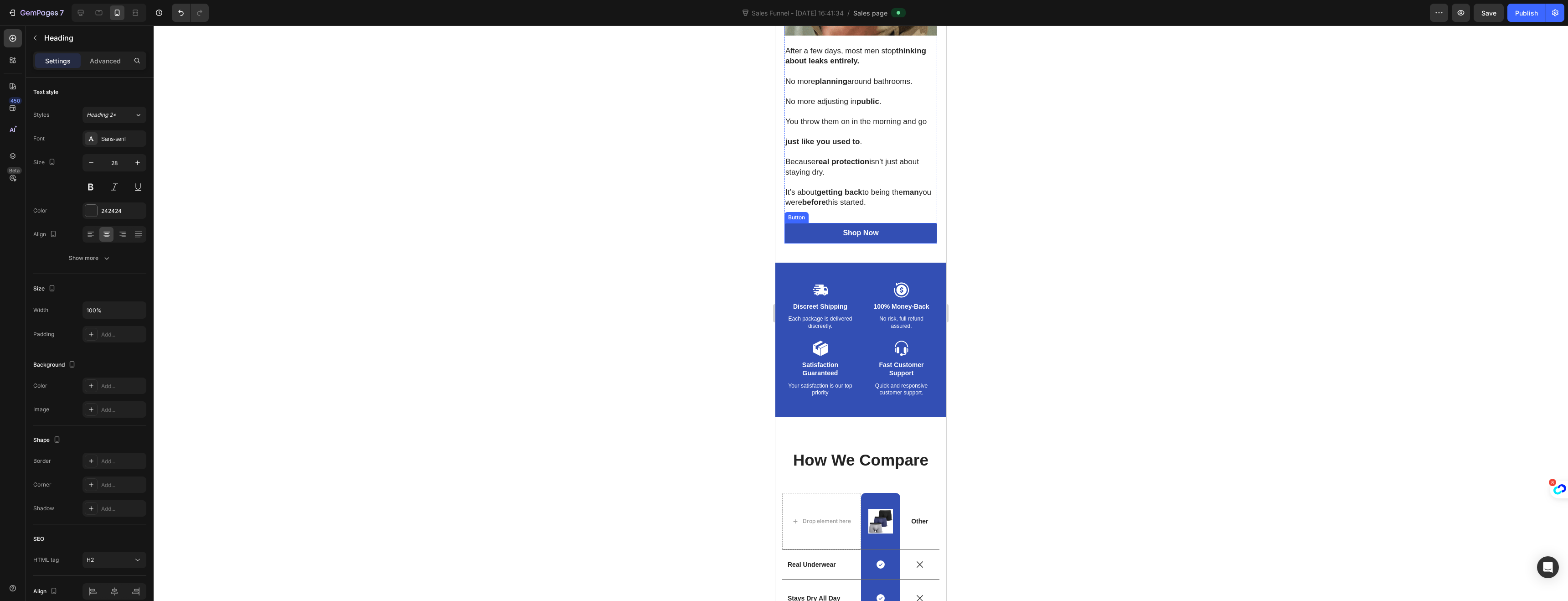
click at [802, 223] on link "Shop Now" at bounding box center [861, 234] width 152 height 21
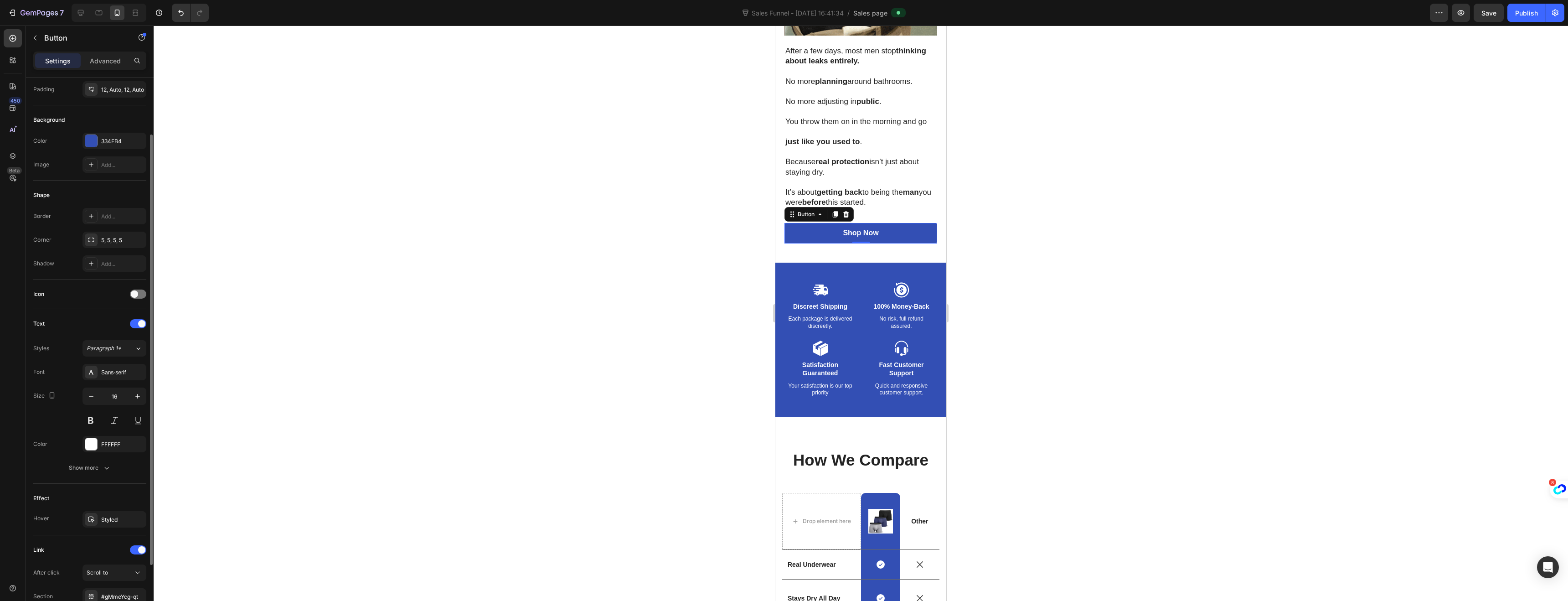
scroll to position [137, 0]
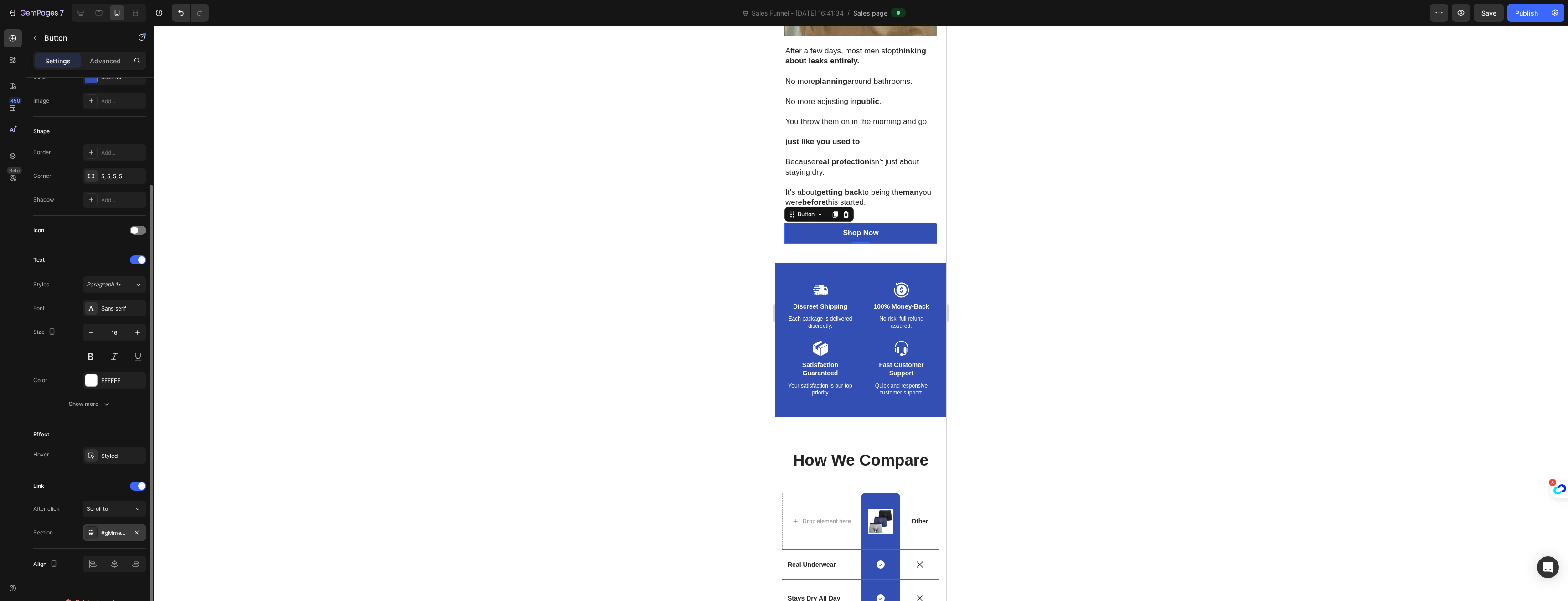
click at [100, 536] on div "#gMmeYcg-qt" at bounding box center [114, 533] width 64 height 16
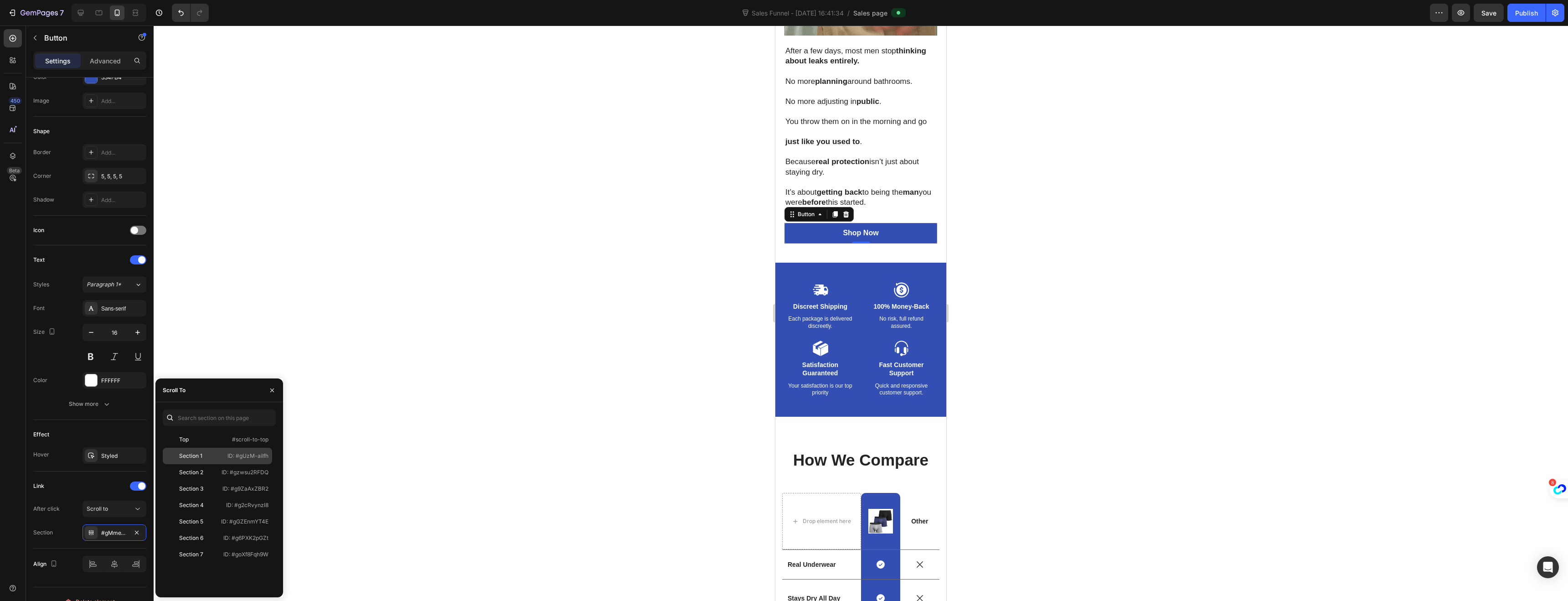
click at [233, 456] on p "ID: #gUzM-aiIfh" at bounding box center [248, 456] width 41 height 8
click at [272, 393] on icon "button" at bounding box center [272, 390] width 8 height 8
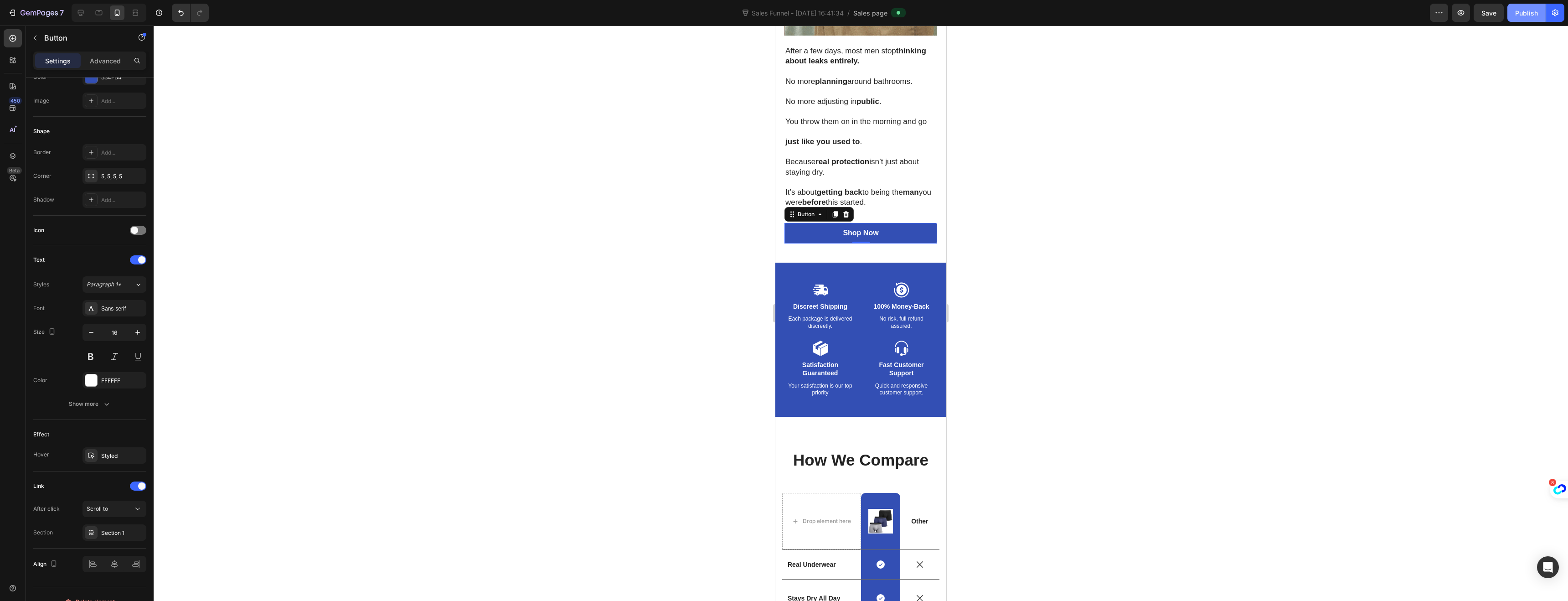
click at [1525, 15] on div "Publish" at bounding box center [1526, 13] width 23 height 10
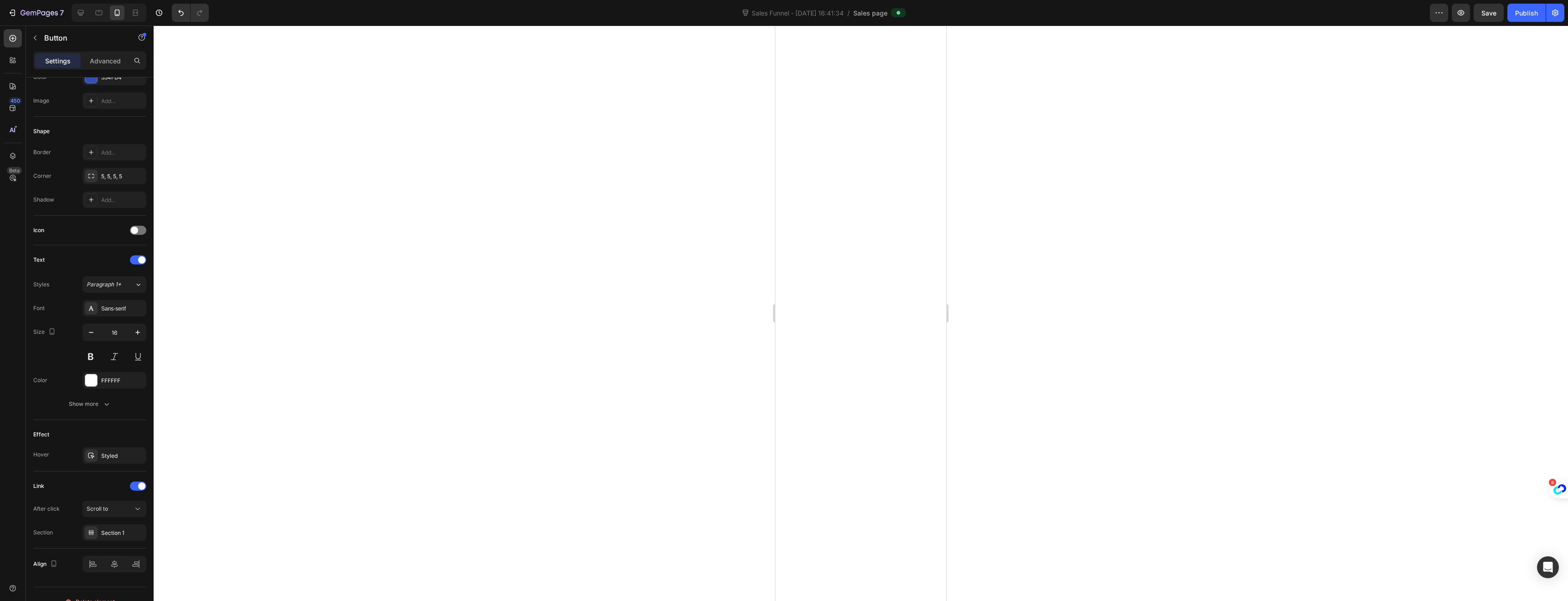
scroll to position [0, 0]
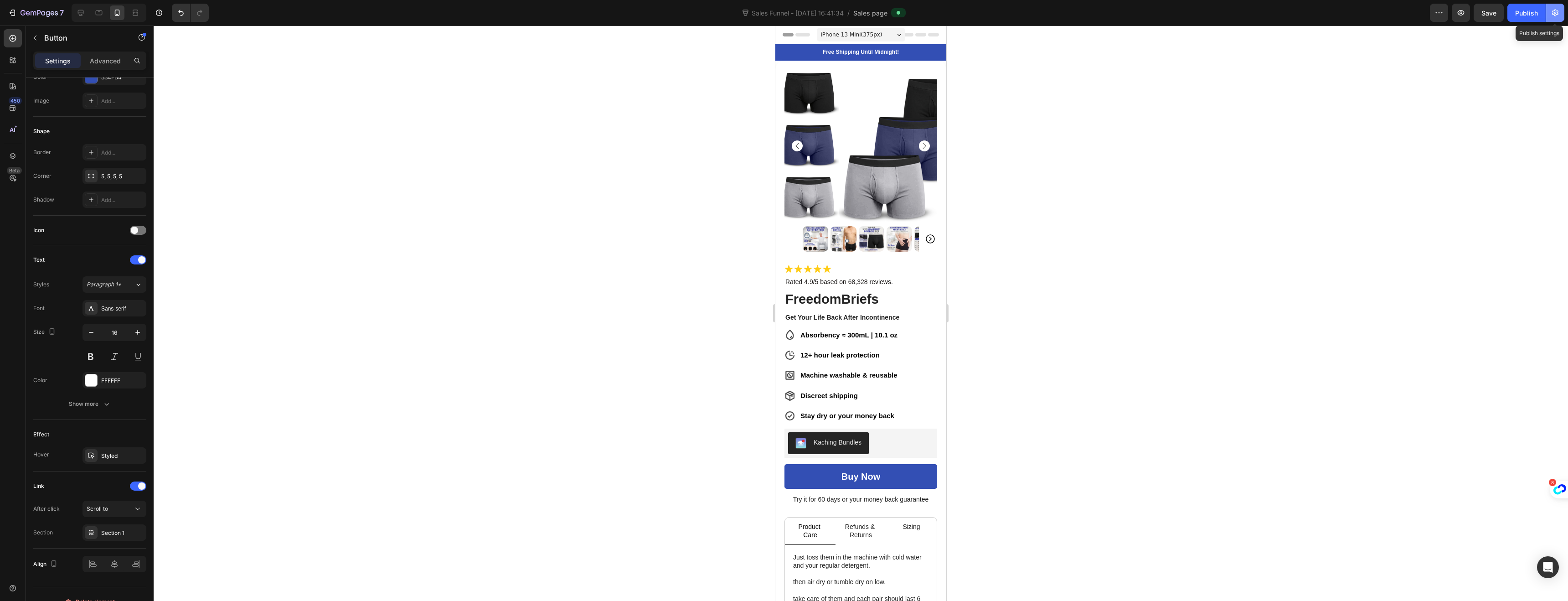
click at [1554, 13] on icon "button" at bounding box center [1555, 13] width 6 height 7
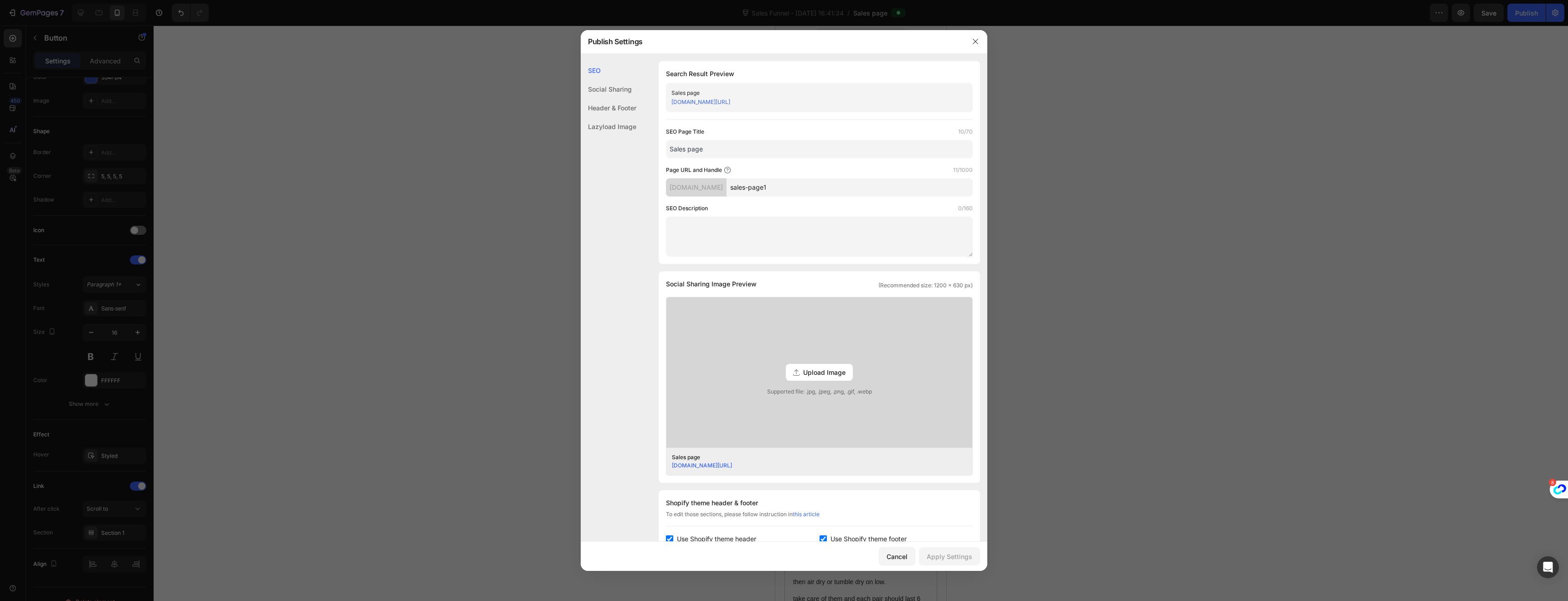
click at [610, 117] on div "Header & Footer" at bounding box center [608, 126] width 56 height 19
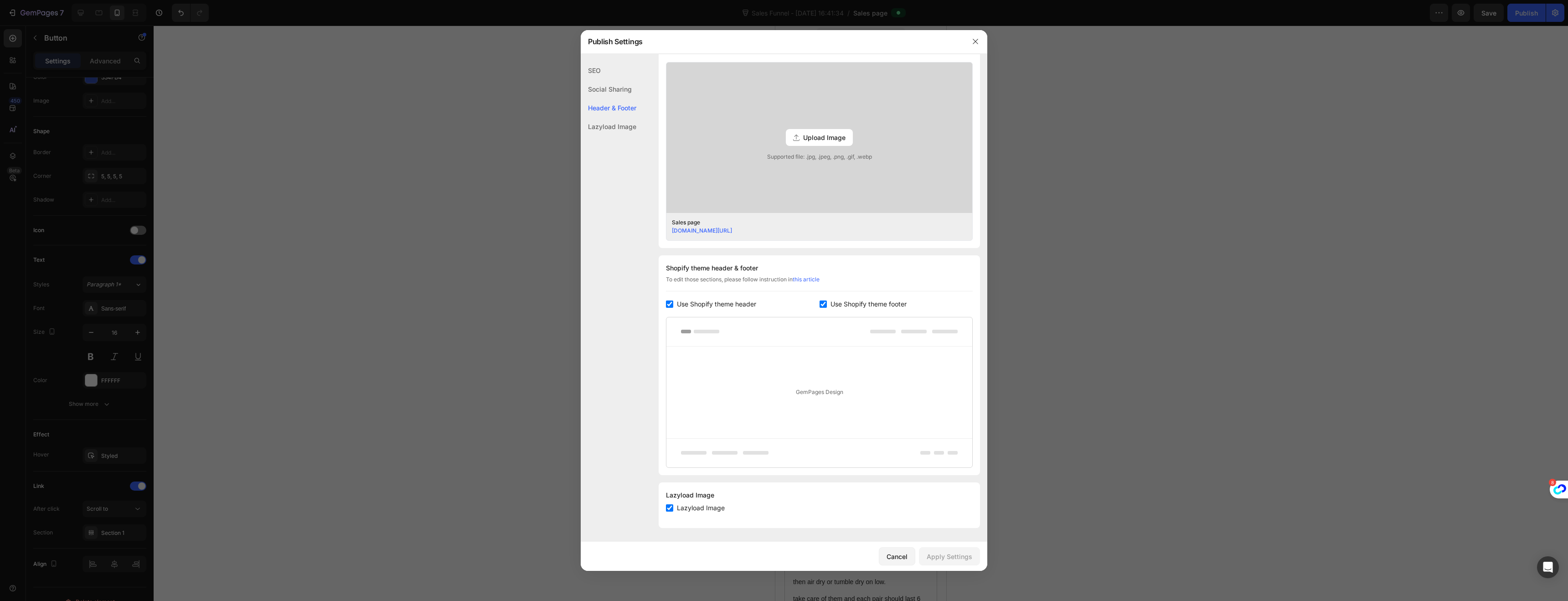
scroll to position [236, 0]
click at [605, 98] on div "Social Sharing" at bounding box center [608, 107] width 56 height 19
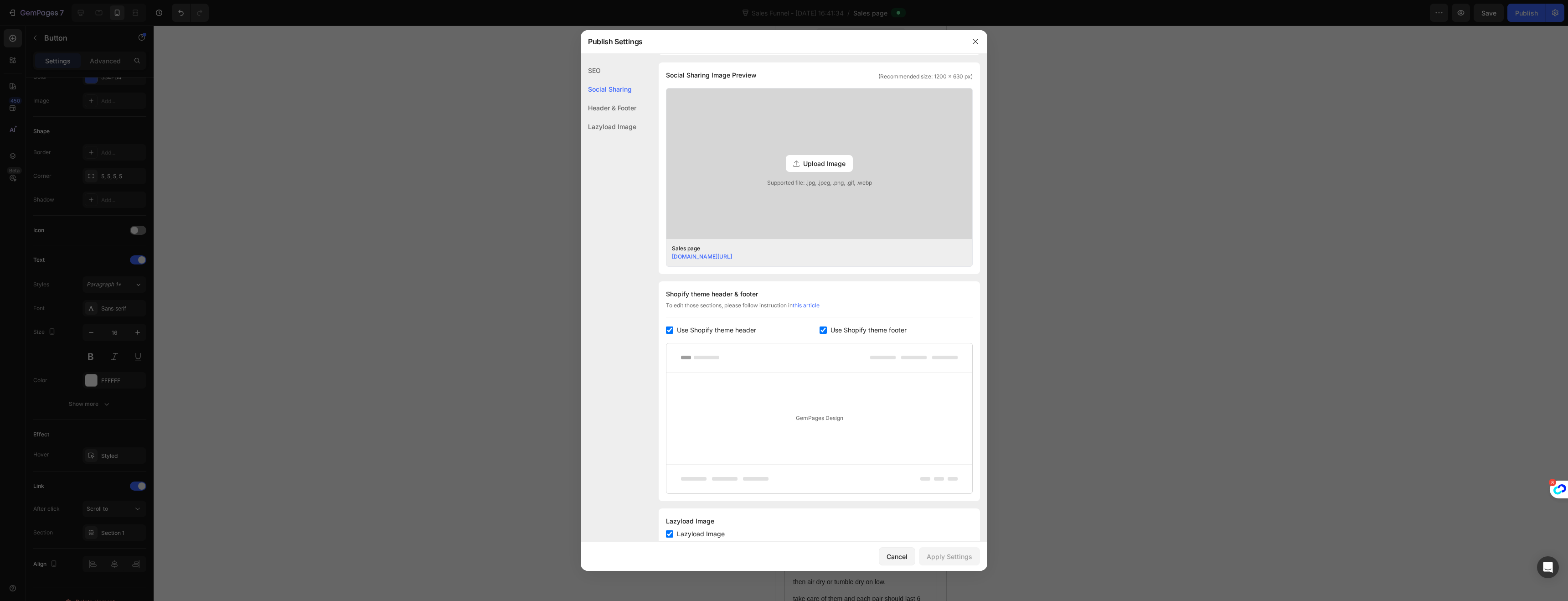
scroll to position [208, 0]
click at [608, 80] on div "Social Sharing" at bounding box center [608, 89] width 56 height 19
click at [601, 80] on div "SEO" at bounding box center [608, 89] width 56 height 19
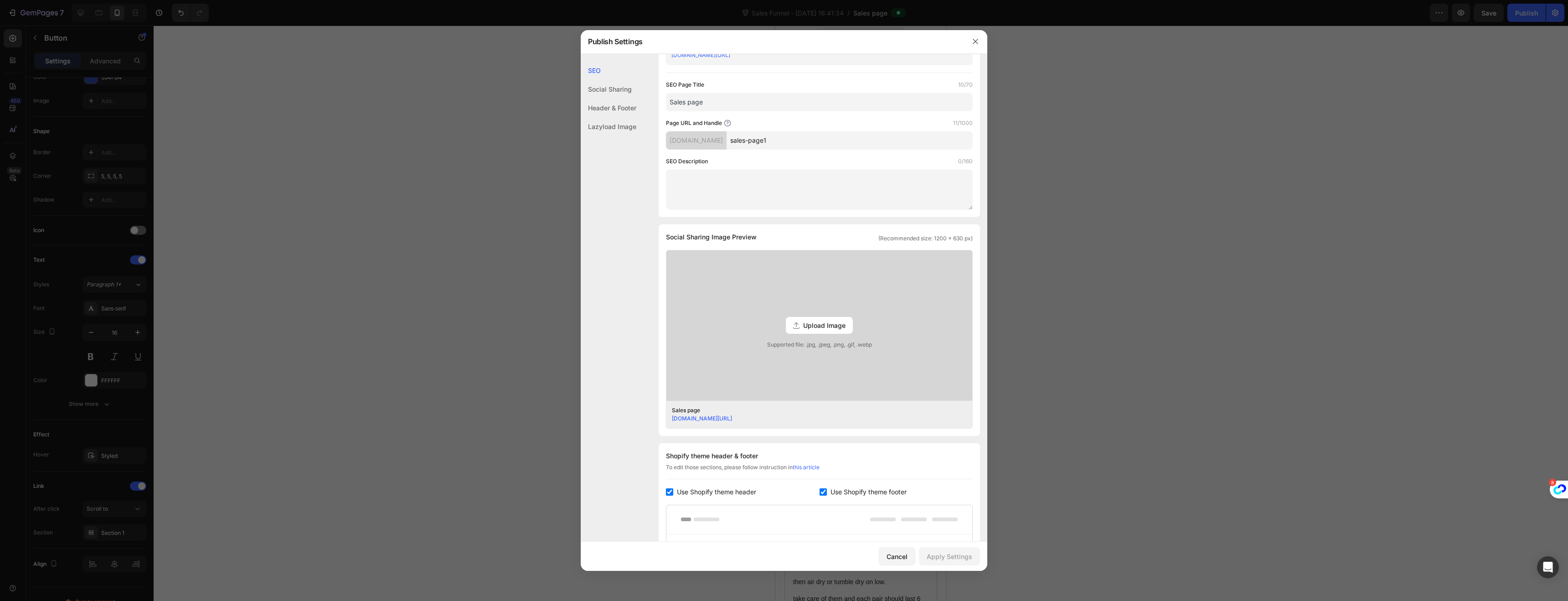
scroll to position [0, 0]
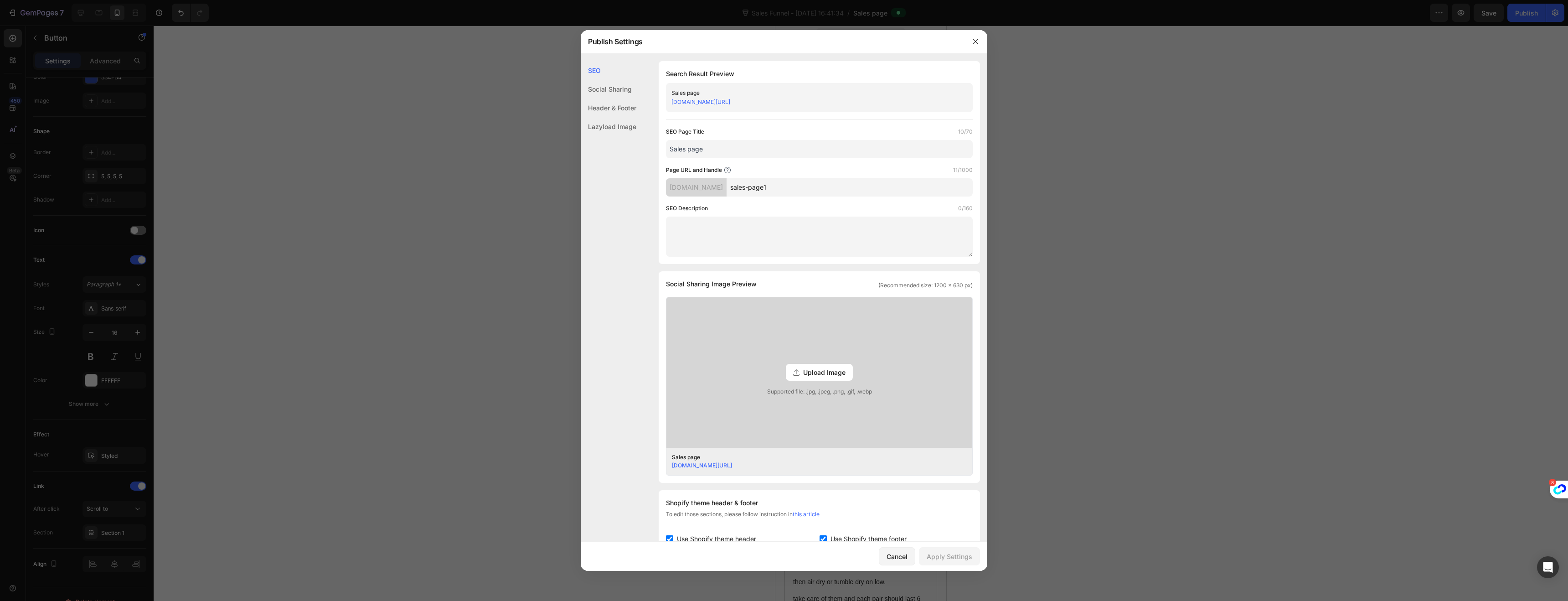
click at [531, 162] on div at bounding box center [784, 300] width 1568 height 601
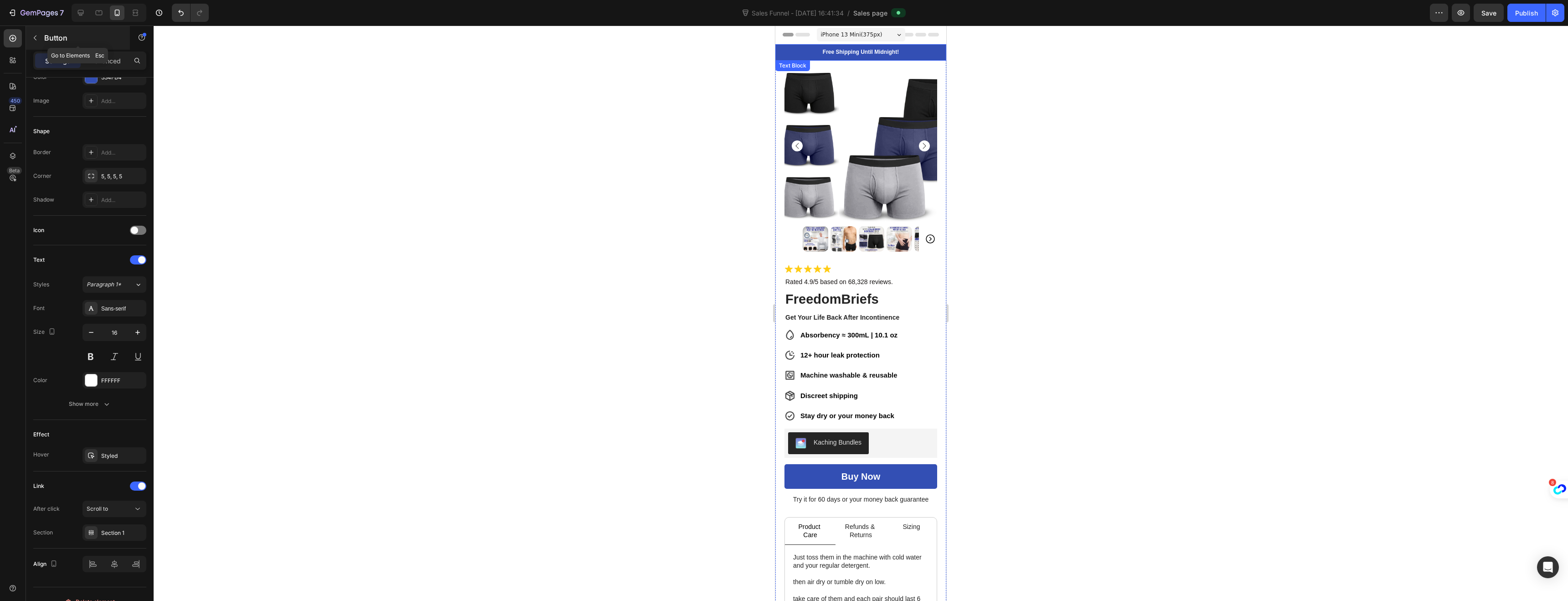
click at [33, 38] on icon "button" at bounding box center [35, 38] width 8 height 8
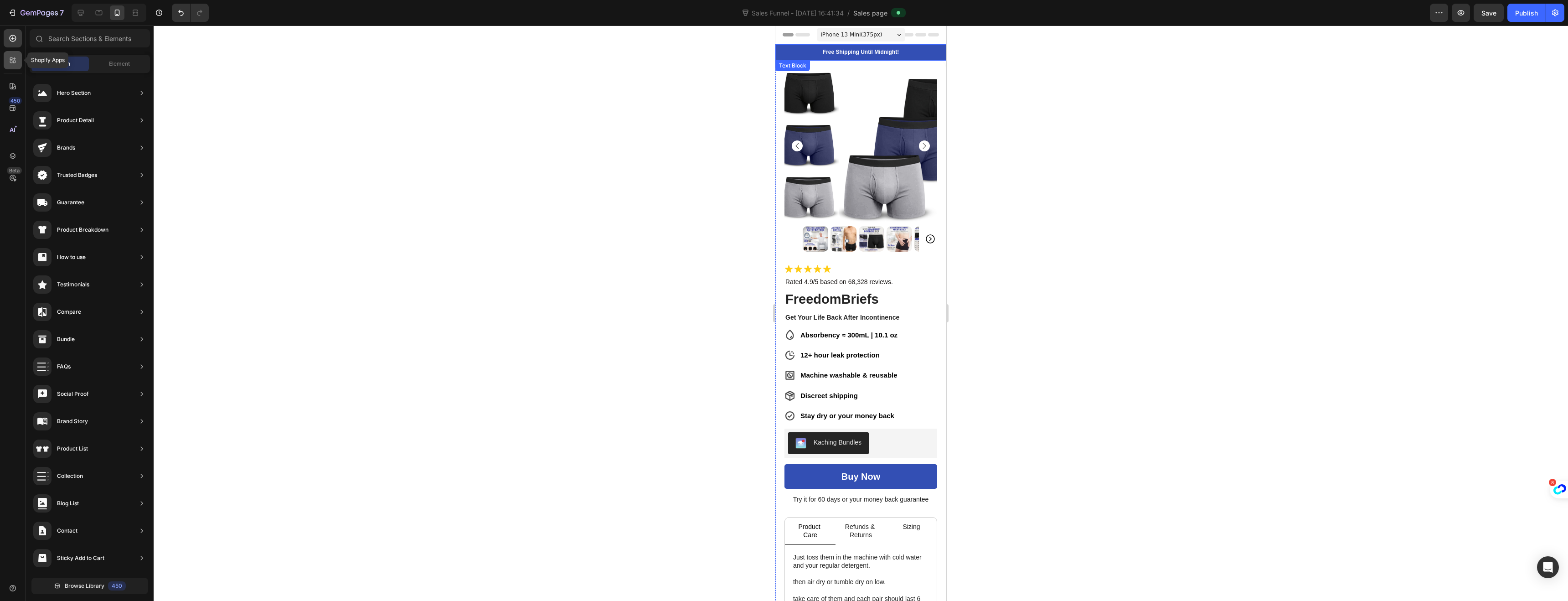
click at [5, 62] on div at bounding box center [12, 60] width 19 height 19
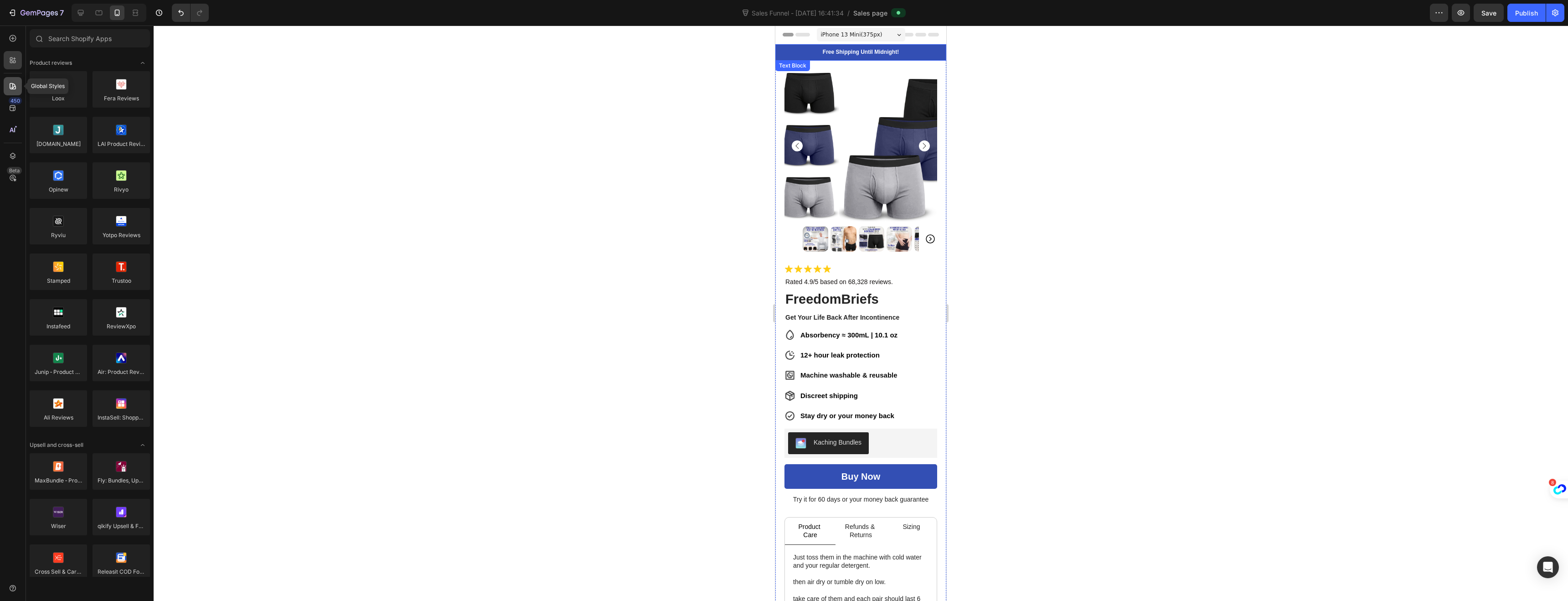
click at [12, 83] on icon at bounding box center [12, 86] width 6 height 6
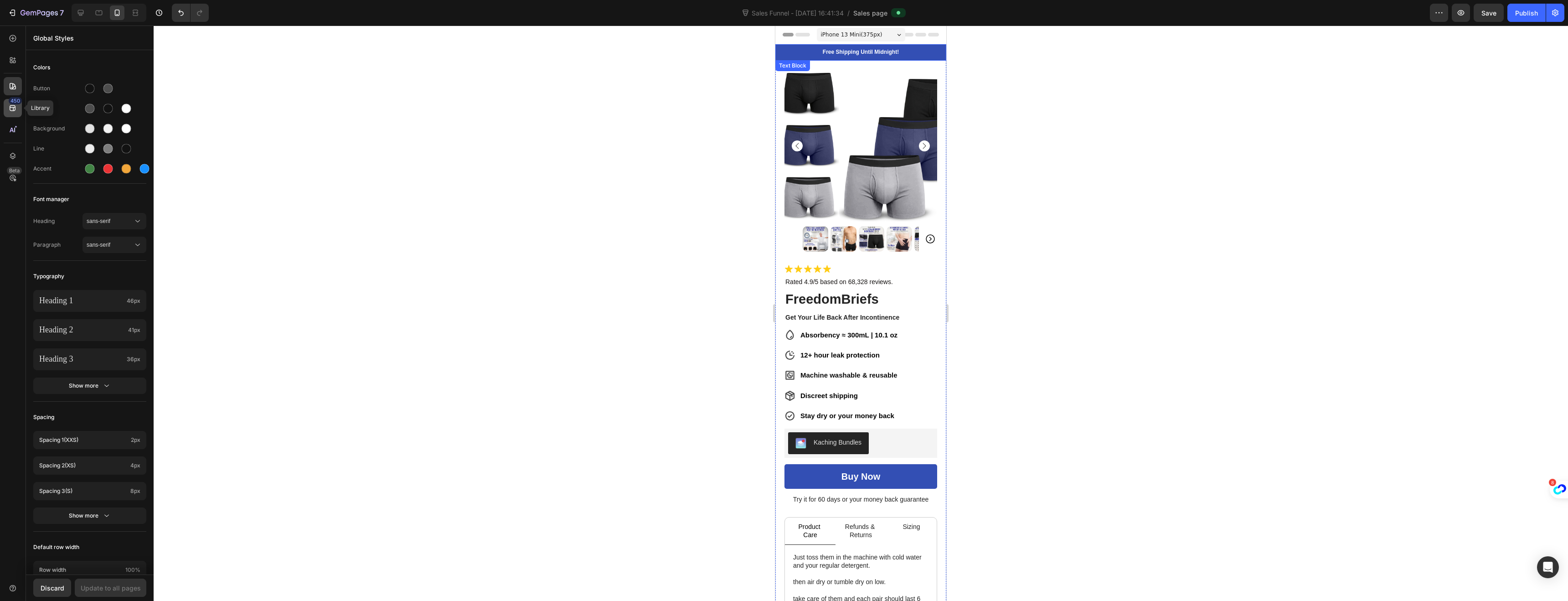
click at [13, 112] on icon at bounding box center [12, 108] width 9 height 9
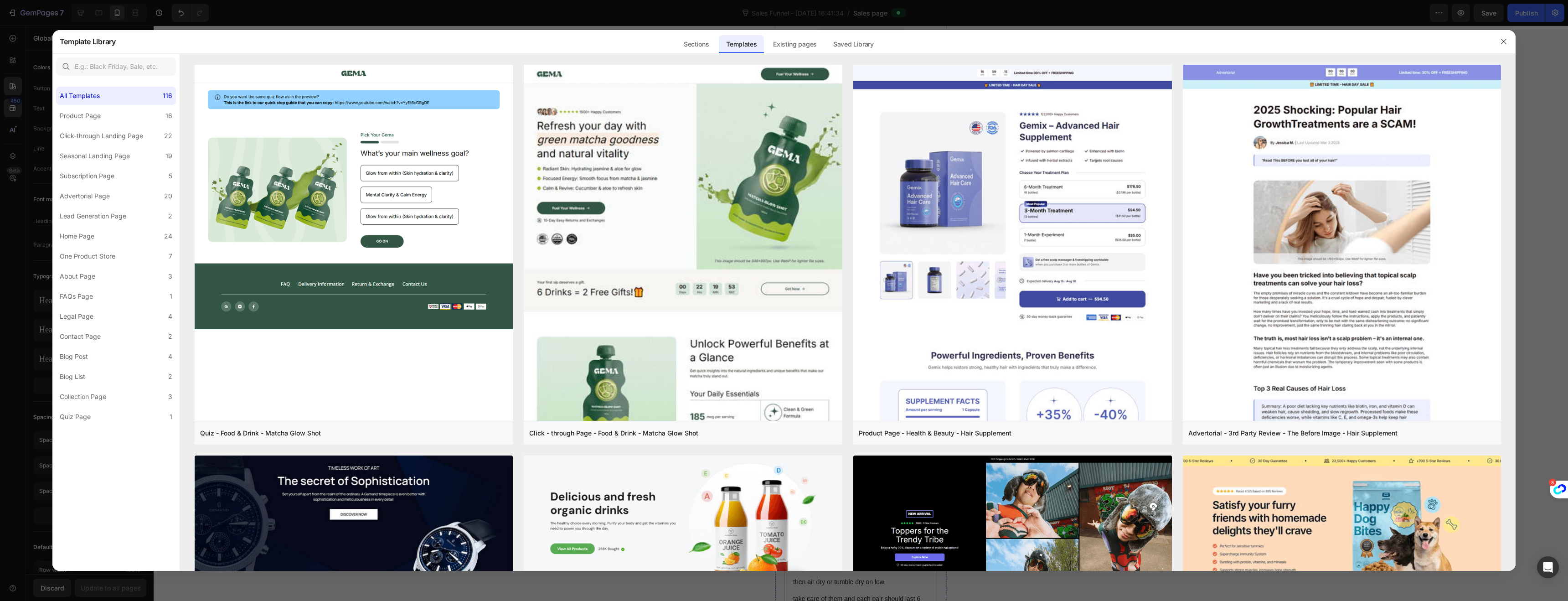
click at [19, 124] on div at bounding box center [784, 300] width 1568 height 601
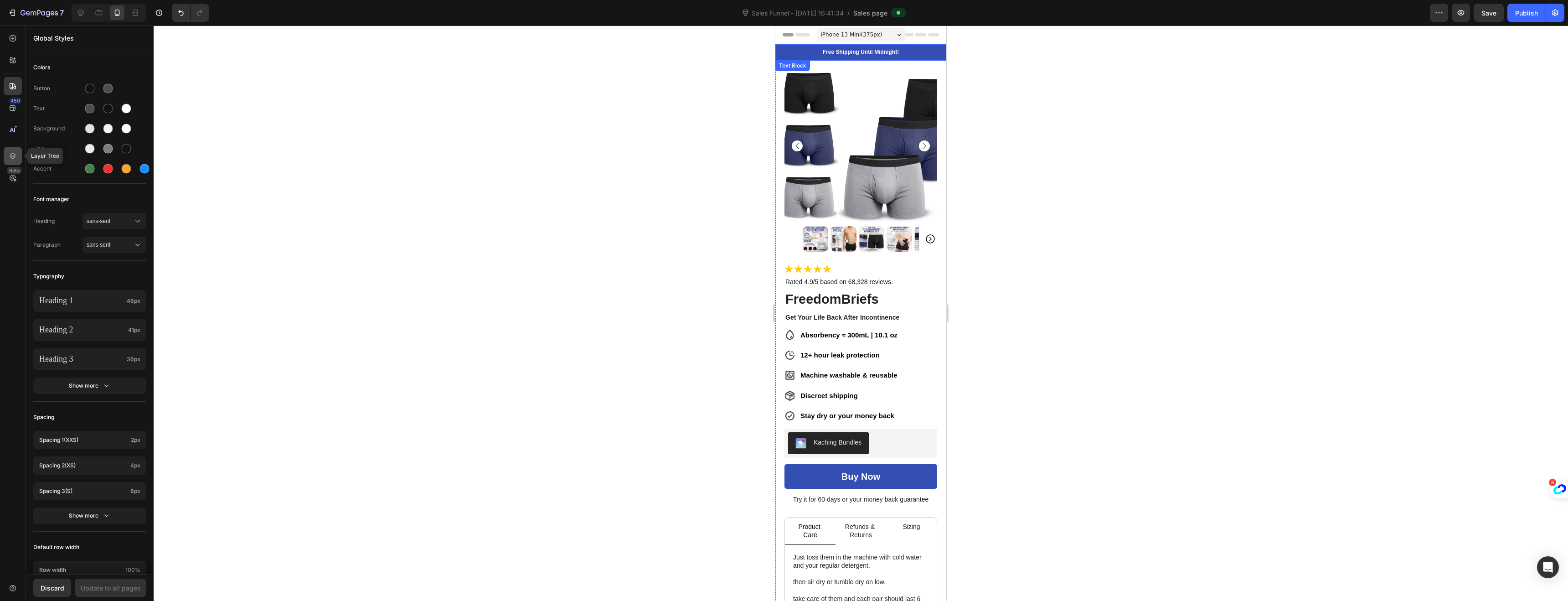
click at [9, 152] on icon at bounding box center [12, 155] width 9 height 9
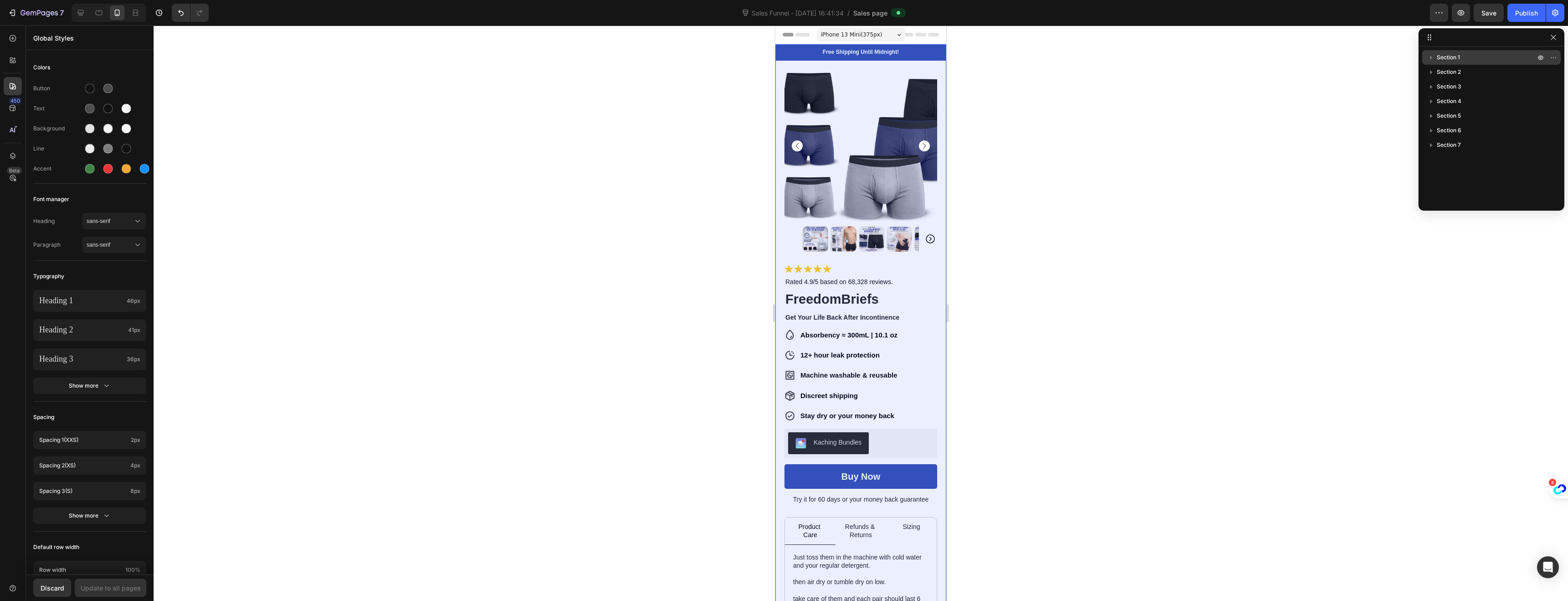
click at [1433, 56] on icon "button" at bounding box center [1431, 57] width 9 height 9
click at [1451, 58] on span "Section 1" at bounding box center [1449, 57] width 23 height 9
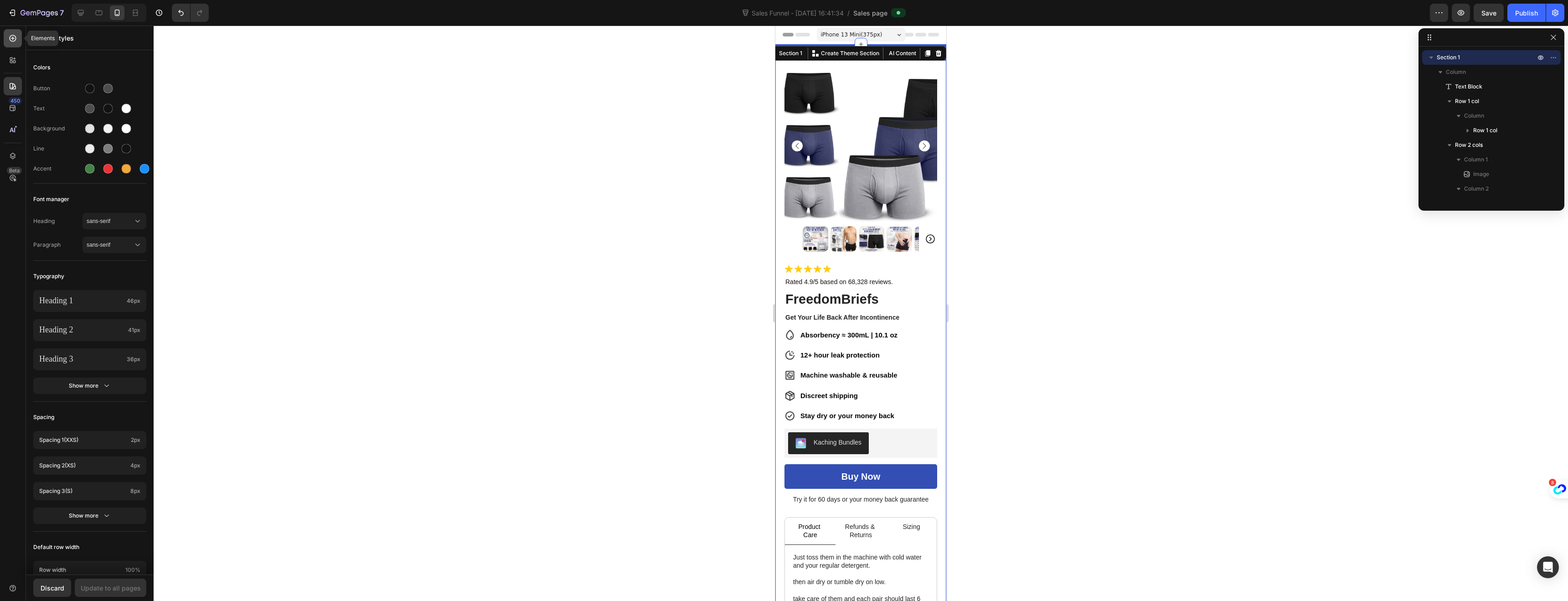
click at [8, 36] on div at bounding box center [12, 38] width 19 height 19
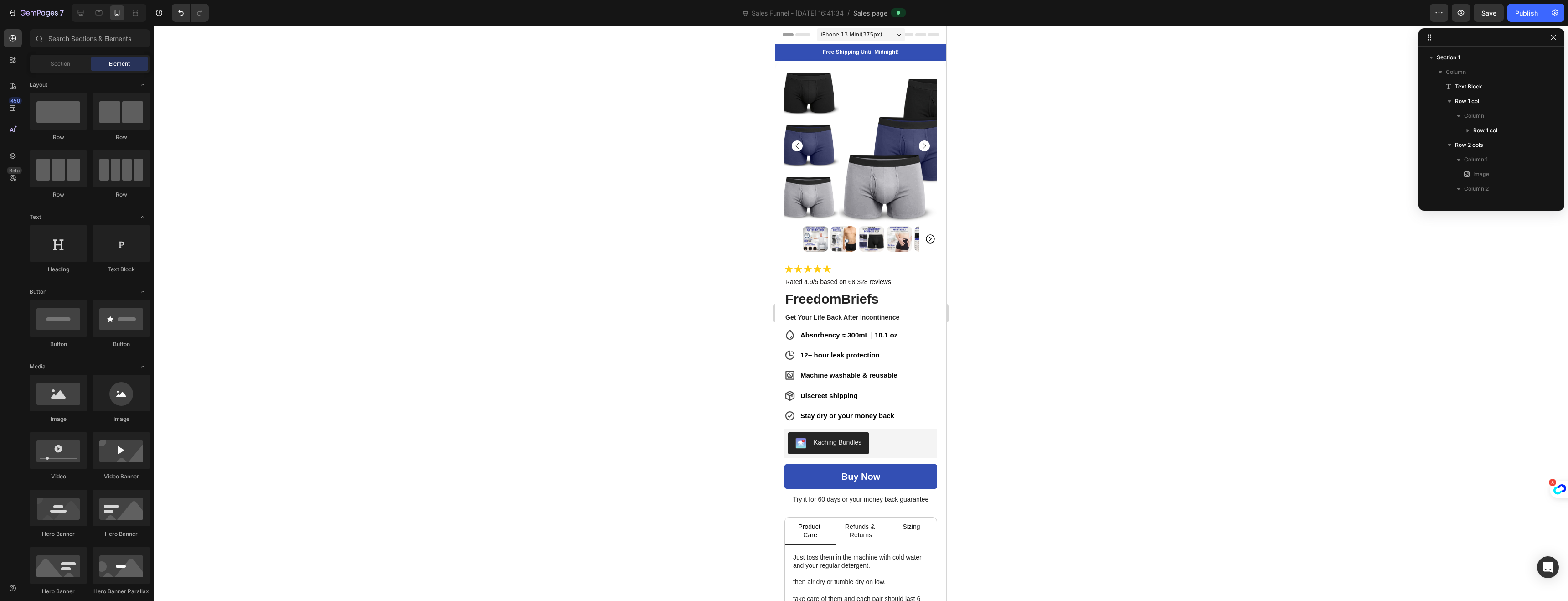
click at [801, 34] on span "Header" at bounding box center [803, 34] width 20 height 9
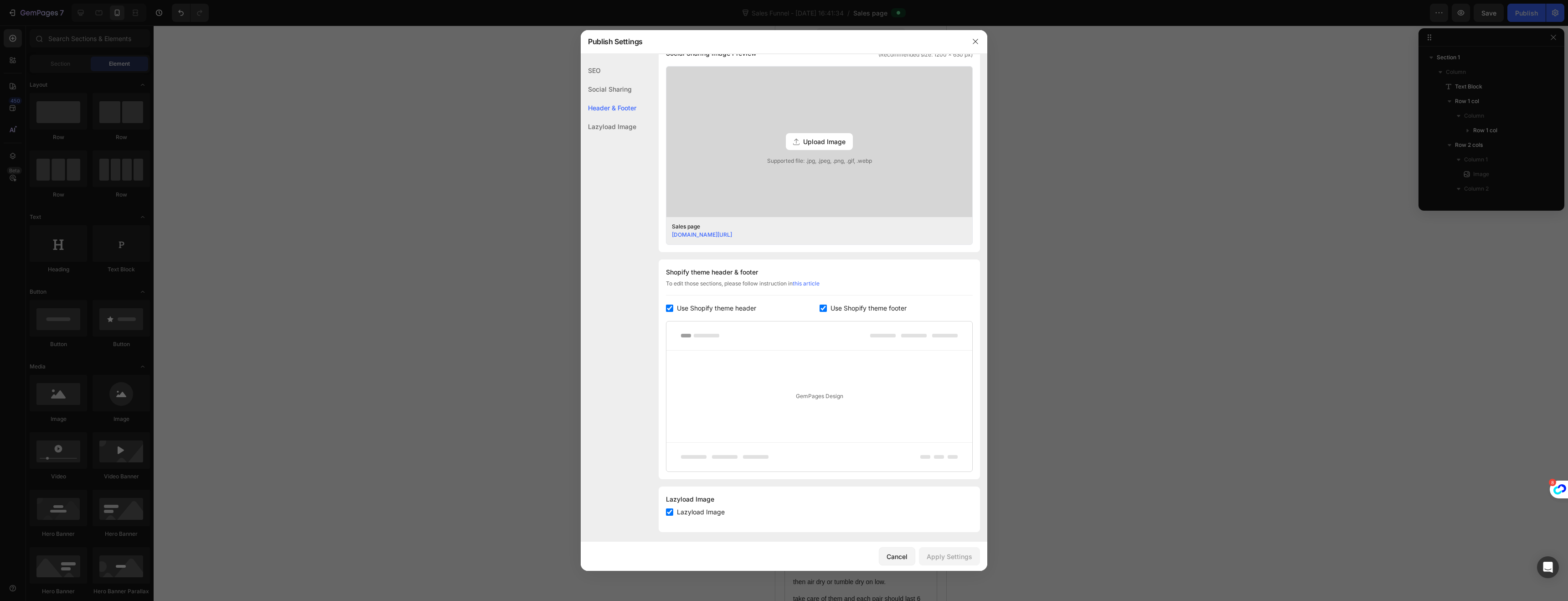
scroll to position [236, 0]
click at [623, 128] on div "Lazyload Image" at bounding box center [608, 126] width 56 height 19
click at [610, 117] on div "Header & Footer" at bounding box center [608, 126] width 56 height 19
click at [612, 98] on div "Social Sharing" at bounding box center [608, 107] width 56 height 19
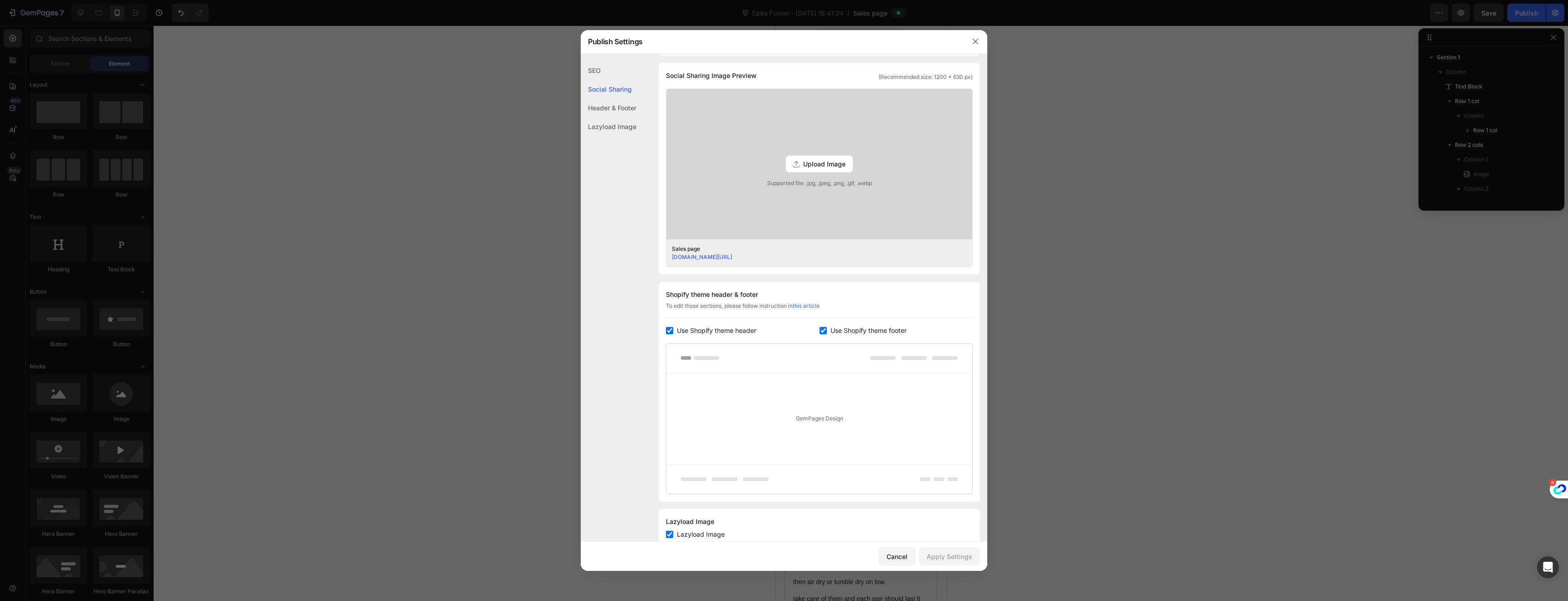
click at [606, 80] on div "SEO" at bounding box center [608, 89] width 56 height 19
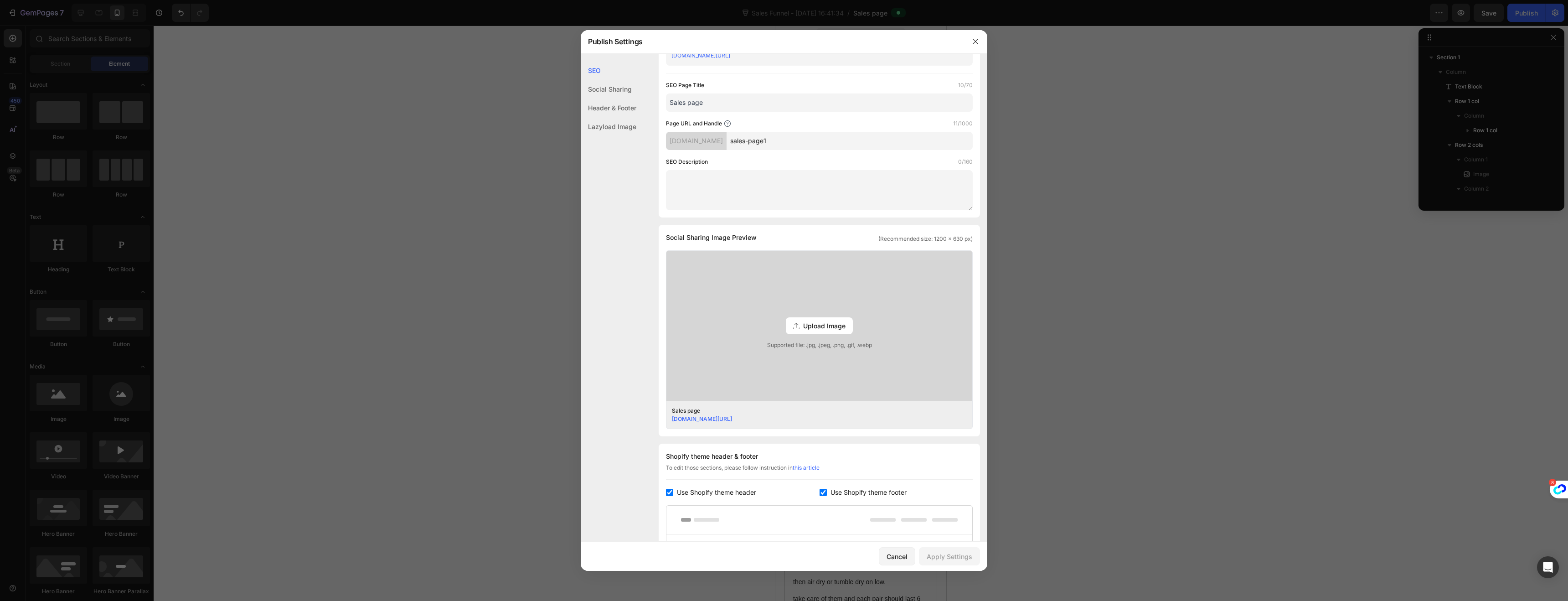
scroll to position [0, 0]
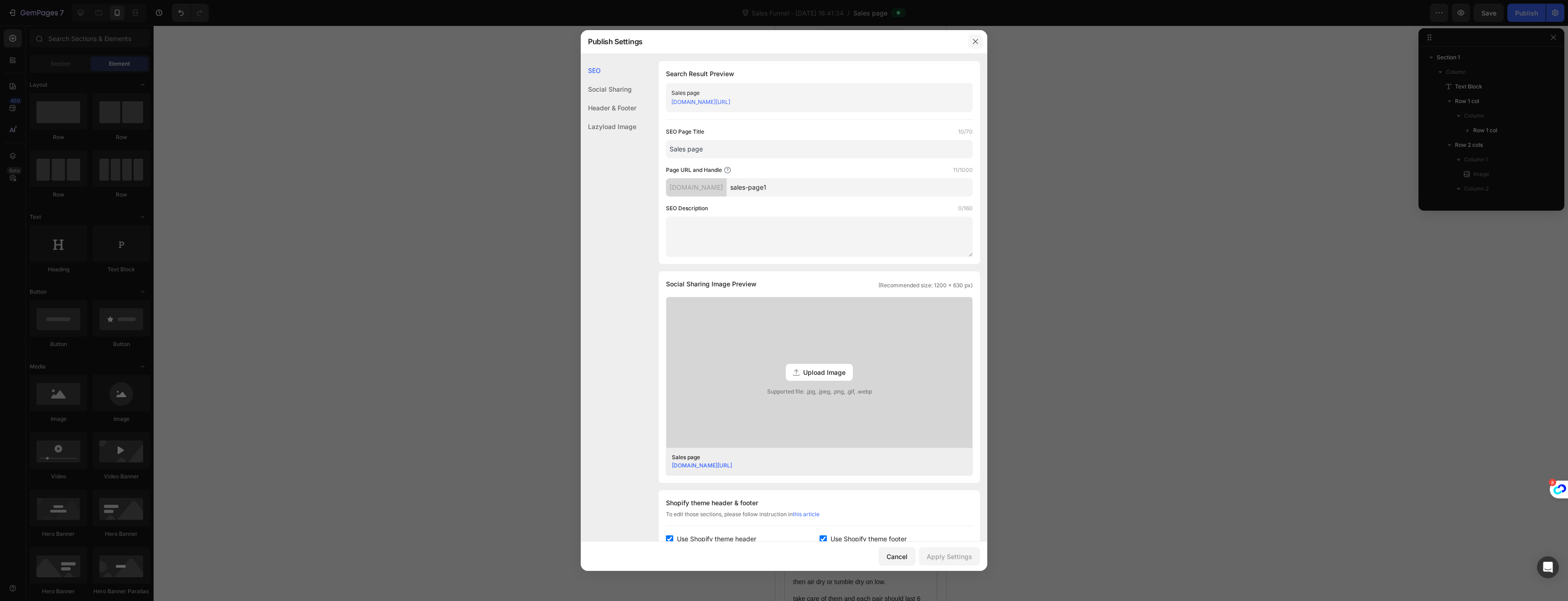
click at [977, 42] on icon "button" at bounding box center [975, 41] width 8 height 8
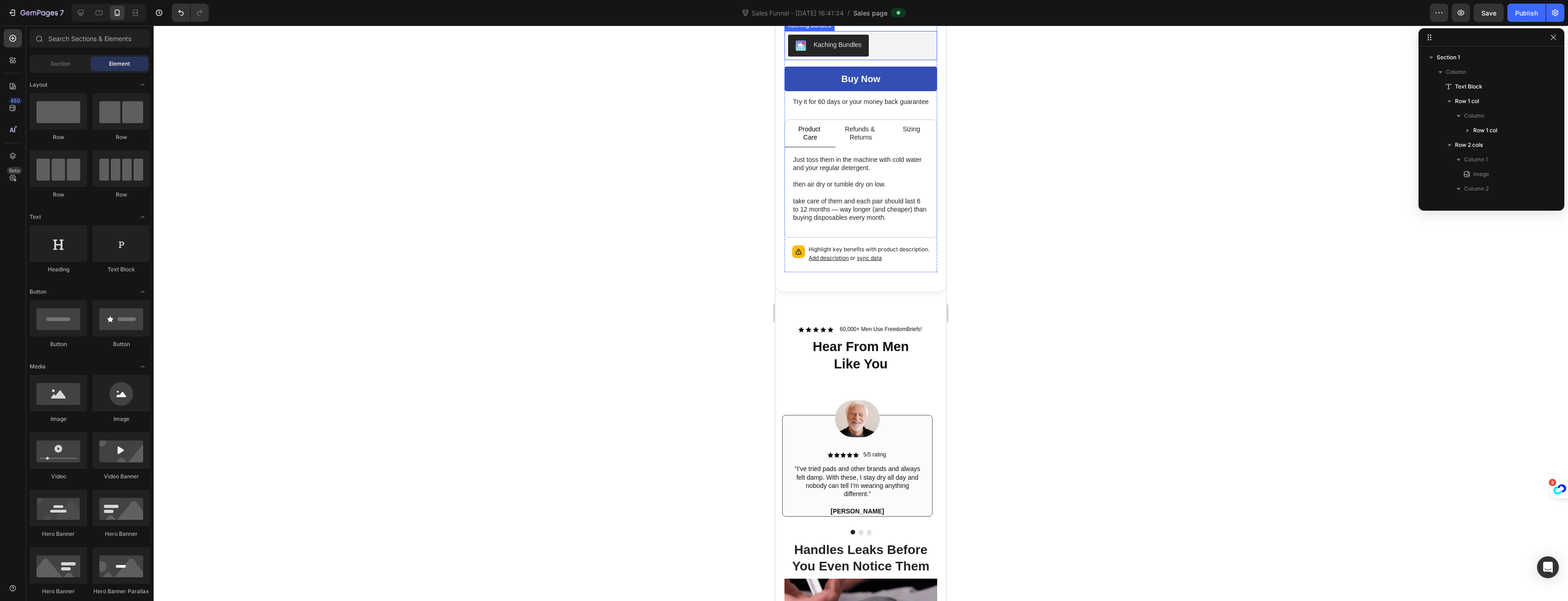
scroll to position [407, 0]
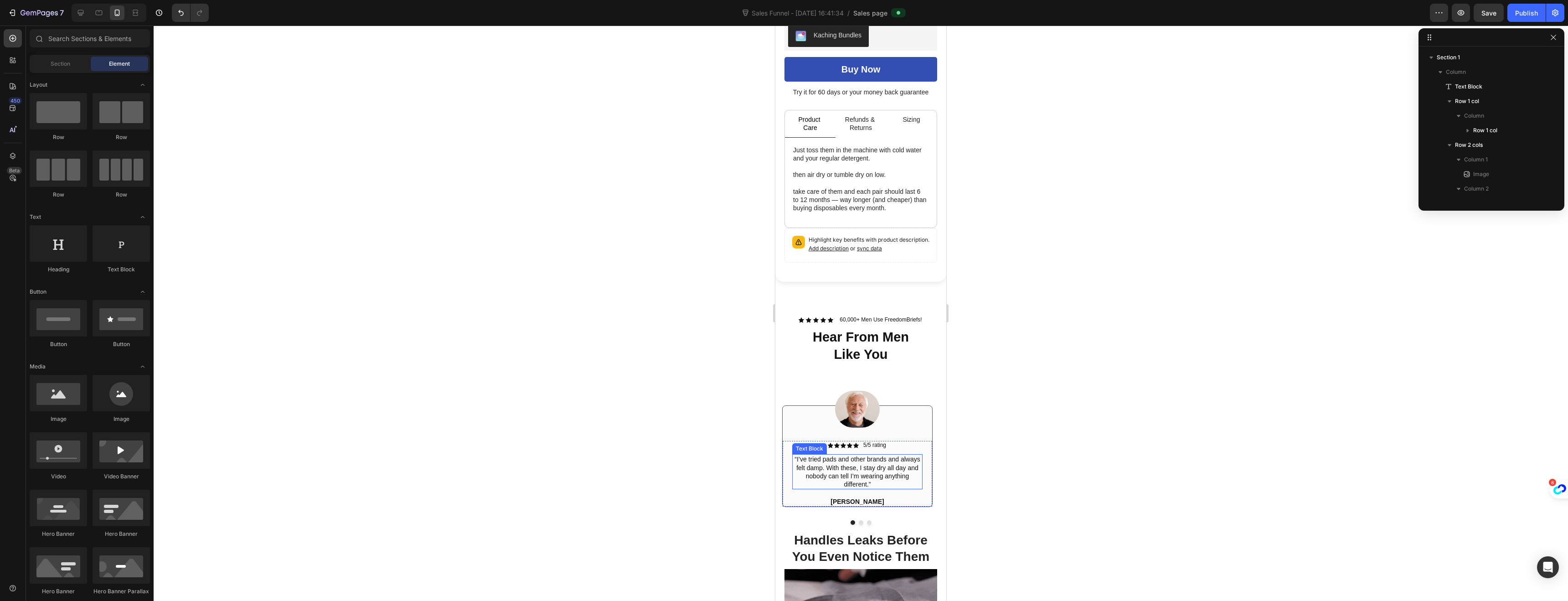
click at [871, 475] on p "“I’ve tried pads and other brands and always felt damp. With these, I stay dry …" at bounding box center [857, 472] width 128 height 33
click at [871, 475] on p "“I’ve tried pads and other brands and always felt damp. With these, I stay dry …" at bounding box center [857, 472] width 128 height 33
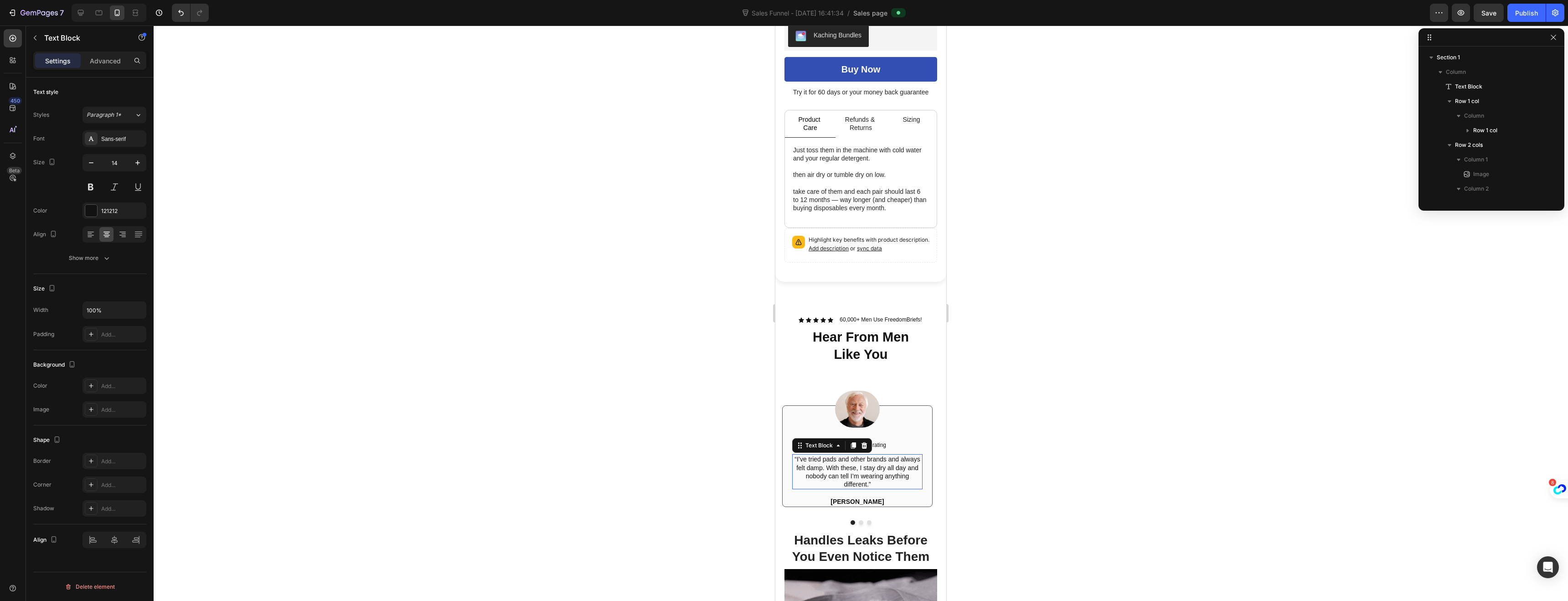
scroll to position [275, 0]
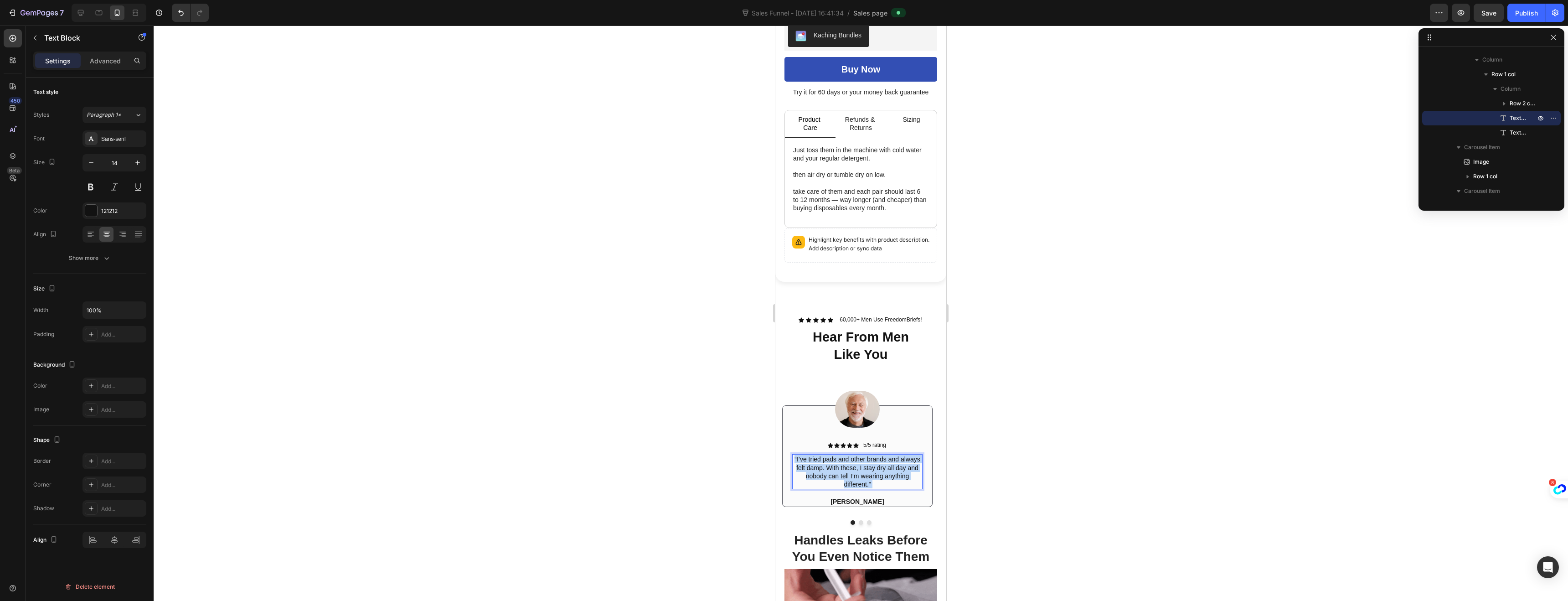
drag, startPoint x: 871, startPoint y: 478, endPoint x: 803, endPoint y: 462, distance: 69.9
click at [803, 462] on p "“I’ve tried pads and other brands and always felt damp. With these, I stay dry …" at bounding box center [857, 472] width 128 height 33
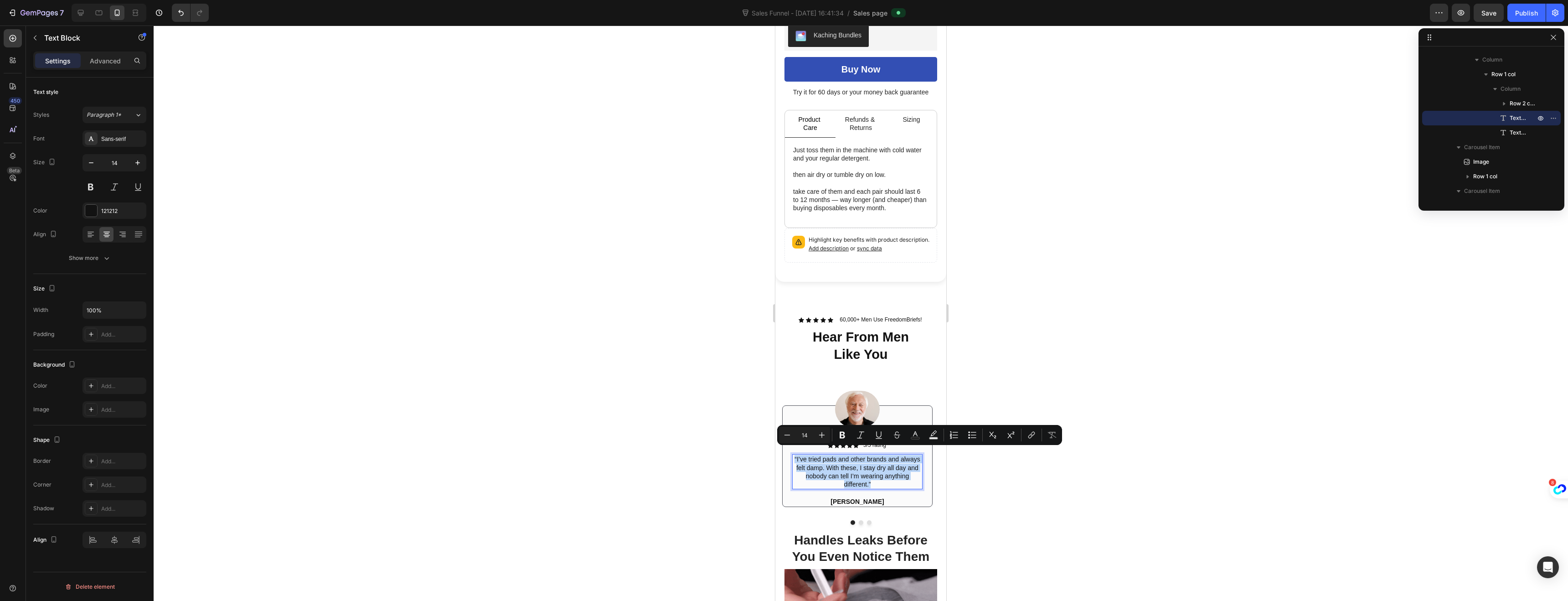
drag, startPoint x: 876, startPoint y: 477, endPoint x: 792, endPoint y: 451, distance: 87.9
click at [792, 454] on div "“I’ve tried pads and other brands and always felt damp. With these, I stay dry …" at bounding box center [857, 471] width 130 height 35
copy p "“I’ve tried pads and other brands and always felt damp. With these, I stay dry …"
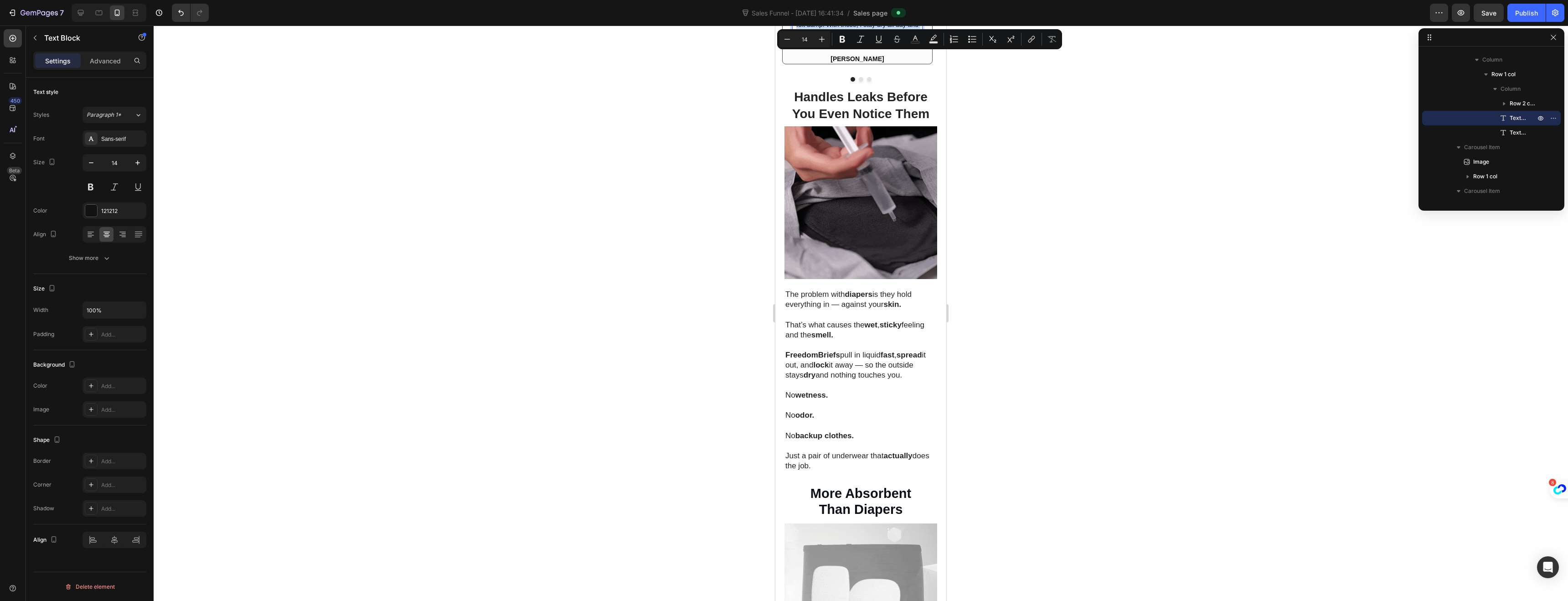
type input "16"
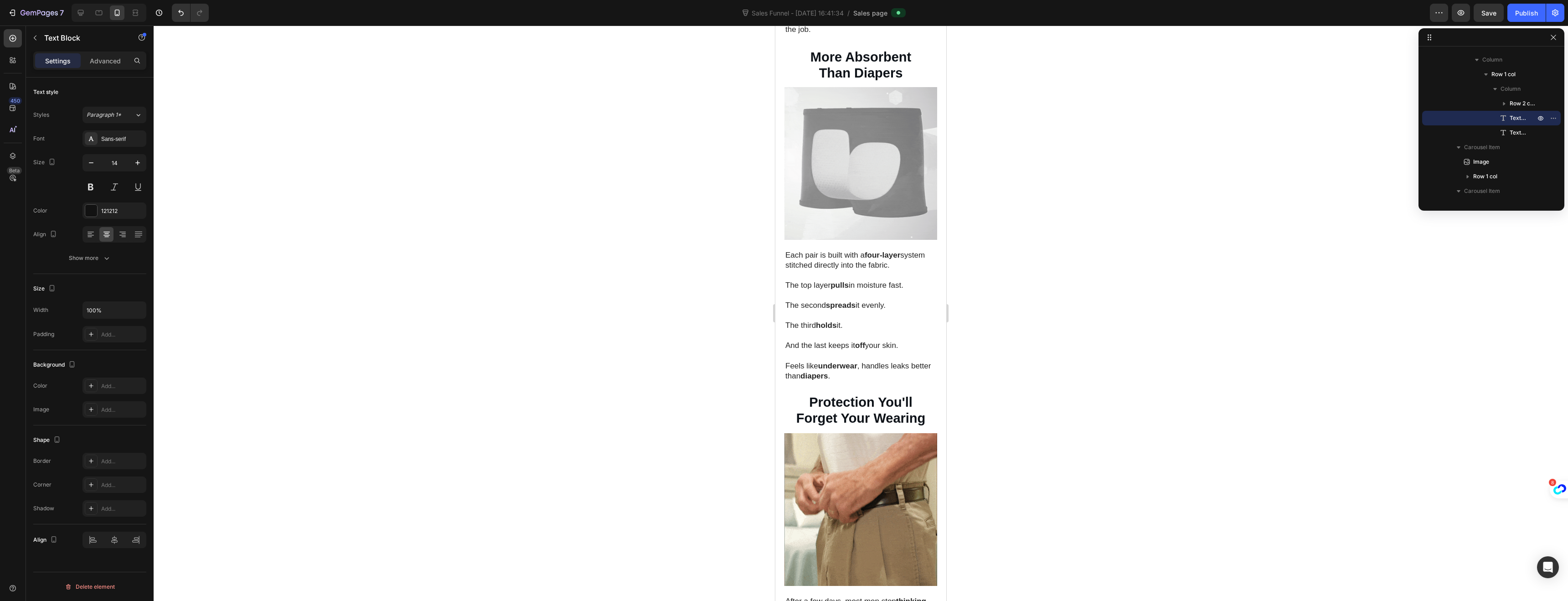
scroll to position [1433, 0]
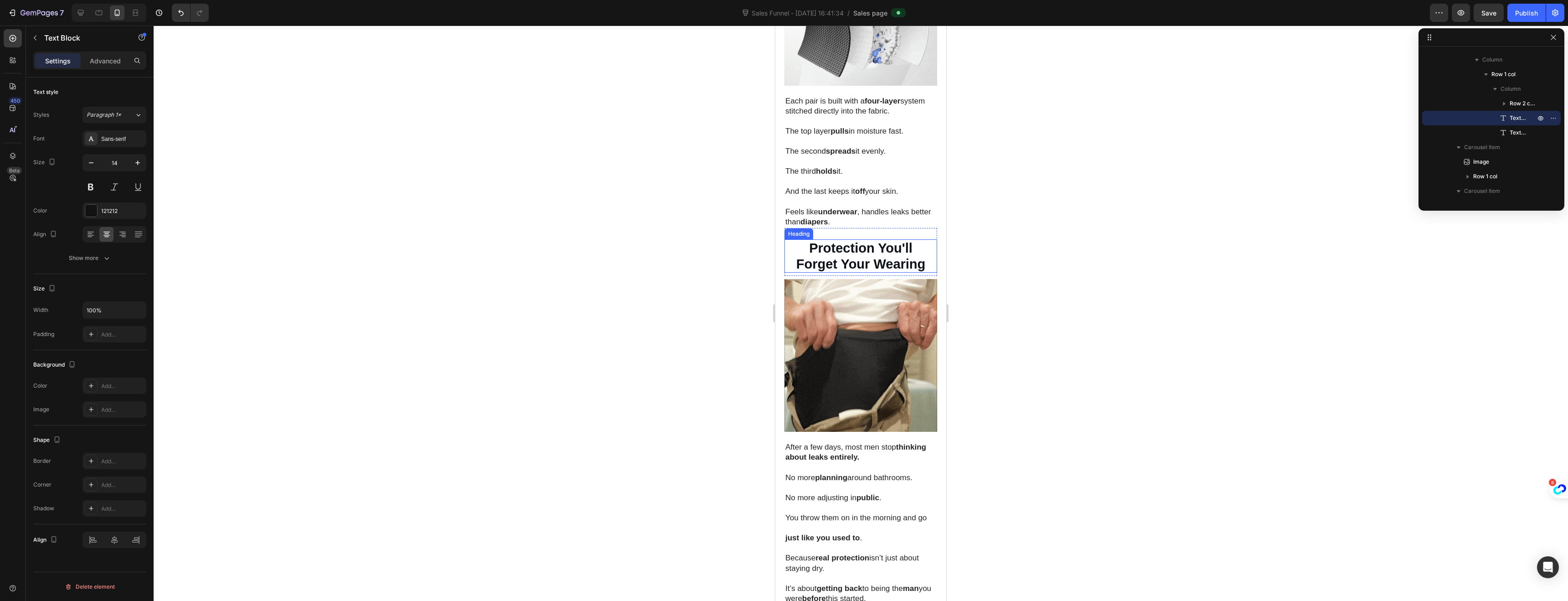
click at [866, 257] on strong "Forget Your Wearing" at bounding box center [861, 264] width 130 height 14
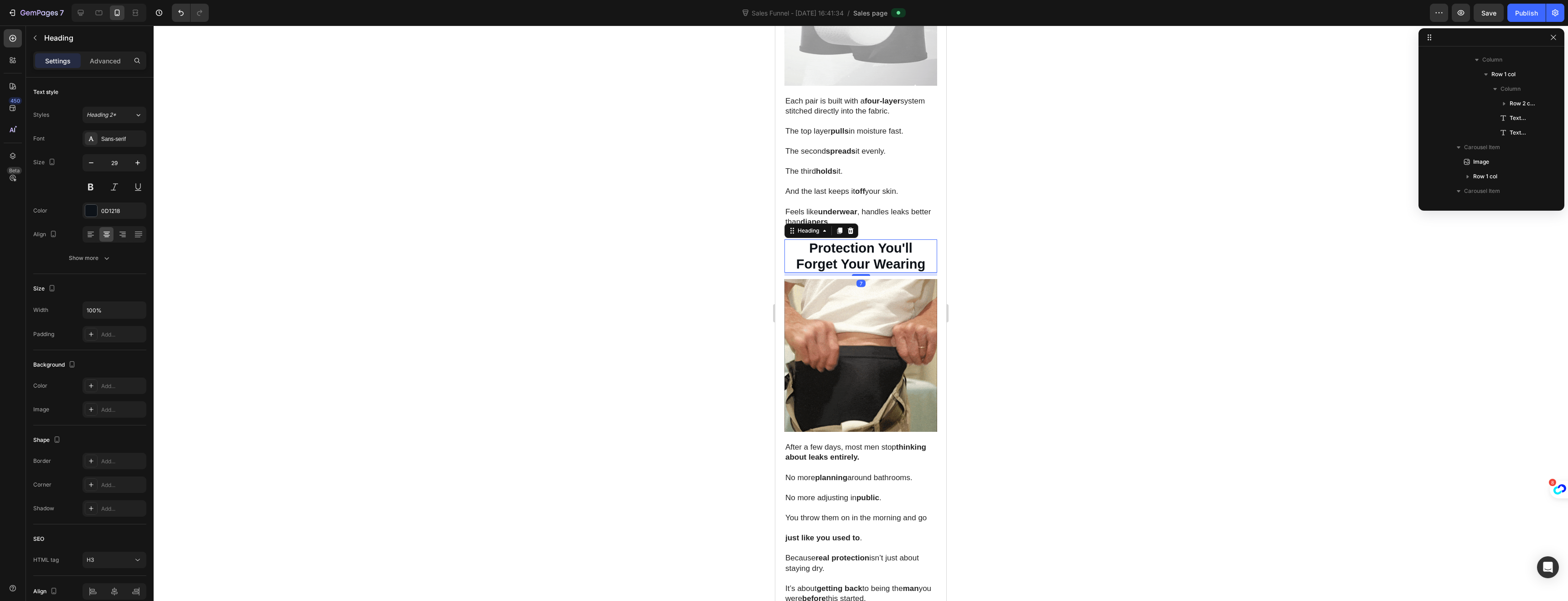
scroll to position [625, 0]
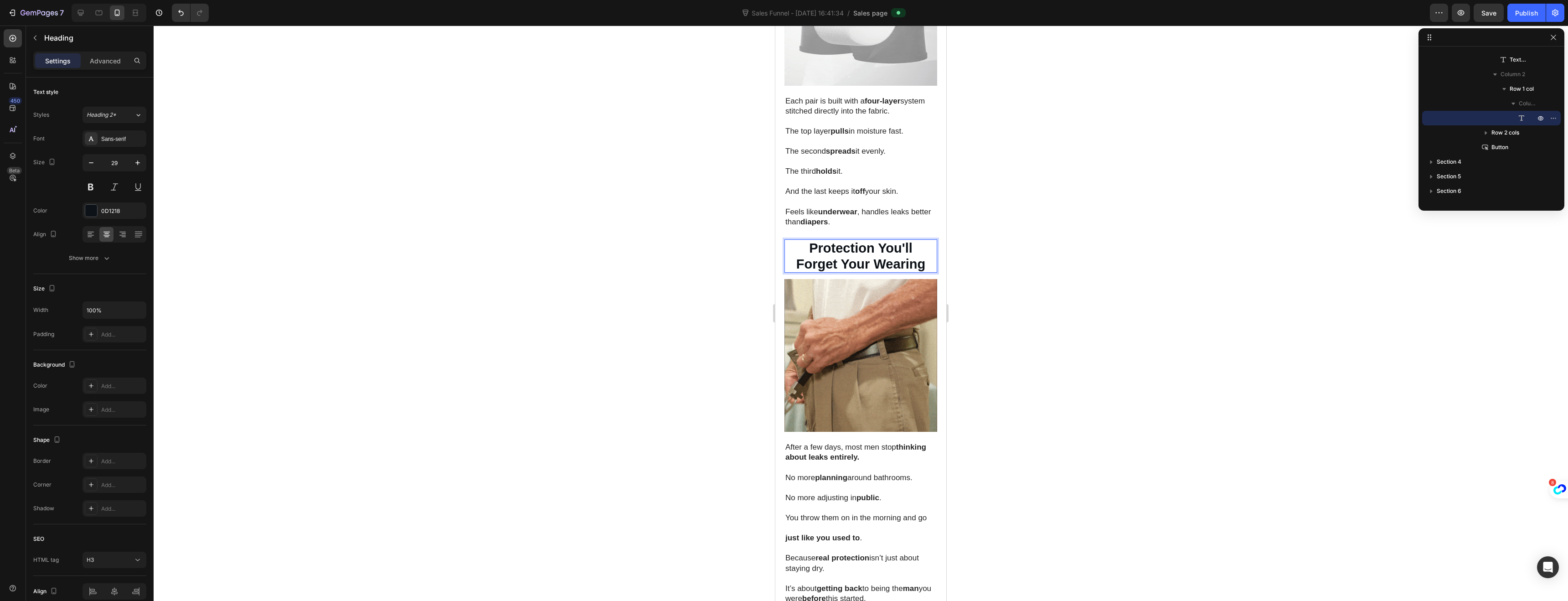
click at [863, 257] on strong "Forget Your Wearing" at bounding box center [861, 264] width 130 height 14
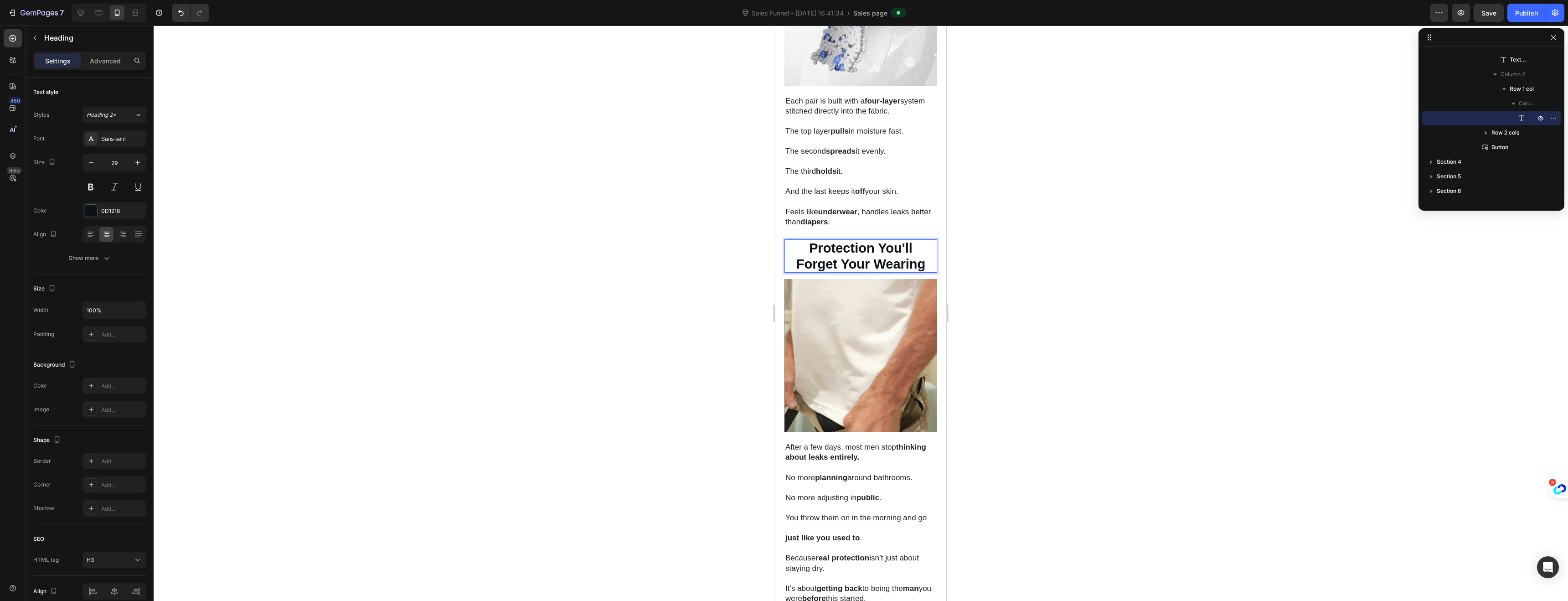
click at [866, 257] on strong "Forget Your Wearing" at bounding box center [861, 264] width 130 height 14
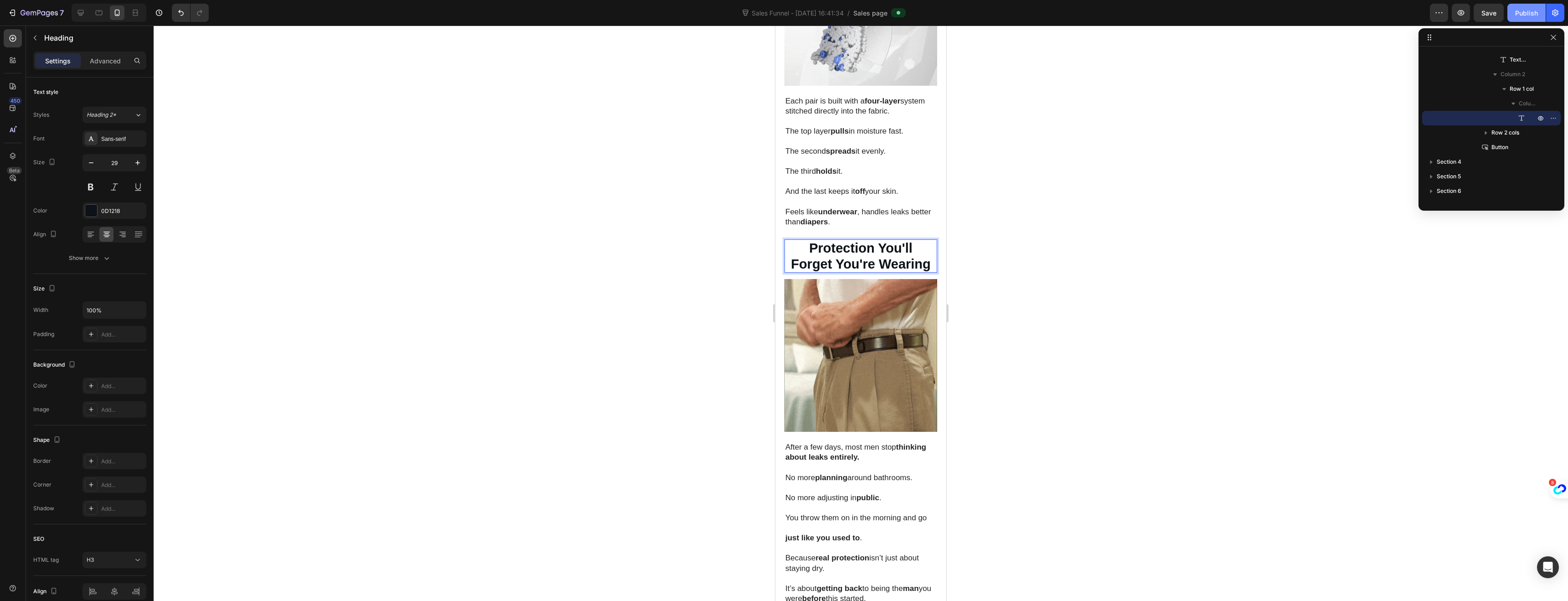
click at [1515, 19] on button "Publish" at bounding box center [1527, 12] width 38 height 19
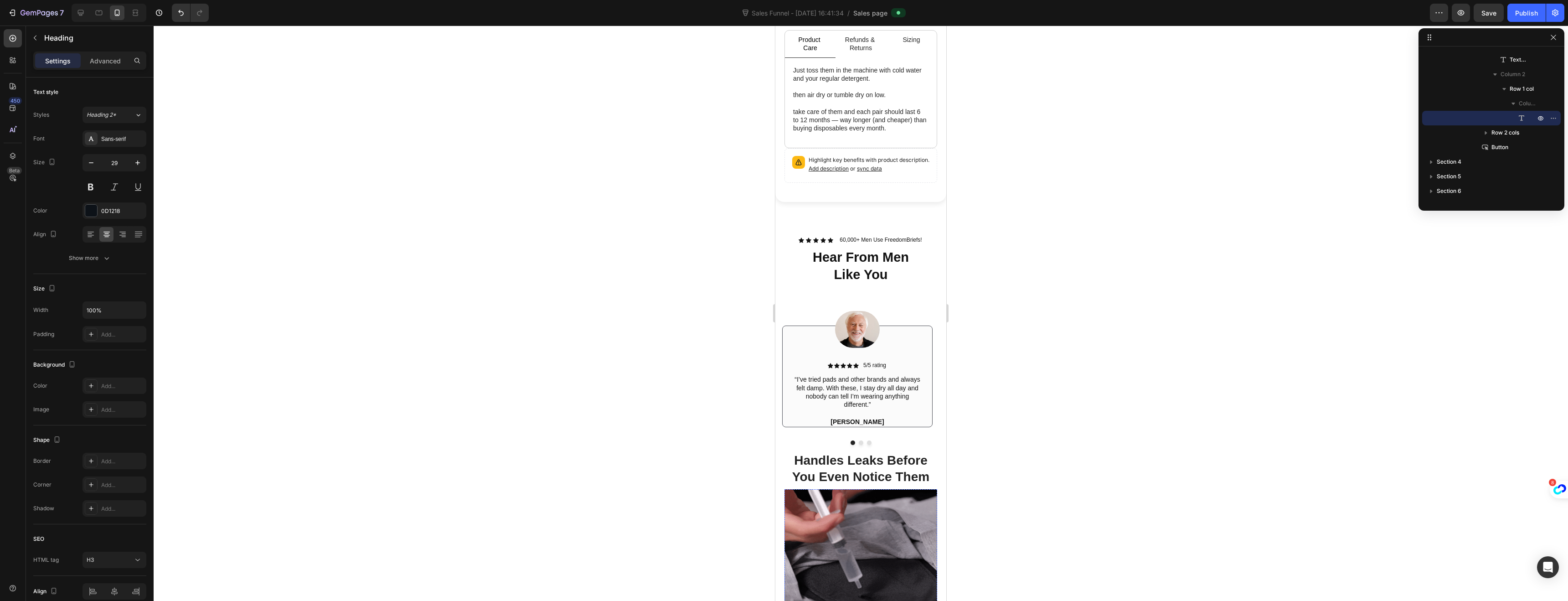
scroll to position [468, 0]
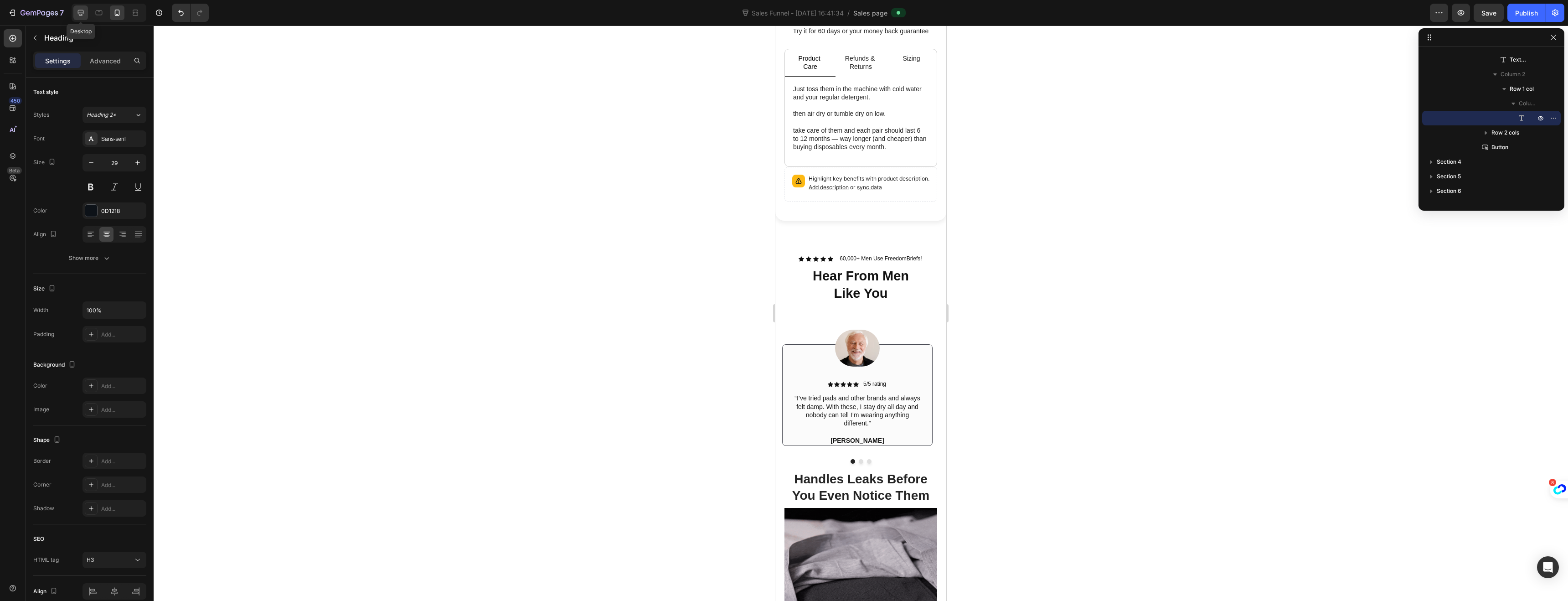
click at [85, 12] on icon at bounding box center [80, 12] width 9 height 9
type input "28"
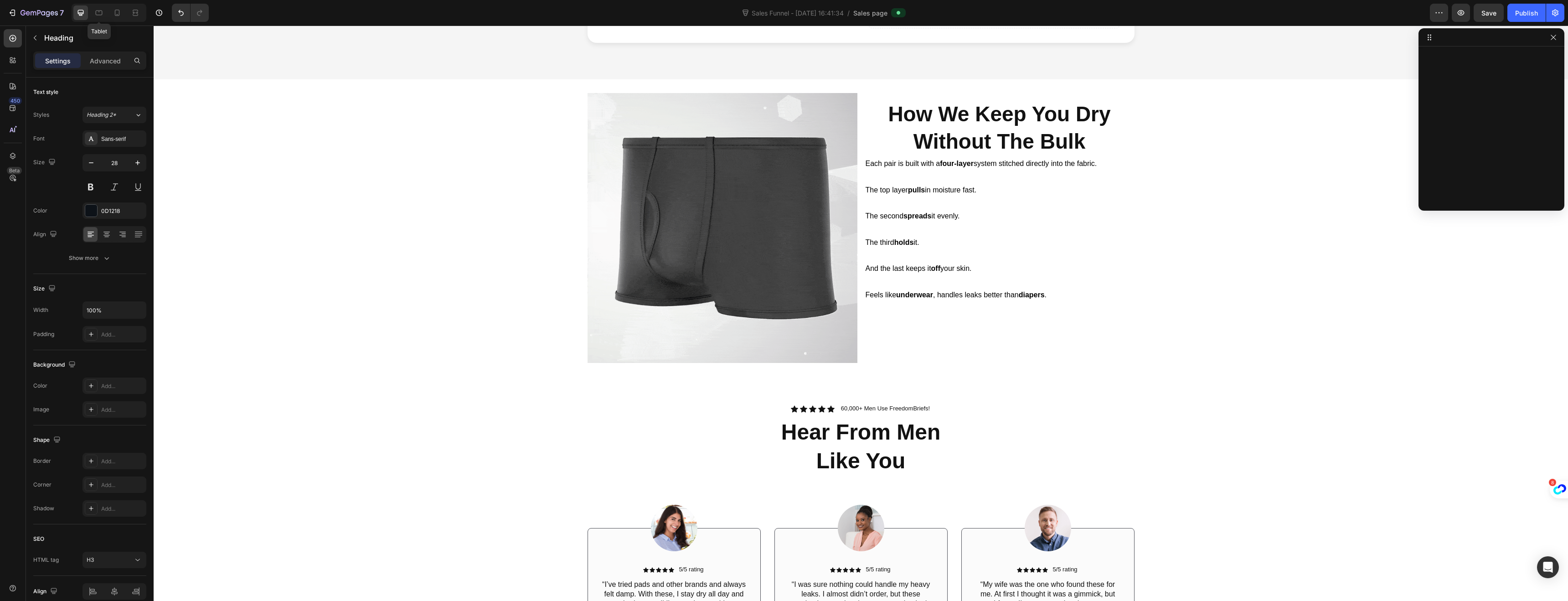
scroll to position [439, 0]
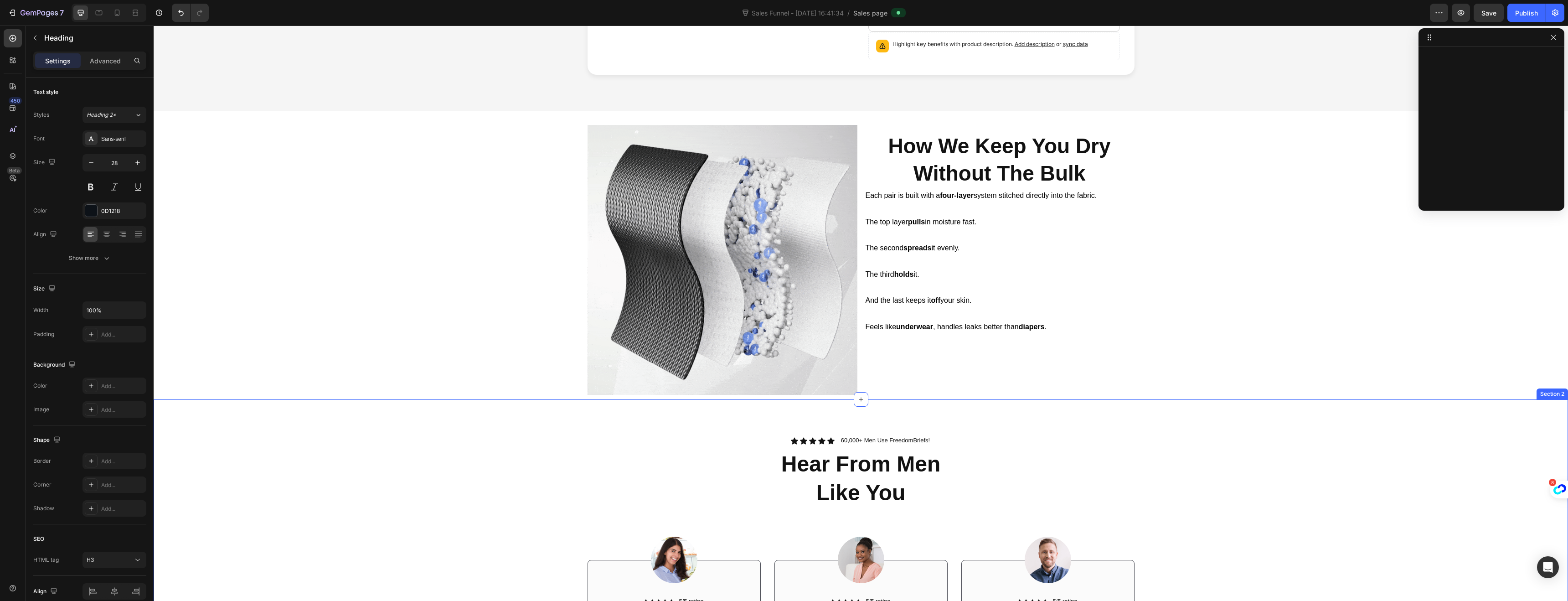
click at [410, 457] on div "Icon Icon Icon Icon Icon Icon List 60,000+ Men Use FreedomBriefs! Text Block Ro…" at bounding box center [861, 556] width 1400 height 241
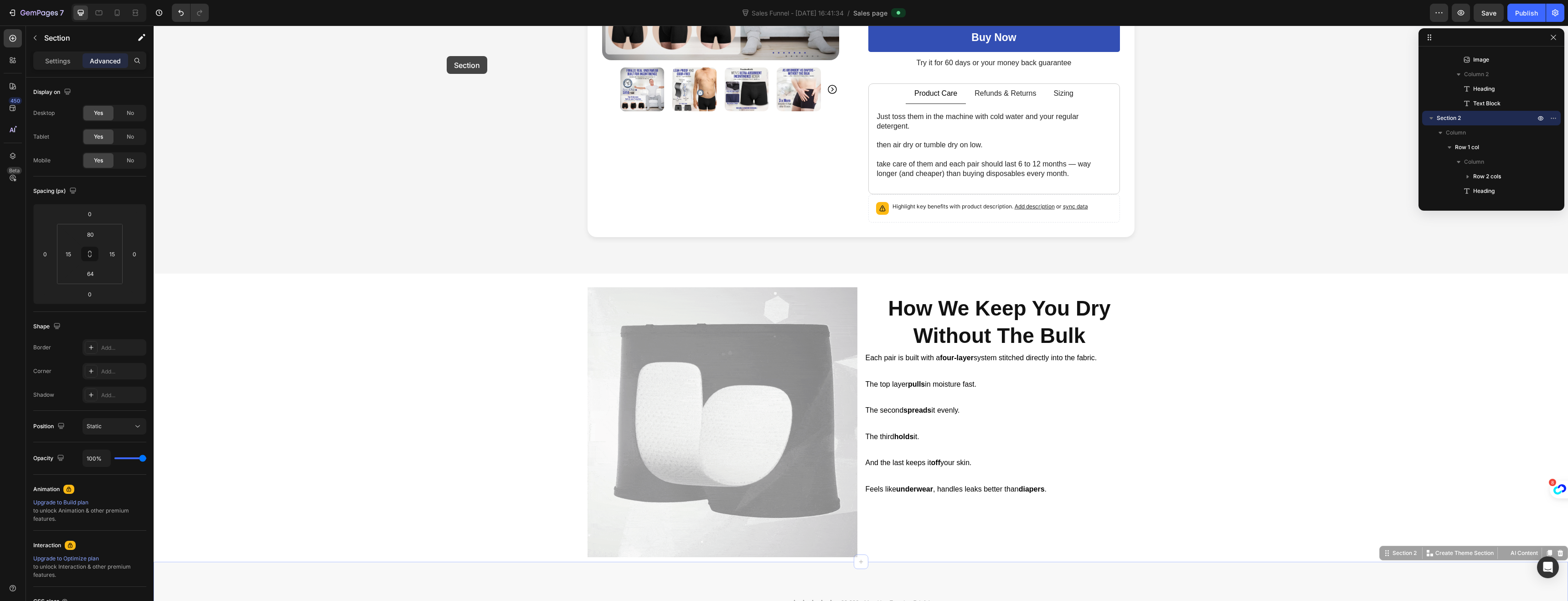
scroll to position [251, 0]
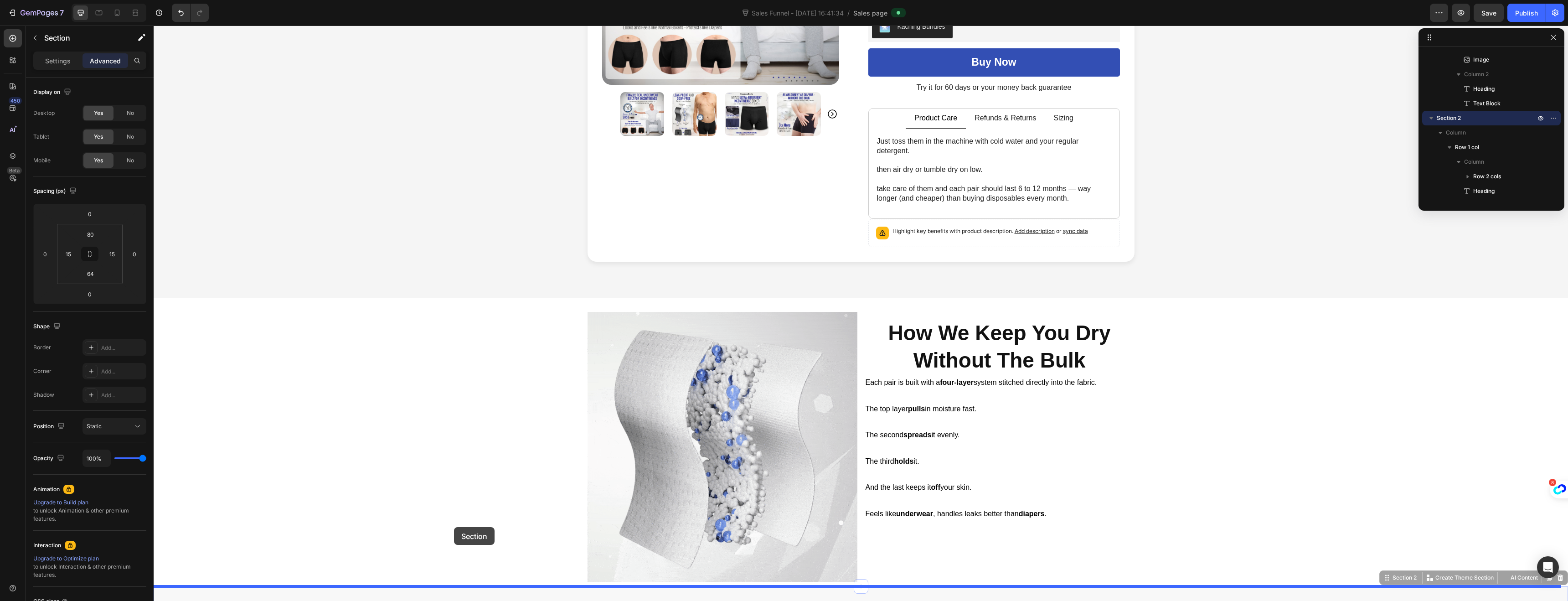
drag, startPoint x: 1379, startPoint y: 390, endPoint x: 454, endPoint y: 527, distance: 935.1
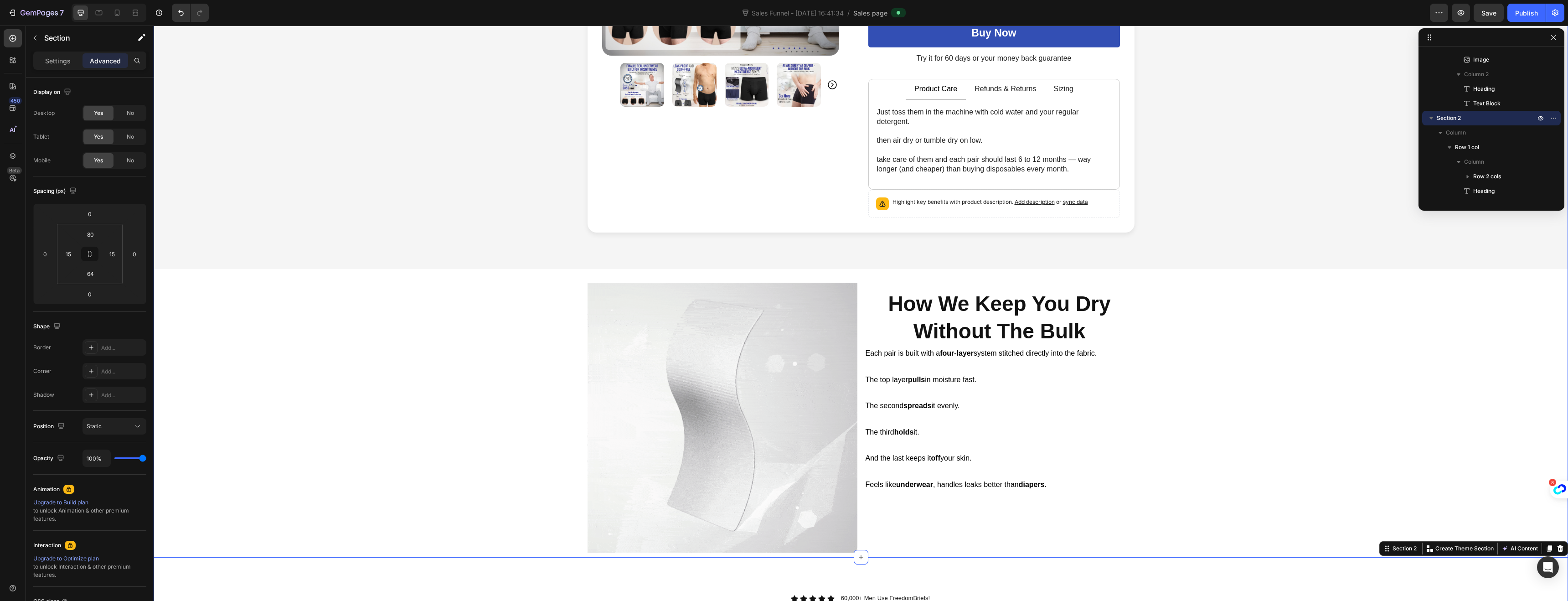
scroll to position [321, 0]
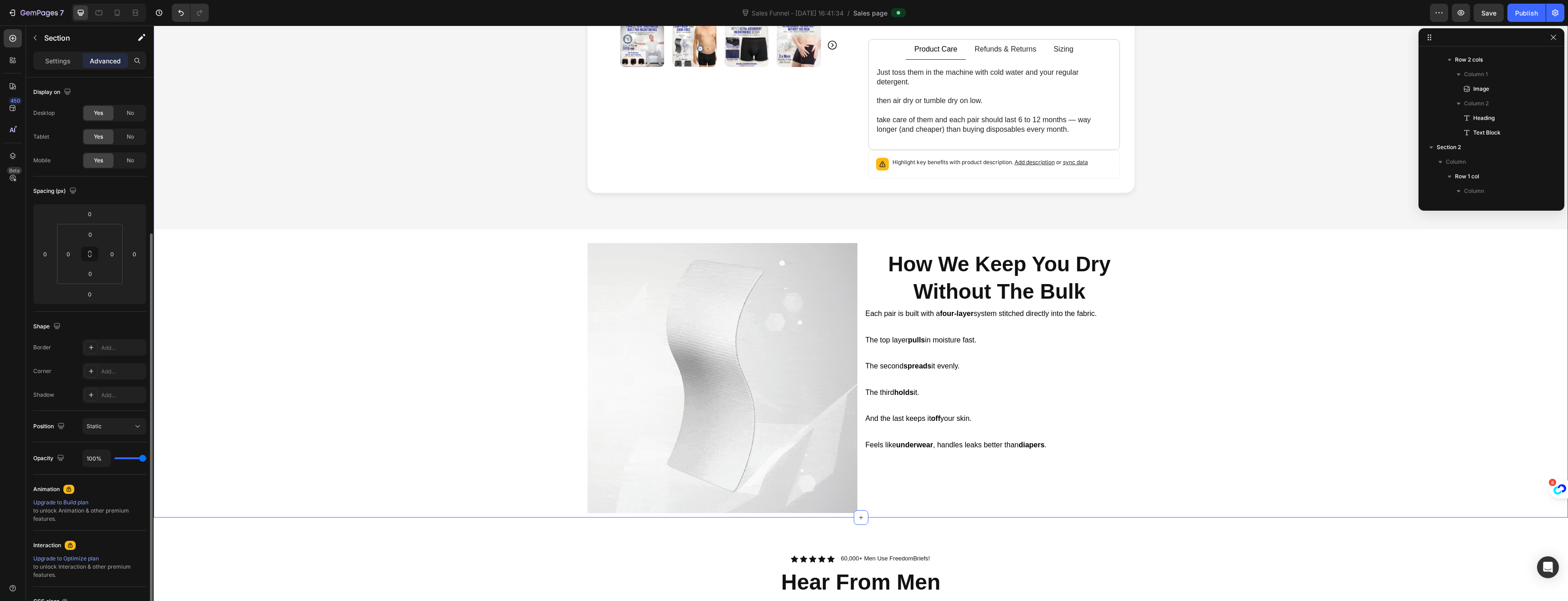
click at [356, 339] on div "Free Shipping Until Midnight! Text Block Product Images Icon Icon Icon Icon Ico…" at bounding box center [861, 121] width 1414 height 794
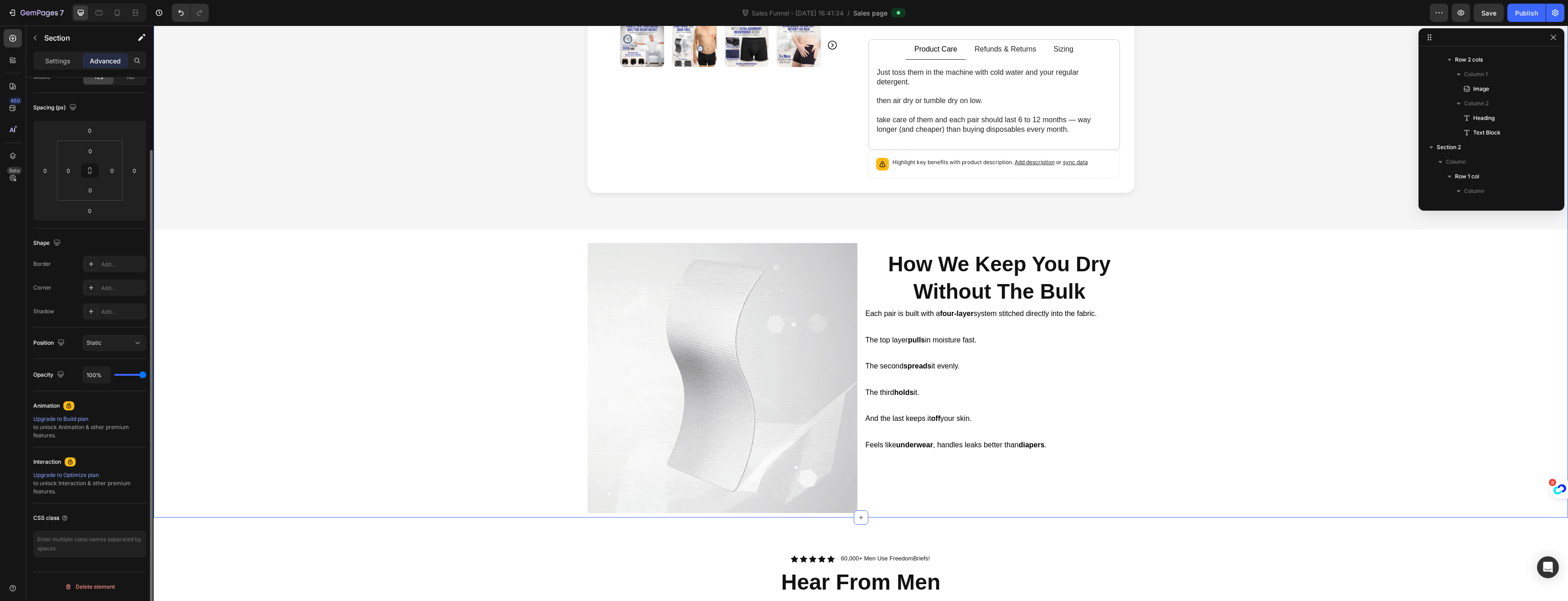
scroll to position [0, 0]
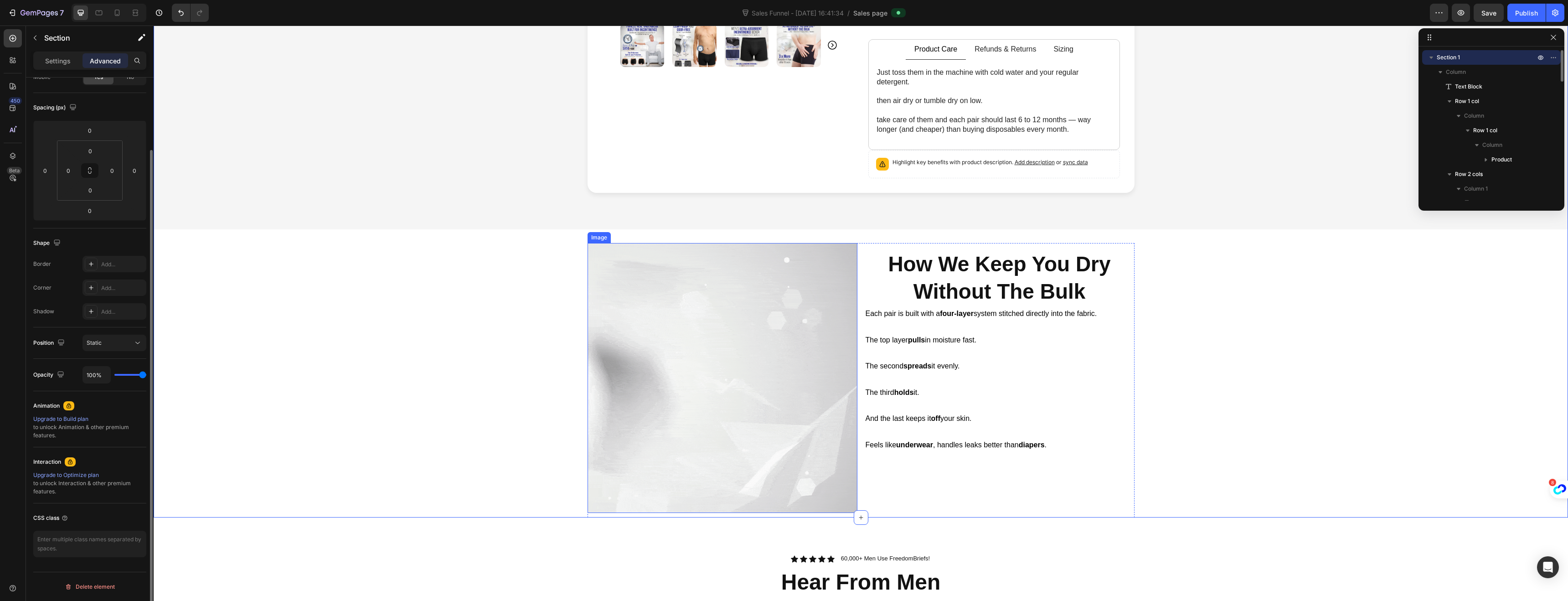
click at [621, 299] on img at bounding box center [722, 378] width 270 height 270
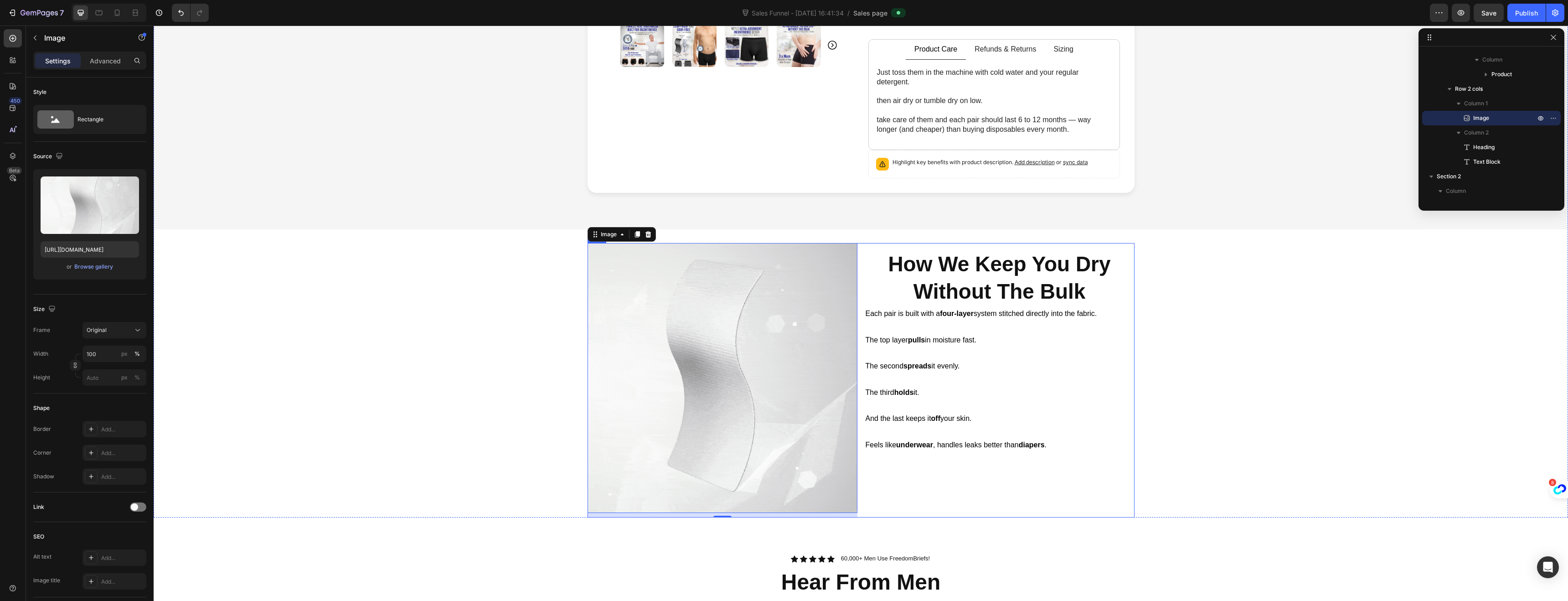
click at [1127, 248] on div "How We Keep You Dry Without The Bulk Heading Each pair is built with a four-lay…" at bounding box center [999, 381] width 270 height 275
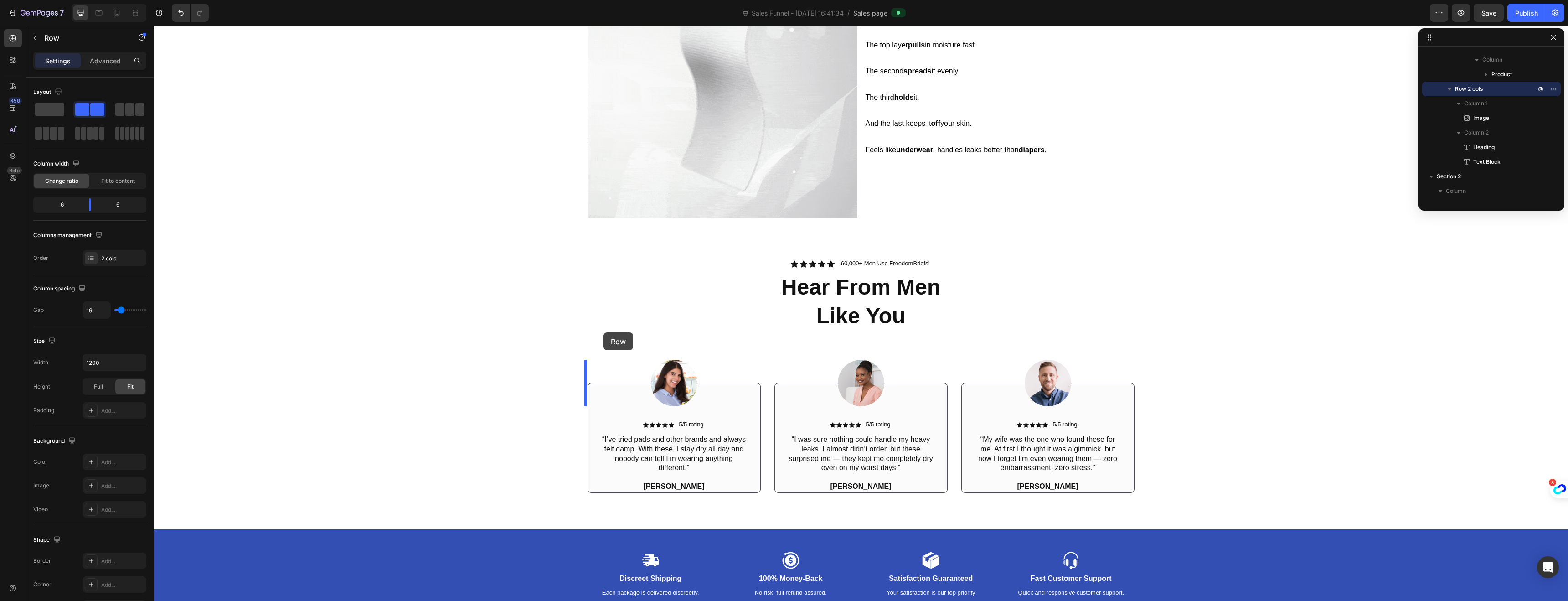
scroll to position [621, 0]
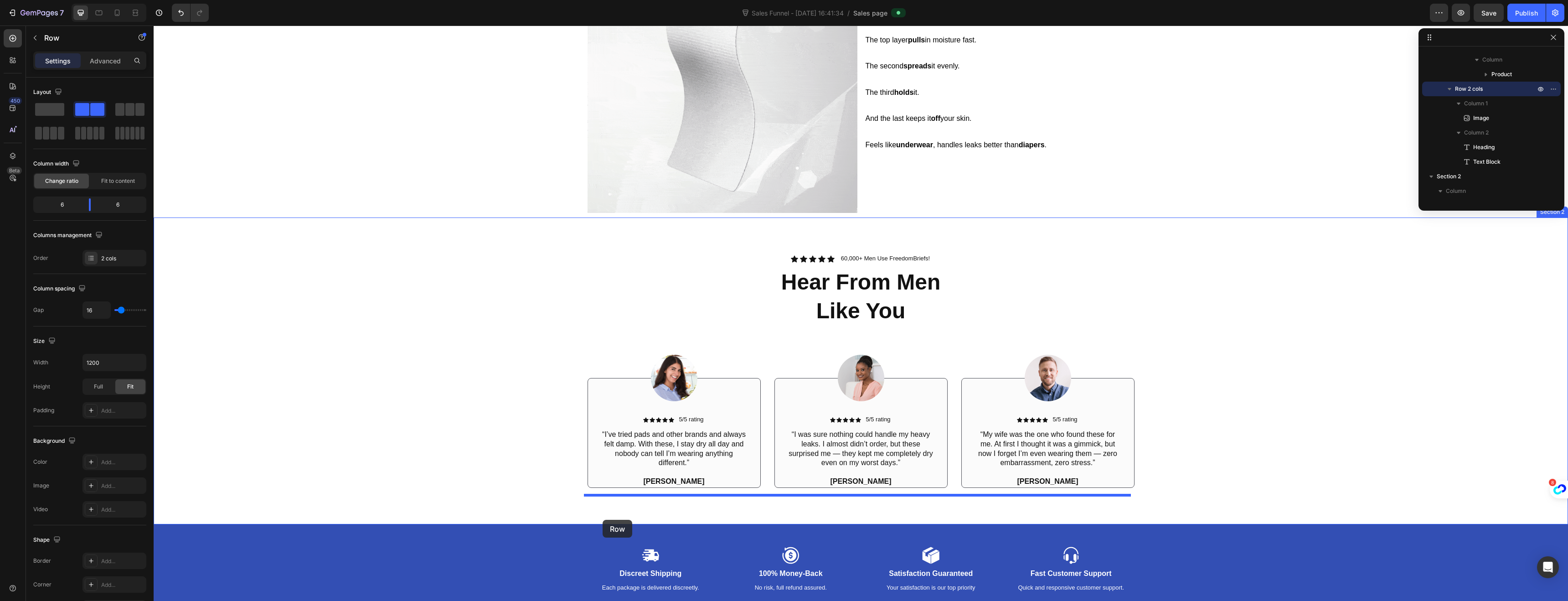
drag, startPoint x: 594, startPoint y: 237, endPoint x: 603, endPoint y: 520, distance: 283.1
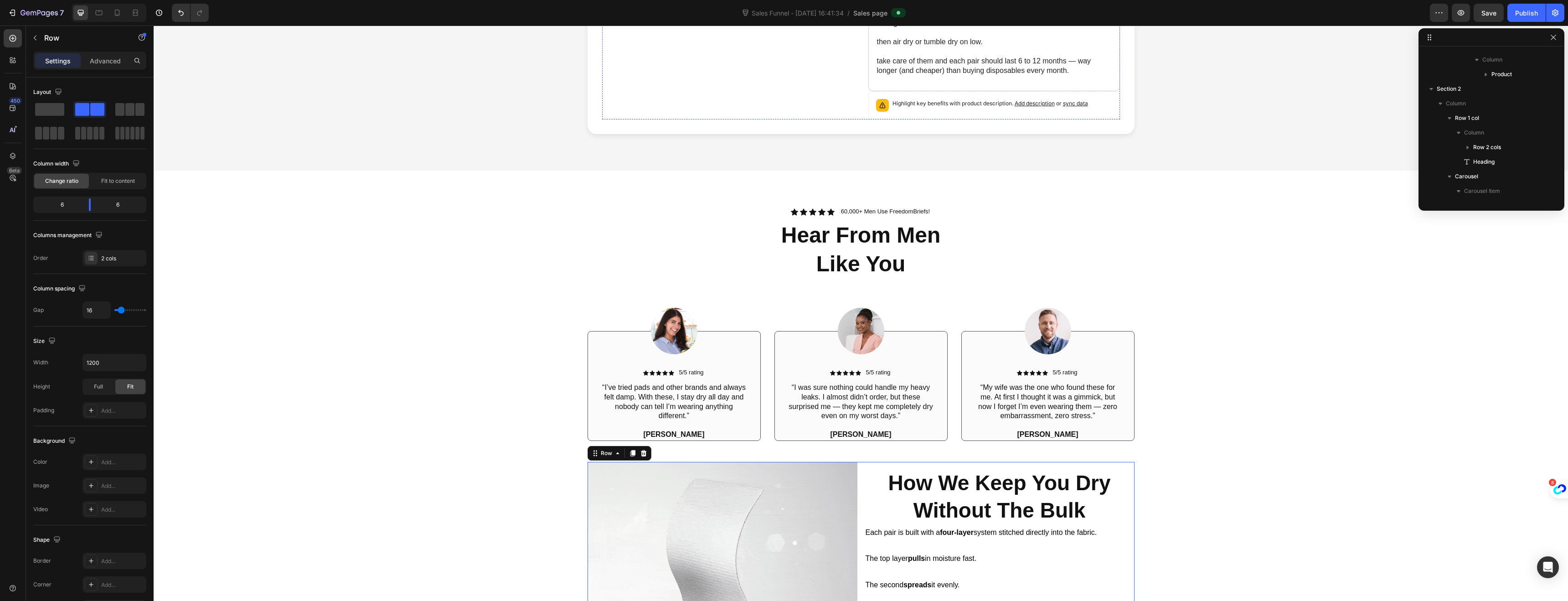
scroll to position [525, 0]
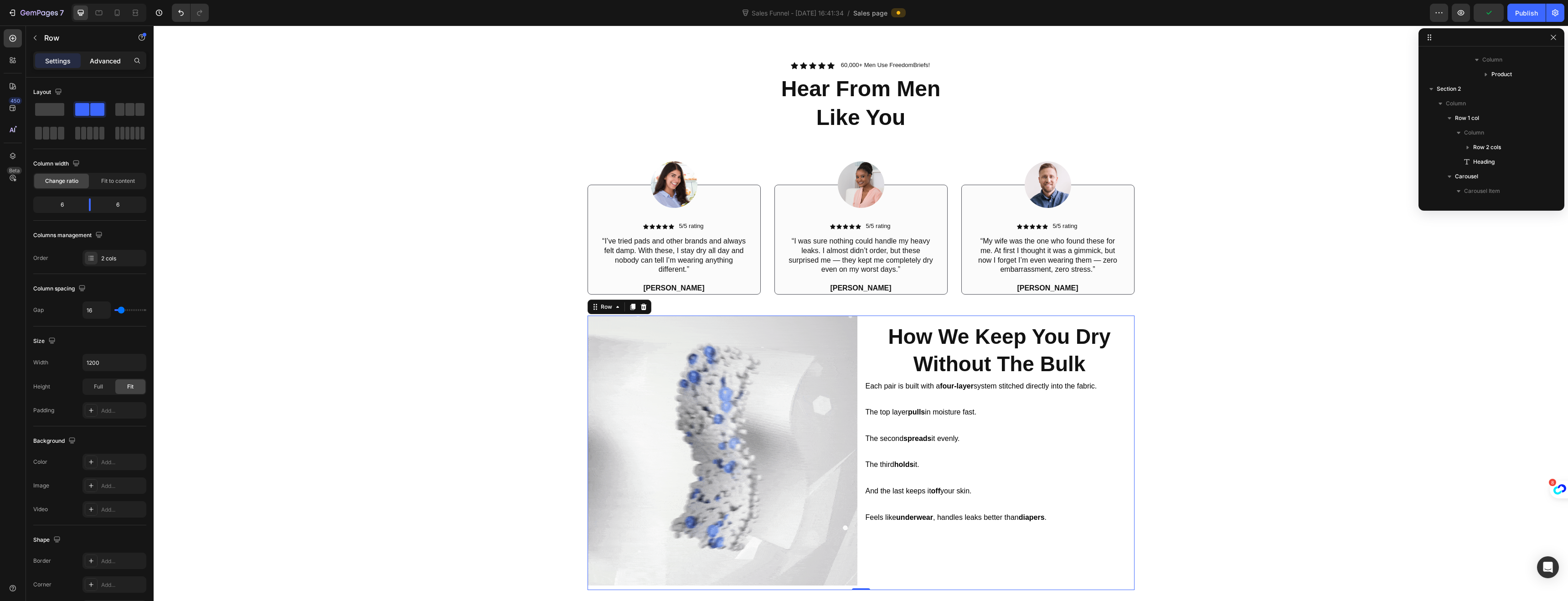
click at [106, 62] on p "Advanced" at bounding box center [105, 61] width 31 height 10
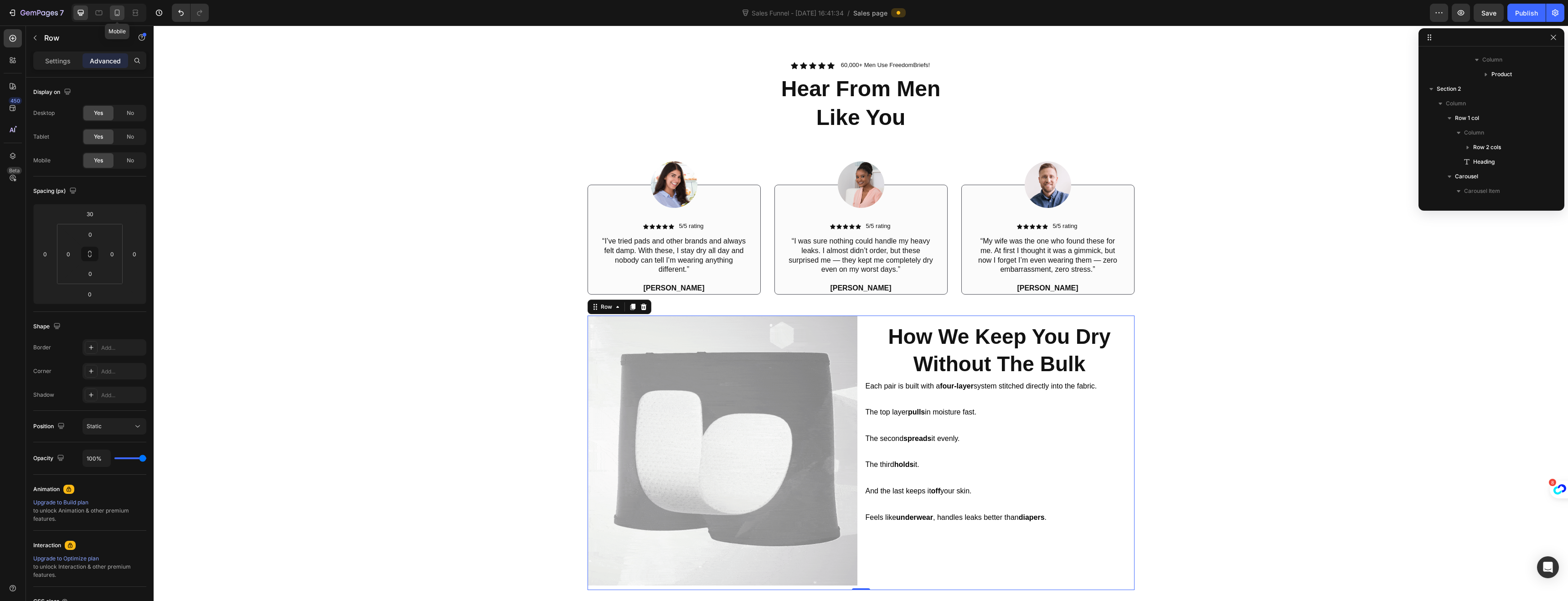
click at [119, 20] on div at bounding box center [117, 12] width 14 height 14
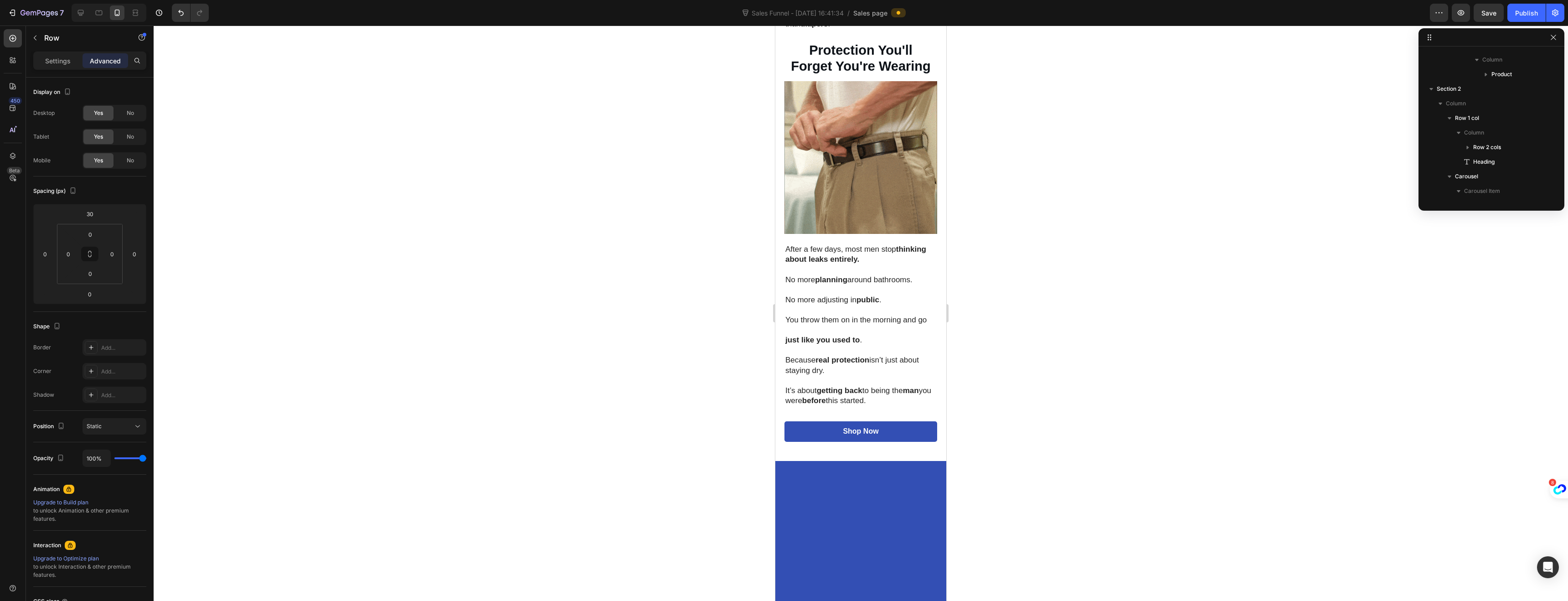
scroll to position [1034, 0]
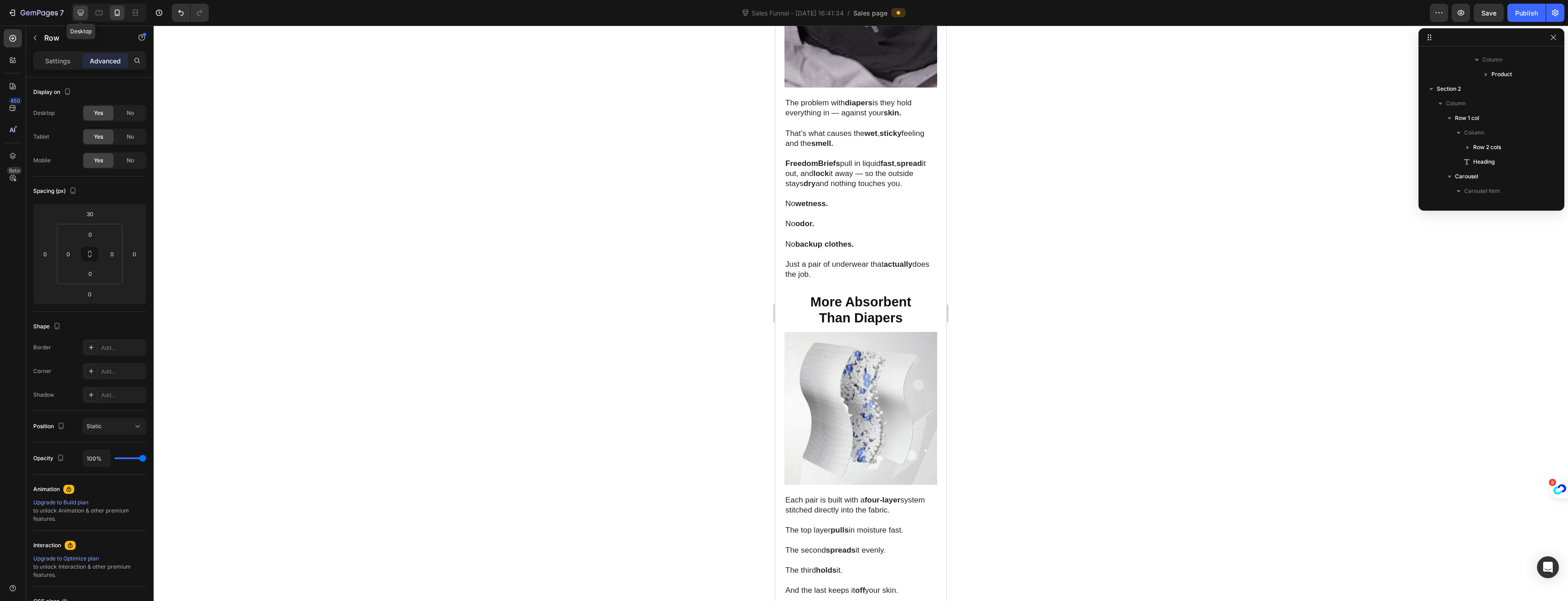
click at [86, 16] on div at bounding box center [80, 12] width 14 height 14
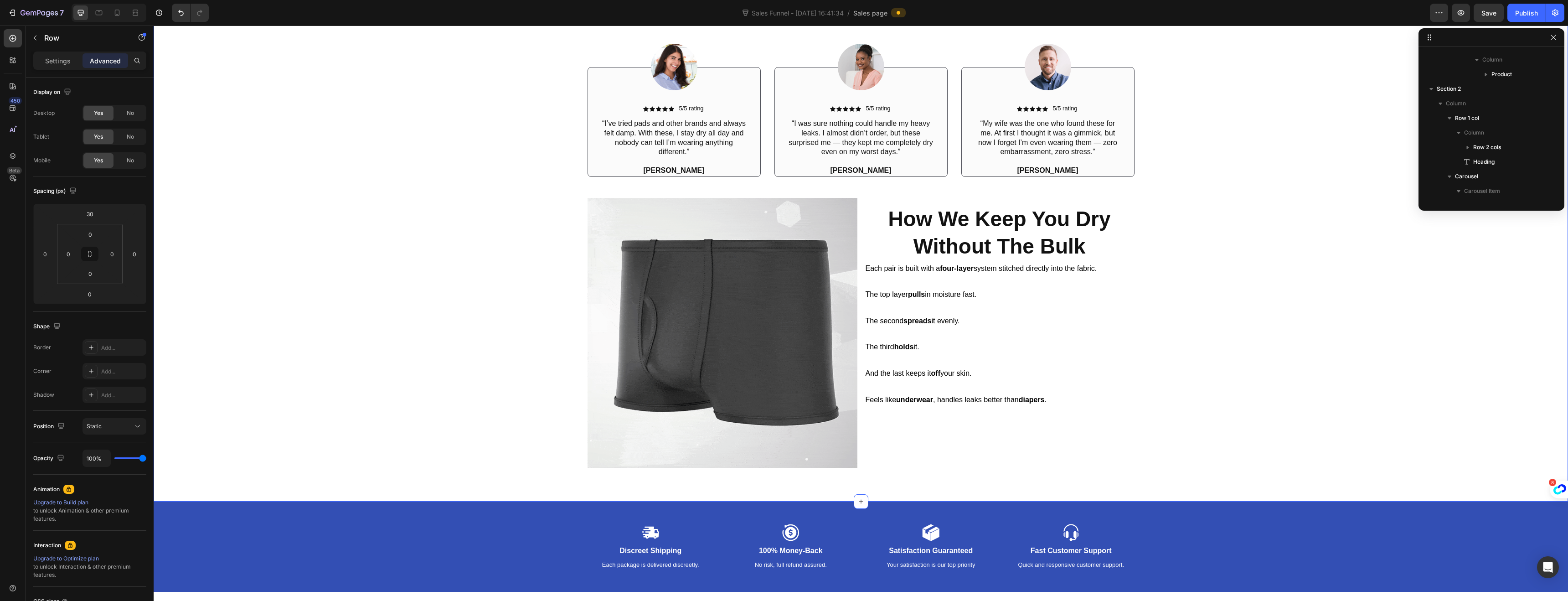
scroll to position [642, 0]
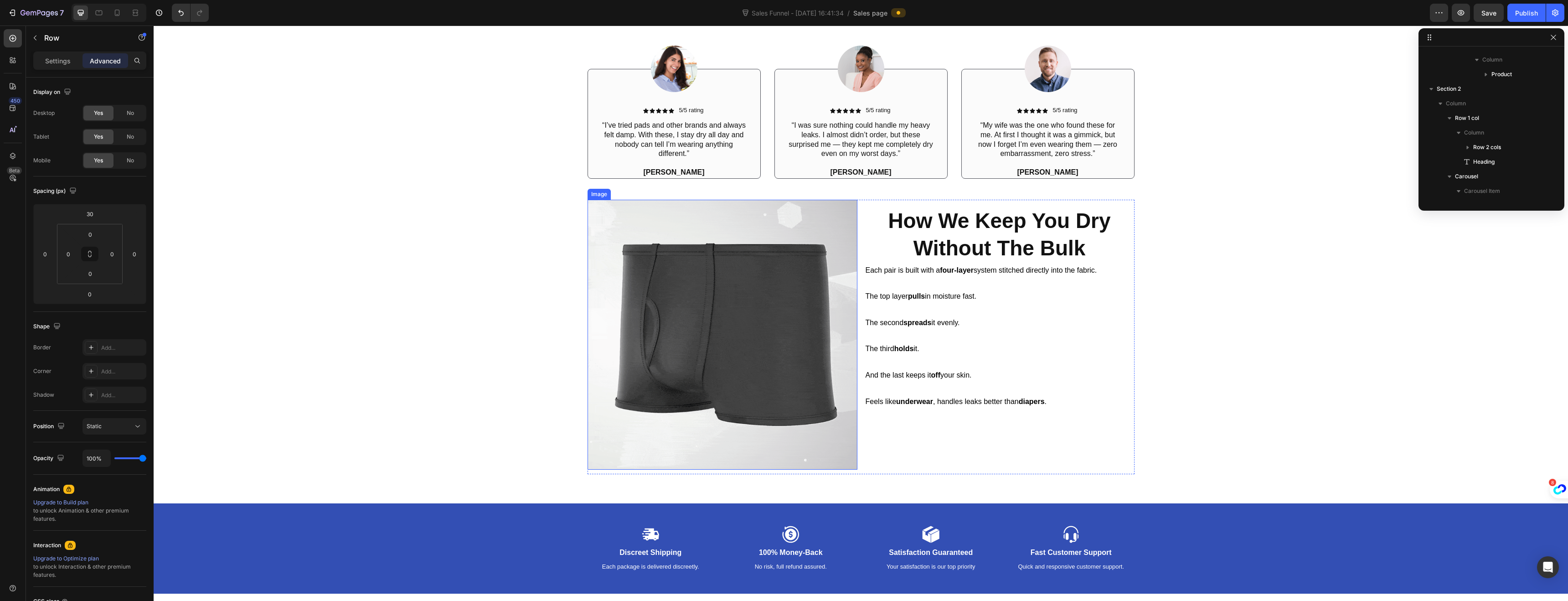
click at [632, 227] on img at bounding box center [722, 334] width 270 height 270
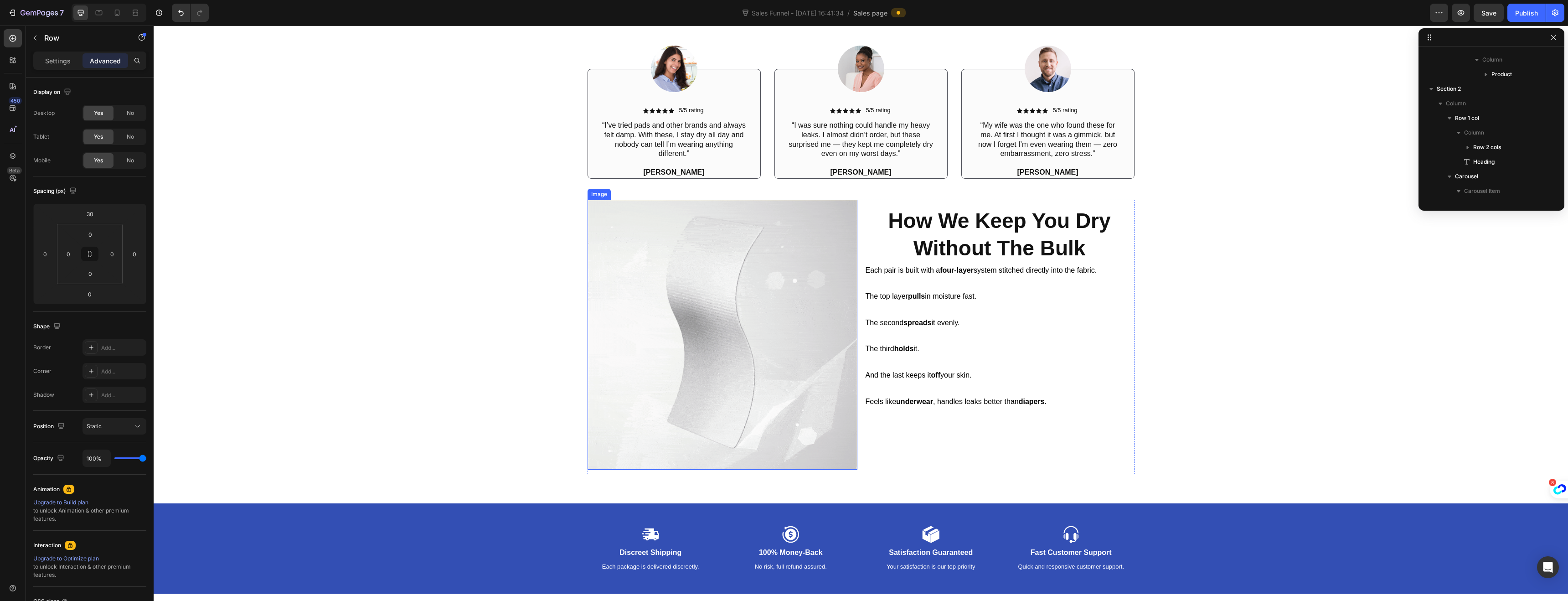
scroll to position [844, 0]
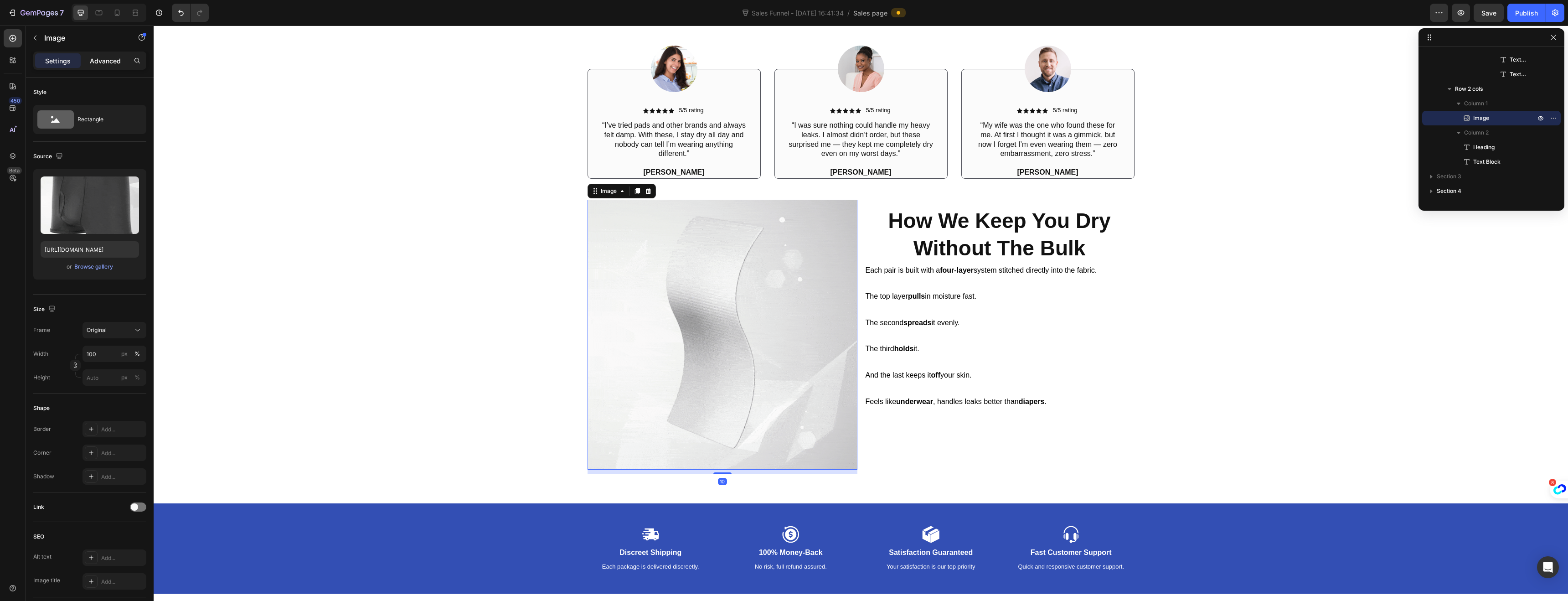
click at [113, 58] on p "Advanced" at bounding box center [105, 61] width 31 height 10
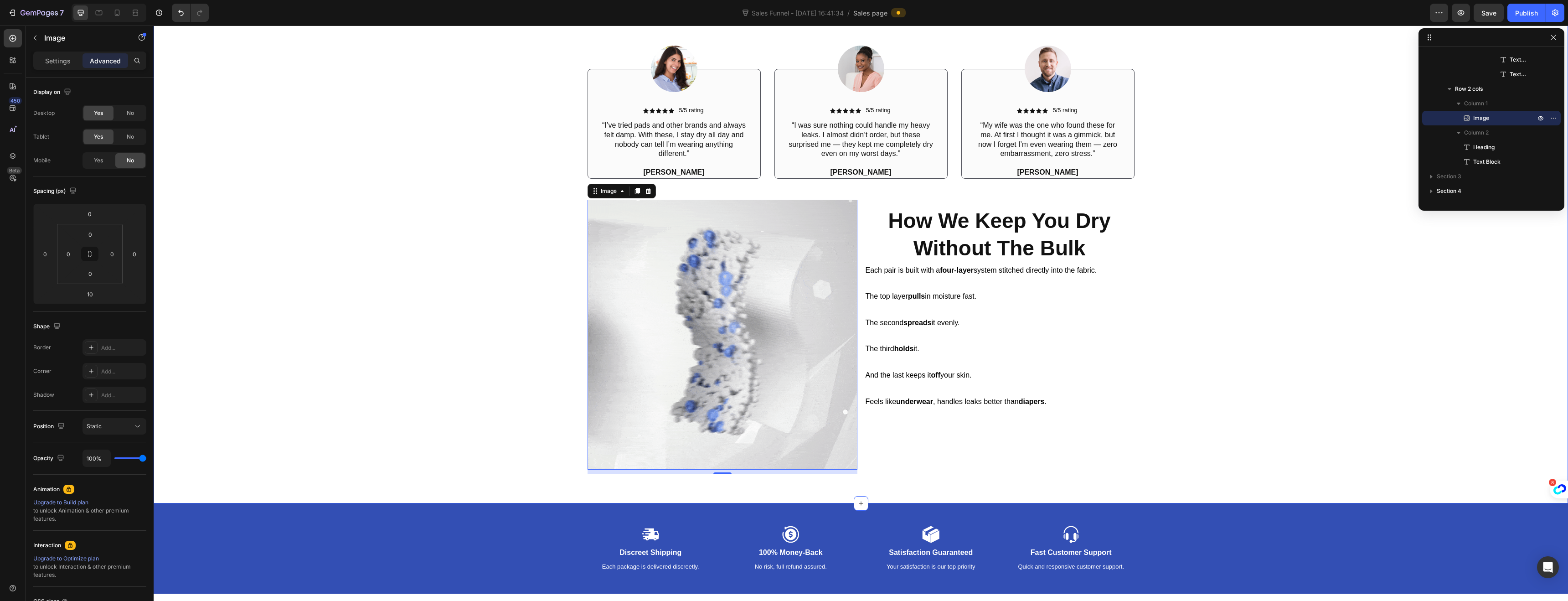
click at [539, 196] on div "Icon Icon Icon Icon Icon Icon List 60,000+ Men Use FreedomBriefs! Text Block Ro…" at bounding box center [861, 209] width 1400 height 530
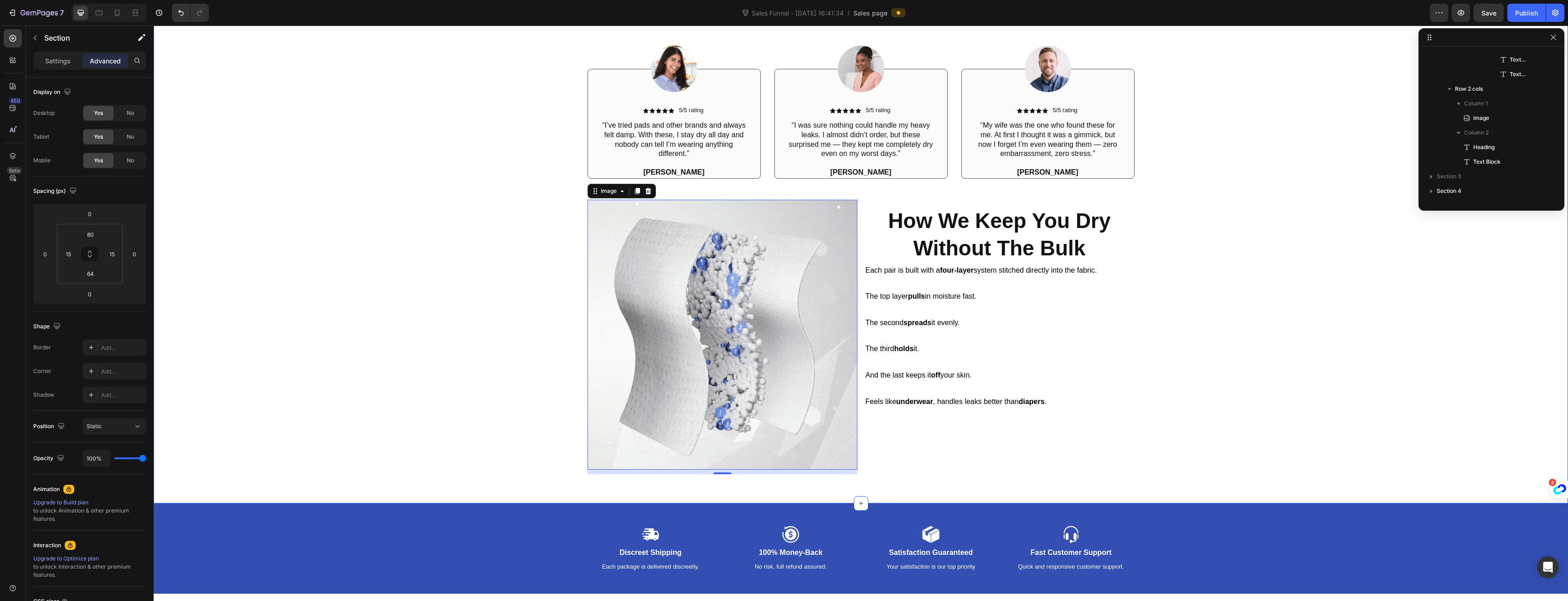
scroll to position [56, 0]
click at [1127, 205] on div "How We Keep You Dry Without The Bulk Heading Each pair is built with a four-lay…" at bounding box center [999, 337] width 270 height 275
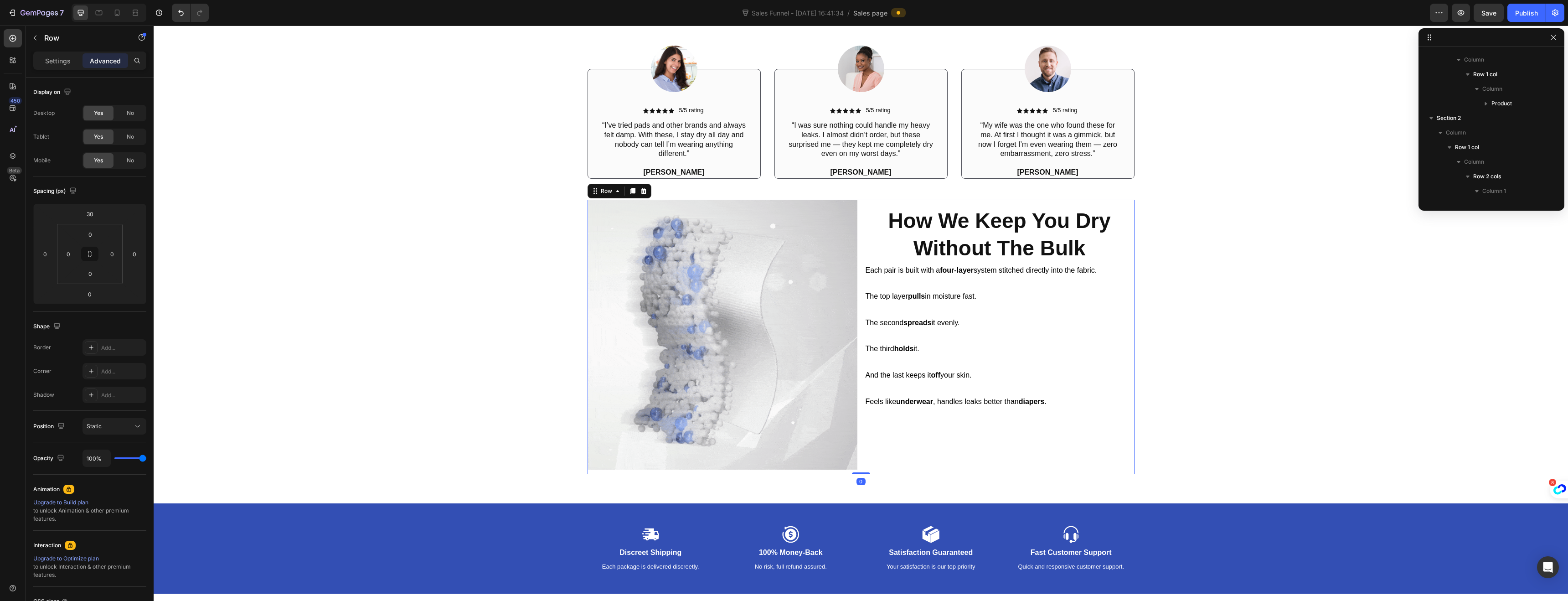
scroll to position [815, 0]
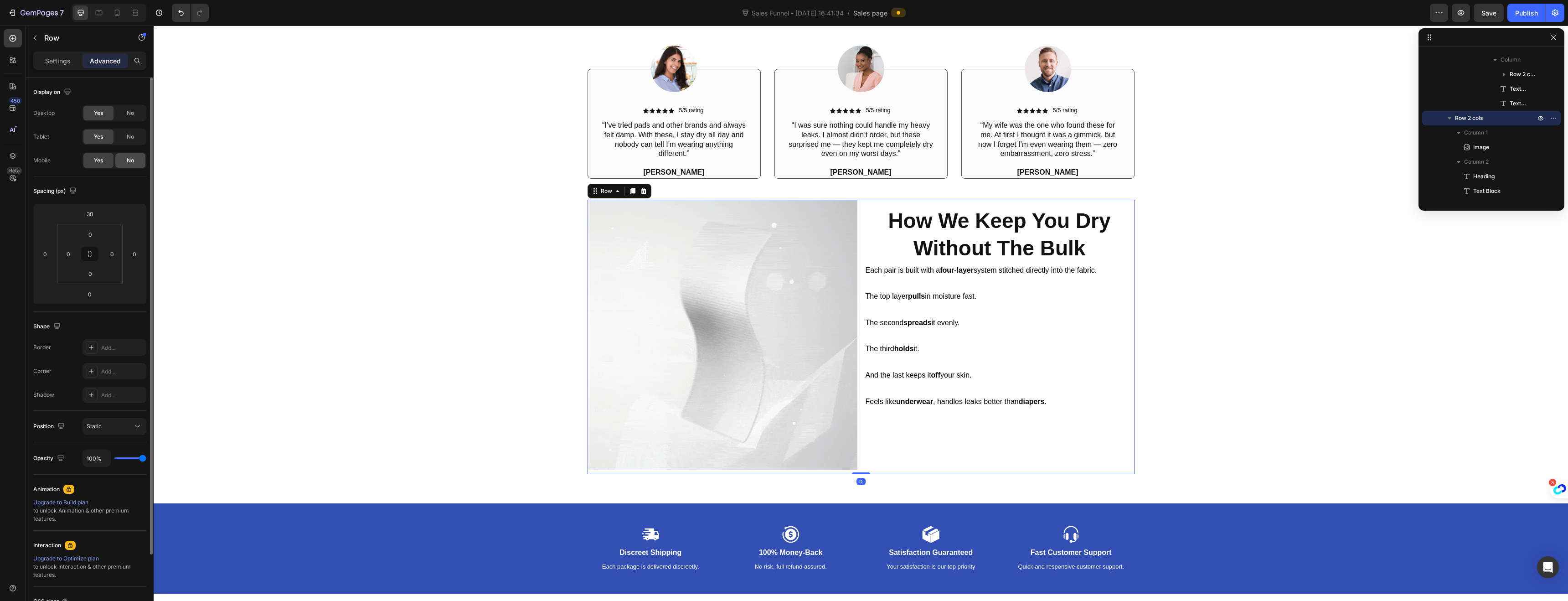
click at [132, 157] on span "No" at bounding box center [130, 161] width 8 height 8
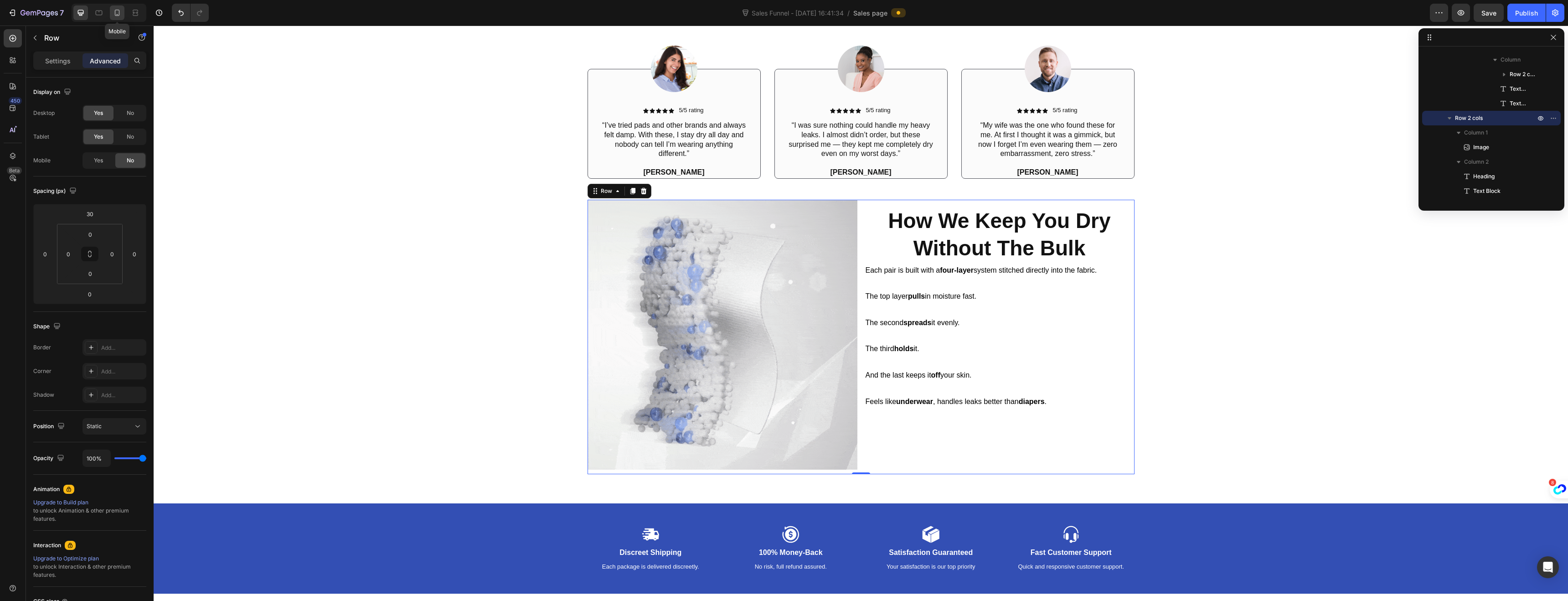
click at [119, 15] on icon at bounding box center [117, 12] width 5 height 6
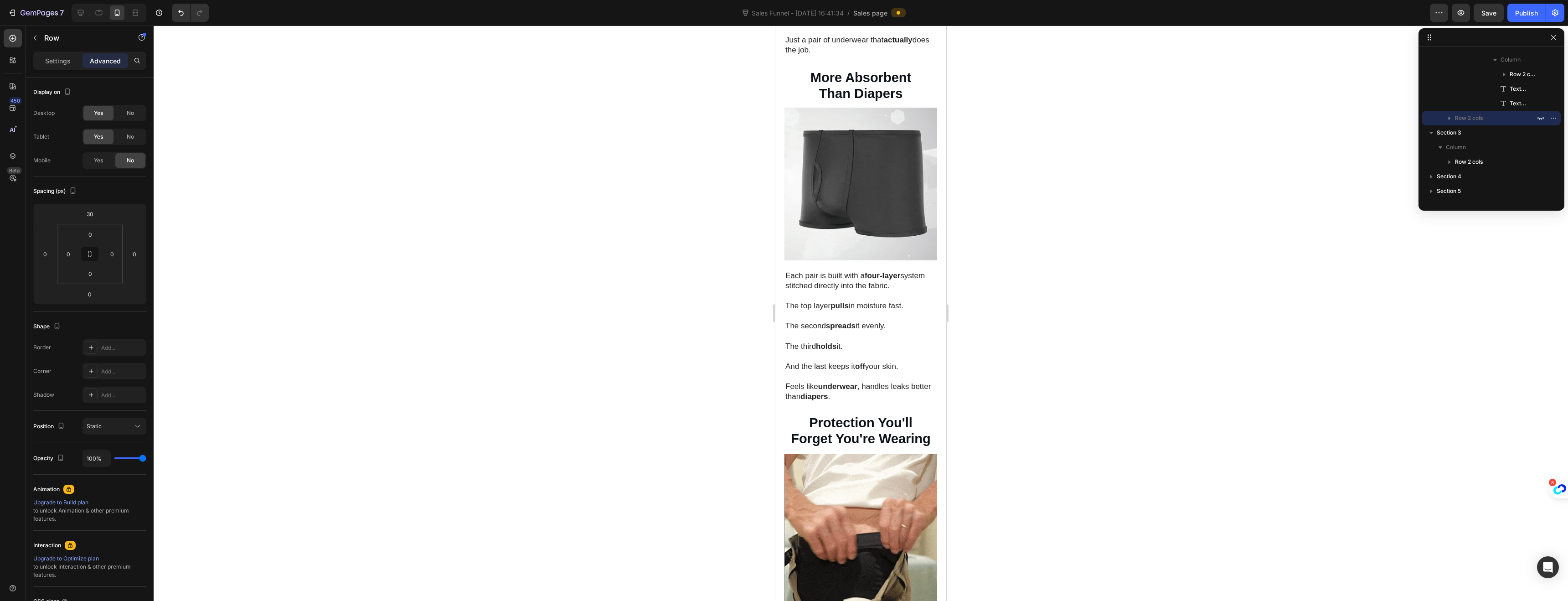
scroll to position [1109, 0]
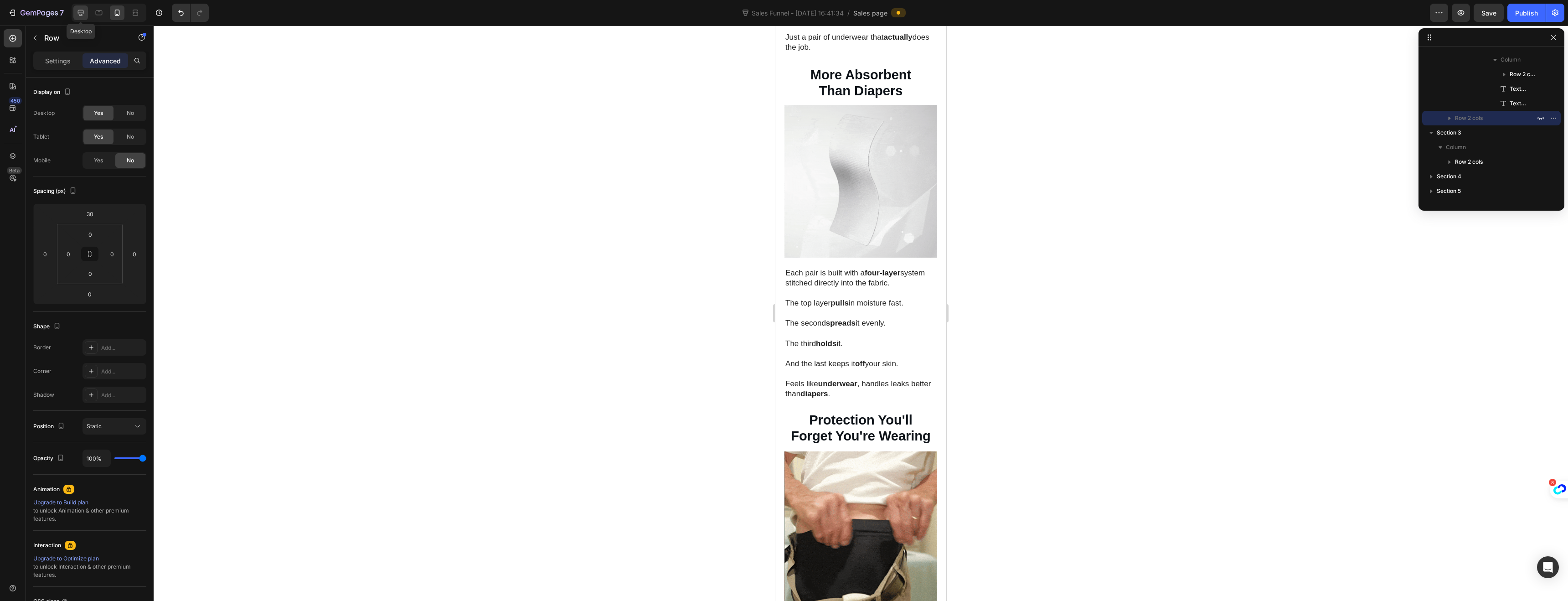
click at [81, 14] on icon at bounding box center [81, 13] width 6 height 6
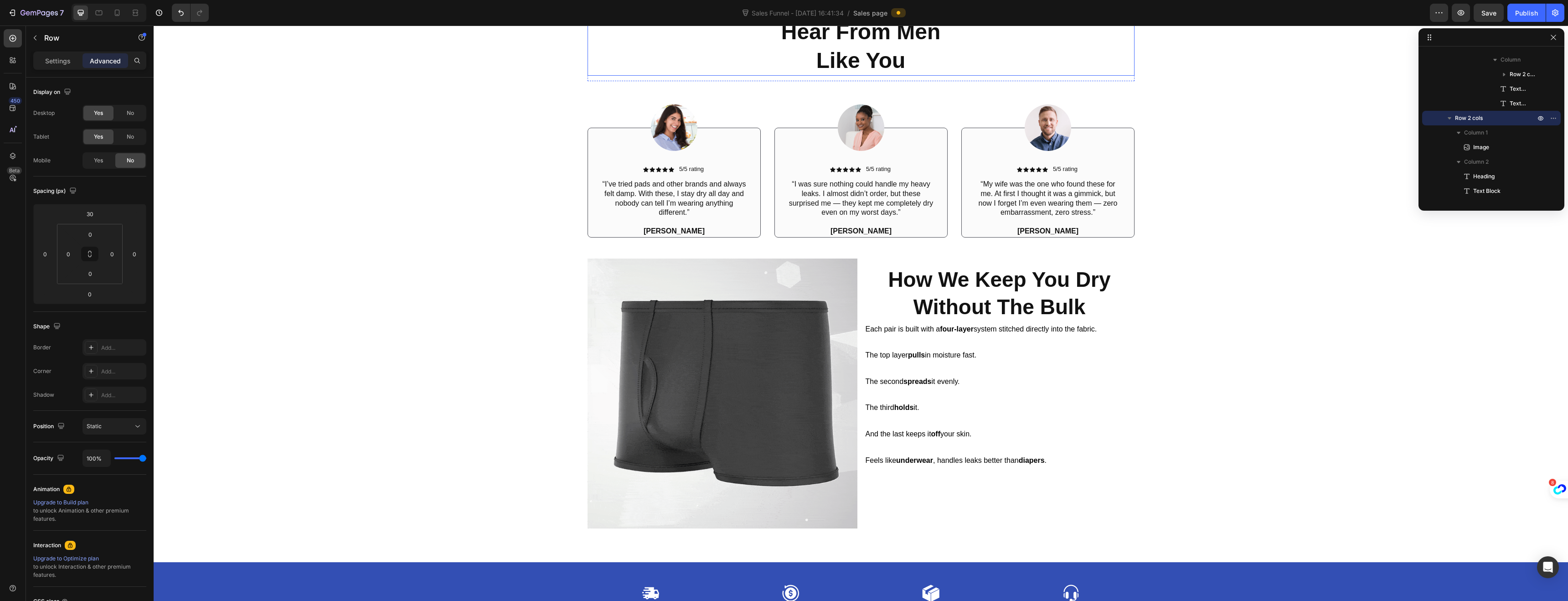
scroll to position [624, 0]
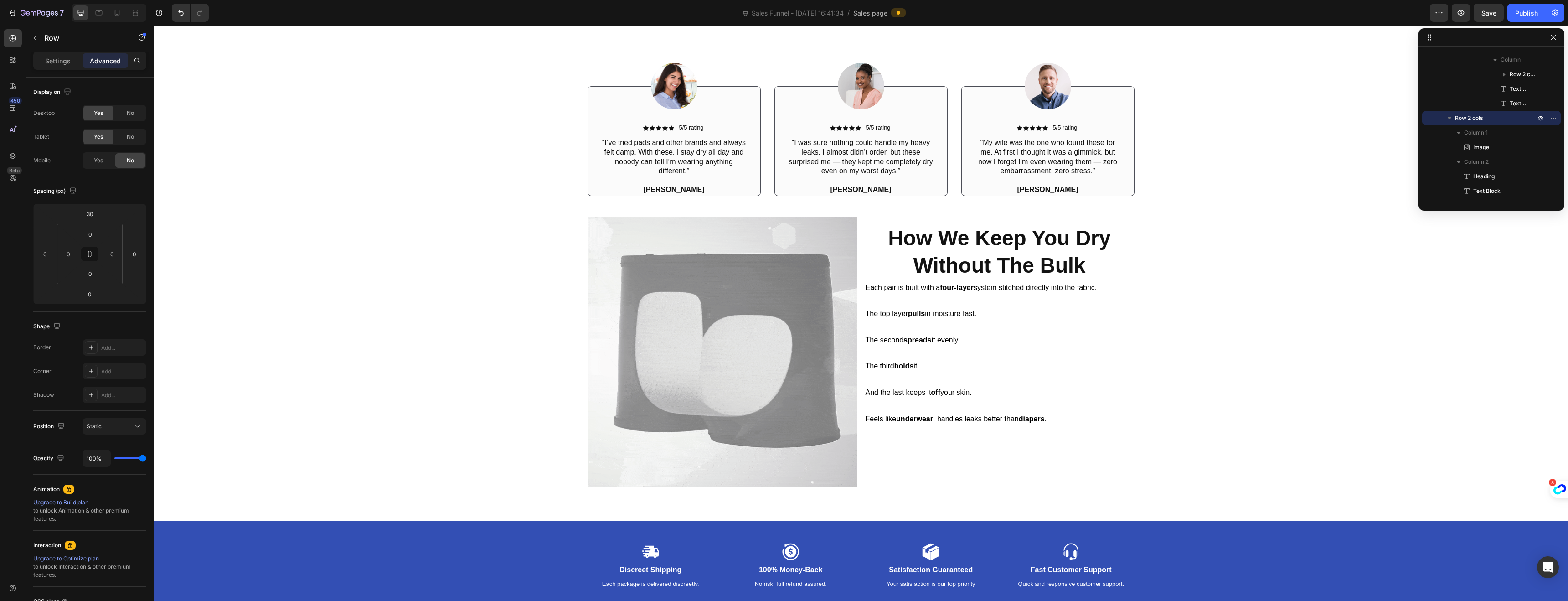
click at [1070, 481] on div "How We Keep You Dry Without The Bulk Heading Each pair is built with a four-lay…" at bounding box center [999, 354] width 270 height 275
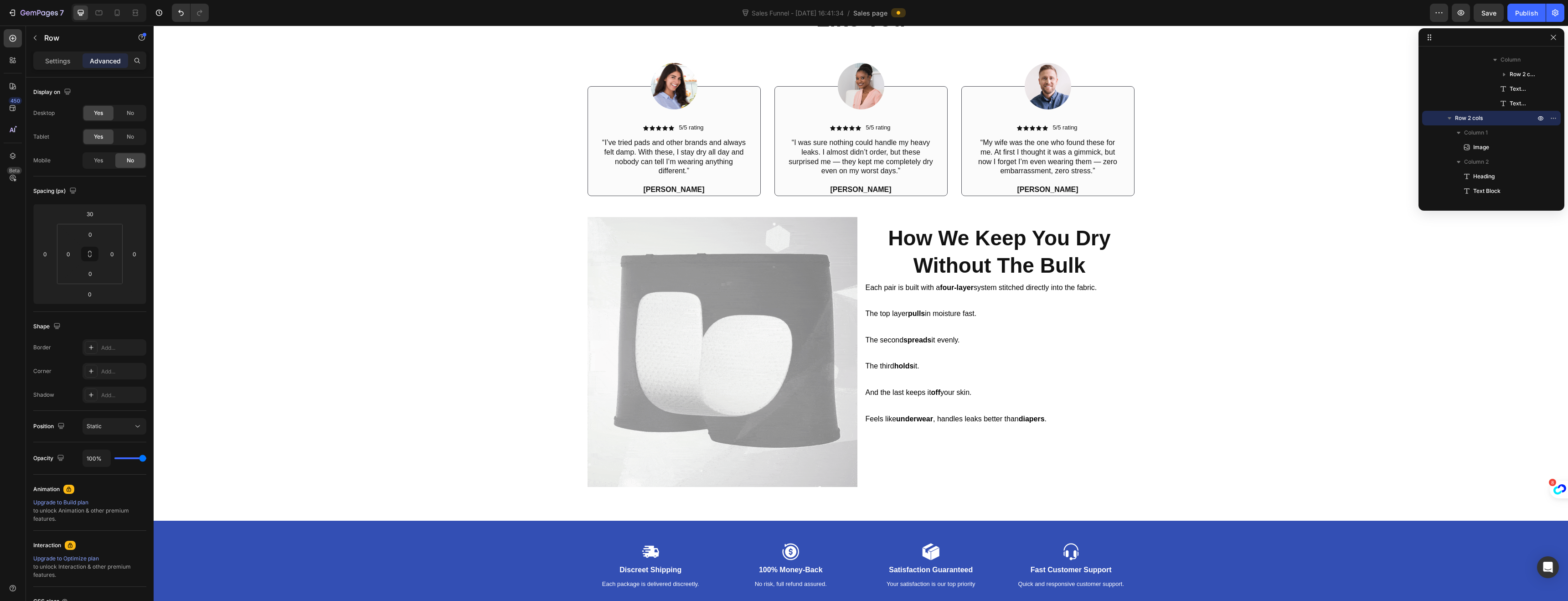
click at [645, 489] on div "Image" at bounding box center [722, 354] width 270 height 275
click at [867, 219] on div "How We Keep You Dry Without The Bulk Heading Each pair is built with a four-lay…" at bounding box center [999, 354] width 270 height 275
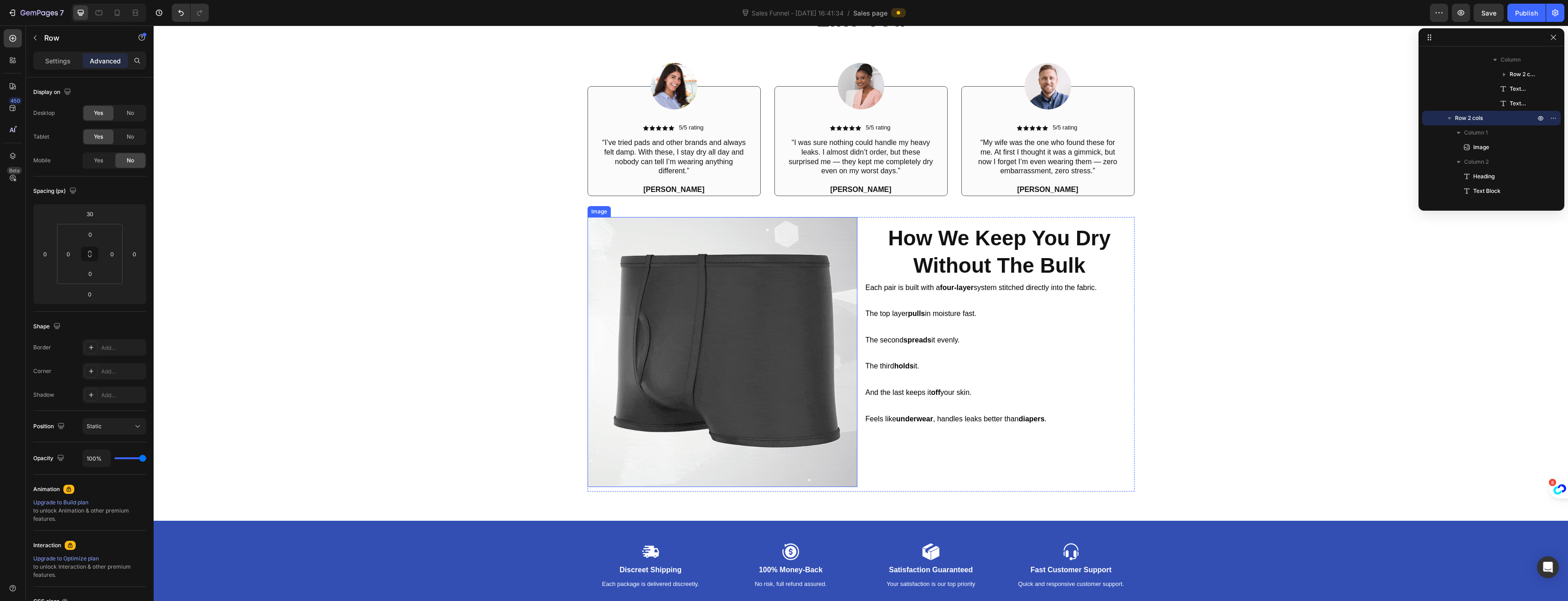
click at [764, 221] on img at bounding box center [722, 352] width 270 height 270
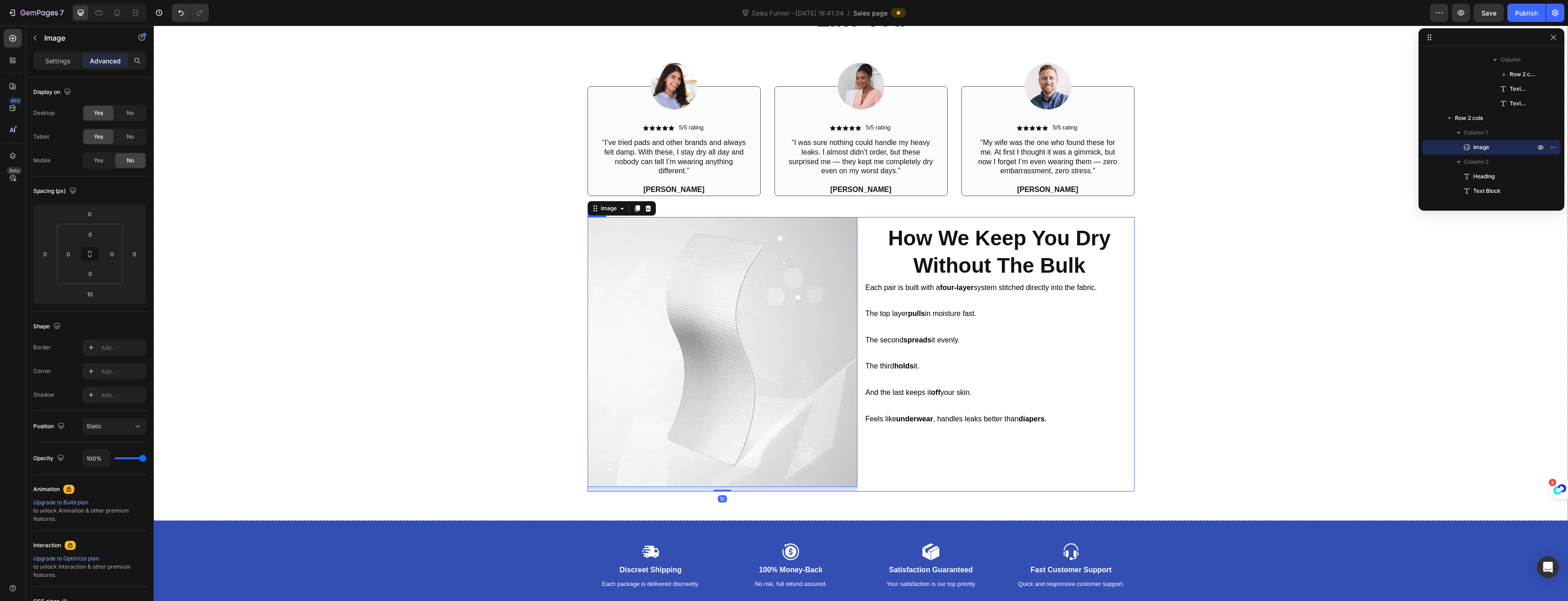
click at [879, 484] on div "How We Keep You Dry Without The Bulk Heading Each pair is built with a four-lay…" at bounding box center [999, 354] width 270 height 275
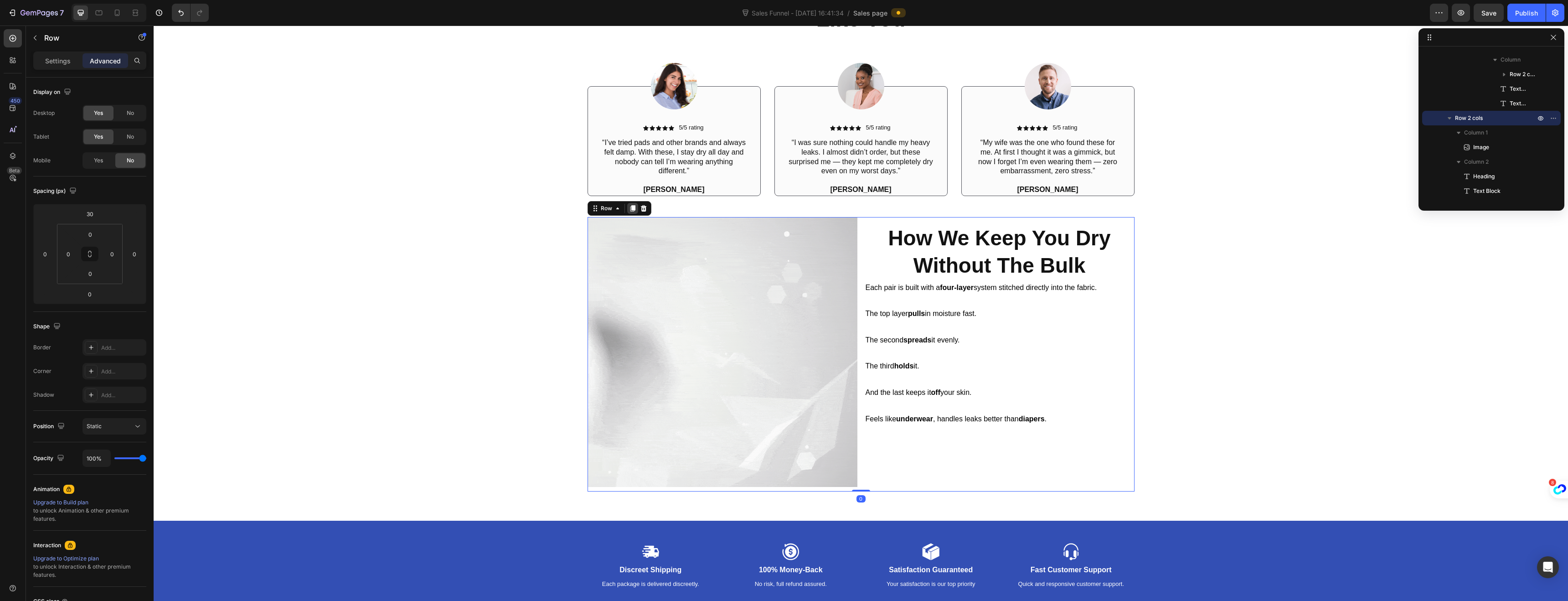
click at [630, 205] on icon at bounding box center [632, 208] width 5 height 6
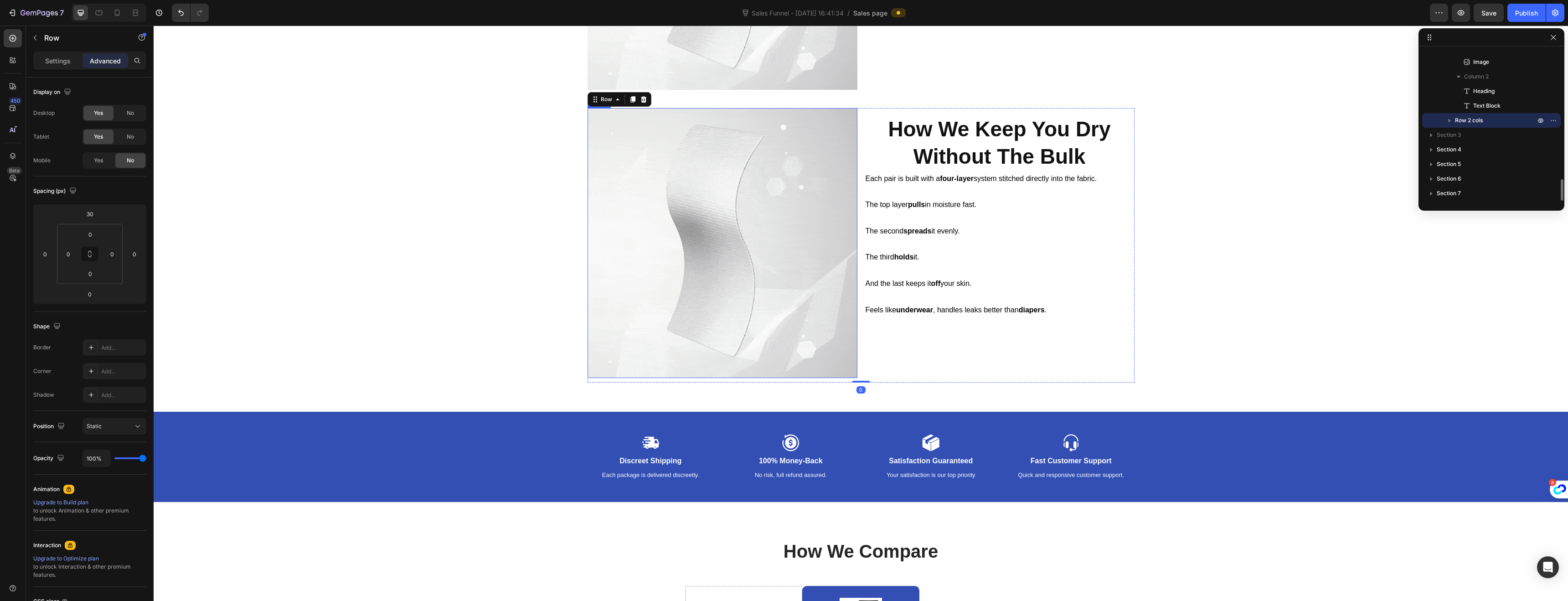
scroll to position [1072, 0]
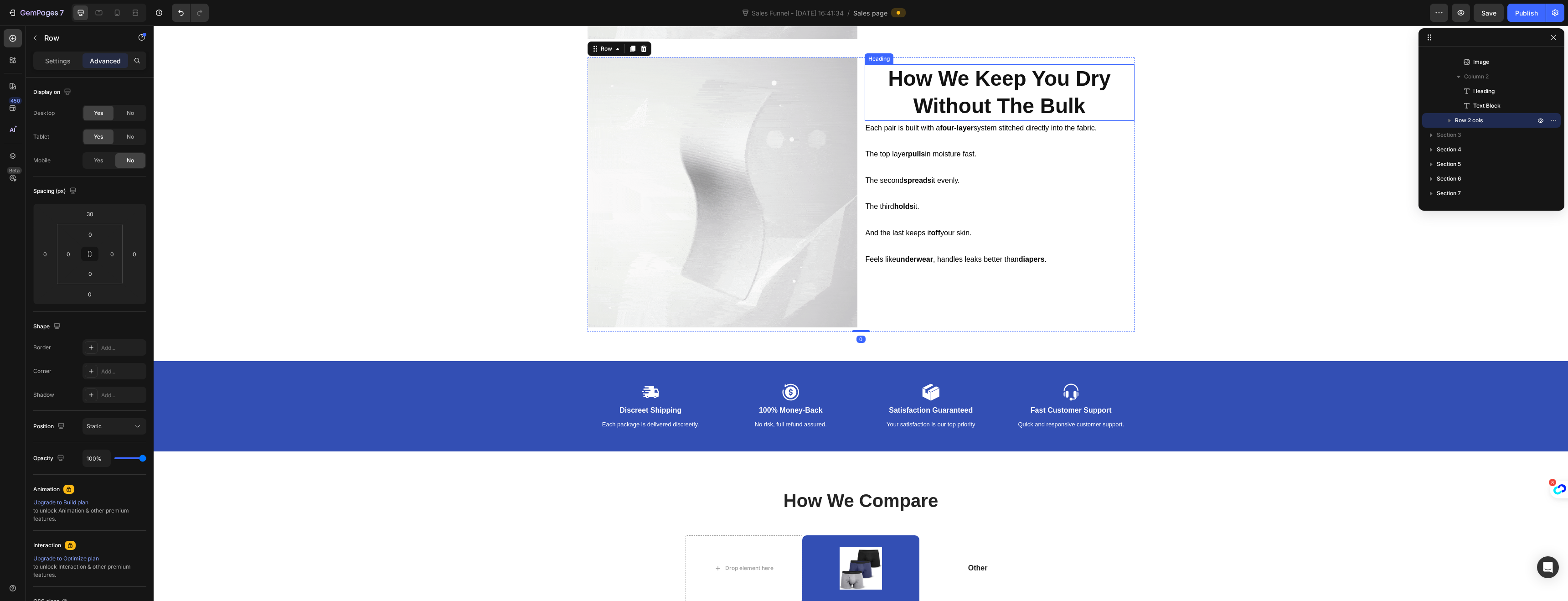
click at [925, 89] on strong "How We Keep You Dry" at bounding box center [999, 78] width 222 height 24
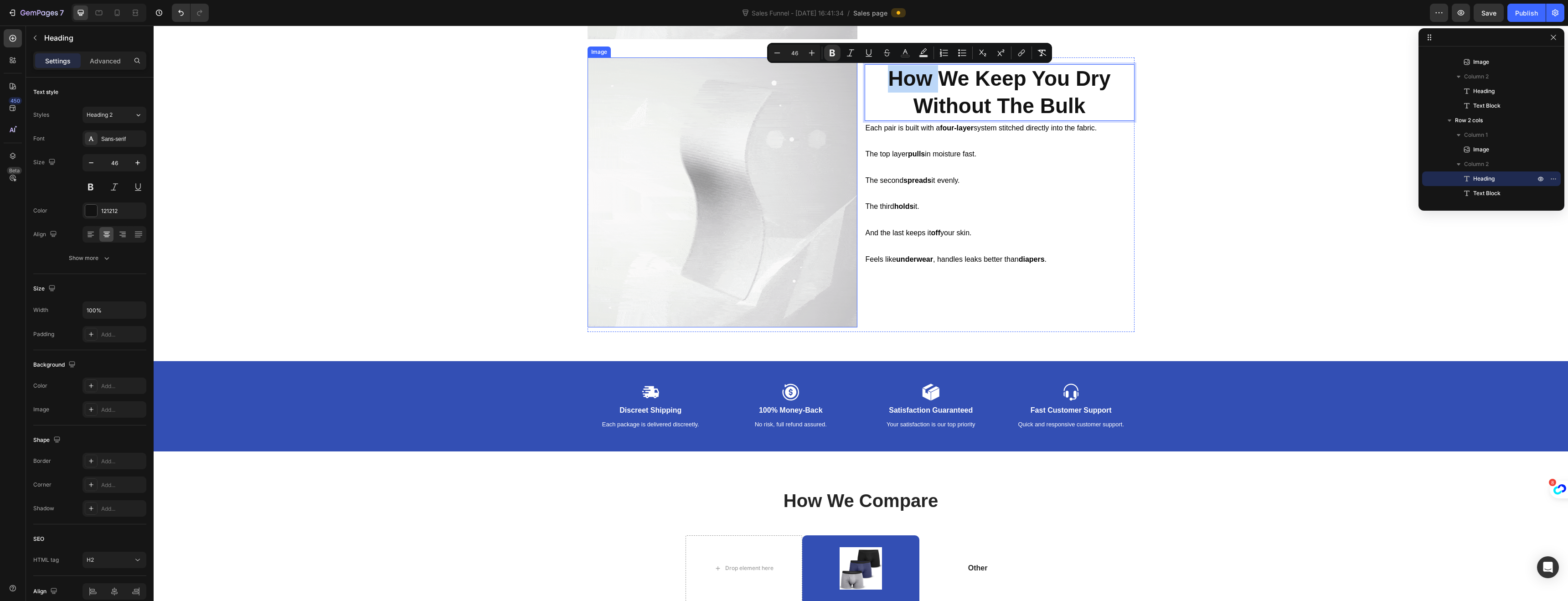
drag, startPoint x: 939, startPoint y: 84, endPoint x: 775, endPoint y: 89, distance: 164.1
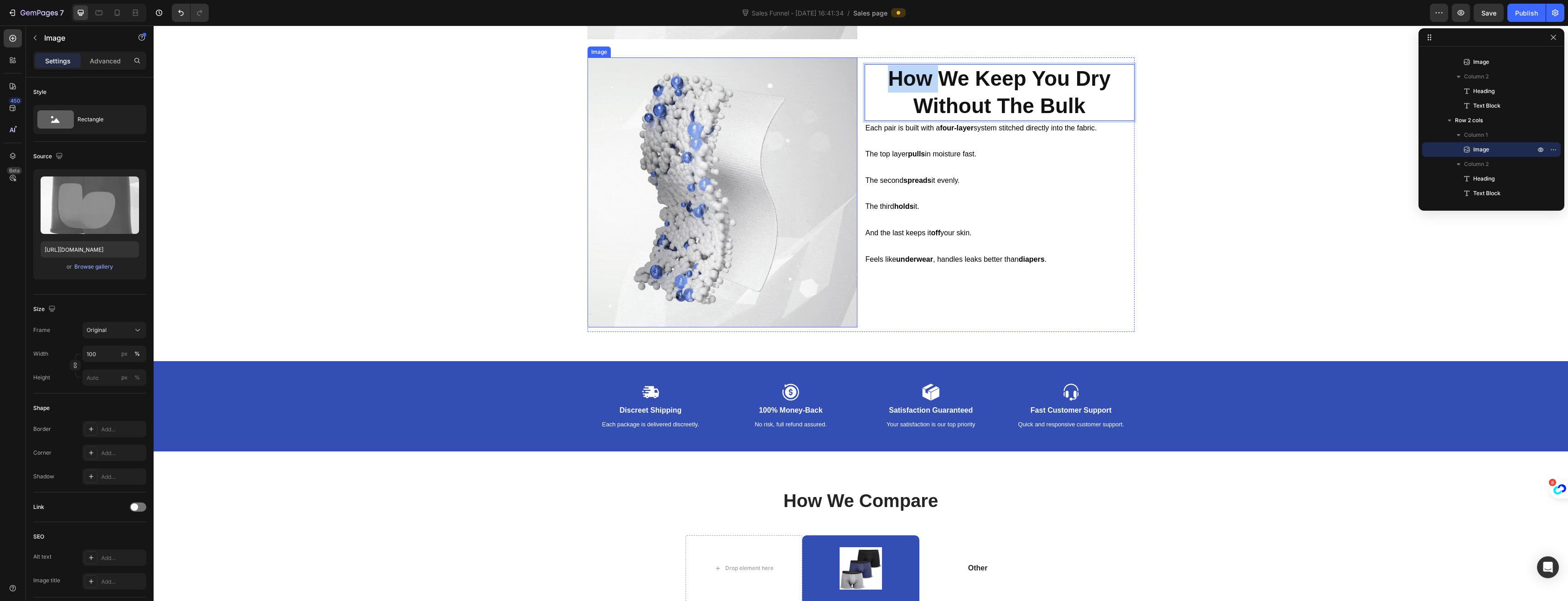
click at [814, 93] on img at bounding box center [722, 192] width 270 height 270
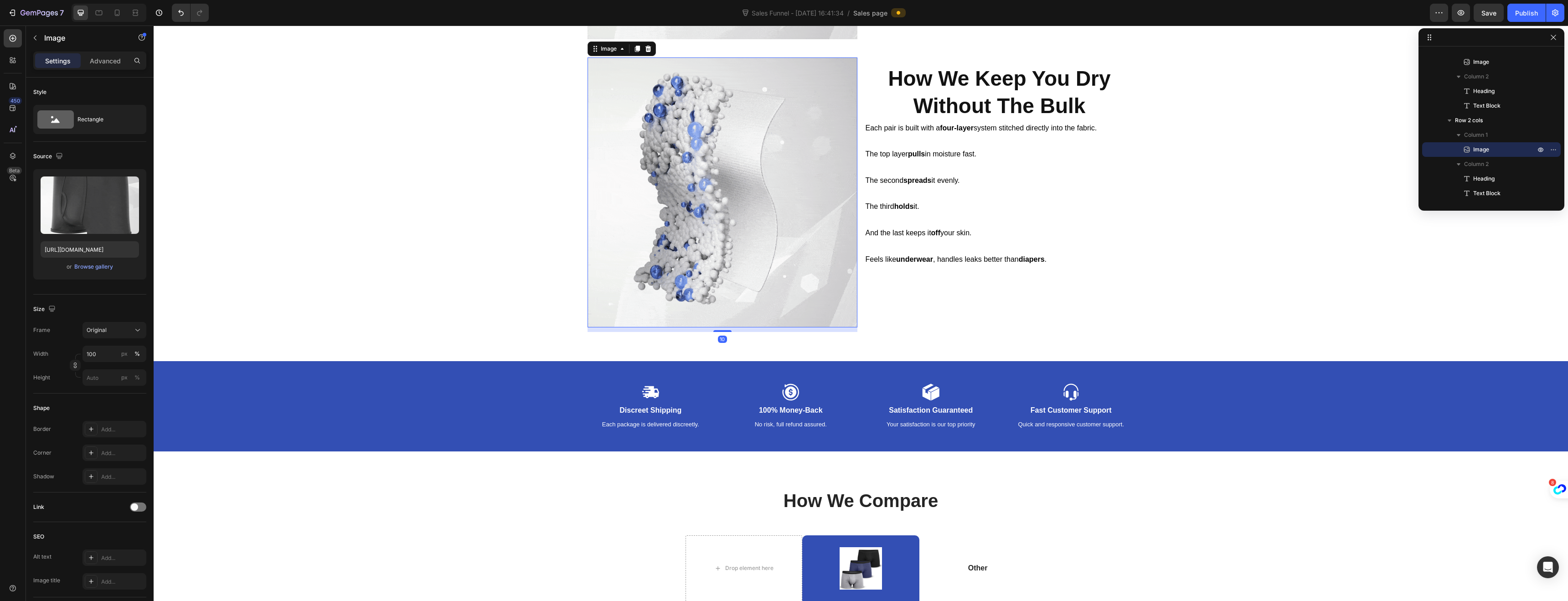
click at [780, 115] on img at bounding box center [722, 192] width 270 height 270
click at [115, 66] on div "Advanced" at bounding box center [105, 60] width 45 height 14
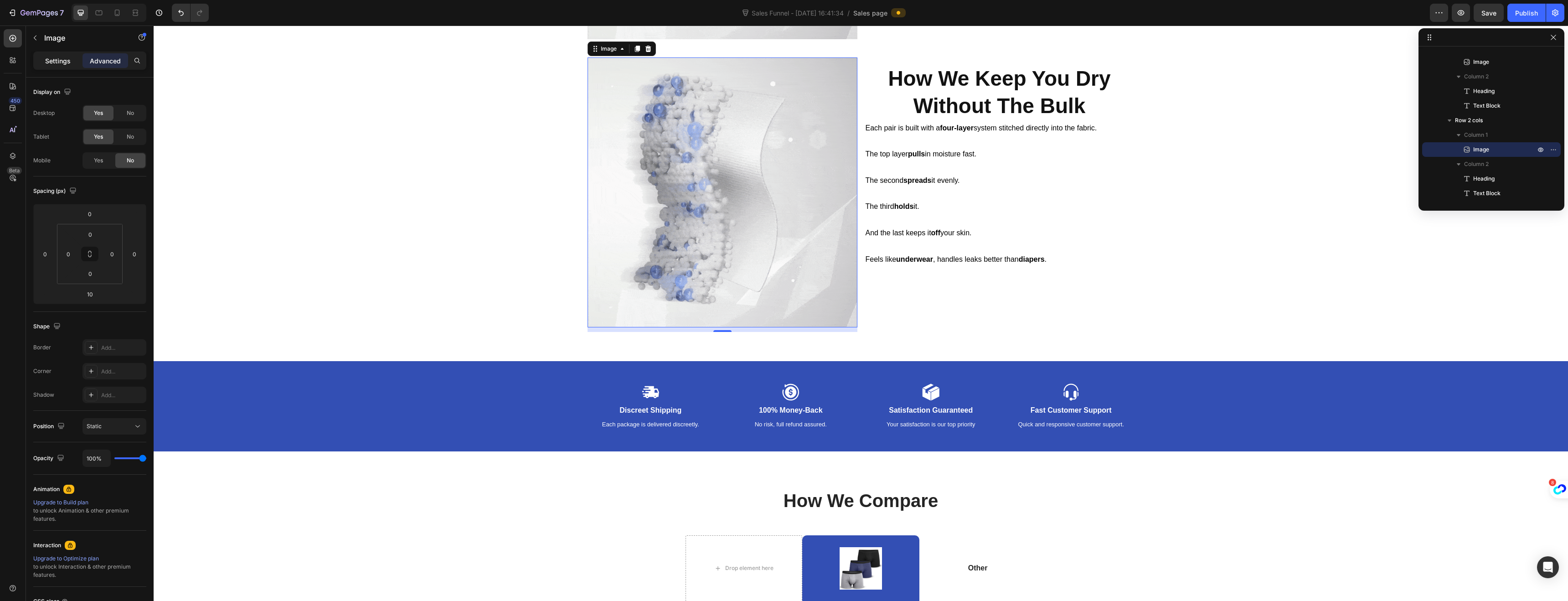
click at [58, 67] on div "Settings" at bounding box center [58, 60] width 45 height 14
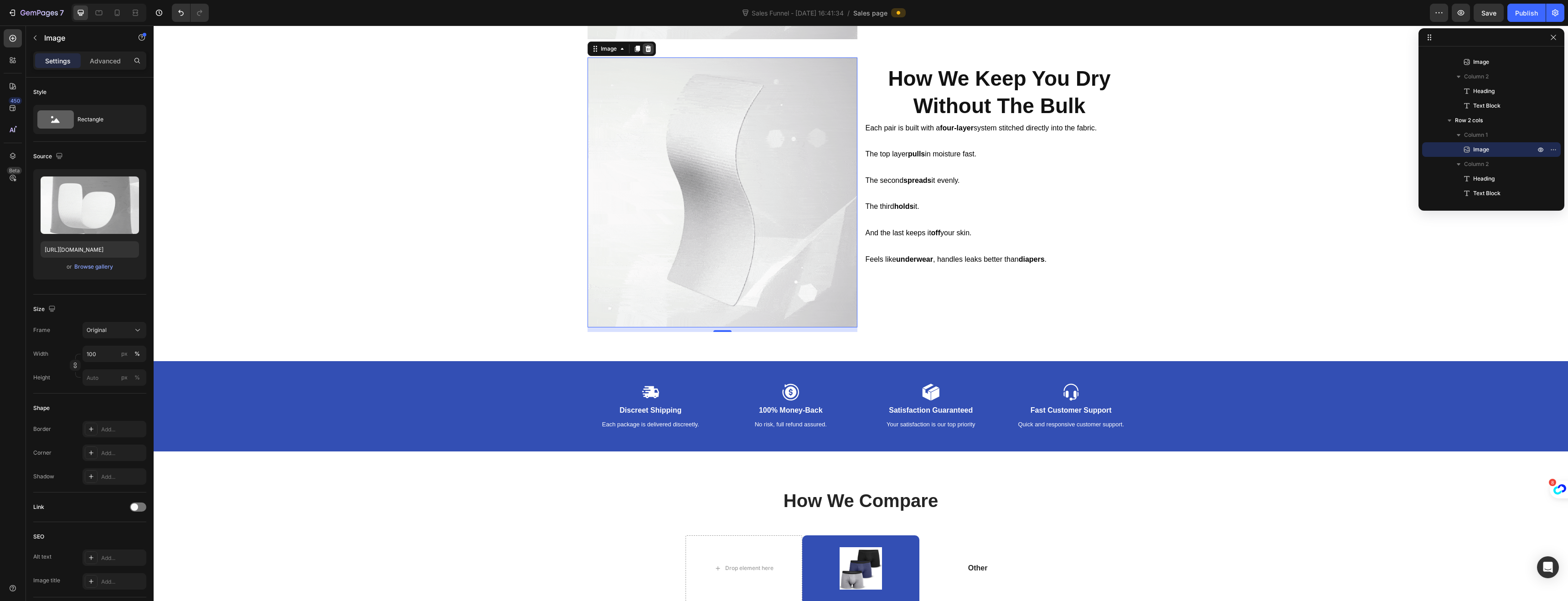
click at [647, 49] on icon at bounding box center [648, 49] width 8 height 8
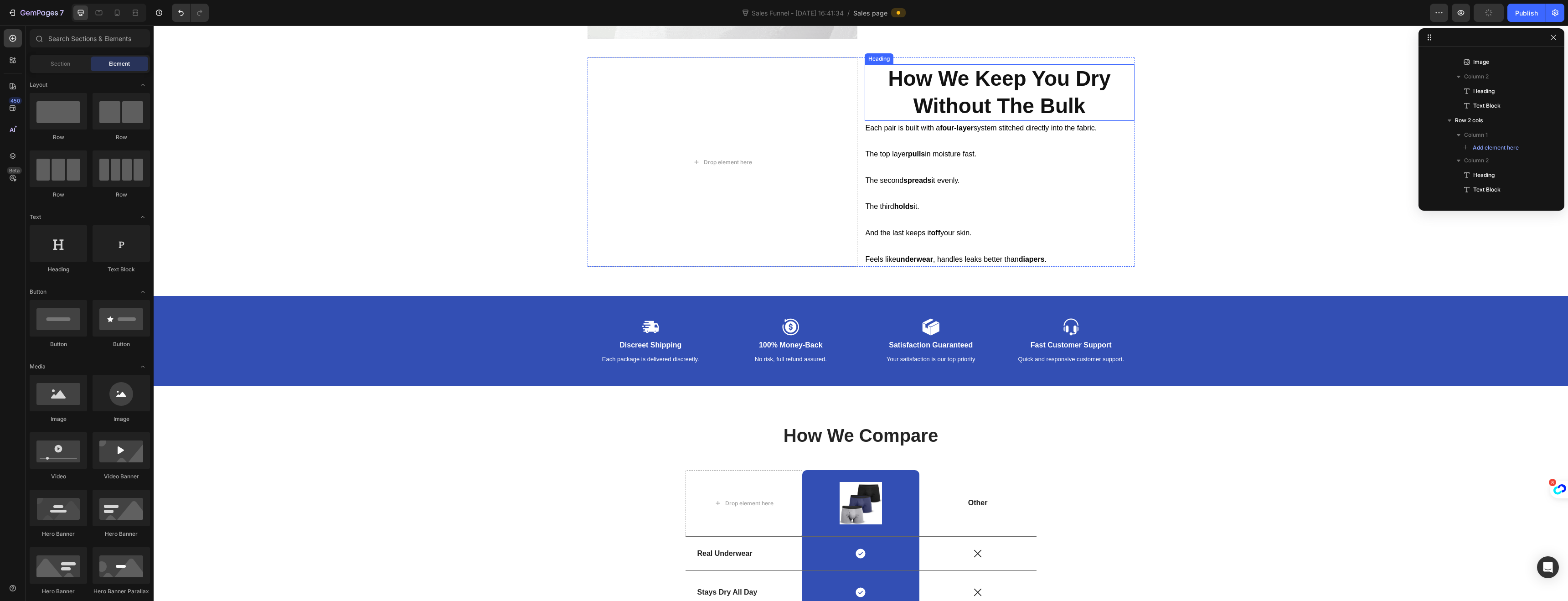
click at [963, 95] on strong "Without The Bulk" at bounding box center [999, 106] width 172 height 24
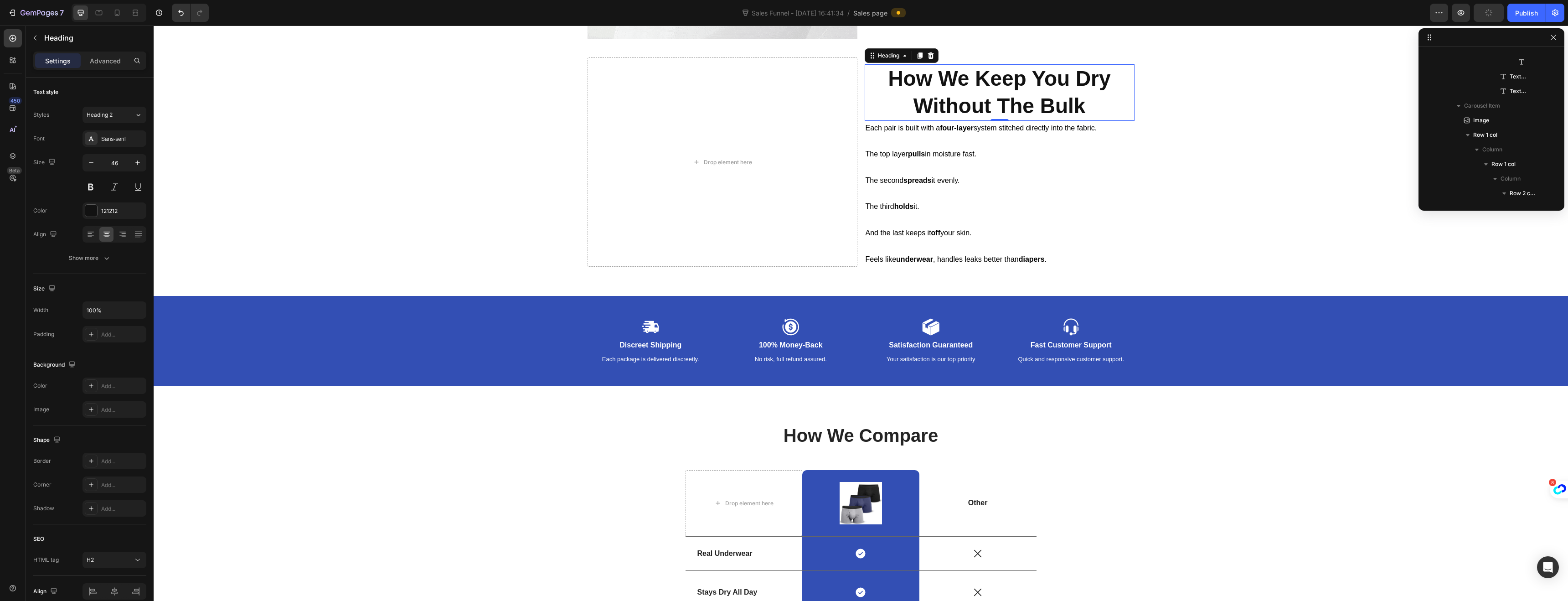
scroll to position [1220, 0]
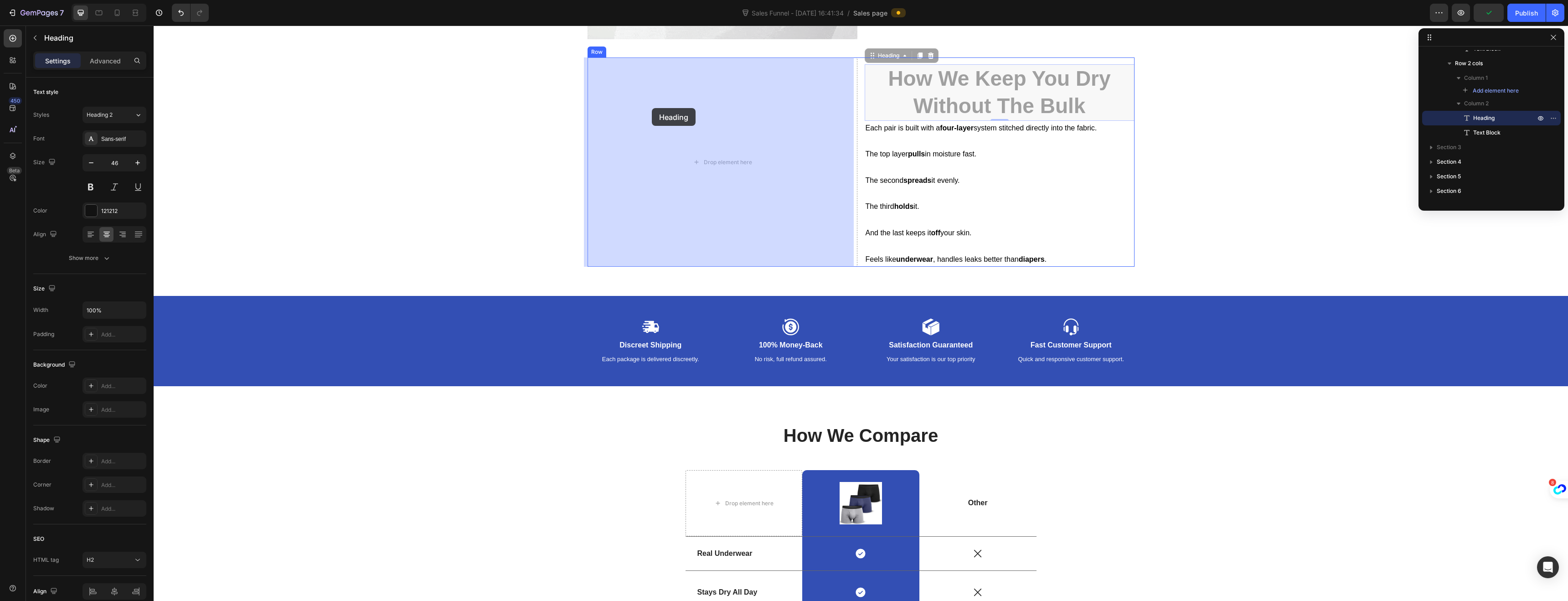
drag, startPoint x: 875, startPoint y: 58, endPoint x: 652, endPoint y: 108, distance: 228.5
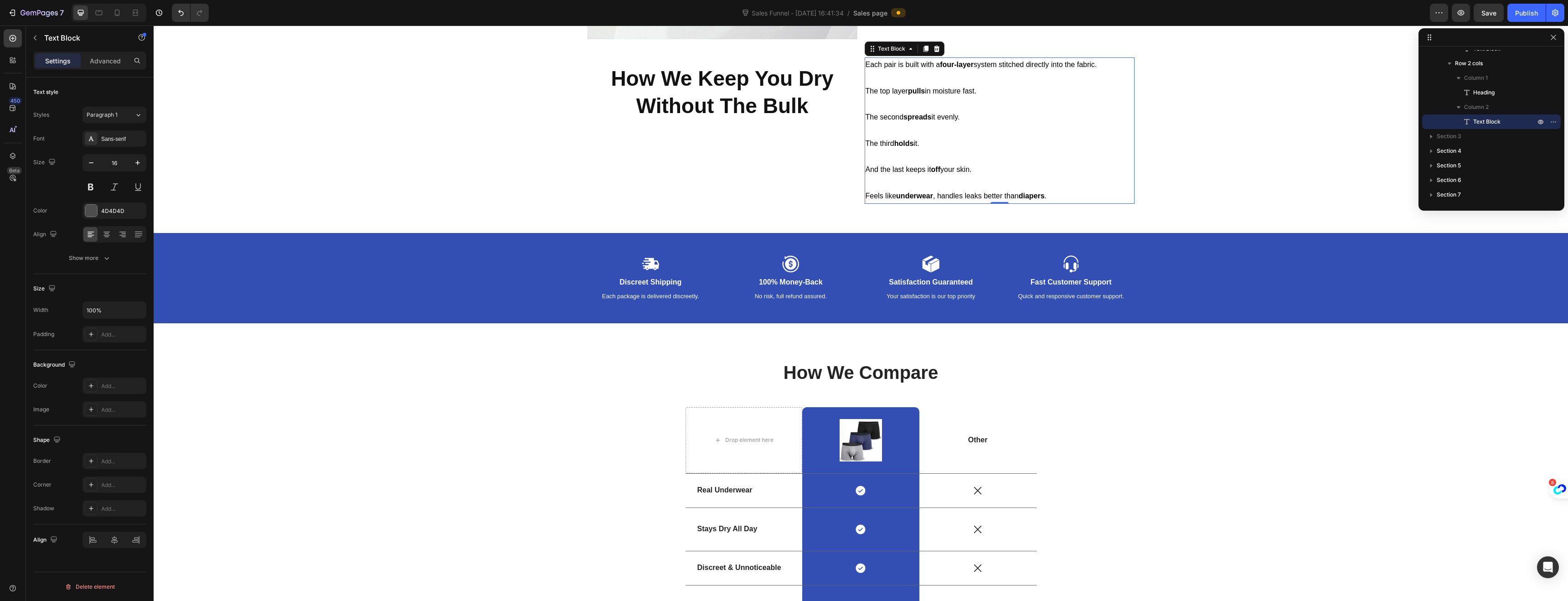
click at [889, 116] on span "The second spreads it evenly." at bounding box center [912, 117] width 94 height 8
drag, startPoint x: 868, startPoint y: 49, endPoint x: 687, endPoint y: 168, distance: 216.6
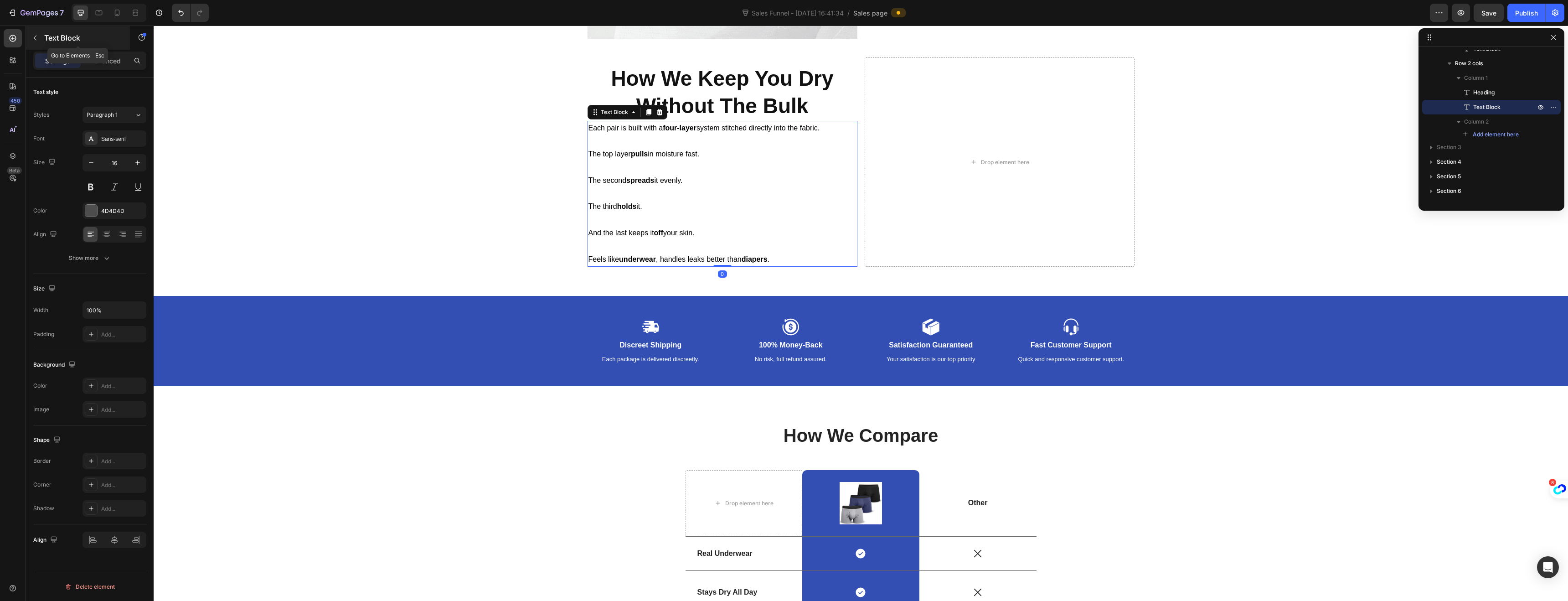
click at [38, 40] on icon "button" at bounding box center [35, 38] width 8 height 8
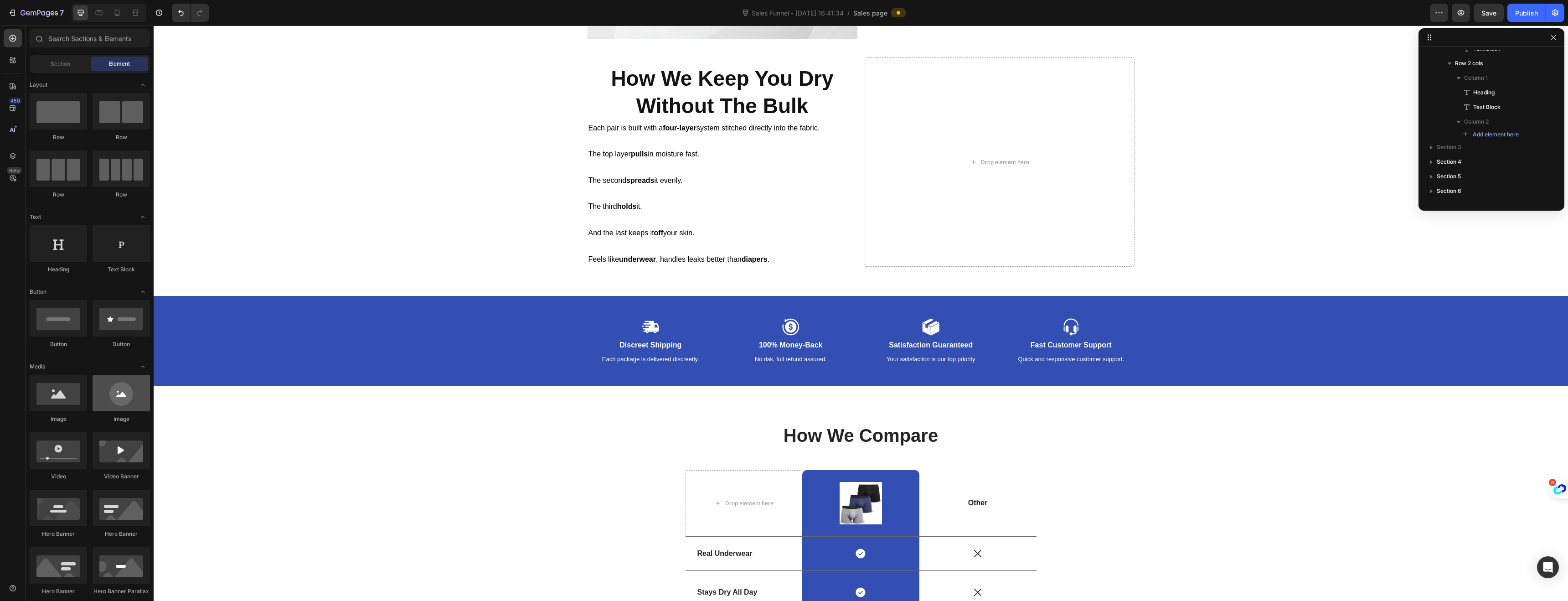
click at [118, 379] on div at bounding box center [122, 393] width 58 height 36
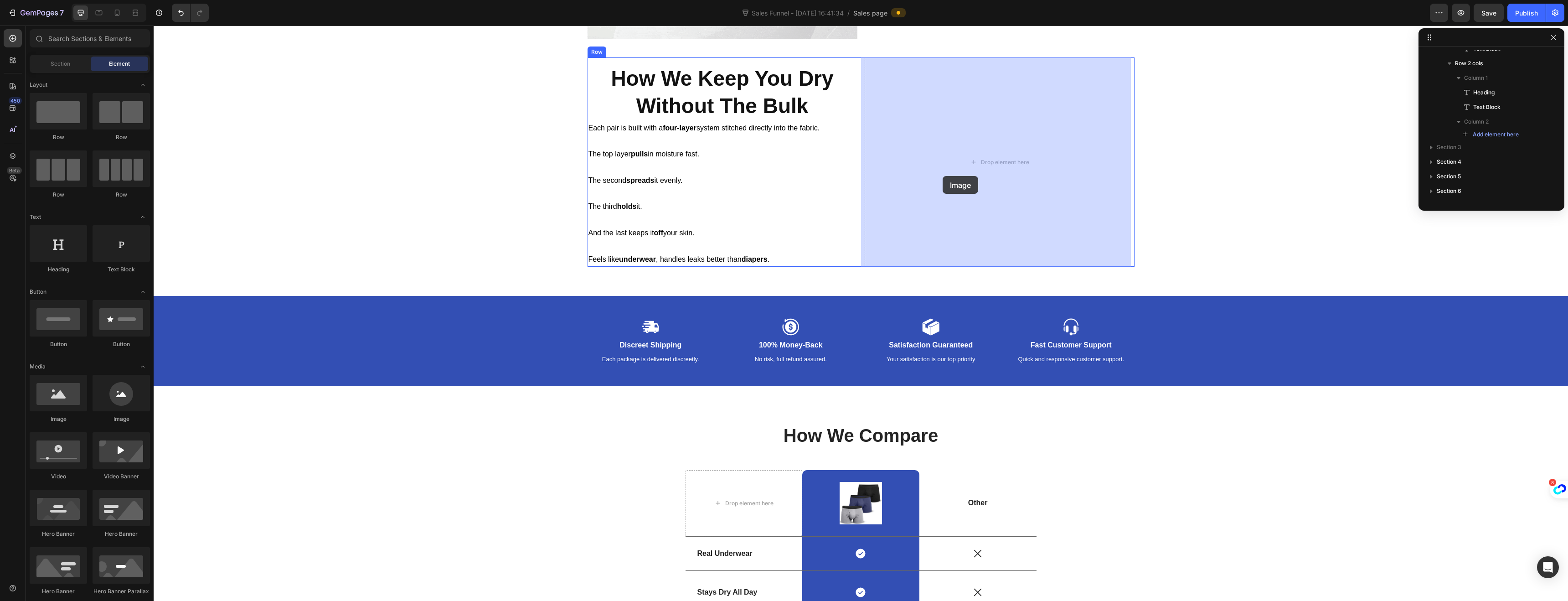
drag, startPoint x: 266, startPoint y: 417, endPoint x: 943, endPoint y: 176, distance: 718.6
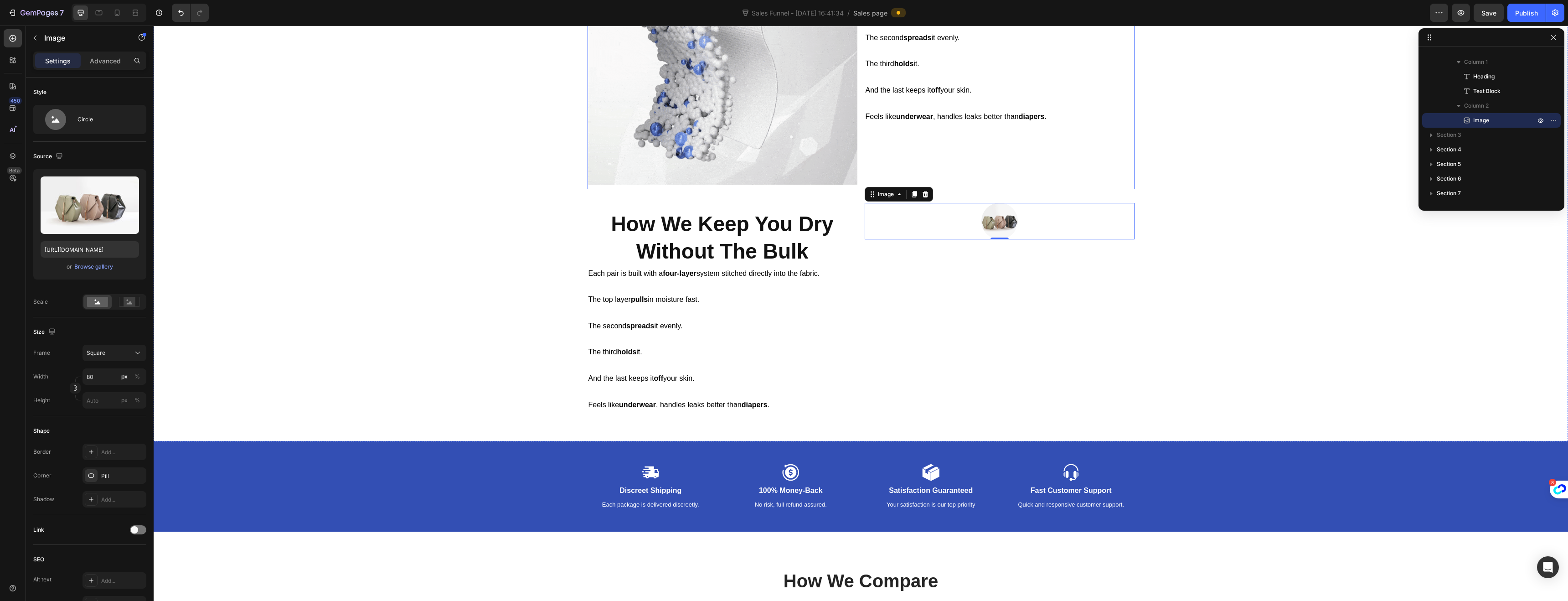
scroll to position [918, 0]
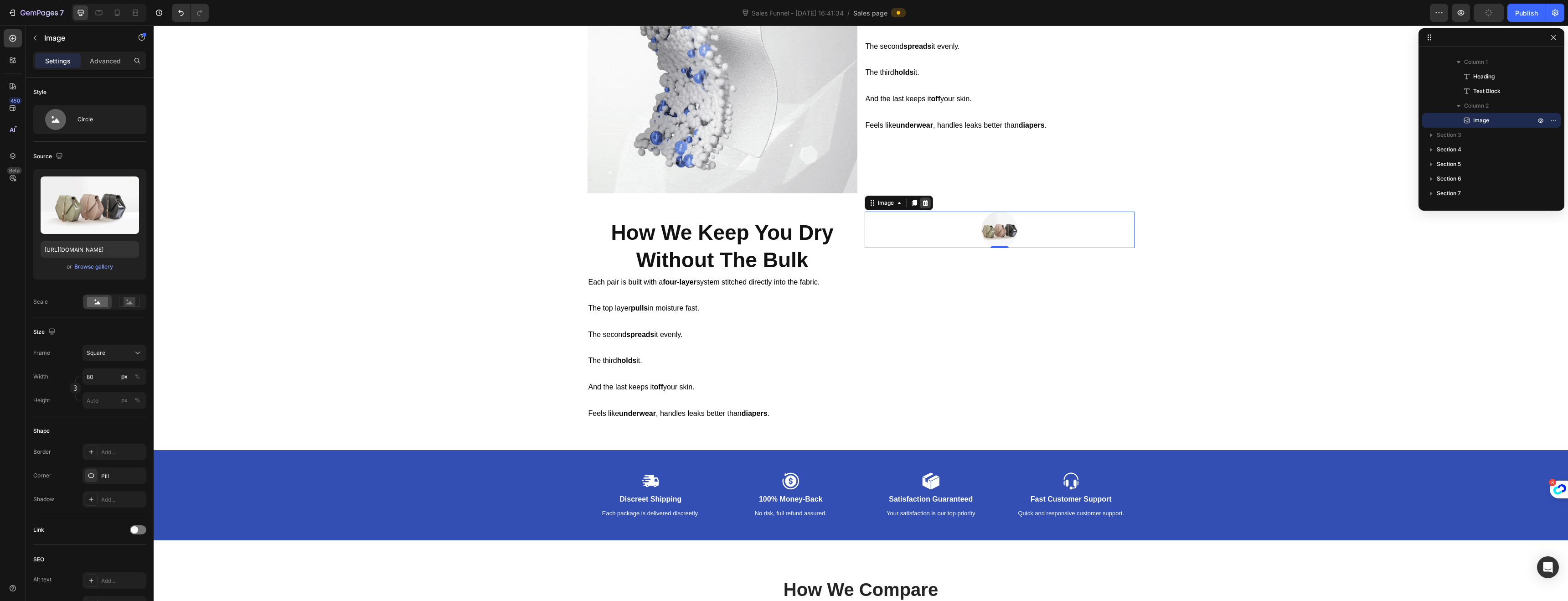
click at [924, 207] on div at bounding box center [925, 203] width 11 height 11
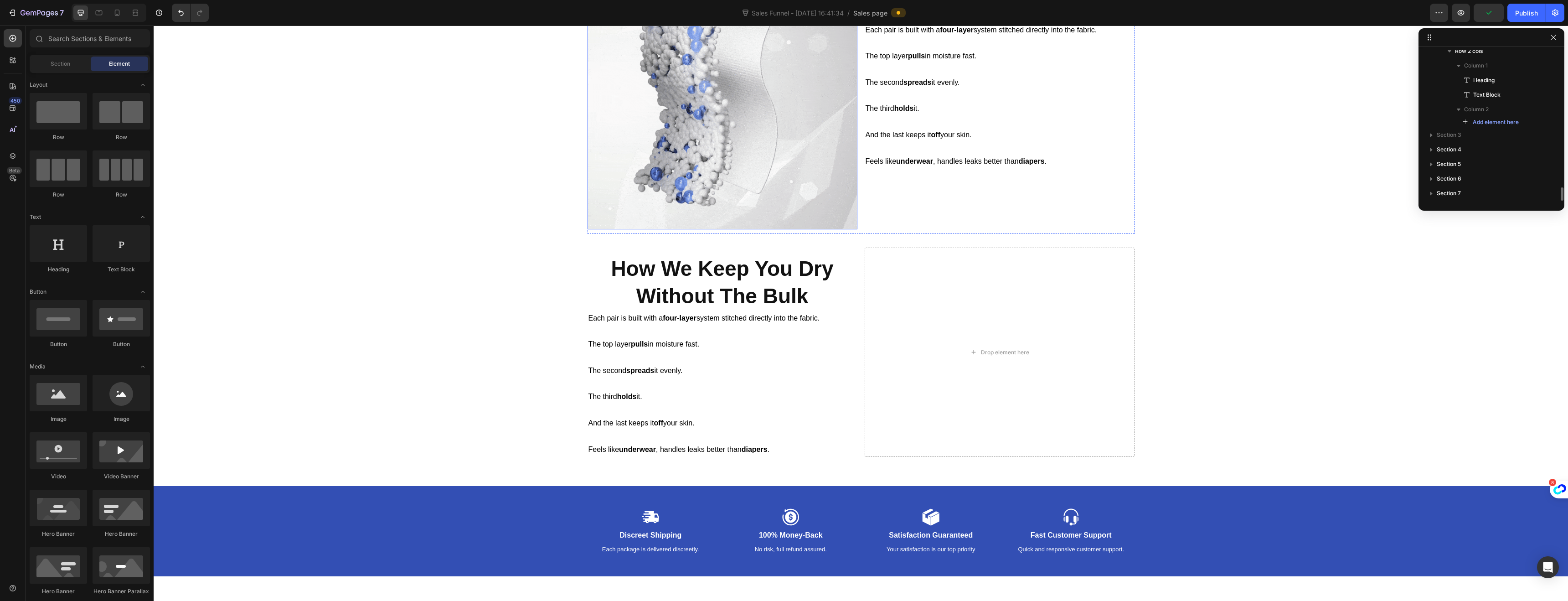
scroll to position [837, 0]
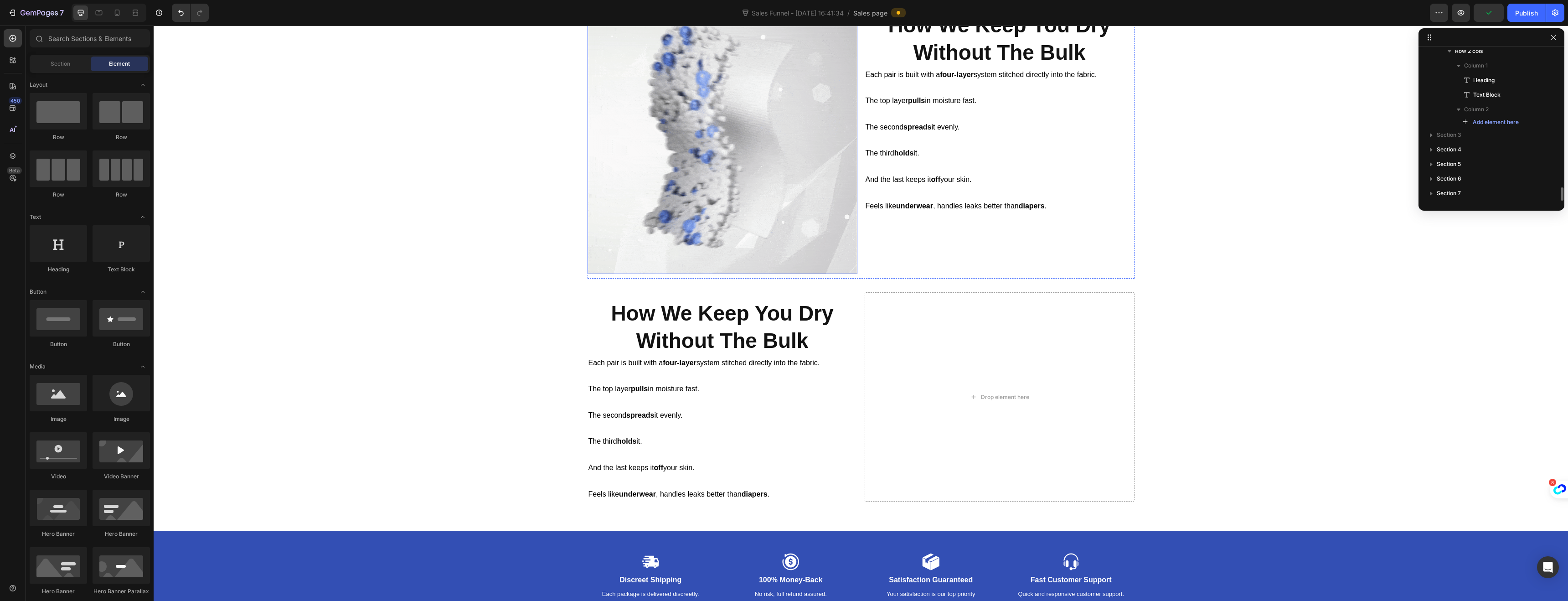
click at [717, 172] on img at bounding box center [722, 139] width 270 height 270
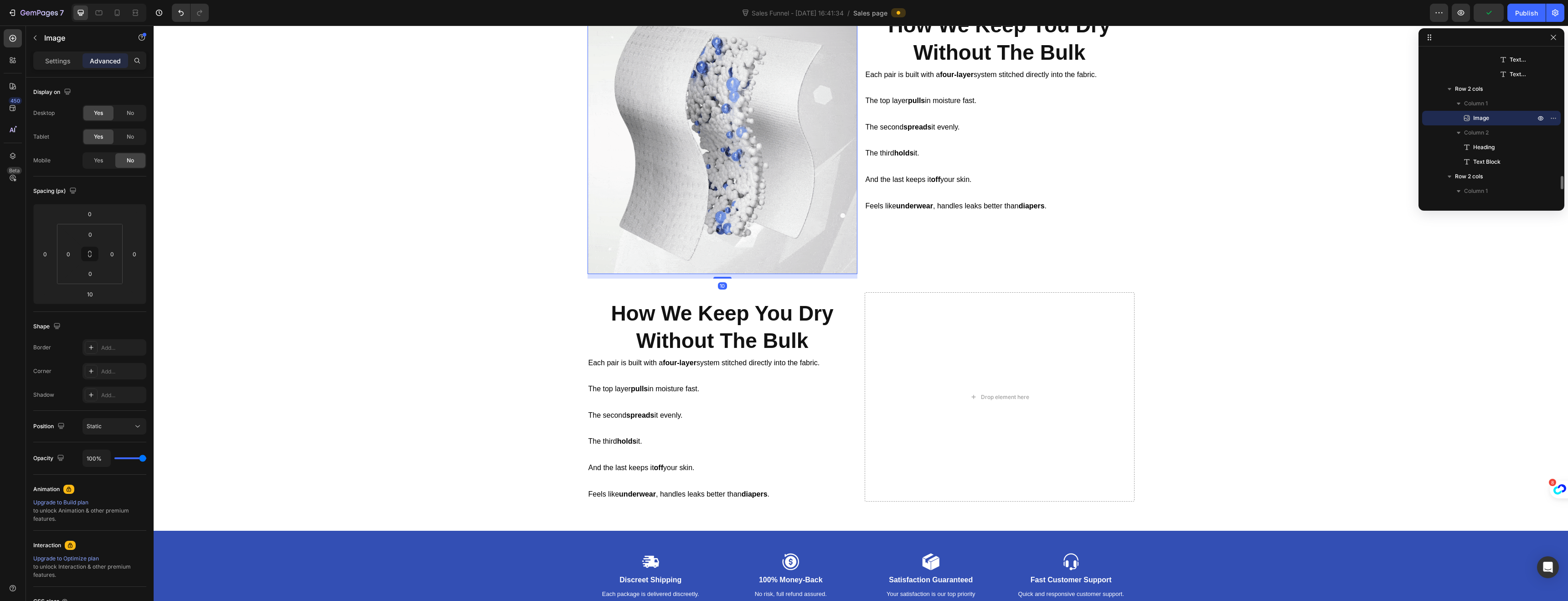
scroll to position [668, 0]
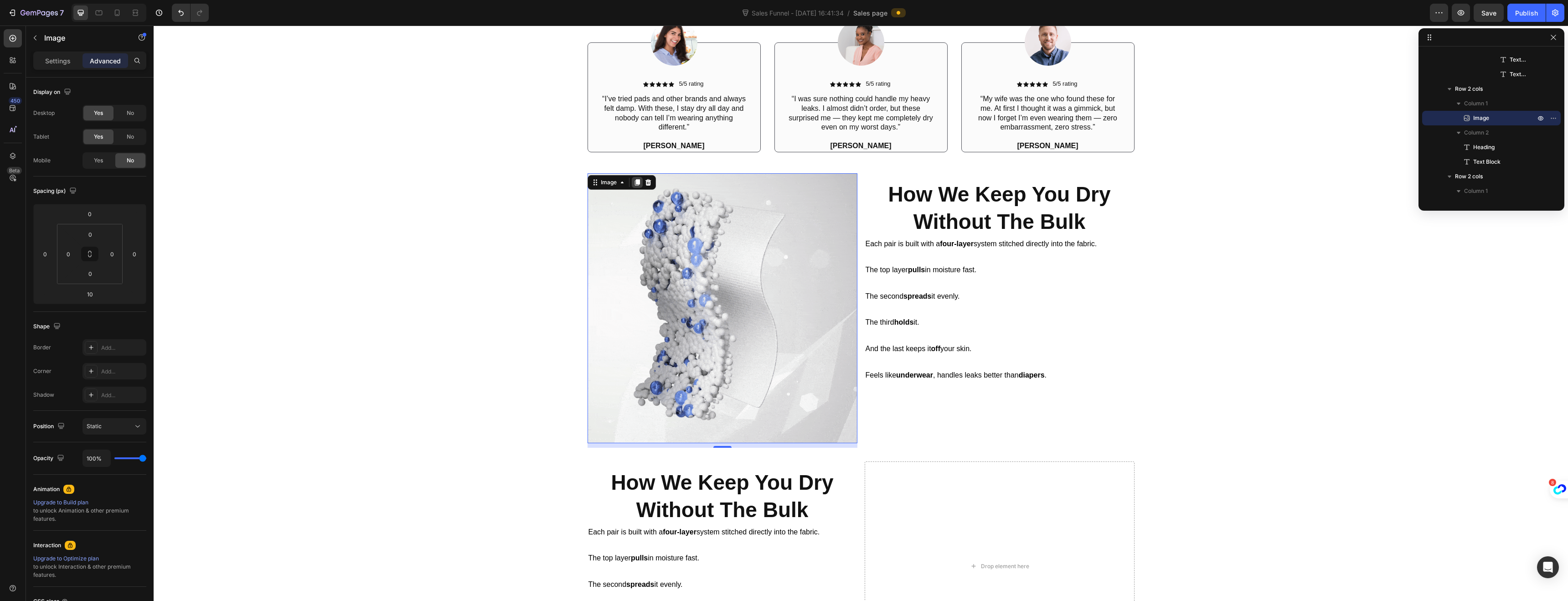
click at [636, 181] on icon at bounding box center [636, 182] width 5 height 6
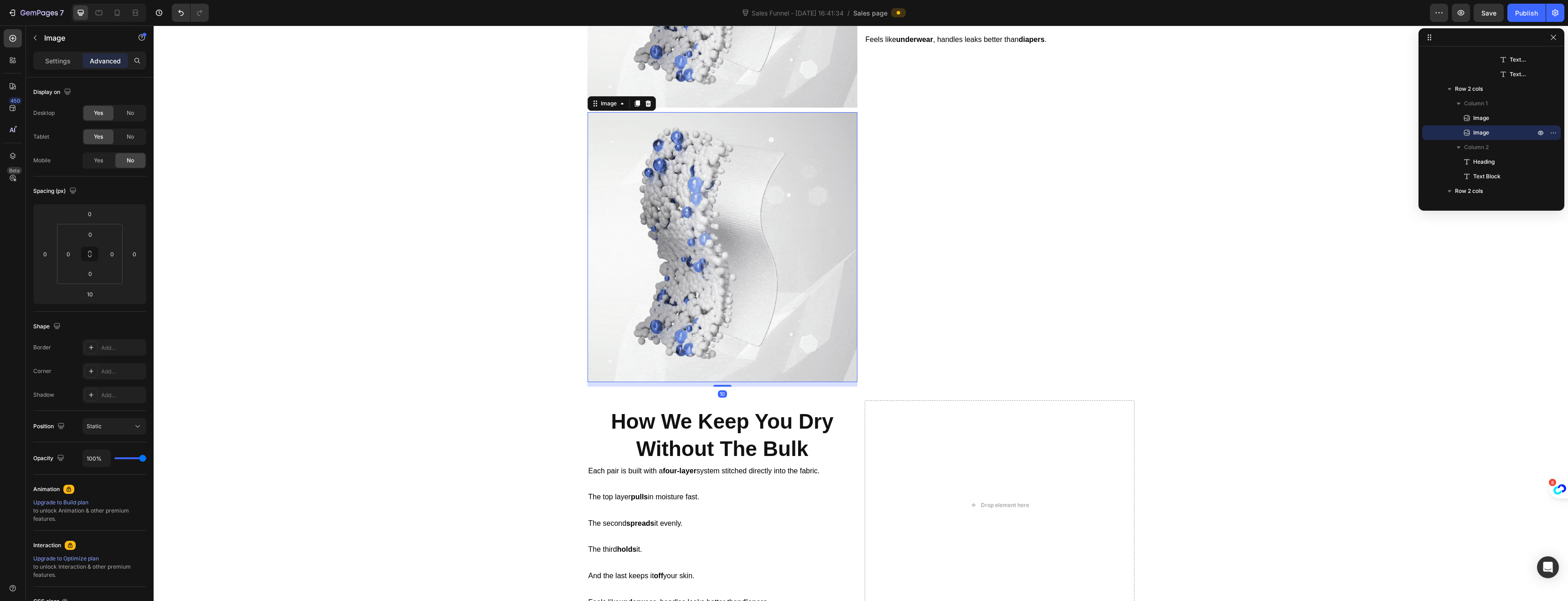
scroll to position [1058, 0]
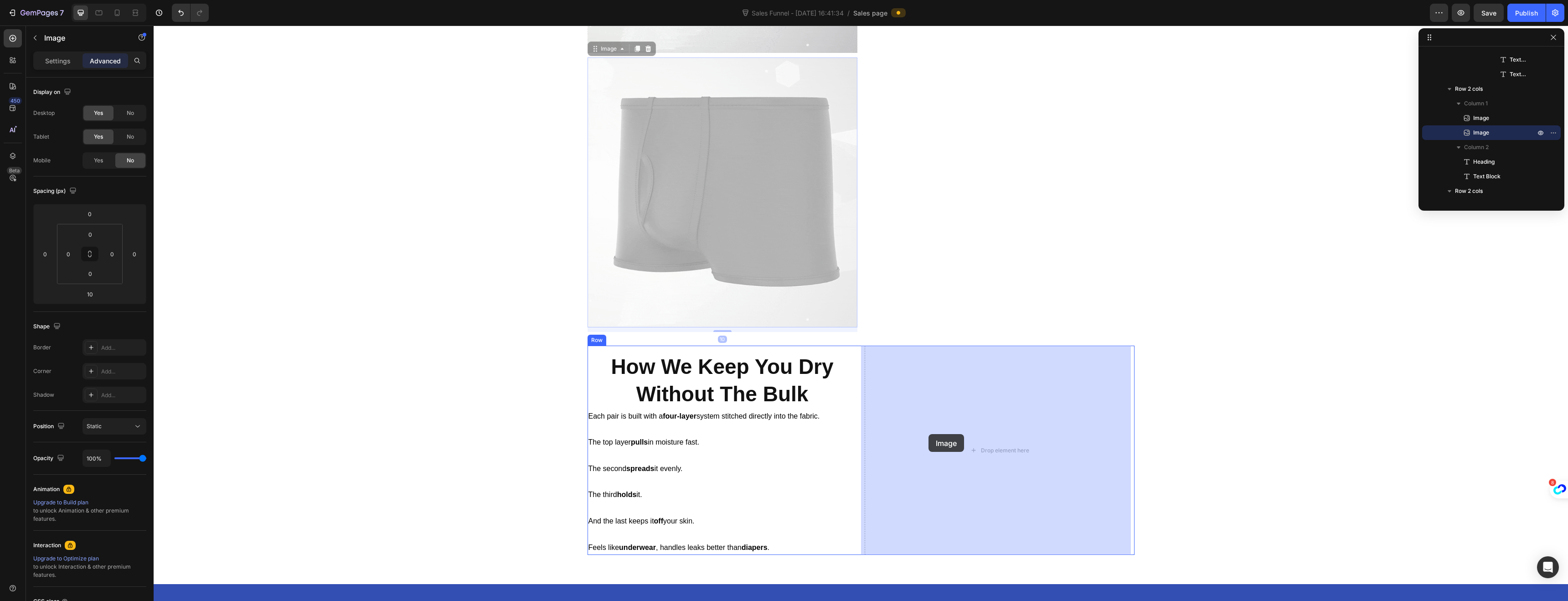
drag, startPoint x: 634, startPoint y: 239, endPoint x: 928, endPoint y: 434, distance: 352.8
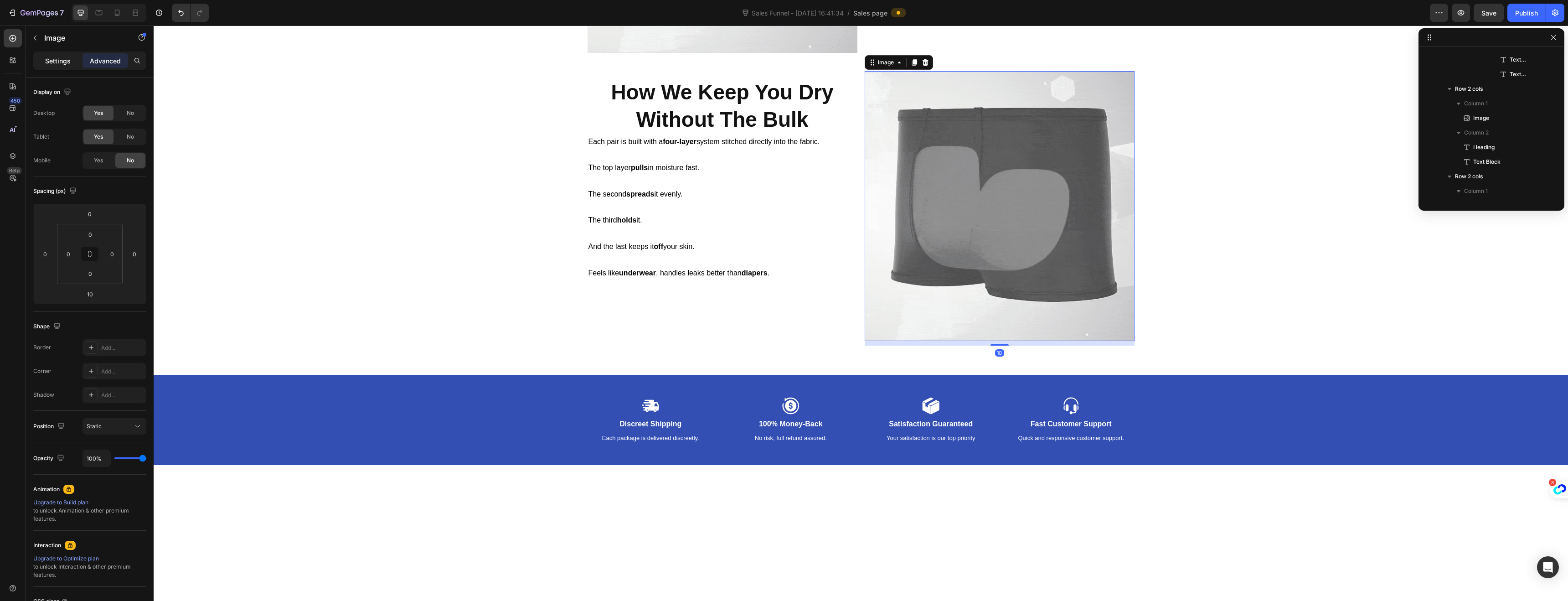
click at [59, 67] on div "Settings" at bounding box center [58, 60] width 45 height 14
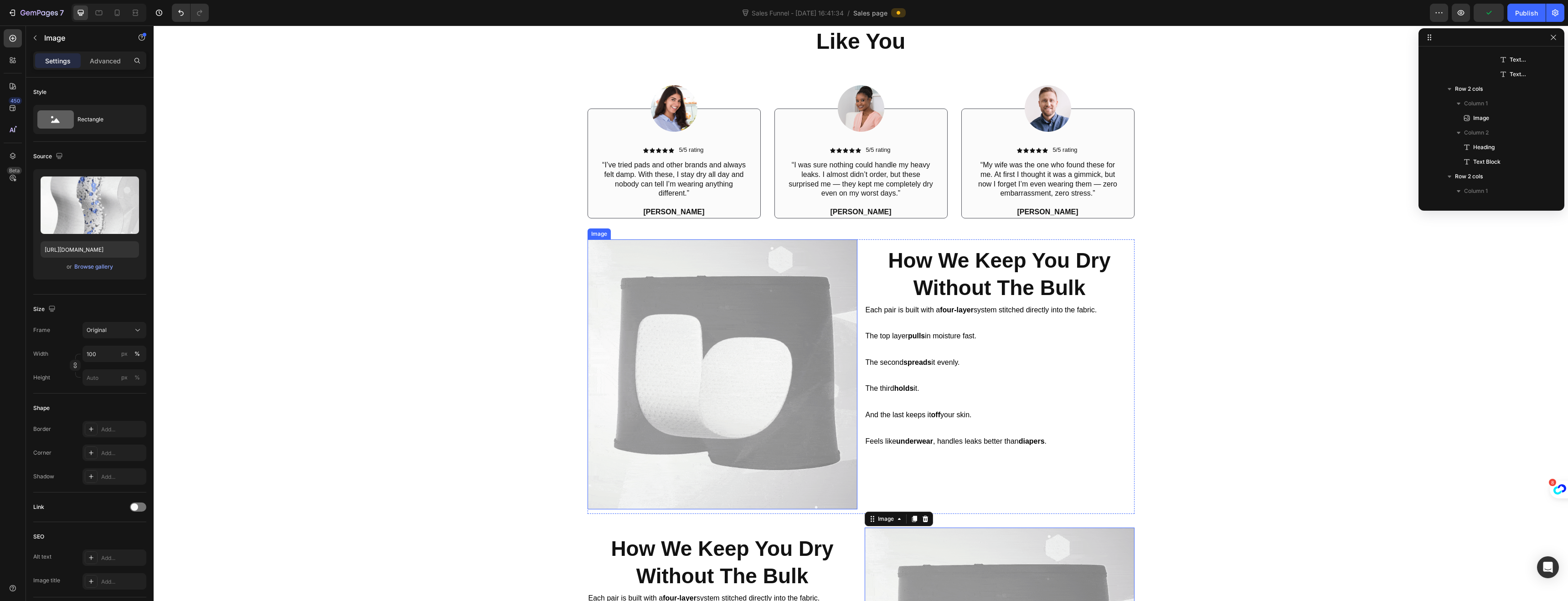
scroll to position [592, 0]
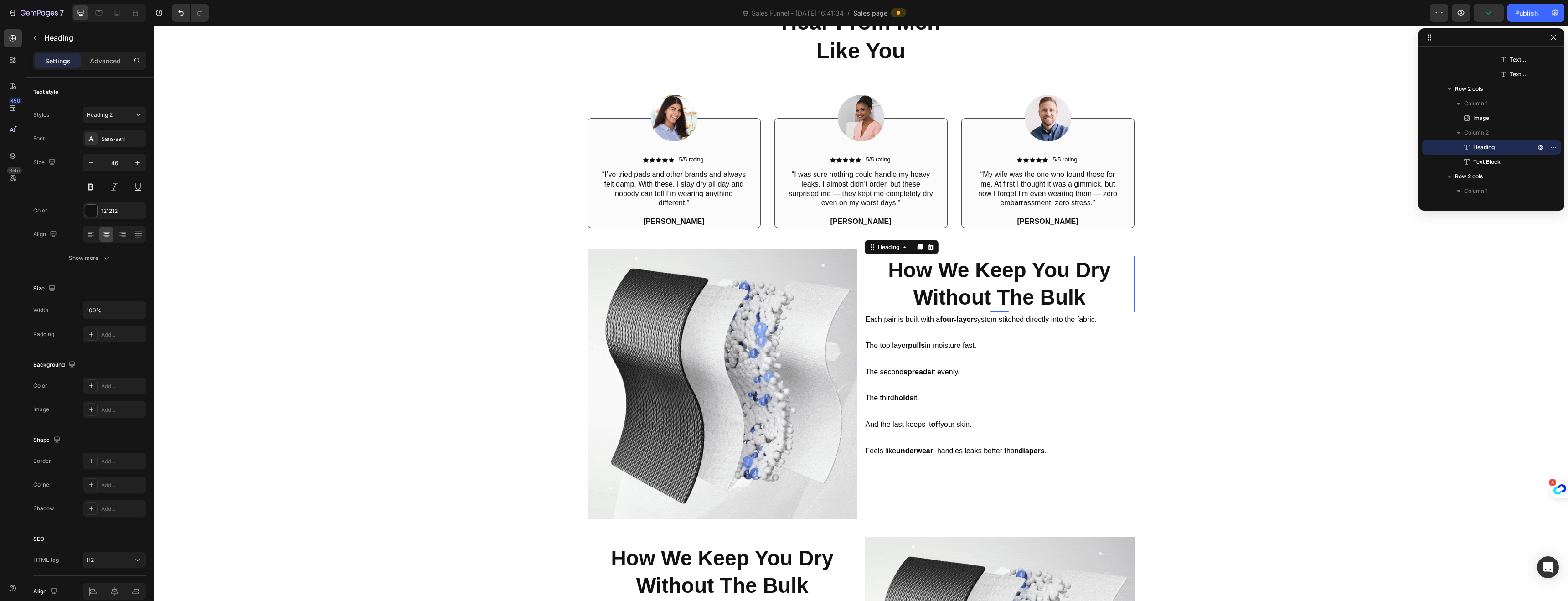
click at [970, 280] on strong "How We Keep You Dry" at bounding box center [999, 270] width 222 height 24
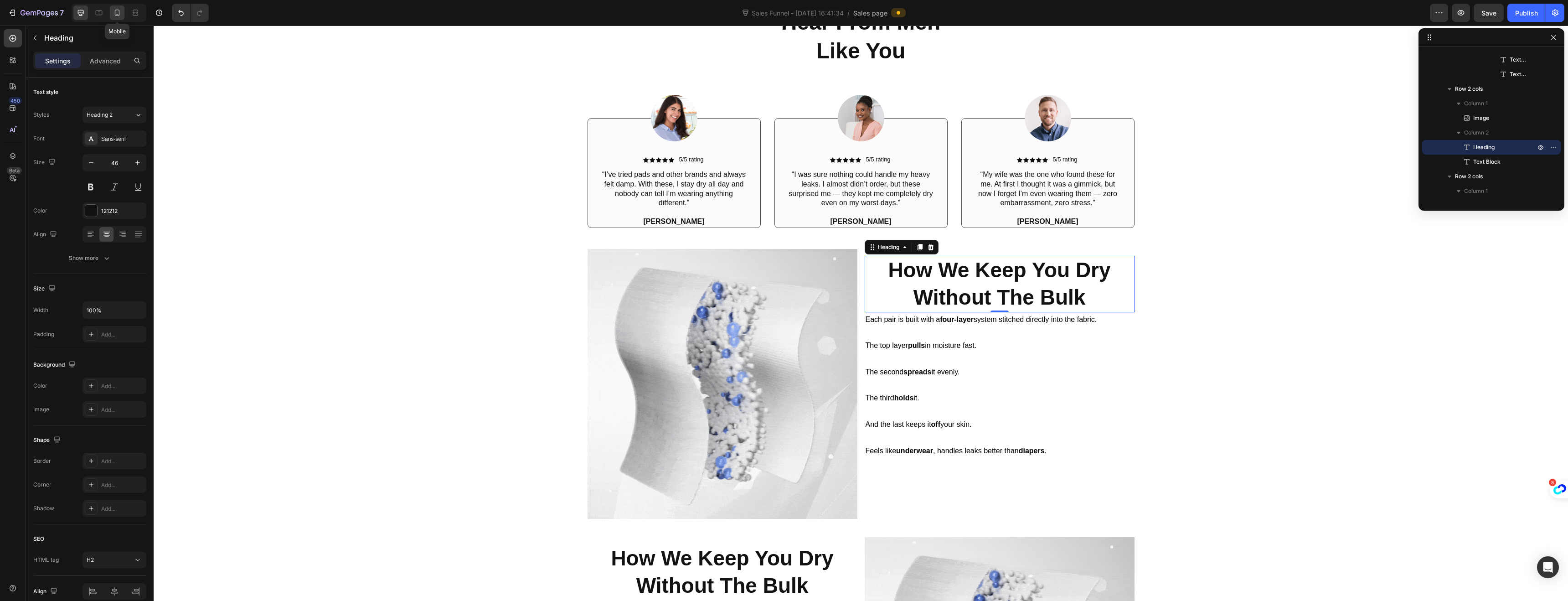
click at [118, 10] on icon at bounding box center [117, 12] width 9 height 9
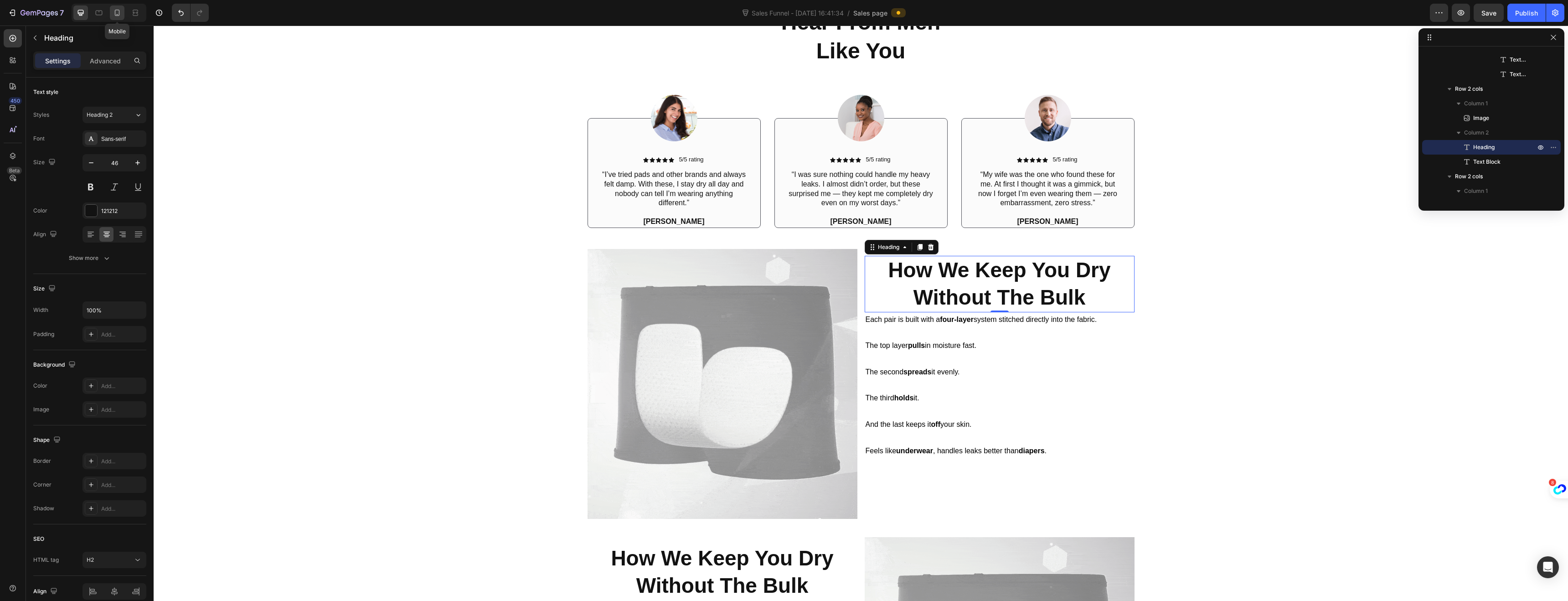
type input "41"
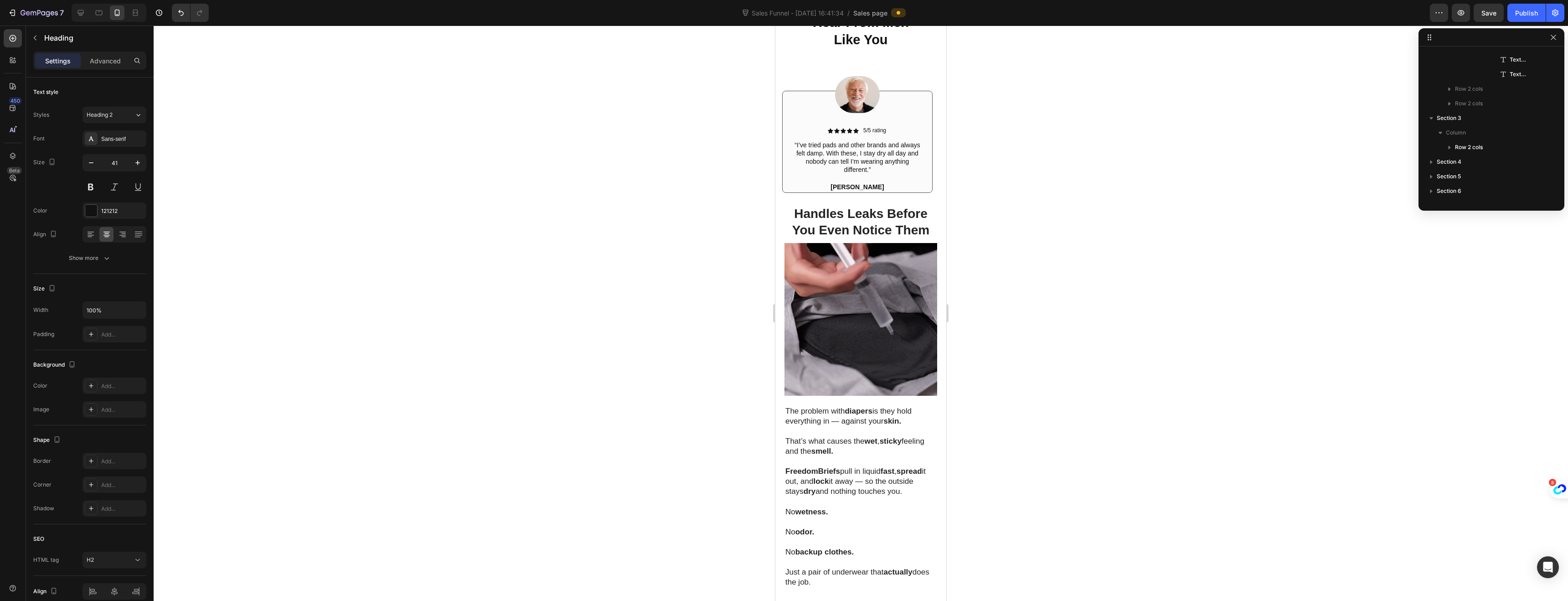
scroll to position [560, 0]
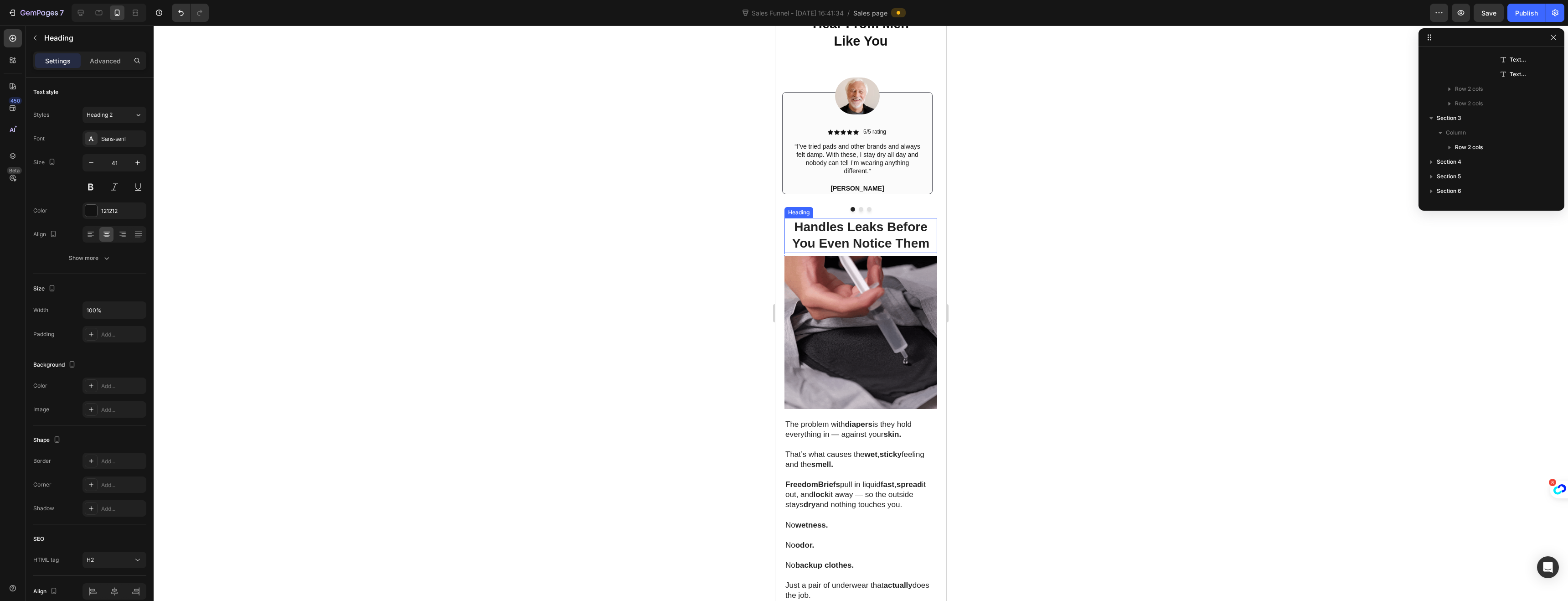
click at [824, 231] on strong "Handles Leaks Before You Even Notice Them" at bounding box center [861, 235] width 137 height 30
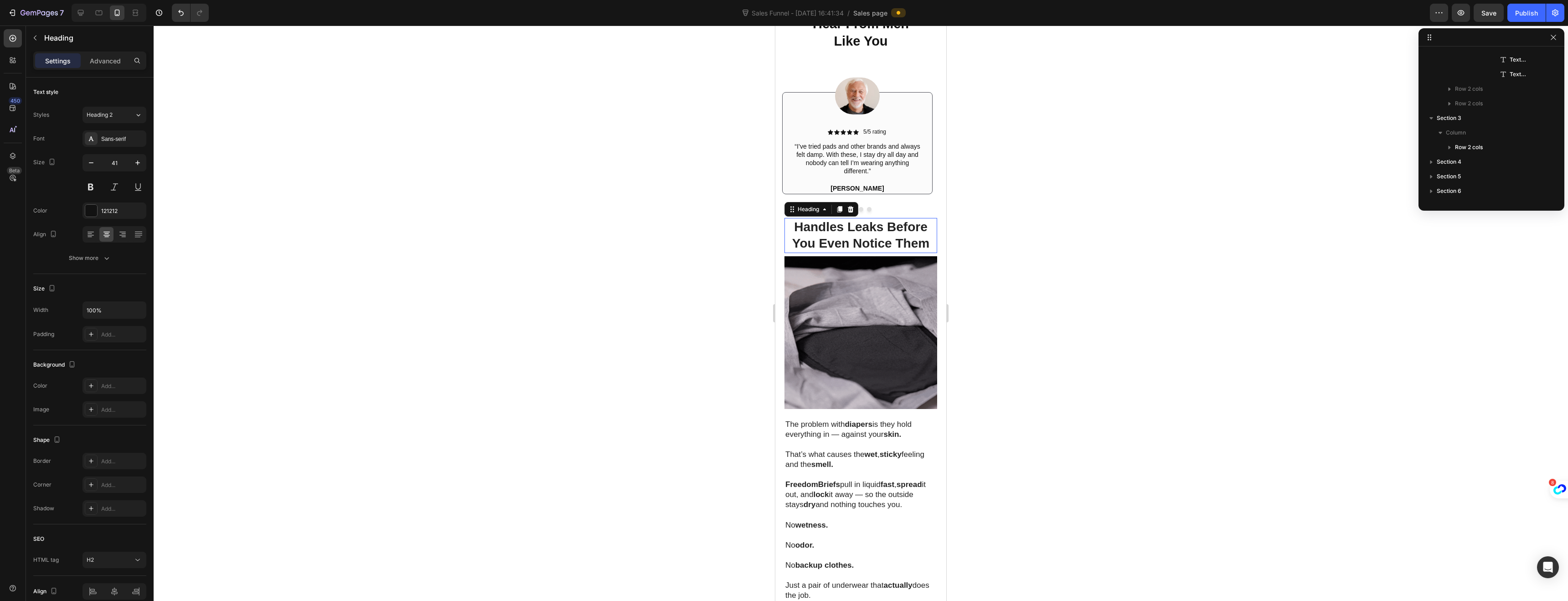
scroll to position [1486, 0]
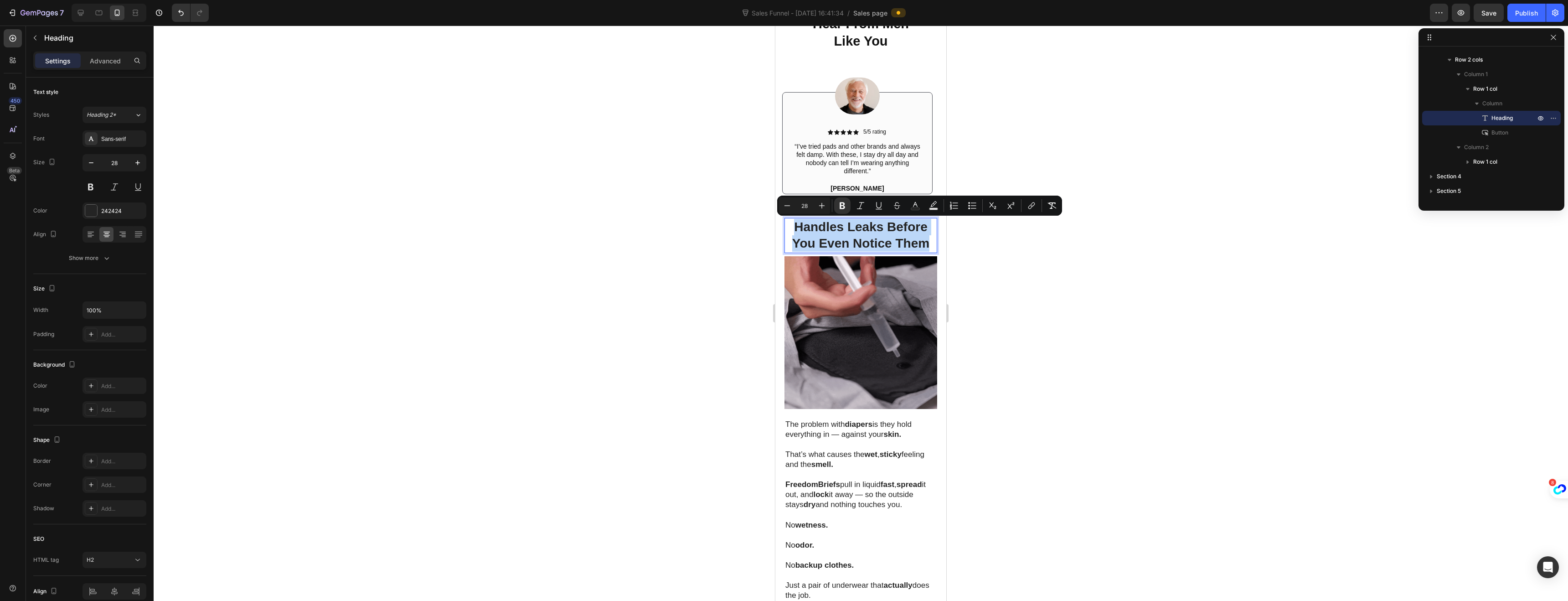
drag, startPoint x: 792, startPoint y: 229, endPoint x: 925, endPoint y: 248, distance: 134.4
click at [925, 248] on strong "Handles Leaks Before You Even Notice Them" at bounding box center [861, 235] width 137 height 30
copy strong "Handles Leaks Before You Even Notice Them"
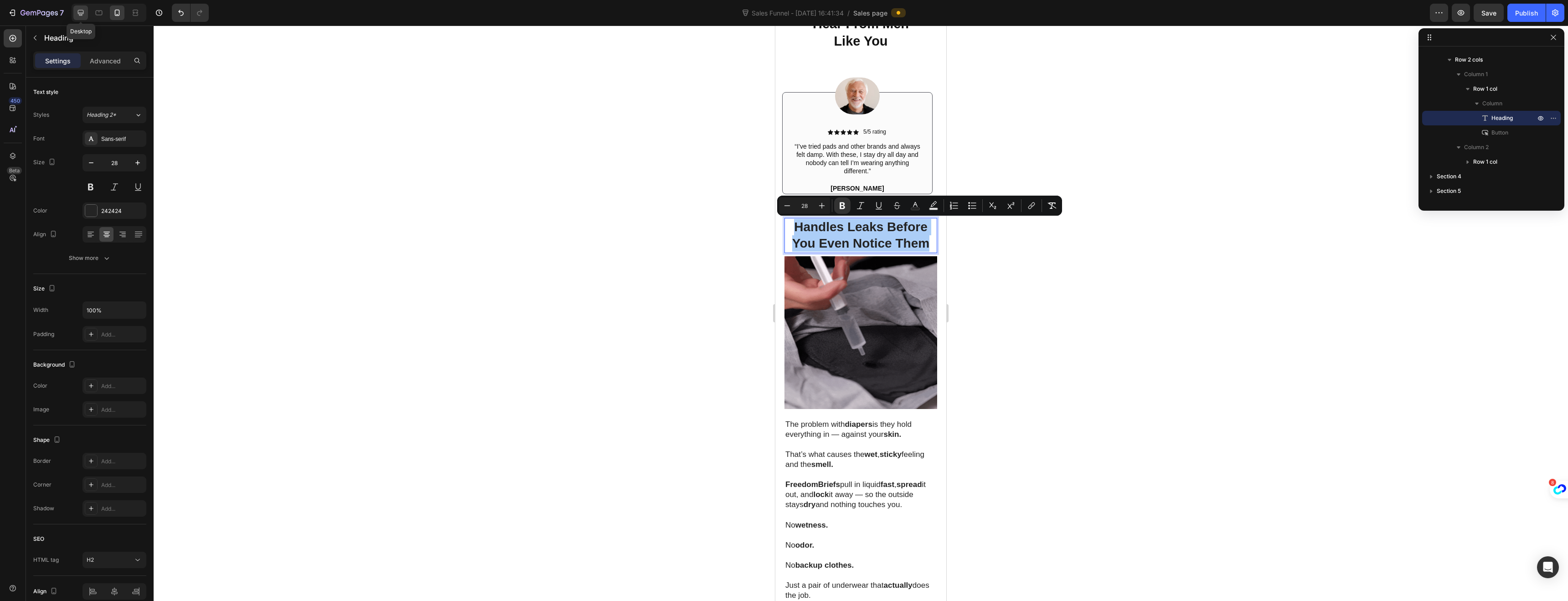
click at [82, 13] on icon at bounding box center [81, 13] width 6 height 6
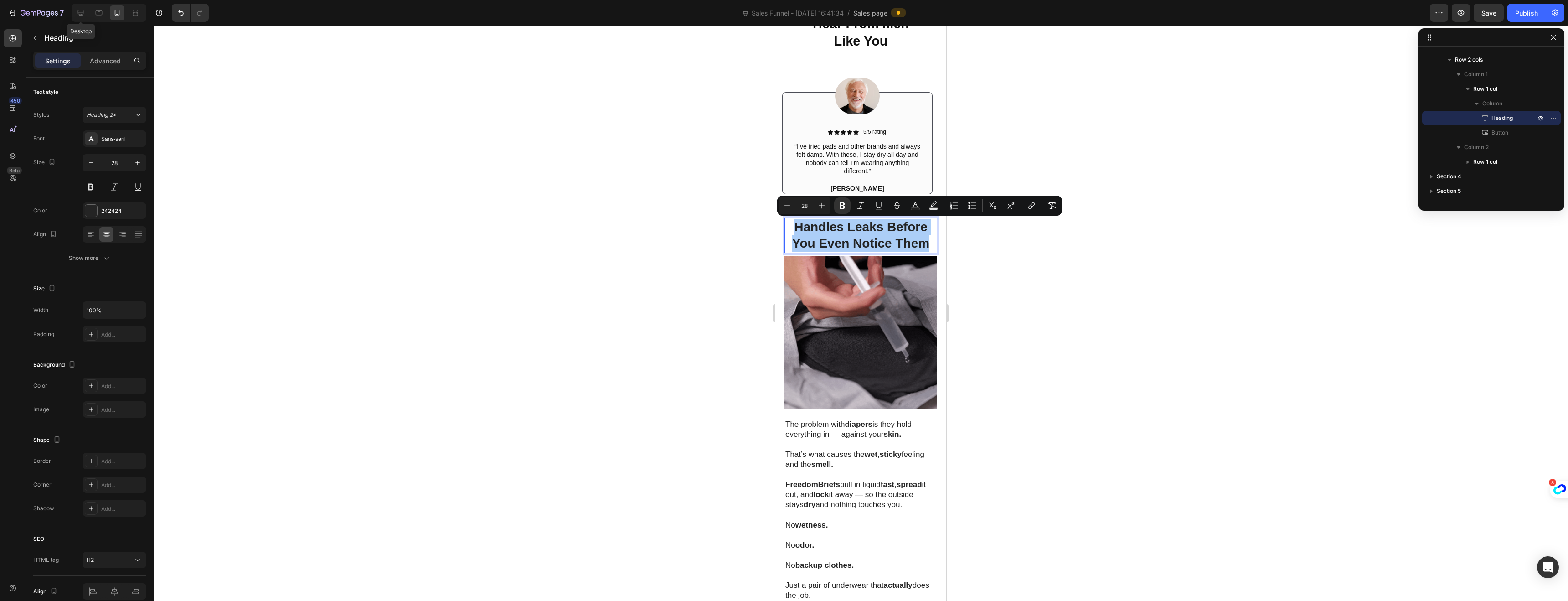
type input "40"
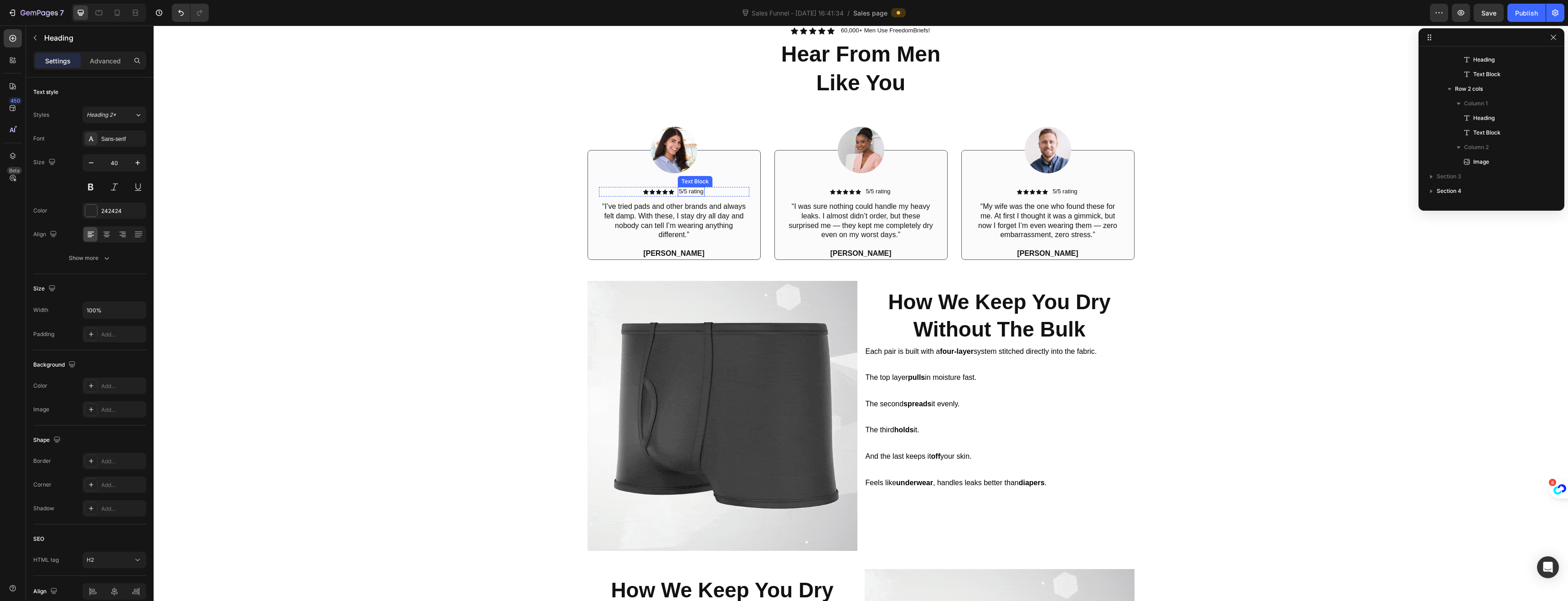
scroll to position [528, 0]
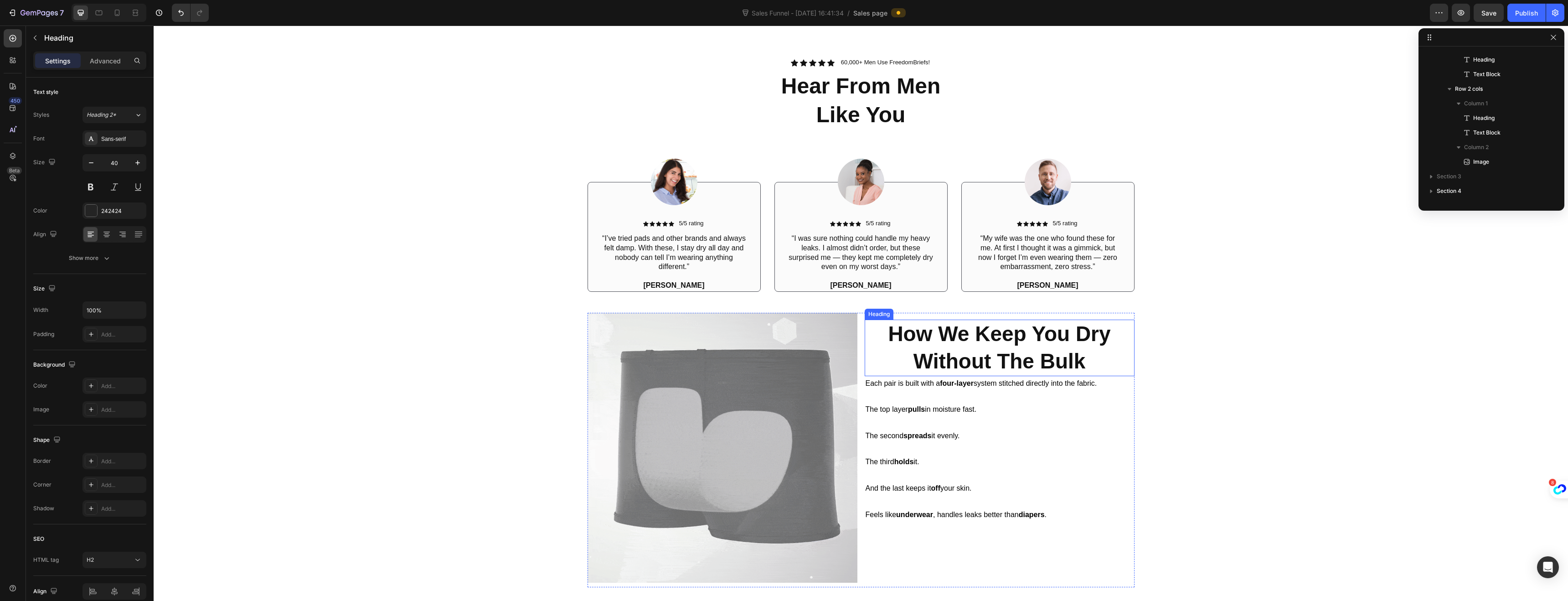
click at [989, 348] on h2 "How We Keep You Dry Without The Bulk" at bounding box center [999, 348] width 270 height 56
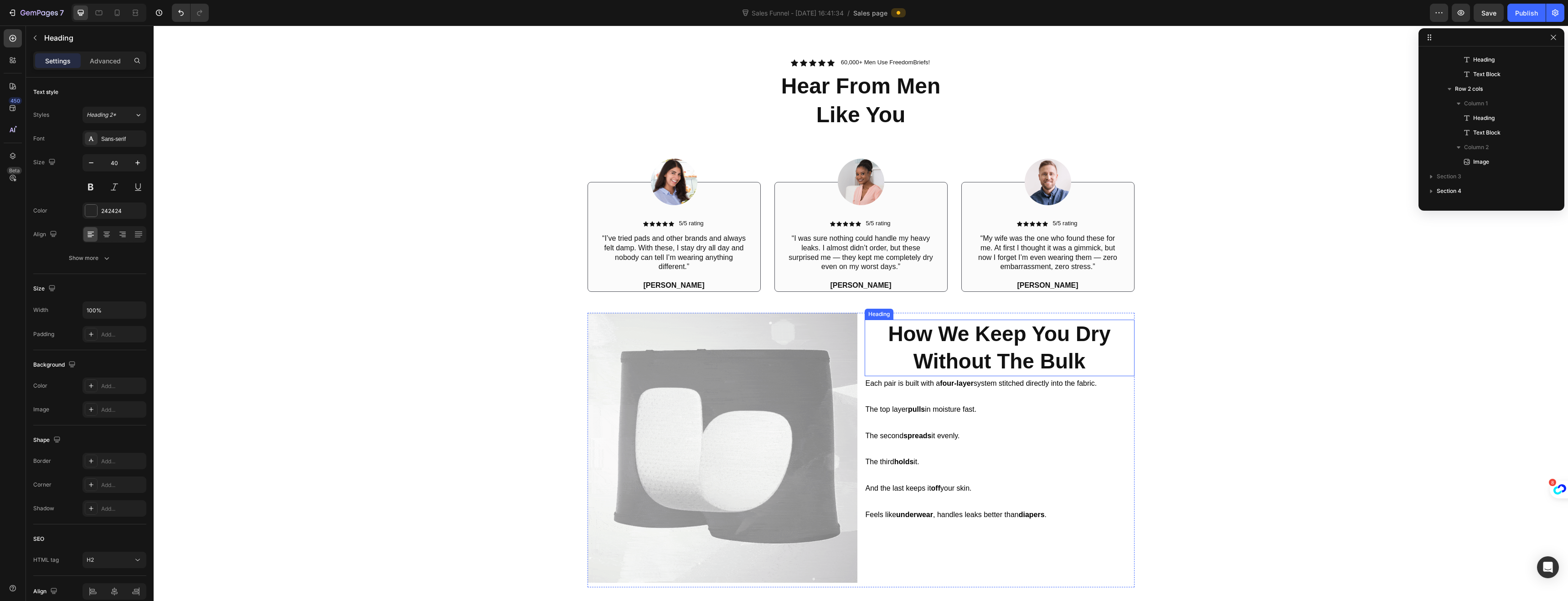
click at [989, 348] on h2 "How We Keep You Dry Without The Bulk" at bounding box center [999, 348] width 270 height 56
click at [1063, 360] on strong "Without The Bulk" at bounding box center [999, 361] width 172 height 24
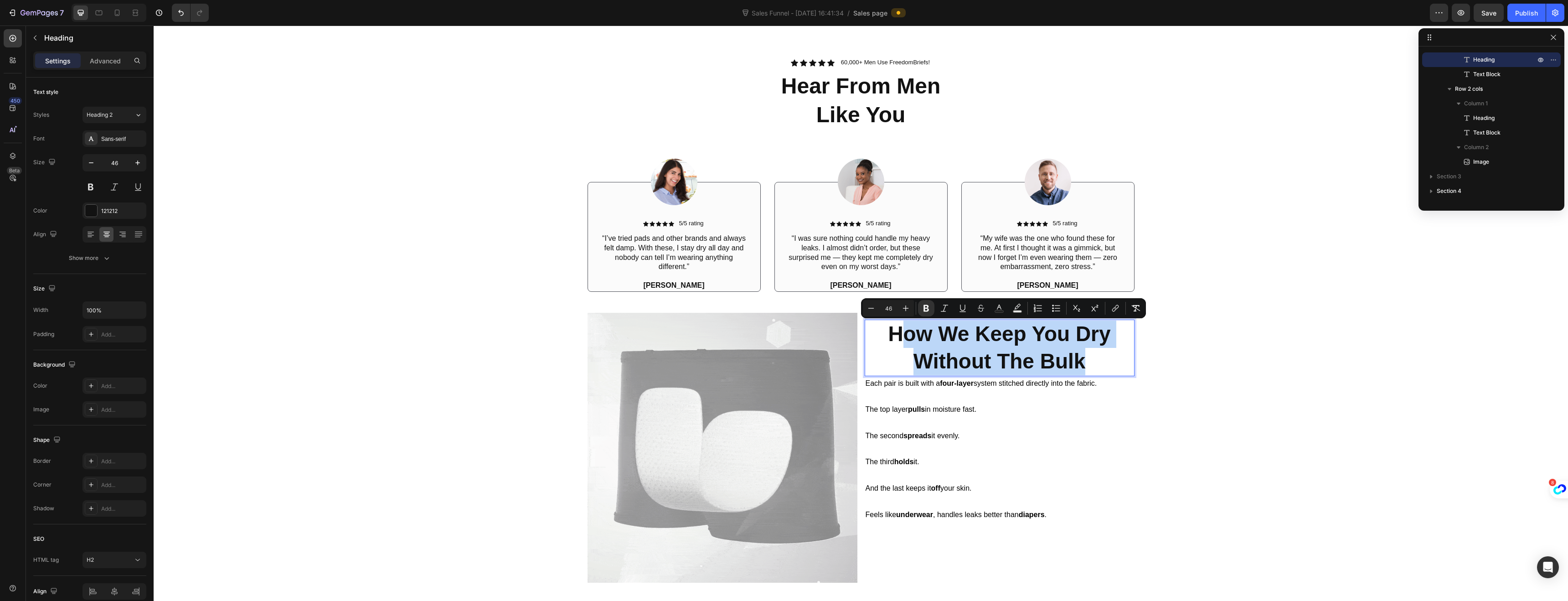
drag, startPoint x: 1084, startPoint y: 363, endPoint x: 895, endPoint y: 329, distance: 192.0
click at [895, 329] on p "How We Keep You Dry Without The Bulk" at bounding box center [1000, 348] width 268 height 55
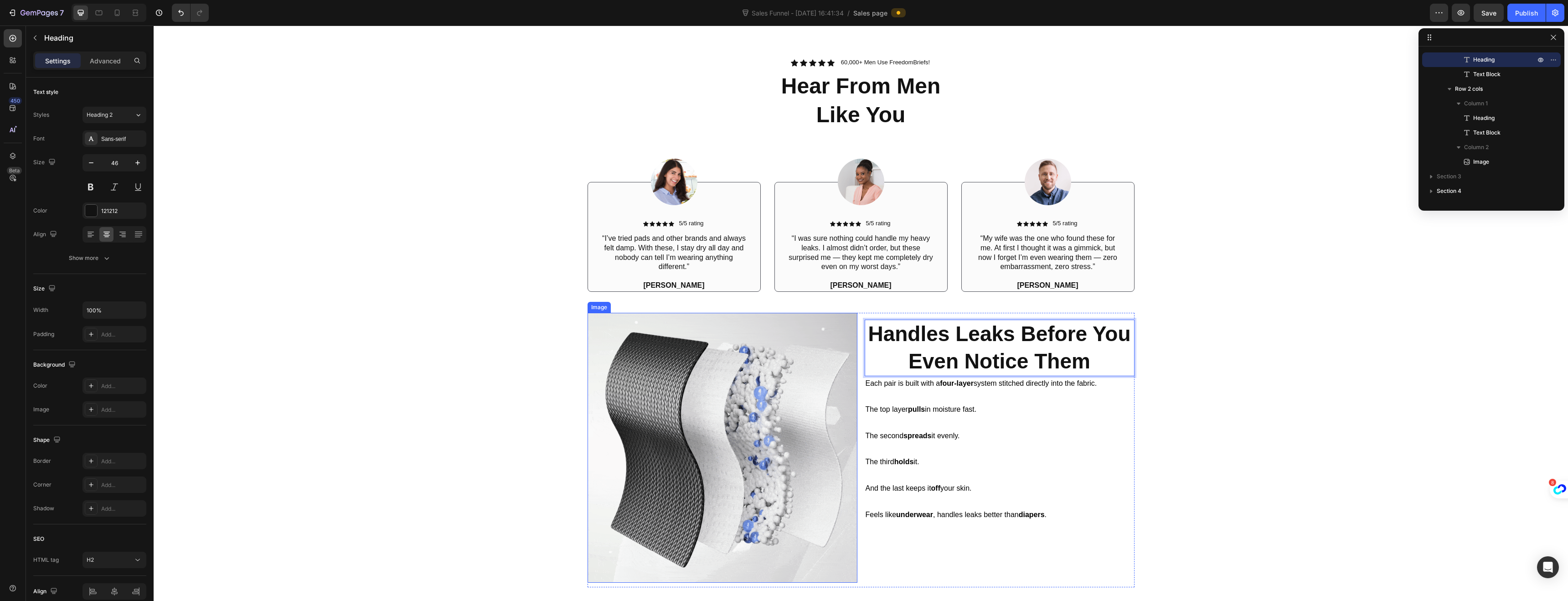
click at [841, 396] on img at bounding box center [722, 447] width 270 height 270
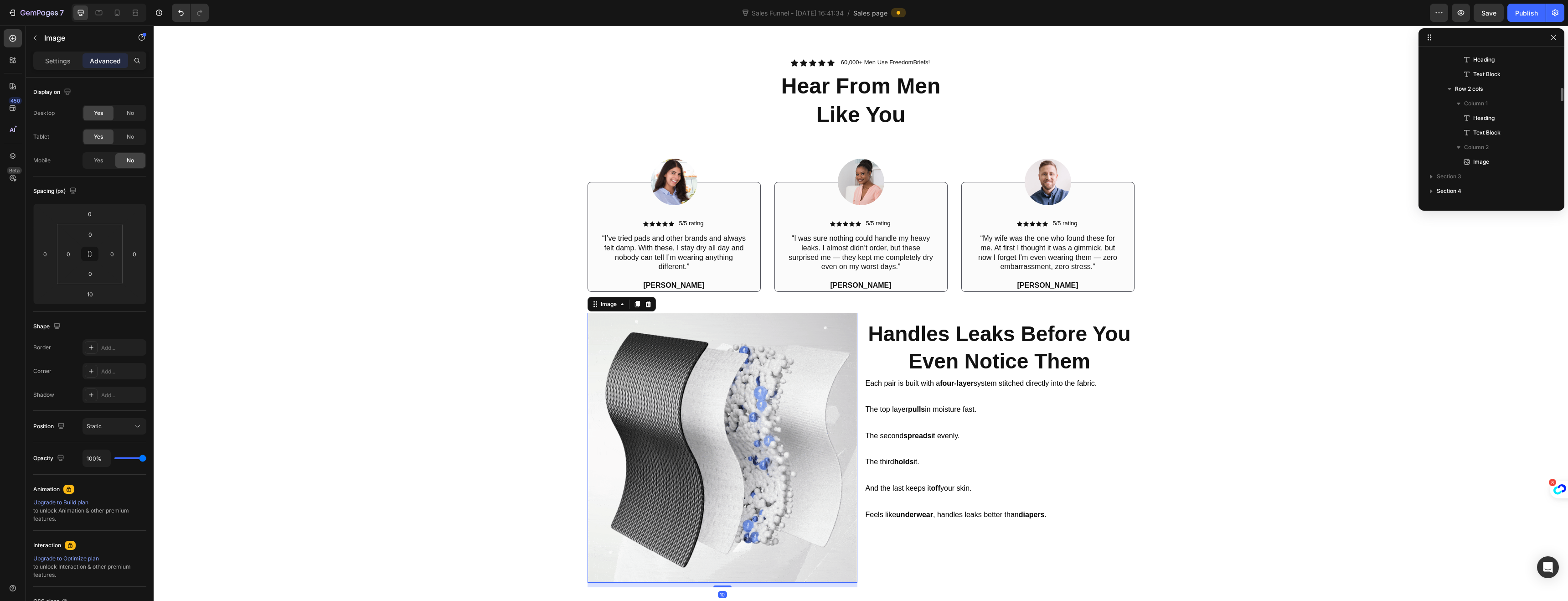
scroll to position [1398, 0]
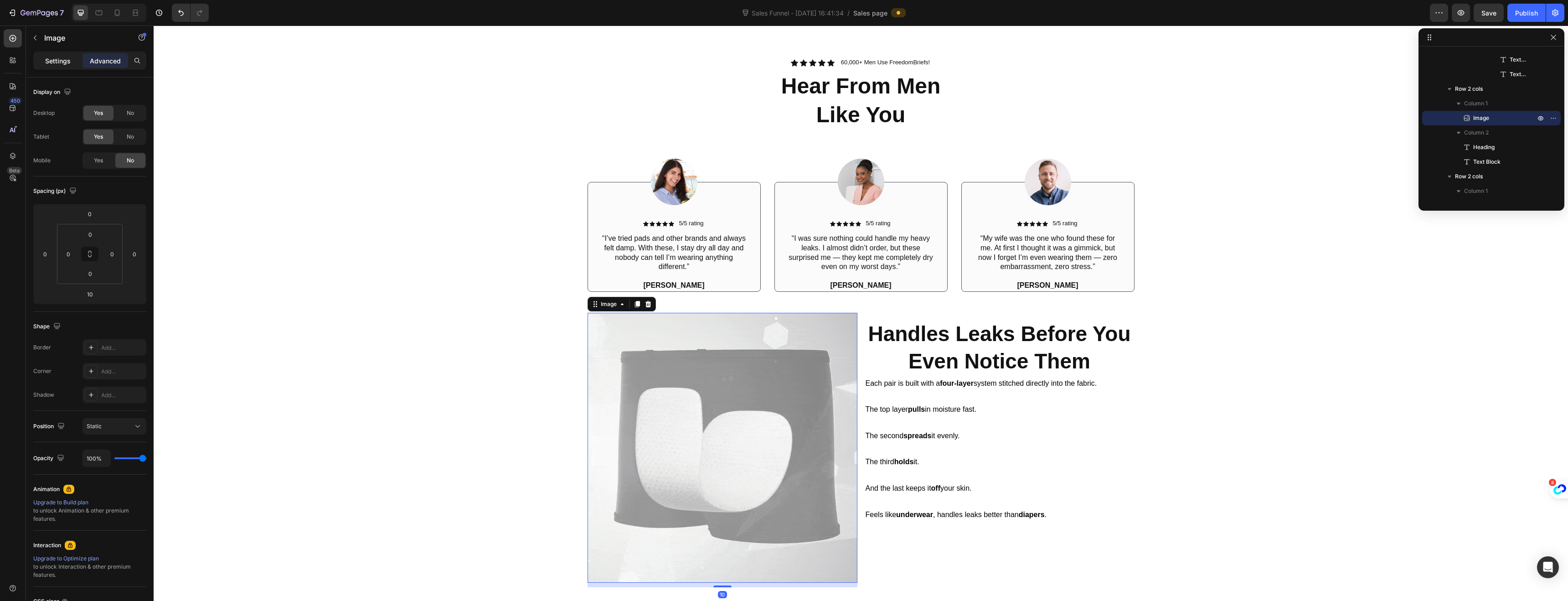
click at [59, 65] on p "Settings" at bounding box center [58, 61] width 25 height 10
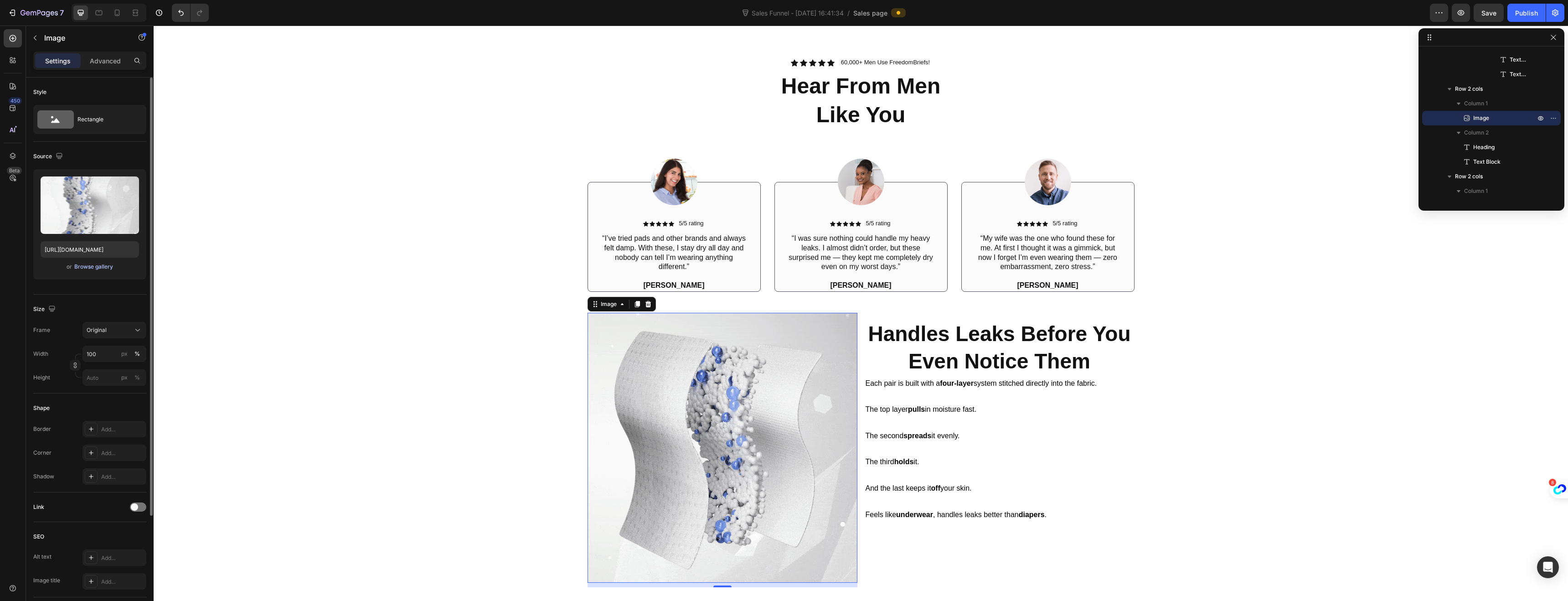
click at [94, 266] on div "Browse gallery" at bounding box center [93, 267] width 38 height 8
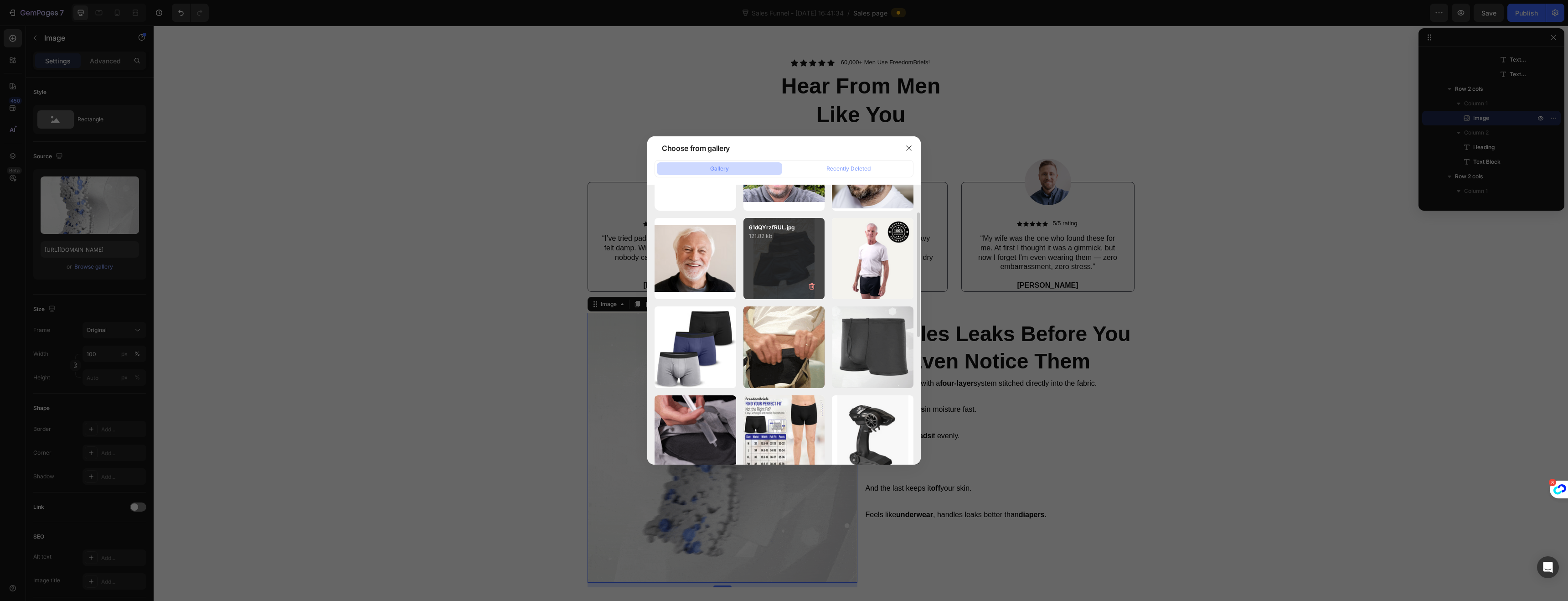
scroll to position [137, 0]
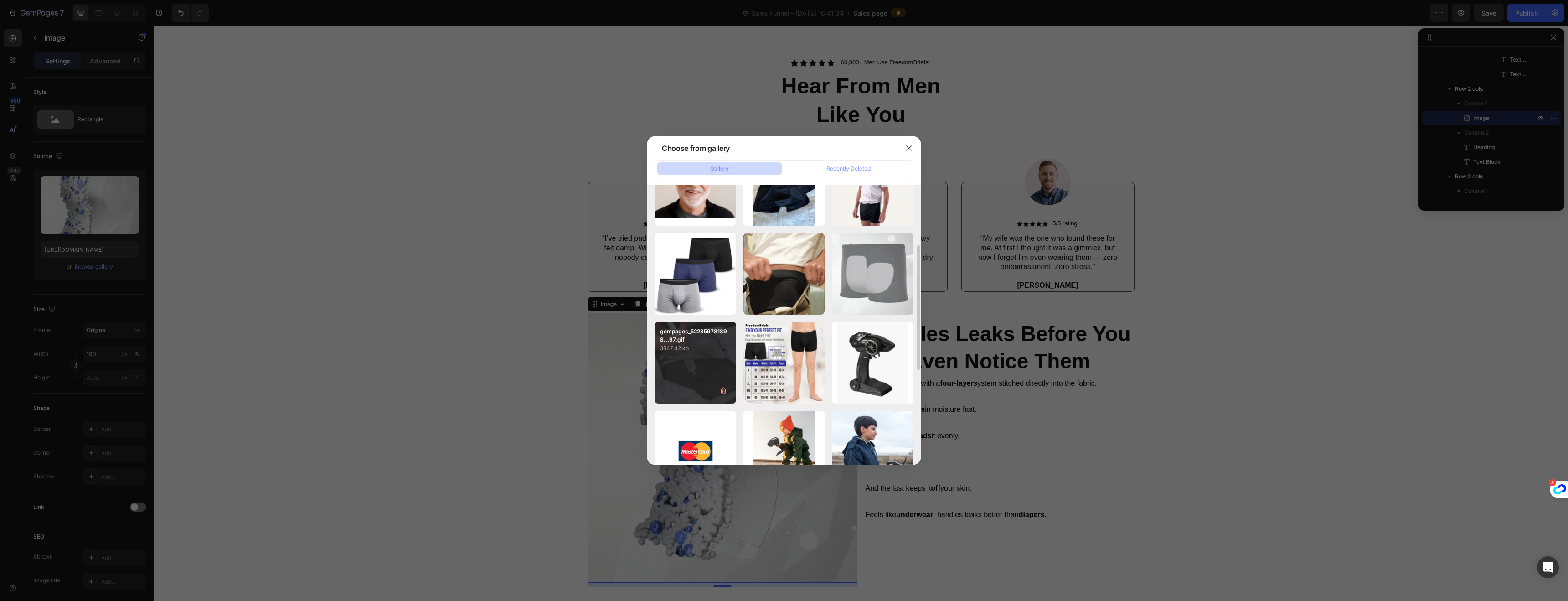
click at [696, 364] on div "gempages_522359781898...97.gif 3547.42 kb" at bounding box center [695, 363] width 82 height 82
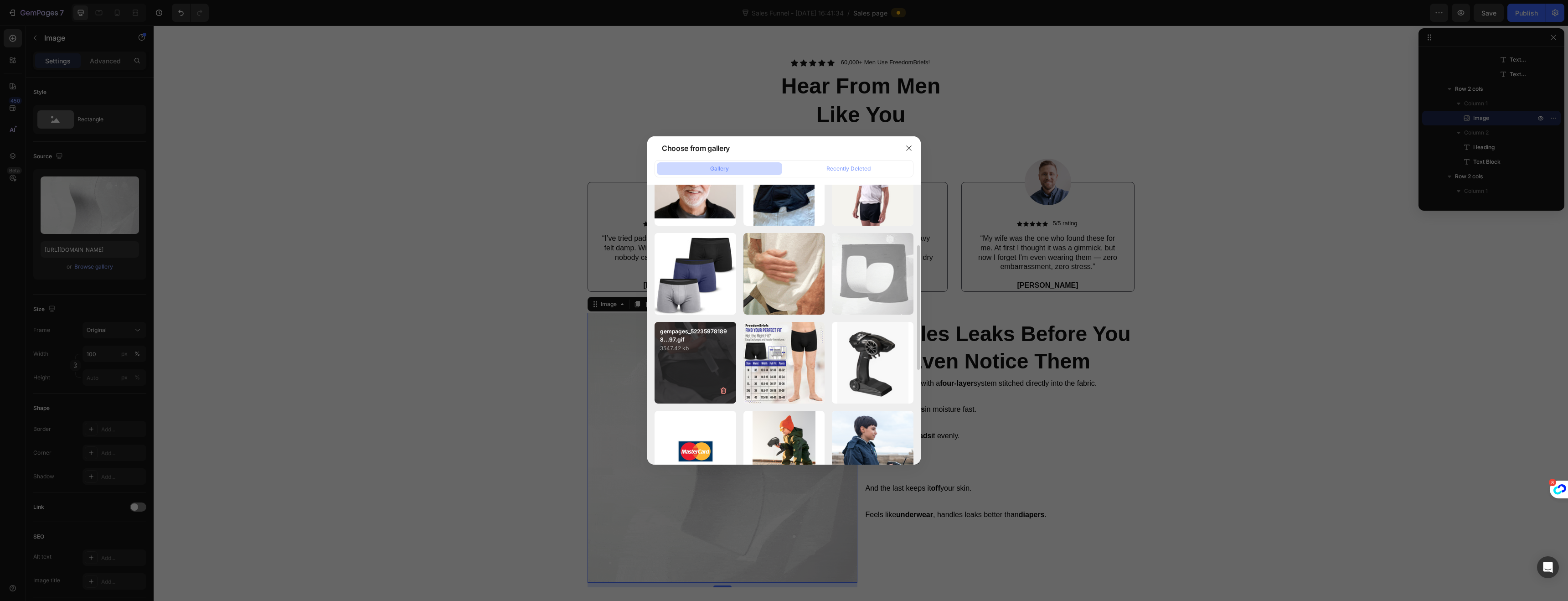
type input "https://cdn.shopify.com/s/files/1/0730/8922/0844/files/gempages_581829009462002…"
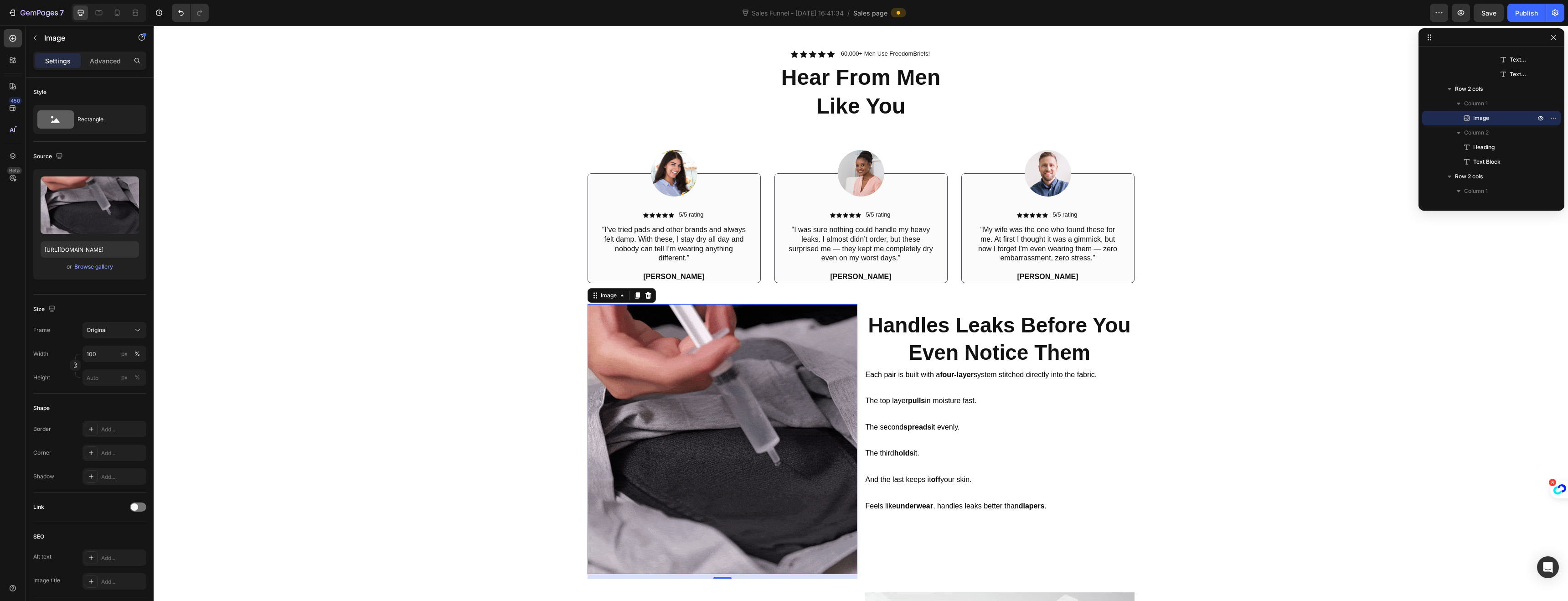
scroll to position [543, 0]
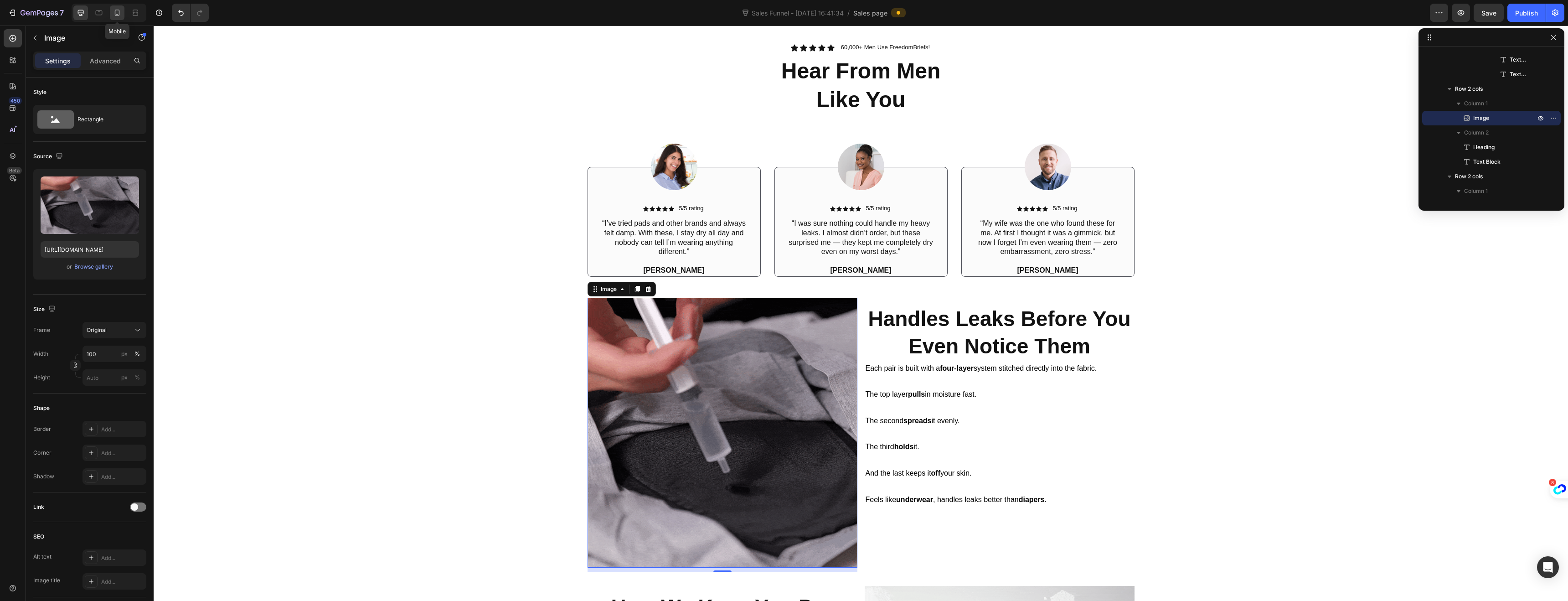
click at [114, 13] on icon at bounding box center [117, 12] width 9 height 9
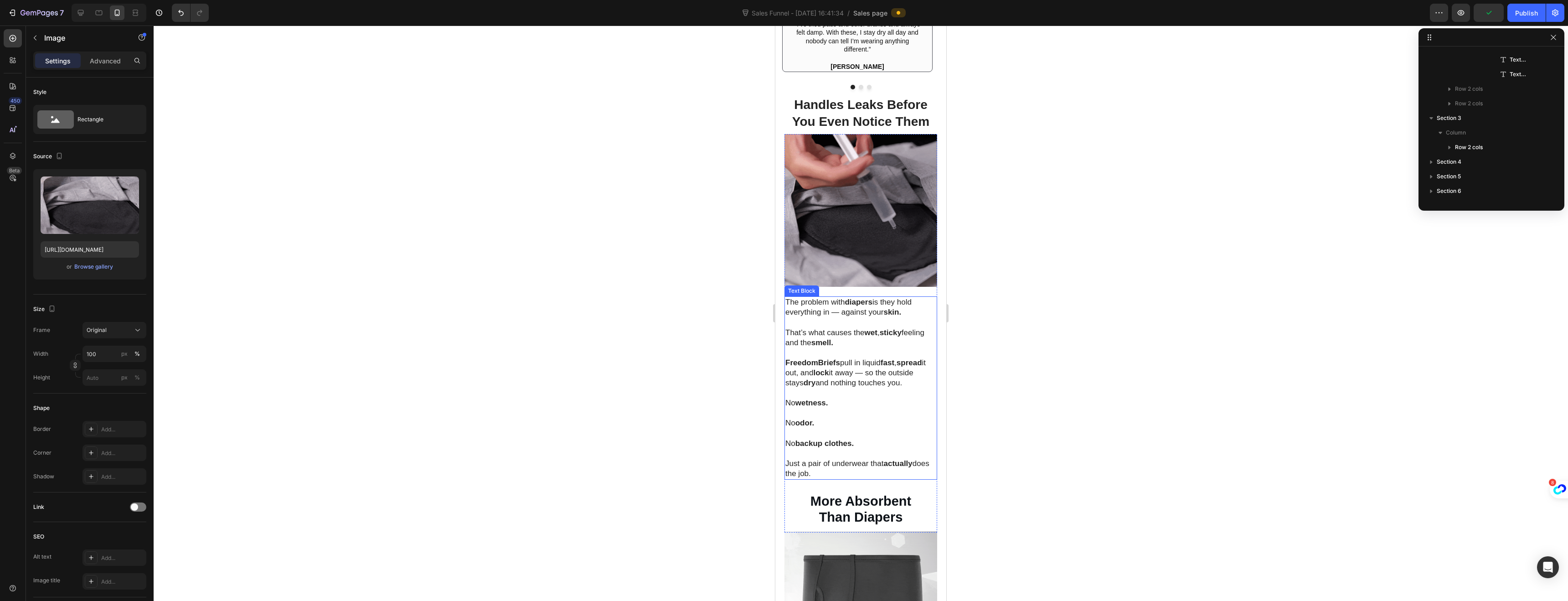
scroll to position [816, 0]
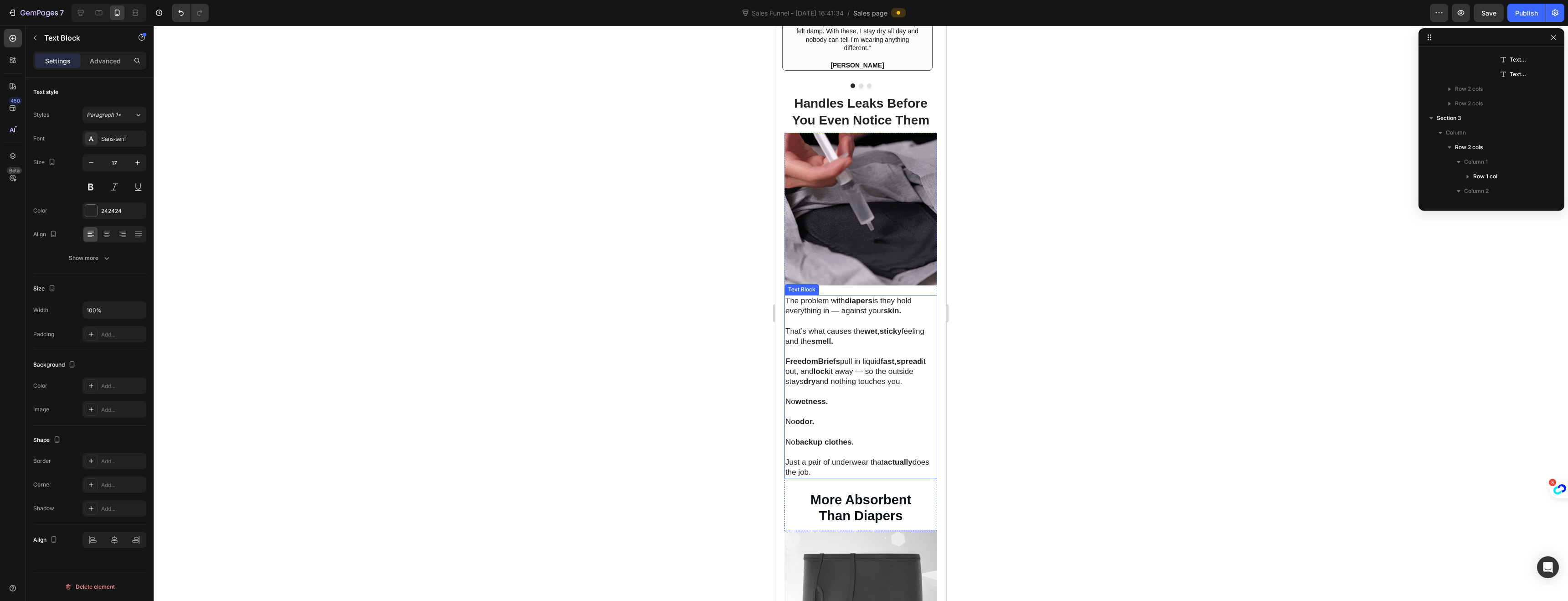
click at [831, 466] on p "Just a pair of underwear that actually does the job." at bounding box center [861, 467] width 151 height 20
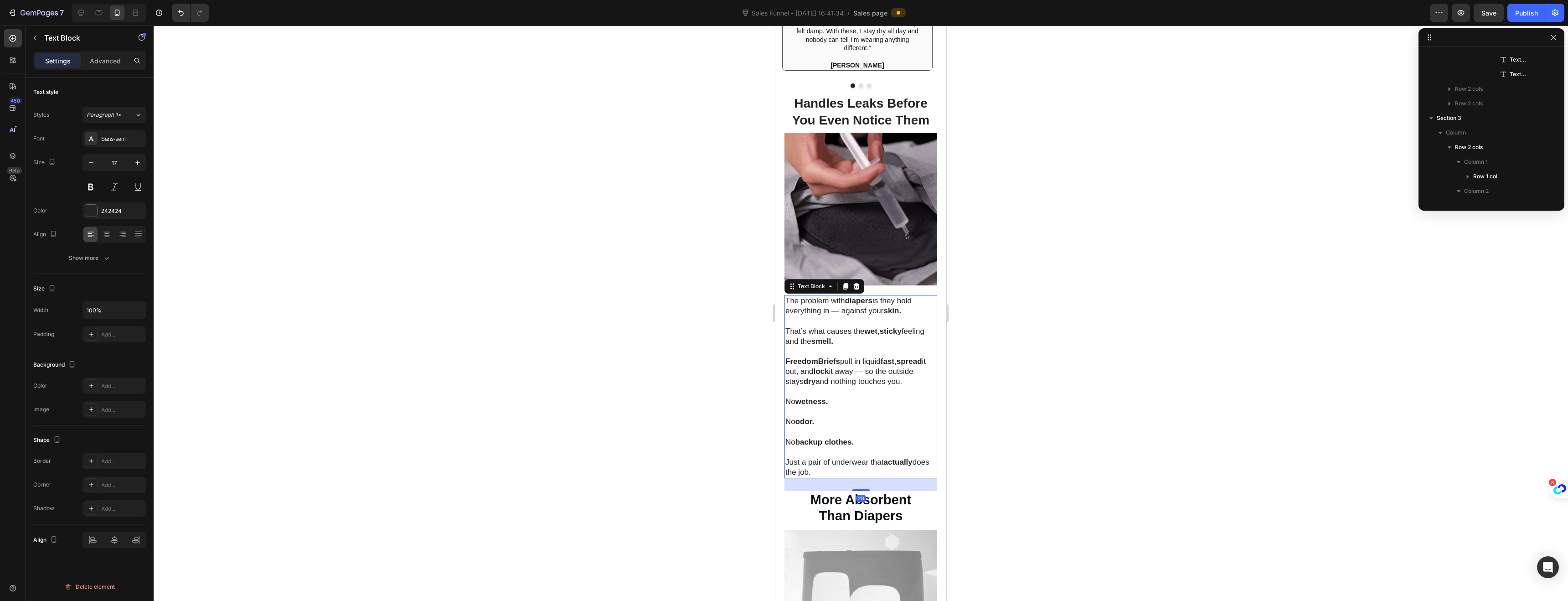
scroll to position [1559, 0]
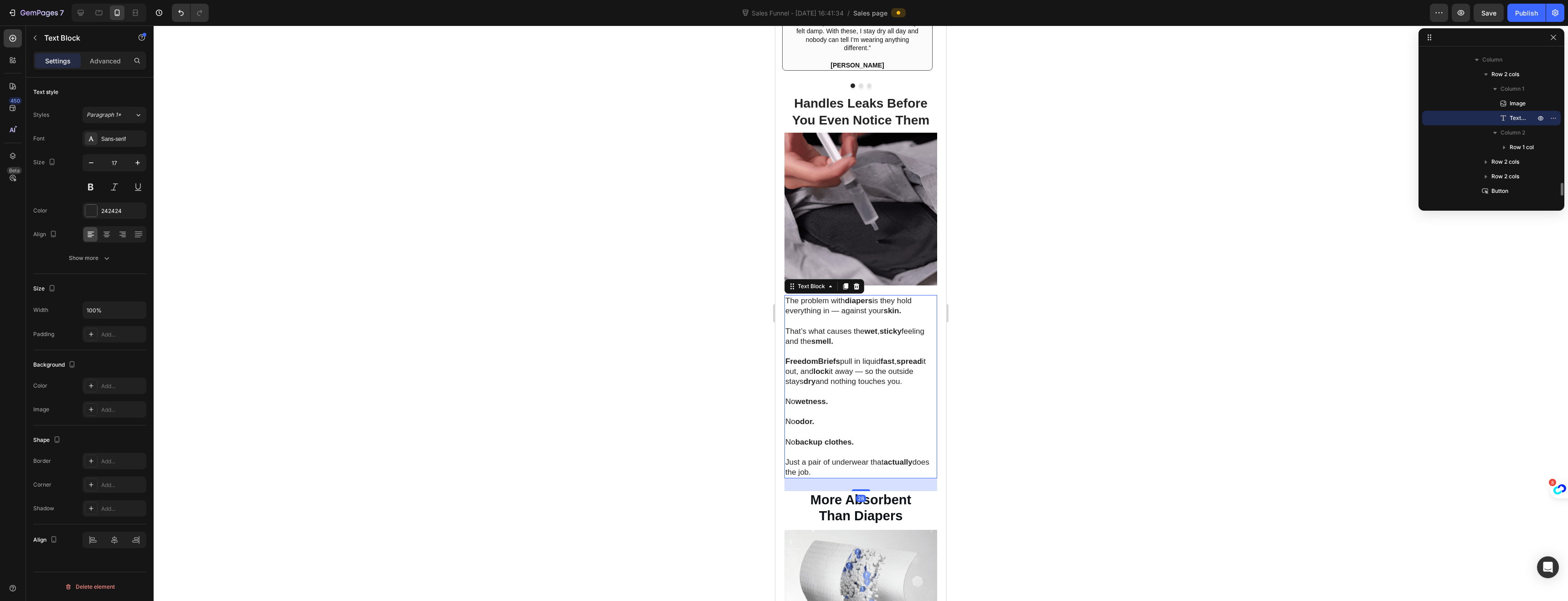
click at [831, 466] on p "Just a pair of underwear that actually does the job." at bounding box center [861, 467] width 151 height 20
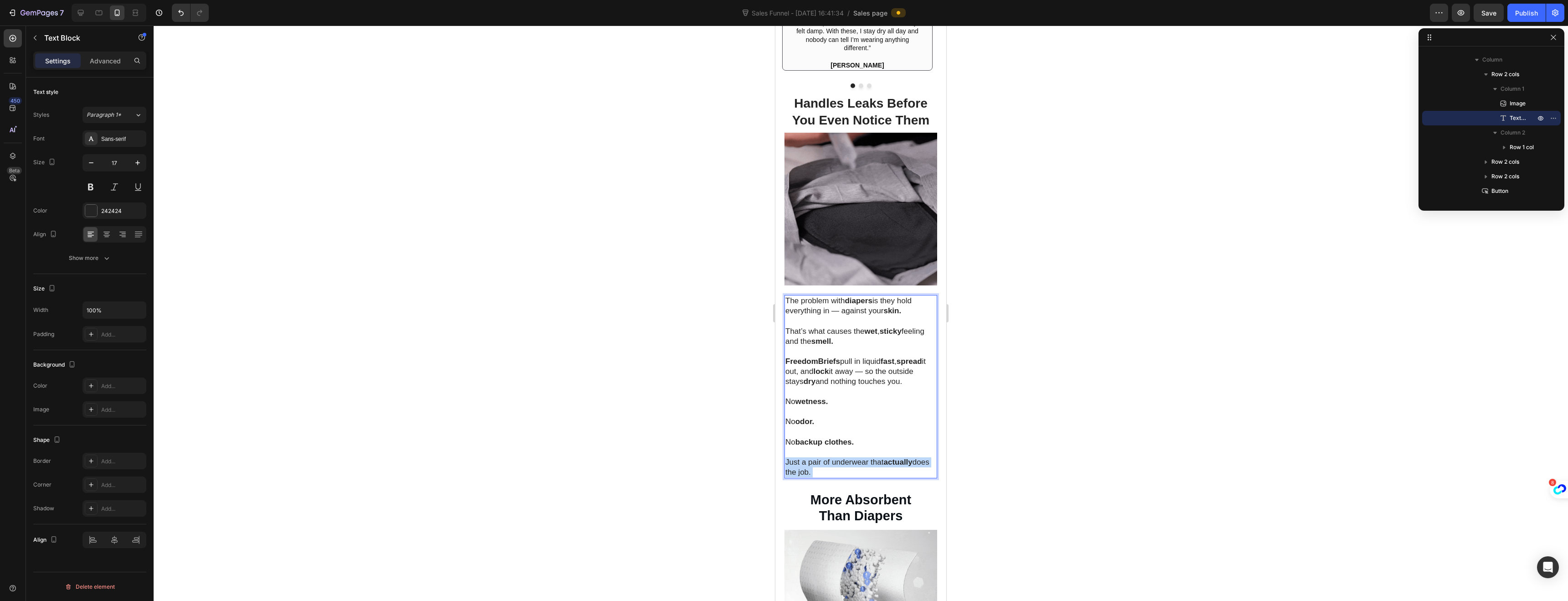
drag, startPoint x: 831, startPoint y: 466, endPoint x: 803, endPoint y: 428, distance: 47.2
click at [802, 428] on div "The problem with diapers is they hold everything in — against your skin. That’s…" at bounding box center [861, 387] width 152 height 183
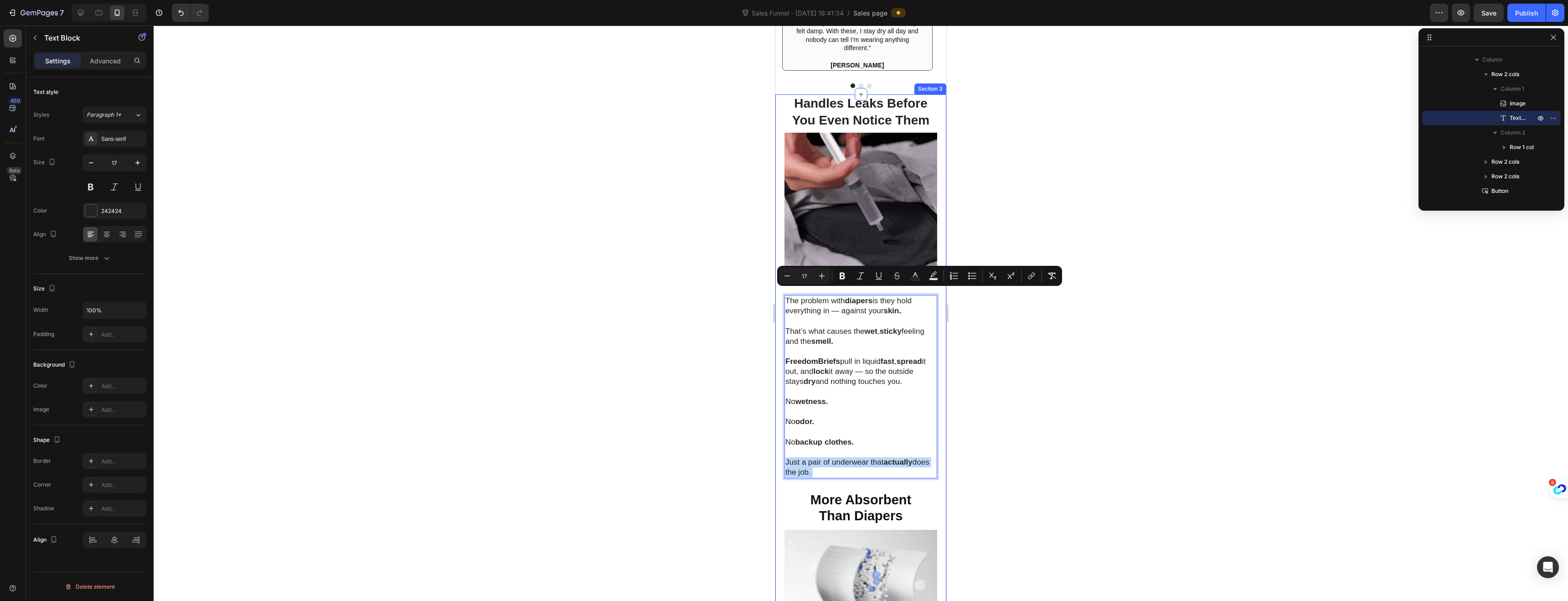
drag, startPoint x: 835, startPoint y: 465, endPoint x: 783, endPoint y: 297, distance: 175.9
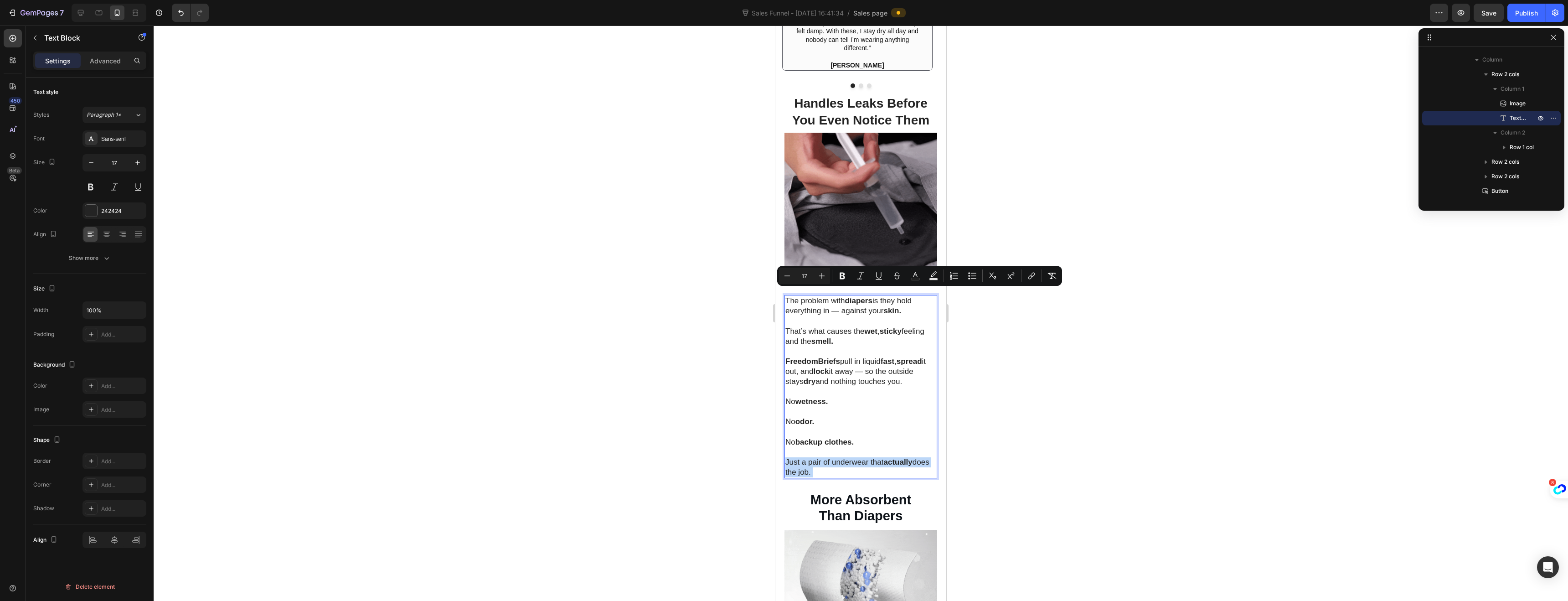
copy div "The problem with diapers is they hold everything in — against your skin. That’s…"
click at [86, 13] on div at bounding box center [80, 12] width 14 height 14
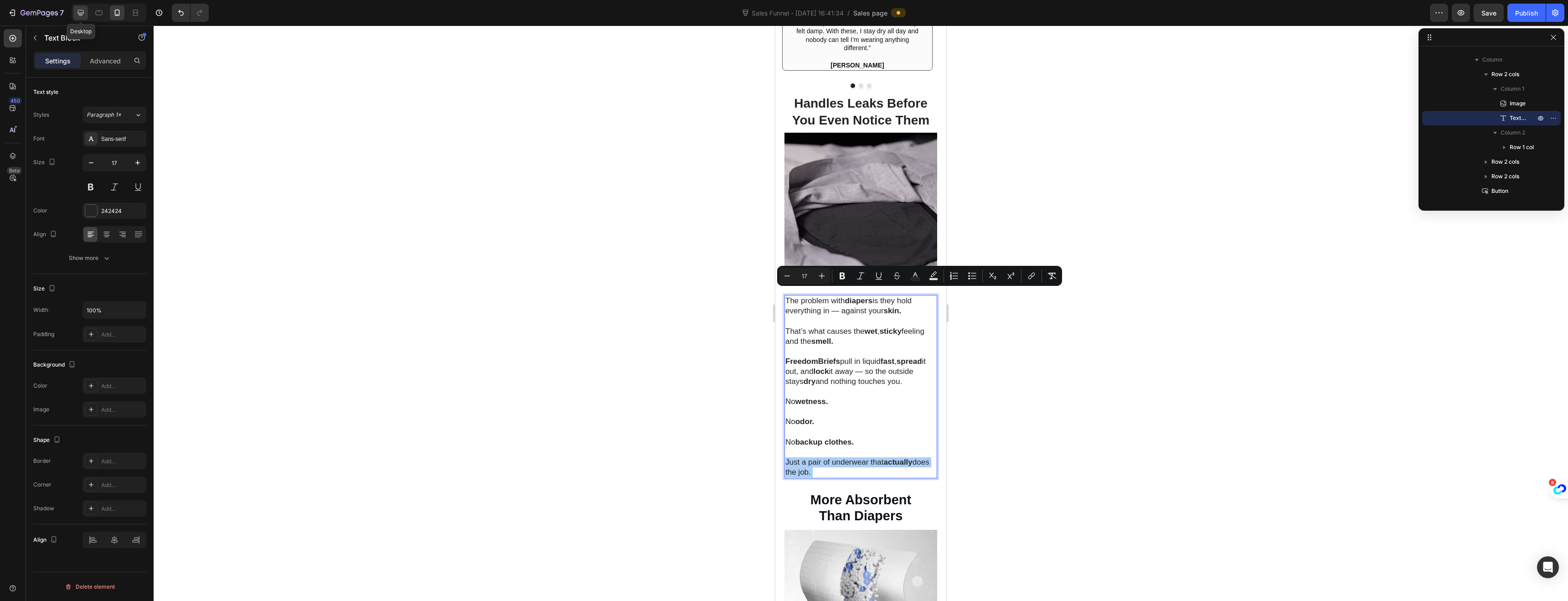
type input "16"
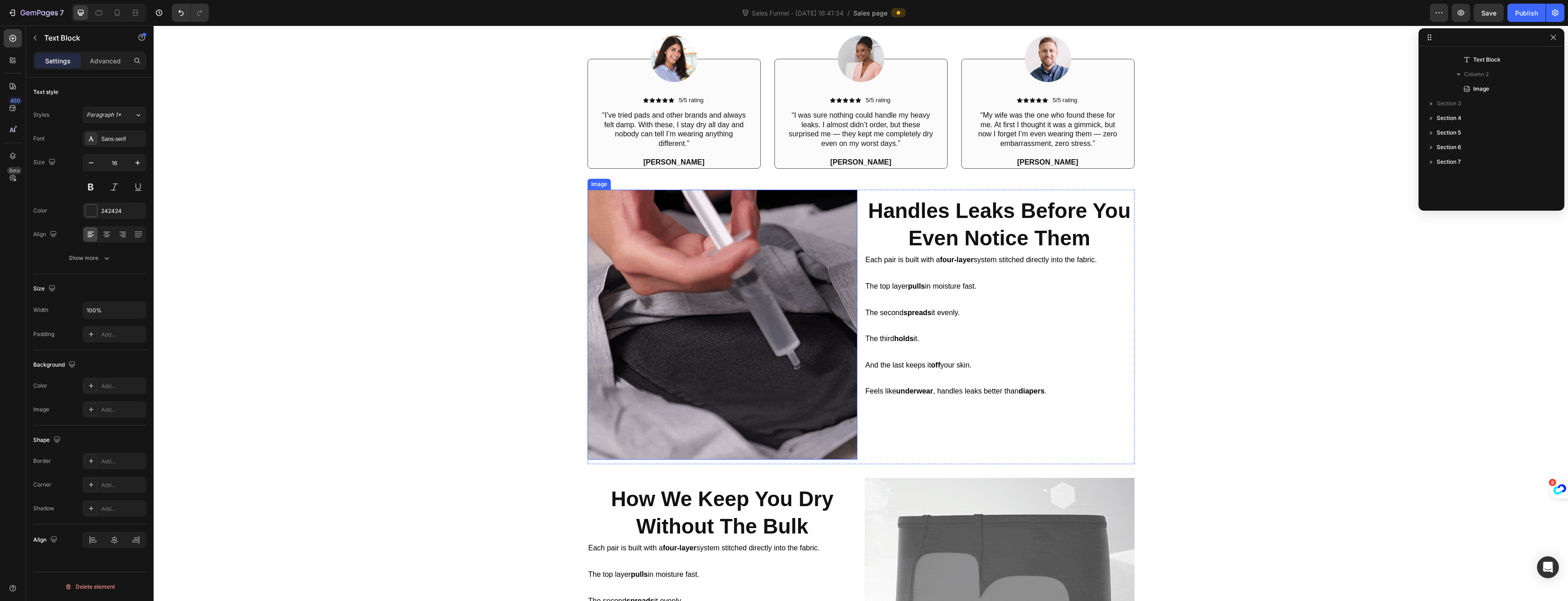
scroll to position [786, 0]
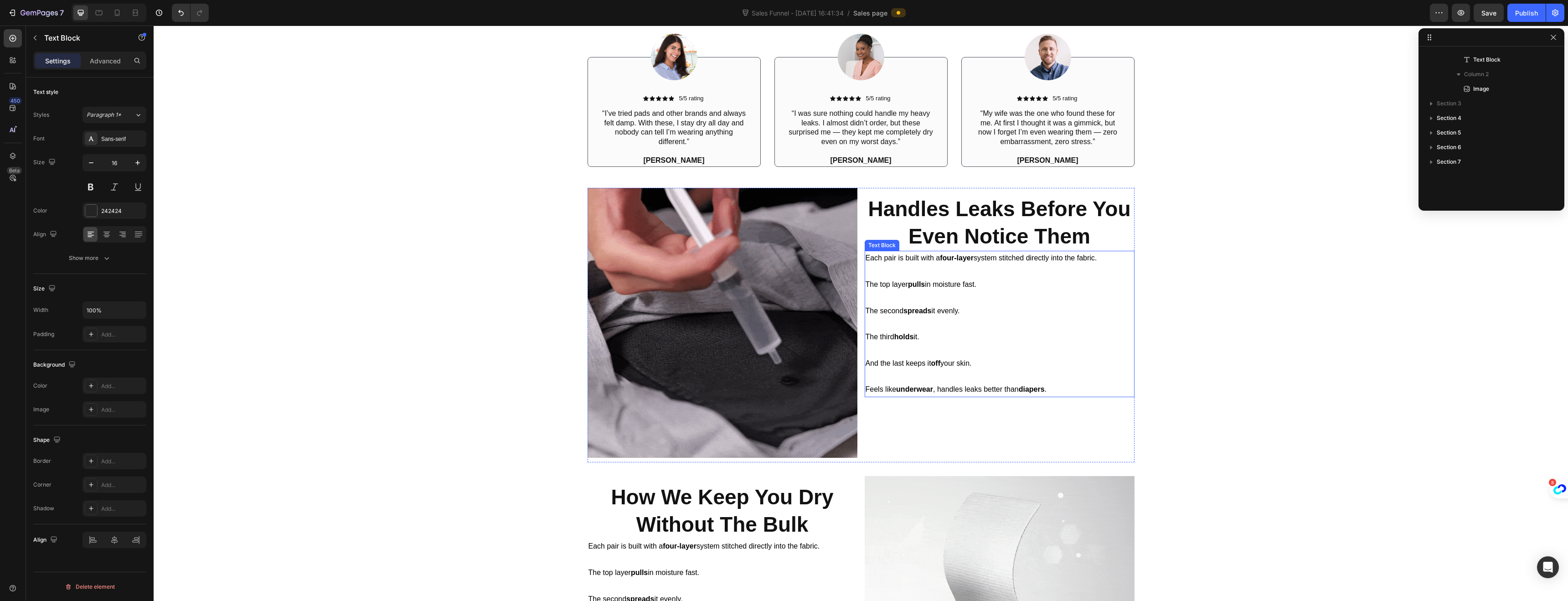
click at [1004, 393] on span "Feels like underwear , handles leaks better than diapers ." at bounding box center [956, 389] width 181 height 8
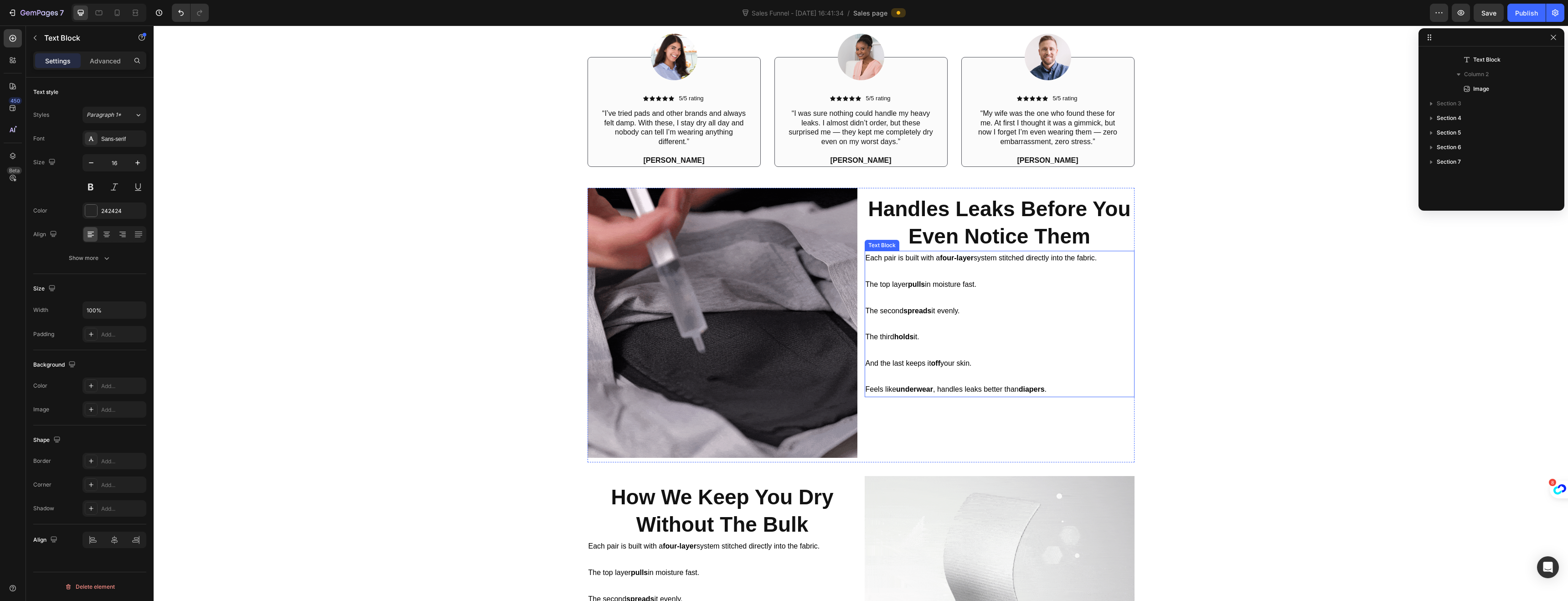
scroll to position [1442, 0]
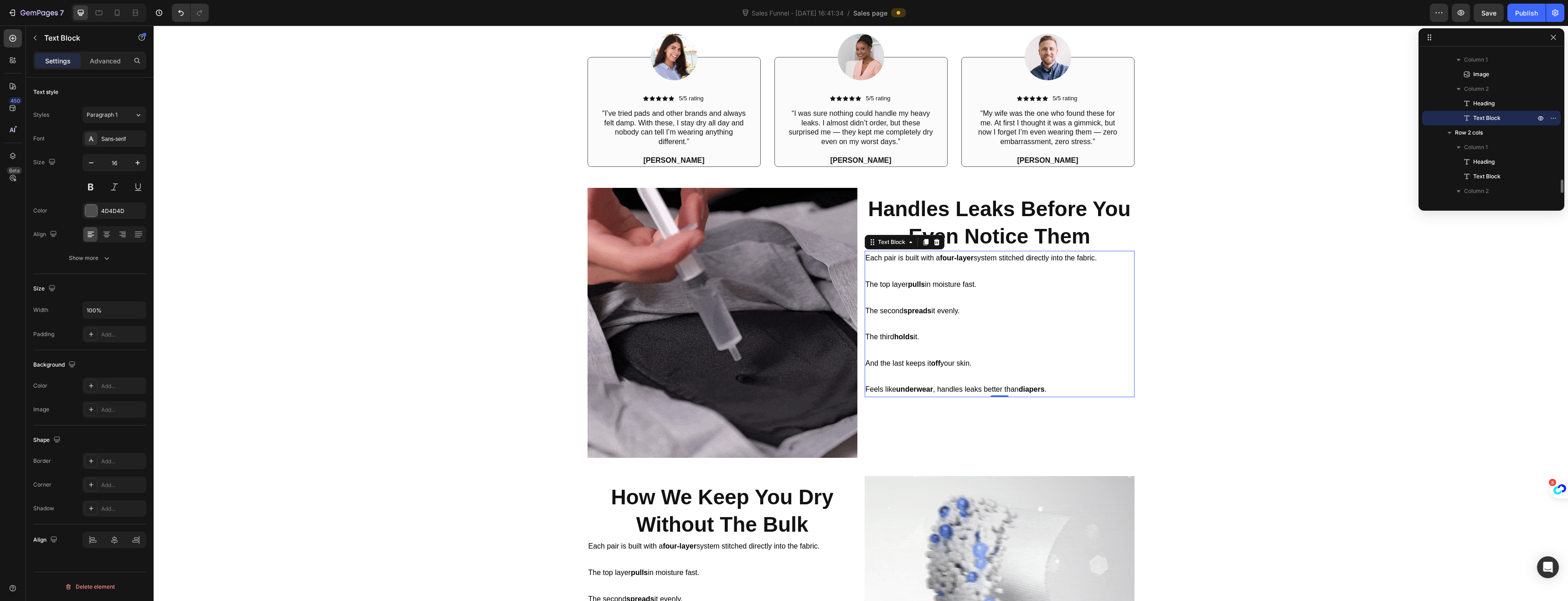
click at [1039, 387] on strong "diapers" at bounding box center [1032, 389] width 26 height 8
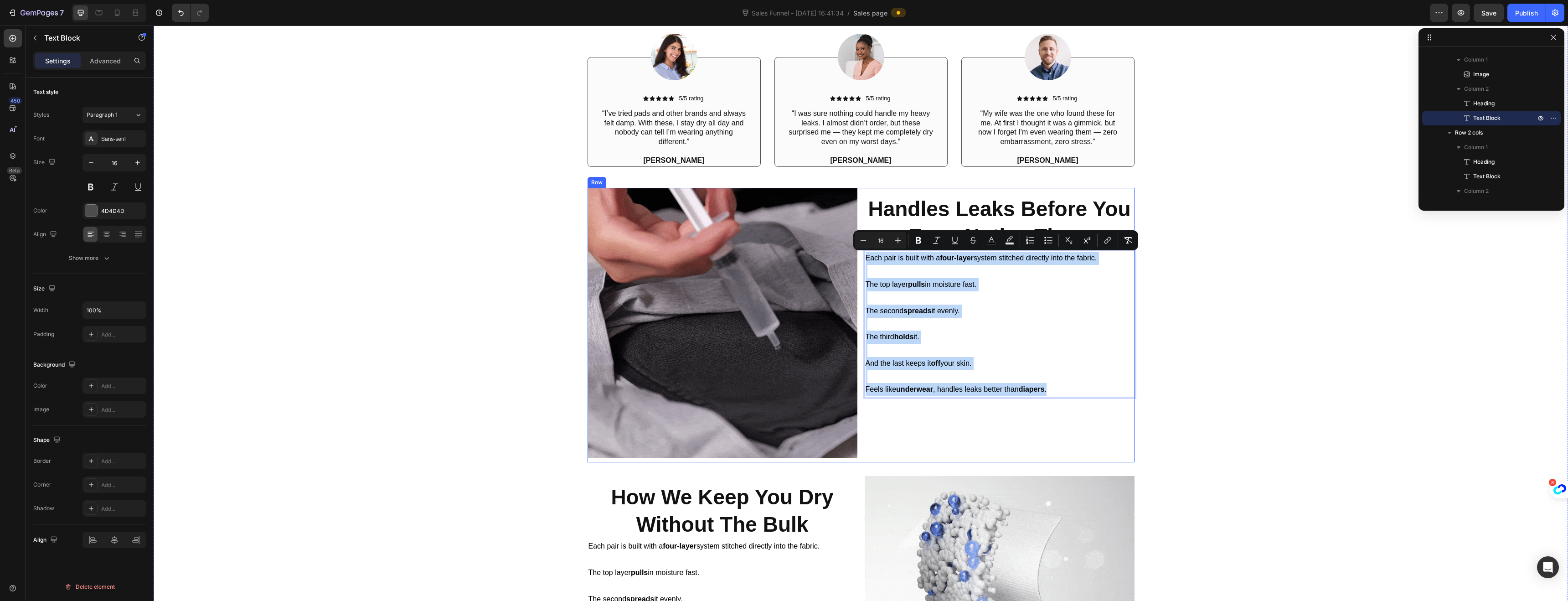
drag, startPoint x: 1052, startPoint y: 387, endPoint x: 1013, endPoint y: 275, distance: 118.6
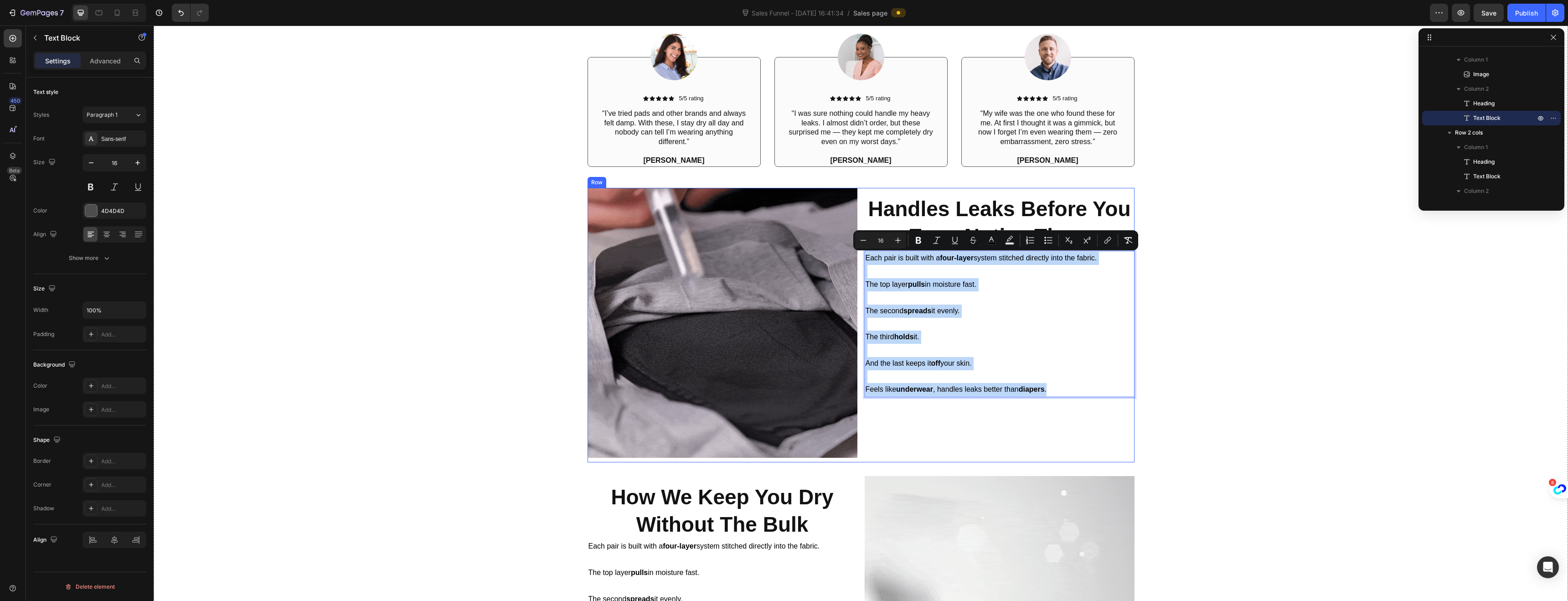
click at [860, 250] on div "Image ⁠⁠⁠⁠⁠⁠⁠ Handles Leaks Before You Even Notice Them Heading Each pair is bu…" at bounding box center [861, 326] width 547 height 275
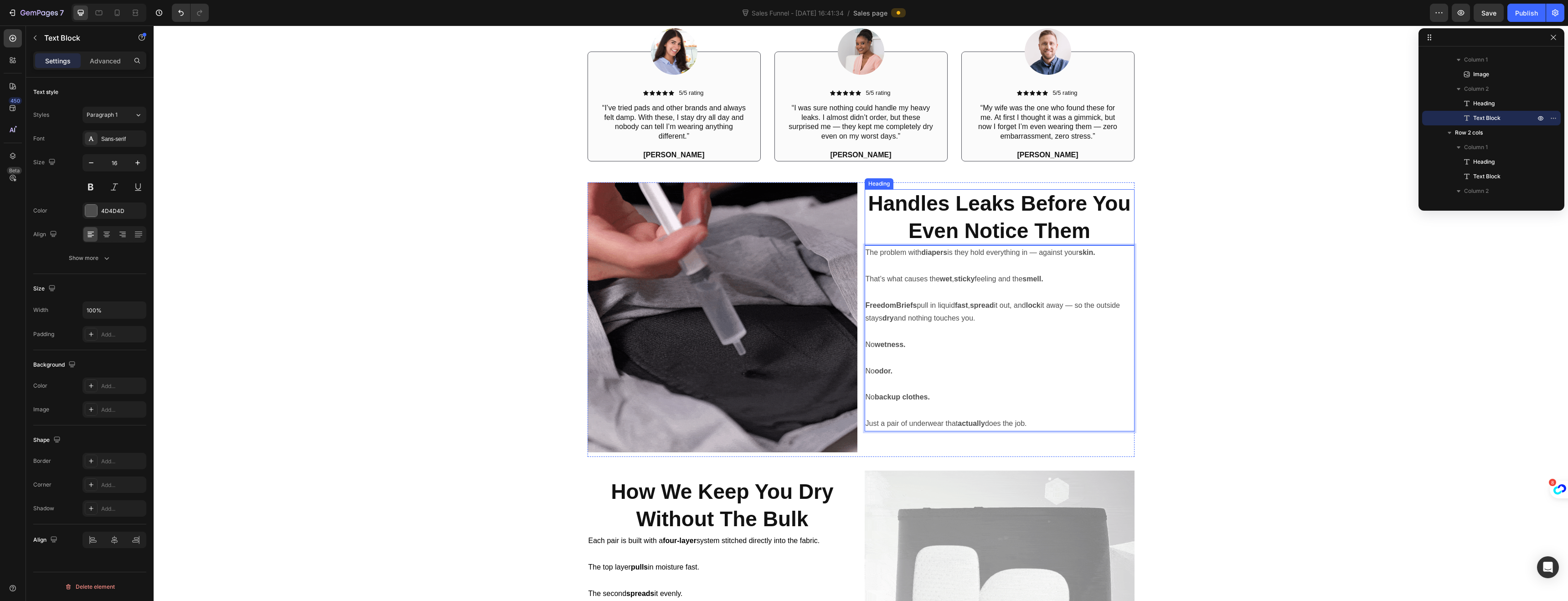
scroll to position [793, 0]
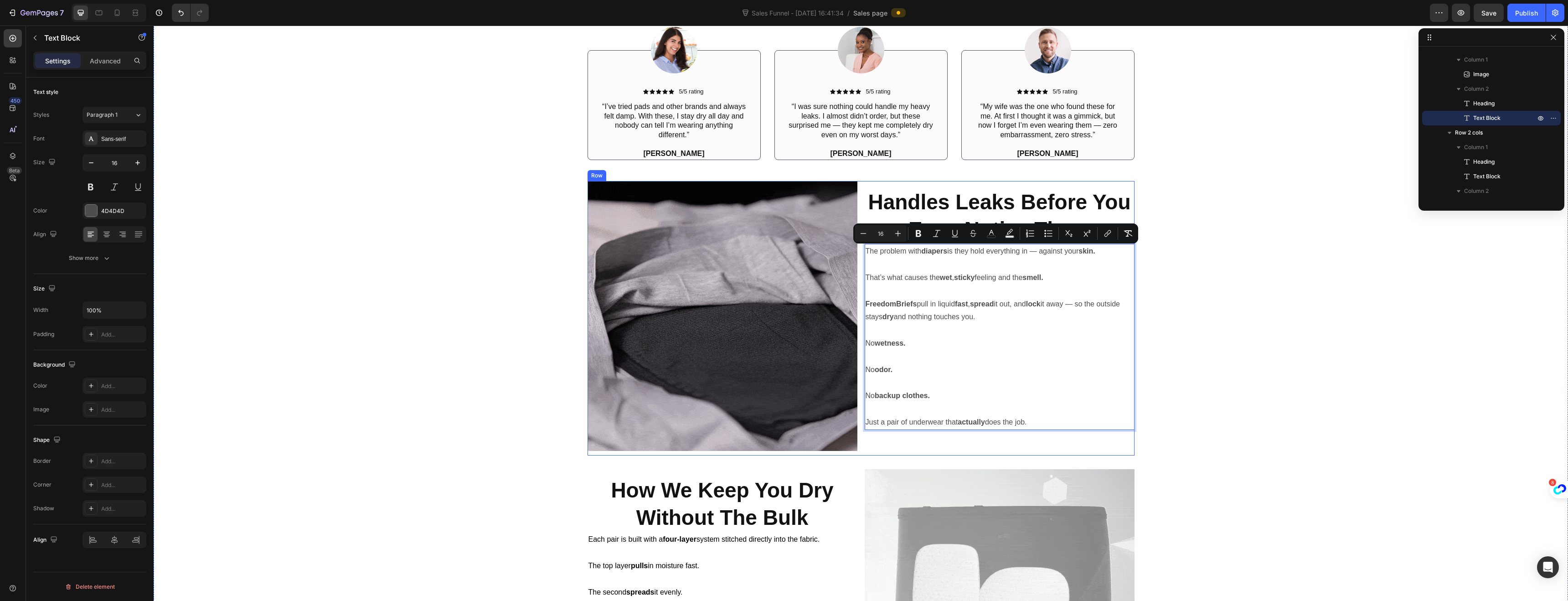
drag, startPoint x: 1035, startPoint y: 418, endPoint x: 859, endPoint y: 240, distance: 250.3
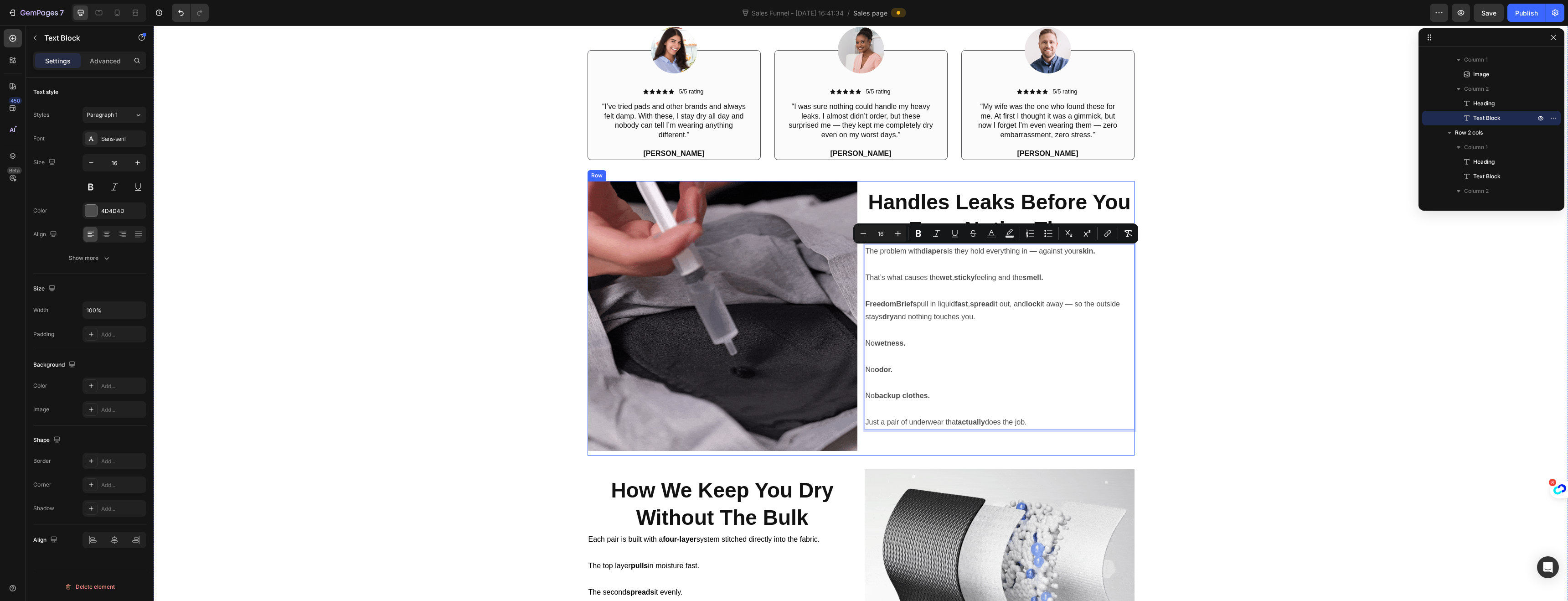
click at [859, 240] on div "Image ⁠⁠⁠⁠⁠⁠⁠ Handles Leaks Before You Even Notice Them Heading The problem wit…" at bounding box center [861, 319] width 547 height 275
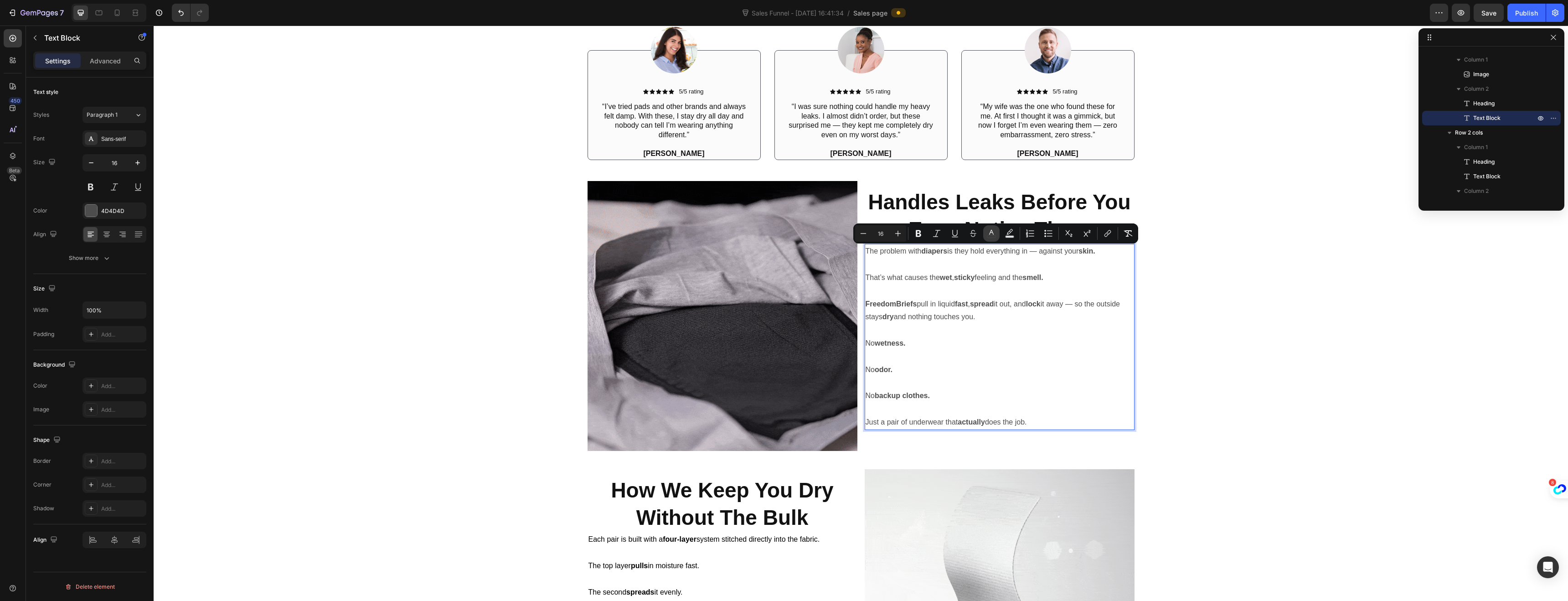
click at [985, 234] on button "color" at bounding box center [991, 234] width 16 height 16
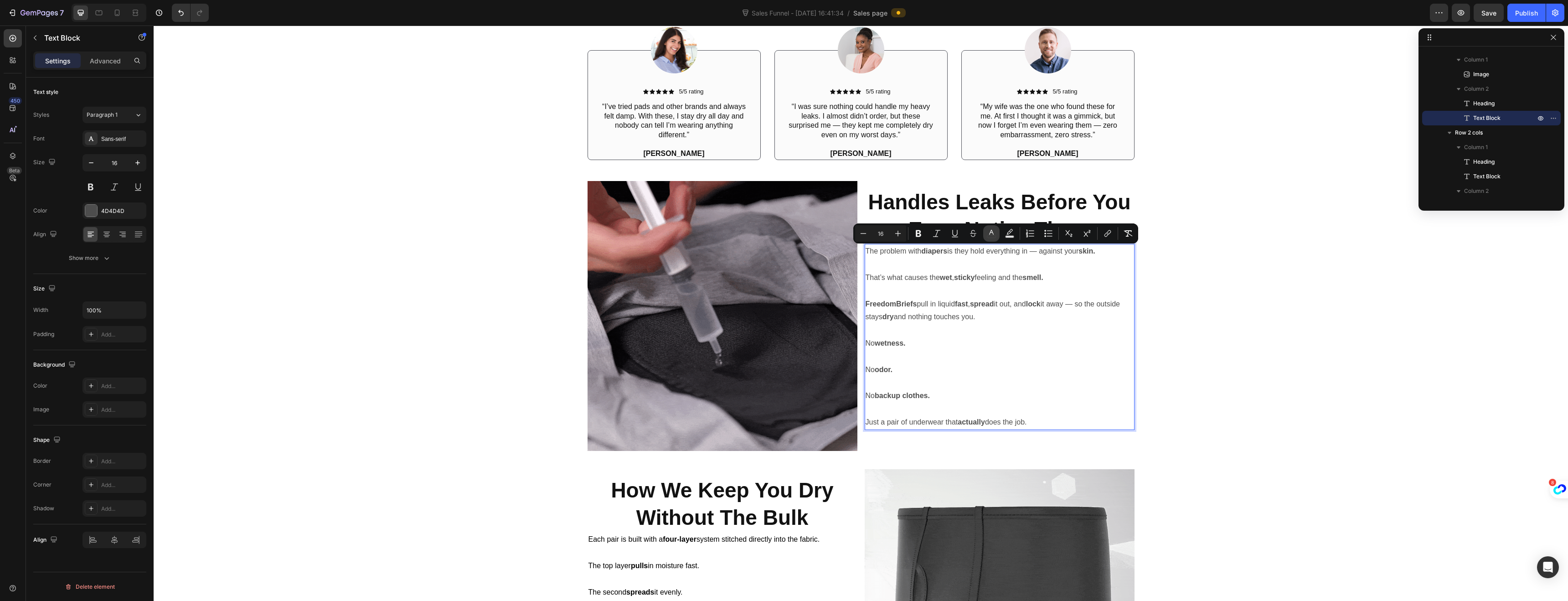
type input "4D4D4D"
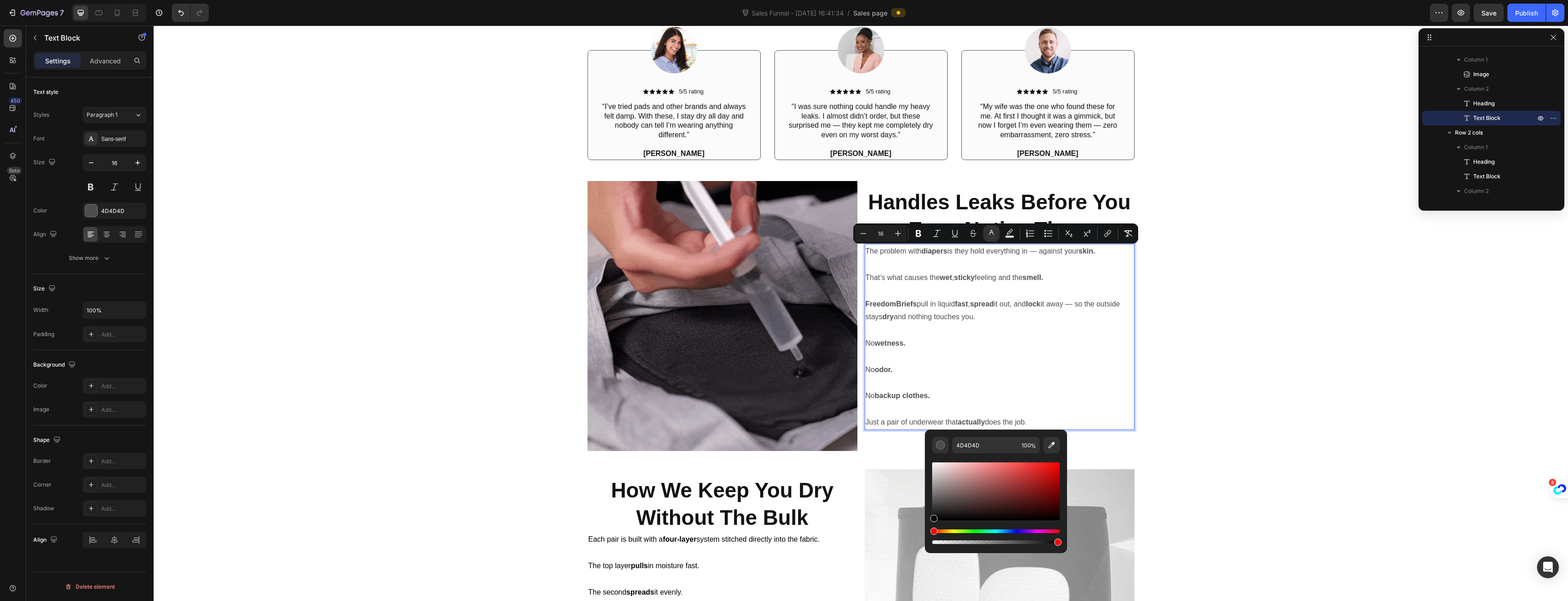
drag, startPoint x: 934, startPoint y: 507, endPoint x: 933, endPoint y: 519, distance: 12.0
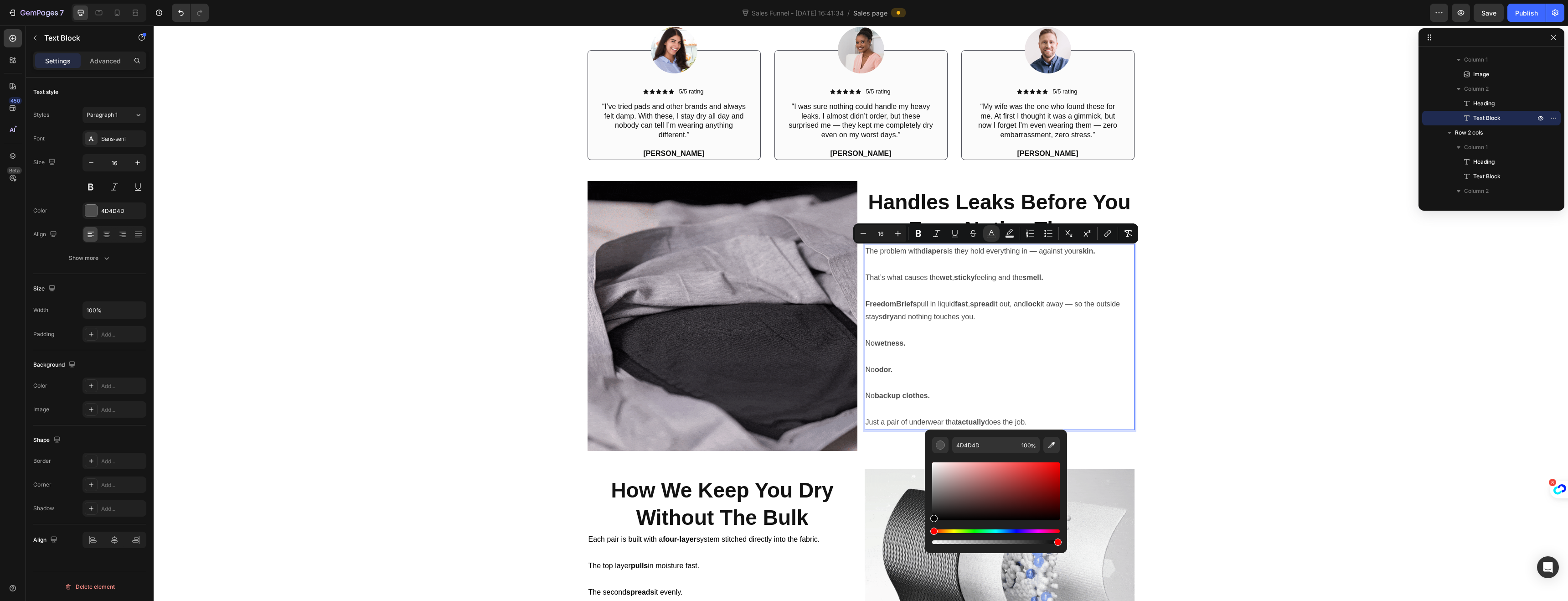
click at [933, 519] on div "Editor contextual toolbar" at bounding box center [934, 519] width 8 height 8
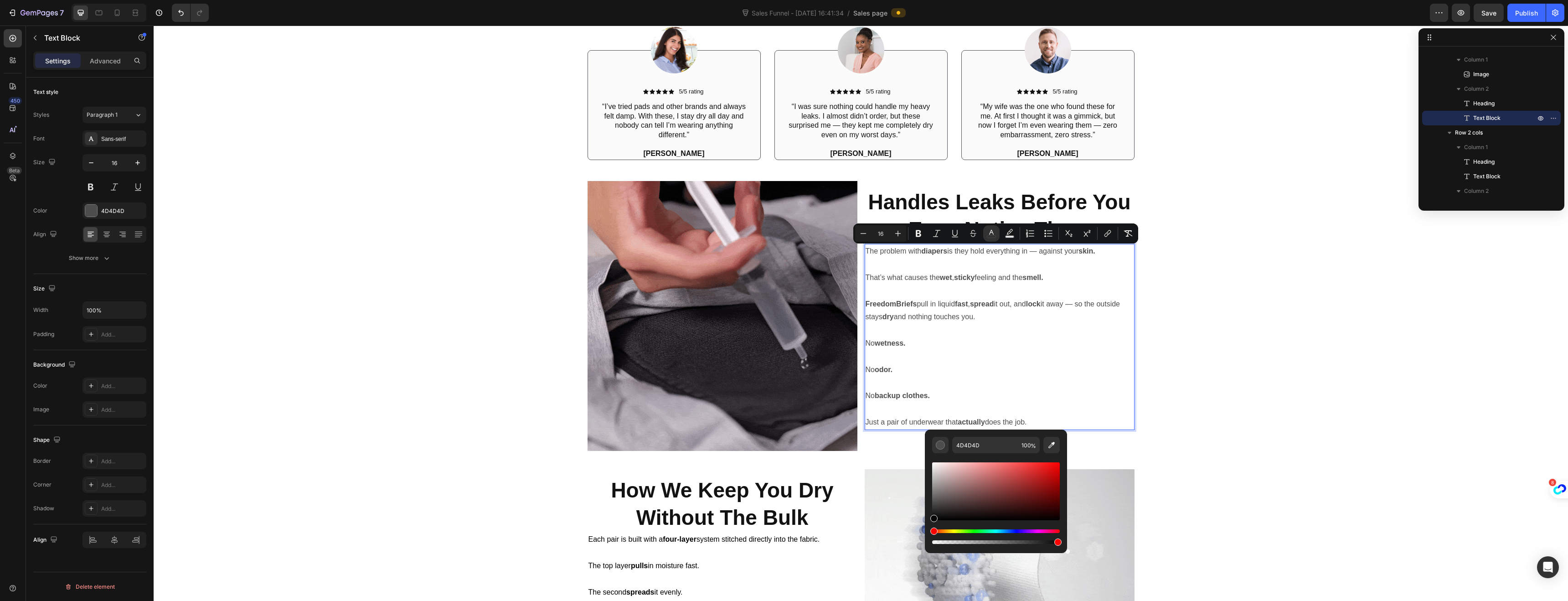
type input "050505"
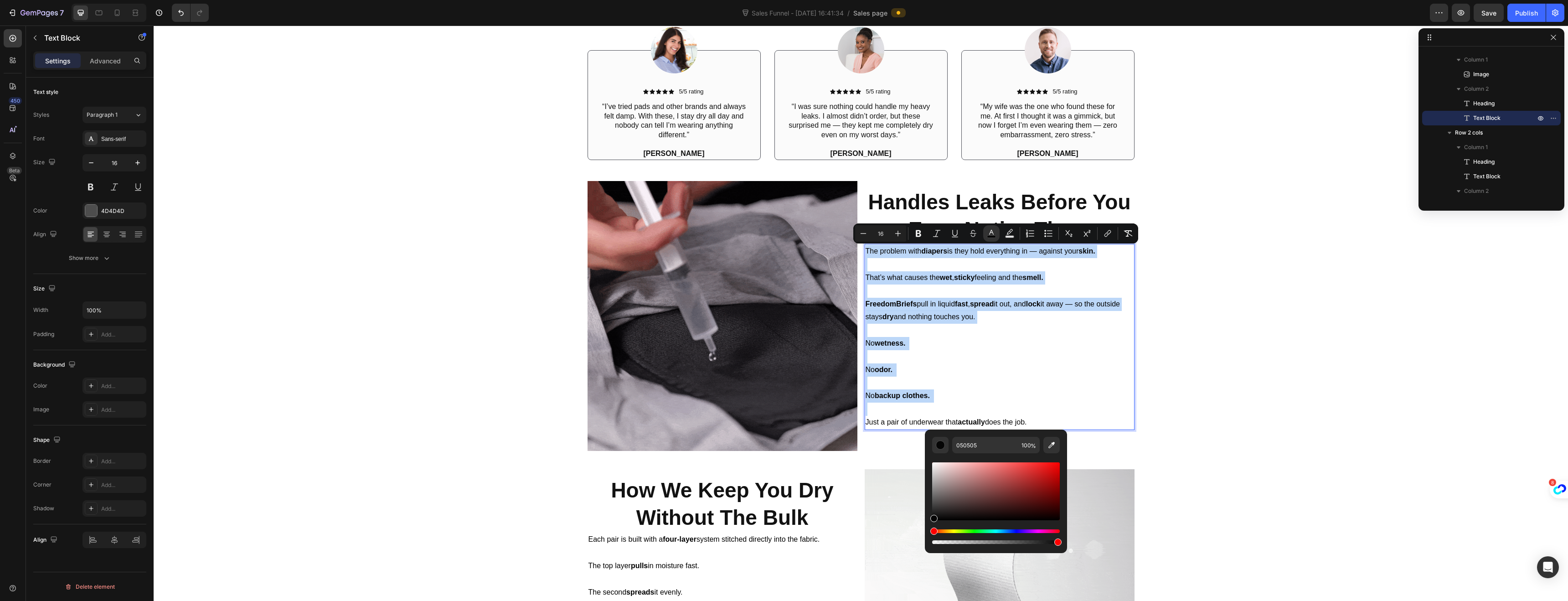
click at [892, 350] on p "Rich Text Editor. Editing area: main" at bounding box center [1000, 356] width 268 height 13
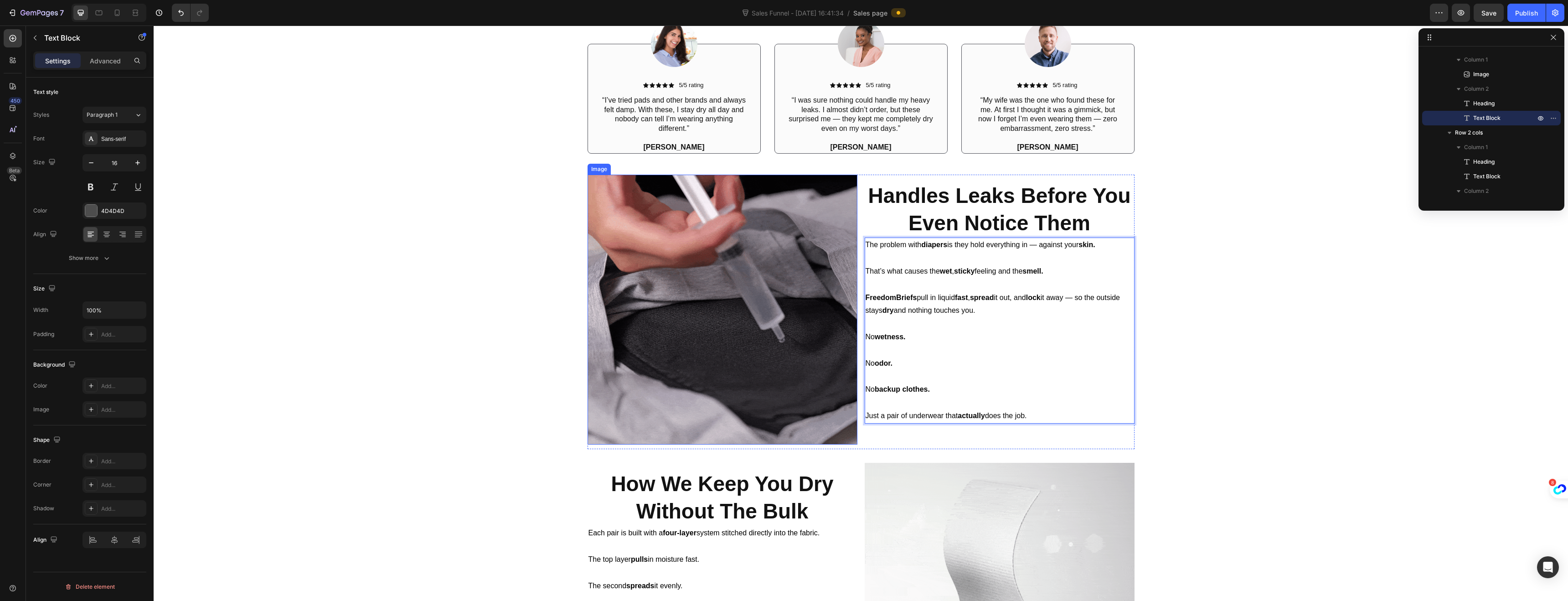
scroll to position [804, 0]
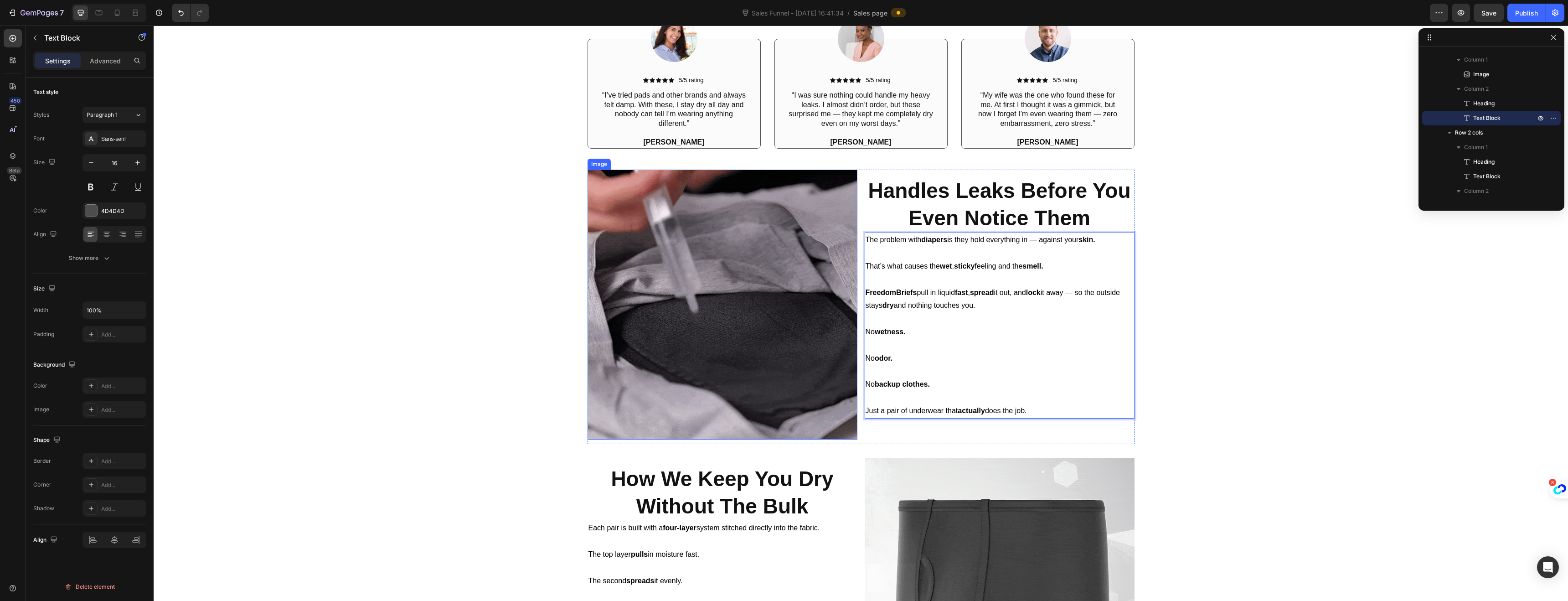
click at [619, 337] on img at bounding box center [722, 304] width 270 height 270
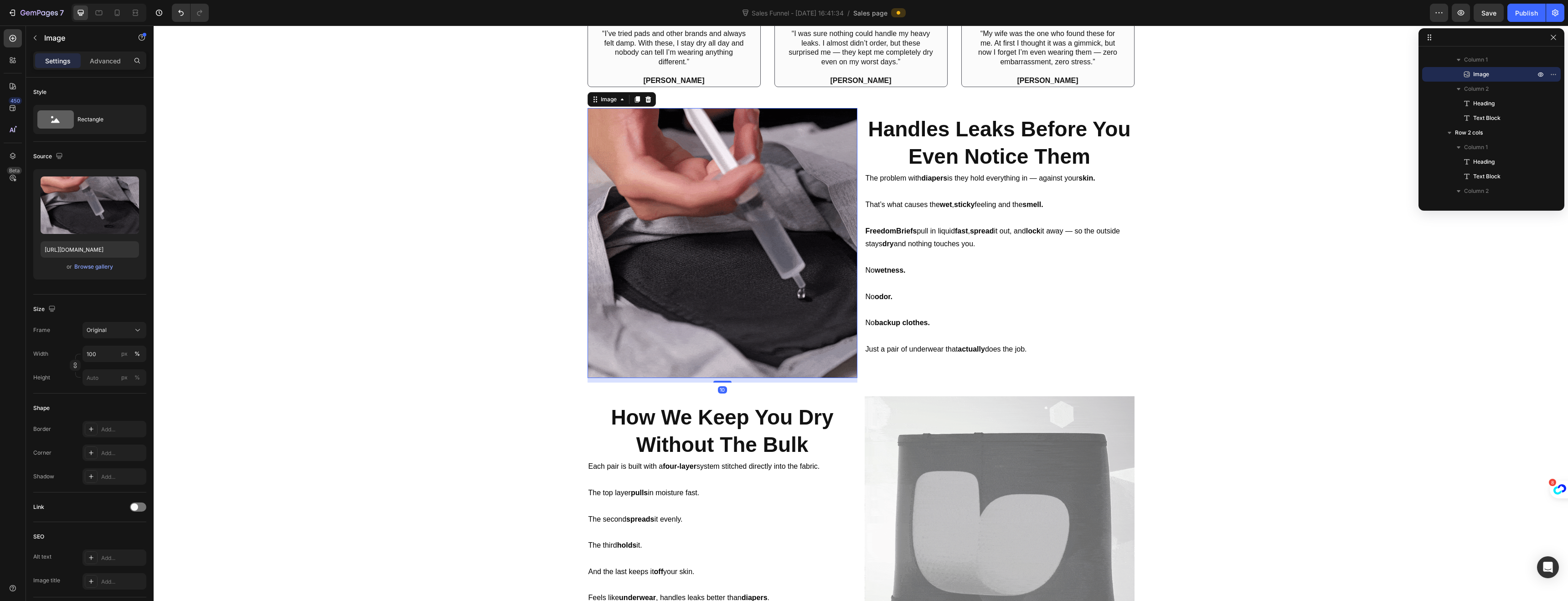
scroll to position [863, 0]
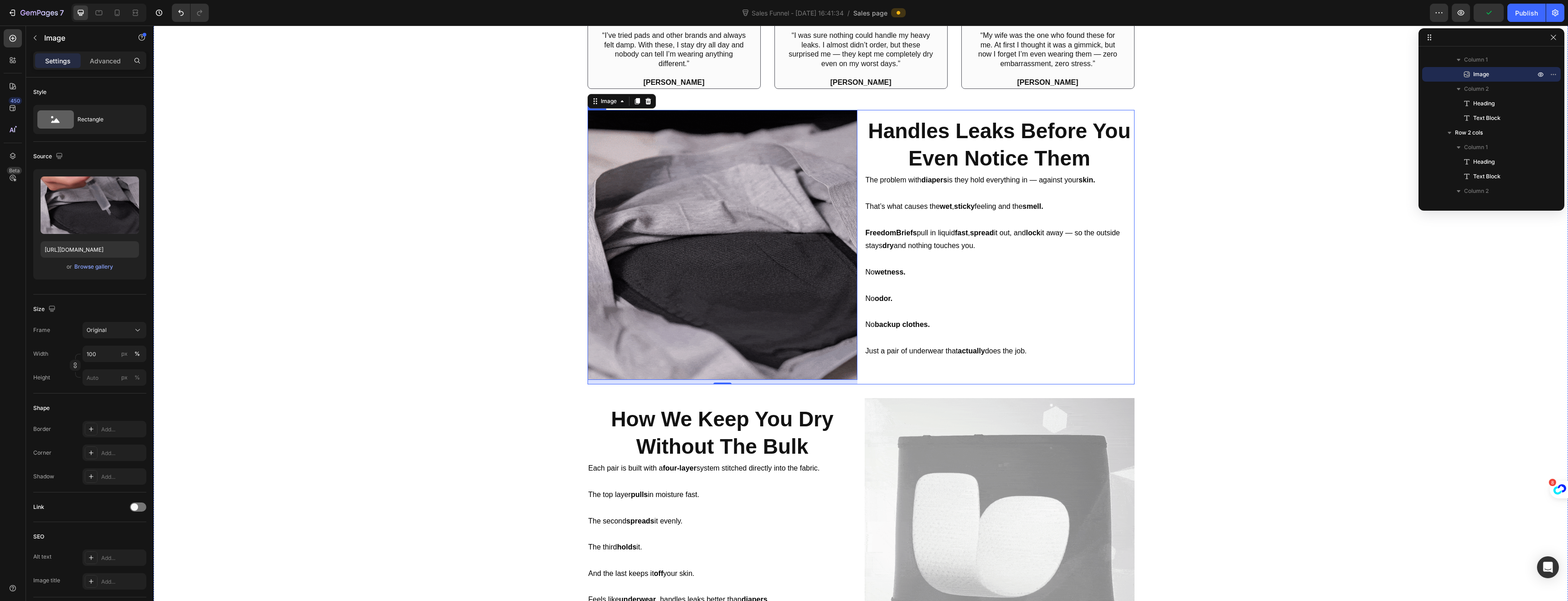
click at [1121, 115] on div "⁠⁠⁠⁠⁠⁠⁠ Handles Leaks Before You Even Notice Them Heading The problem with diap…" at bounding box center [999, 247] width 270 height 275
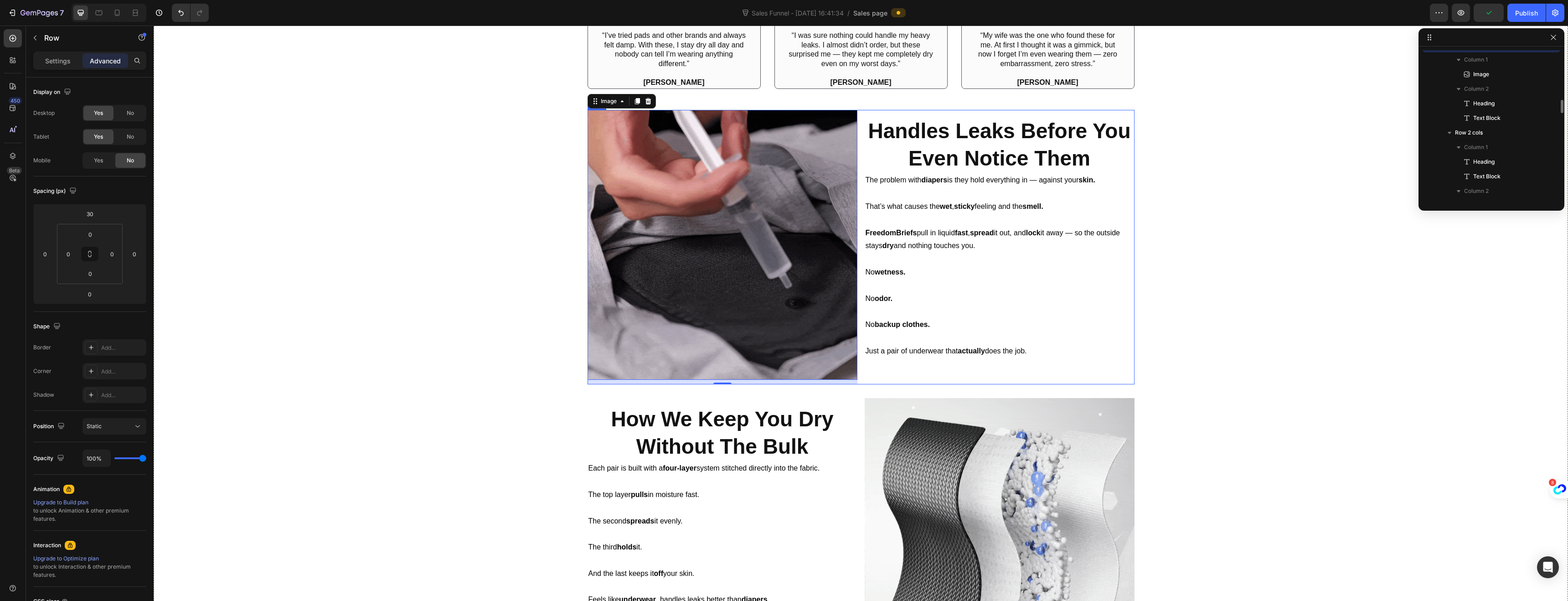
scroll to position [1370, 0]
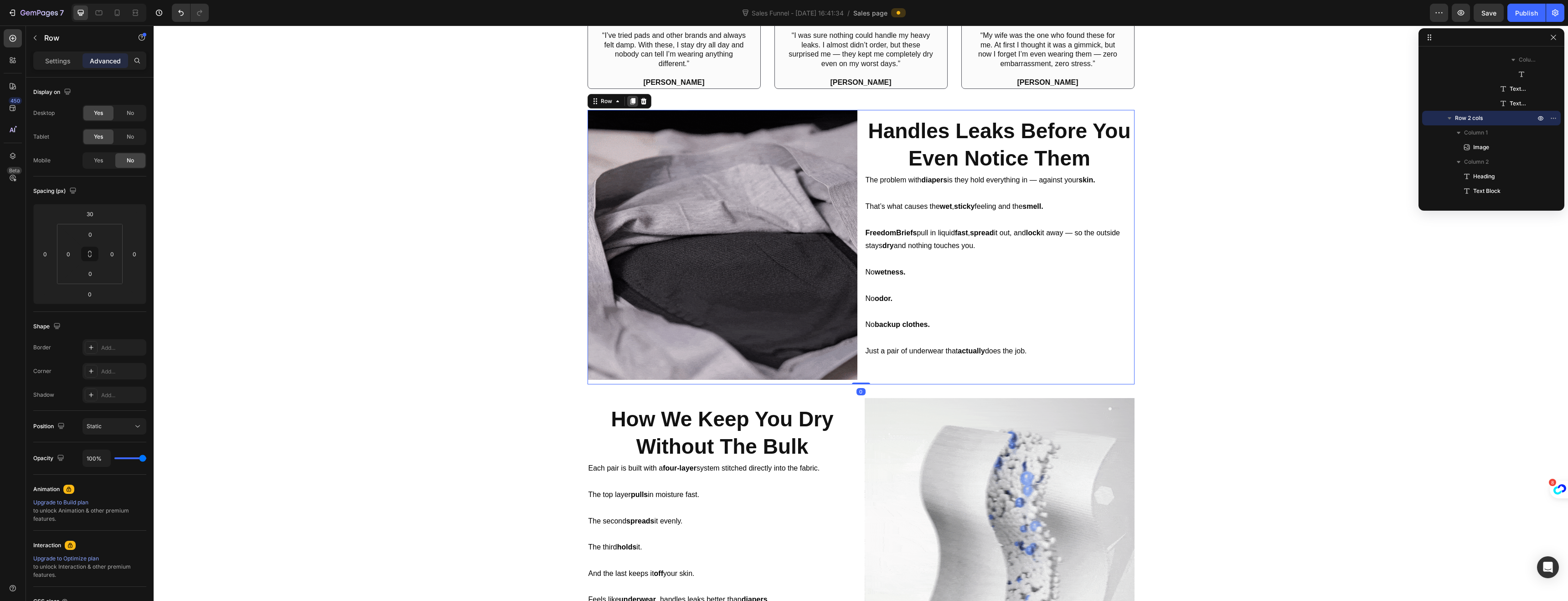
click at [630, 101] on icon at bounding box center [632, 101] width 5 height 6
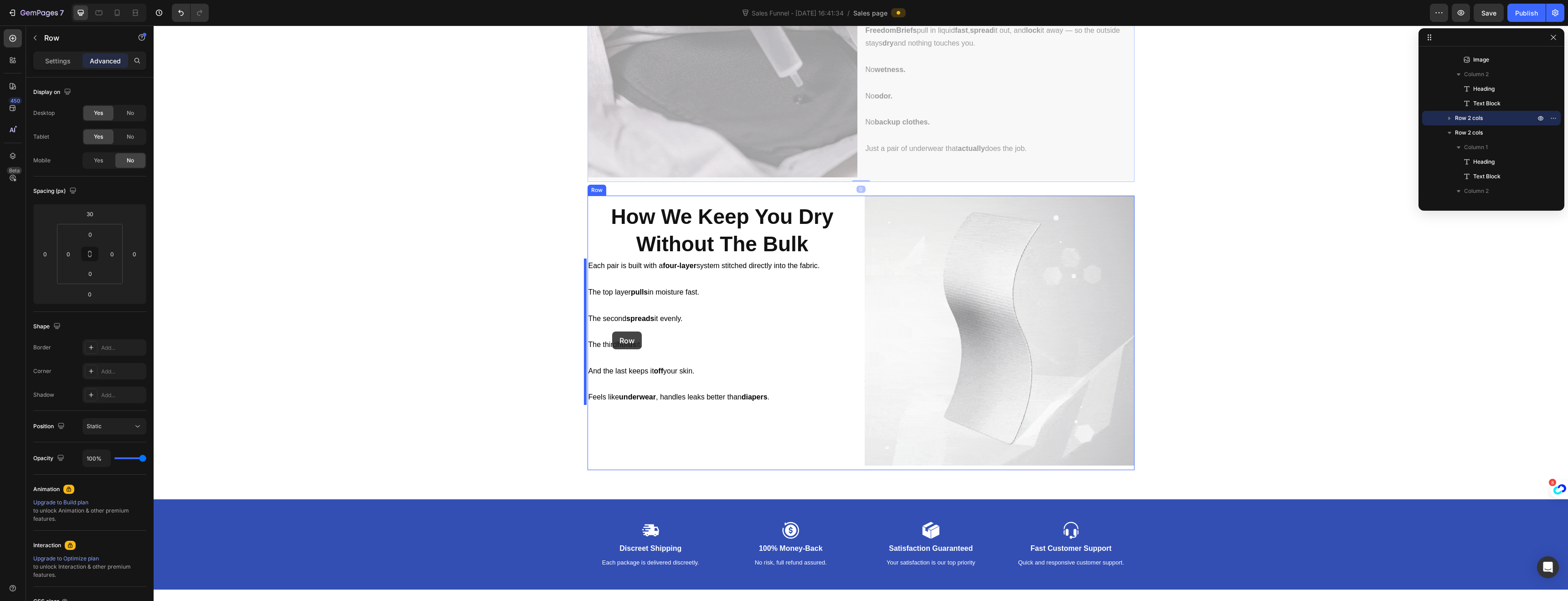
scroll to position [1363, 0]
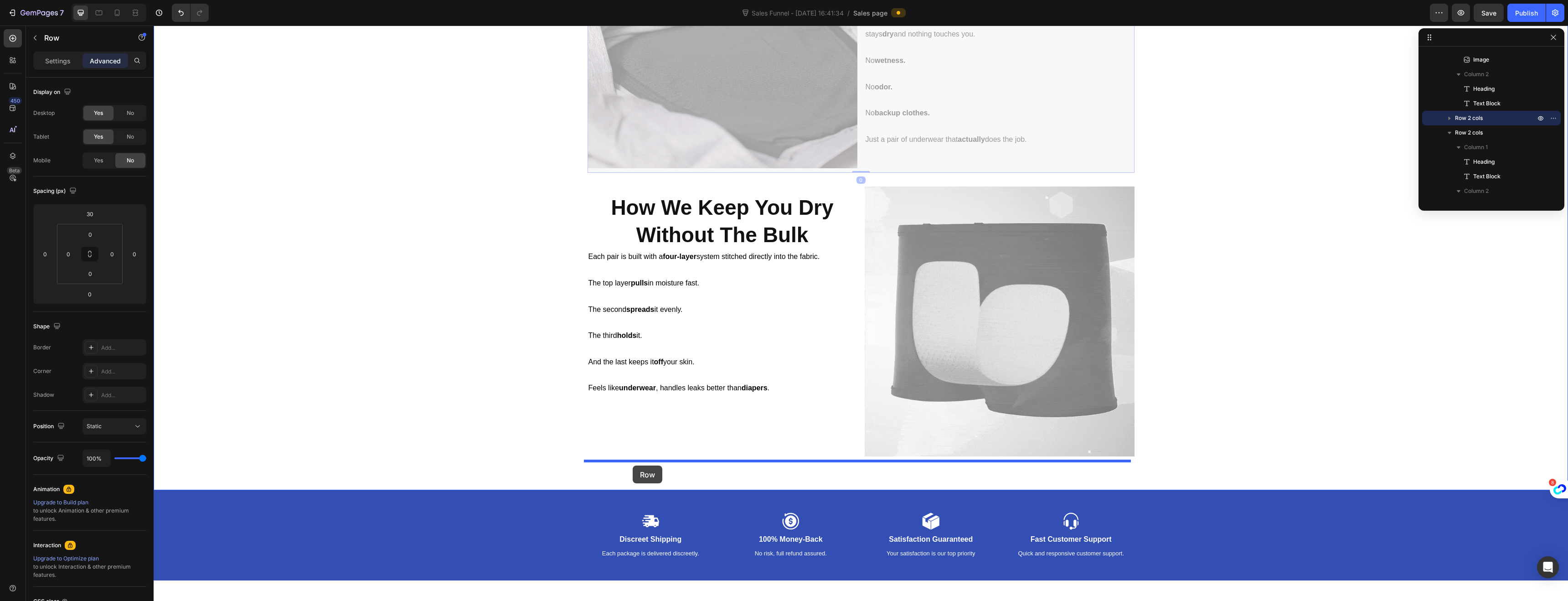
drag, startPoint x: 592, startPoint y: 391, endPoint x: 633, endPoint y: 466, distance: 85.5
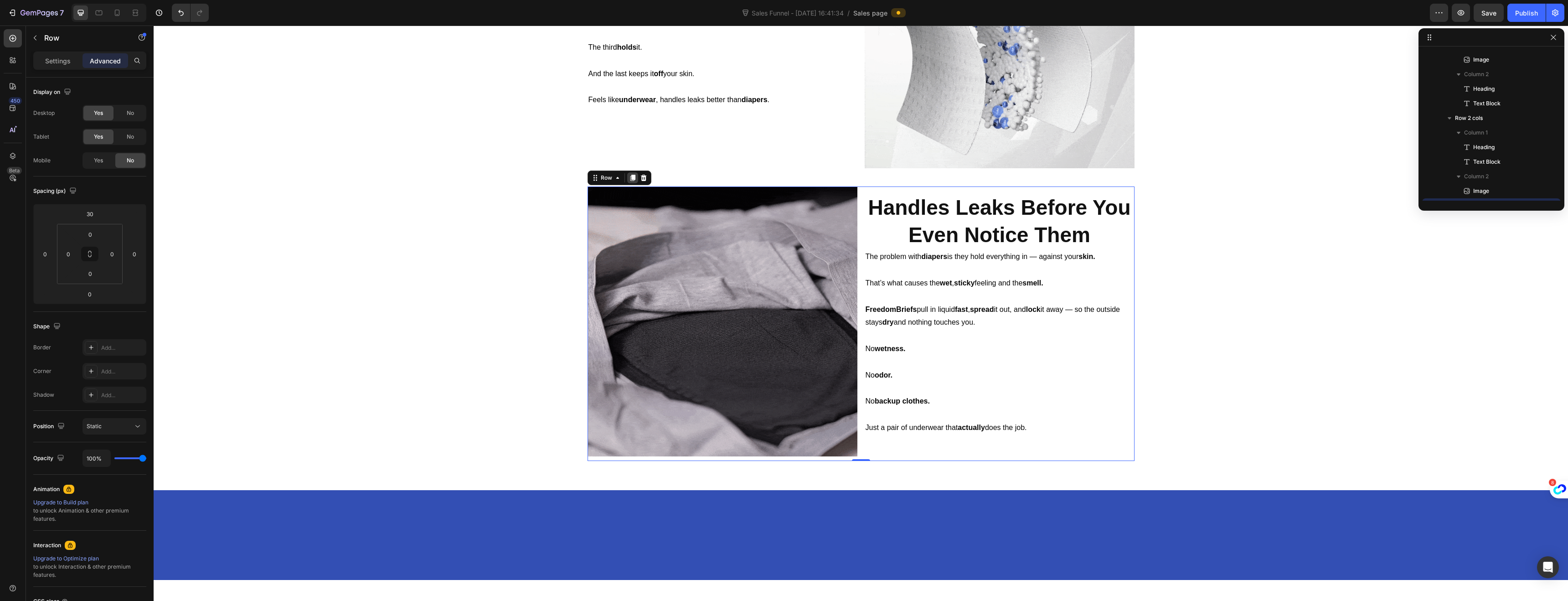
scroll to position [1076, 0]
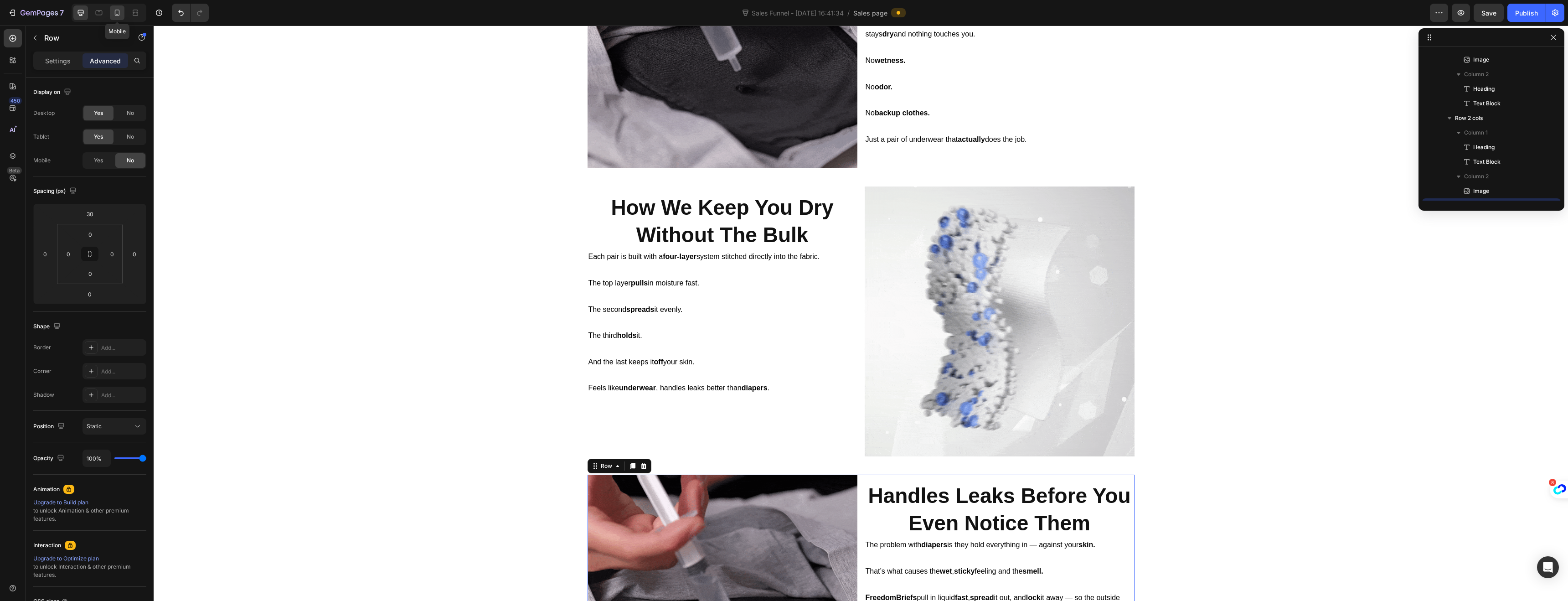
click at [115, 18] on div at bounding box center [117, 12] width 14 height 14
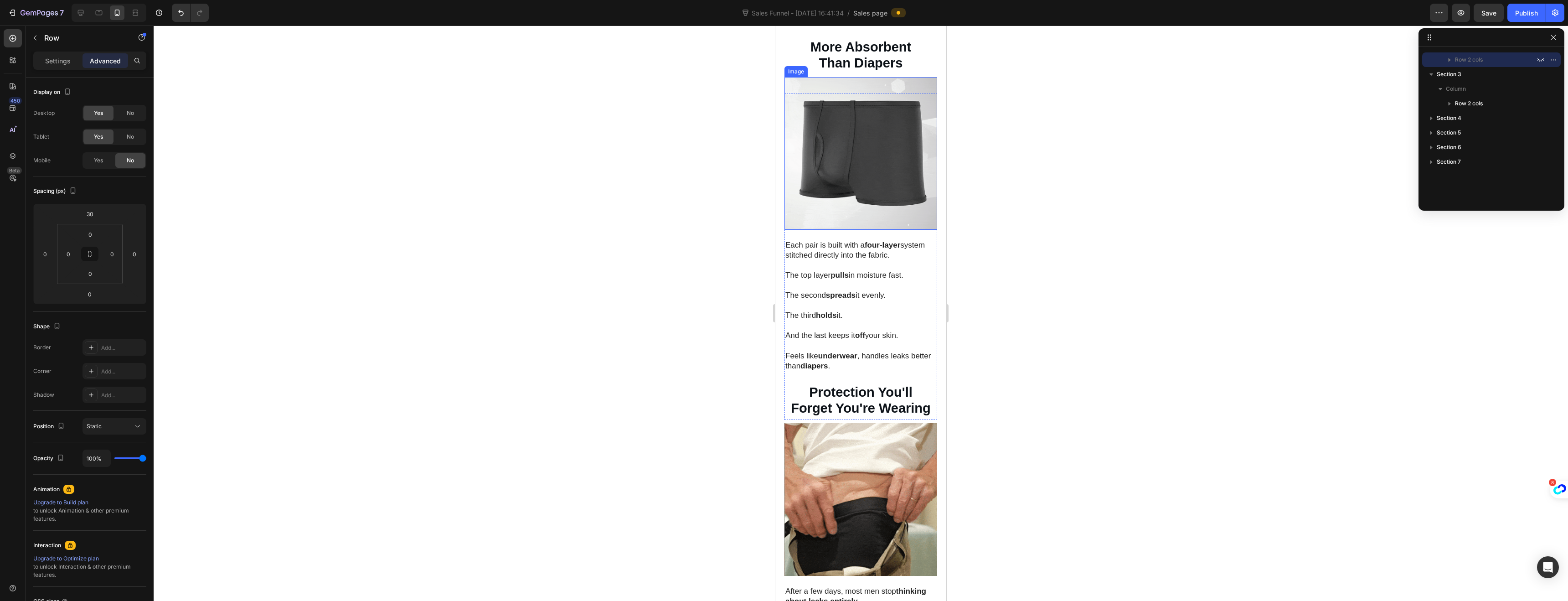
scroll to position [1486, 0]
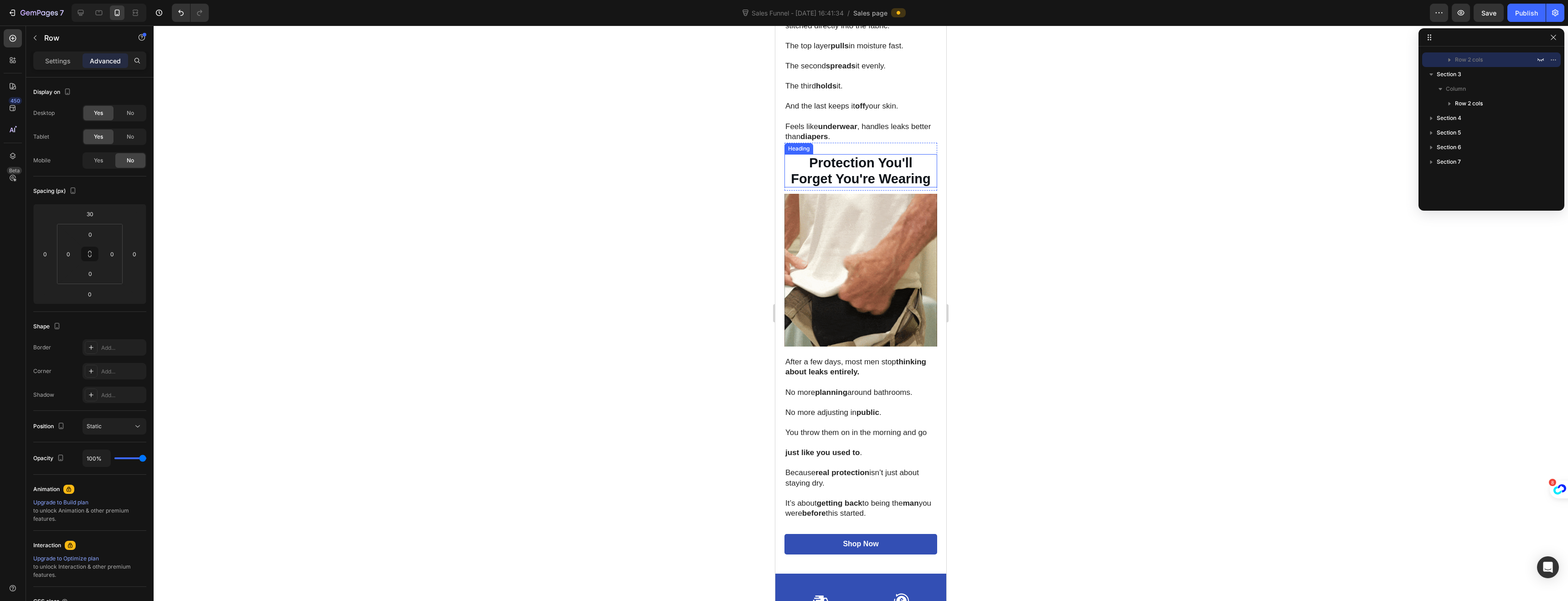
click at [850, 172] on strong "Forget You're Wearing" at bounding box center [861, 179] width 140 height 14
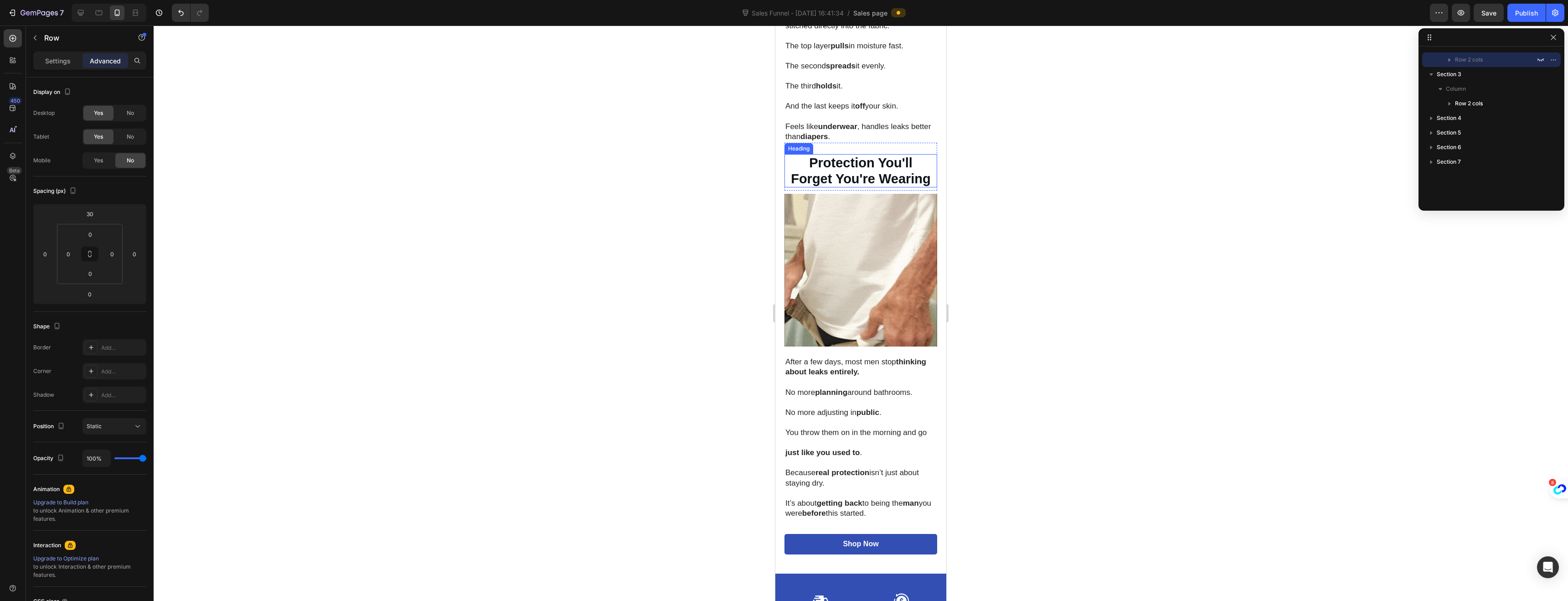
scroll to position [1646, 0]
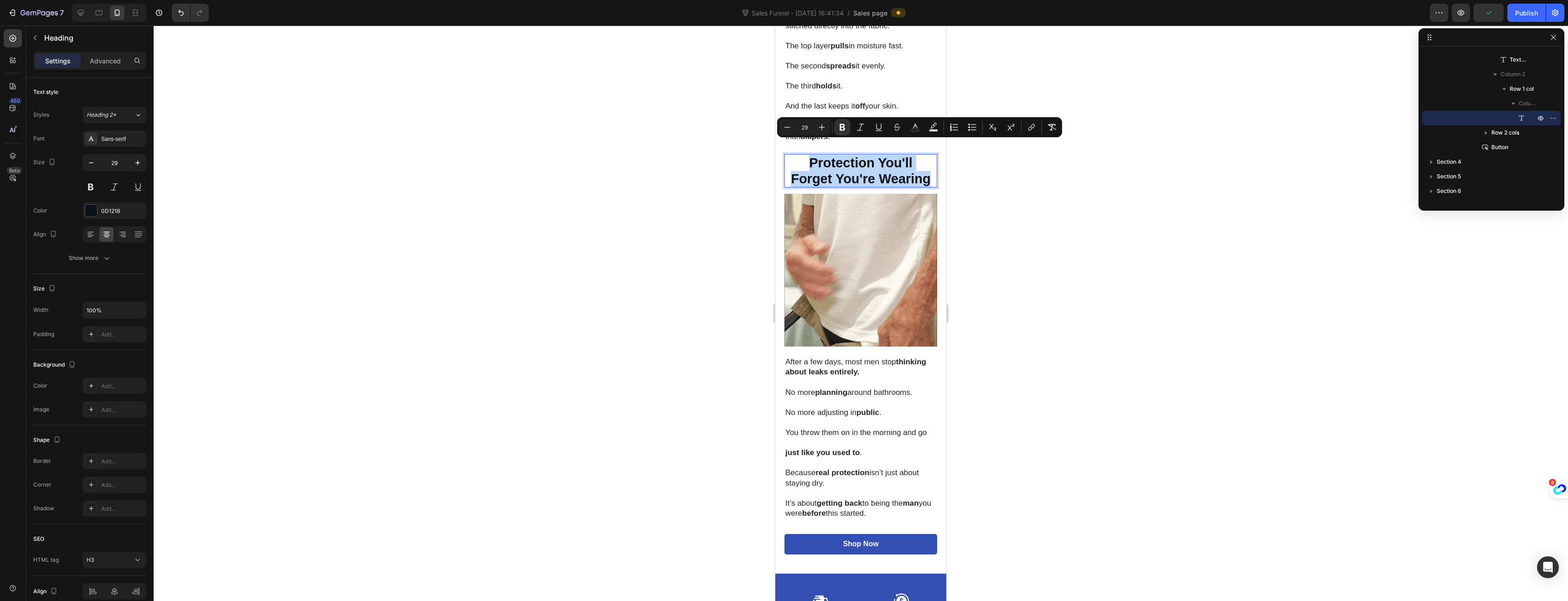
drag, startPoint x: 925, startPoint y: 168, endPoint x: 808, endPoint y: 154, distance: 117.8
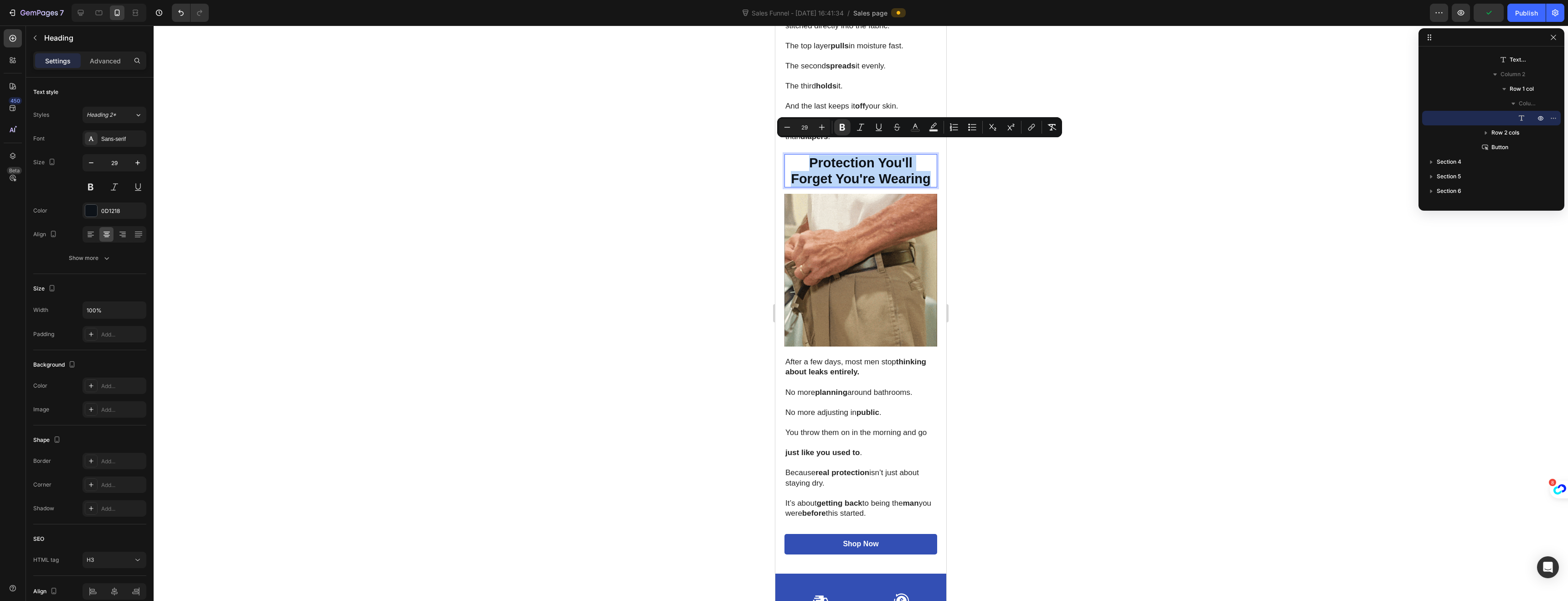
click at [808, 155] on p "Protection You'll Forget You're Wearing" at bounding box center [861, 171] width 151 height 32
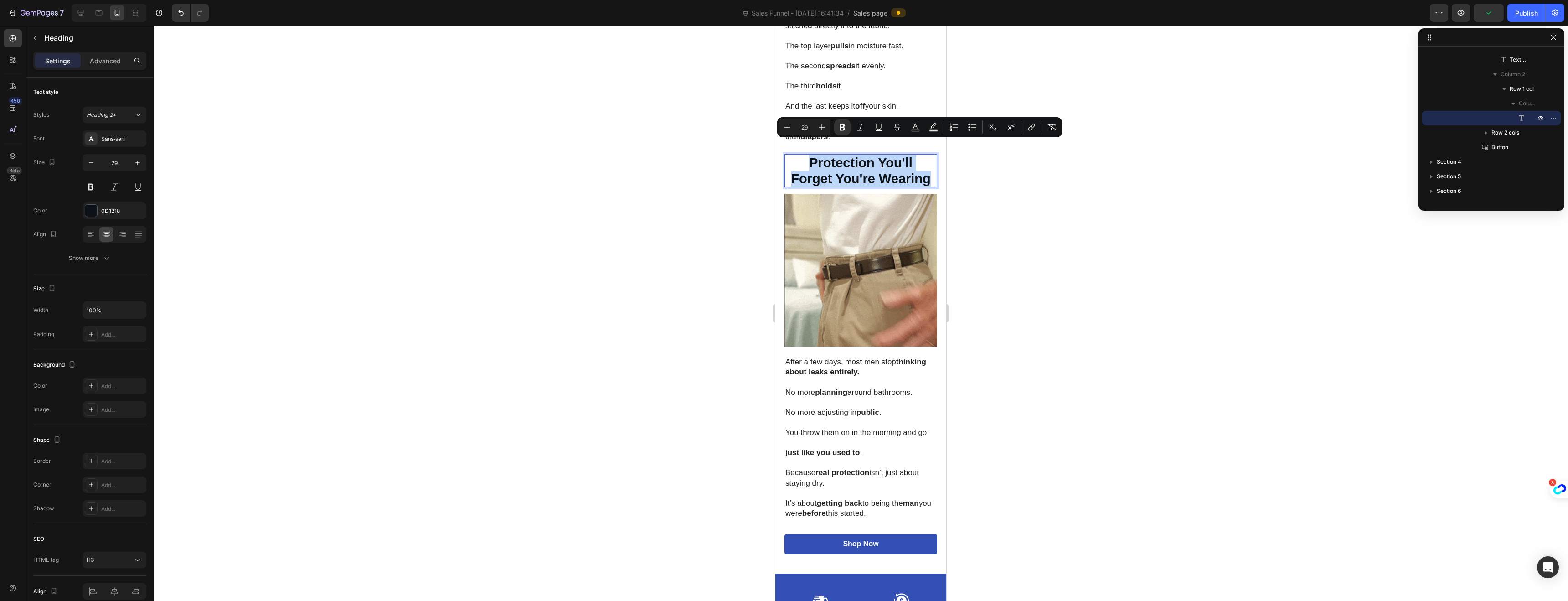
copy p "Protection You'll Forget You're Wearing"
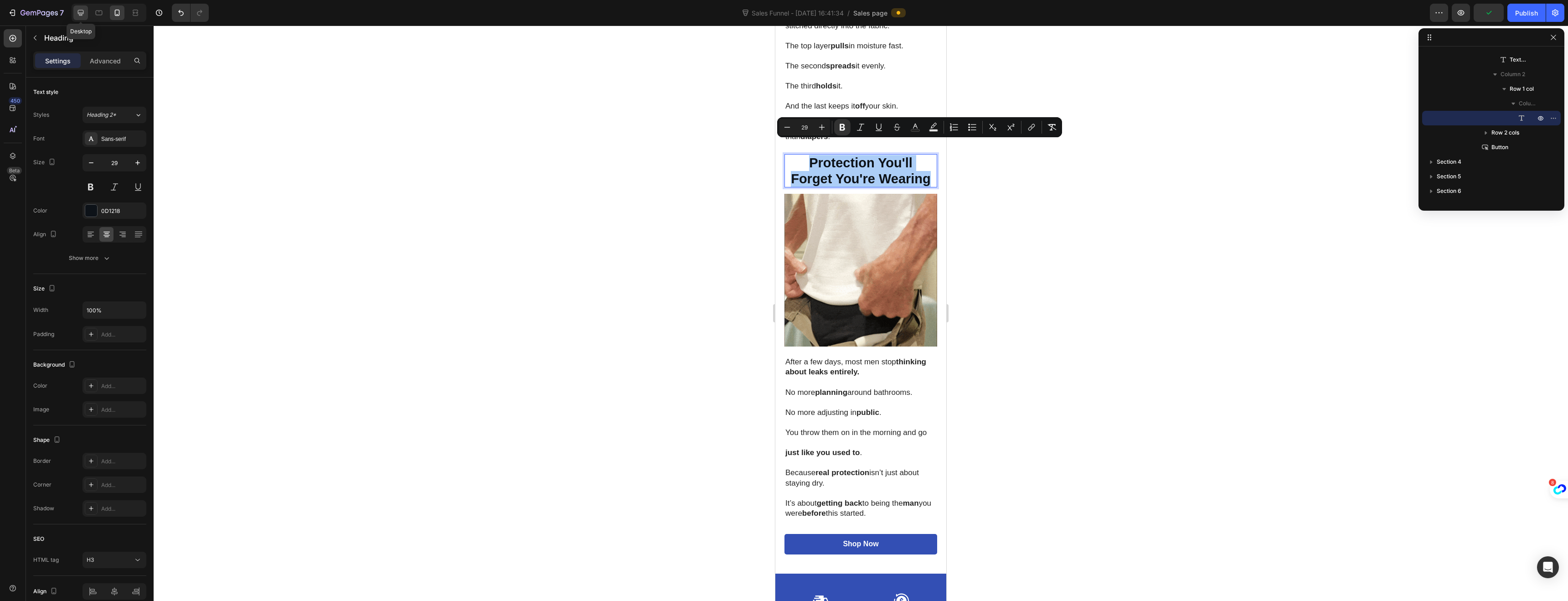
click at [80, 12] on icon at bounding box center [80, 12] width 9 height 9
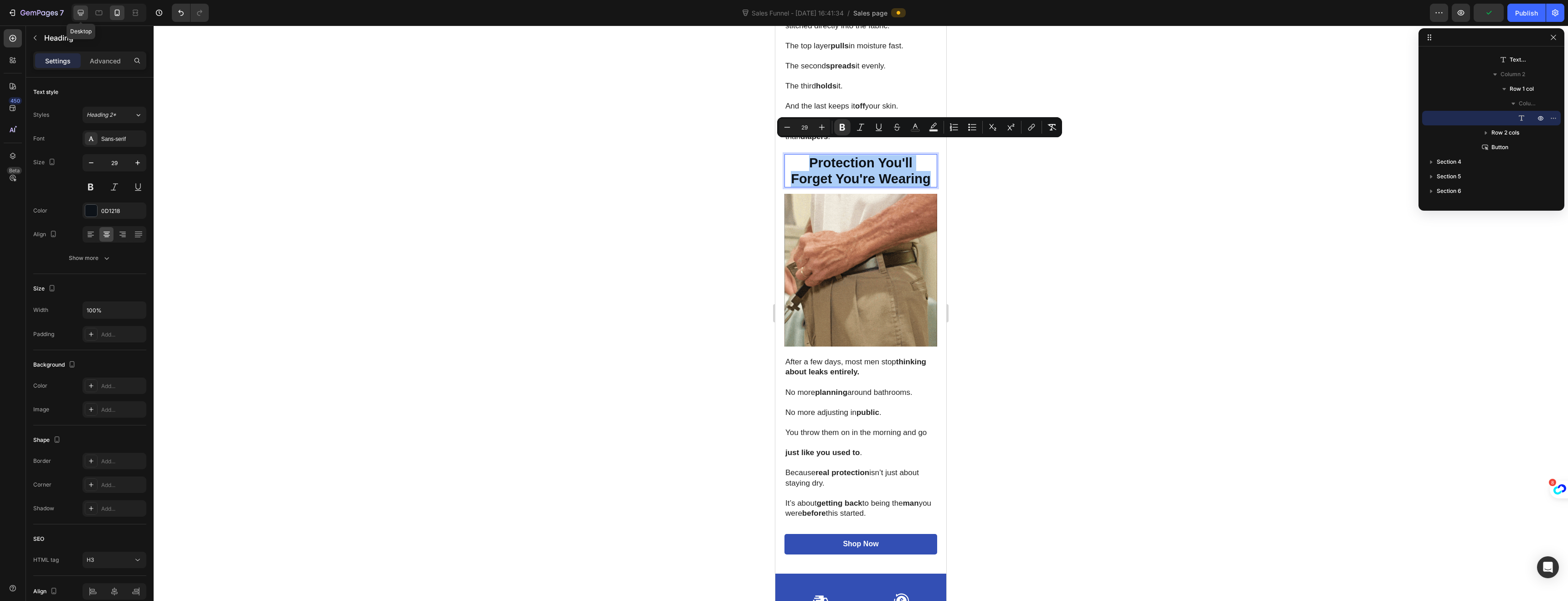
type input "28"
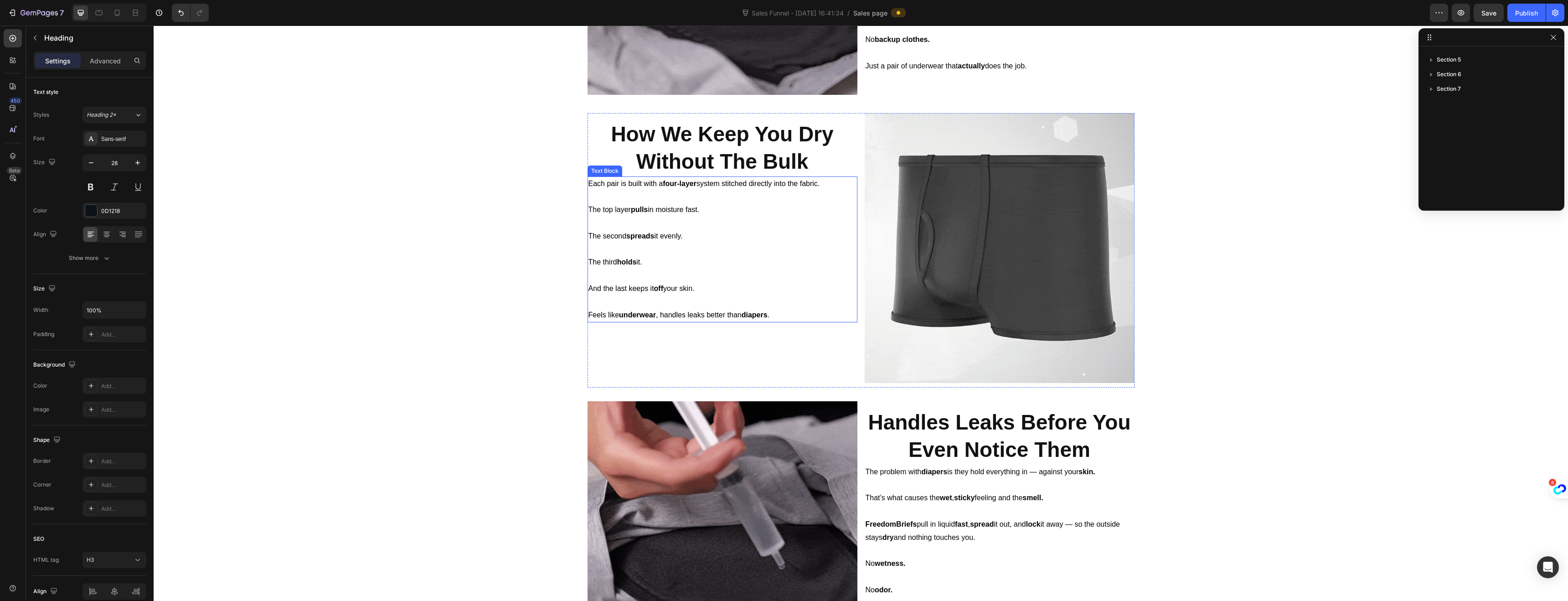
scroll to position [1089, 0]
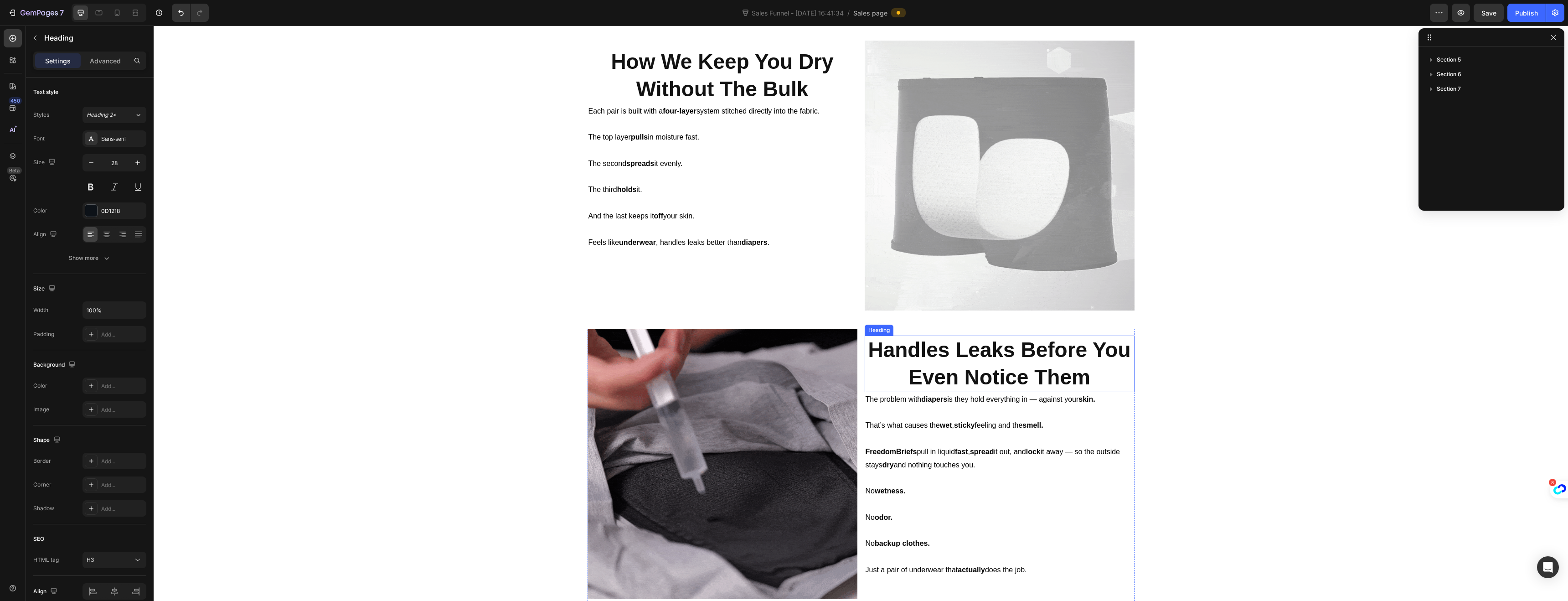
click at [1071, 372] on strong "Handles Leaks Before You Even Notice Them" at bounding box center [999, 363] width 262 height 51
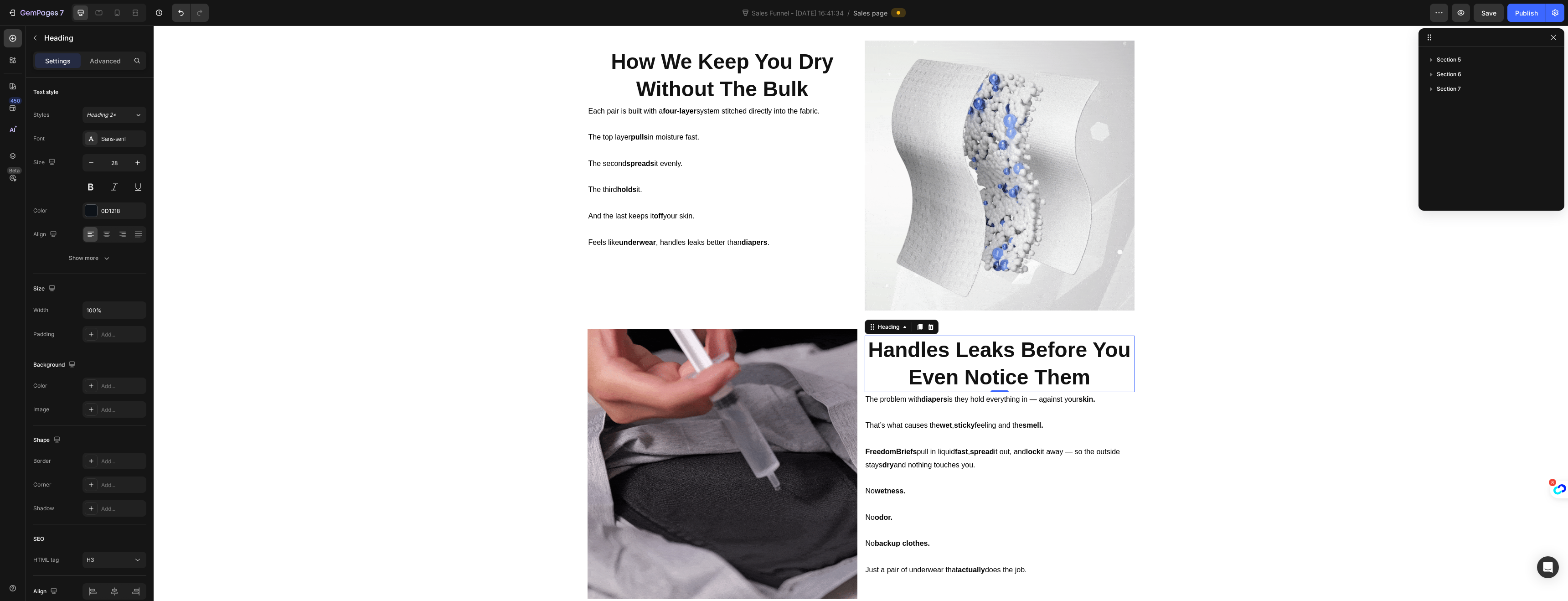
scroll to position [1615, 0]
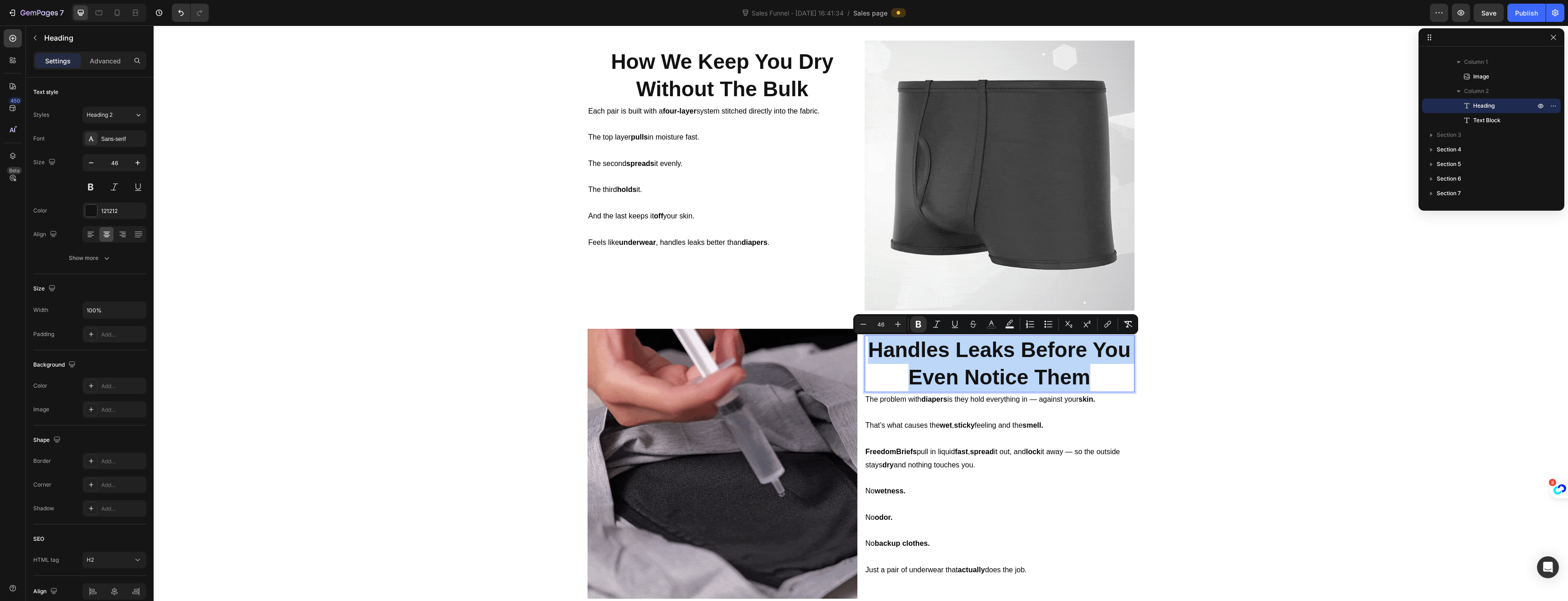
drag, startPoint x: 1088, startPoint y: 374, endPoint x: 868, endPoint y: 354, distance: 220.9
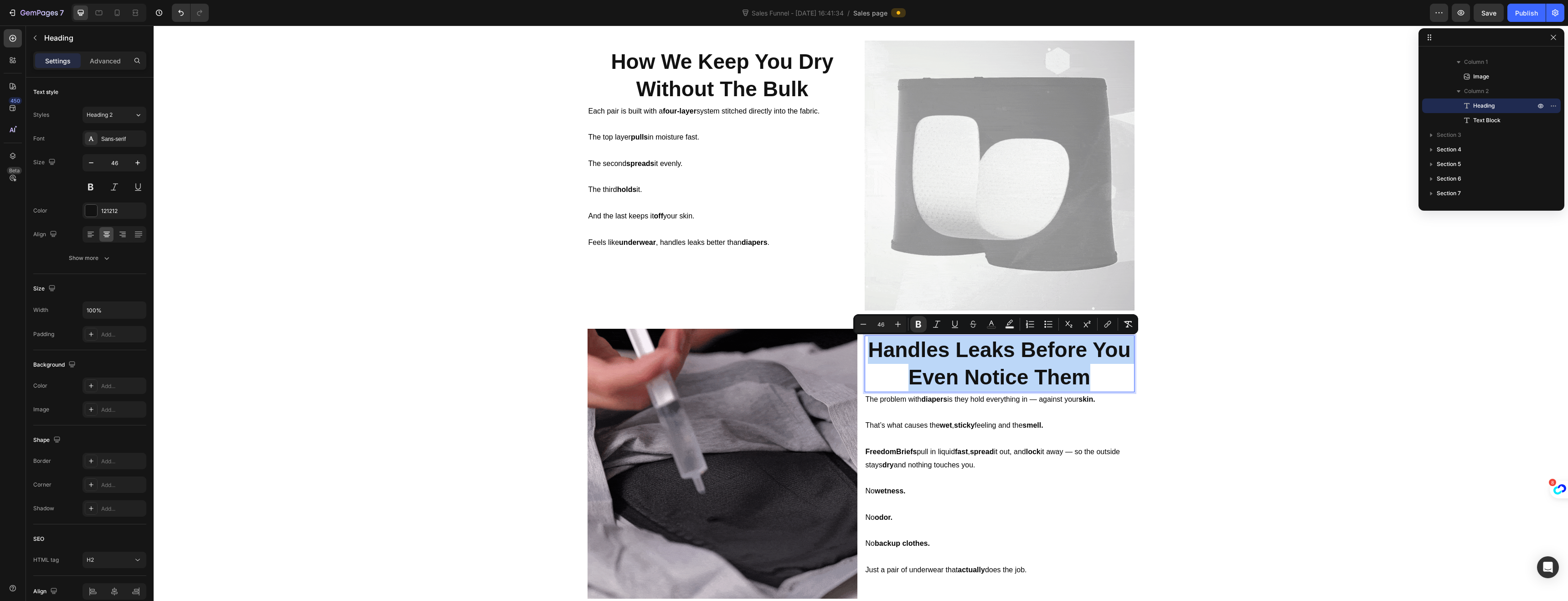
click at [868, 354] on p "Handles Leaks Before You Even Notice Them" at bounding box center [1000, 364] width 268 height 55
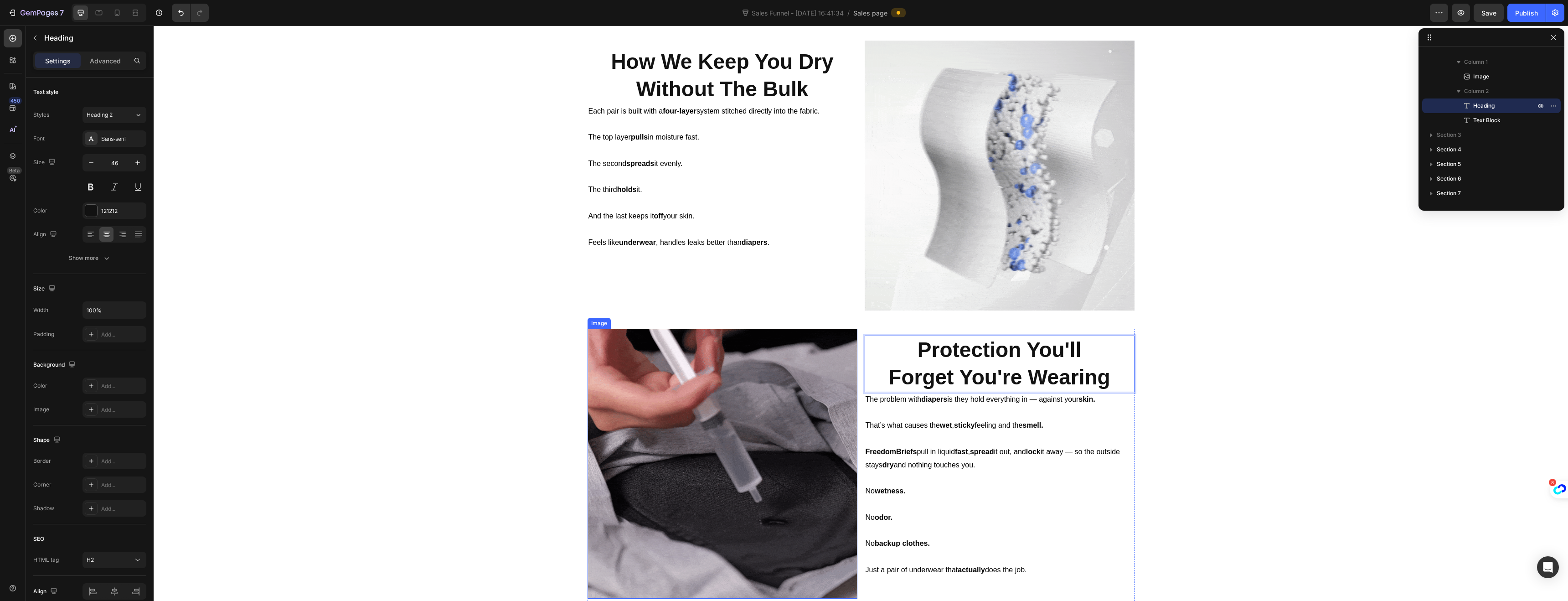
click at [697, 395] on img at bounding box center [722, 464] width 270 height 270
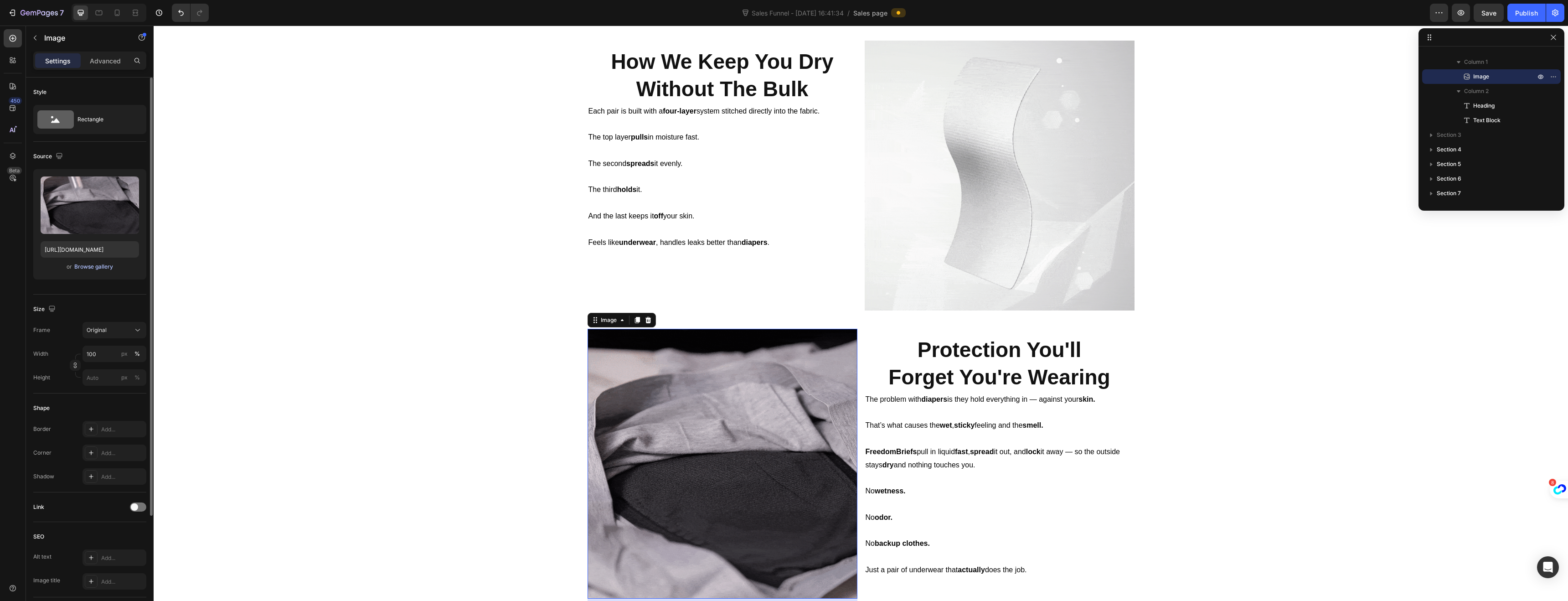
click at [91, 268] on div "Browse gallery" at bounding box center [93, 267] width 38 height 8
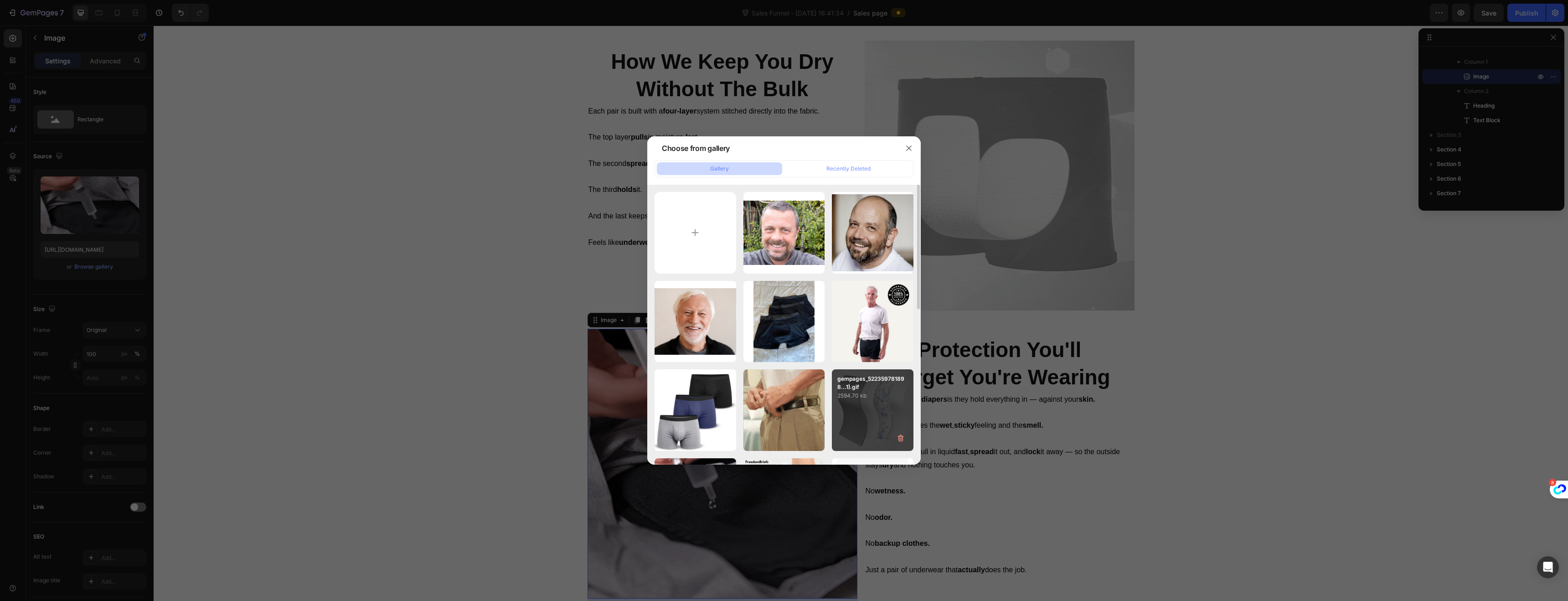
scroll to position [80, 0]
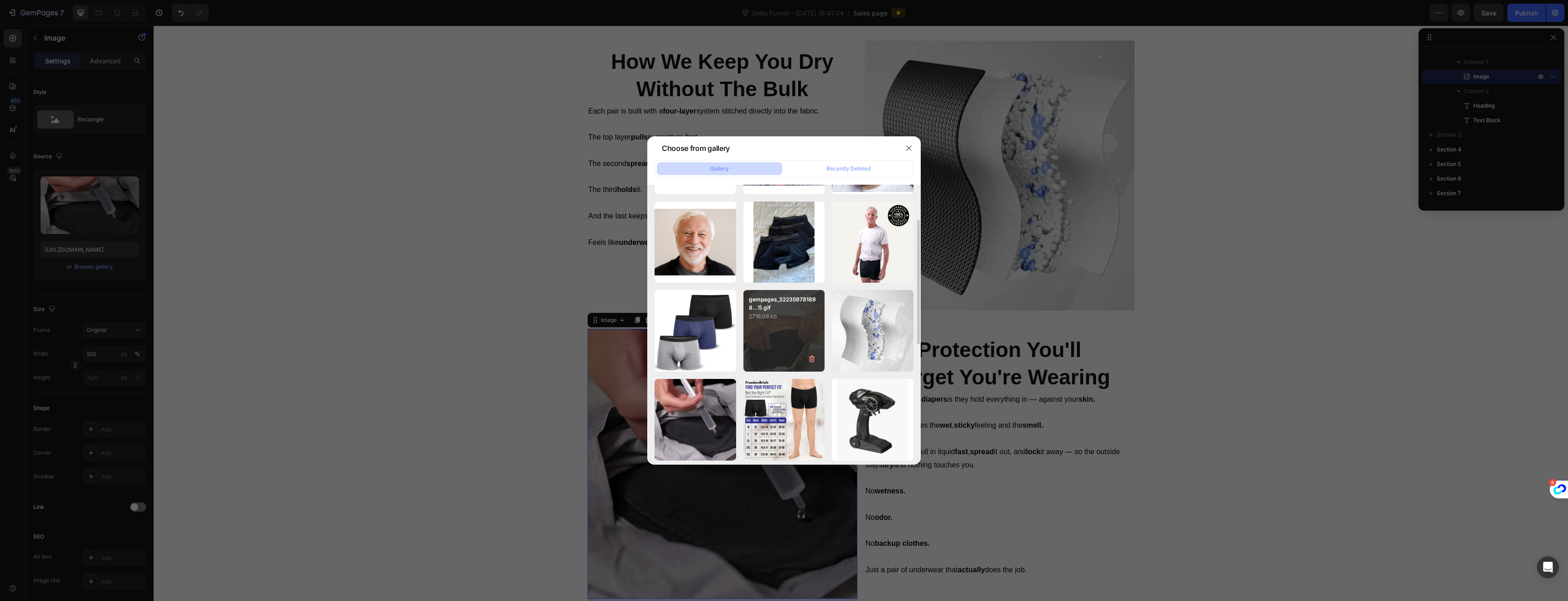
click at [793, 322] on div "gempages_522359781898...1).gif 2716.08 kb" at bounding box center [784, 330] width 82 height 82
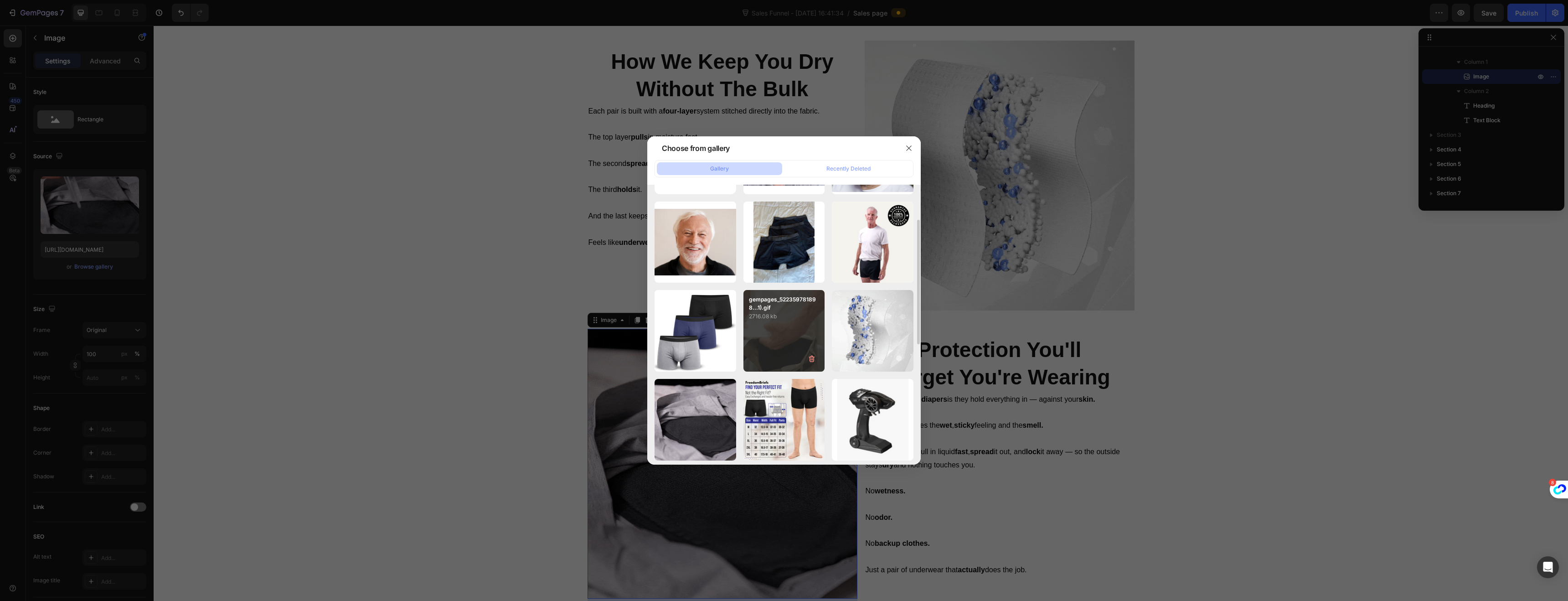
type input "https://cdn.shopify.com/s/files/1/0730/8922/0844/files/gempages_581829009462002…"
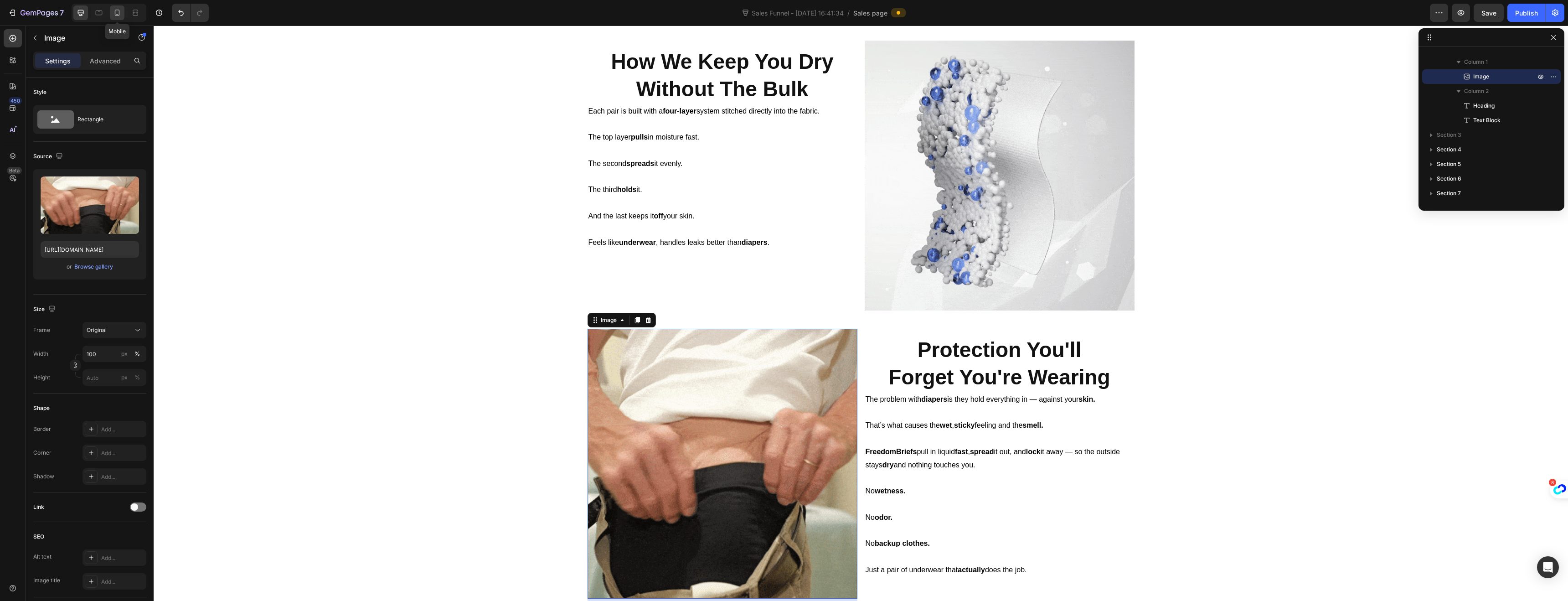
click at [119, 16] on icon at bounding box center [117, 12] width 9 height 9
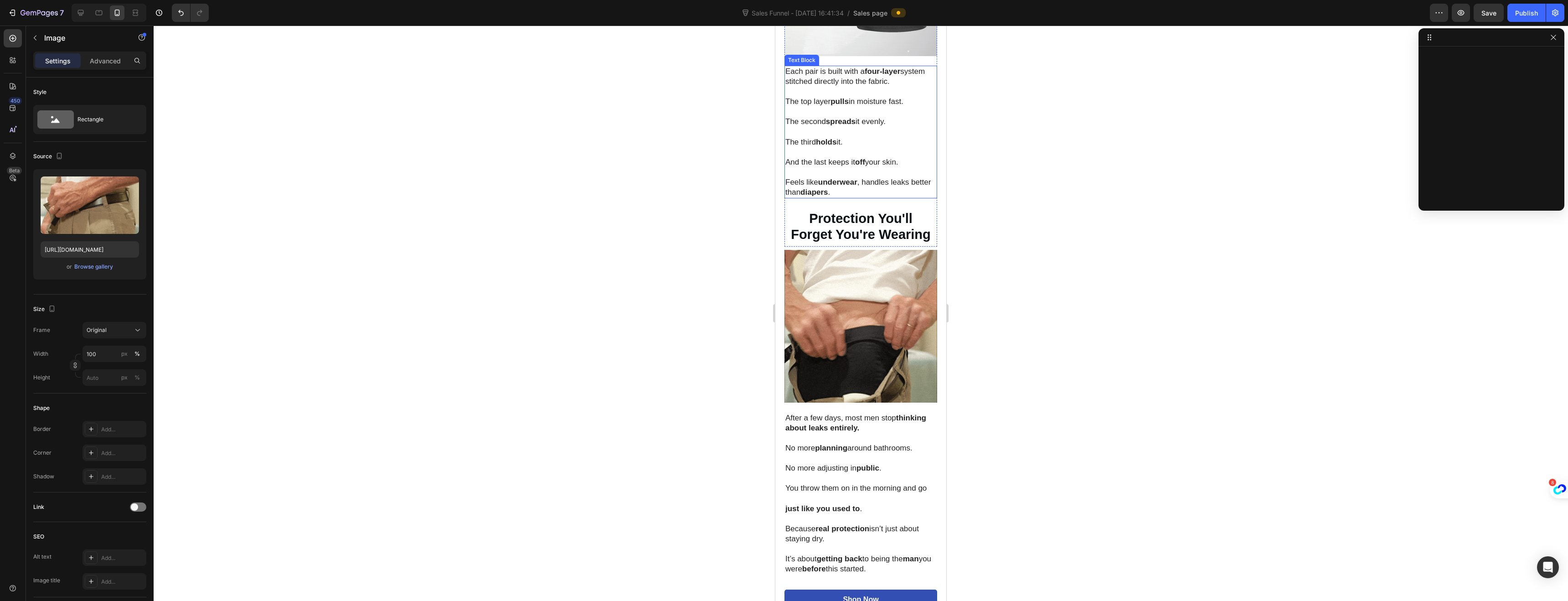
scroll to position [1325, 0]
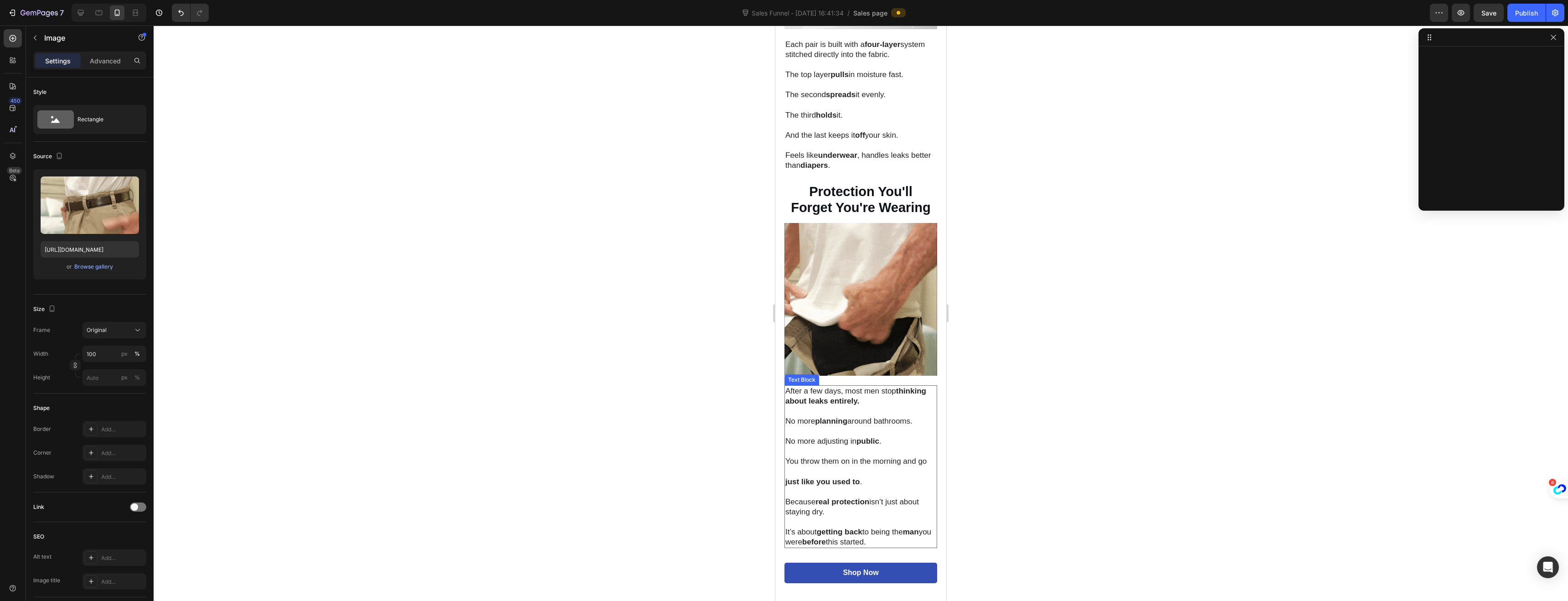
click at [783, 372] on div "⁠⁠⁠⁠⁠⁠⁠ Handles Leaks Before You Even Notice Them Heading Shop Now Button Row I…" at bounding box center [860, 22] width 171 height 1161
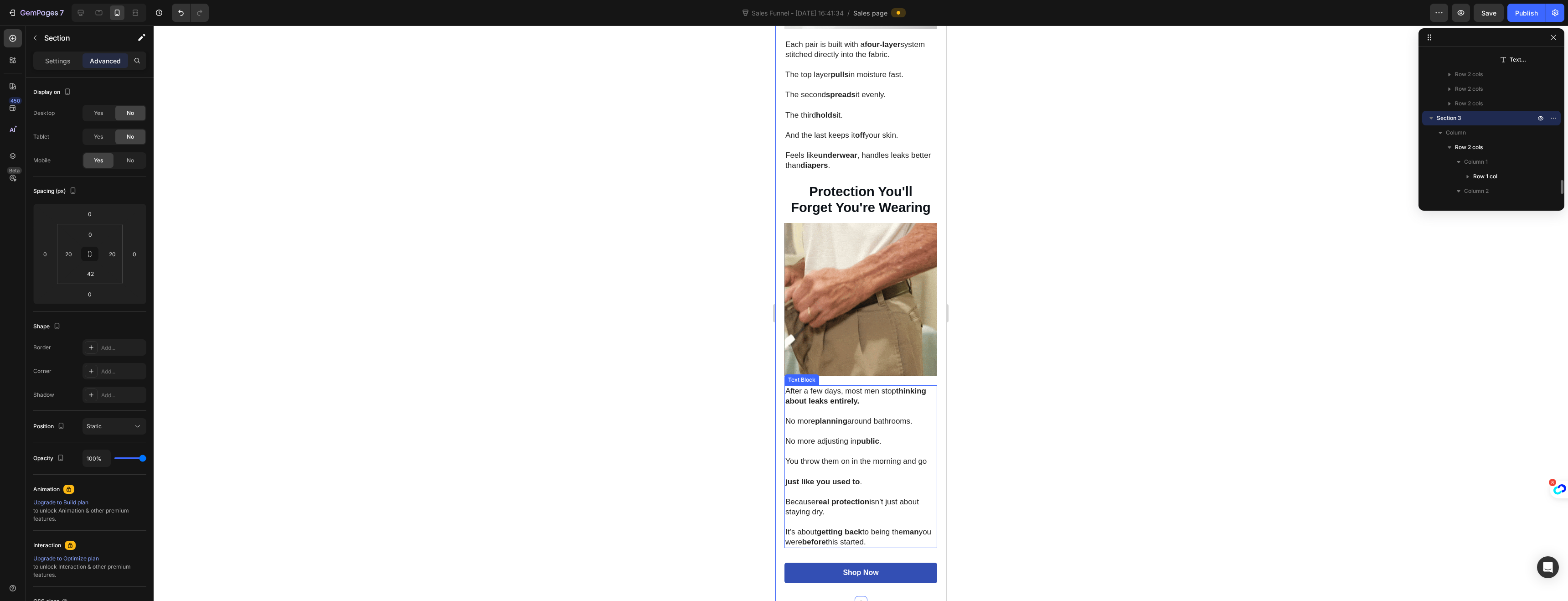
click at [788, 386] on p "After a few days, most men stop thinking about leaks entirely." at bounding box center [861, 396] width 151 height 20
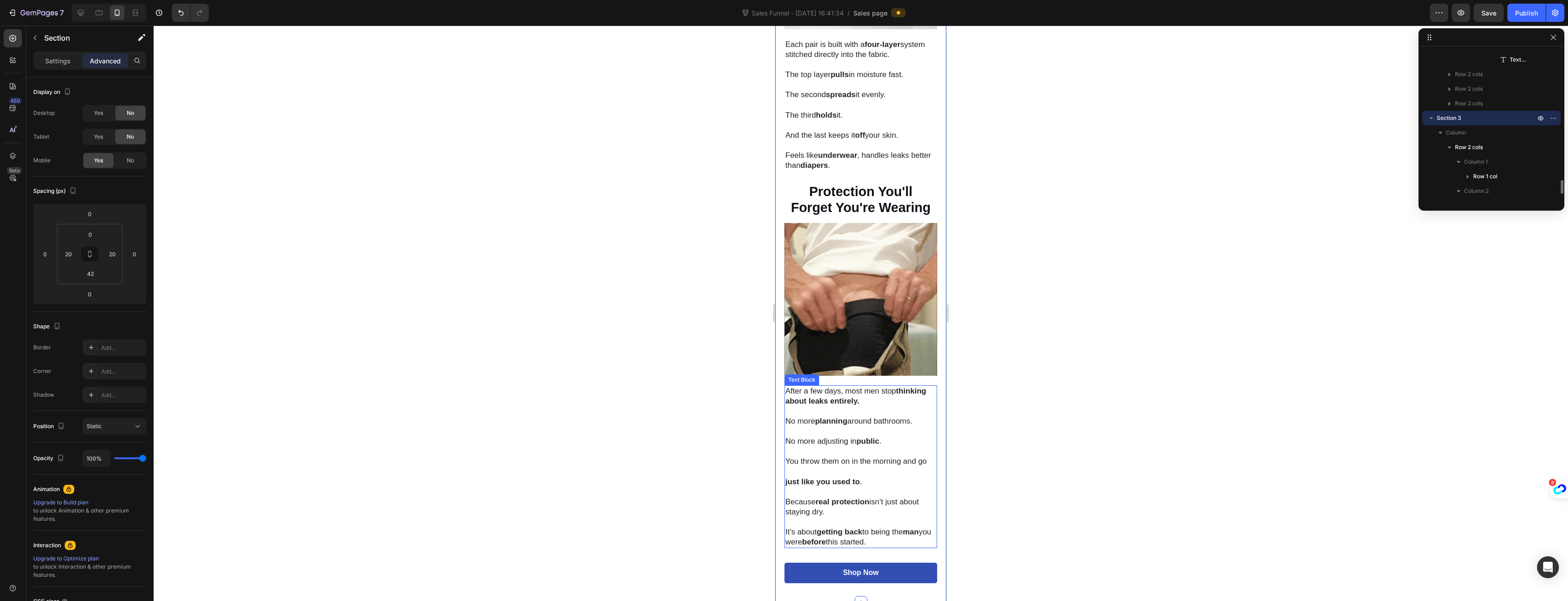
scroll to position [1644, 0]
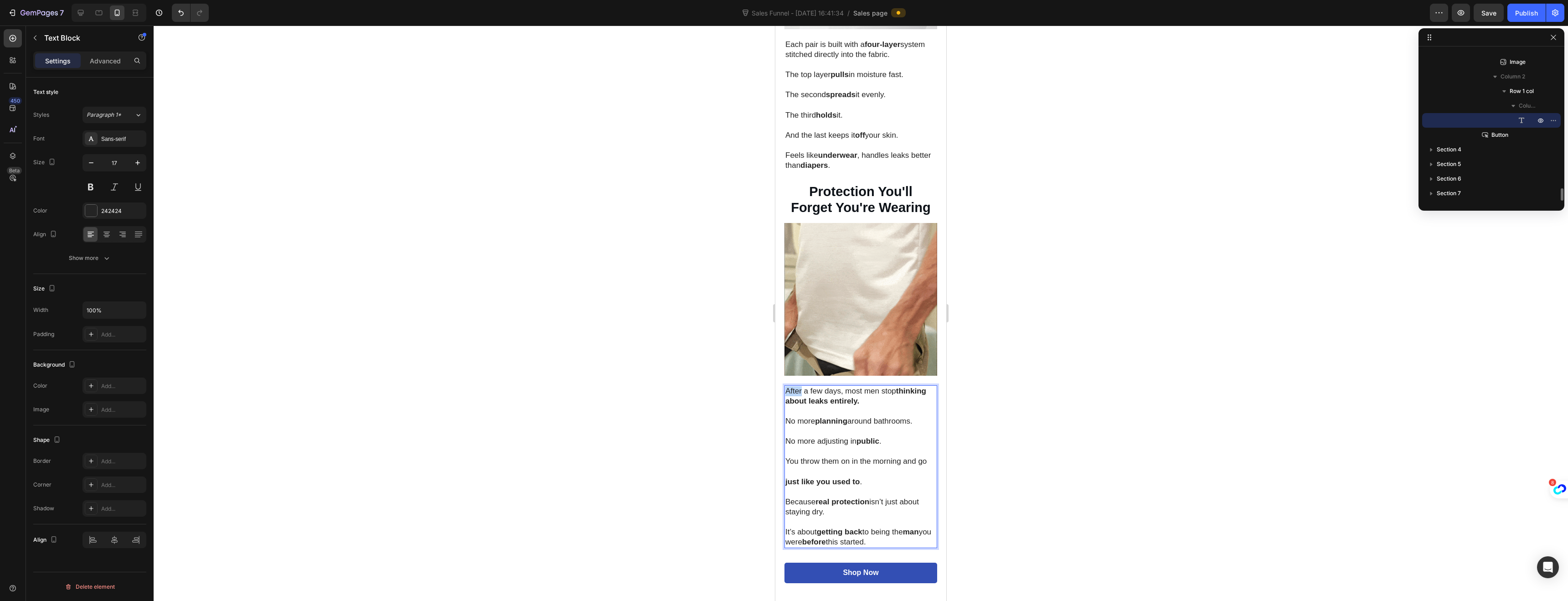
click at [788, 386] on p "After a few days, most men stop thinking about leaks entirely." at bounding box center [861, 396] width 151 height 20
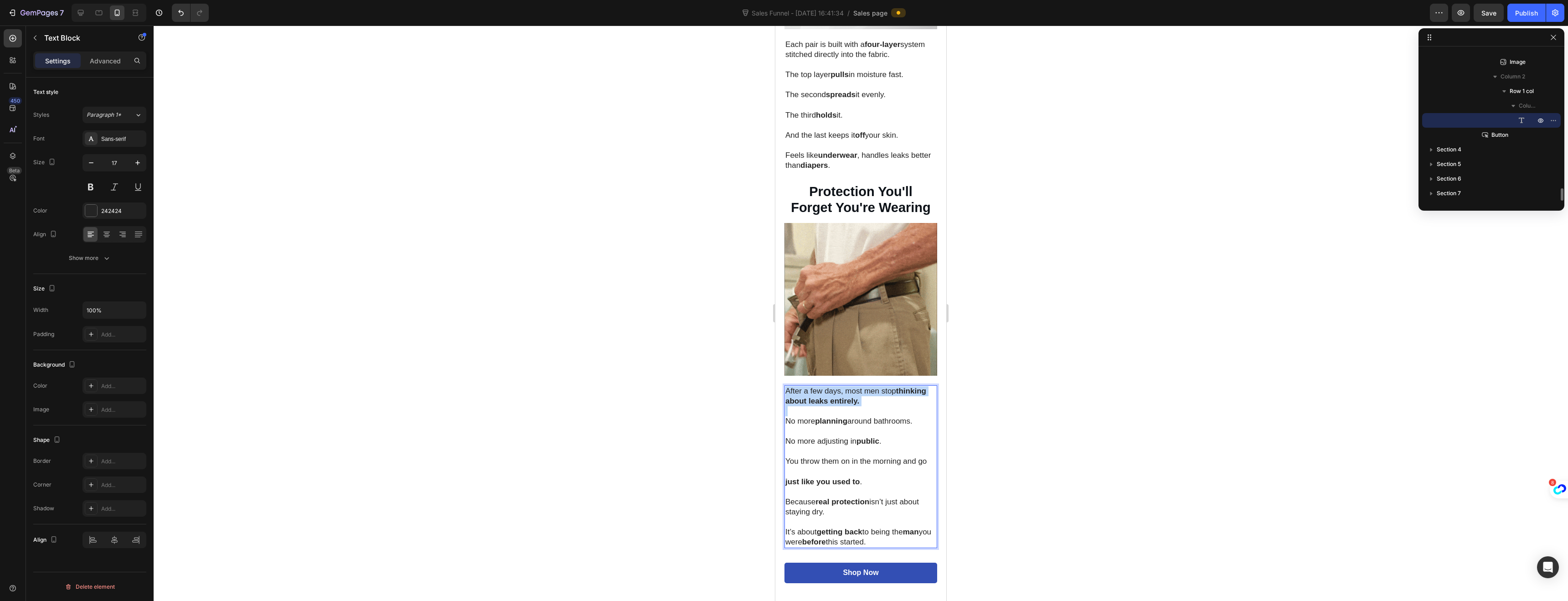
click at [788, 386] on p "After a few days, most men stop thinking about leaks entirely." at bounding box center [861, 396] width 151 height 20
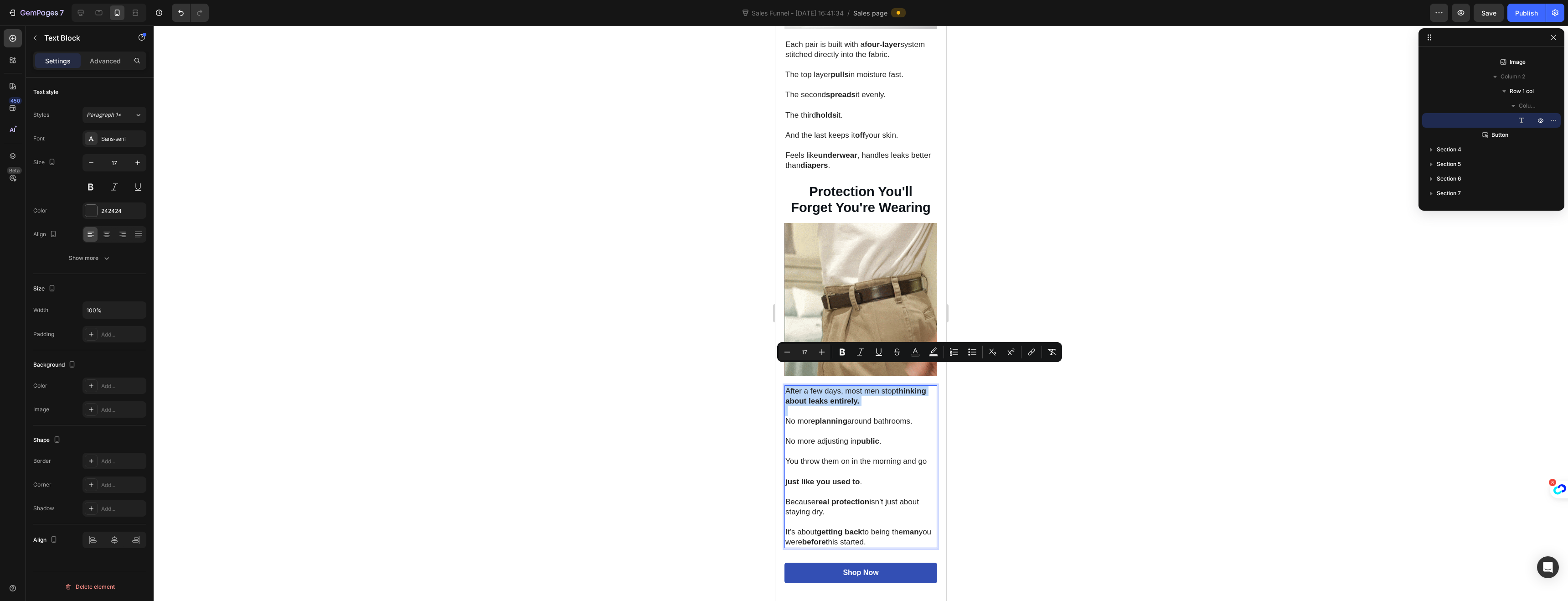
click at [787, 386] on p "After a few days, most men stop thinking about leaks entirely." at bounding box center [861, 396] width 151 height 20
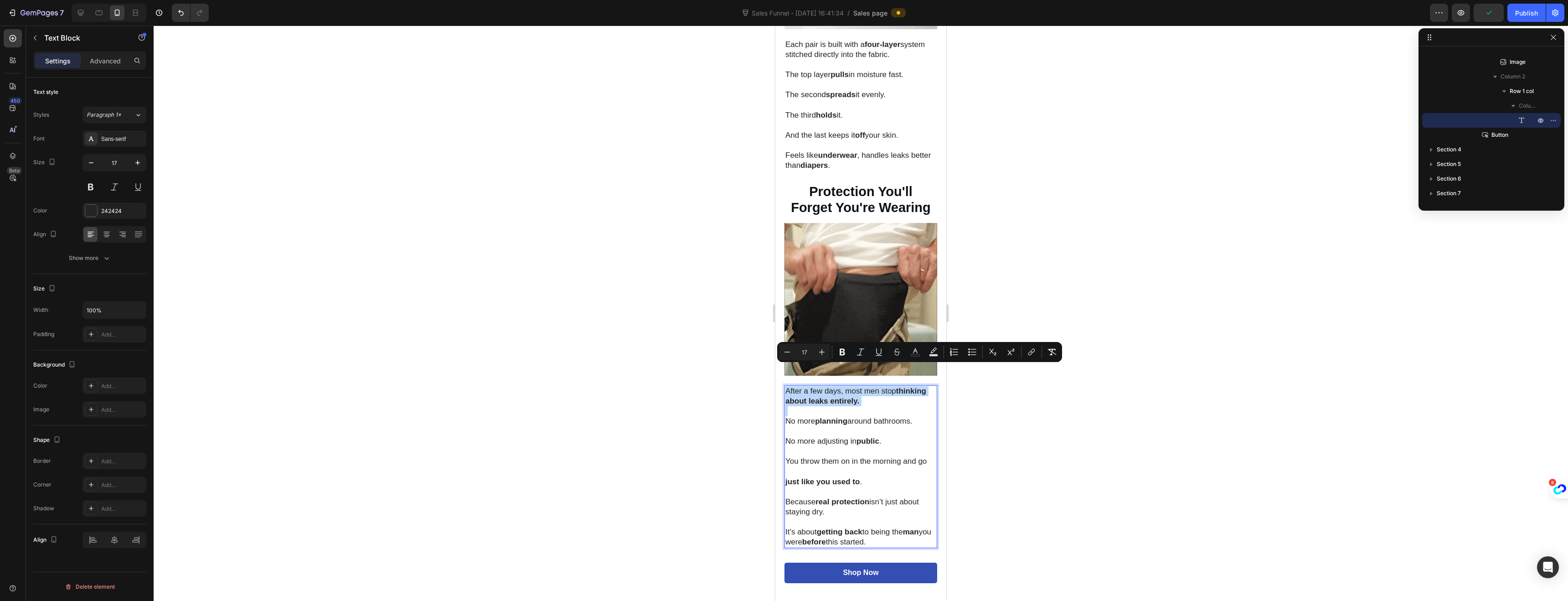
drag, startPoint x: 787, startPoint y: 371, endPoint x: 901, endPoint y: 521, distance: 188.4
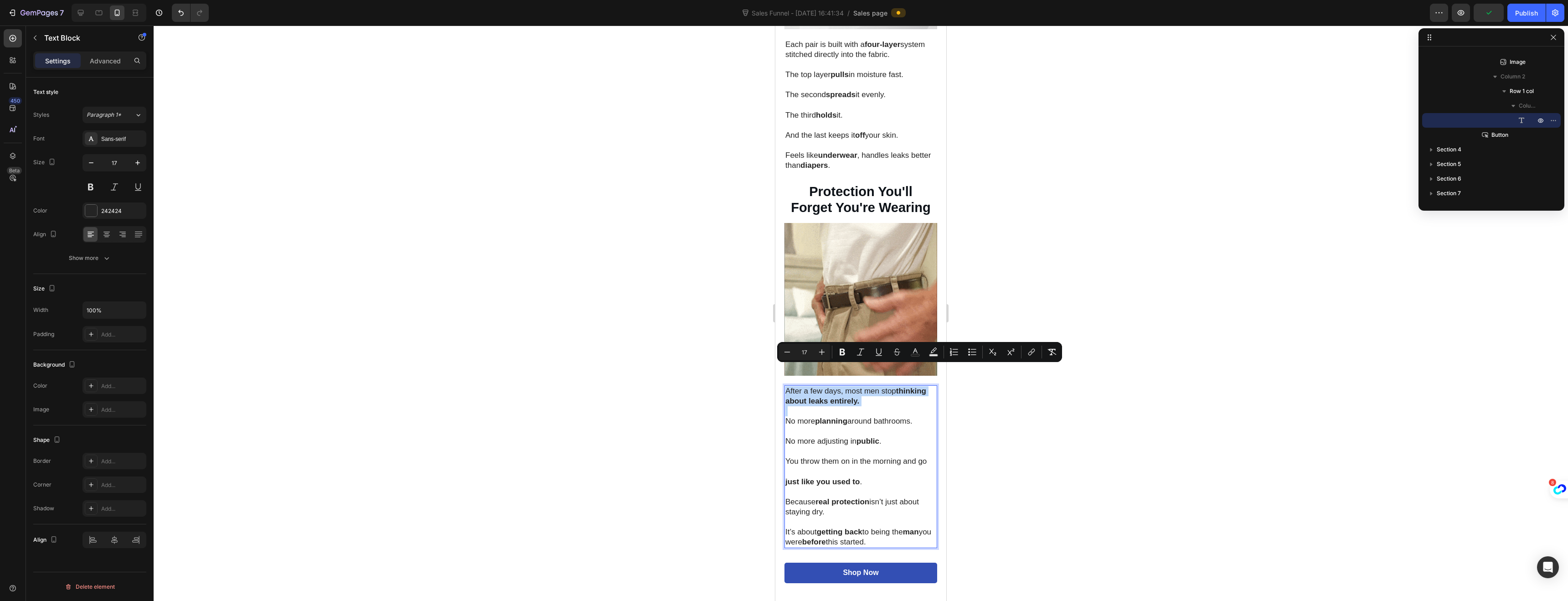
click at [901, 521] on div "After a few days, most men stop thinking about leaks entirely. No more planning…" at bounding box center [861, 467] width 152 height 163
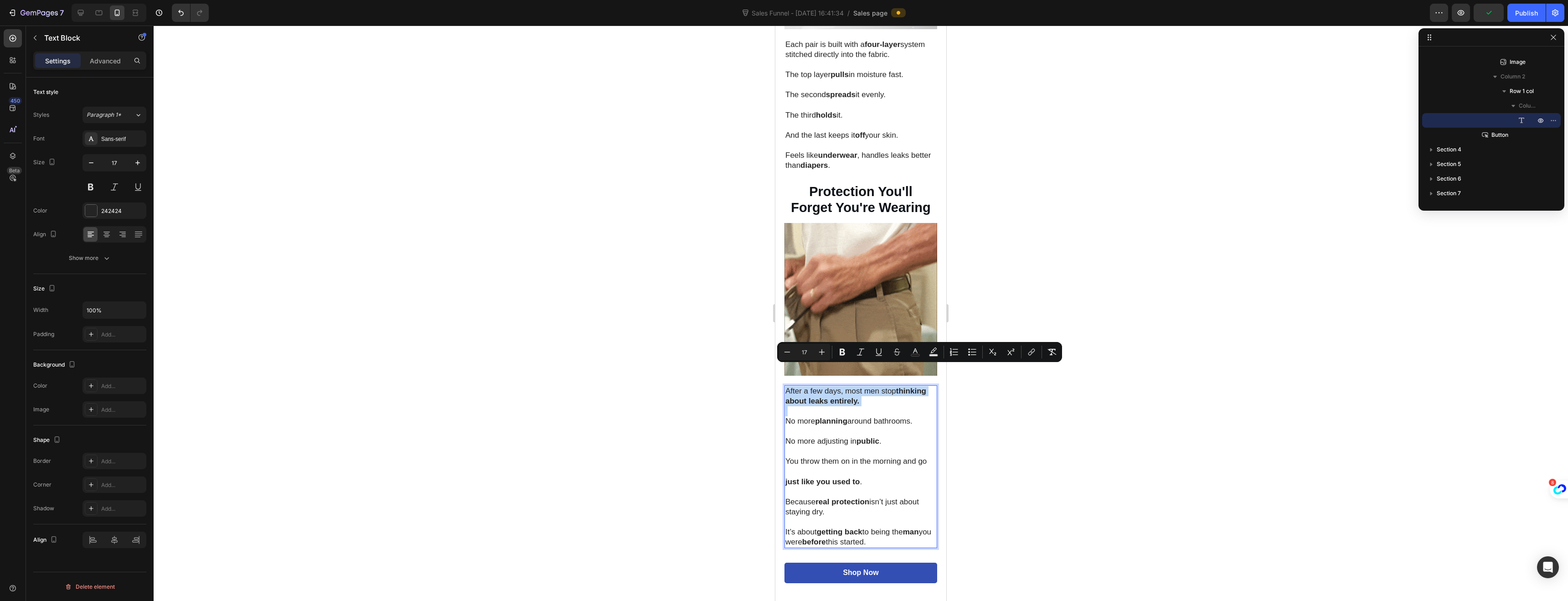
copy div "After a few days, most men stop thinking about leaks entirely. No more planning…"
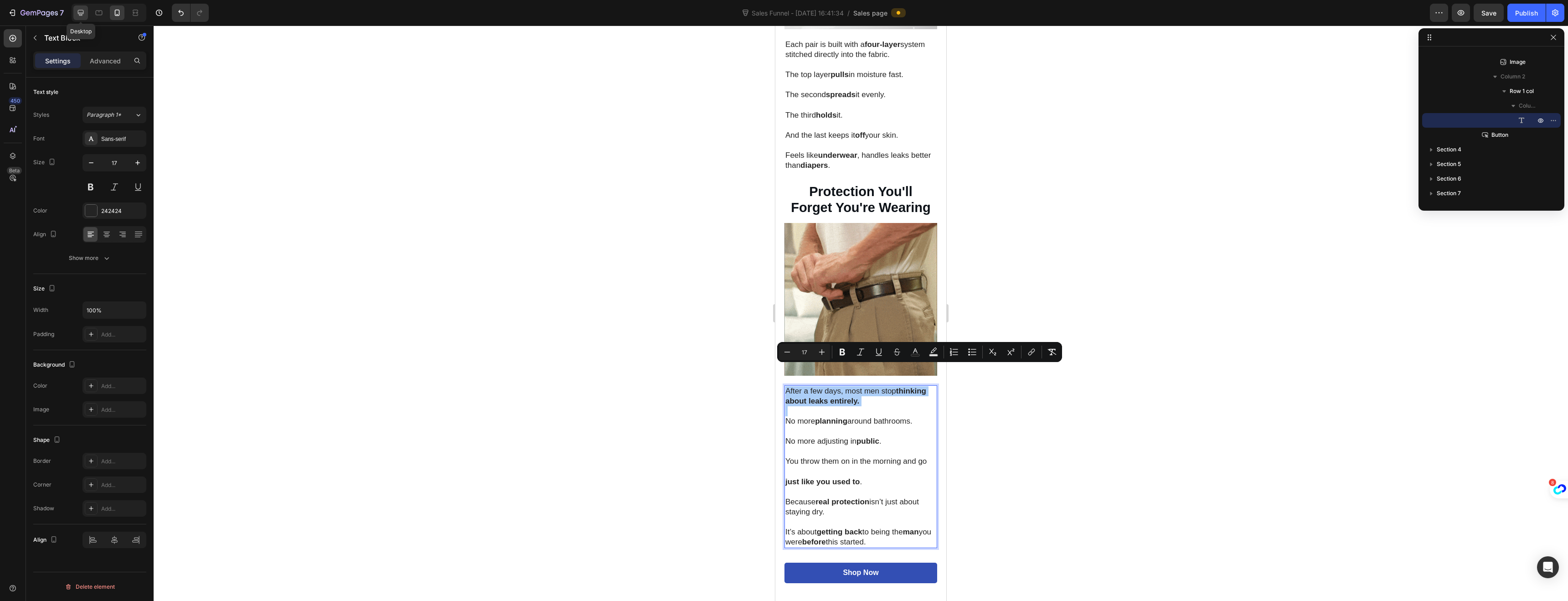
click at [80, 16] on icon at bounding box center [80, 12] width 9 height 9
type input "16"
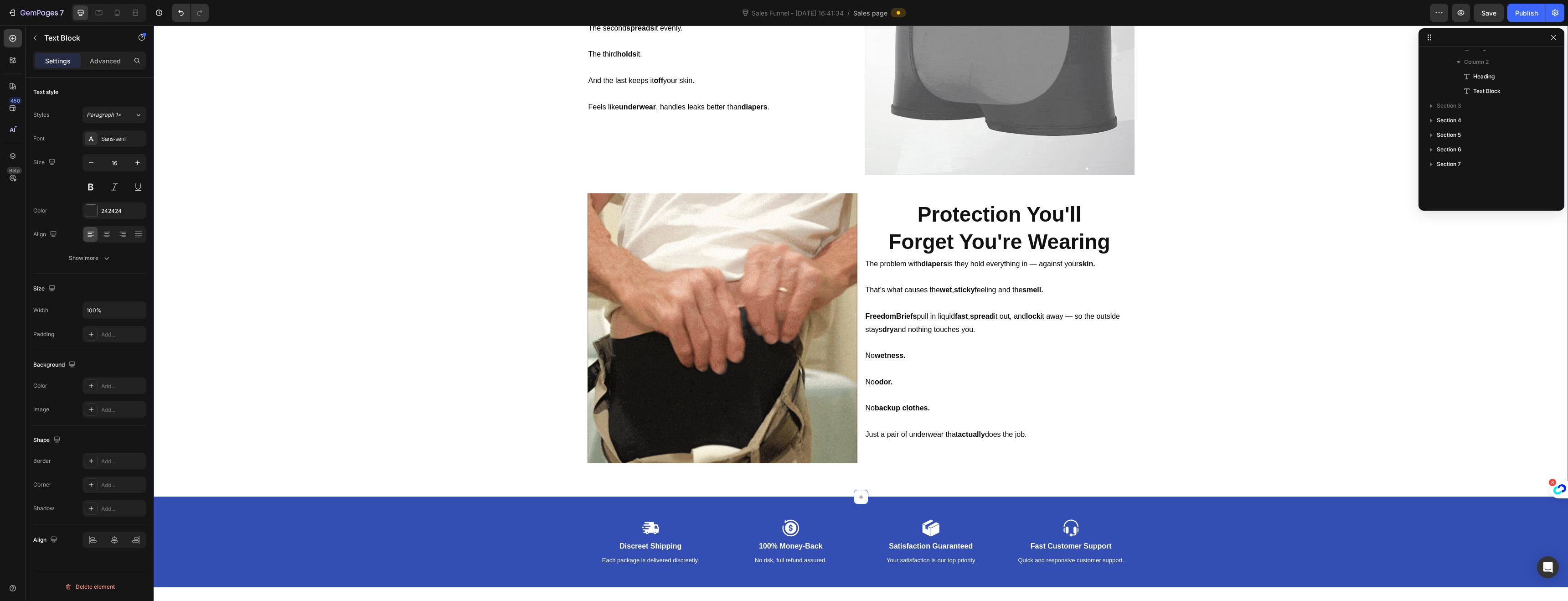
scroll to position [1310, 0]
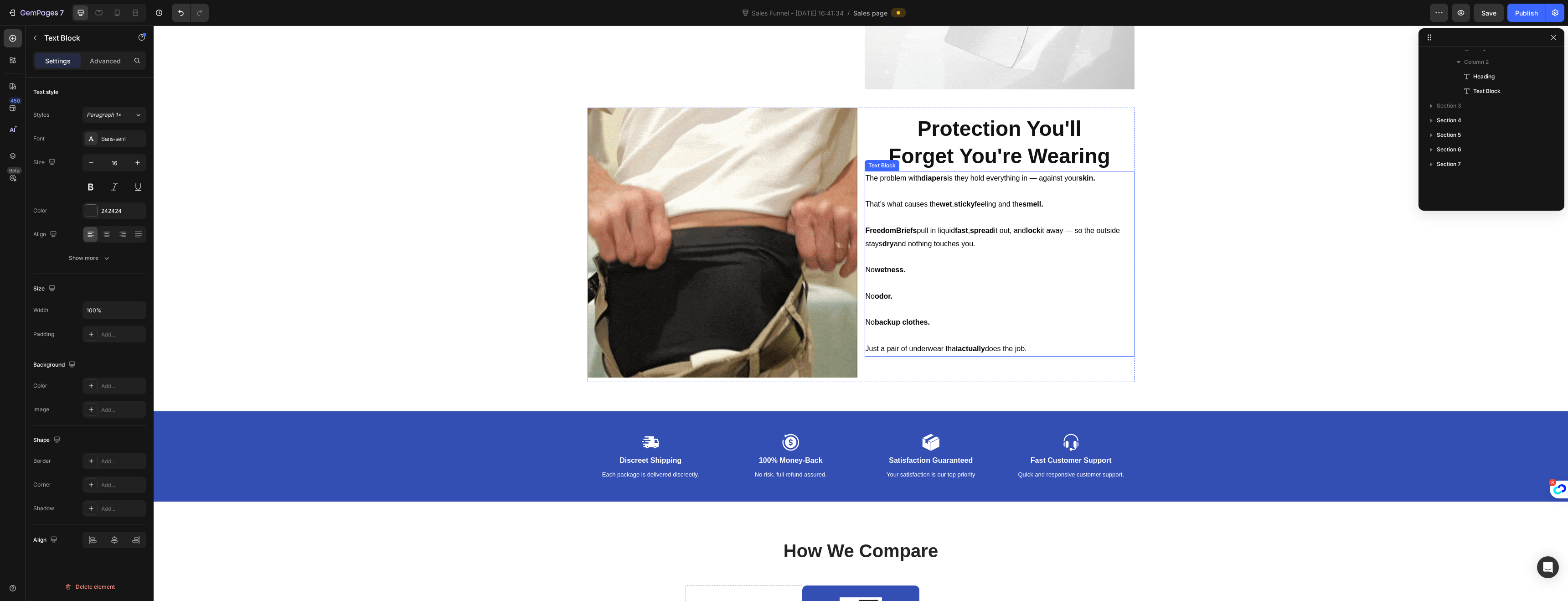
click at [1030, 350] on p "Just a pair of underwear that actually does the job." at bounding box center [1000, 349] width 268 height 13
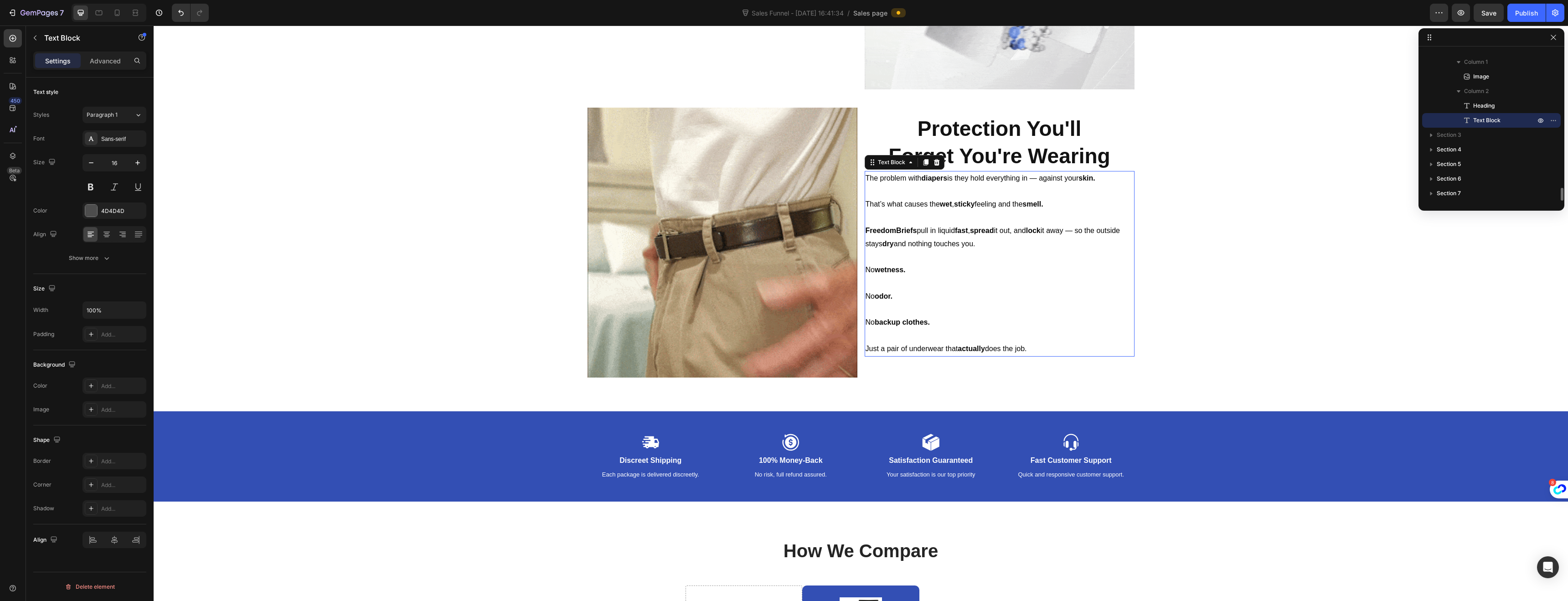
scroll to position [1615, 0]
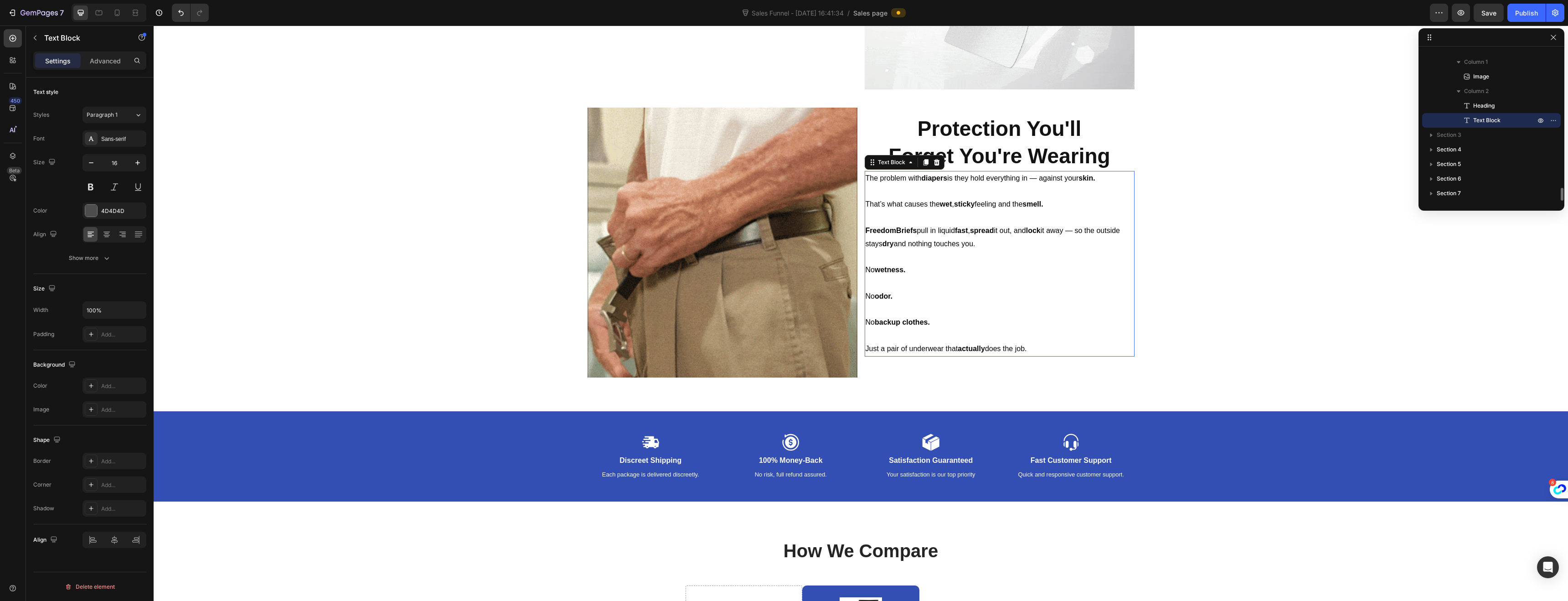
click at [1030, 350] on p "Just a pair of underwear that actually does the job." at bounding box center [1000, 349] width 268 height 13
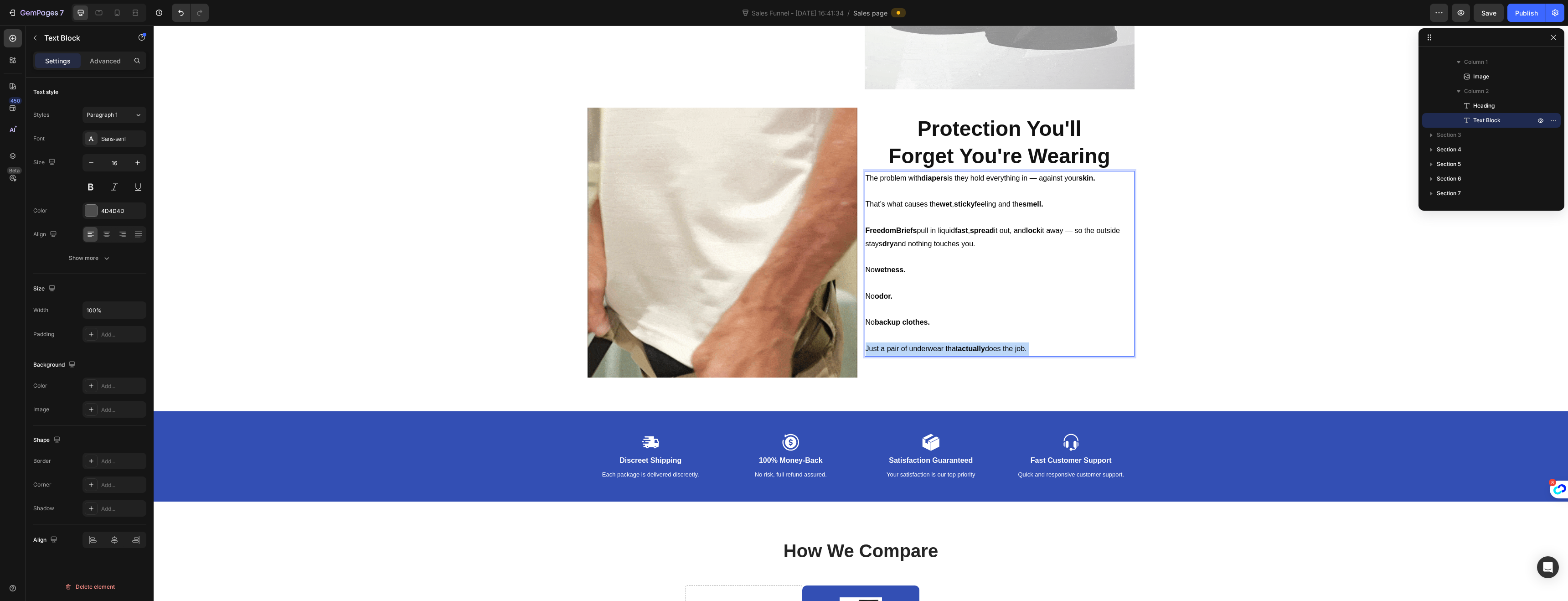
drag, startPoint x: 1033, startPoint y: 348, endPoint x: 981, endPoint y: 337, distance: 53.2
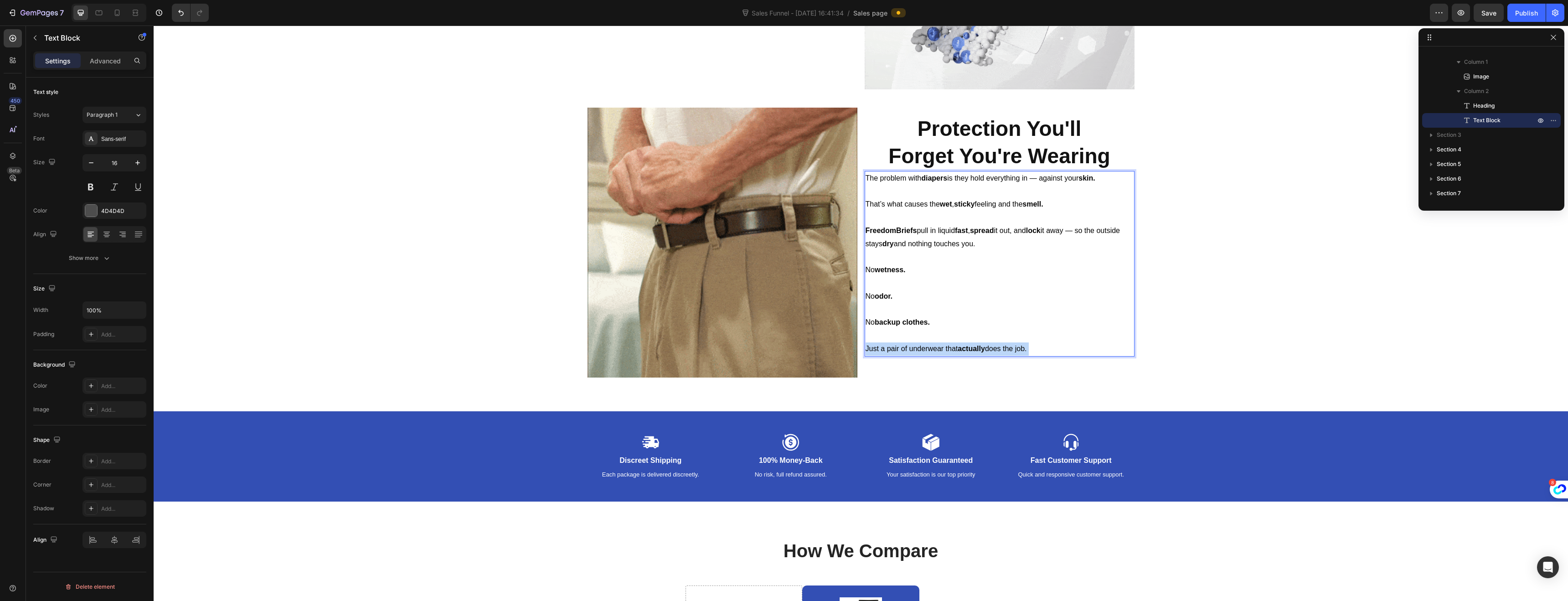
click at [973, 336] on div "The problem with diapers is they hold everything in — against your skin. That’s…" at bounding box center [999, 264] width 270 height 185
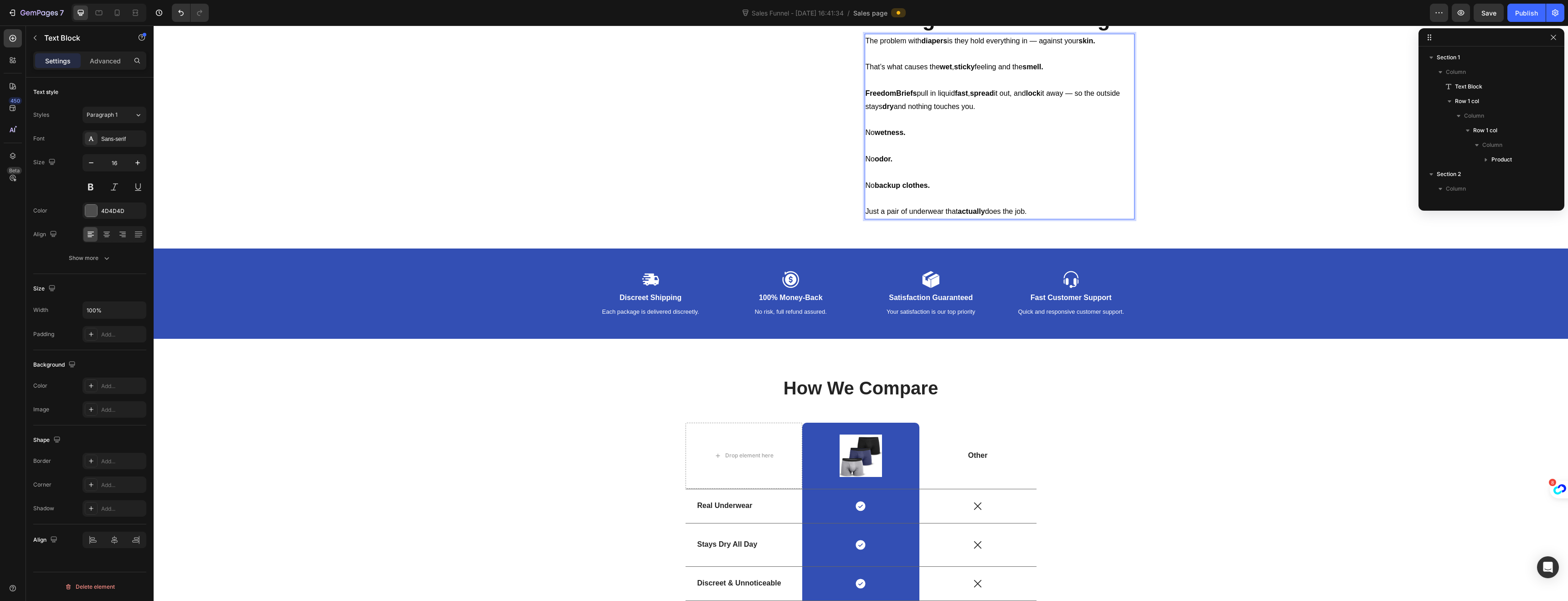
scroll to position [1615, 0]
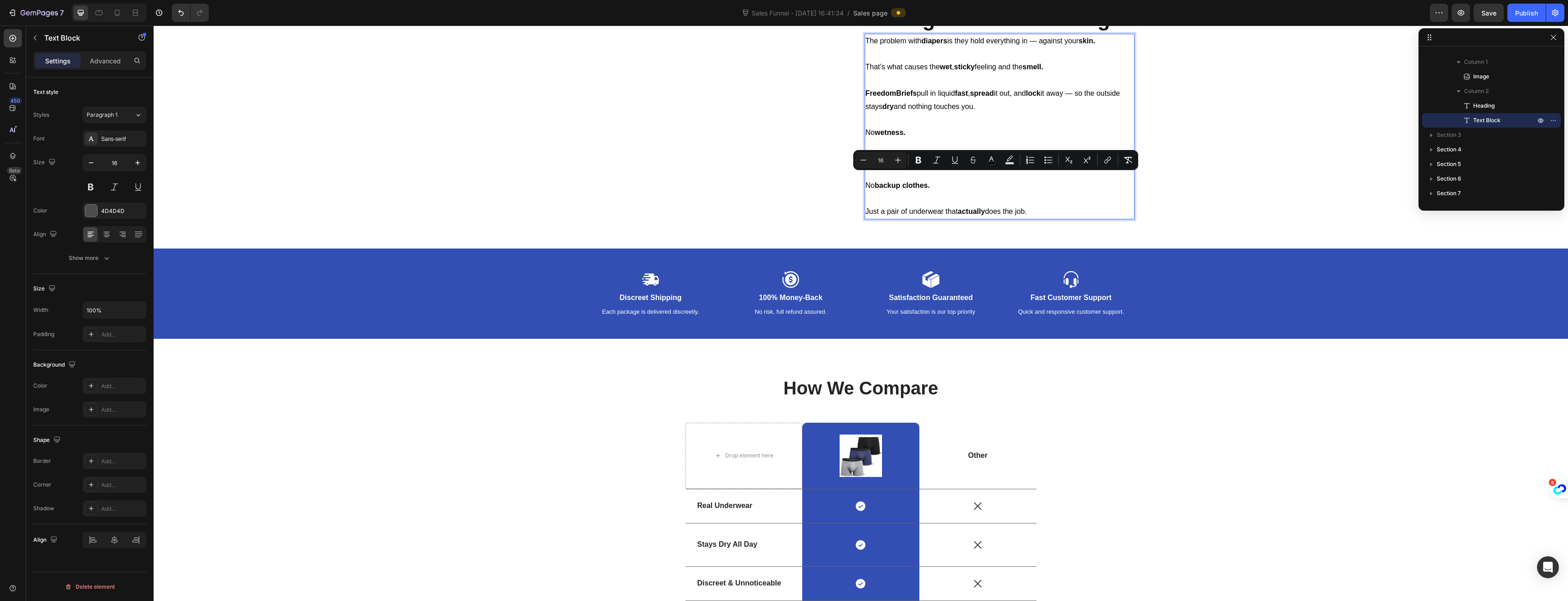
drag, startPoint x: 1028, startPoint y: 350, endPoint x: 863, endPoint y: 181, distance: 236.2
click at [864, 181] on div "The problem with diapers is they hold everything in — against your skin. That’s…" at bounding box center [999, 126] width 270 height 185
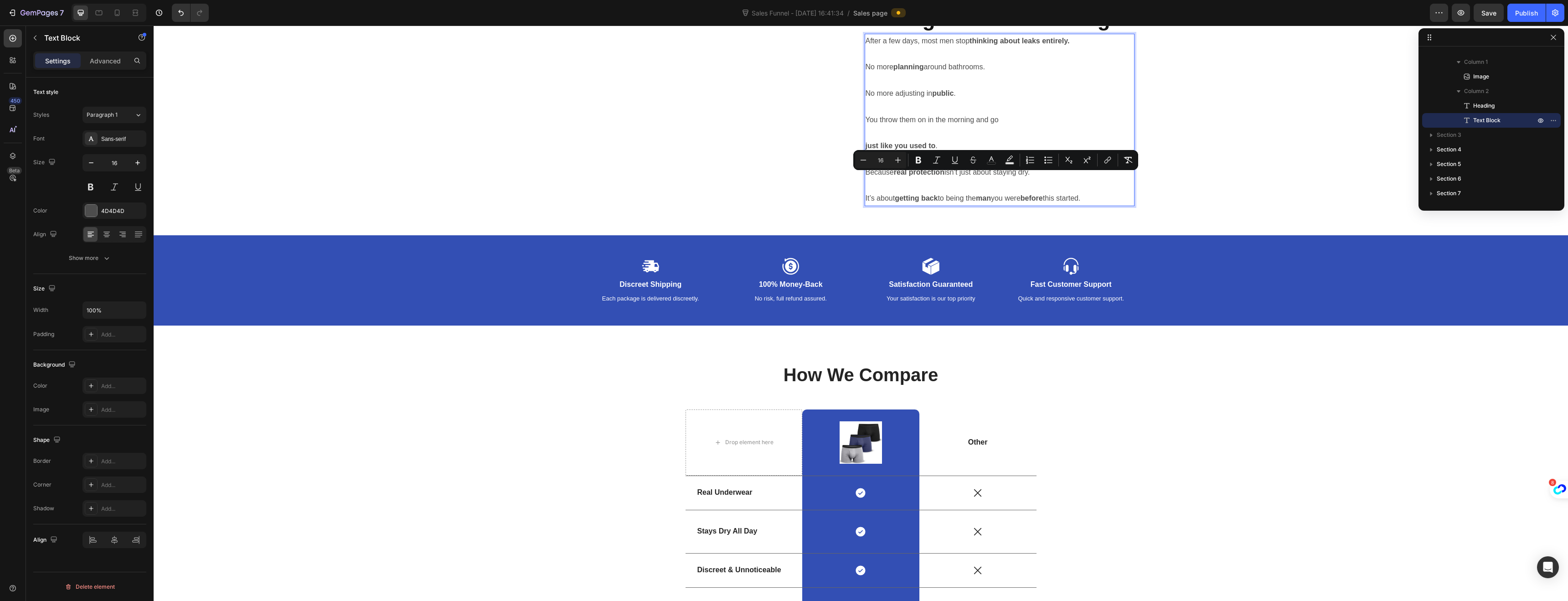
drag, startPoint x: 1092, startPoint y: 337, endPoint x: 864, endPoint y: 177, distance: 278.5
click at [864, 177] on div "After a few days, most men stop thinking about leaks entirely. No more planning…" at bounding box center [999, 120] width 270 height 172
click at [985, 157] on button "color" at bounding box center [991, 160] width 16 height 16
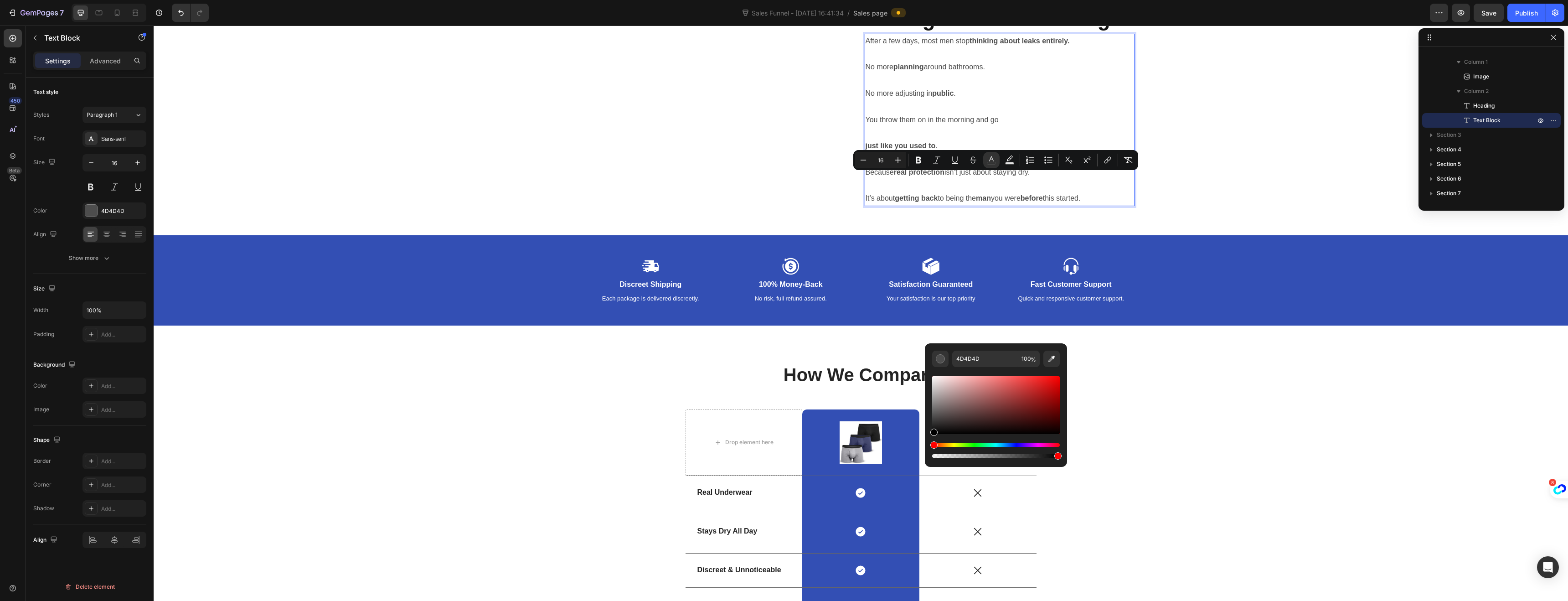
drag, startPoint x: 933, startPoint y: 424, endPoint x: 932, endPoint y: 434, distance: 10.0
click at [932, 434] on div "Editor contextual toolbar" at bounding box center [996, 405] width 128 height 58
type input "000000"
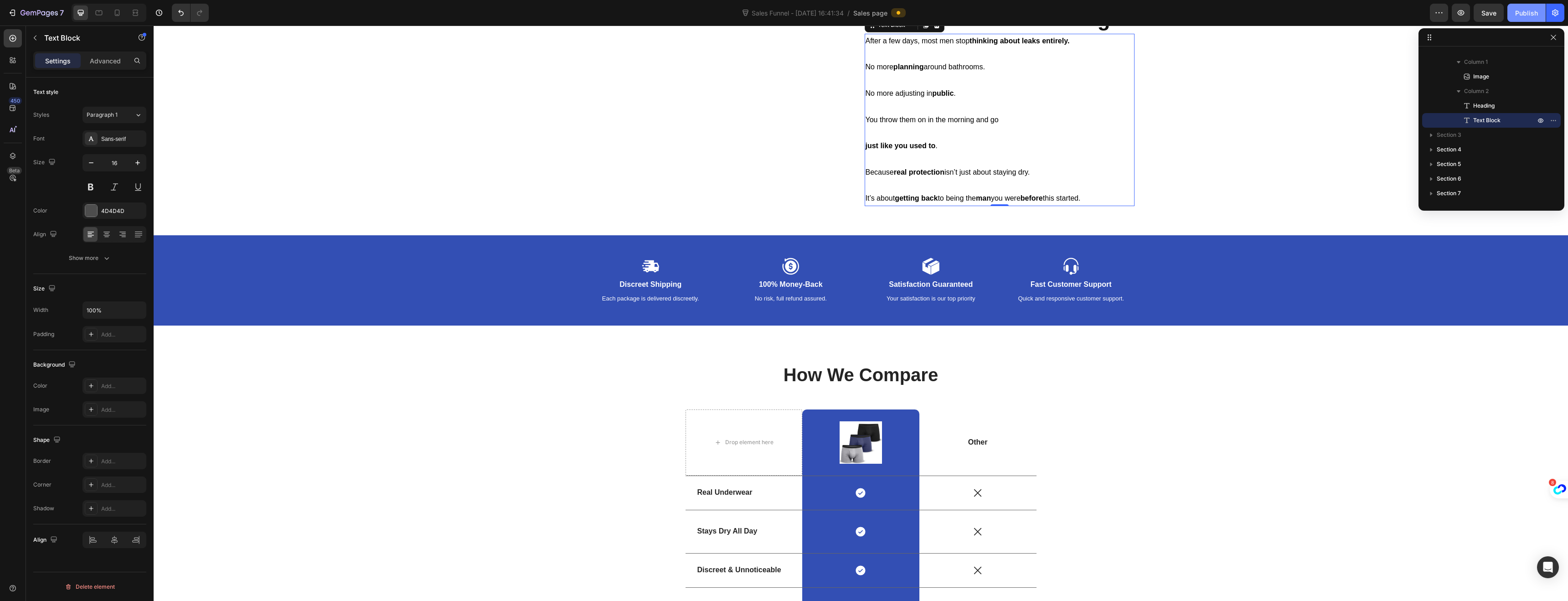
click at [1517, 14] on div "Publish" at bounding box center [1526, 13] width 23 height 10
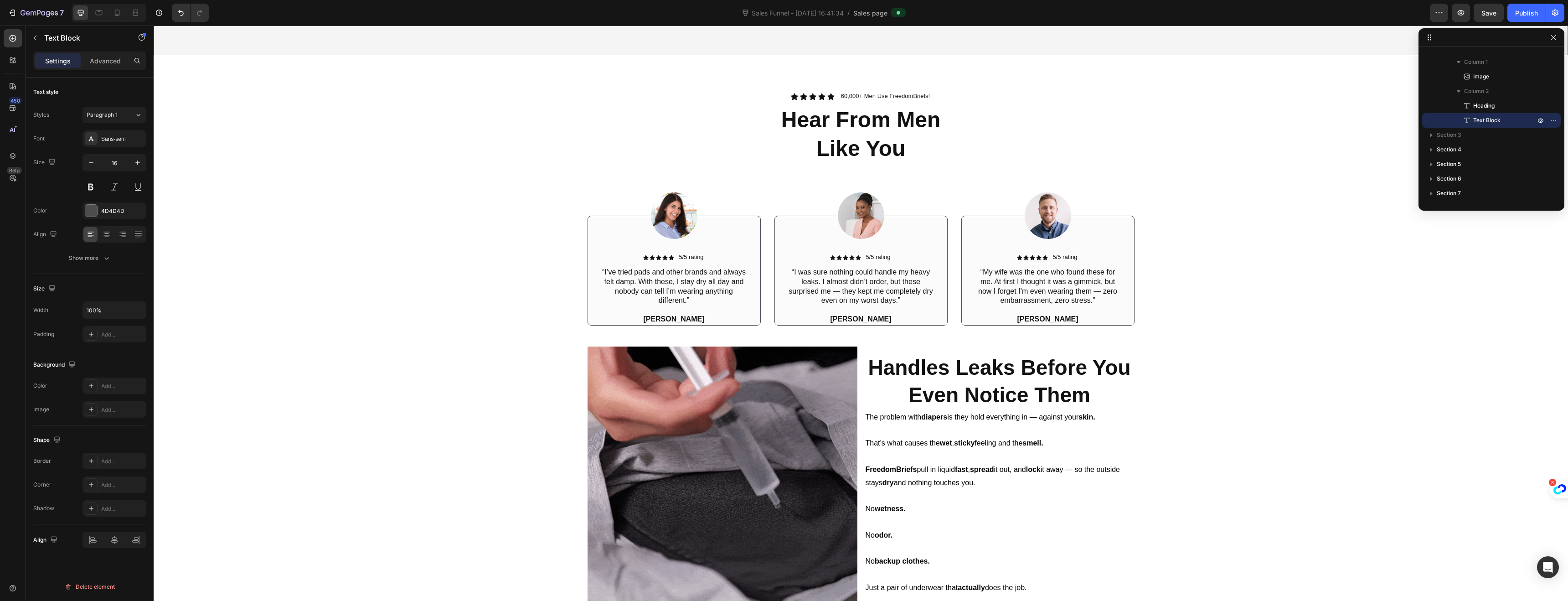
scroll to position [365, 0]
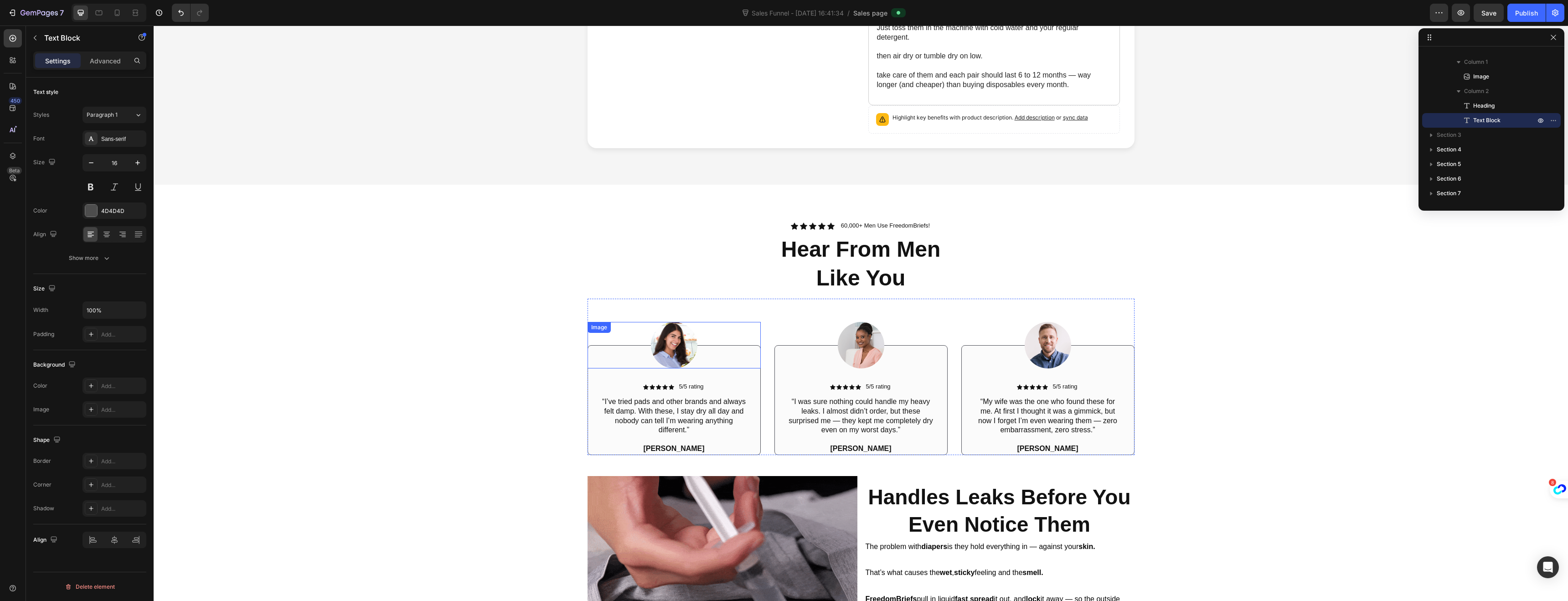
click at [672, 344] on img at bounding box center [674, 345] width 47 height 47
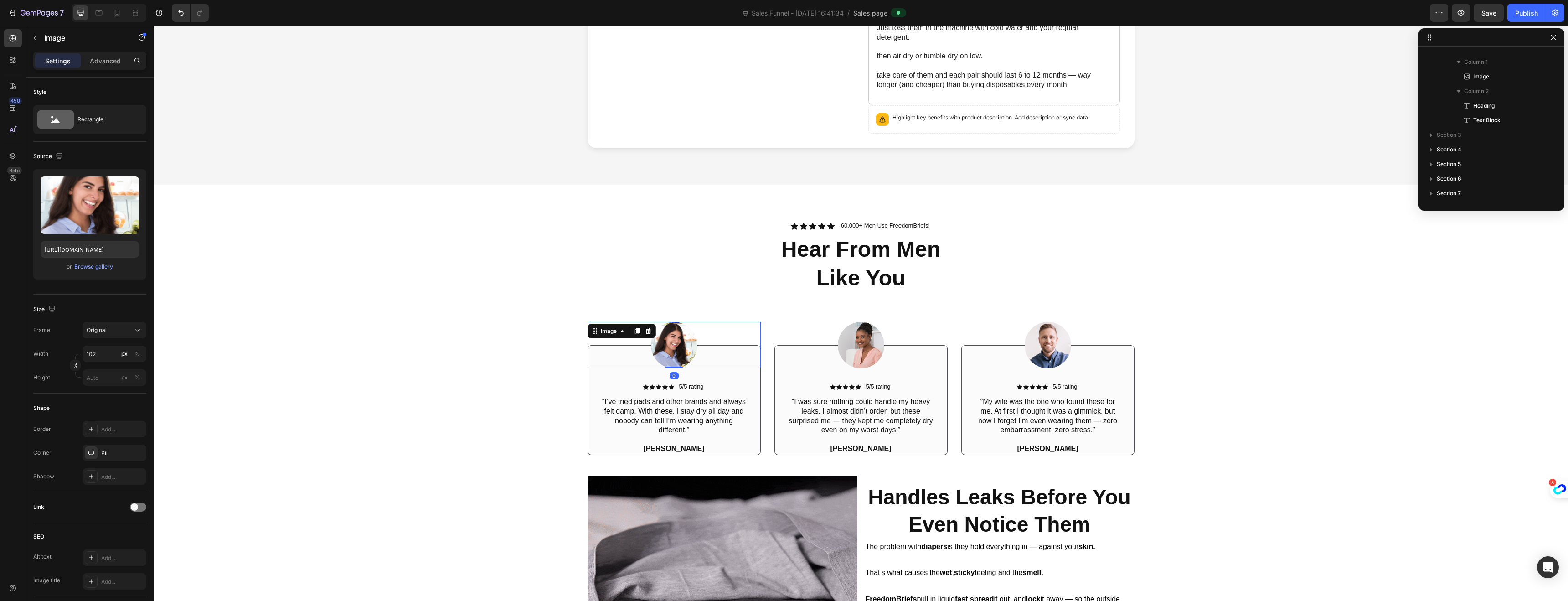
scroll to position [377, 0]
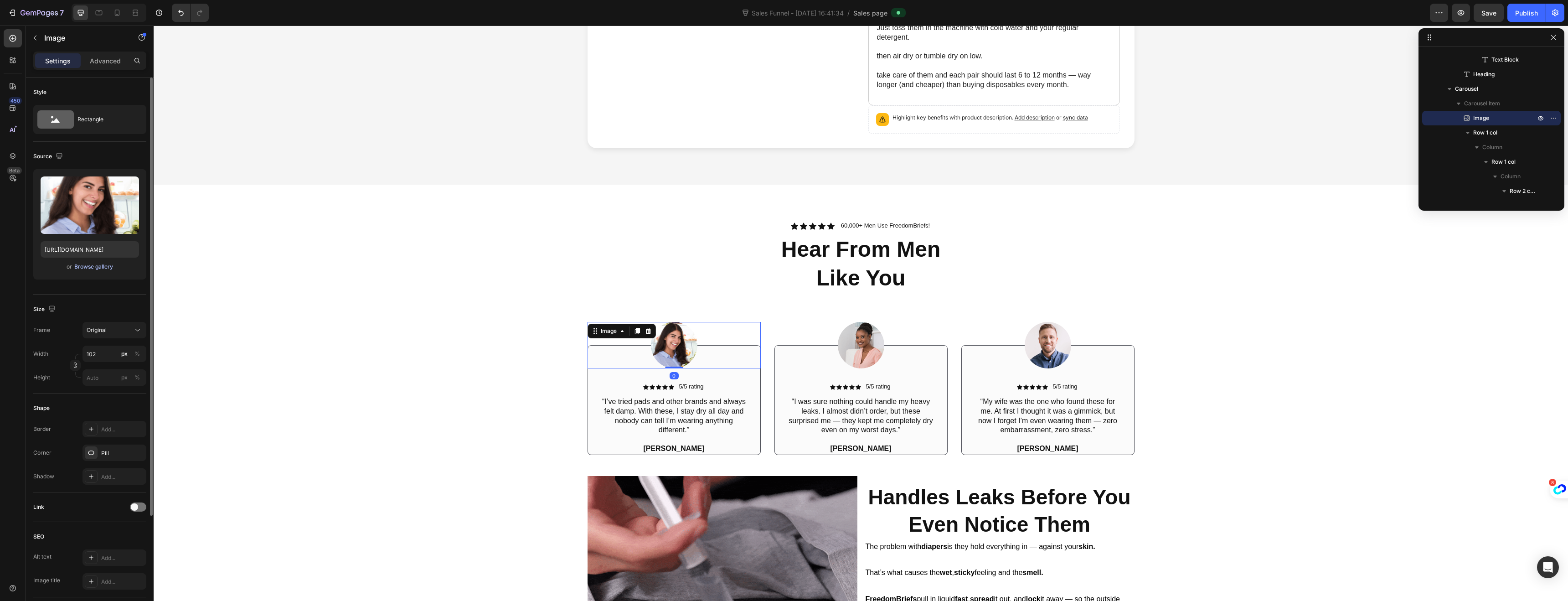
click at [94, 271] on button "Browse gallery" at bounding box center [94, 267] width 40 height 9
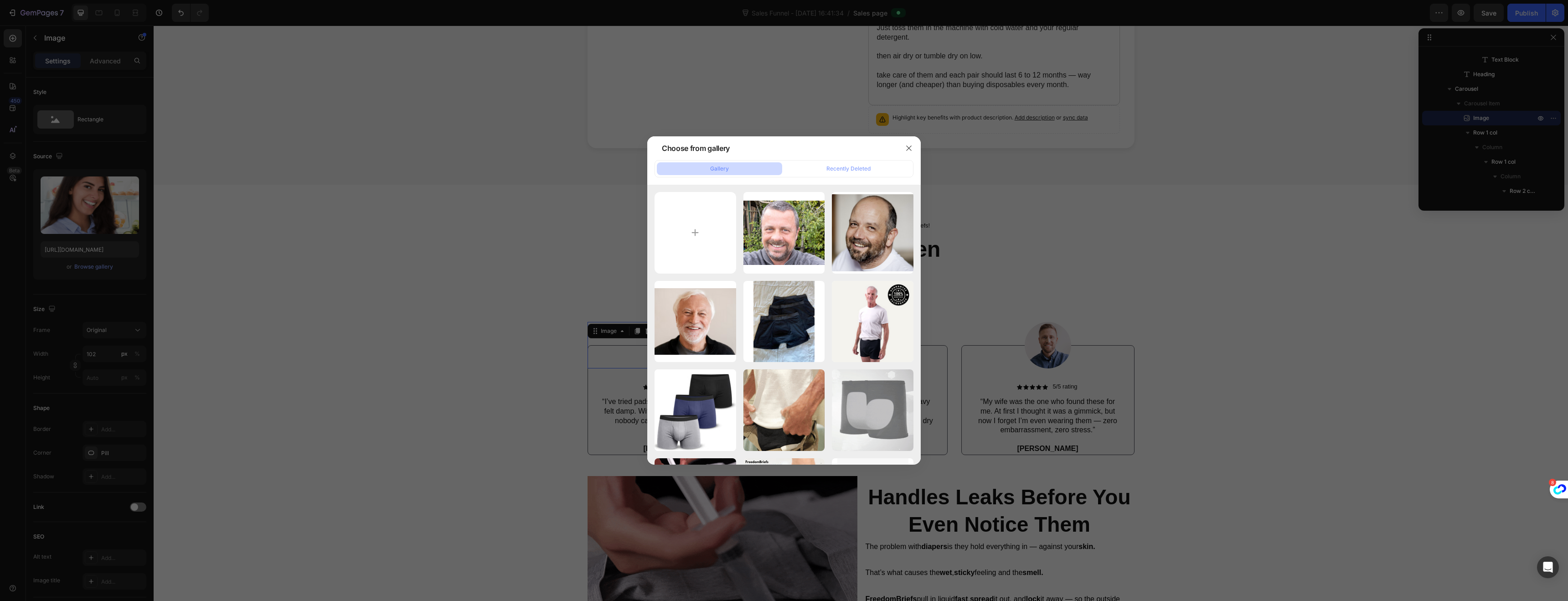
click at [95, 269] on div at bounding box center [784, 300] width 1568 height 601
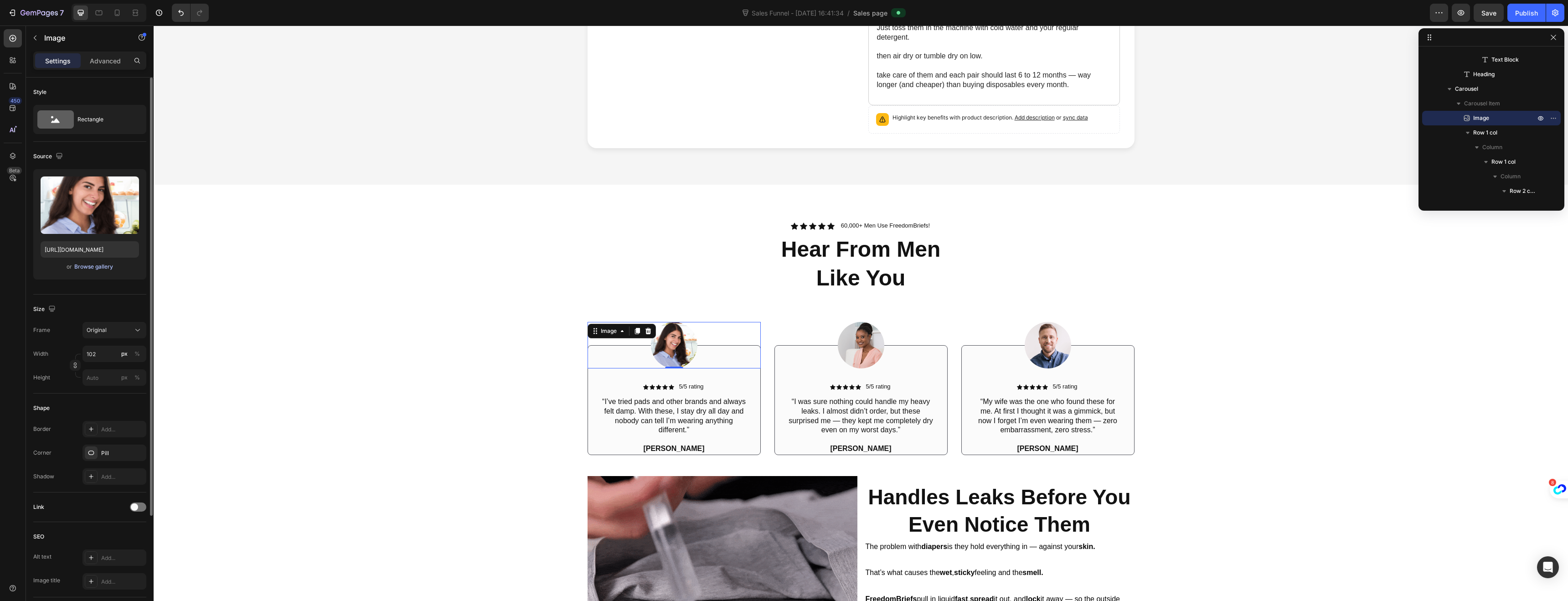
click at [92, 264] on div "Browse gallery" at bounding box center [93, 267] width 38 height 8
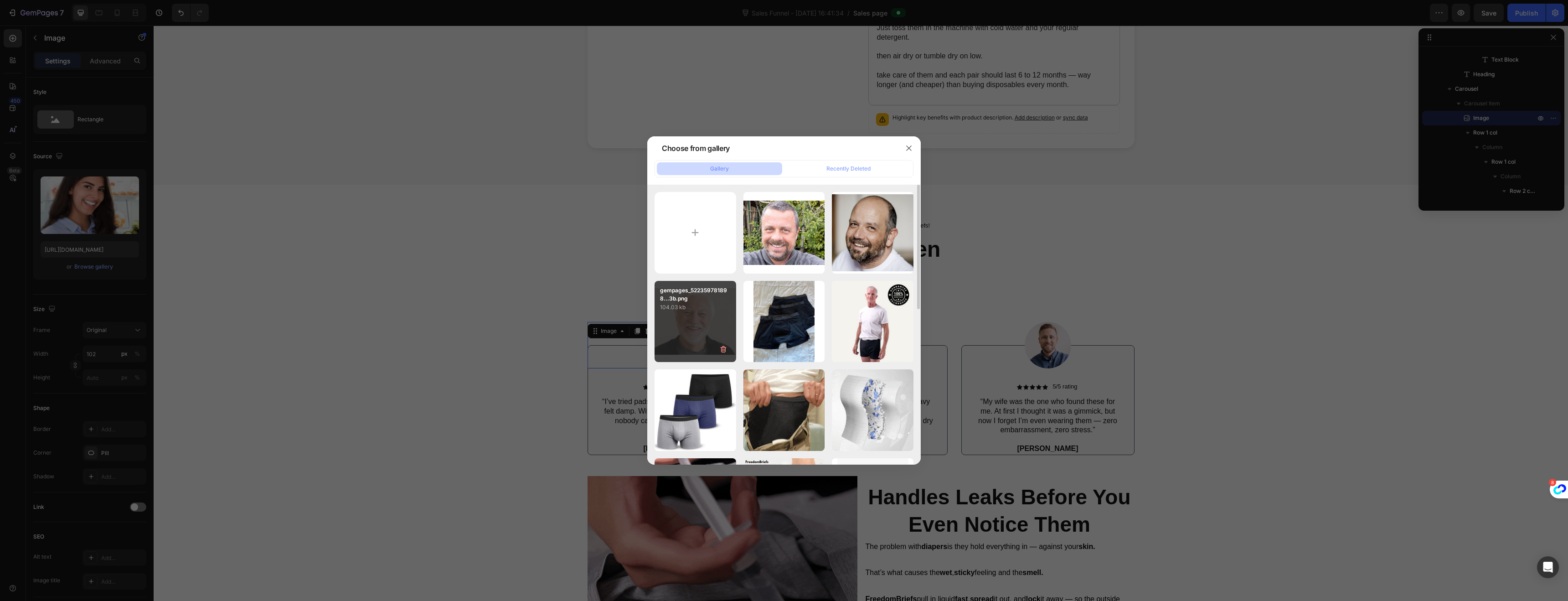
click at [712, 328] on div "gempages_522359781898...3b.png 104.03 kb" at bounding box center [695, 321] width 82 height 82
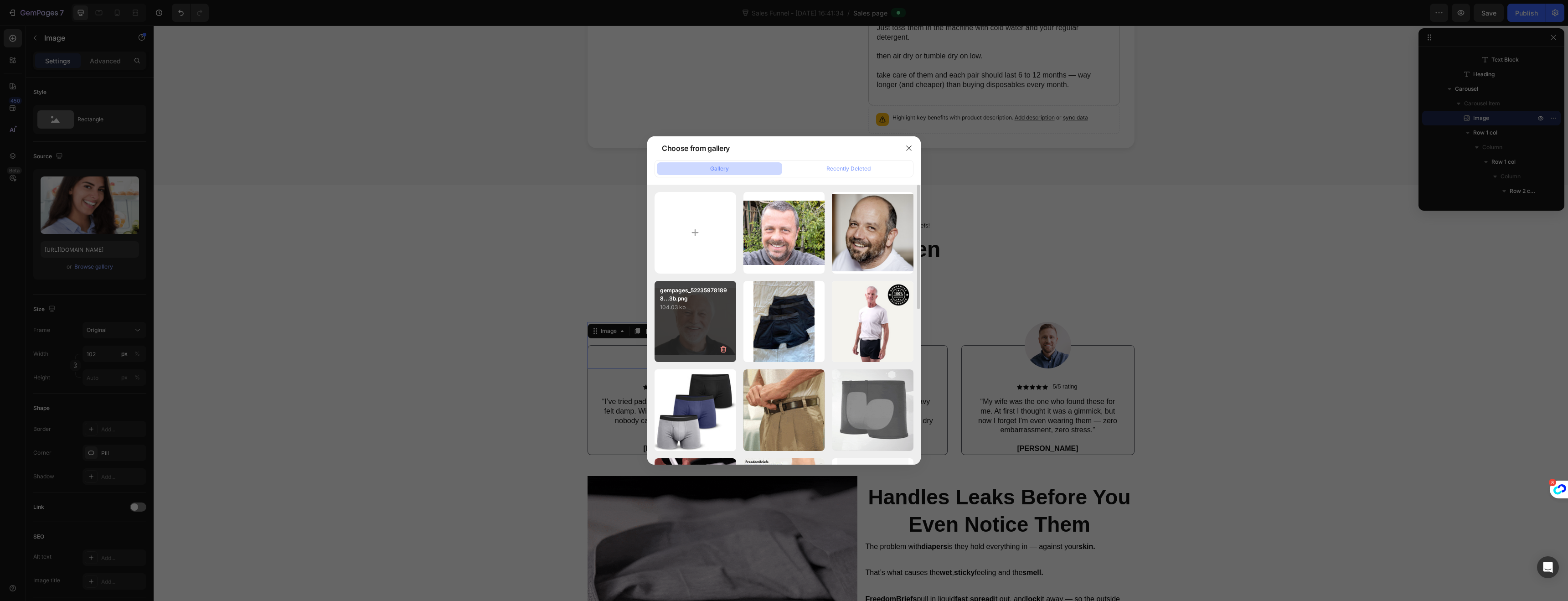
type input "[URL][DOMAIN_NAME]"
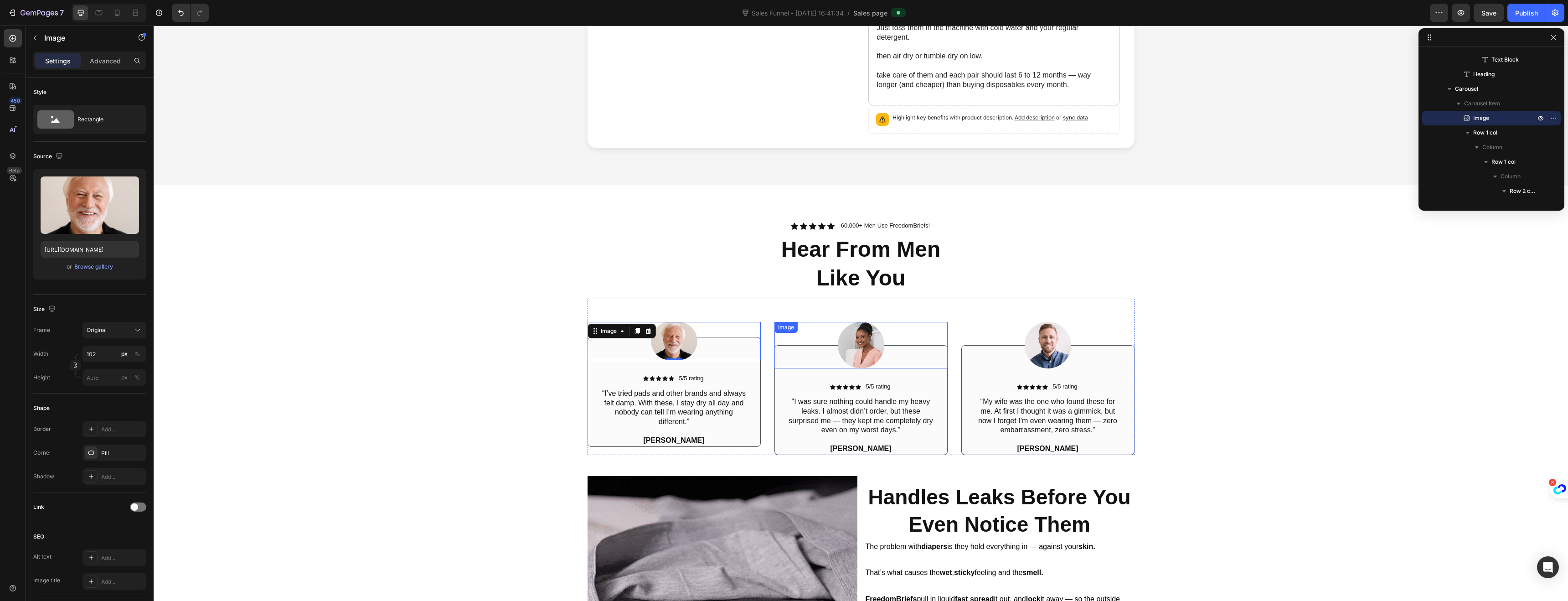
click at [851, 344] on img at bounding box center [861, 345] width 47 height 47
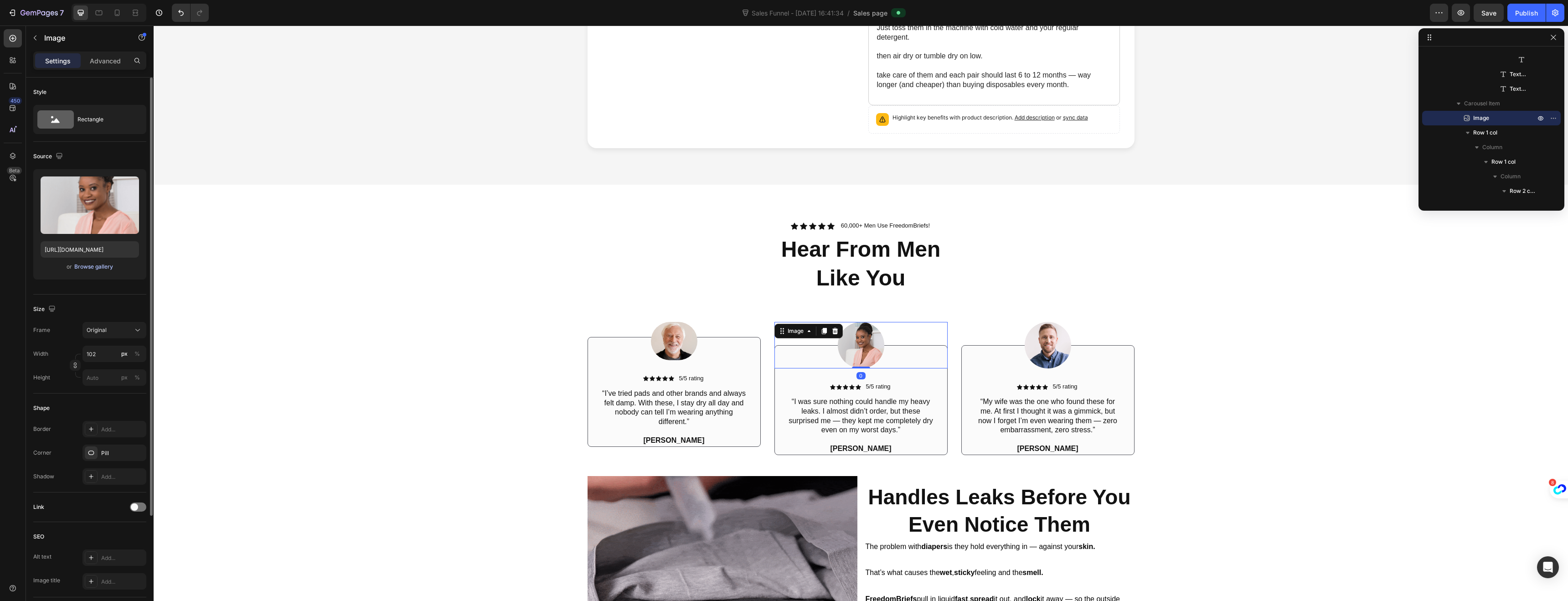
click at [83, 269] on div "Browse gallery" at bounding box center [93, 267] width 38 height 8
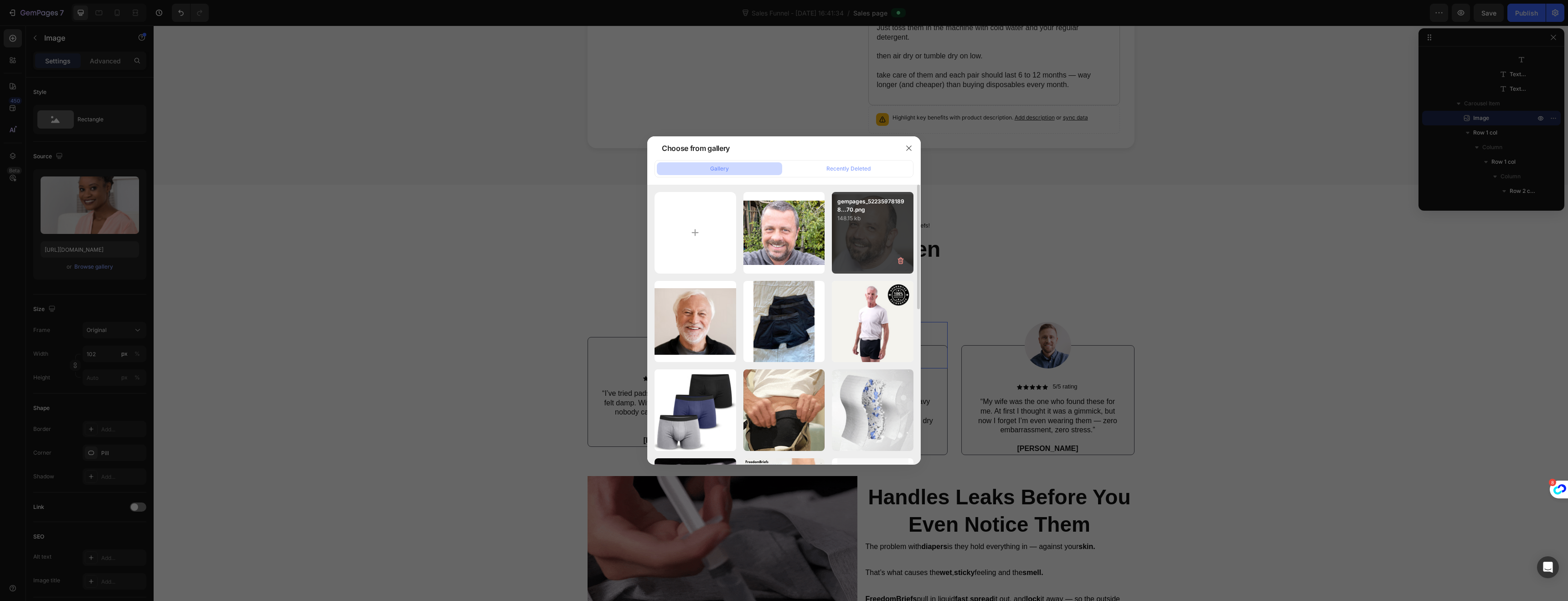
click at [851, 241] on div "gempages_522359781898...70.png 148.15 kb" at bounding box center [873, 233] width 82 height 82
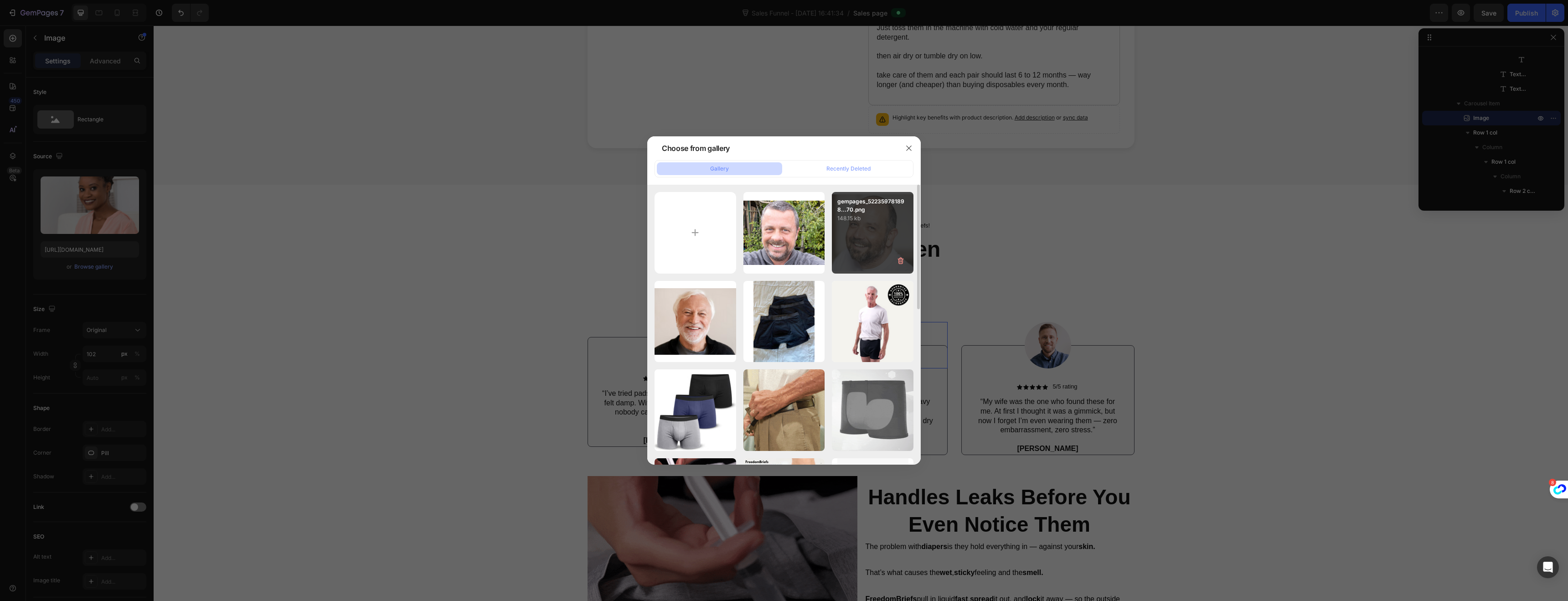
type input "[URL][DOMAIN_NAME]"
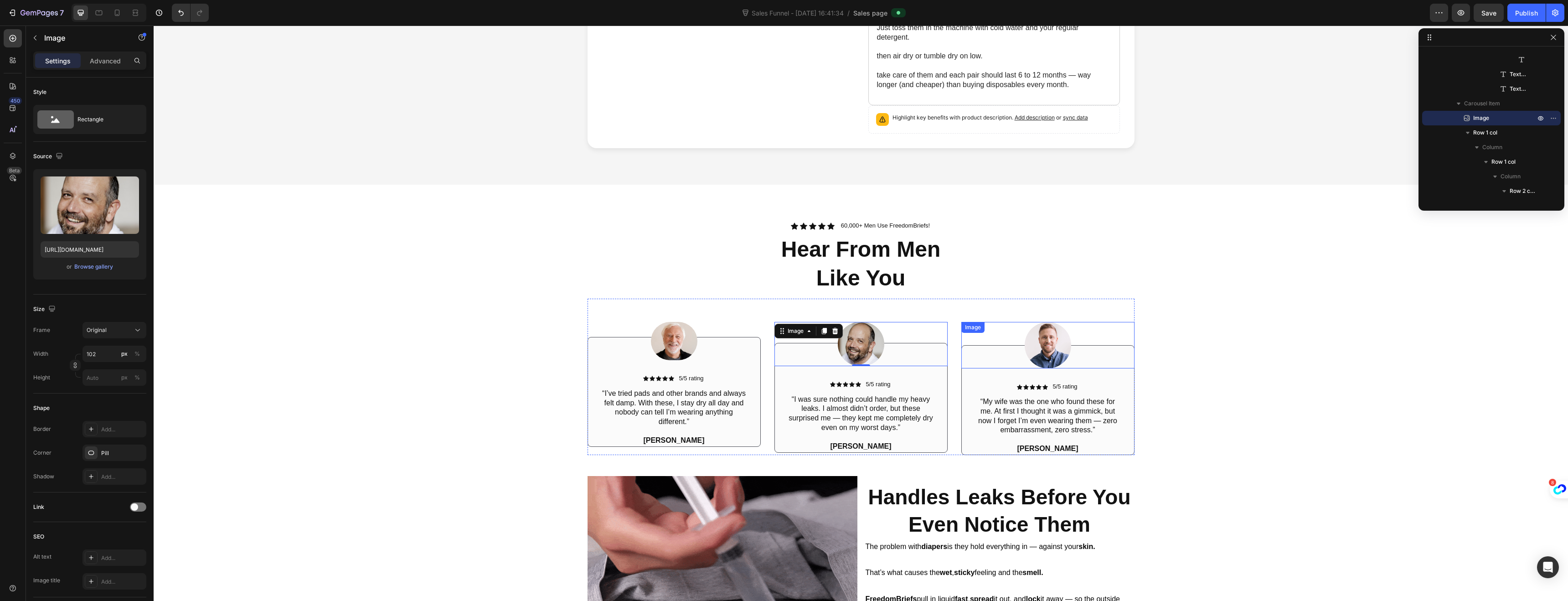
click at [1035, 339] on img at bounding box center [1048, 345] width 47 height 47
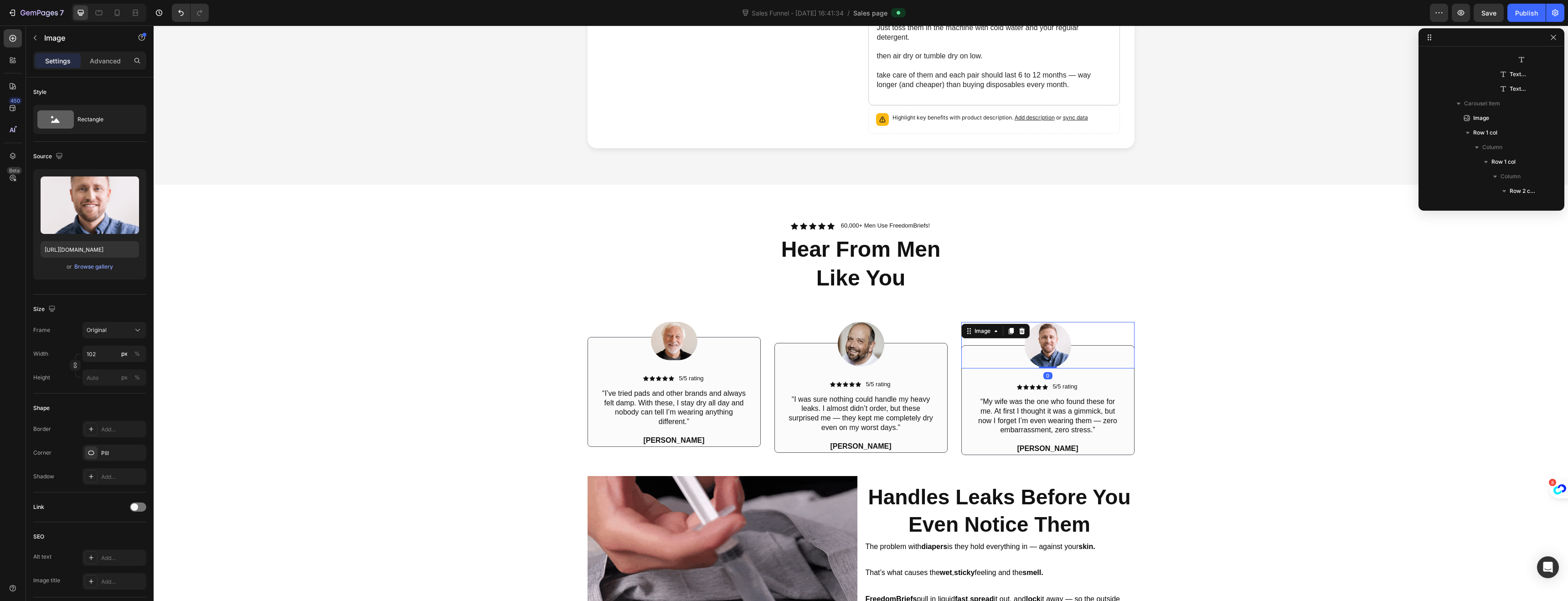
scroll to position [1048, 0]
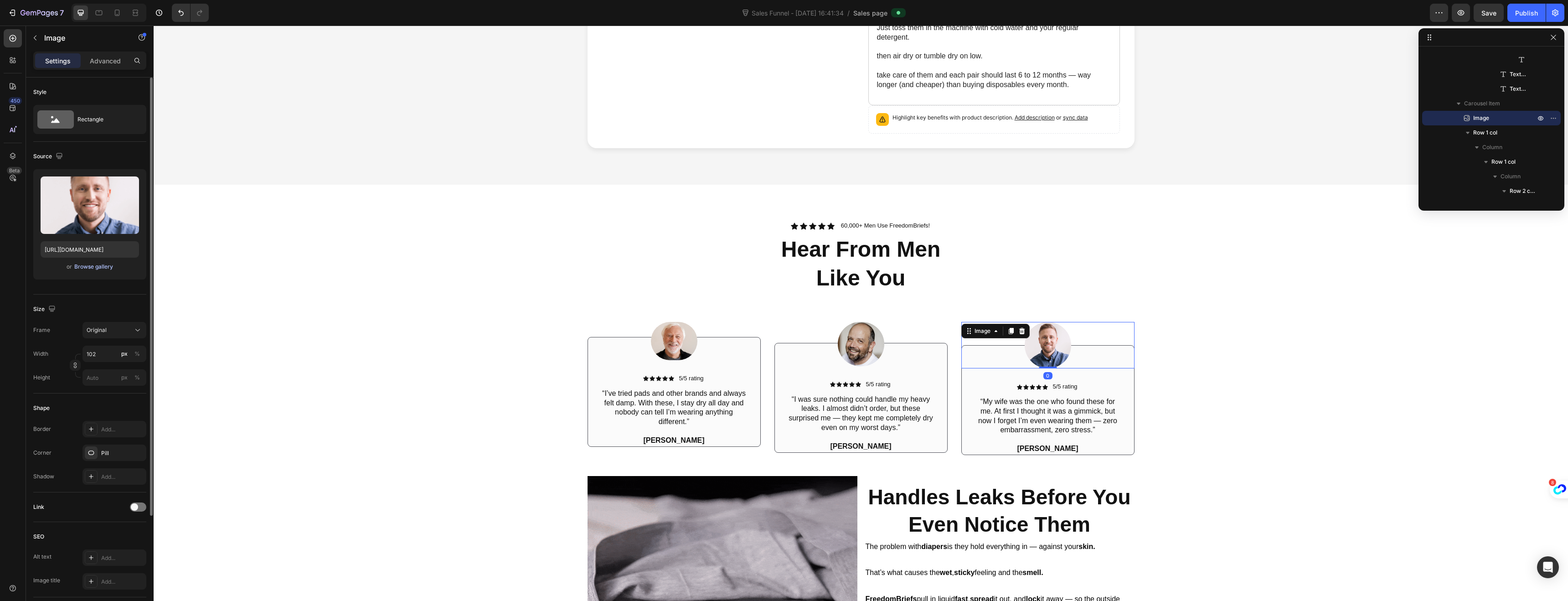
click at [98, 268] on div "Browse gallery" at bounding box center [93, 267] width 38 height 8
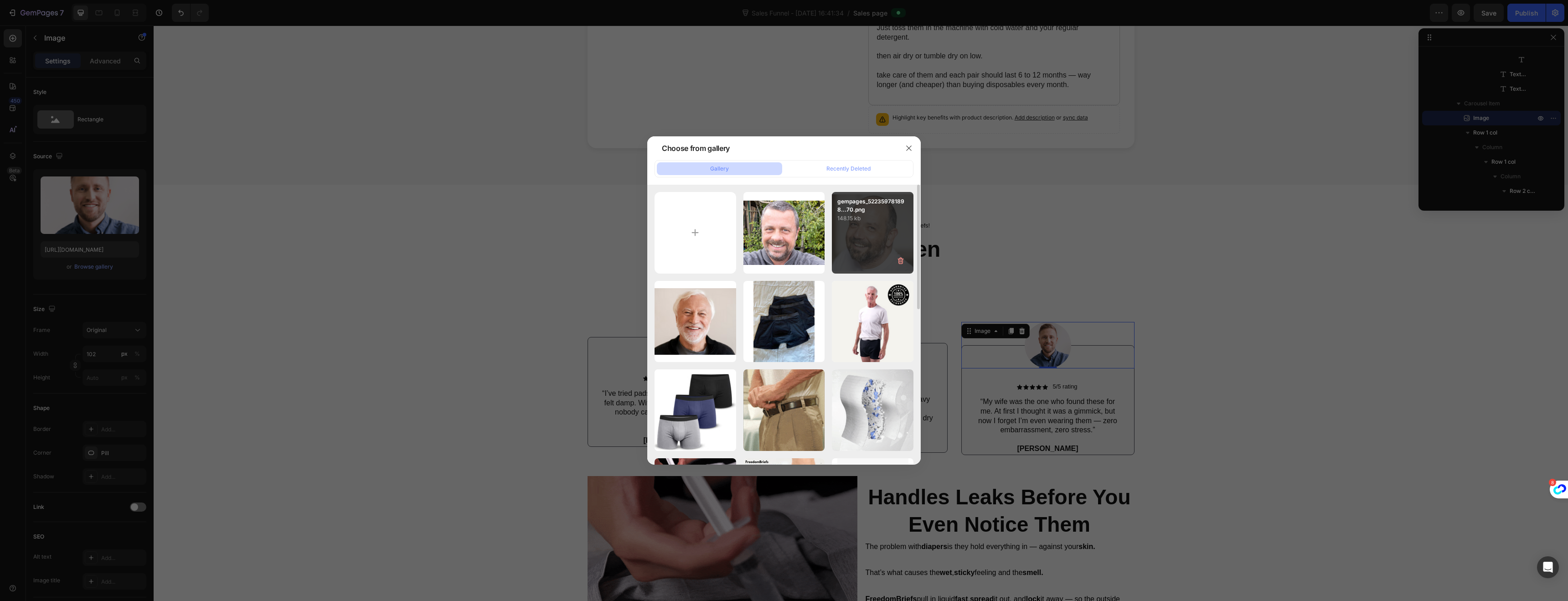
click at [869, 246] on div "gempages_522359781898...70.png 148.15 kb" at bounding box center [873, 233] width 82 height 82
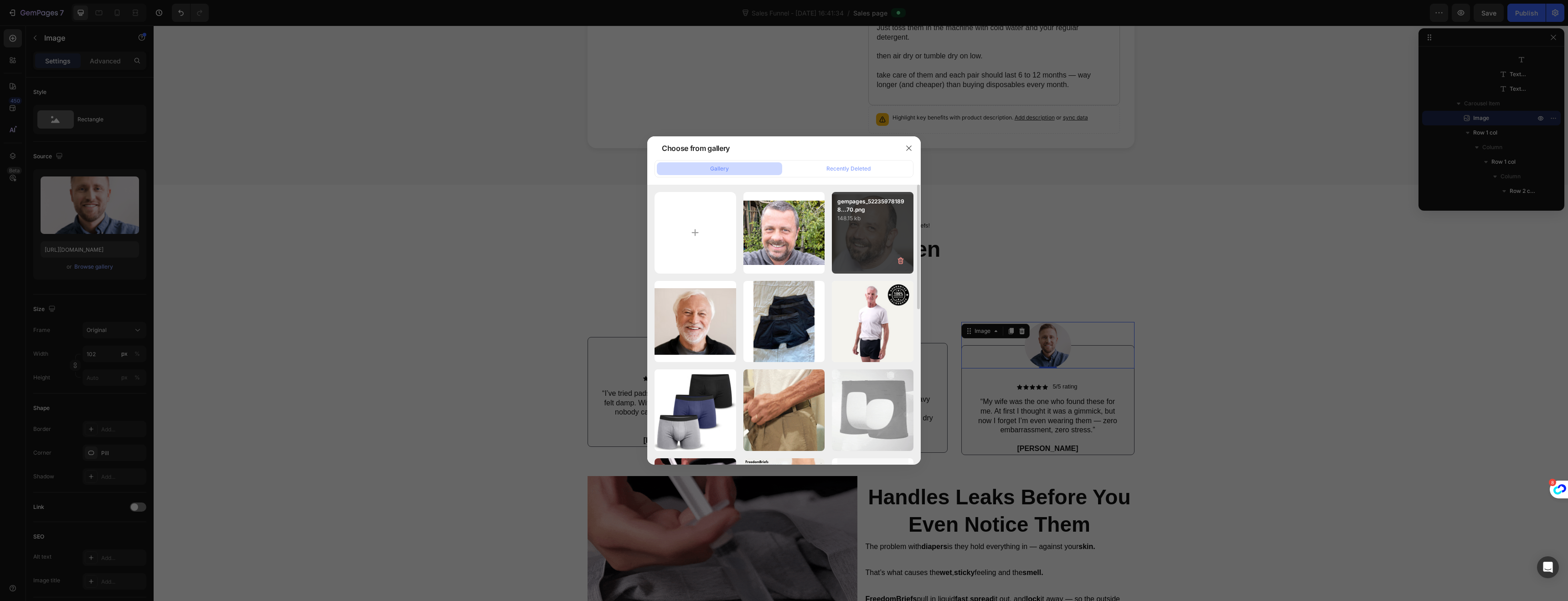
type input "[URL][DOMAIN_NAME]"
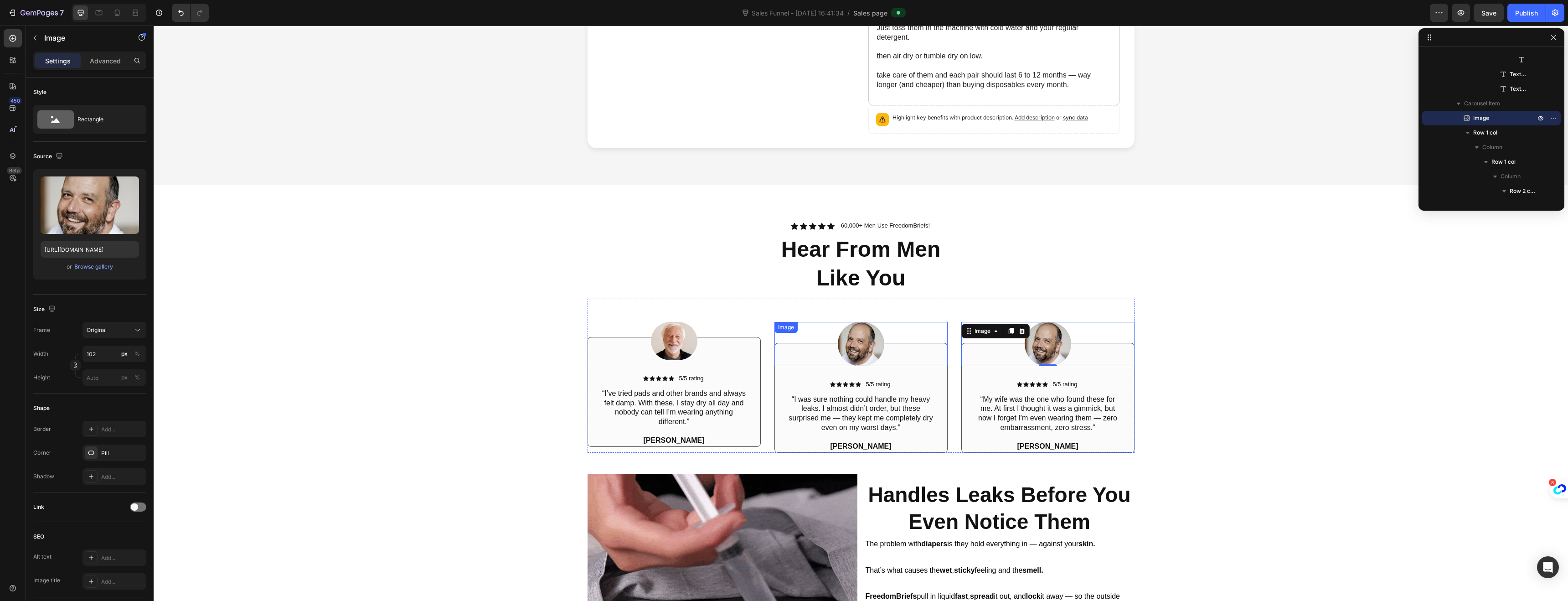
click at [852, 344] on img at bounding box center [861, 344] width 47 height 44
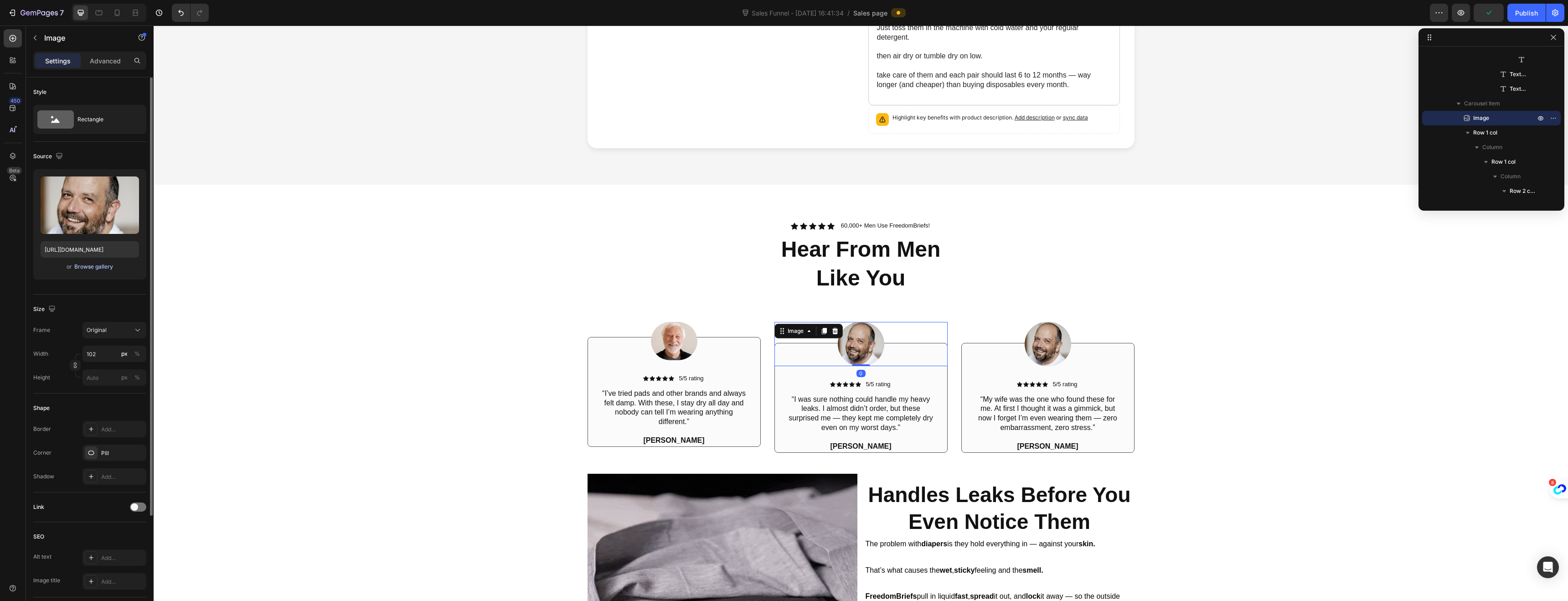
click at [101, 267] on div "Browse gallery" at bounding box center [93, 267] width 38 height 8
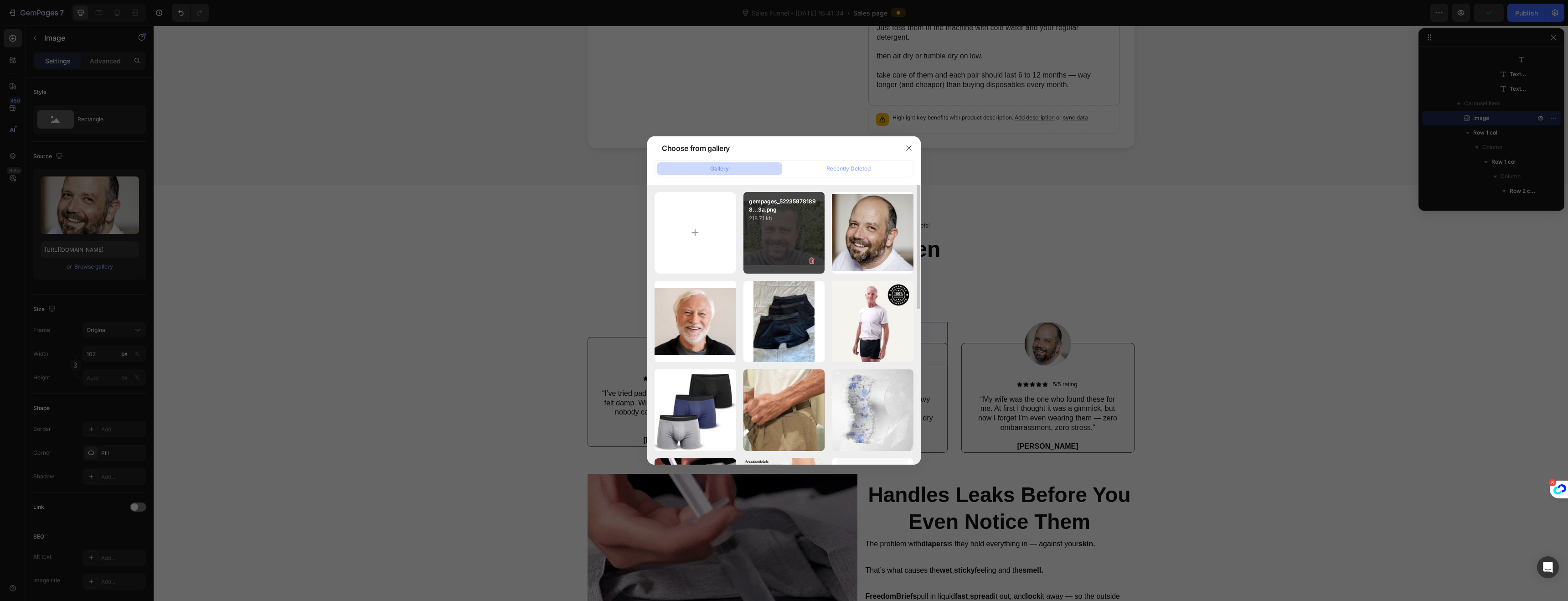
click at [782, 241] on div "gempages_522359781898...3a.png 218.71 kb" at bounding box center [784, 233] width 82 height 82
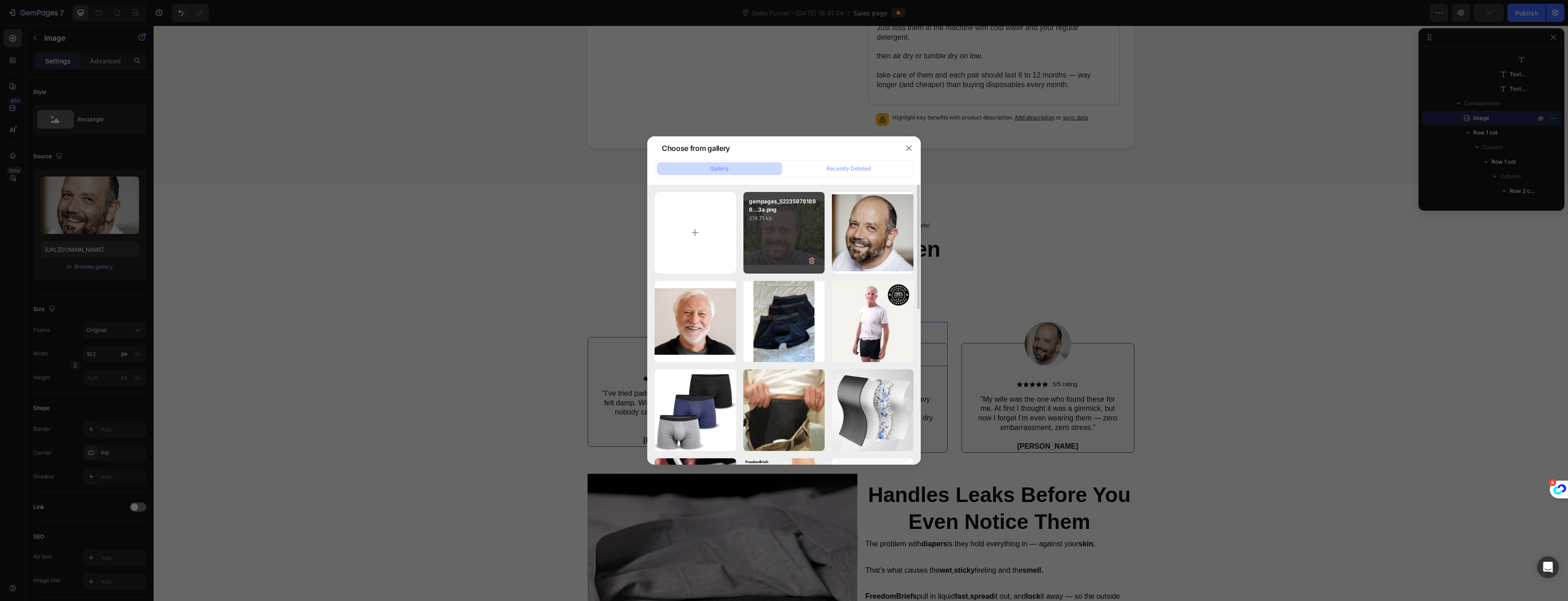
type input "[URL][DOMAIN_NAME]"
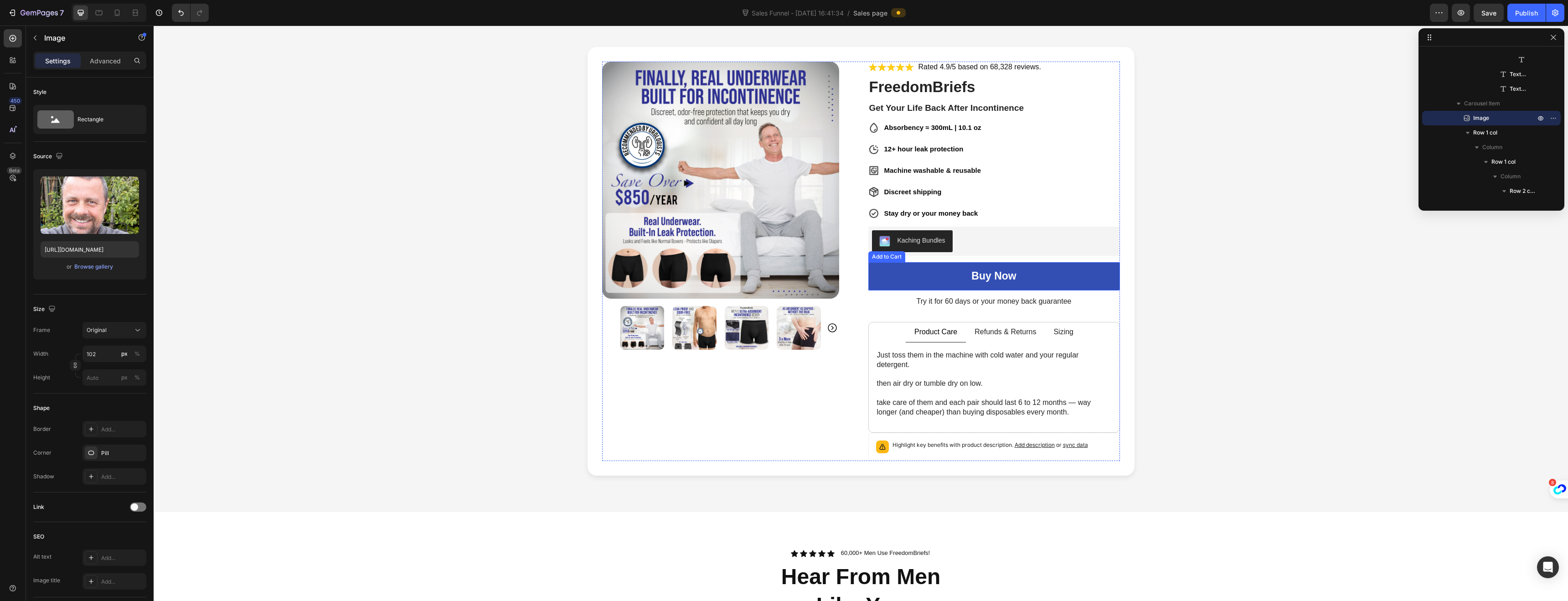
scroll to position [0, 0]
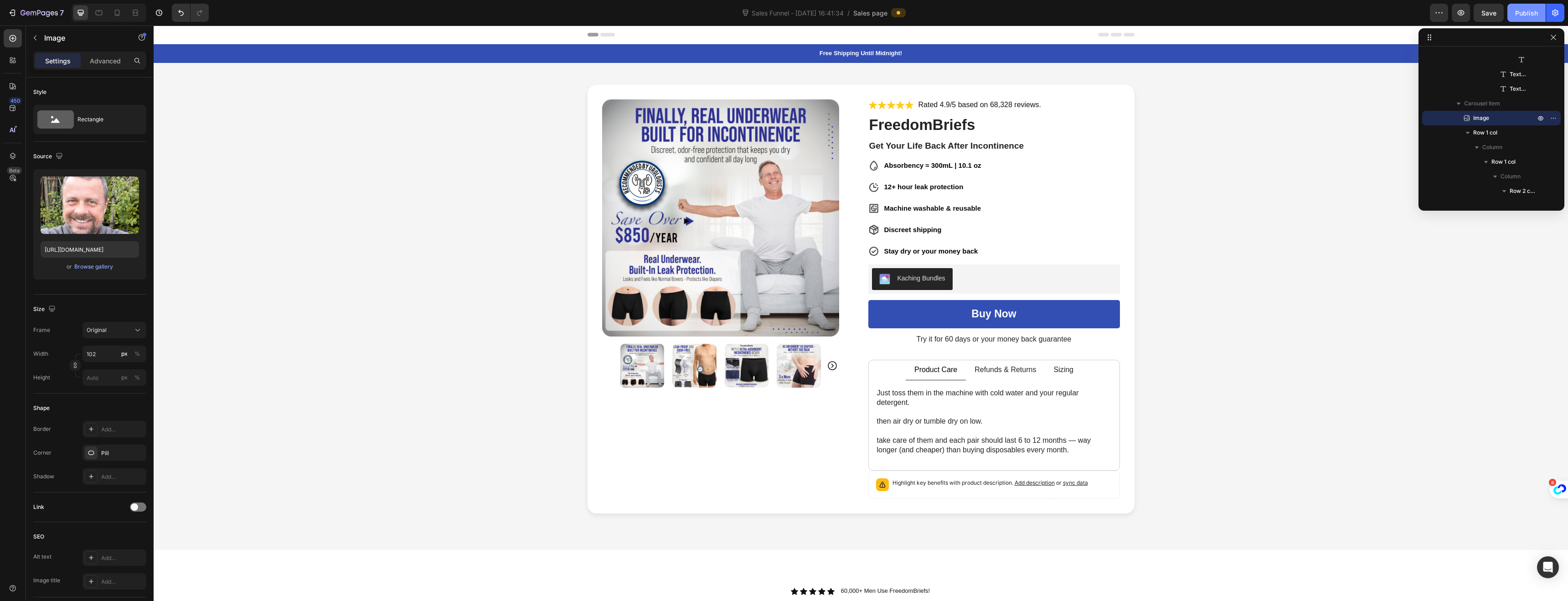
click at [1527, 11] on div "Publish" at bounding box center [1526, 13] width 23 height 10
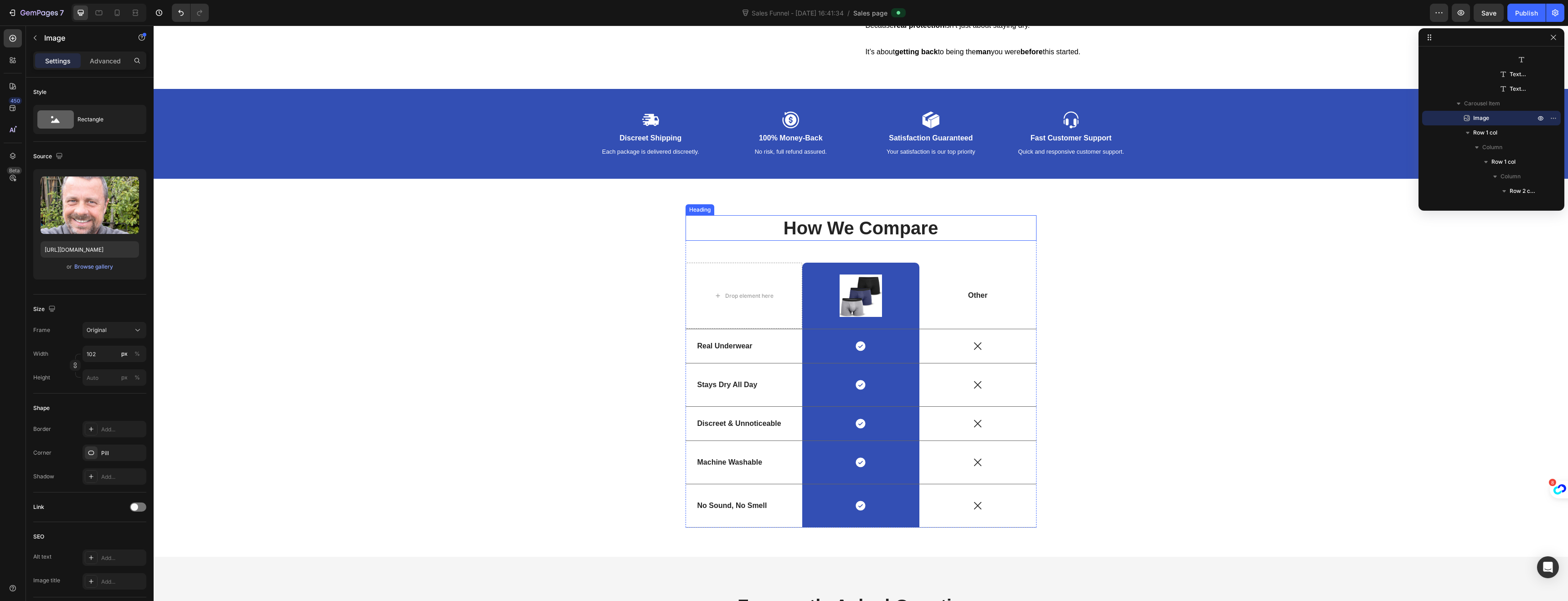
scroll to position [1594, 0]
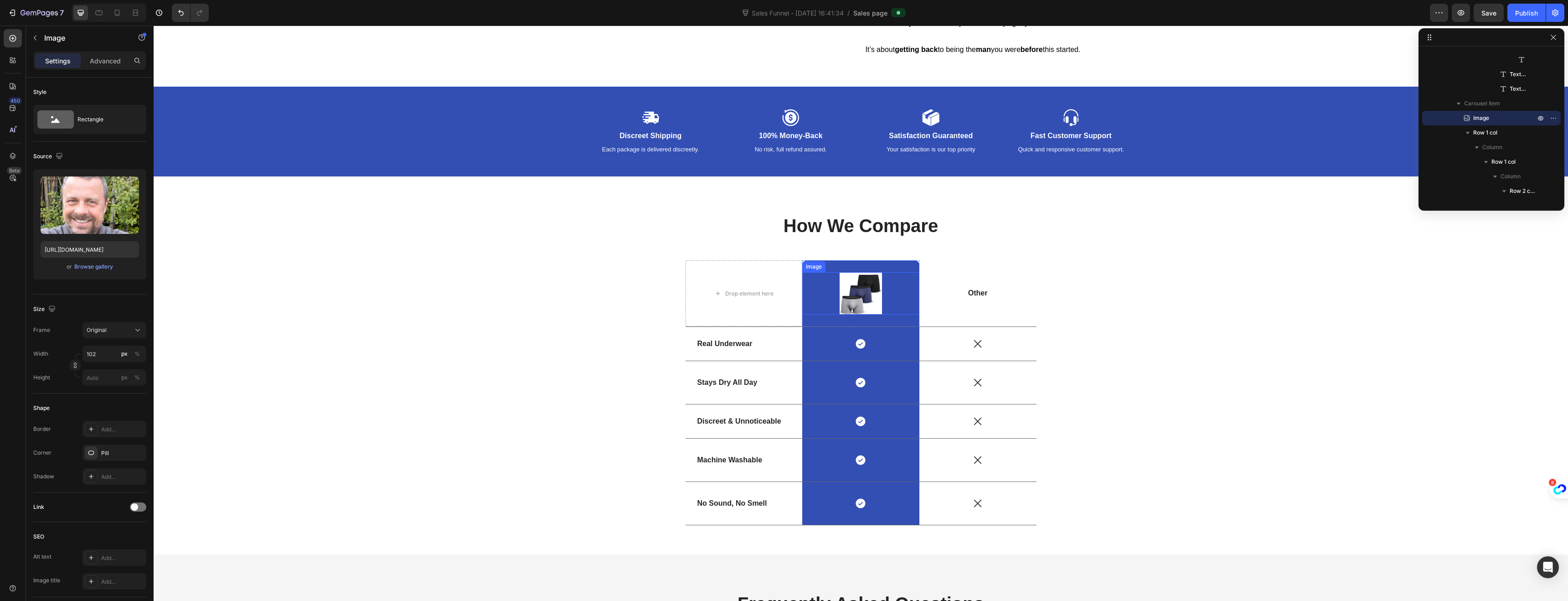
click at [849, 315] on img at bounding box center [861, 293] width 43 height 43
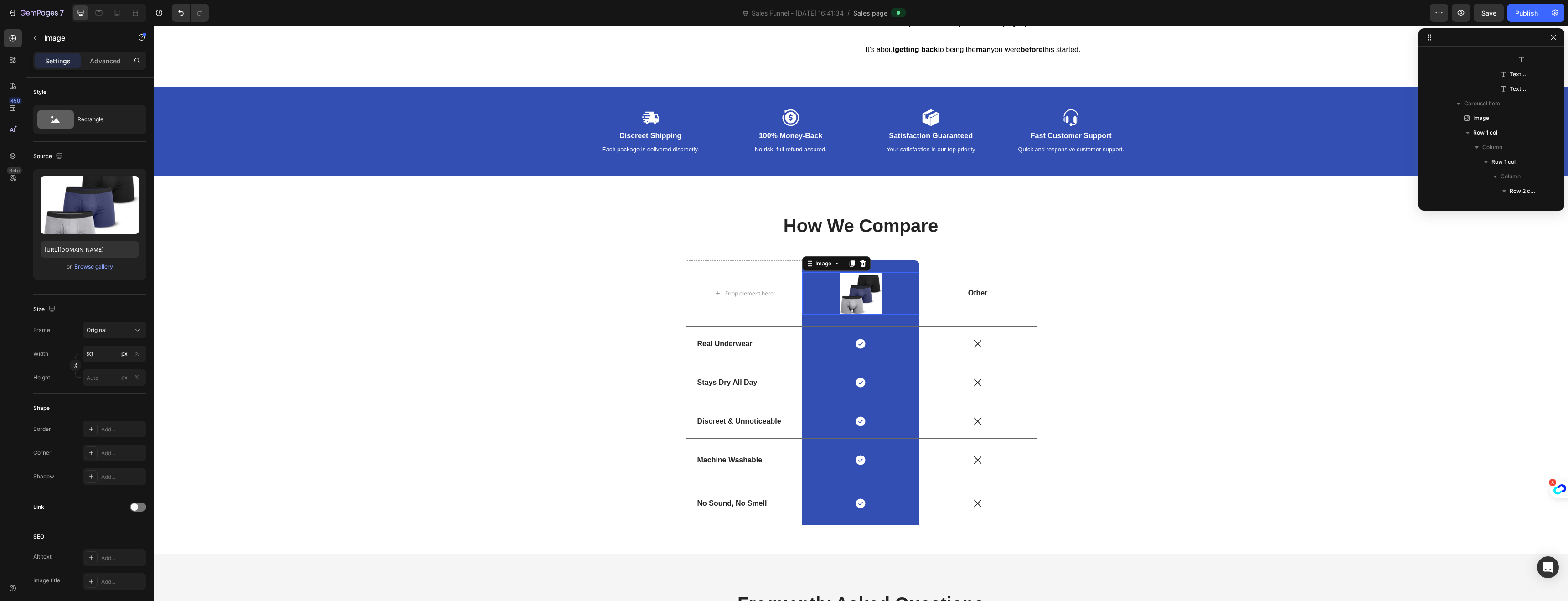
scroll to position [1818, 0]
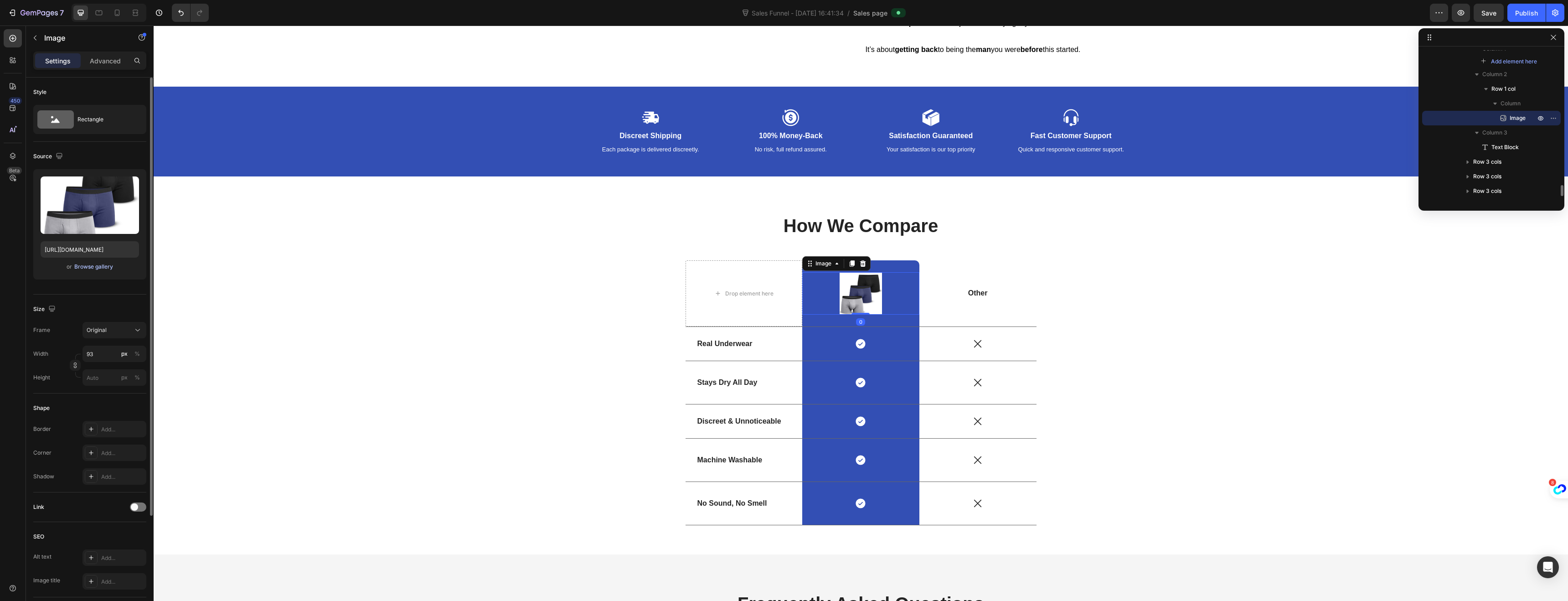
click at [98, 268] on div "Browse gallery" at bounding box center [93, 267] width 38 height 8
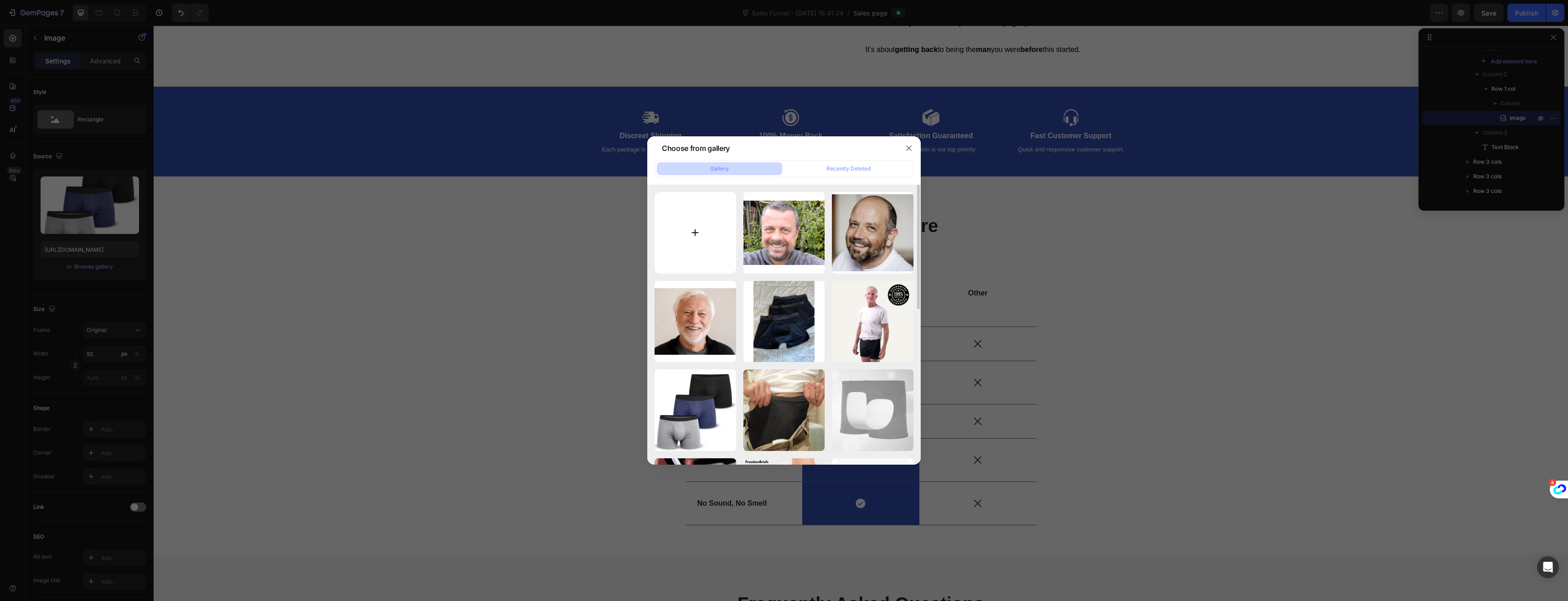
click at [723, 223] on input "file" at bounding box center [695, 233] width 82 height 82
type input "C:\fakepath\FreedomBriefsHookTest1 (25).png"
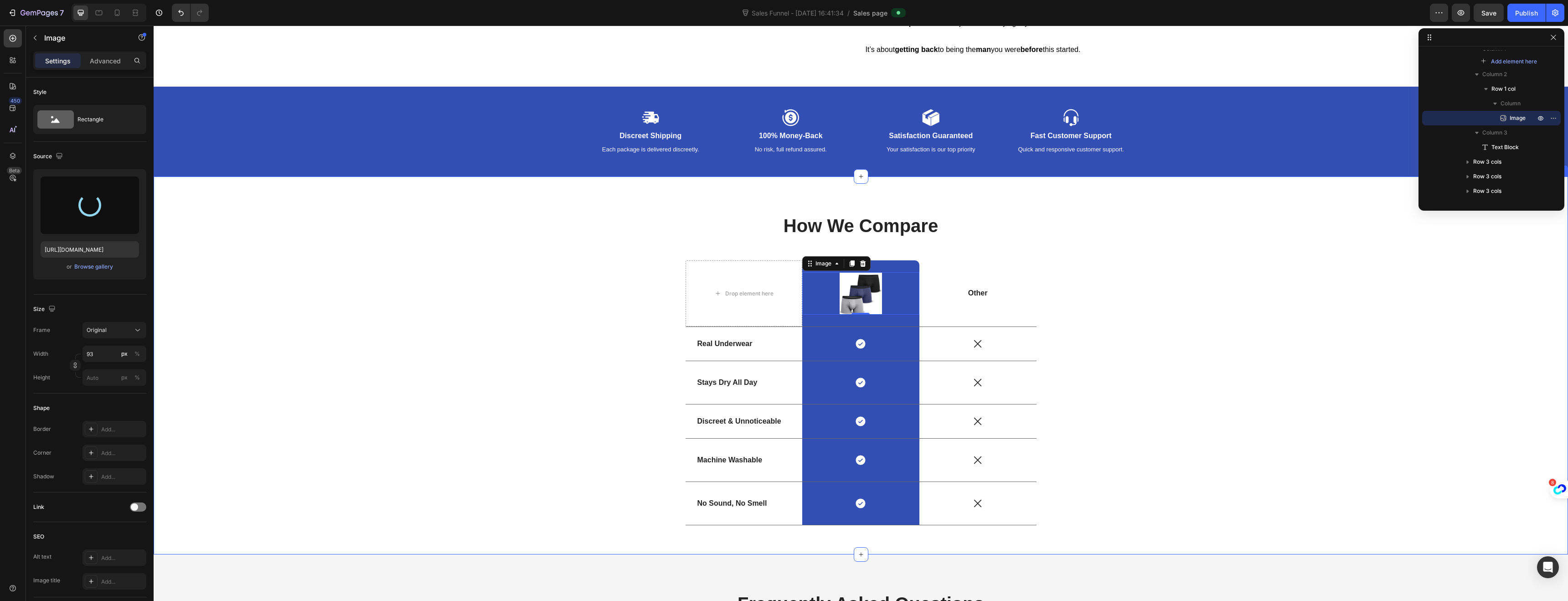
type input "https://cdn.shopify.com/s/files/1/0730/8922/0844/files/gempages_581829009462002…"
click at [978, 298] on p "Other" at bounding box center [978, 293] width 115 height 10
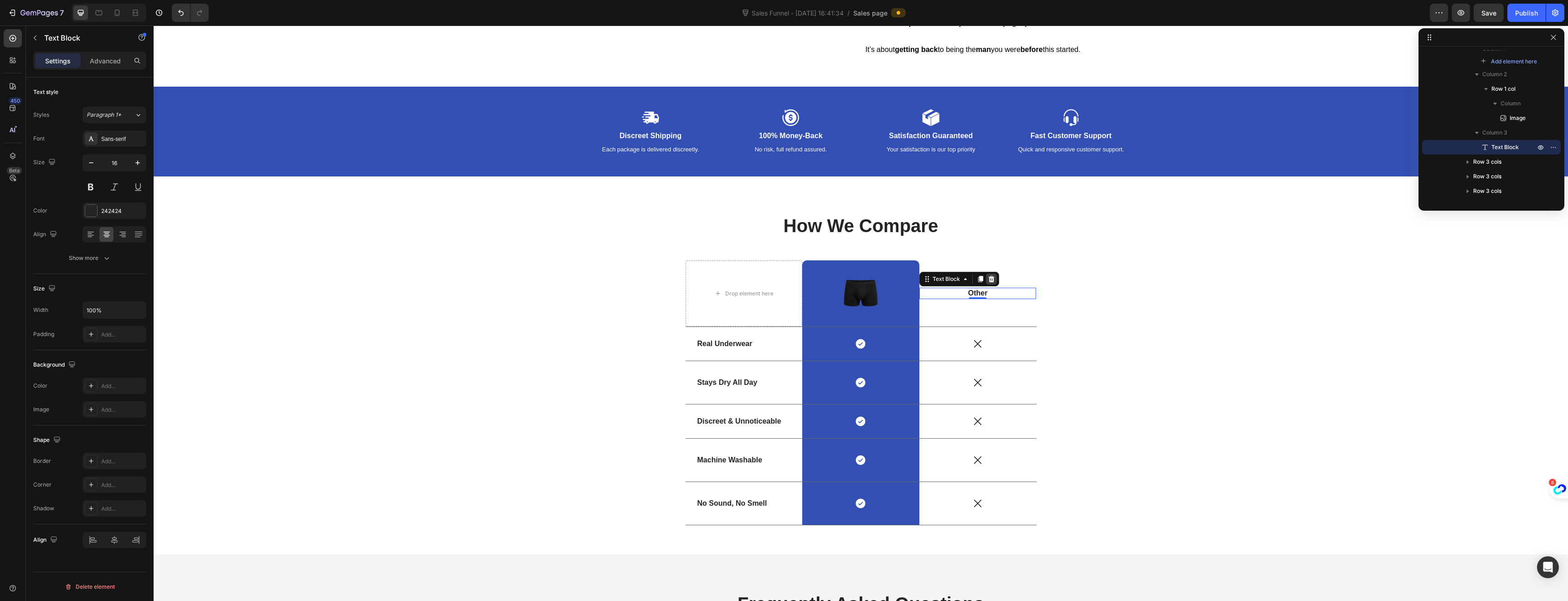
click at [988, 283] on icon at bounding box center [991, 279] width 8 height 8
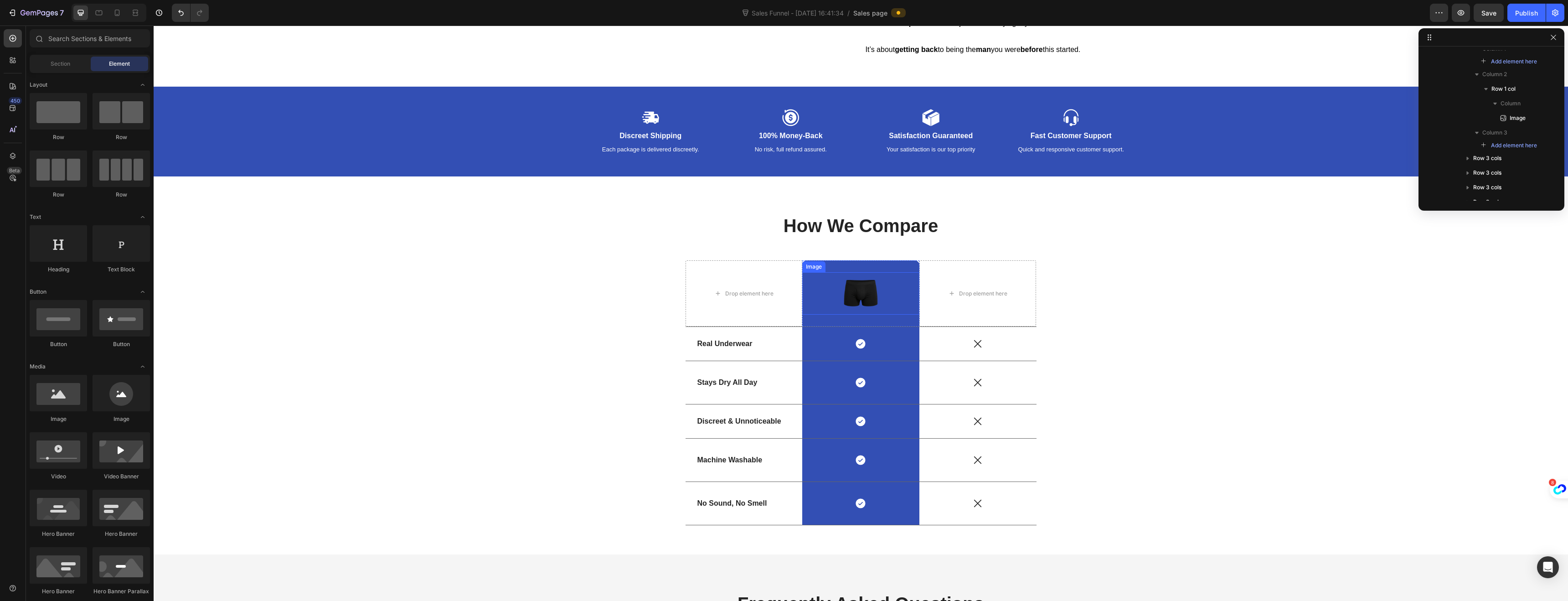
click at [856, 315] on img at bounding box center [861, 293] width 43 height 43
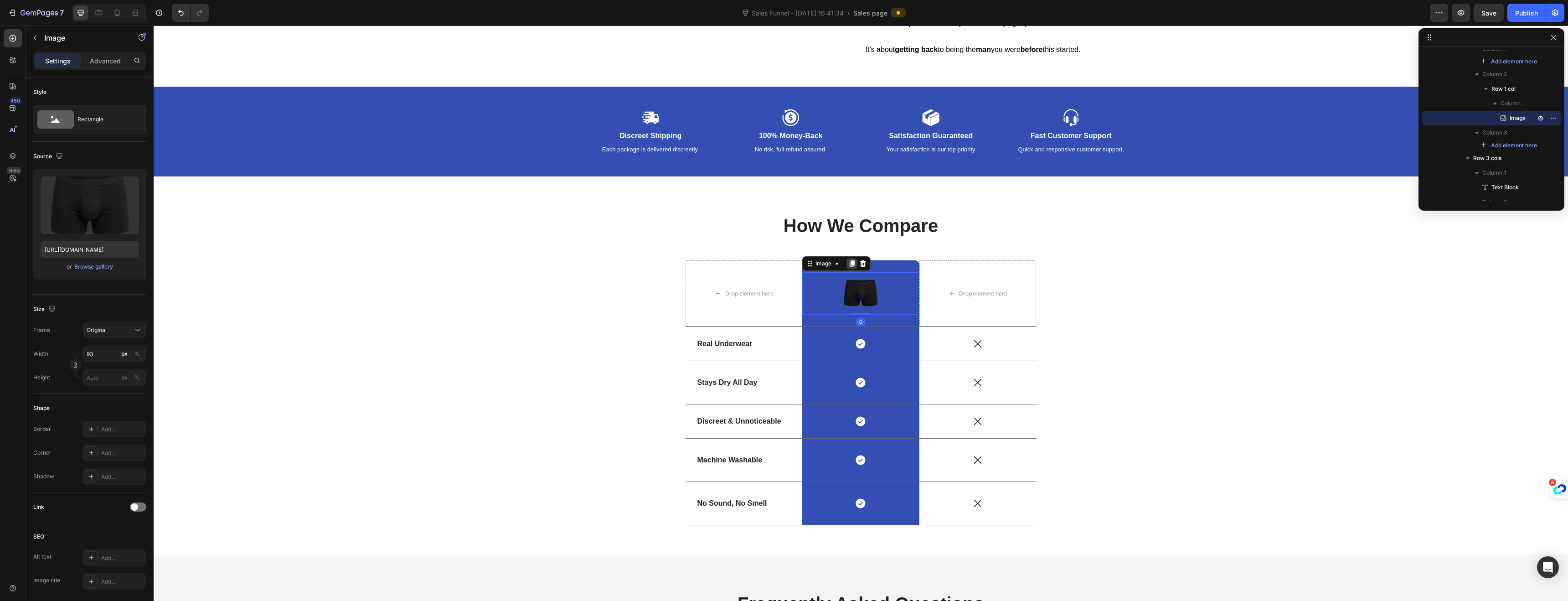
click at [850, 267] on icon at bounding box center [852, 263] width 5 height 6
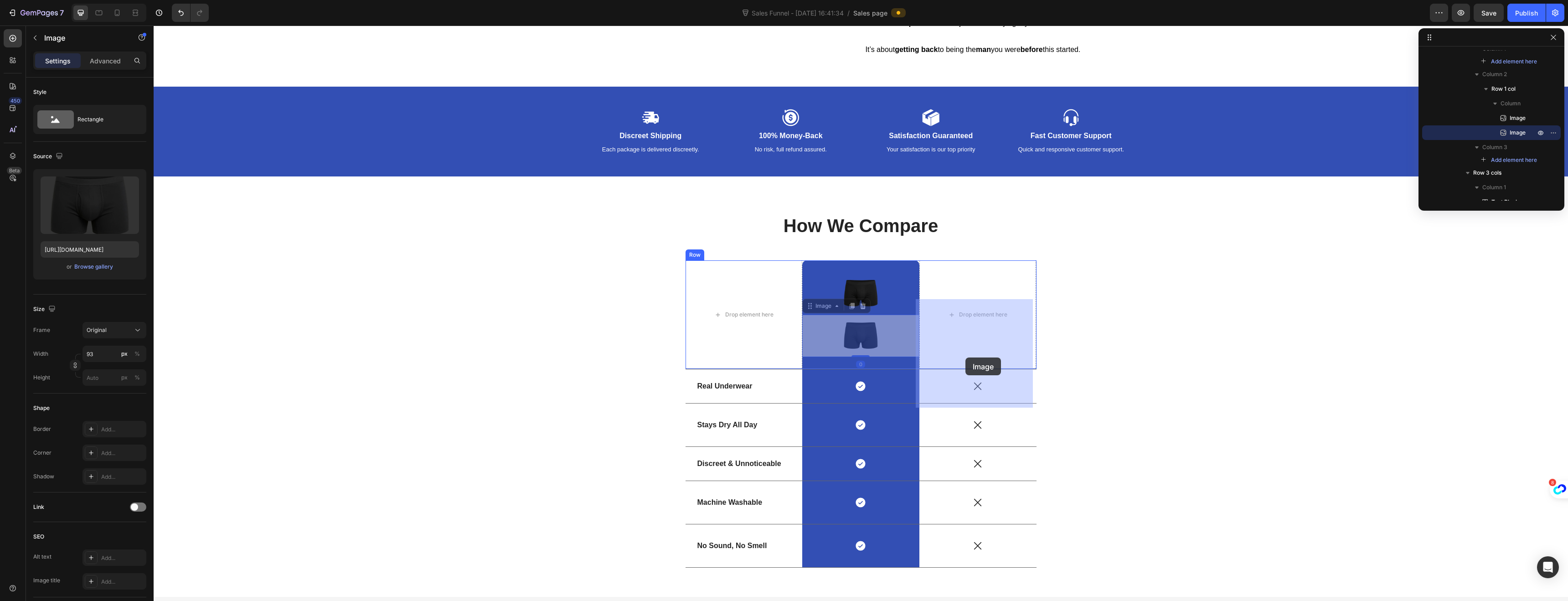
drag, startPoint x: 811, startPoint y: 343, endPoint x: 965, endPoint y: 358, distance: 154.7
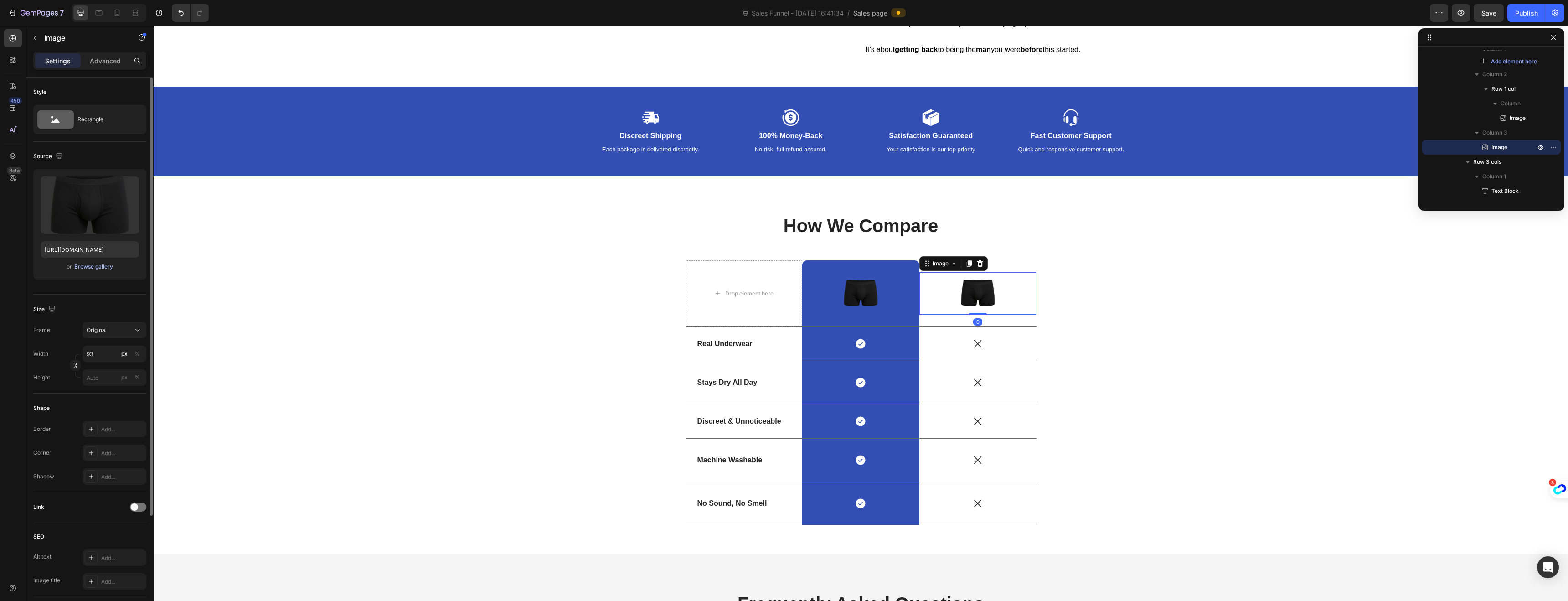
click at [84, 264] on div "Browse gallery" at bounding box center [93, 267] width 38 height 8
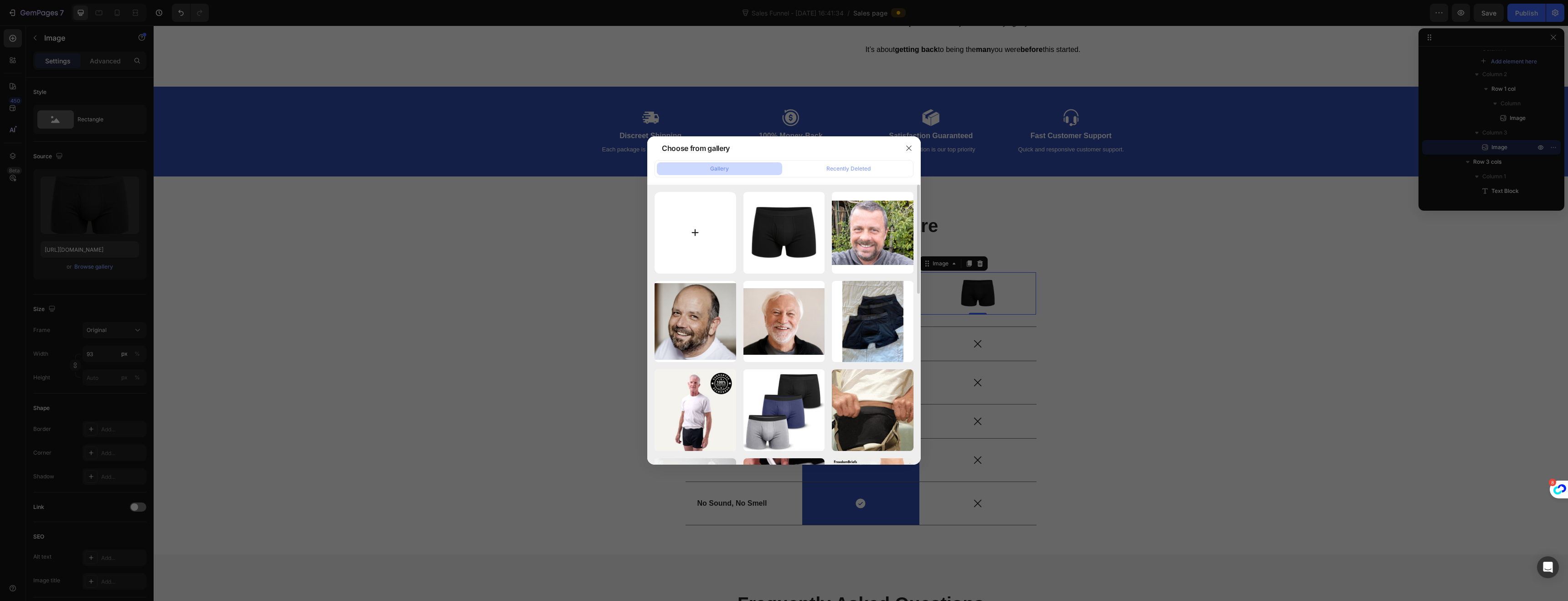
click at [699, 218] on input "file" at bounding box center [695, 233] width 82 height 82
type input "C:\fakepath\FreedomBriefsHookTest1 (26).png"
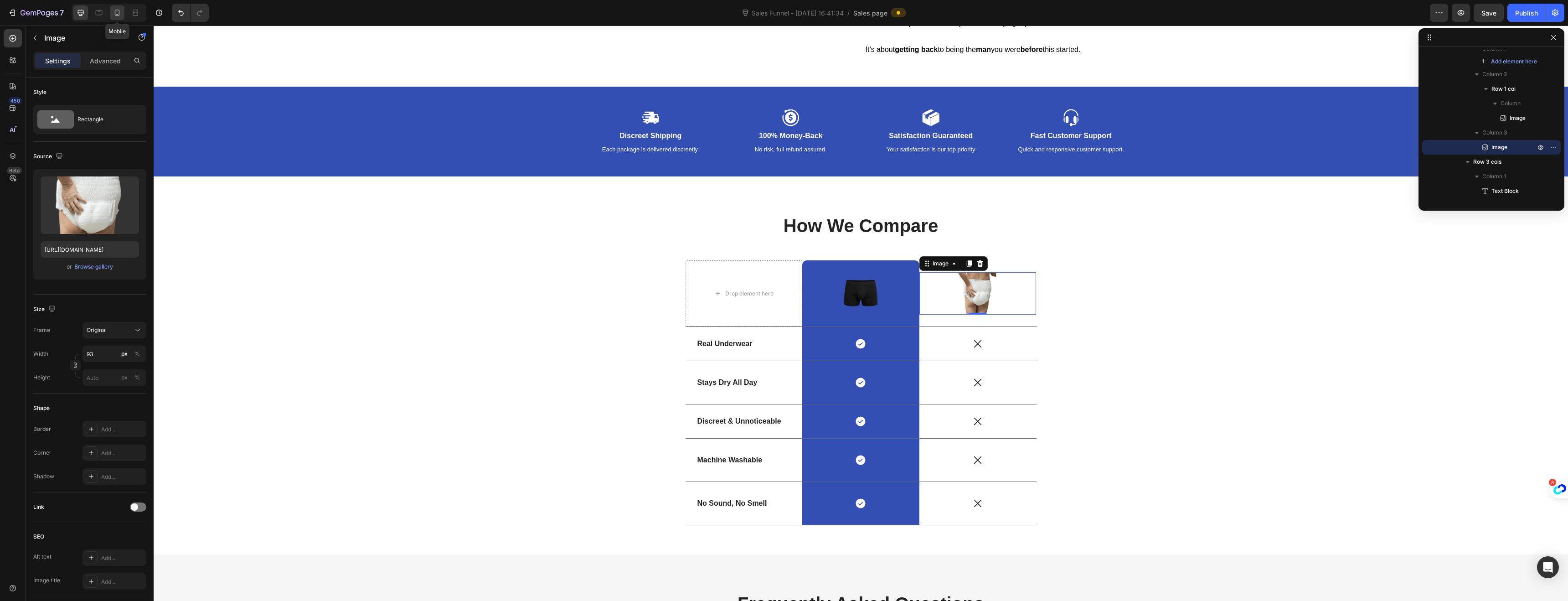
click at [116, 11] on icon at bounding box center [117, 12] width 9 height 9
type input "https://cdn.shopify.com/s/files/1/0730/8922/0844/files/gempages_581829009462002…"
type input "54"
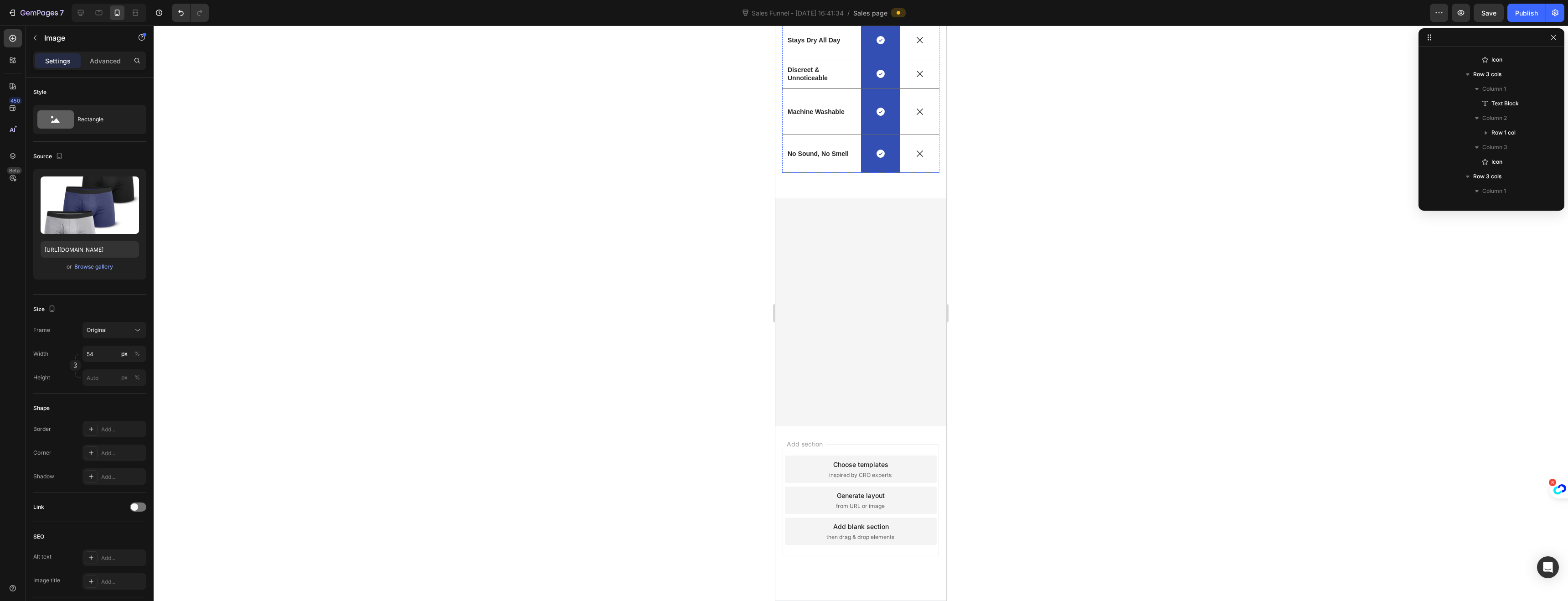
scroll to position [1759, 0]
click at [93, 265] on div "Browse gallery" at bounding box center [93, 267] width 38 height 8
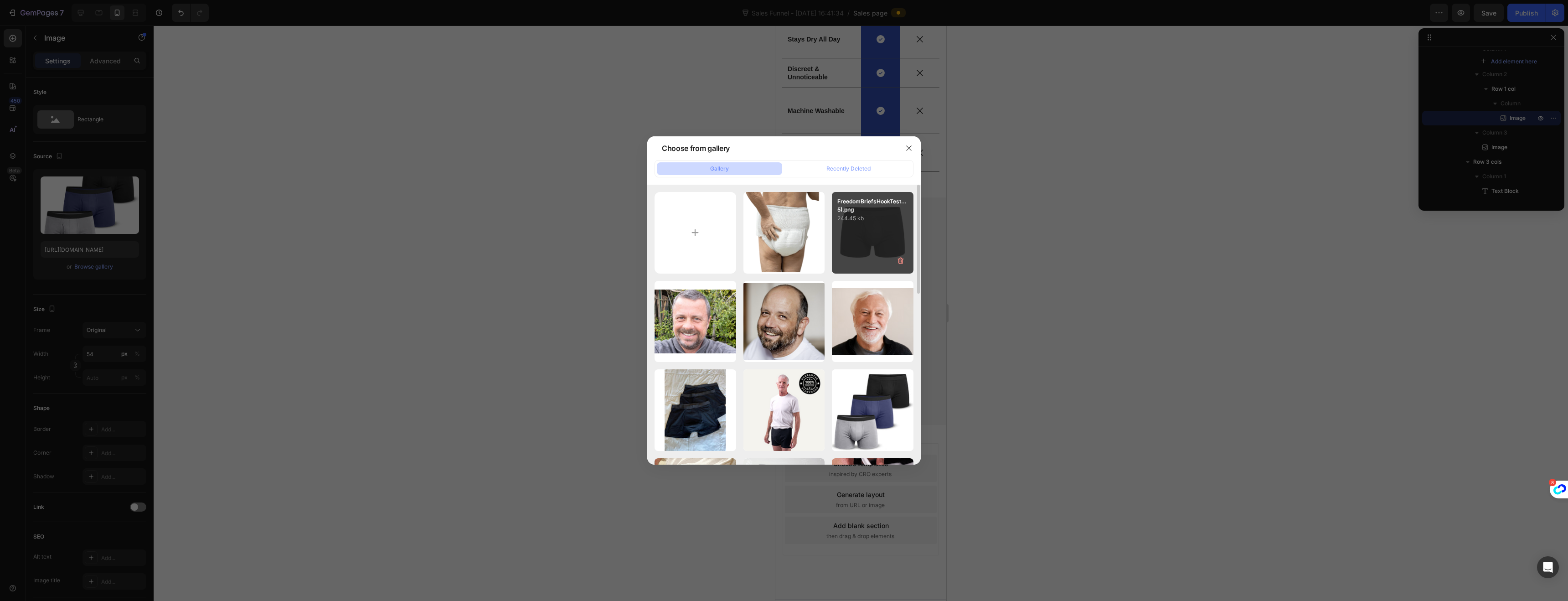
click at [851, 238] on div "FreedomBriefsHookTest...5).png 244.45 kb" at bounding box center [873, 233] width 82 height 82
type input "https://cdn.shopify.com/s/files/1/0730/8922/0844/files/gempages_581829009462002…"
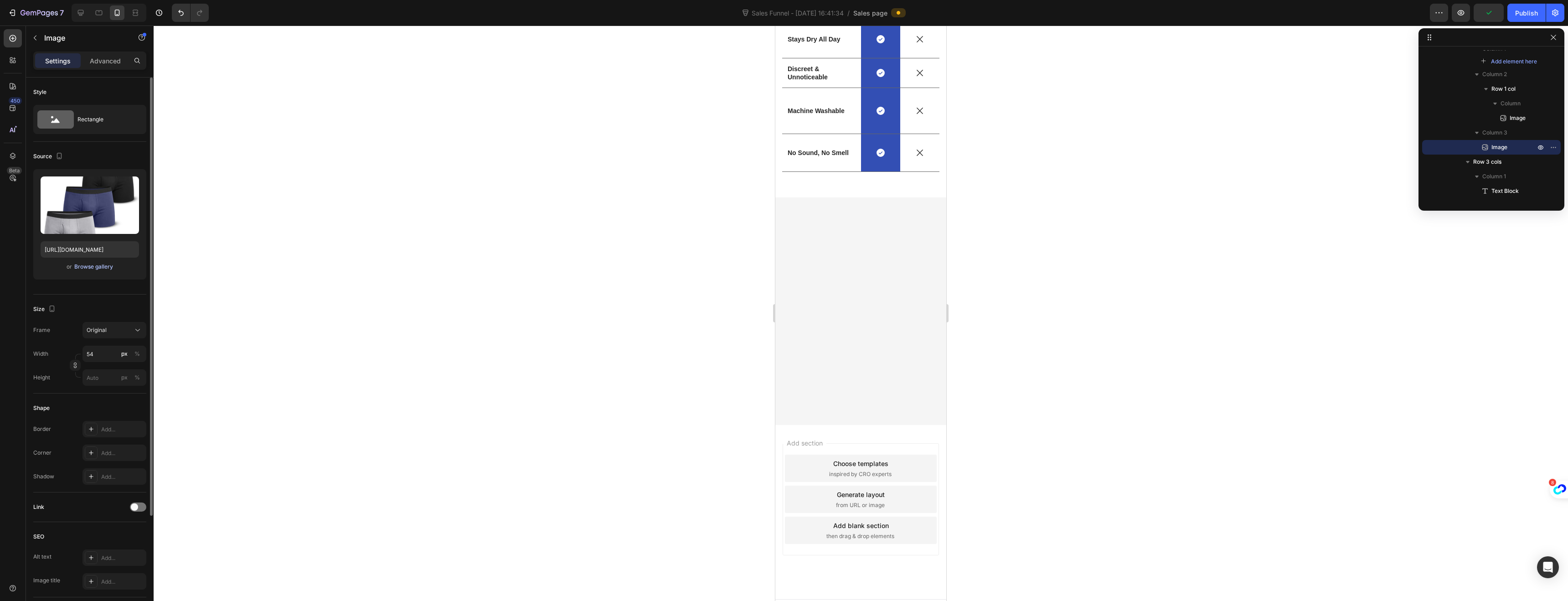
click at [86, 269] on div "Browse gallery" at bounding box center [93, 267] width 38 height 8
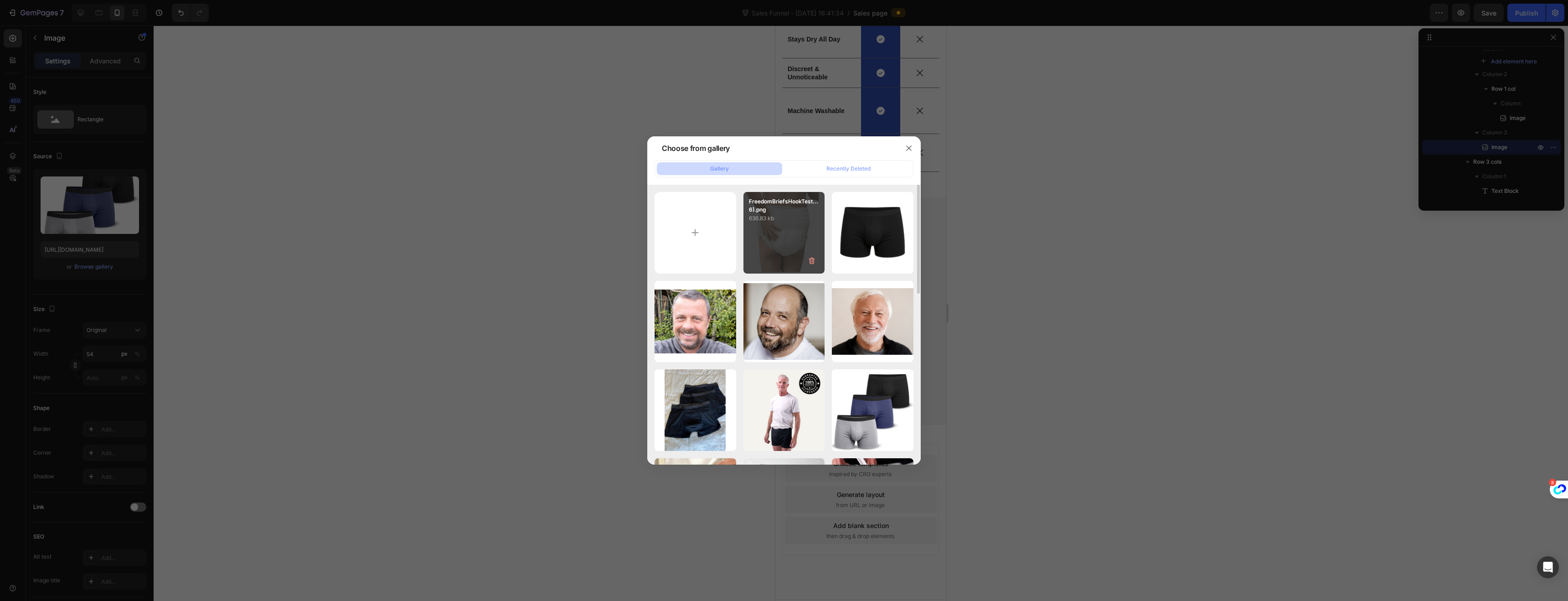
click at [771, 260] on div "FreedomBriefsHookTest...6).png 636.83 kb" at bounding box center [784, 233] width 82 height 82
type input "https://cdn.shopify.com/s/files/1/0730/8922/0844/files/gempages_581829009462002…"
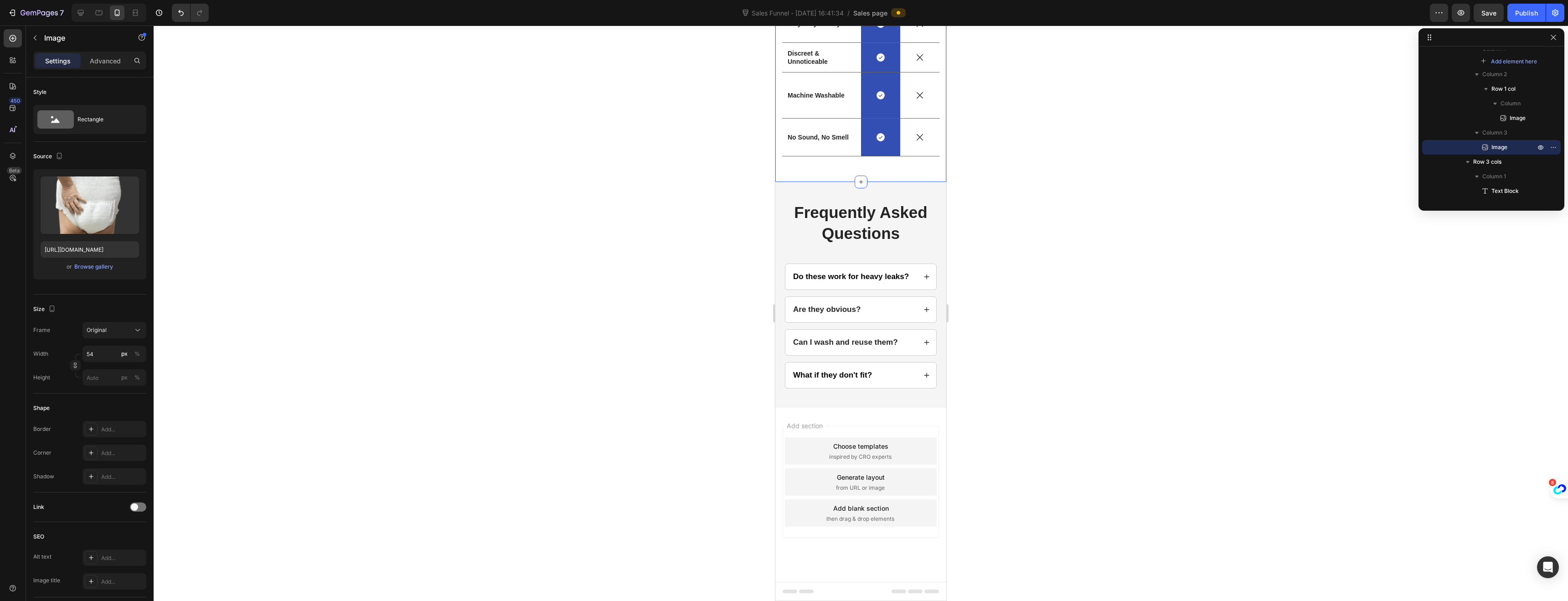
scroll to position [1839, 0]
click at [37, 43] on button "button" at bounding box center [34, 37] width 14 height 14
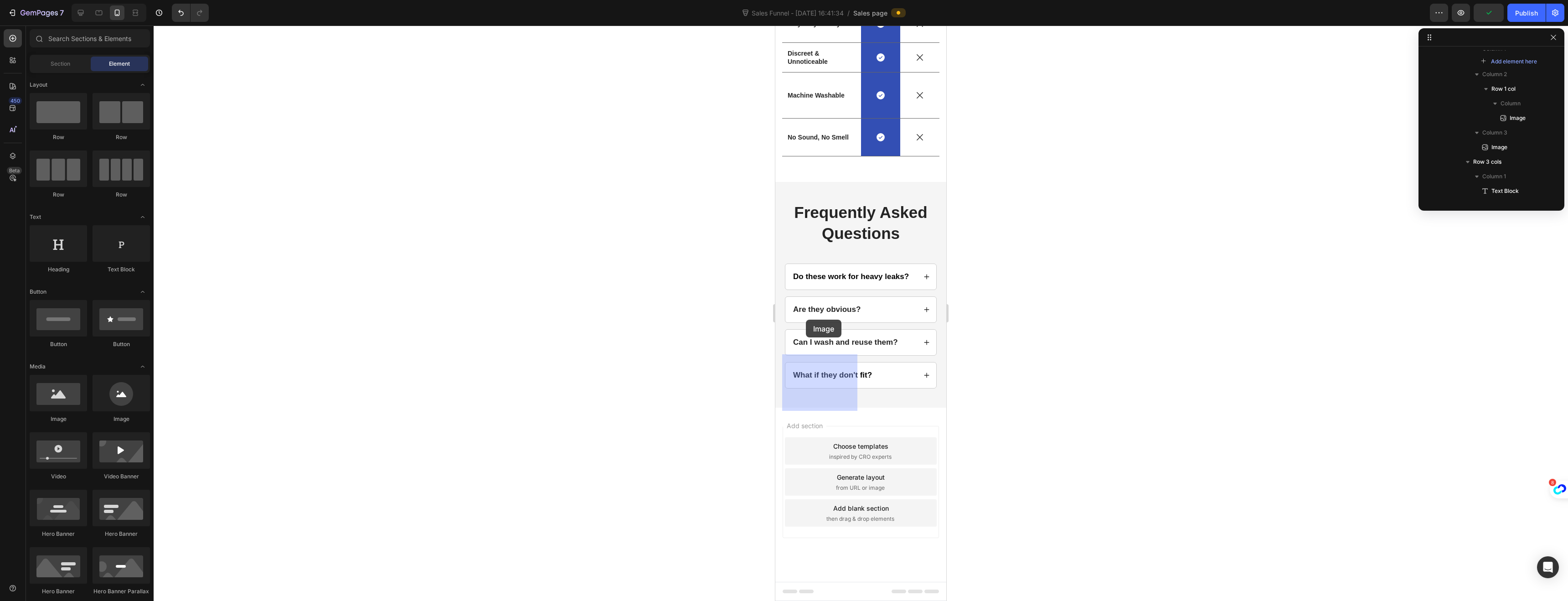
drag, startPoint x: 842, startPoint y: 427, endPoint x: 806, endPoint y: 319, distance: 113.8
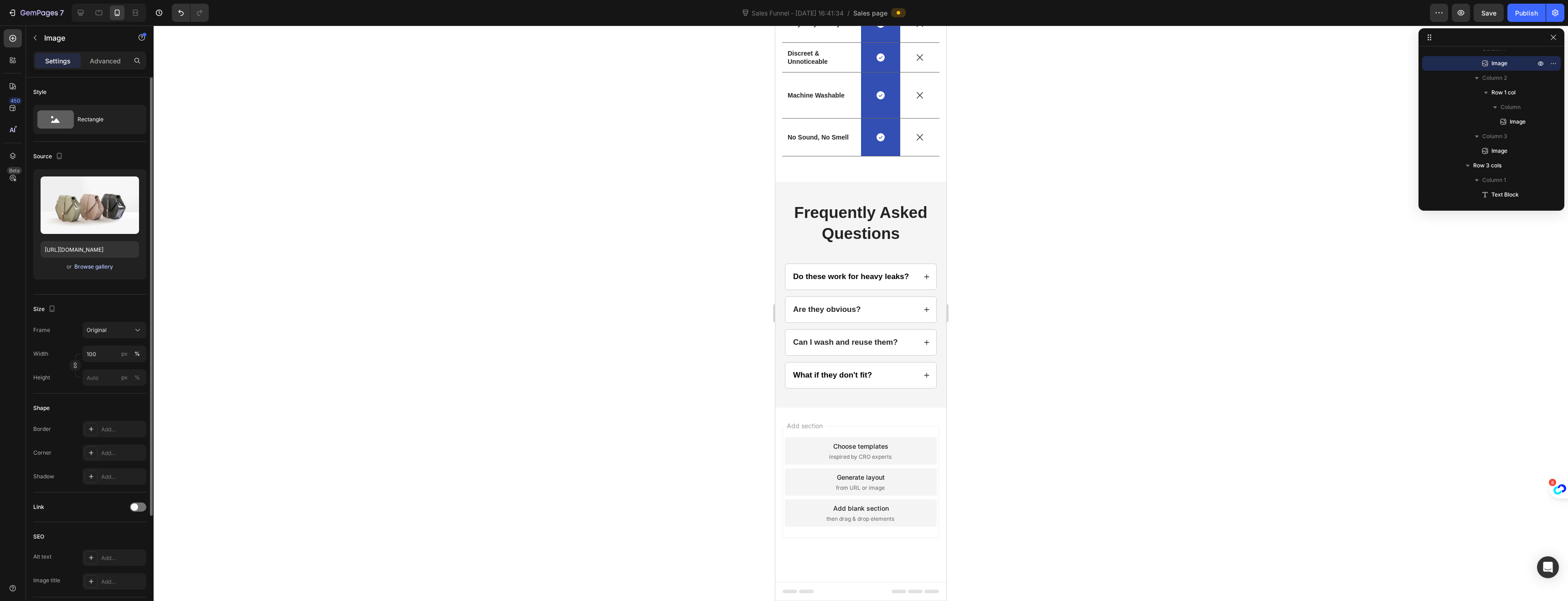
click at [104, 269] on div "Browse gallery" at bounding box center [93, 267] width 38 height 8
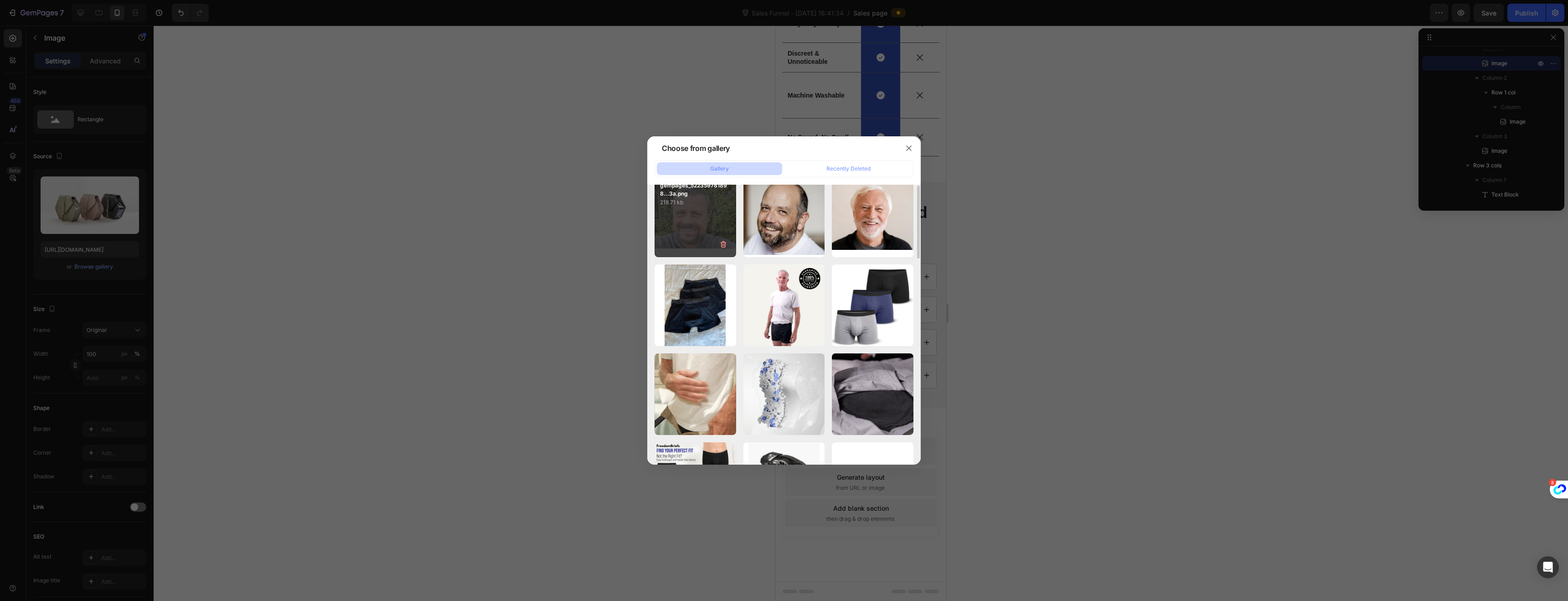
scroll to position [0, 0]
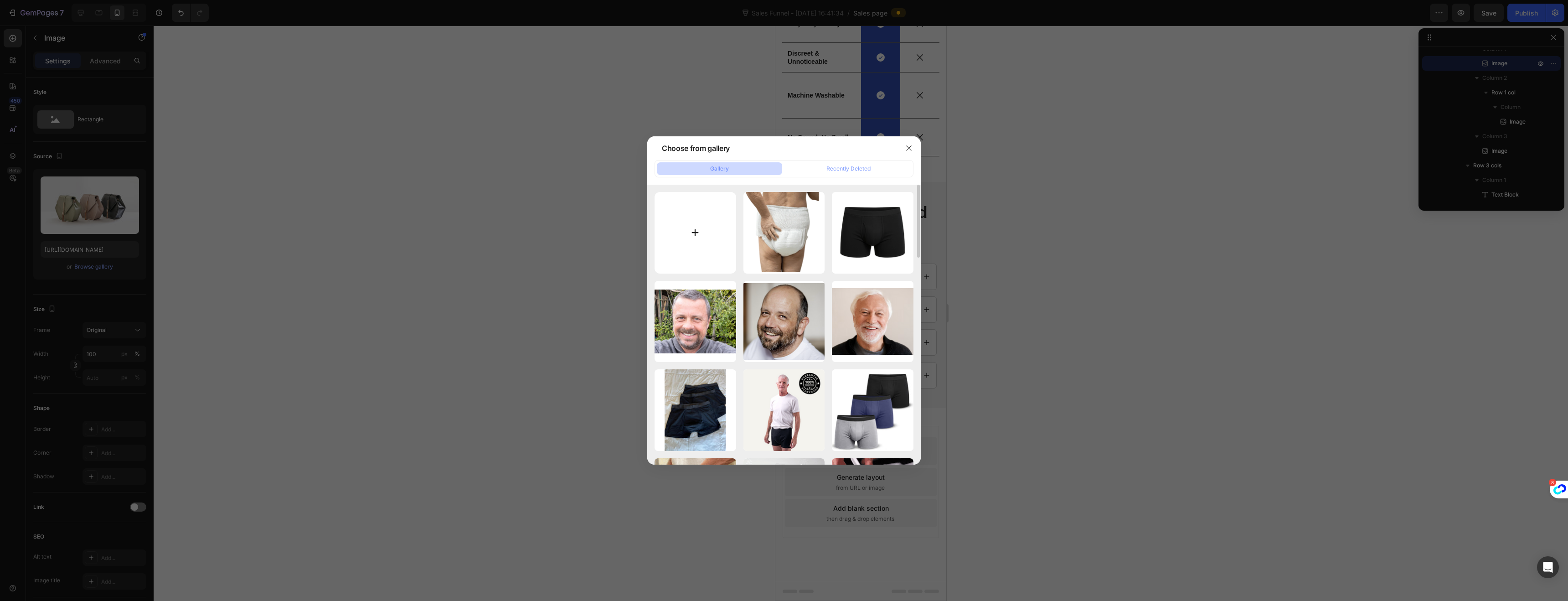
click at [689, 225] on input "file" at bounding box center [695, 233] width 82 height 82
type input "C:\fakepath\FreedomBriefs (1).png"
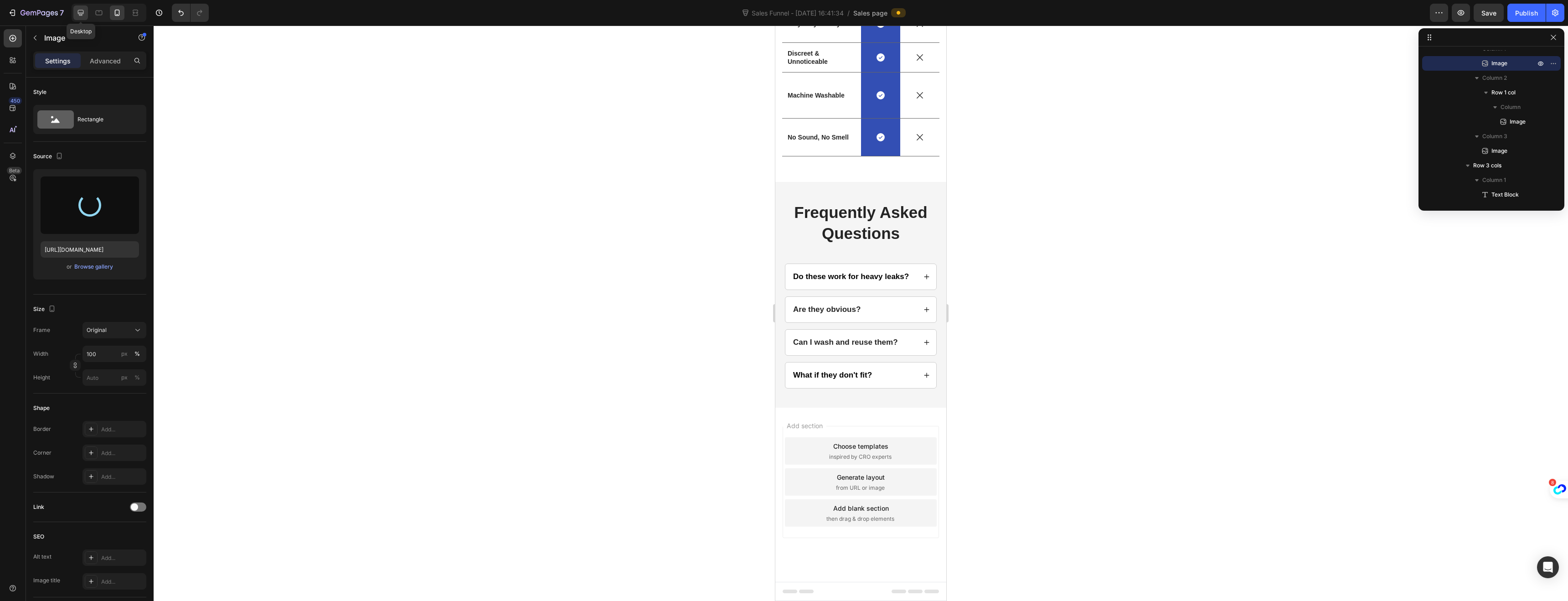
type input "https://cdn.shopify.com/s/files/1/0730/8922/0844/files/gempages_581829009462002…"
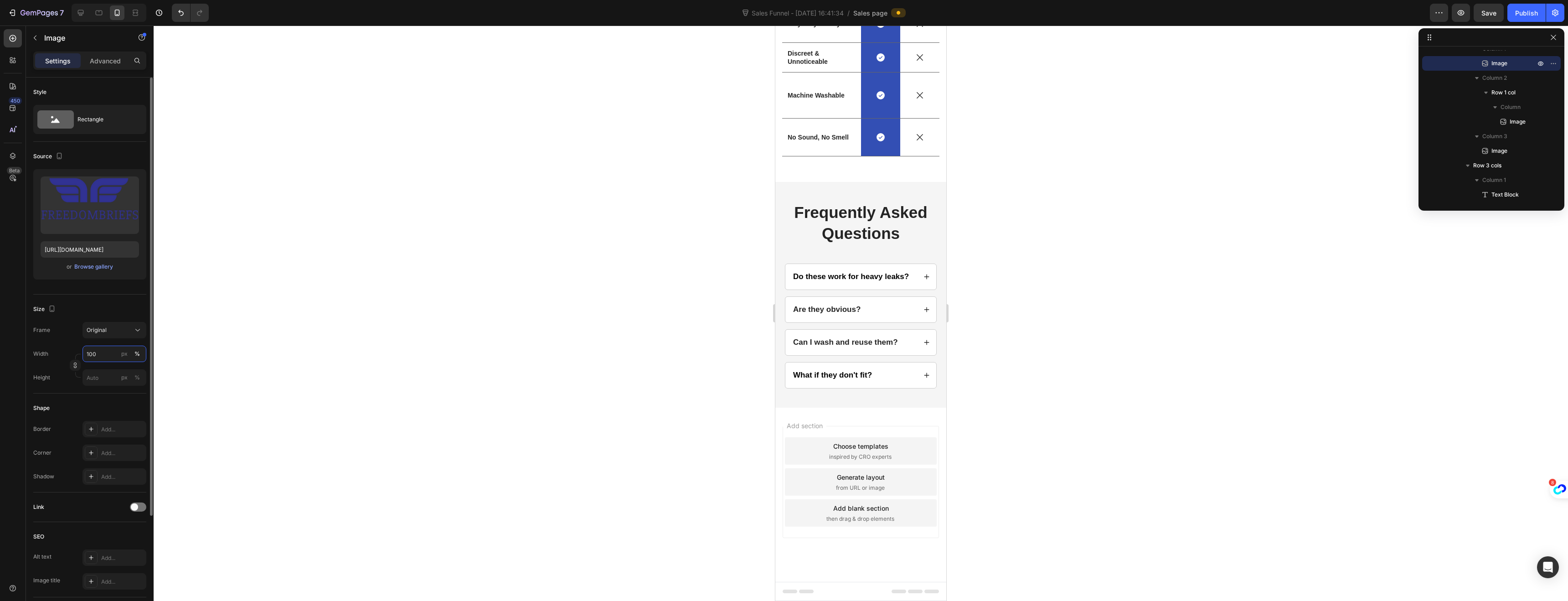
click at [104, 356] on input "100" at bounding box center [114, 354] width 64 height 16
click at [112, 331] on div "Original" at bounding box center [108, 330] width 45 height 8
click at [106, 355] on div "Square" at bounding box center [112, 352] width 53 height 9
click at [105, 355] on div "Square" at bounding box center [108, 353] width 45 height 8
click at [105, 387] on div "Vertical" at bounding box center [106, 392] width 73 height 17
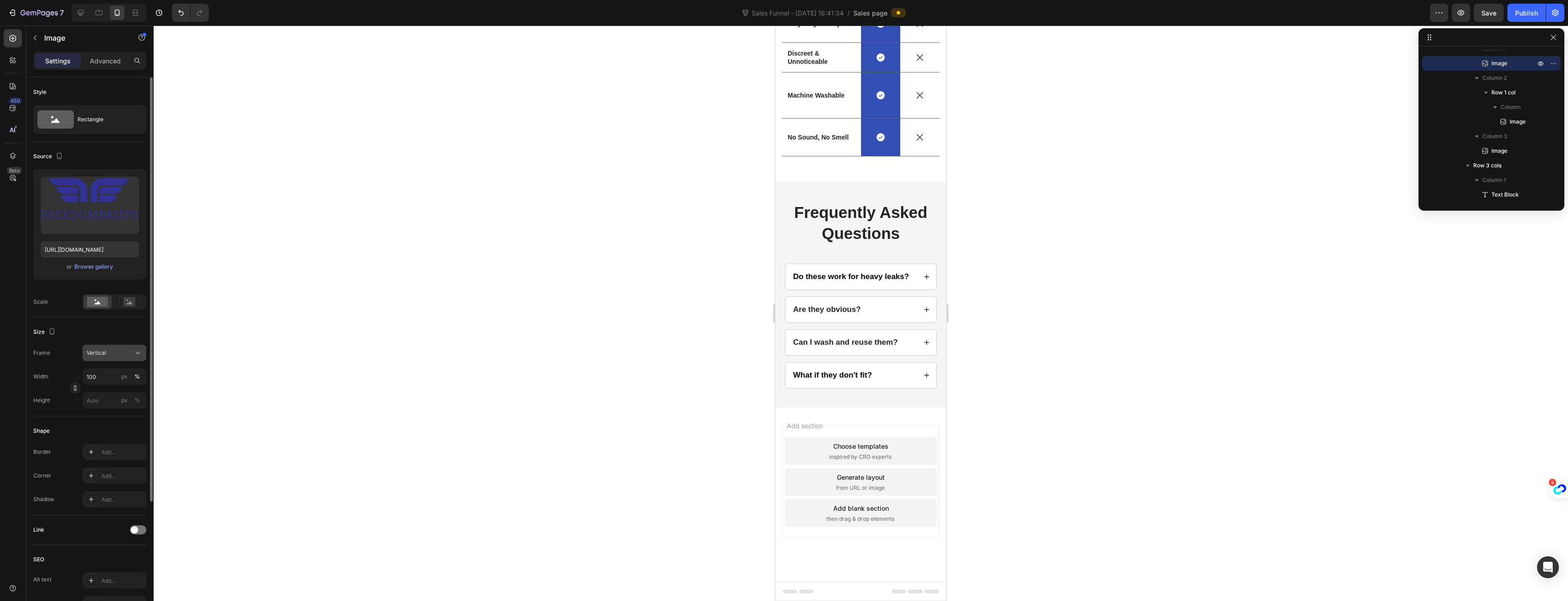
click at [111, 350] on div "Vertical" at bounding box center [108, 353] width 45 height 8
click at [106, 369] on div "Square" at bounding box center [106, 375] width 73 height 17
click at [106, 376] on input "100" at bounding box center [114, 376] width 64 height 16
type input "1"
type input "5"
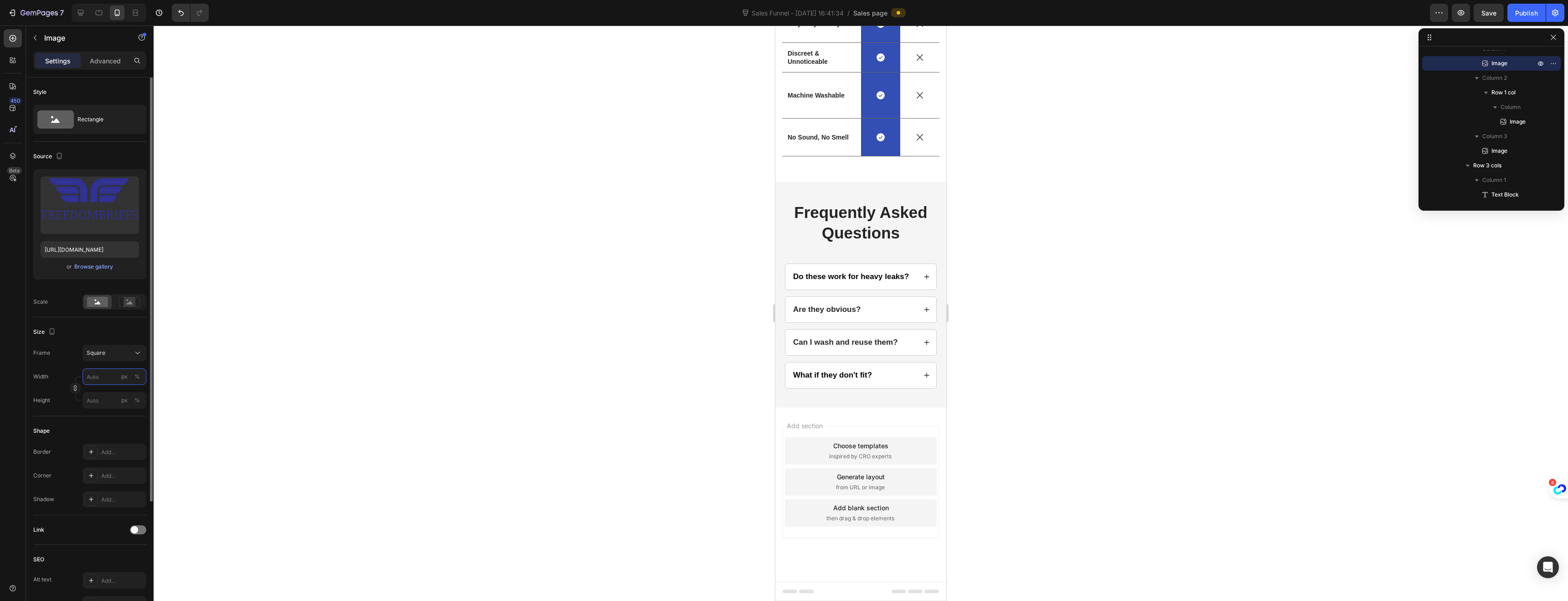
type input "5"
type input "50"
type input "5"
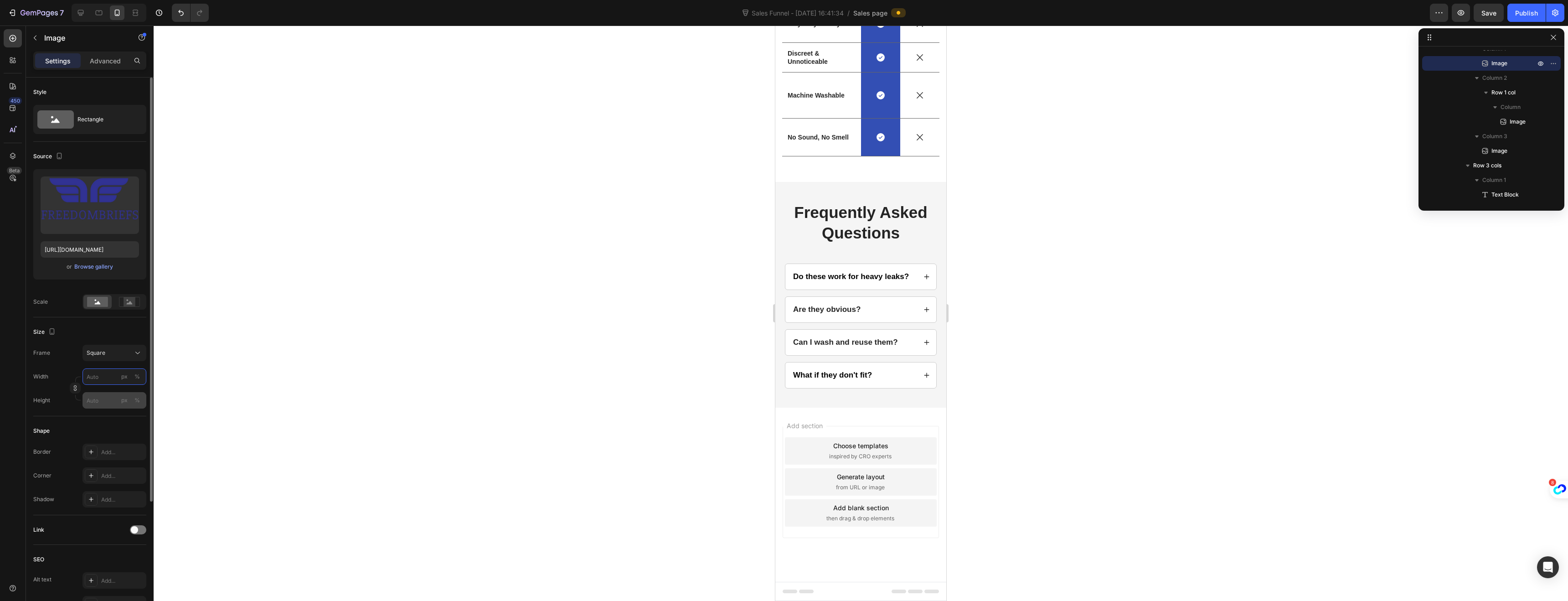
type input "1"
type input "15"
type input "150"
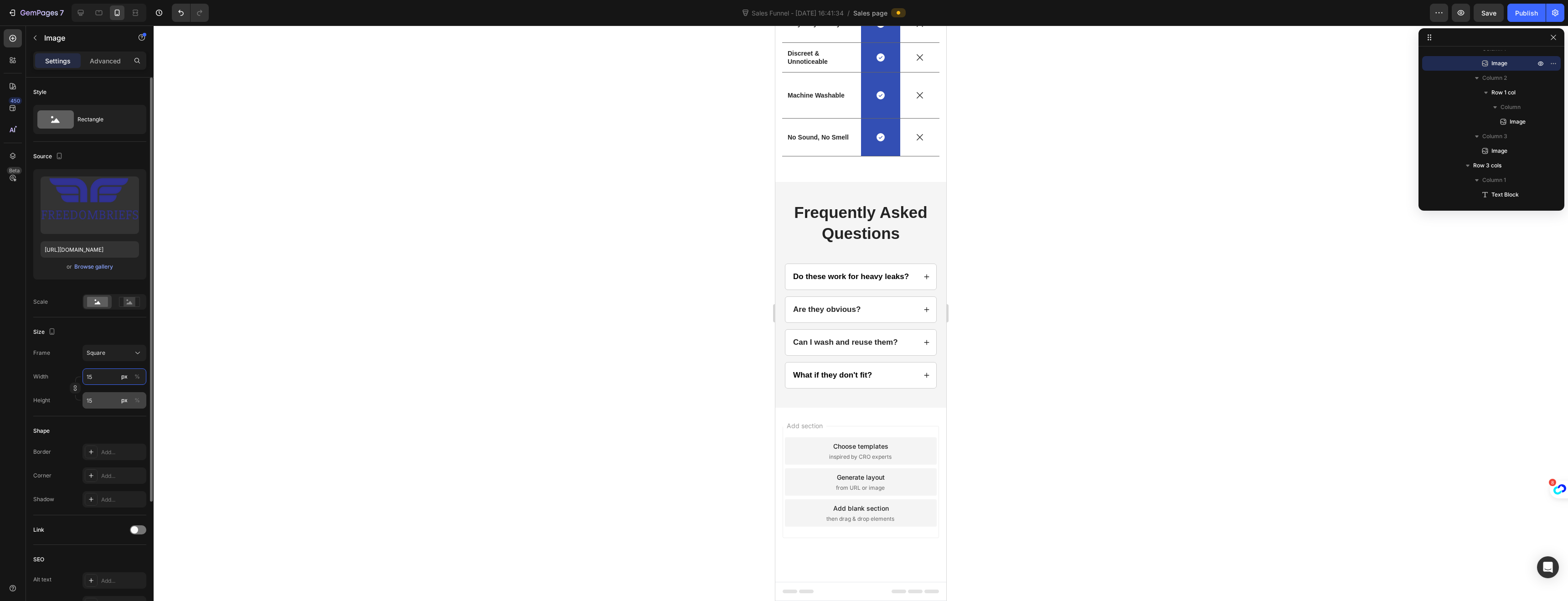
type input "150"
type input "15"
type input "1"
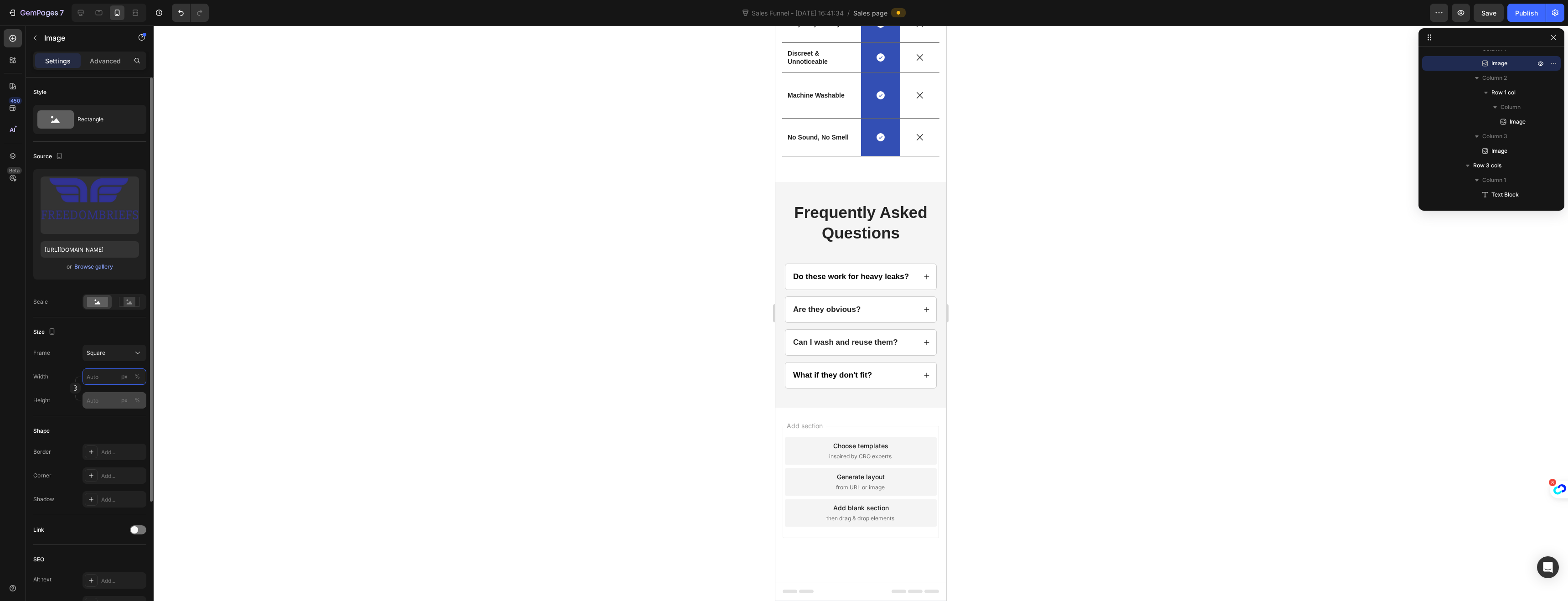
type input "1"
type input "10"
type input "100"
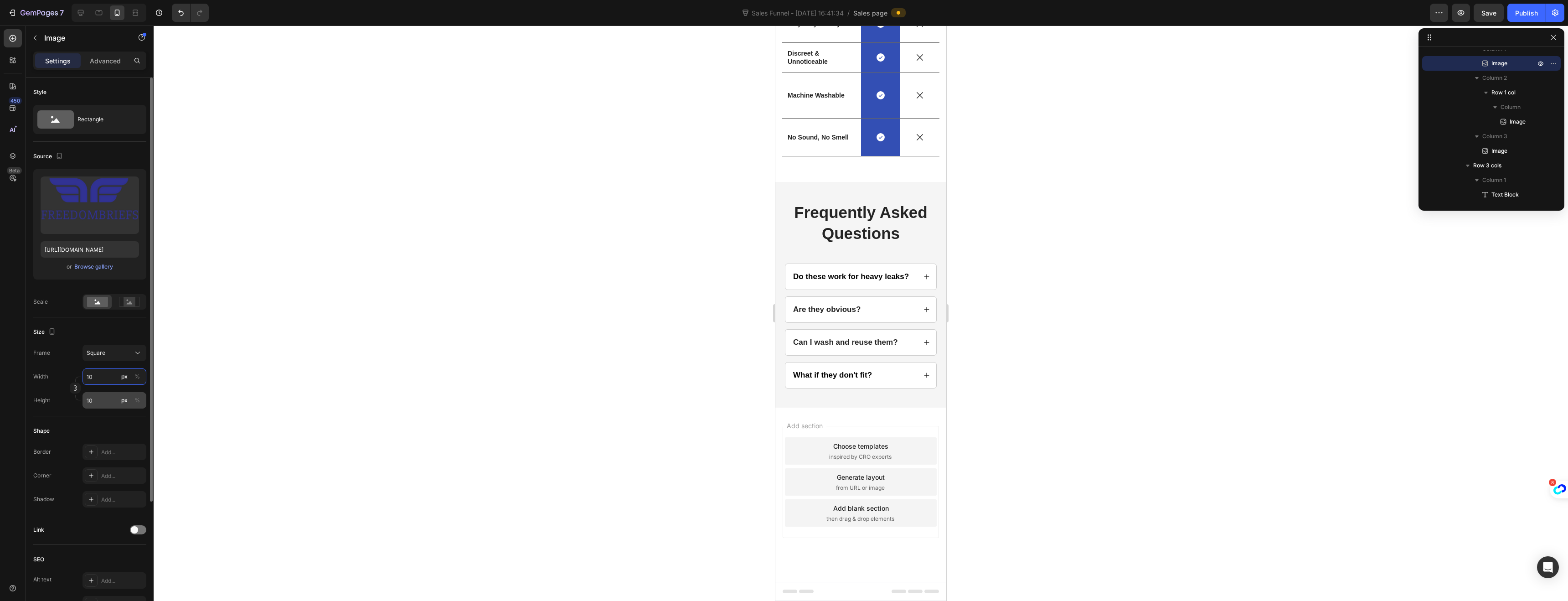
type input "100"
click at [520, 386] on div at bounding box center [861, 313] width 1414 height 576
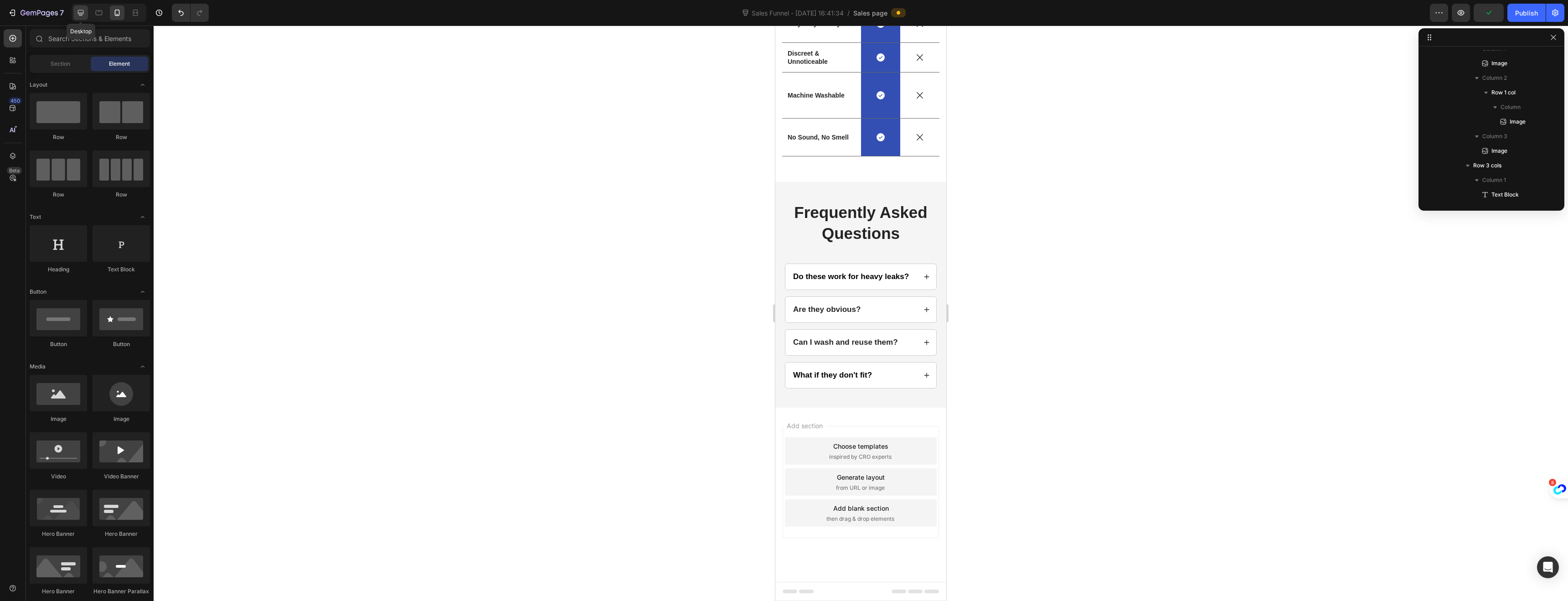
click at [84, 12] on icon at bounding box center [80, 12] width 9 height 9
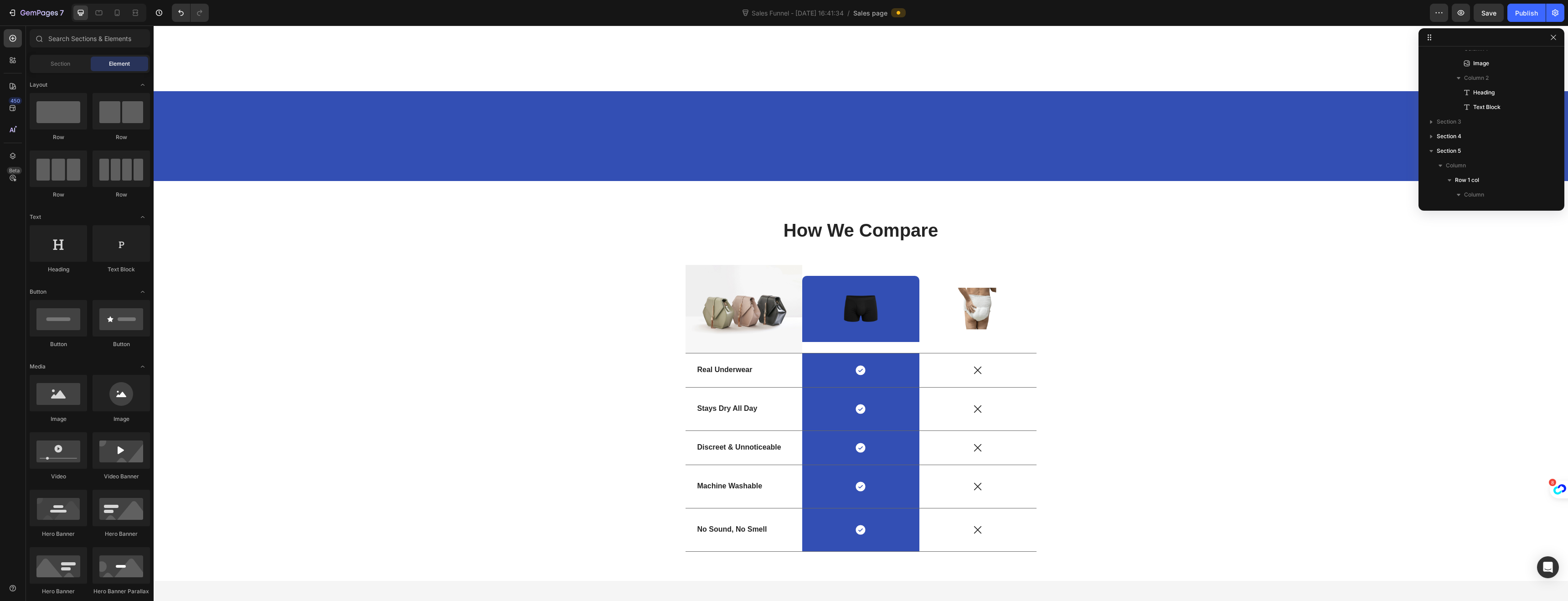
scroll to position [1850, 0]
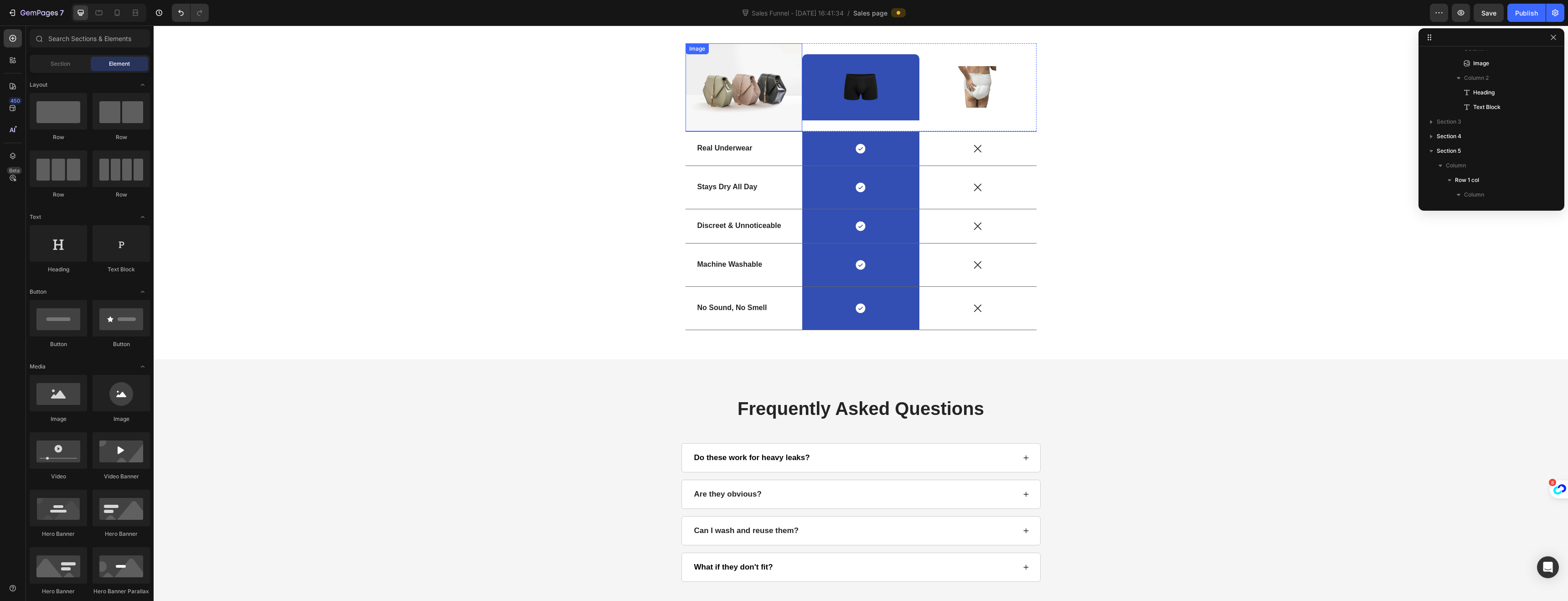
click at [719, 100] on img at bounding box center [744, 87] width 117 height 88
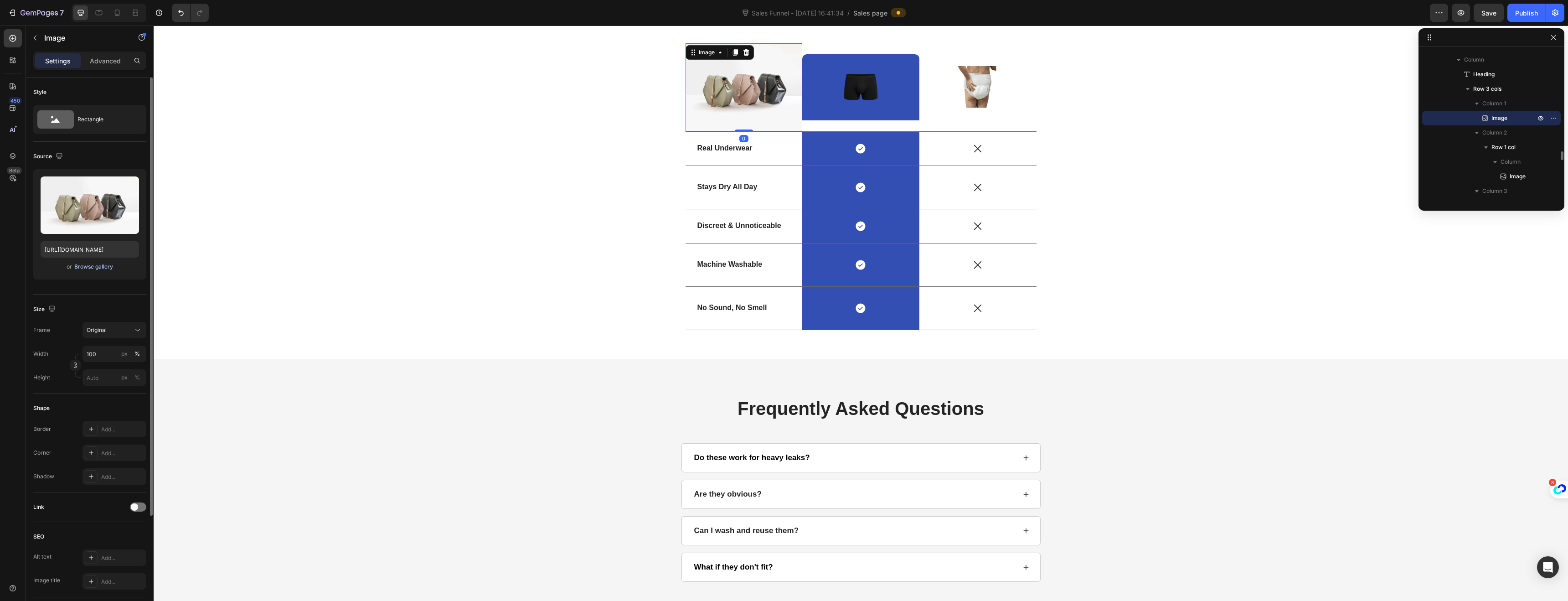
click at [103, 269] on div "Browse gallery" at bounding box center [93, 267] width 38 height 8
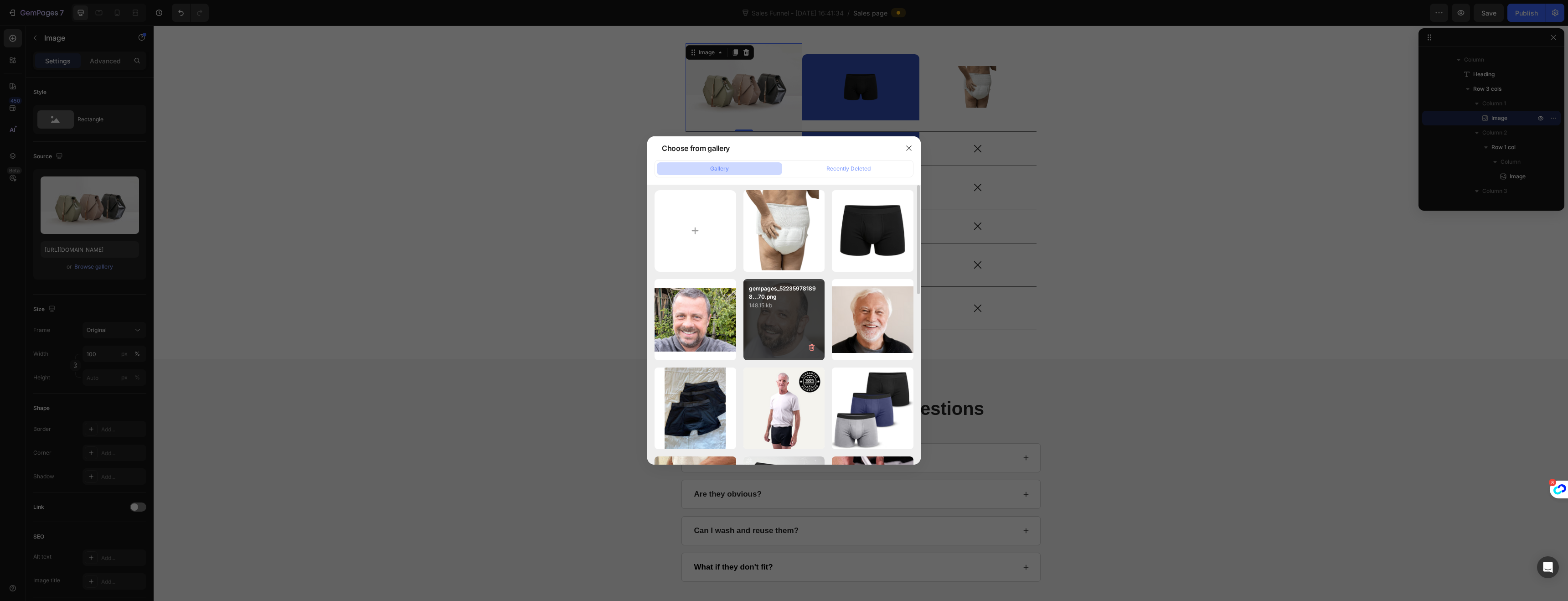
scroll to position [3, 0]
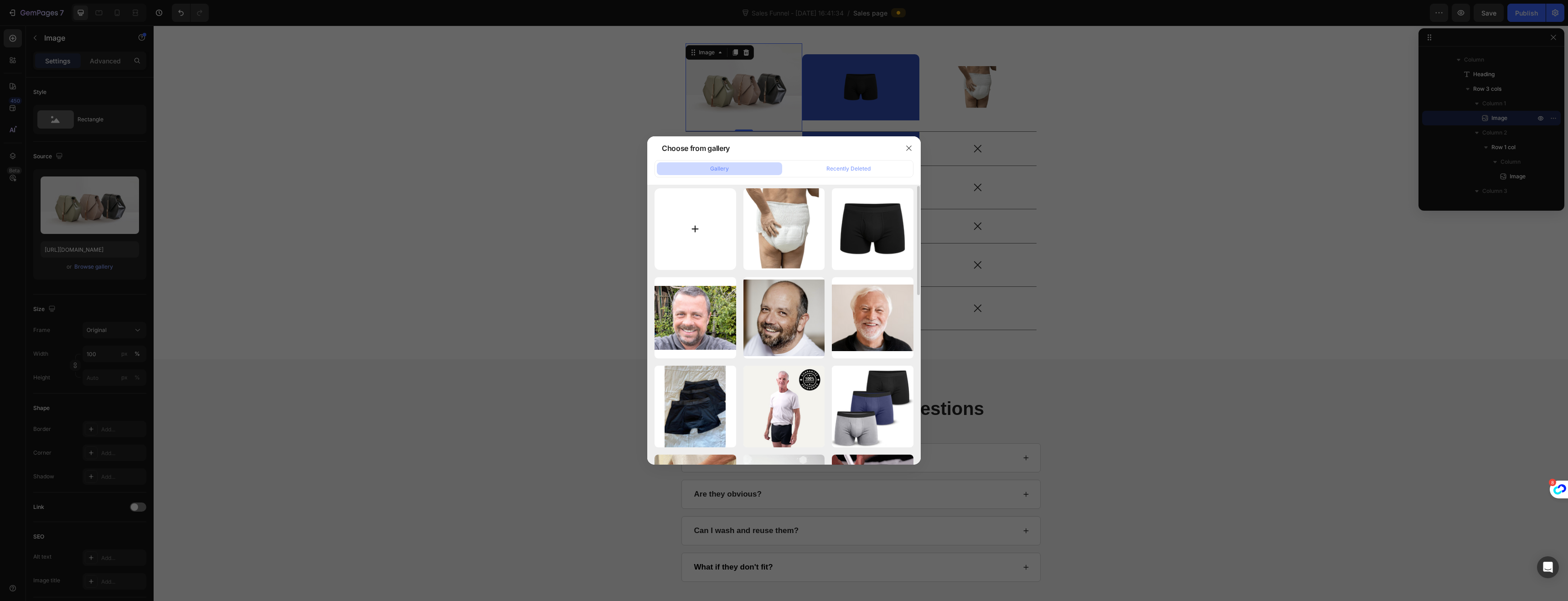
click at [718, 240] on input "file" at bounding box center [695, 229] width 82 height 82
type input "C:\fakepath\FreedomBriefs (1).png"
type input "https://cdn.shopify.com/s/files/1/0730/8922/0844/files/gempages_581829009462002…"
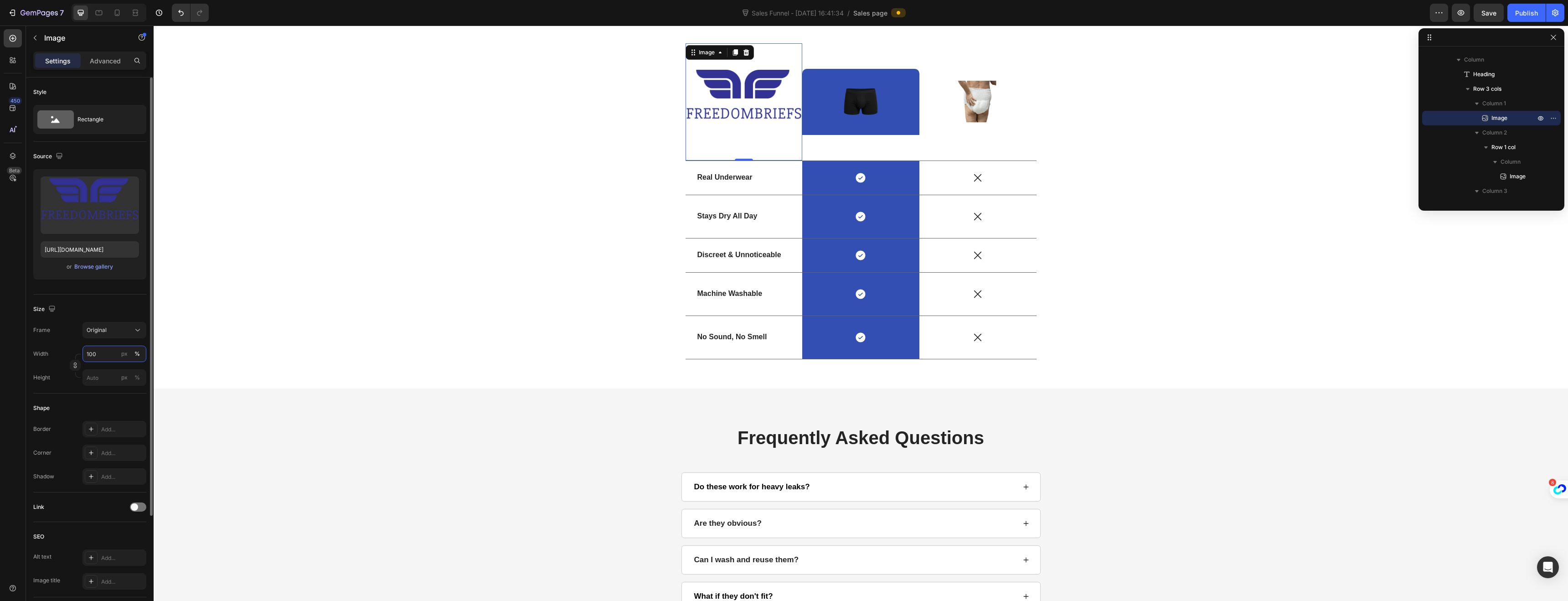
click at [104, 353] on input "100" at bounding box center [114, 354] width 64 height 16
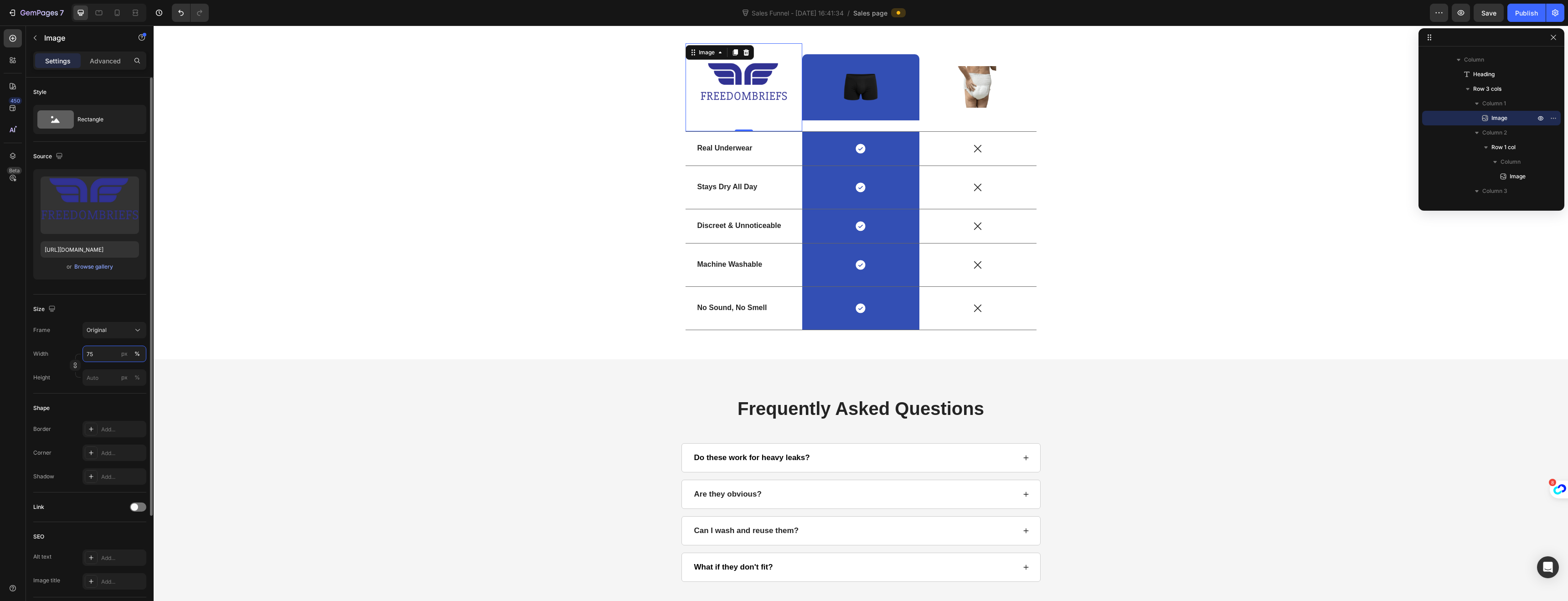
type input "7"
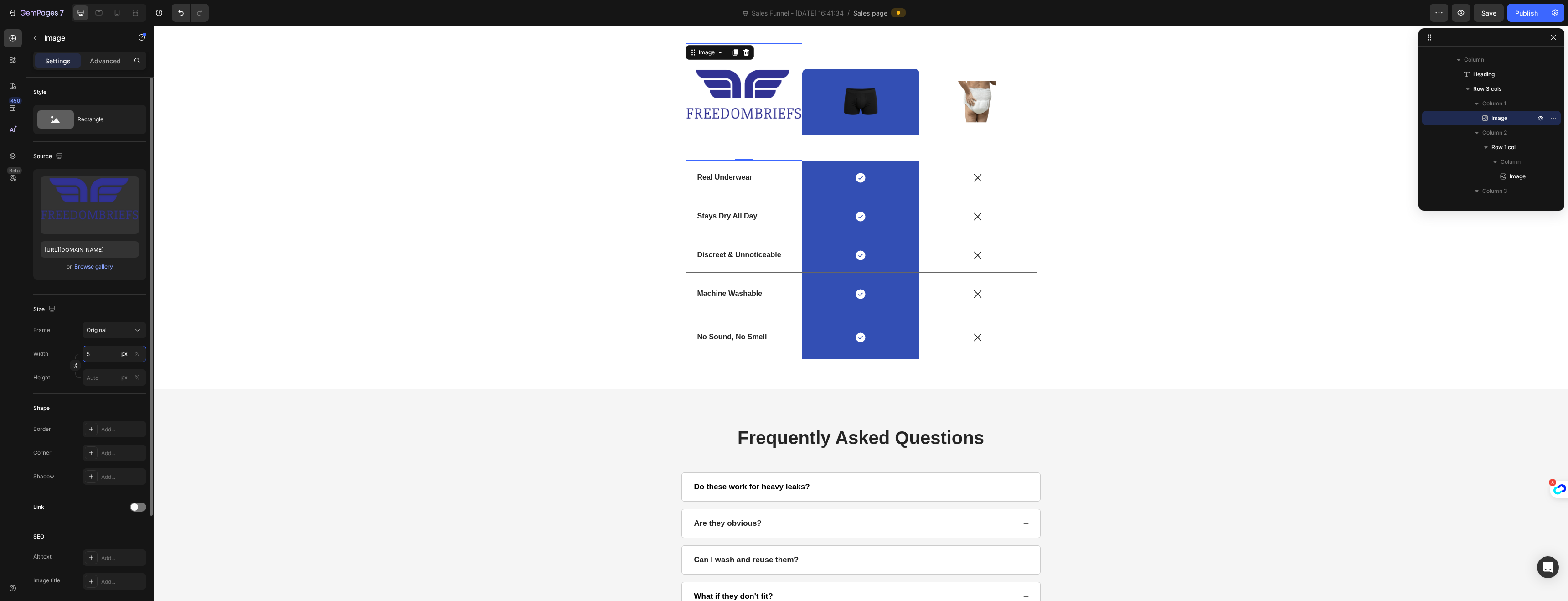
type input "50"
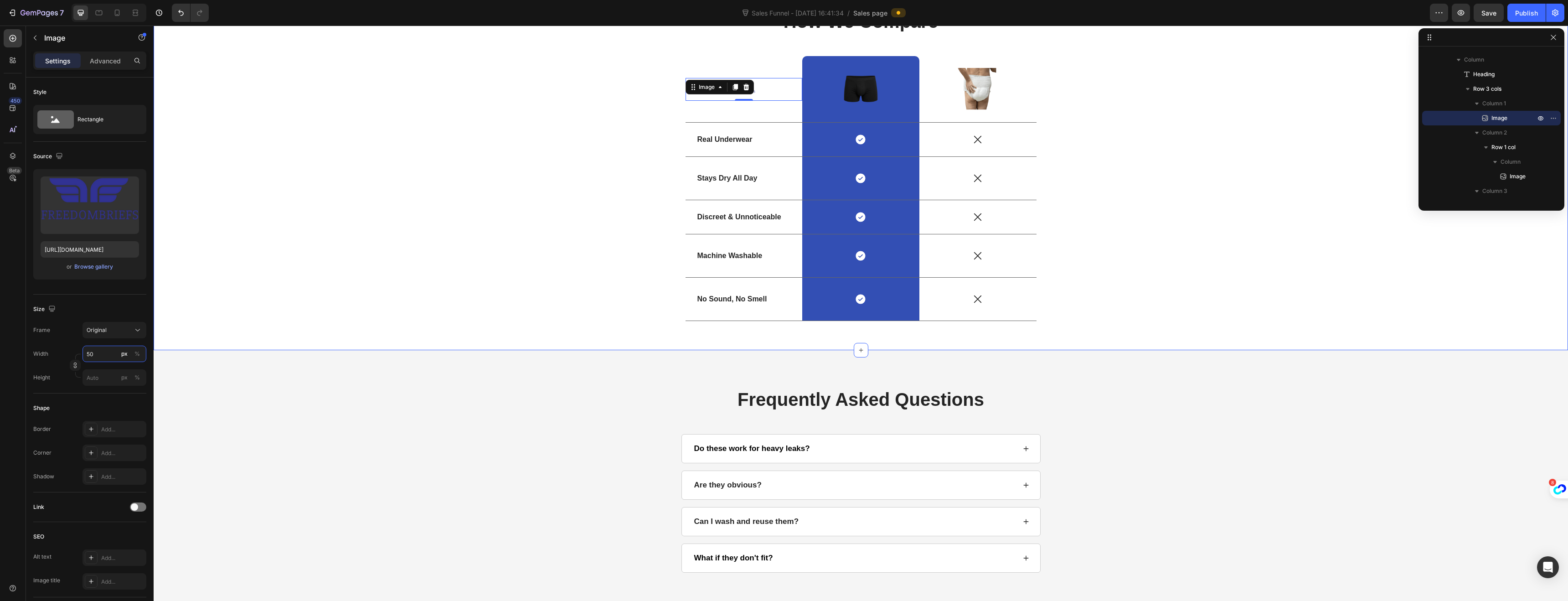
scroll to position [1831, 0]
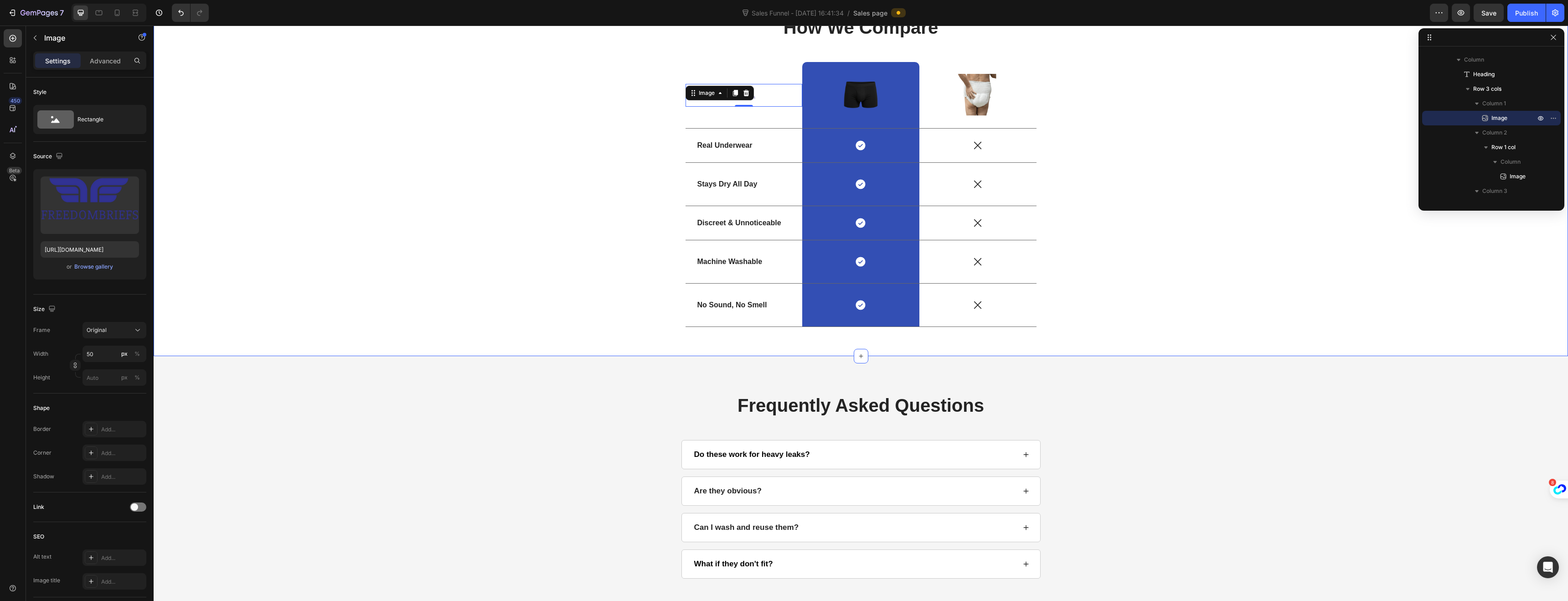
click at [509, 275] on div "How We Compare Heading Image 0 Image Row Image Row Real Underwear Text Block Ic…" at bounding box center [861, 174] width 1400 height 319
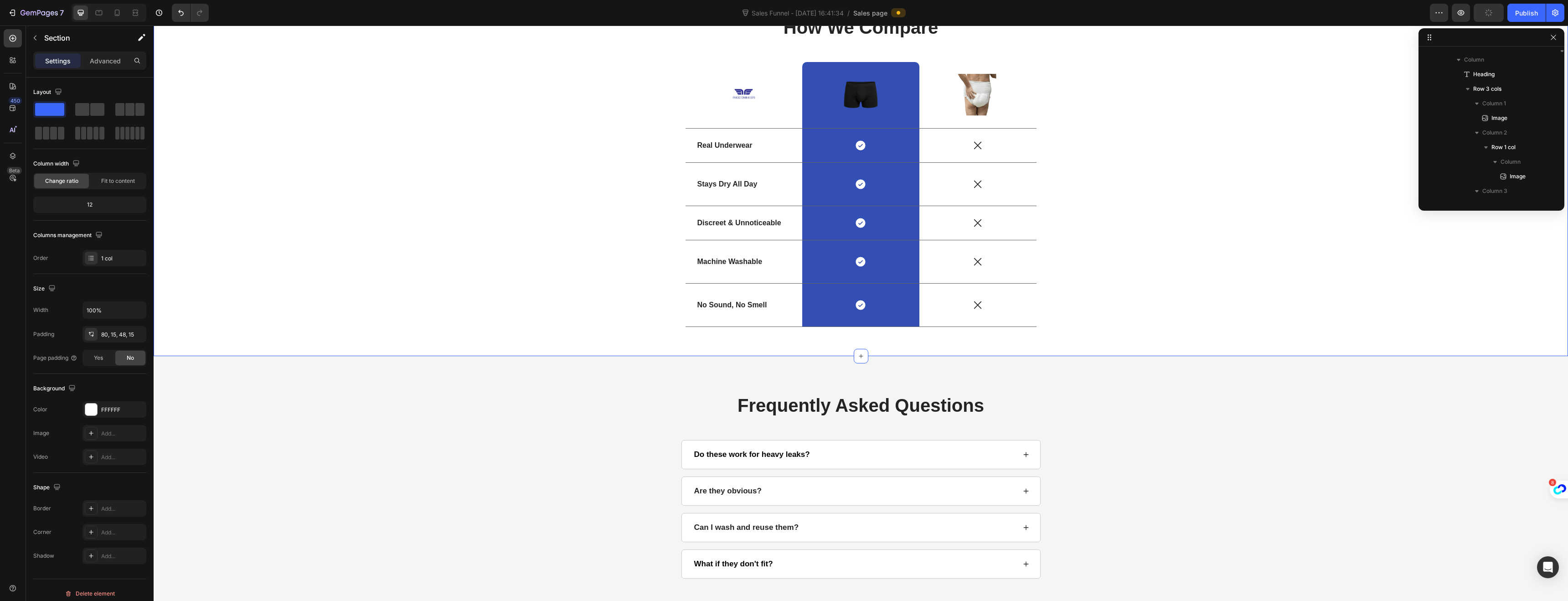
scroll to position [1662, 0]
click at [740, 91] on img at bounding box center [743, 95] width 23 height 23
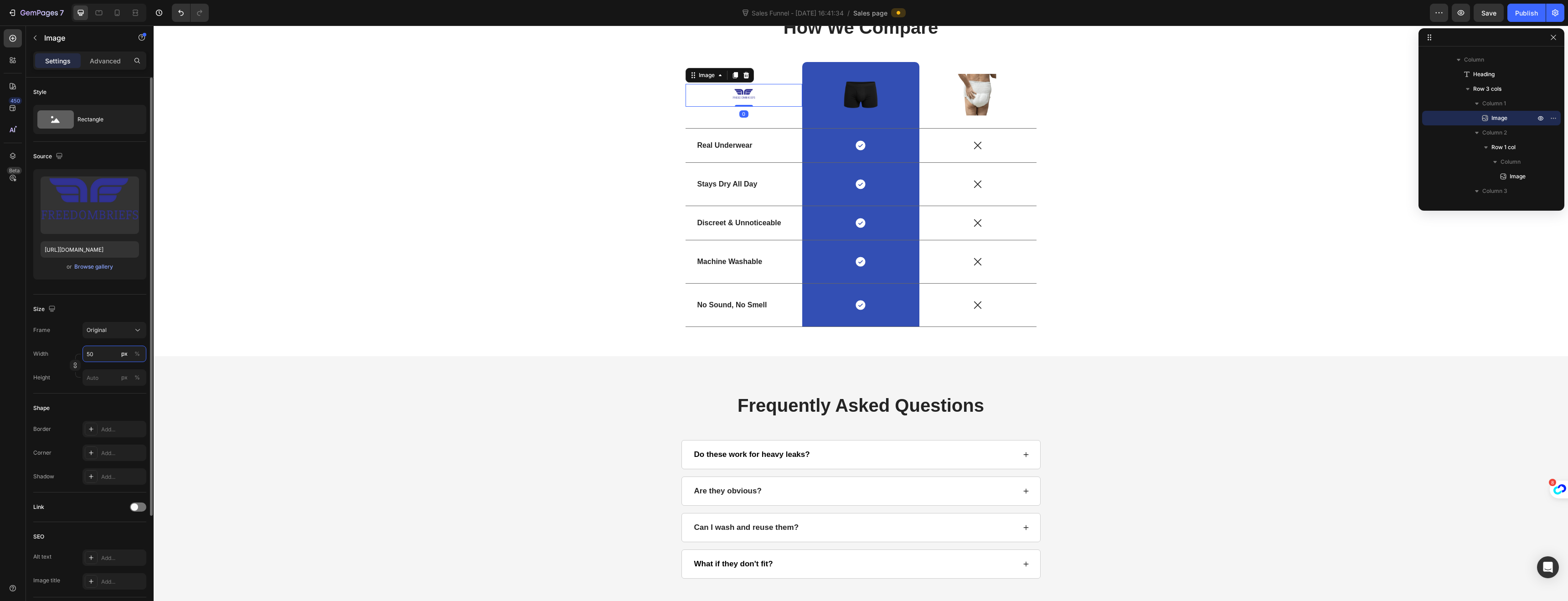
click at [100, 357] on input "50" at bounding box center [114, 354] width 64 height 16
click at [102, 328] on span "Original" at bounding box center [96, 330] width 20 height 8
click at [100, 349] on span "Square" at bounding box center [95, 352] width 19 height 9
click at [102, 375] on input "50" at bounding box center [114, 376] width 64 height 16
drag, startPoint x: 102, startPoint y: 375, endPoint x: 69, endPoint y: 372, distance: 33.1
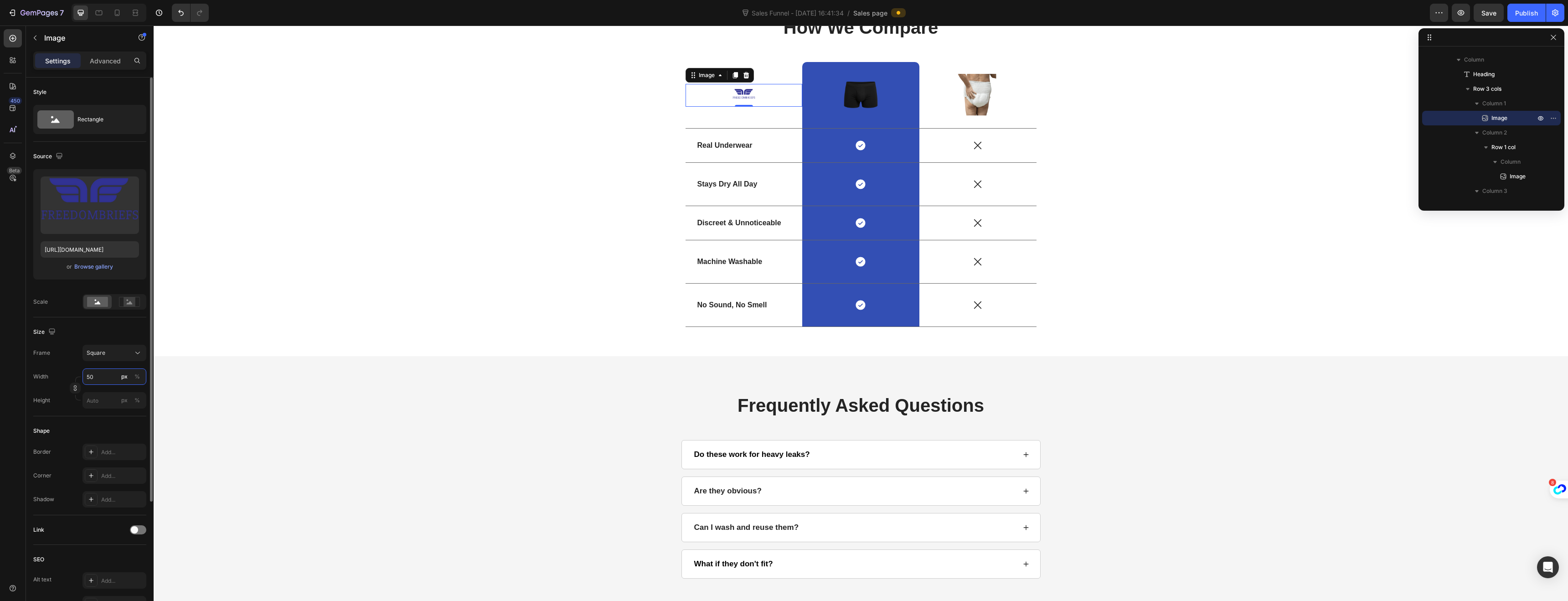
click at [69, 372] on div "Width 50 px %" at bounding box center [89, 376] width 113 height 16
type input "1"
type input "10"
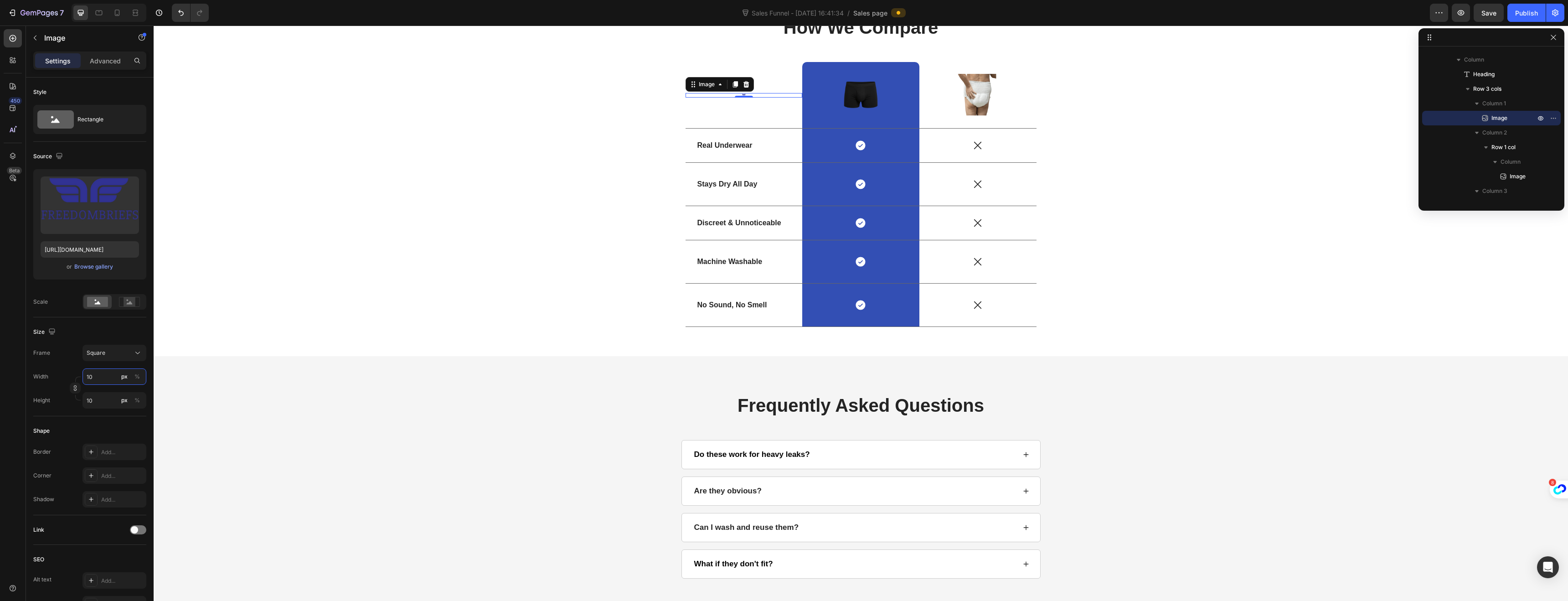
type input "100"
click at [1523, 14] on div "Publish" at bounding box center [1526, 13] width 23 height 10
click at [119, 12] on icon at bounding box center [117, 12] width 5 height 6
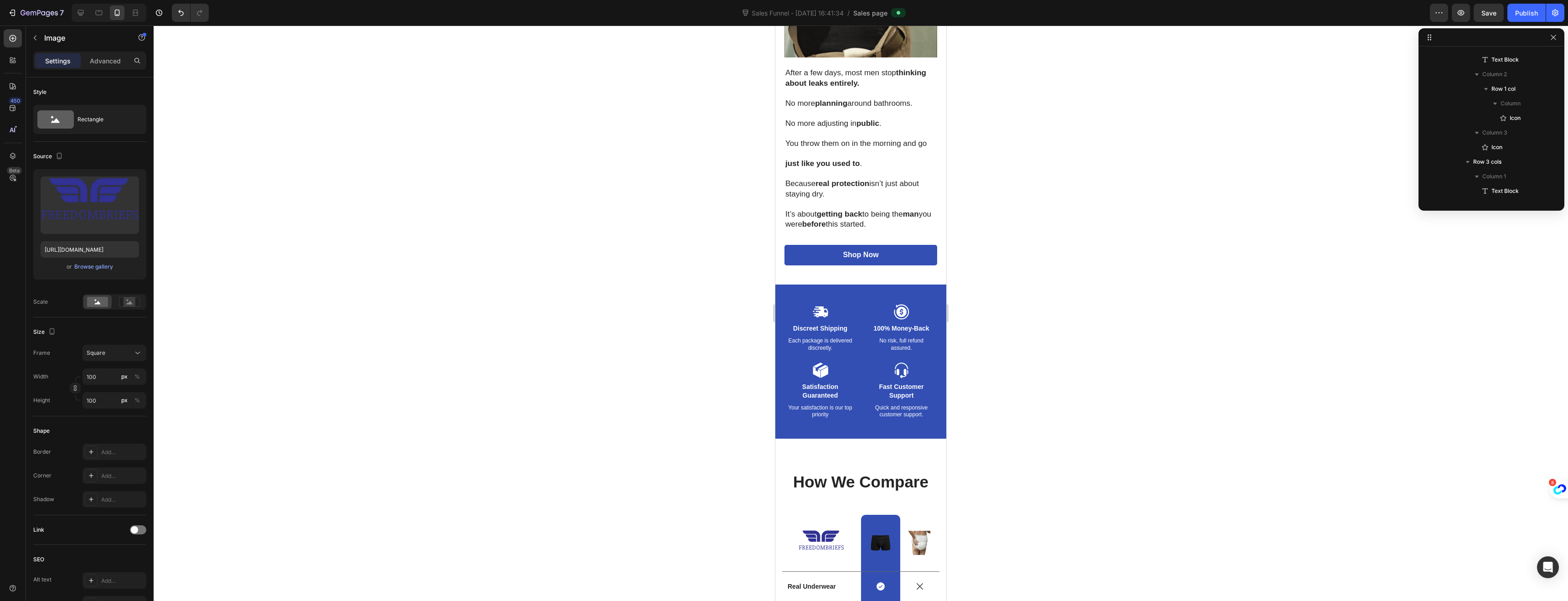
scroll to position [2556, 0]
